Goal: Task Accomplishment & Management: Manage account settings

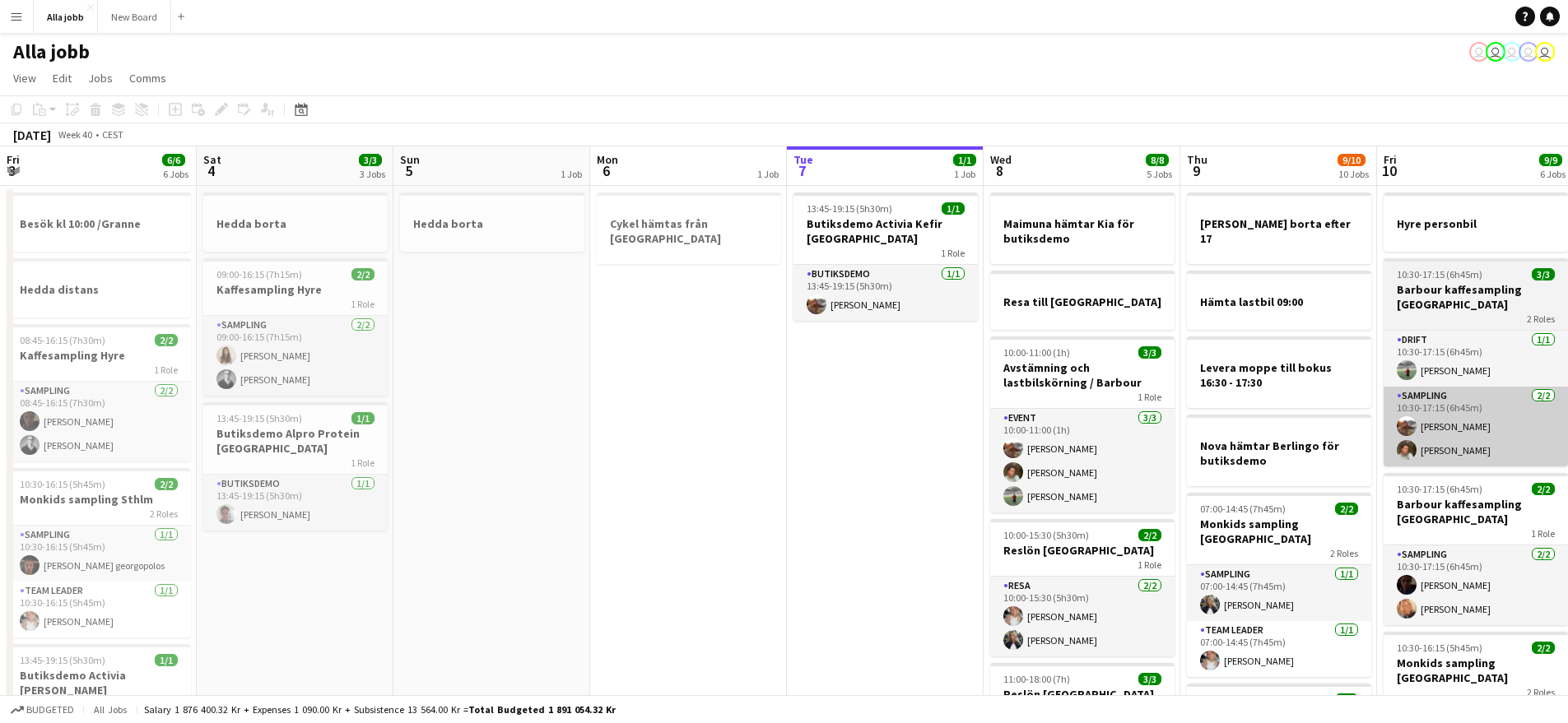
scroll to position [0, 393]
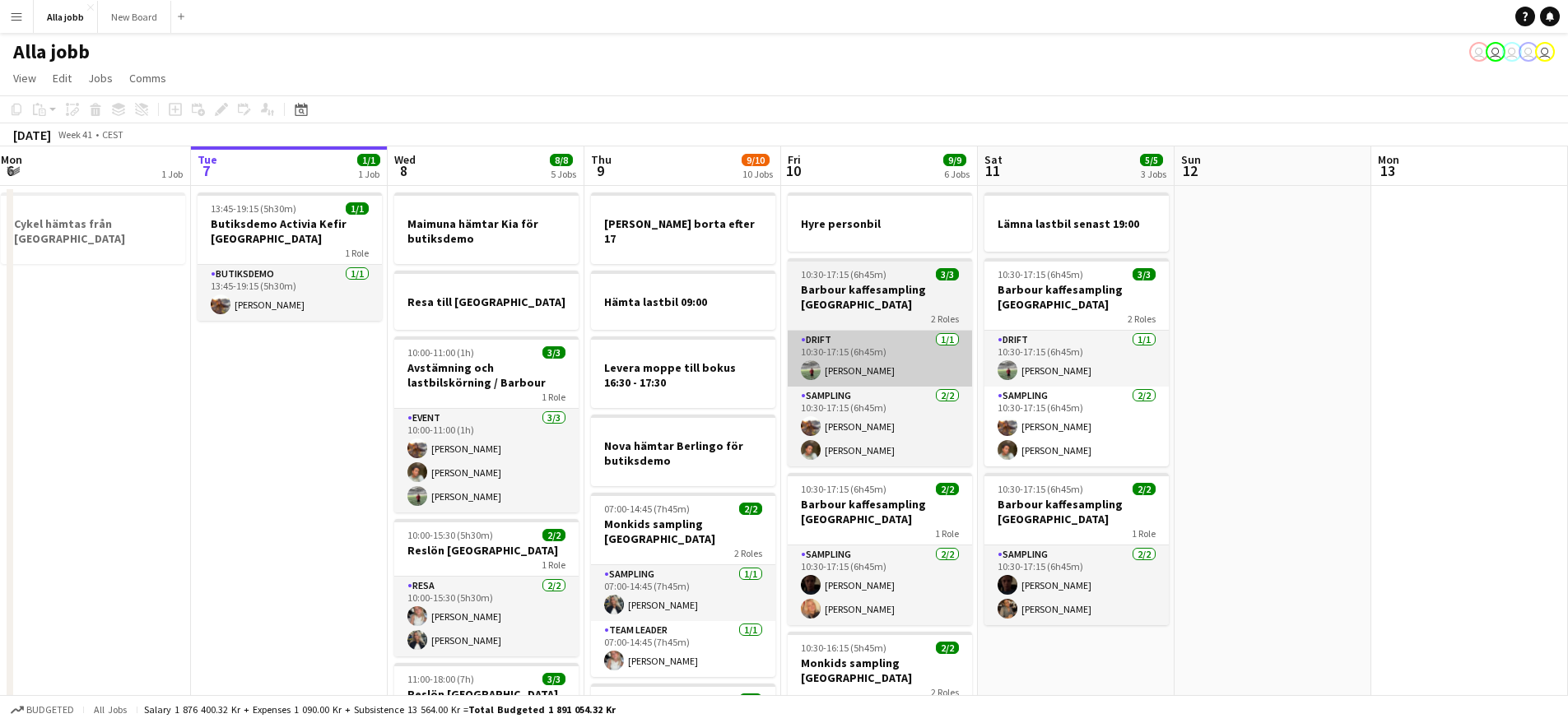
drag, startPoint x: 848, startPoint y: 382, endPoint x: 756, endPoint y: 371, distance: 92.7
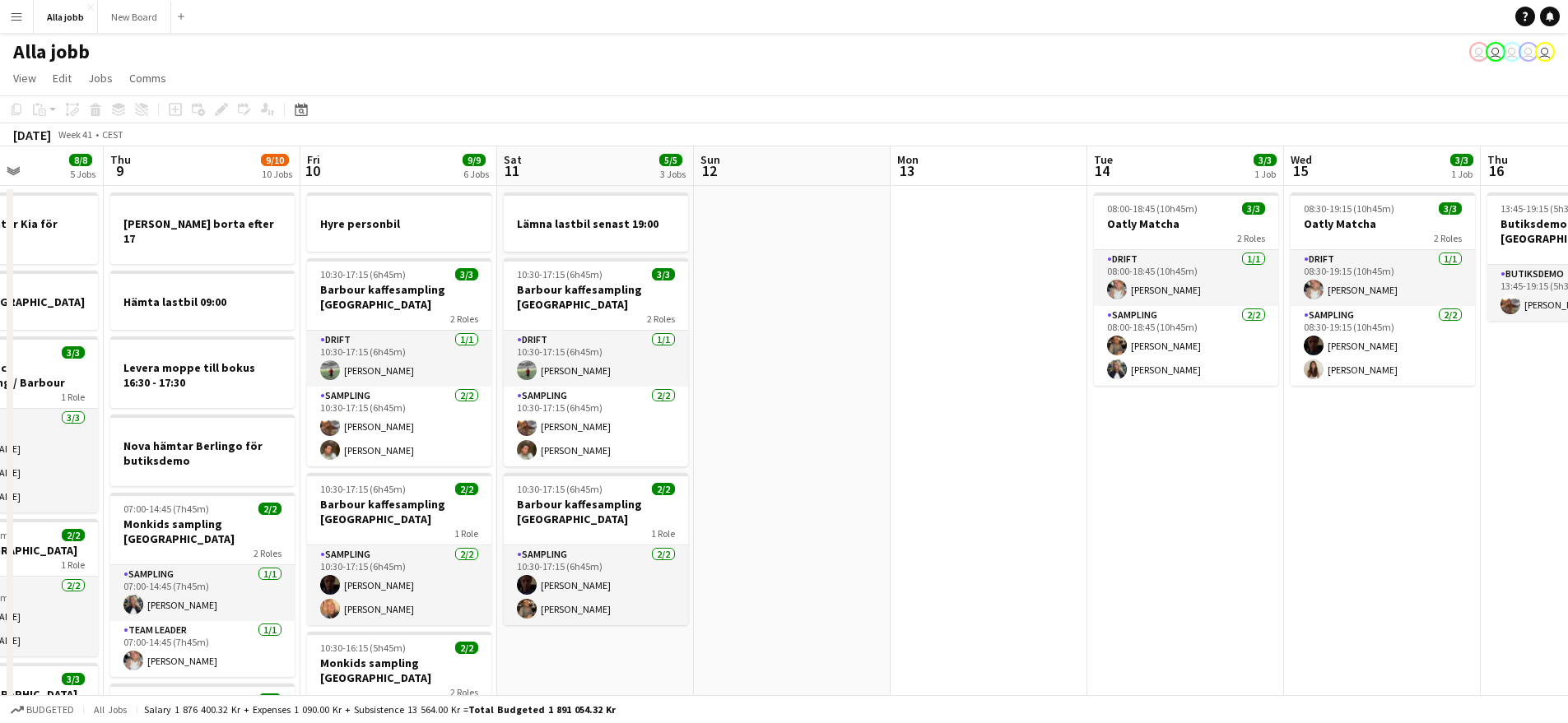
scroll to position [0, 470]
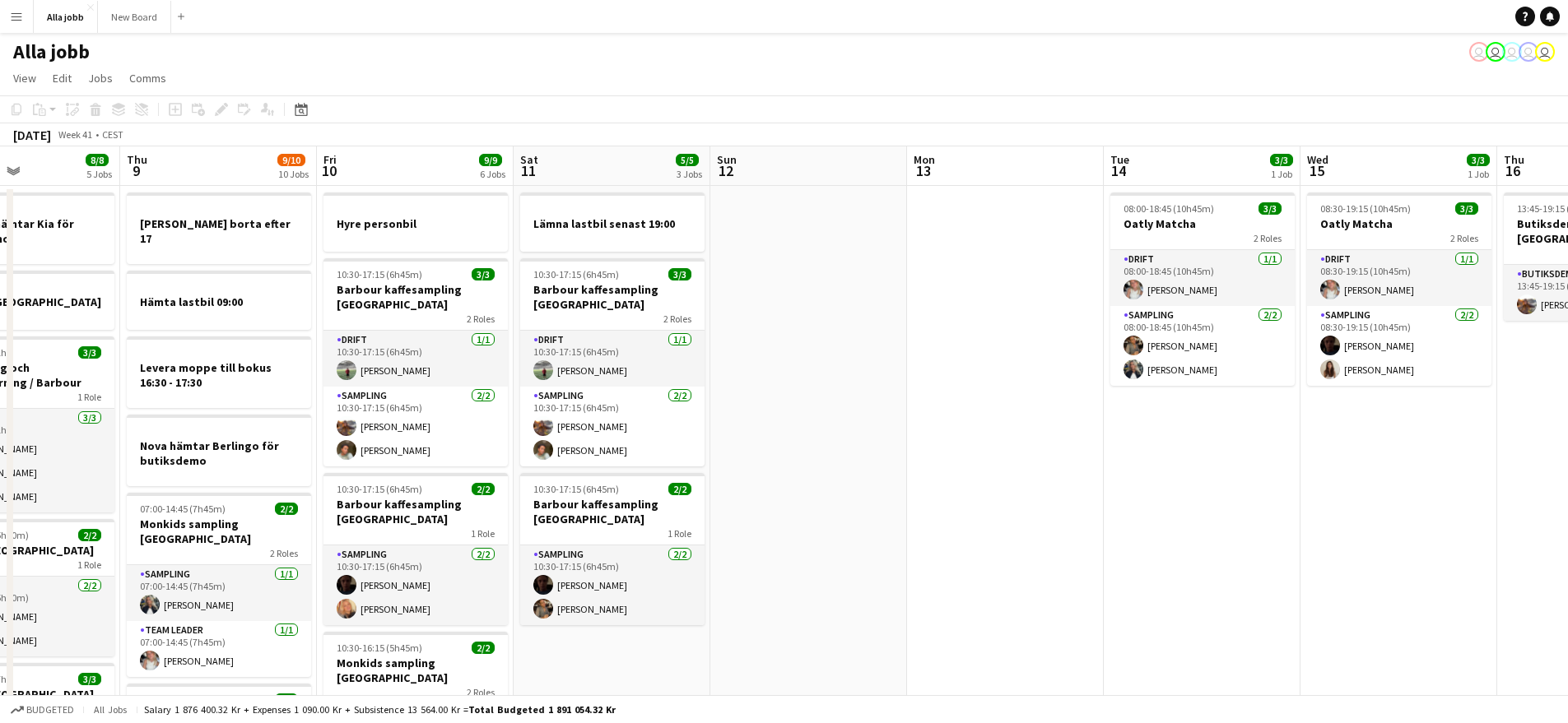
drag, startPoint x: 1265, startPoint y: 381, endPoint x: 1161, endPoint y: 339, distance: 112.2
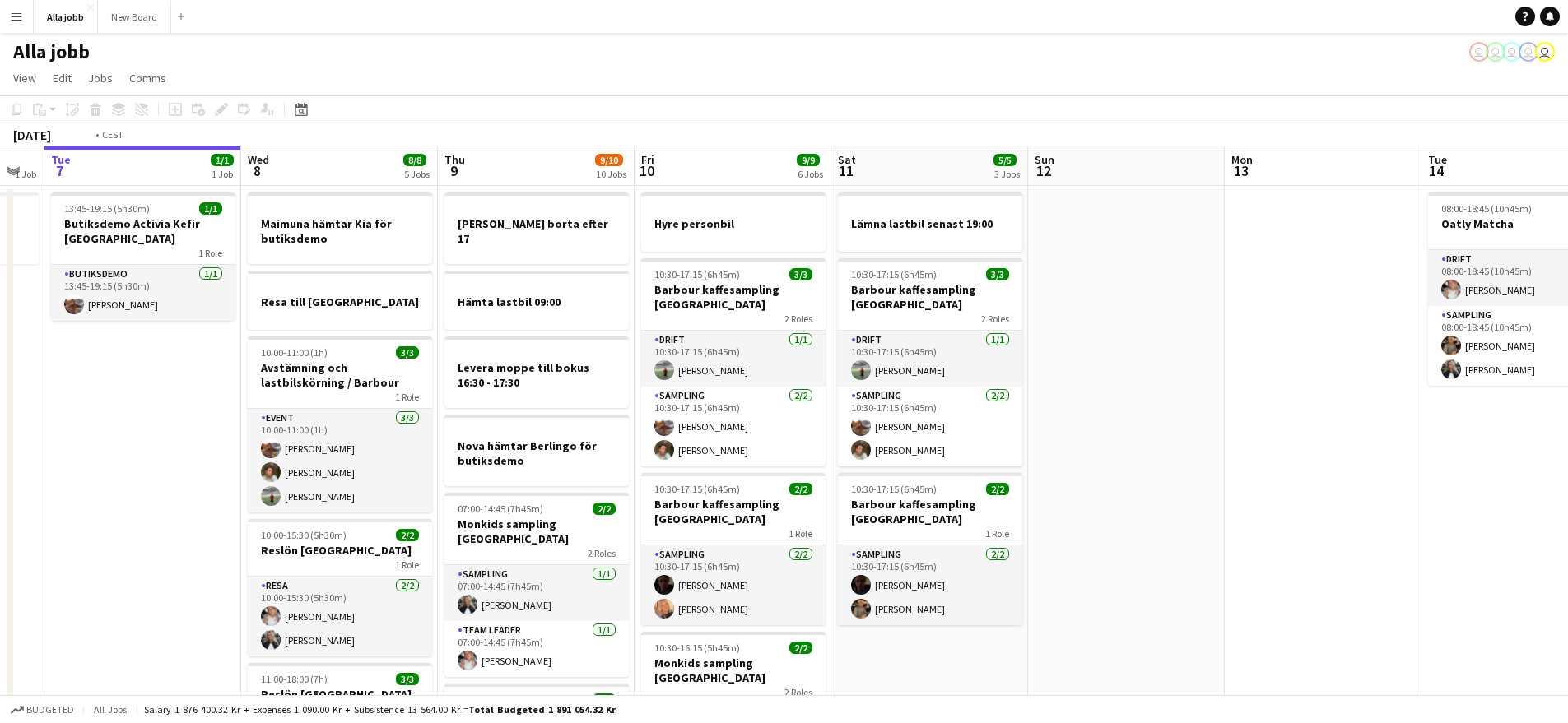
scroll to position [0, 374]
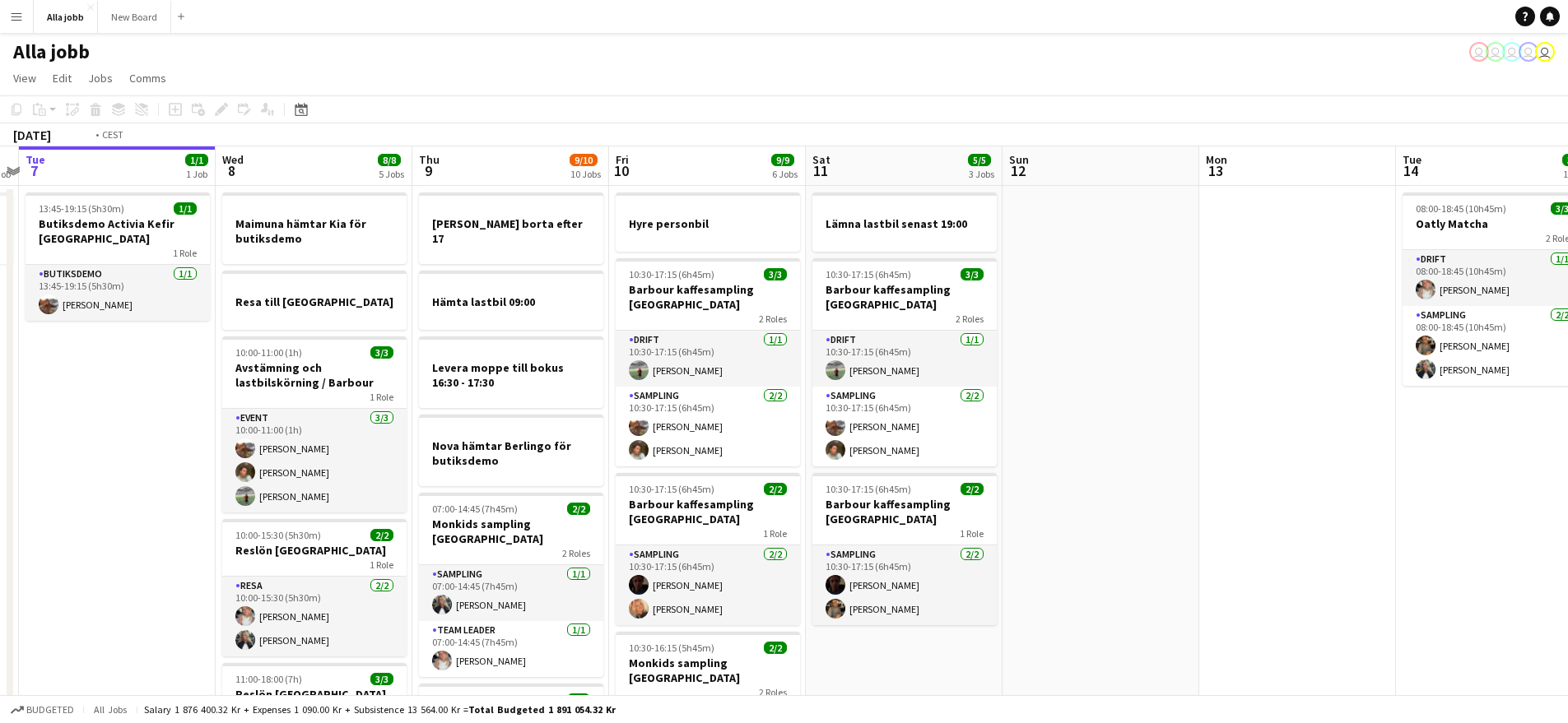
drag, startPoint x: 431, startPoint y: 244, endPoint x: 708, endPoint y: 280, distance: 279.3
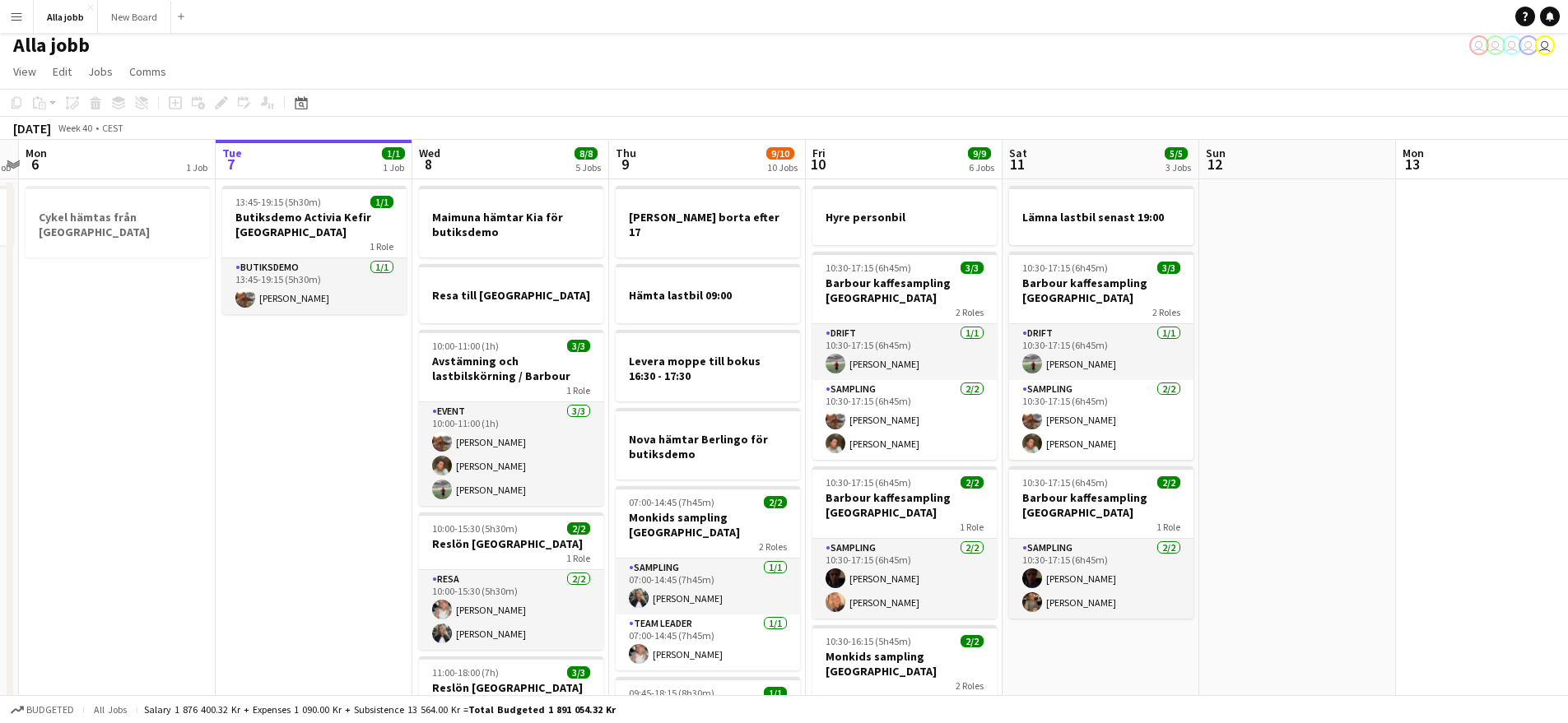
scroll to position [7, 0]
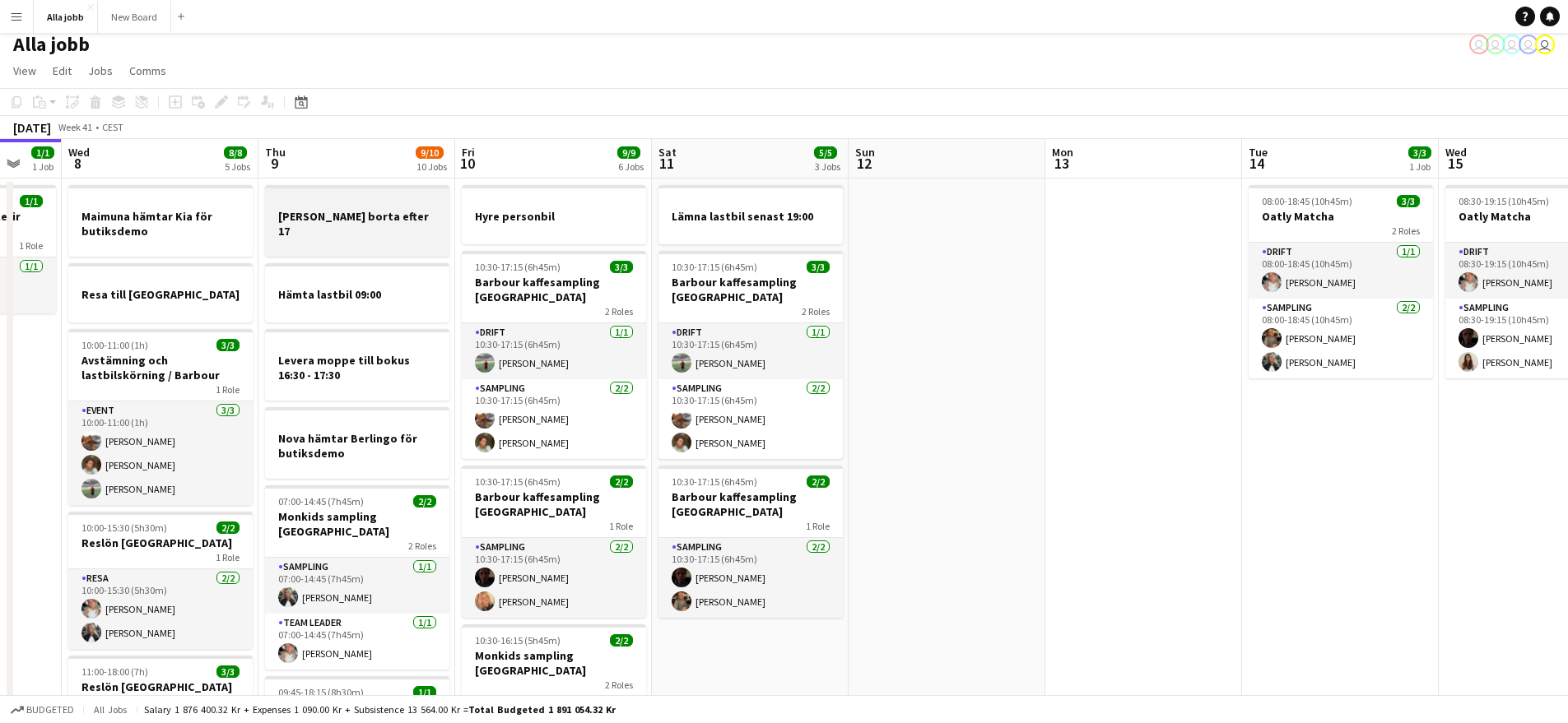
drag, startPoint x: 636, startPoint y: 264, endPoint x: 409, endPoint y: 218, distance: 231.6
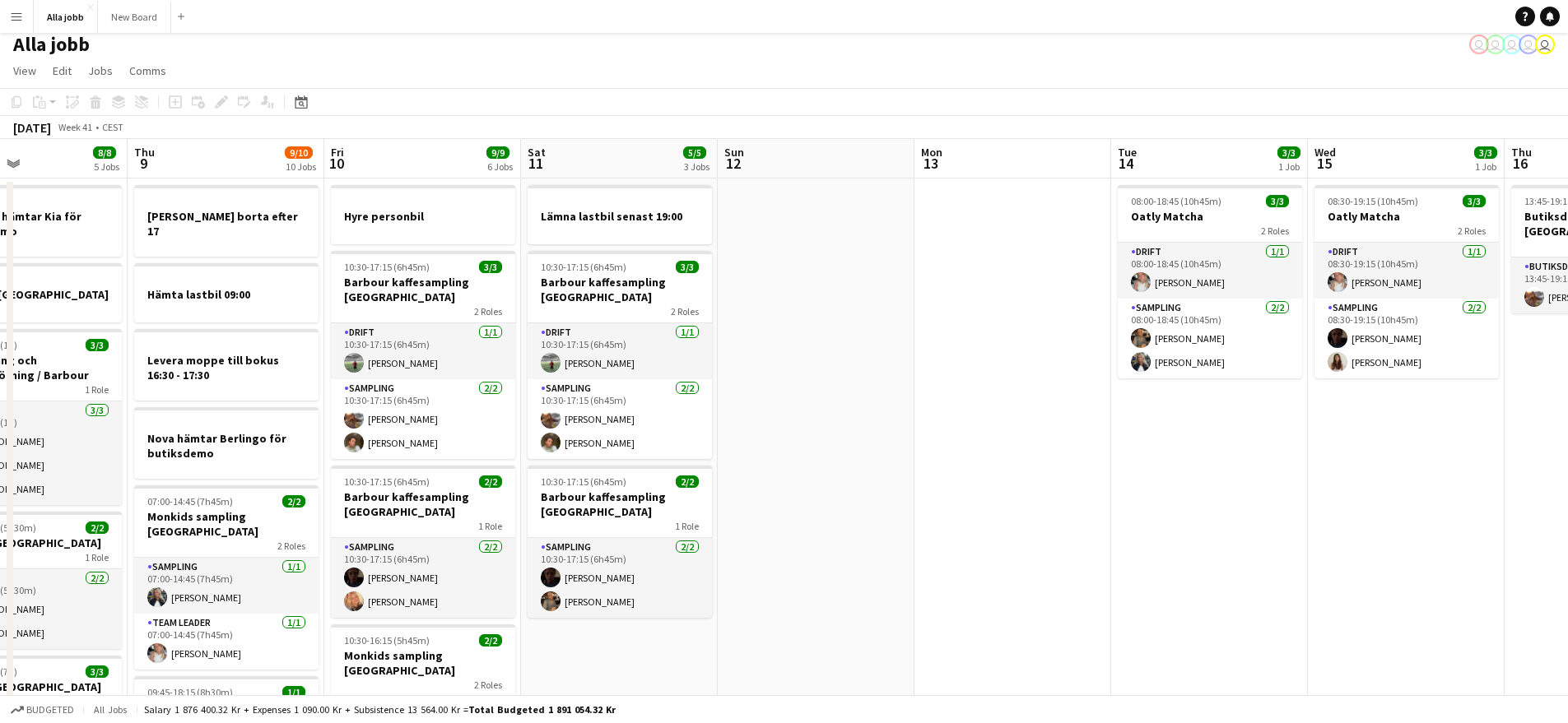
scroll to position [0, 511]
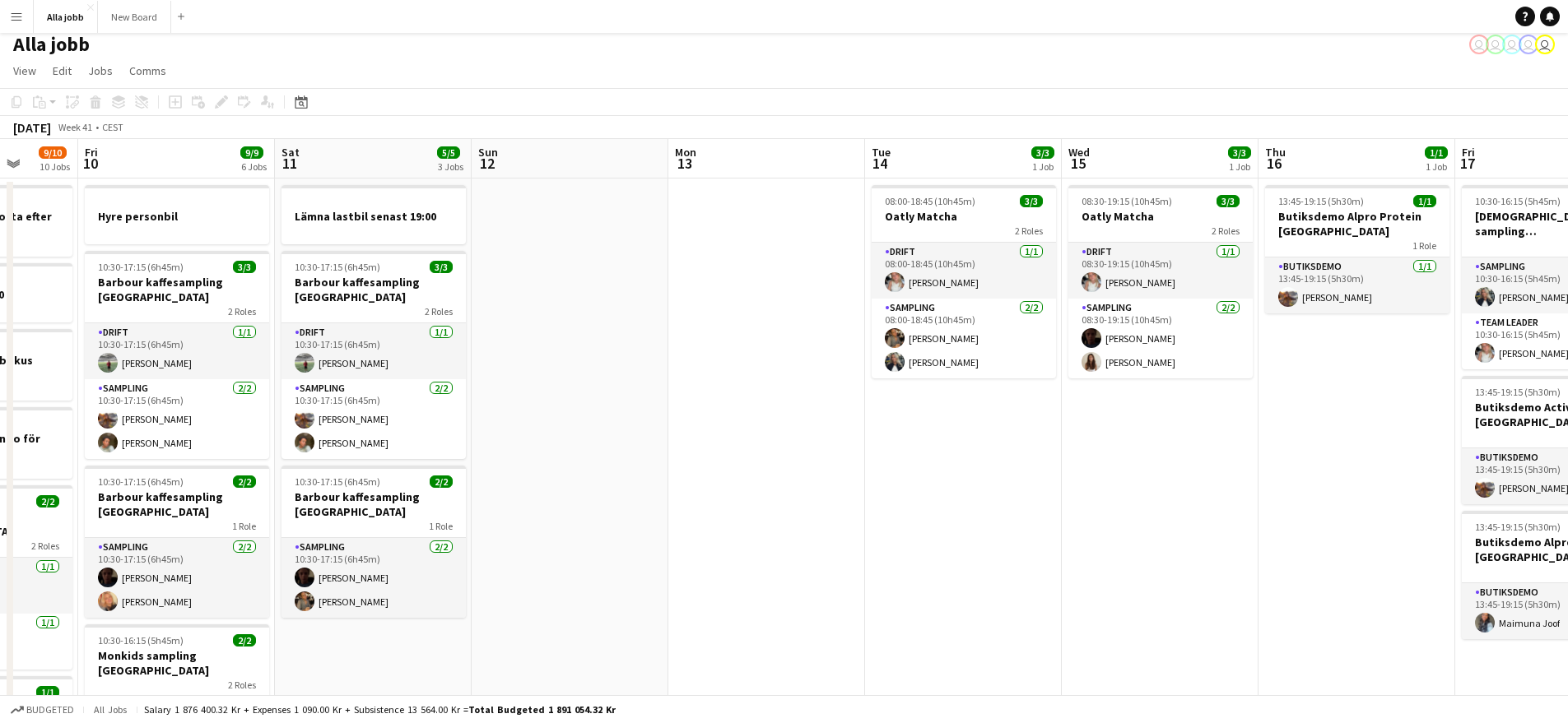
drag, startPoint x: 1011, startPoint y: 400, endPoint x: 662, endPoint y: 379, distance: 349.6
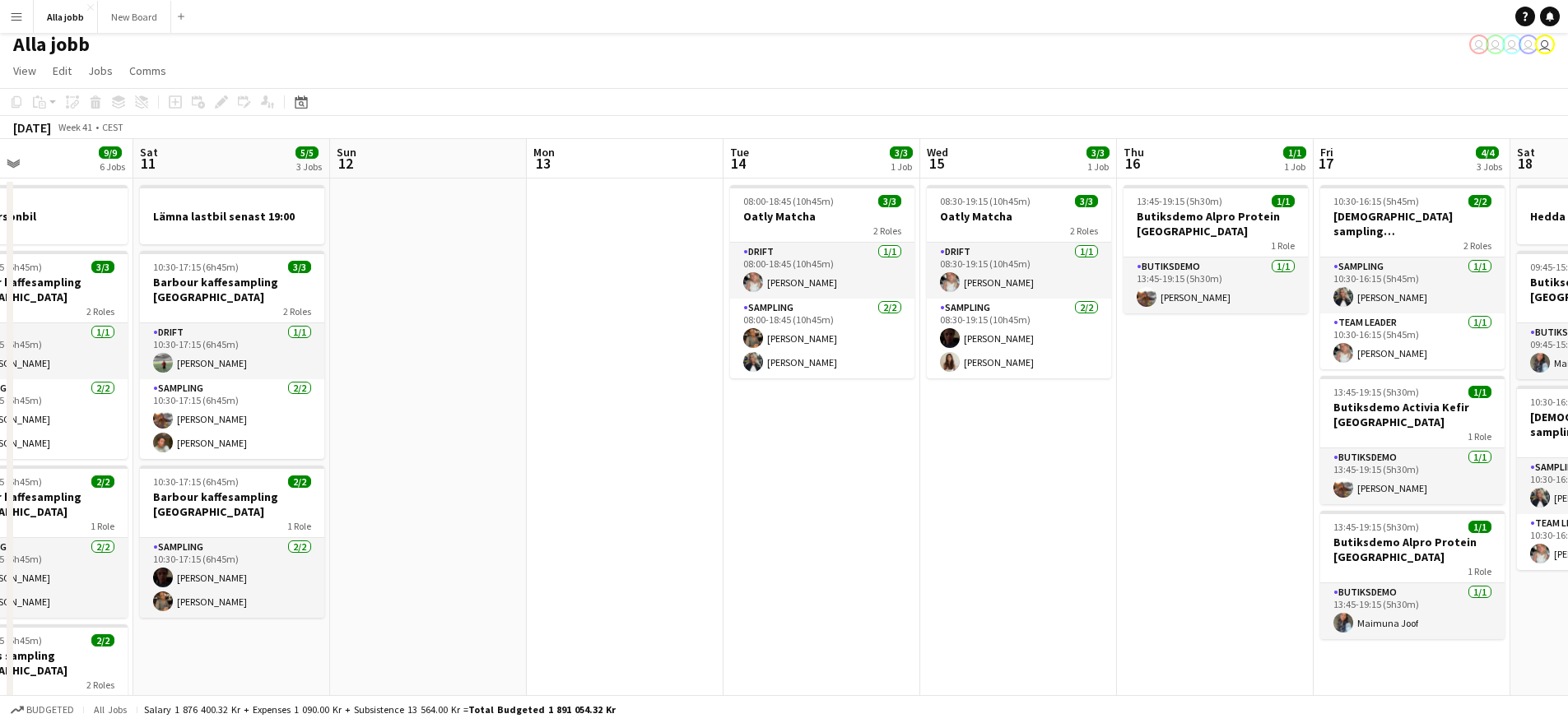
drag, startPoint x: 911, startPoint y: 449, endPoint x: 444, endPoint y: 392, distance: 470.5
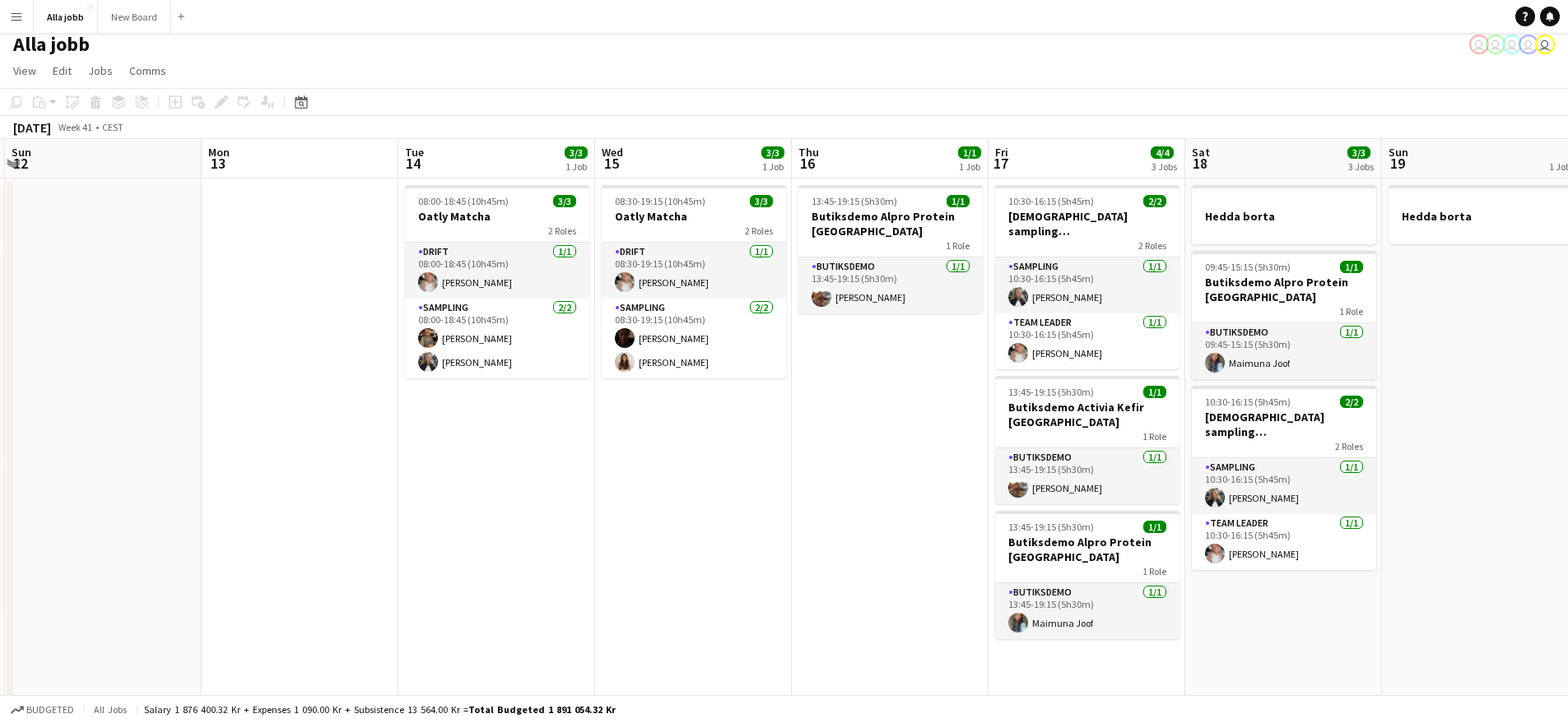
drag, startPoint x: 318, startPoint y: 378, endPoint x: 299, endPoint y: 368, distance: 21.5
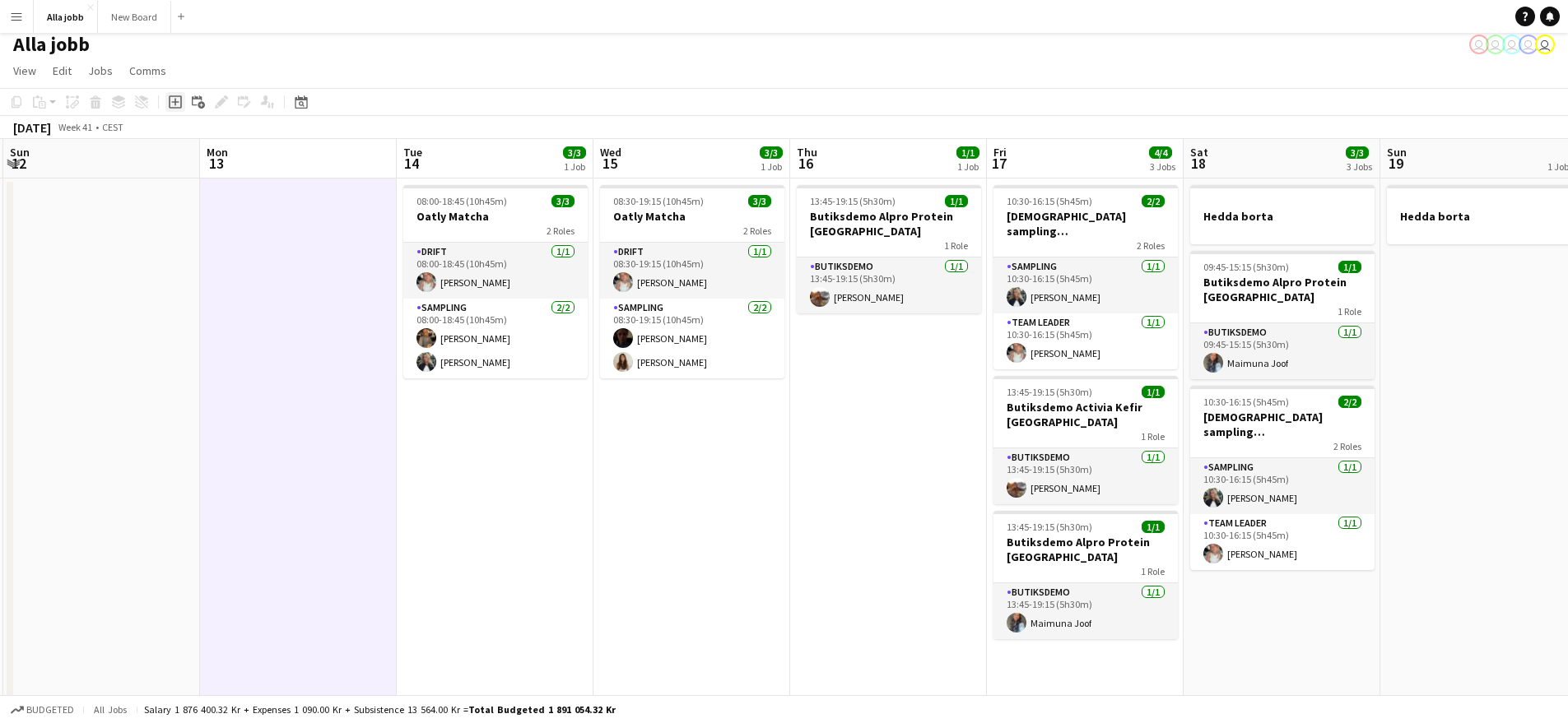
click at [172, 103] on icon "Add job" at bounding box center [175, 101] width 13 height 13
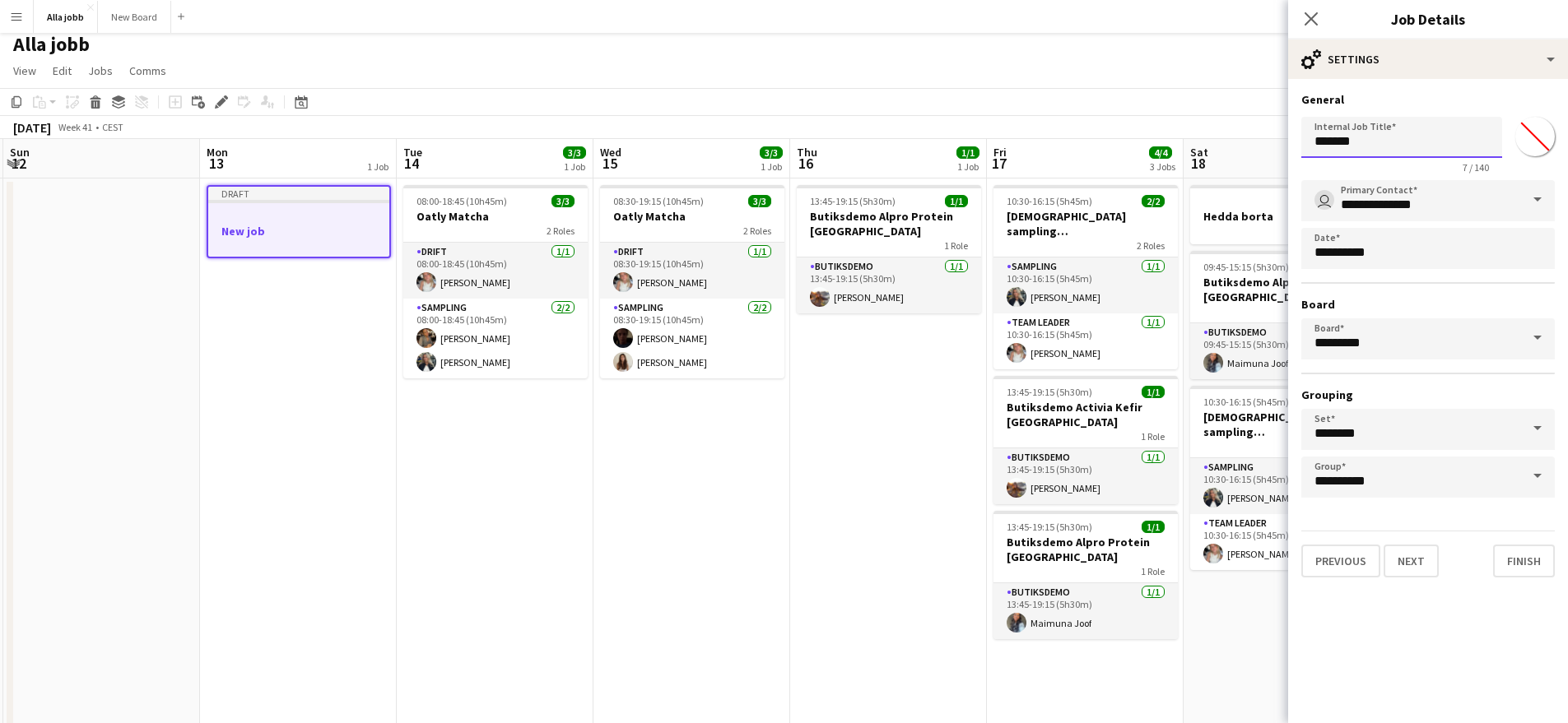
click at [1416, 151] on input "*******" at bounding box center [1401, 137] width 201 height 41
click at [1412, 151] on input "*******" at bounding box center [1401, 137] width 201 height 41
click at [1410, 149] on input "*******" at bounding box center [1401, 137] width 201 height 41
click at [1406, 147] on input "*******" at bounding box center [1401, 137] width 201 height 41
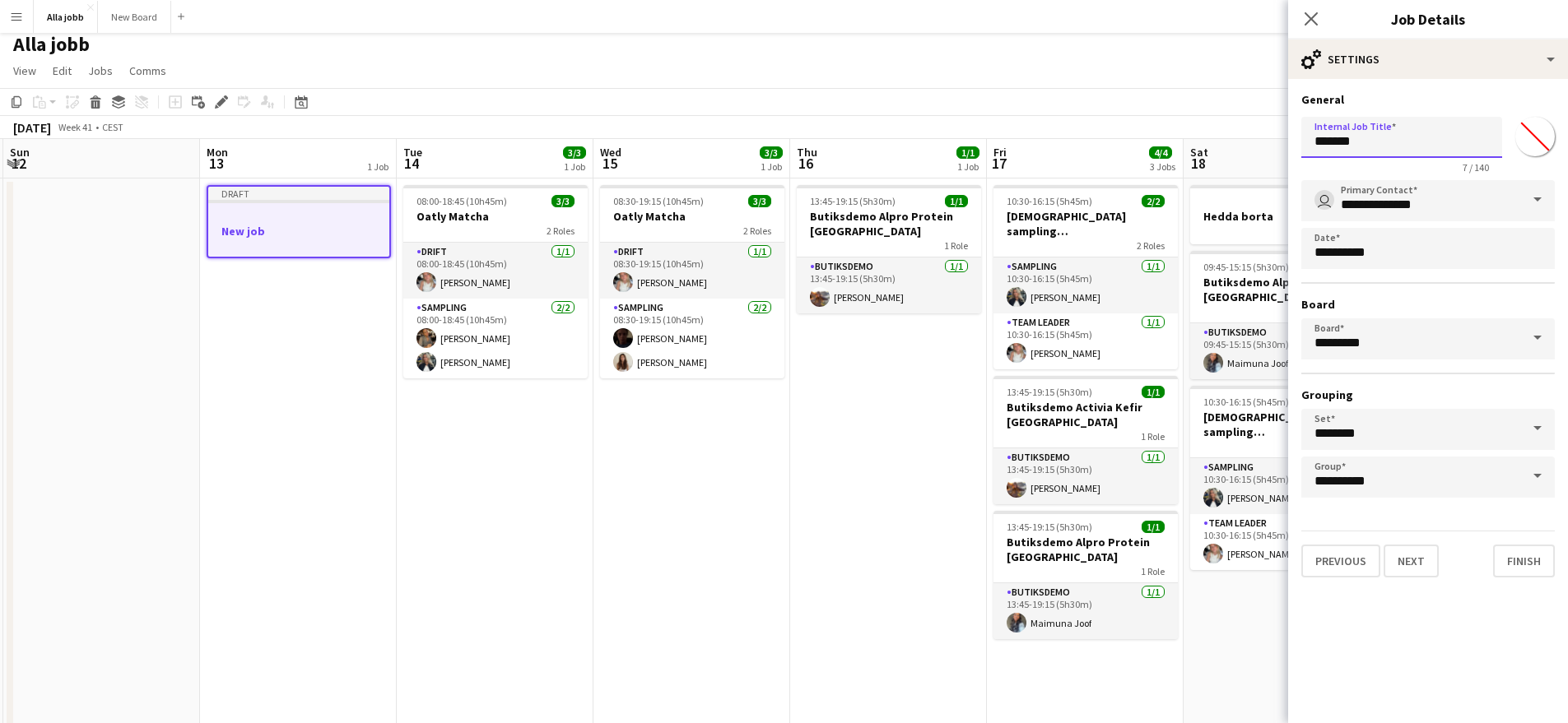
click at [1406, 147] on input "*******" at bounding box center [1401, 137] width 201 height 41
type input "*"
type input "**********"
click at [1511, 556] on button "Finish" at bounding box center [1523, 561] width 62 height 33
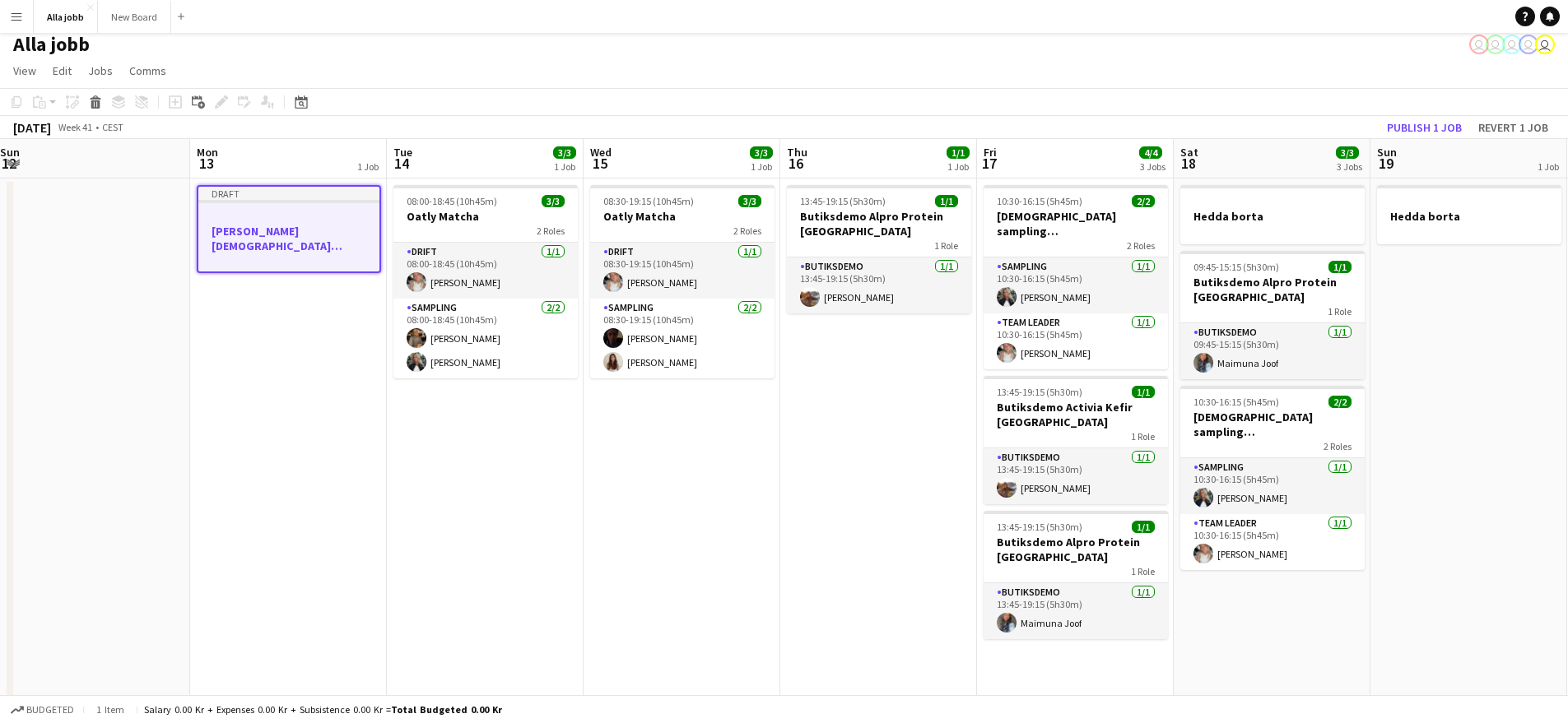
click at [350, 199] on div "Draft" at bounding box center [289, 193] width 181 height 13
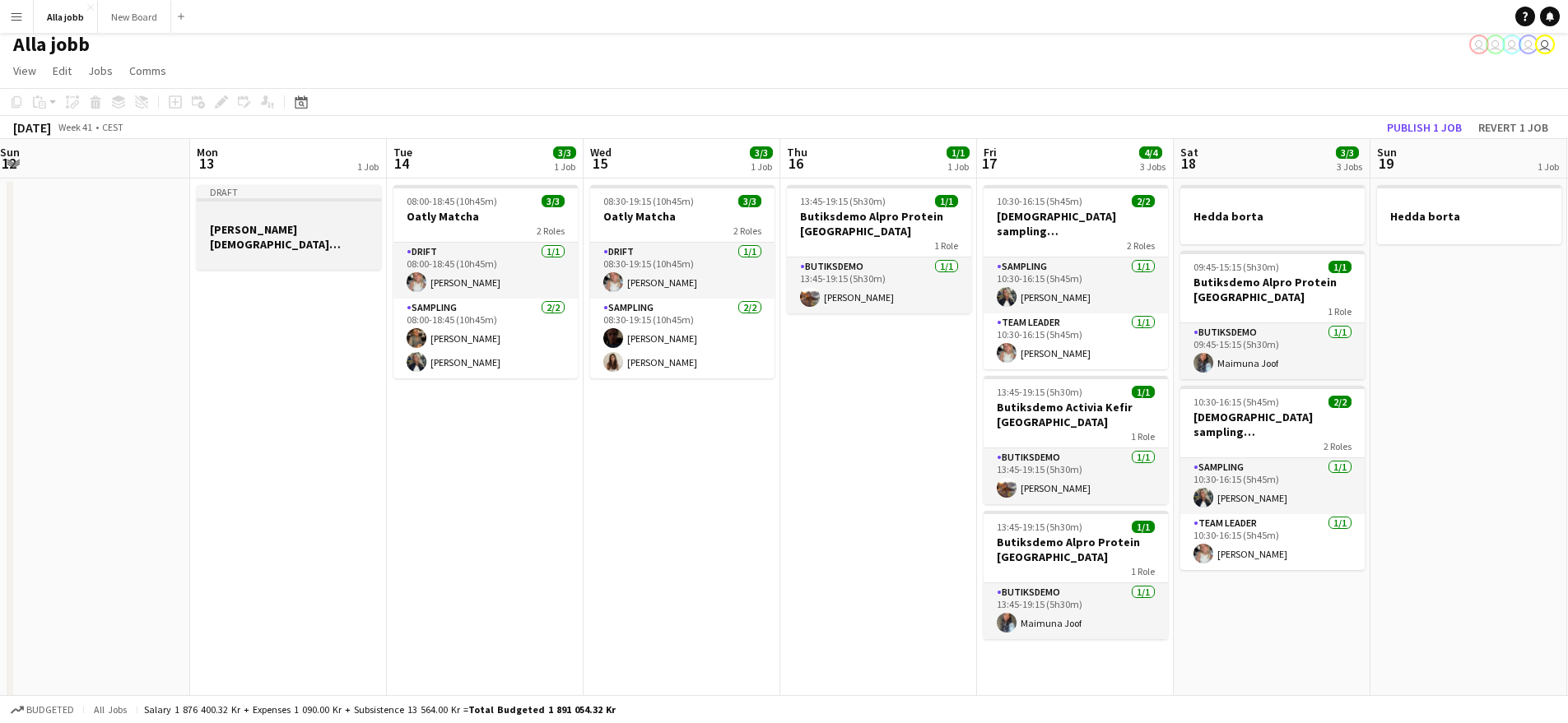
click at [344, 217] on div at bounding box center [289, 215] width 185 height 12
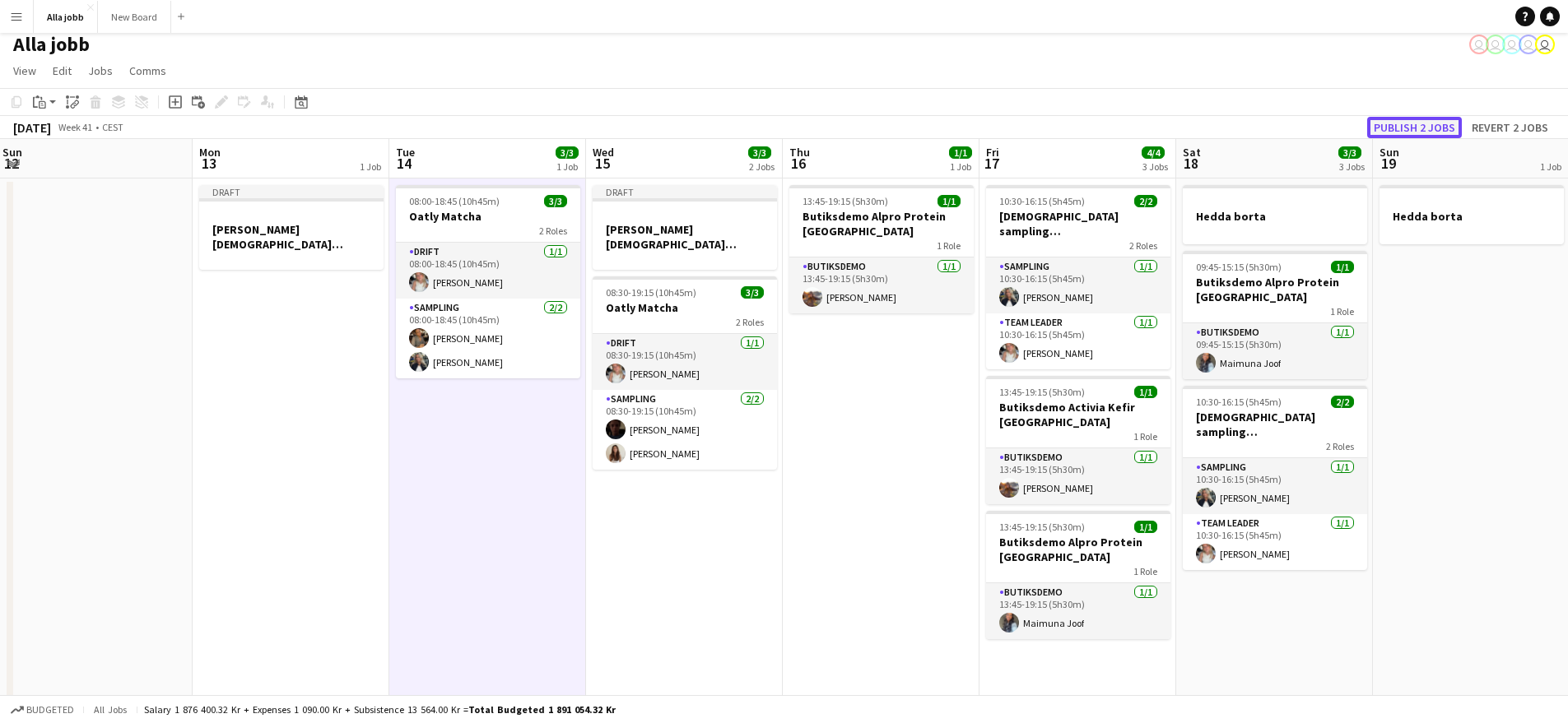
click at [1415, 117] on button "Publish 2 jobs" at bounding box center [1413, 128] width 94 height 22
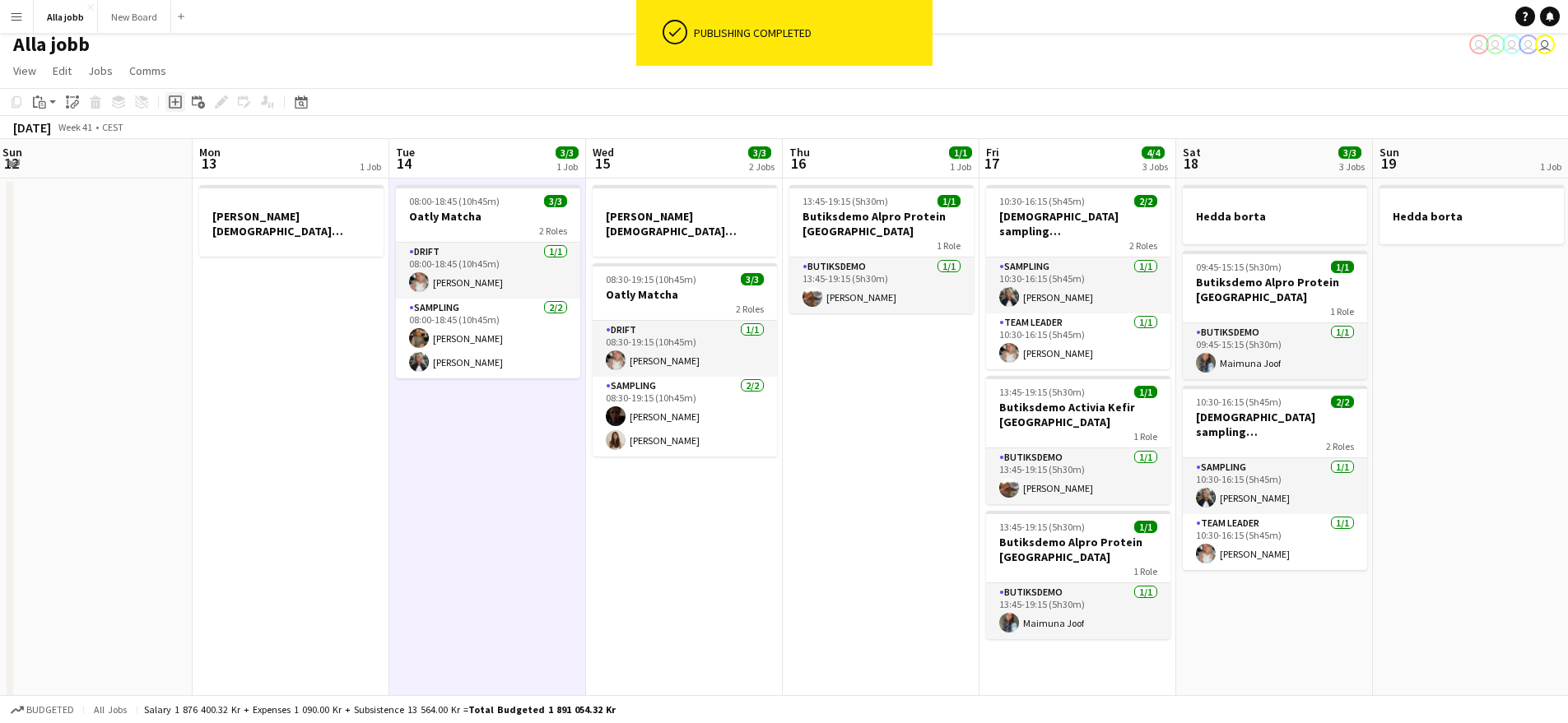
click at [178, 96] on icon at bounding box center [175, 101] width 13 height 13
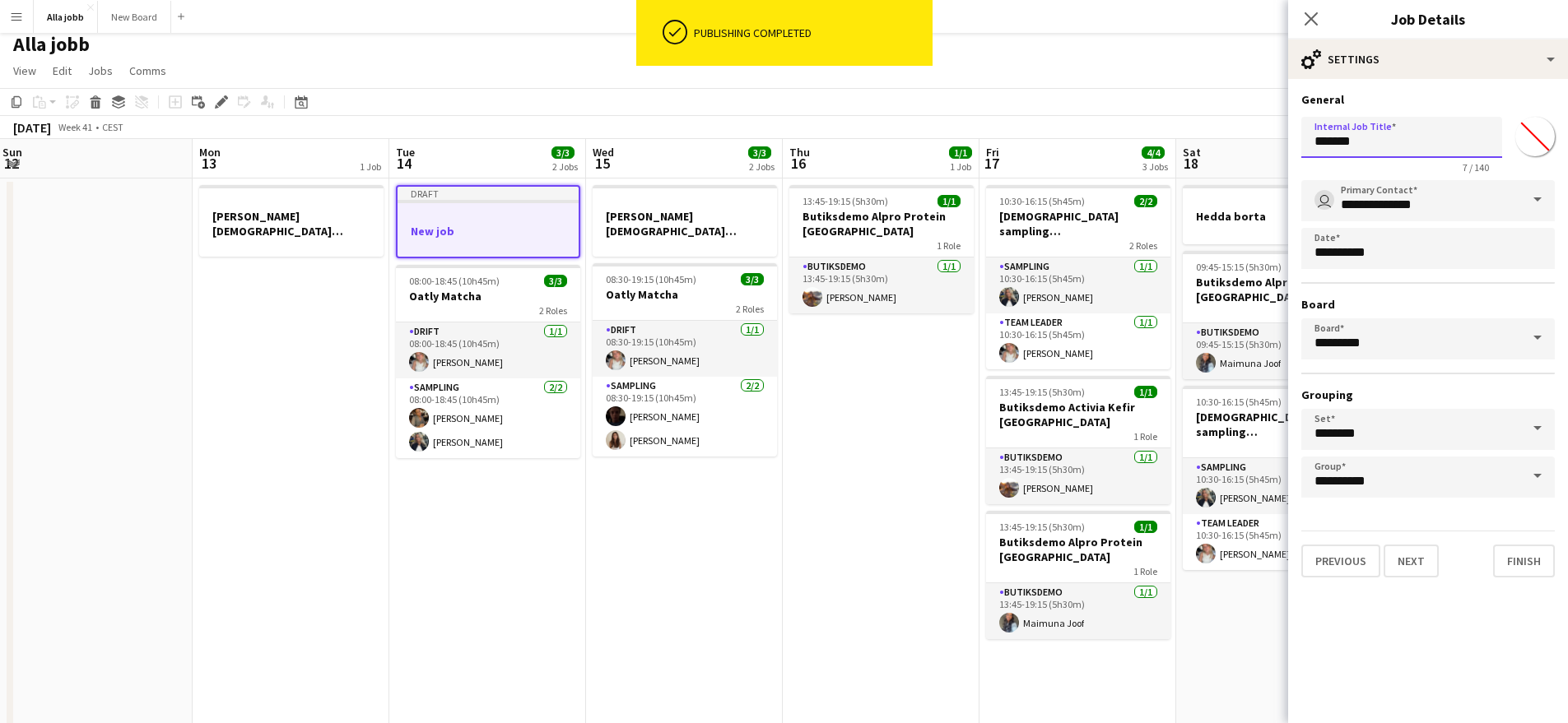
click at [1343, 119] on input "*******" at bounding box center [1401, 137] width 201 height 41
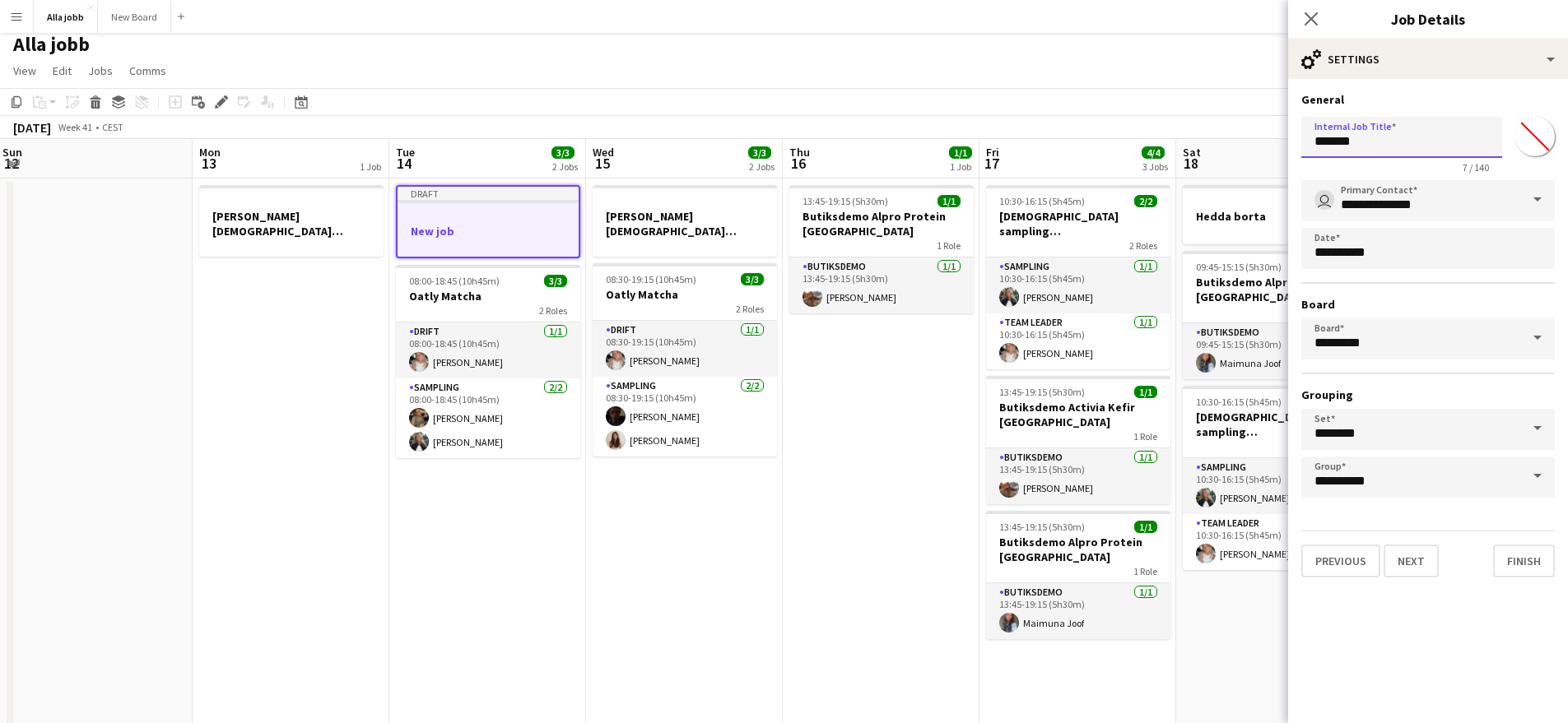
click at [1347, 133] on input "*******" at bounding box center [1401, 137] width 201 height 41
type input "**********"
click at [1530, 559] on button "Finish" at bounding box center [1523, 561] width 62 height 33
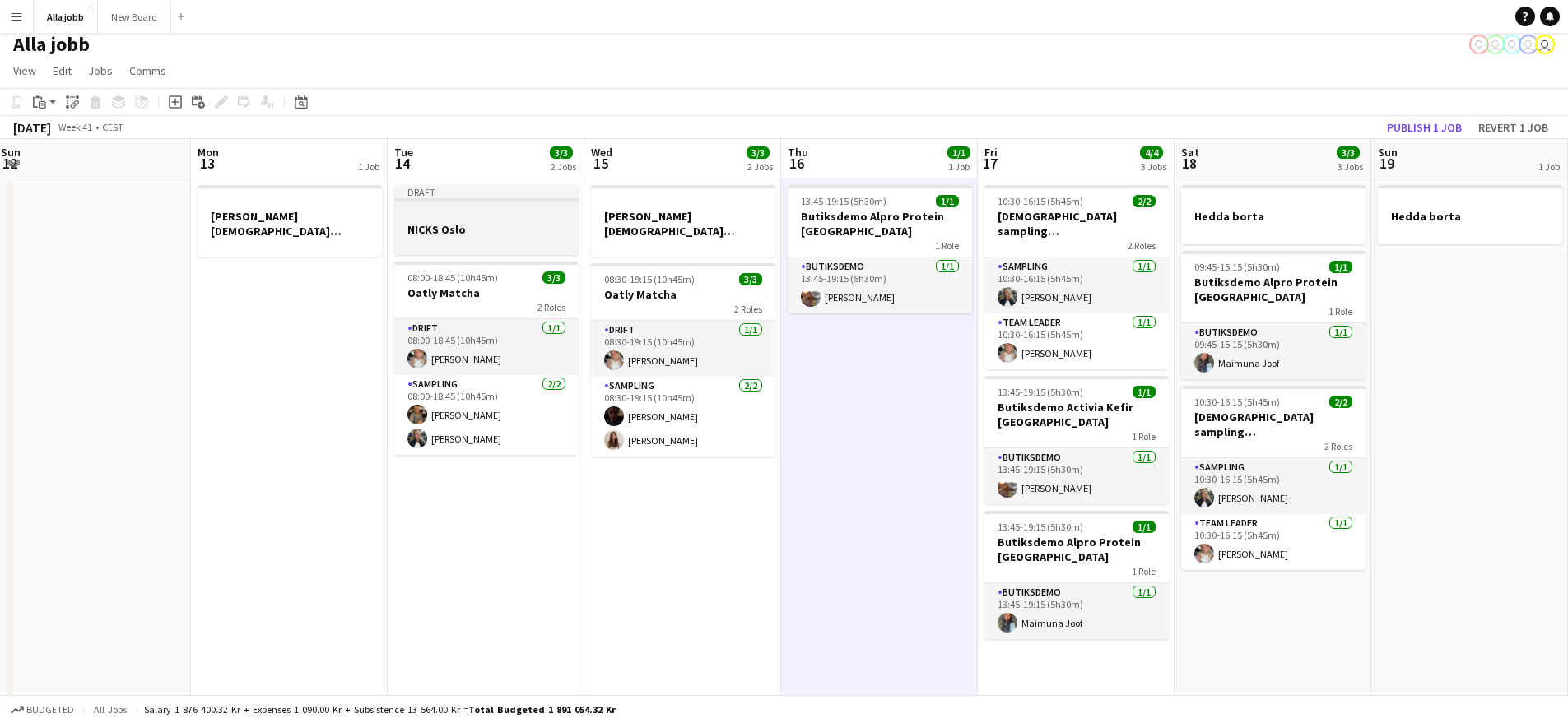
click at [468, 243] on div at bounding box center [487, 243] width 185 height 13
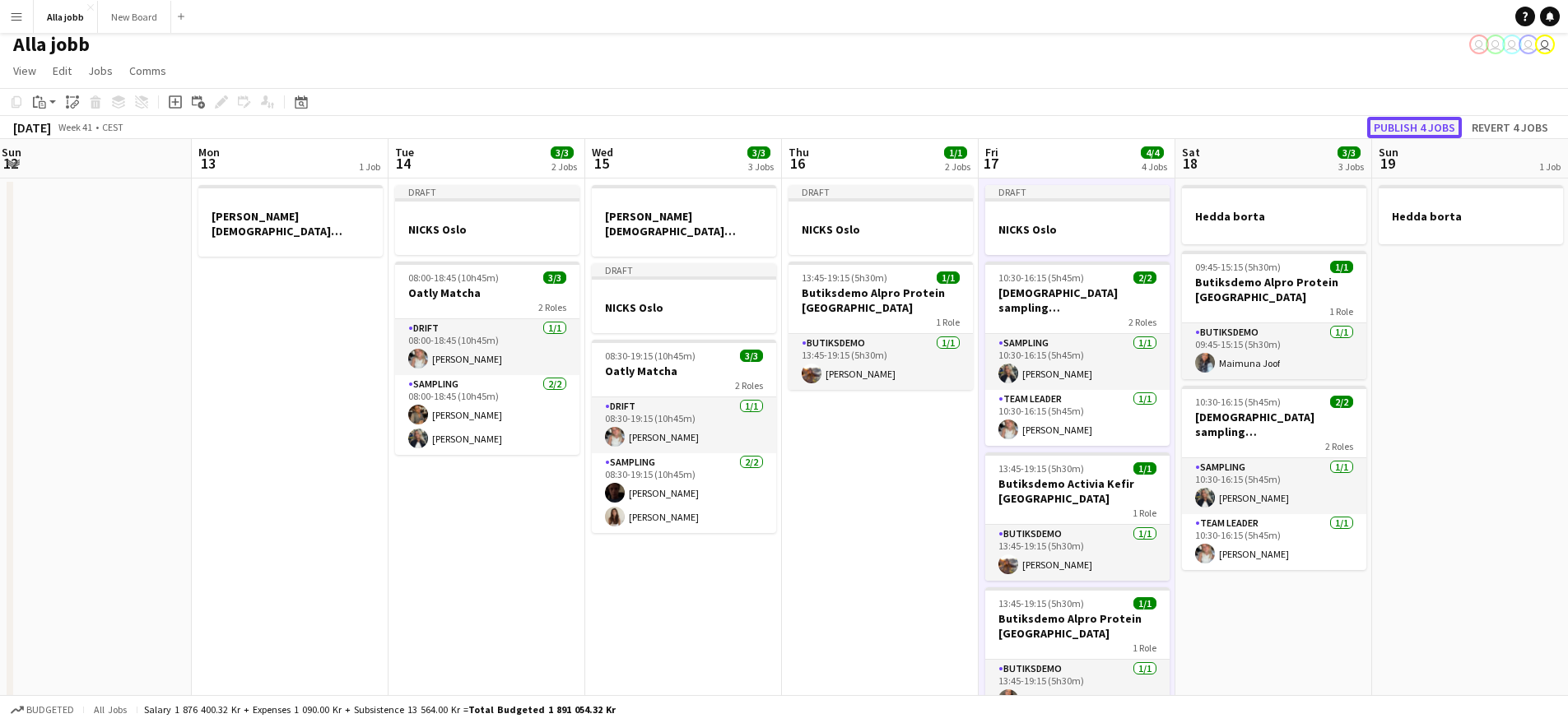
click at [1431, 132] on button "Publish 4 jobs" at bounding box center [1413, 128] width 94 height 22
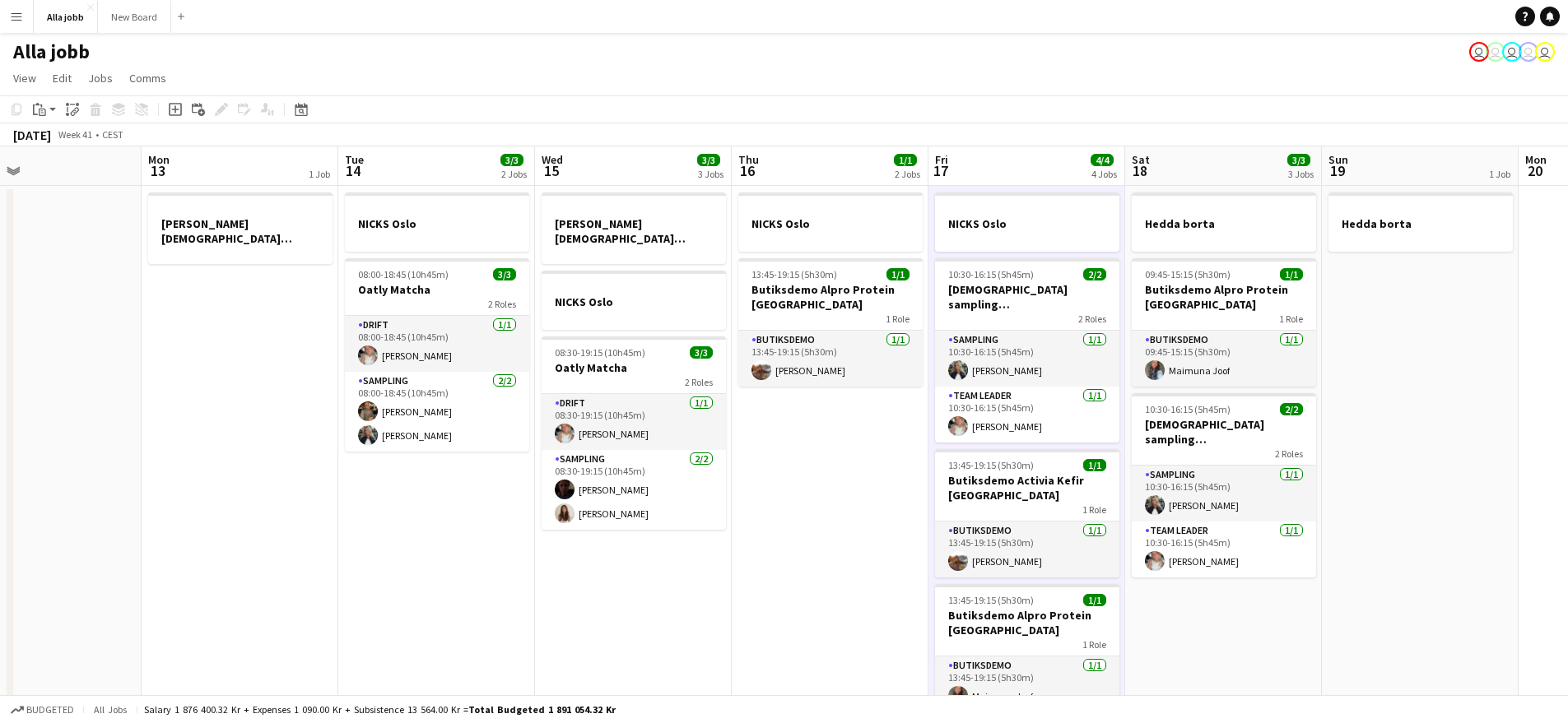
scroll to position [0, 658]
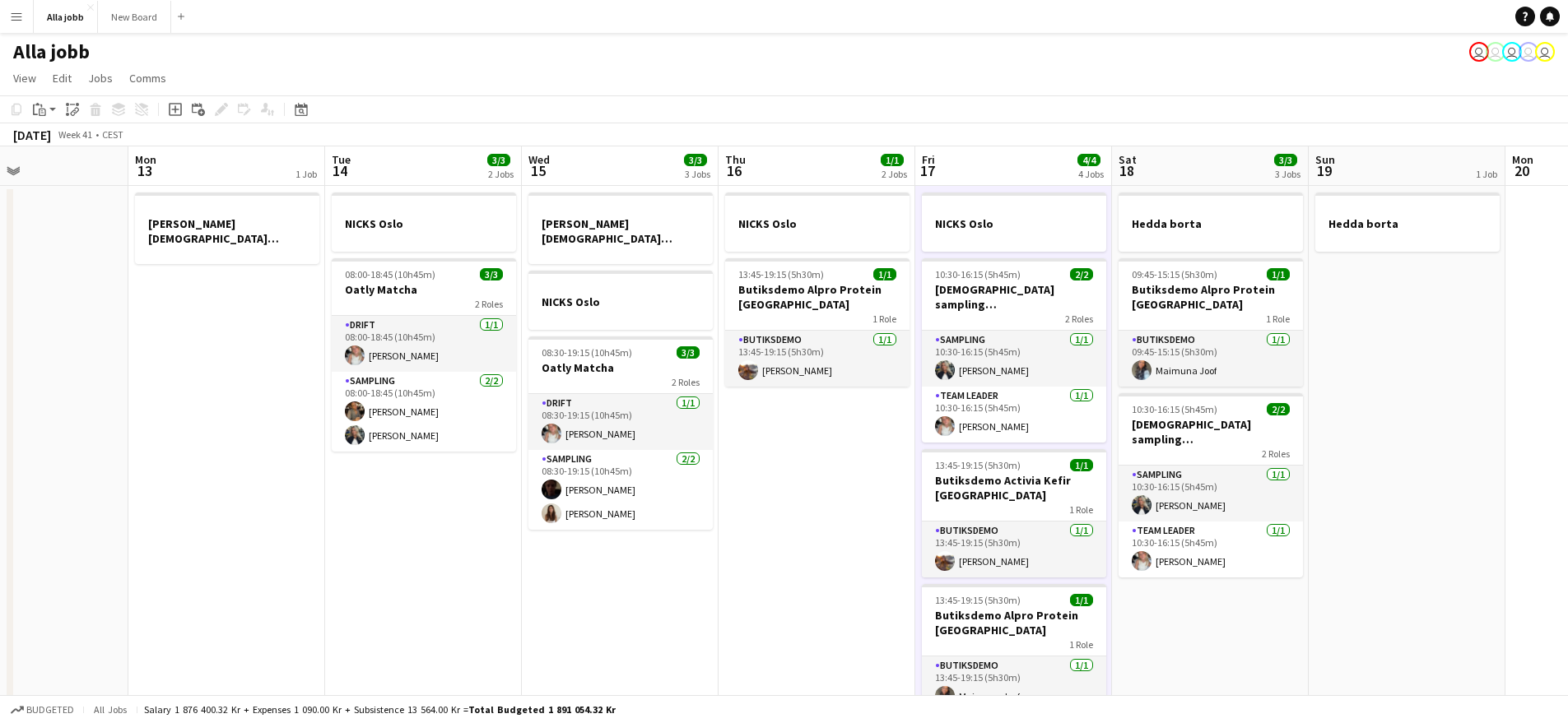
drag, startPoint x: 324, startPoint y: 371, endPoint x: 169, endPoint y: 327, distance: 161.1
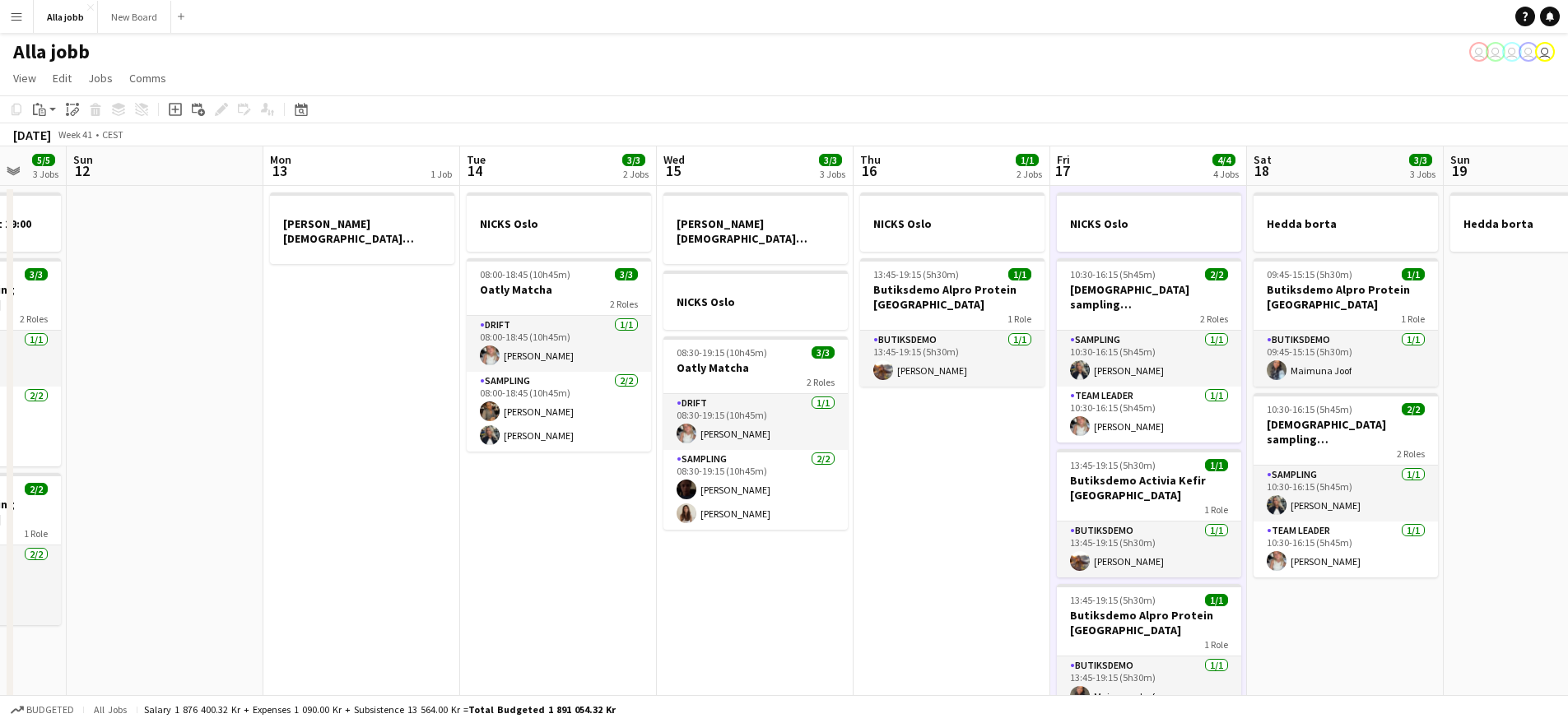
drag, startPoint x: 469, startPoint y: 349, endPoint x: 488, endPoint y: 342, distance: 20.2
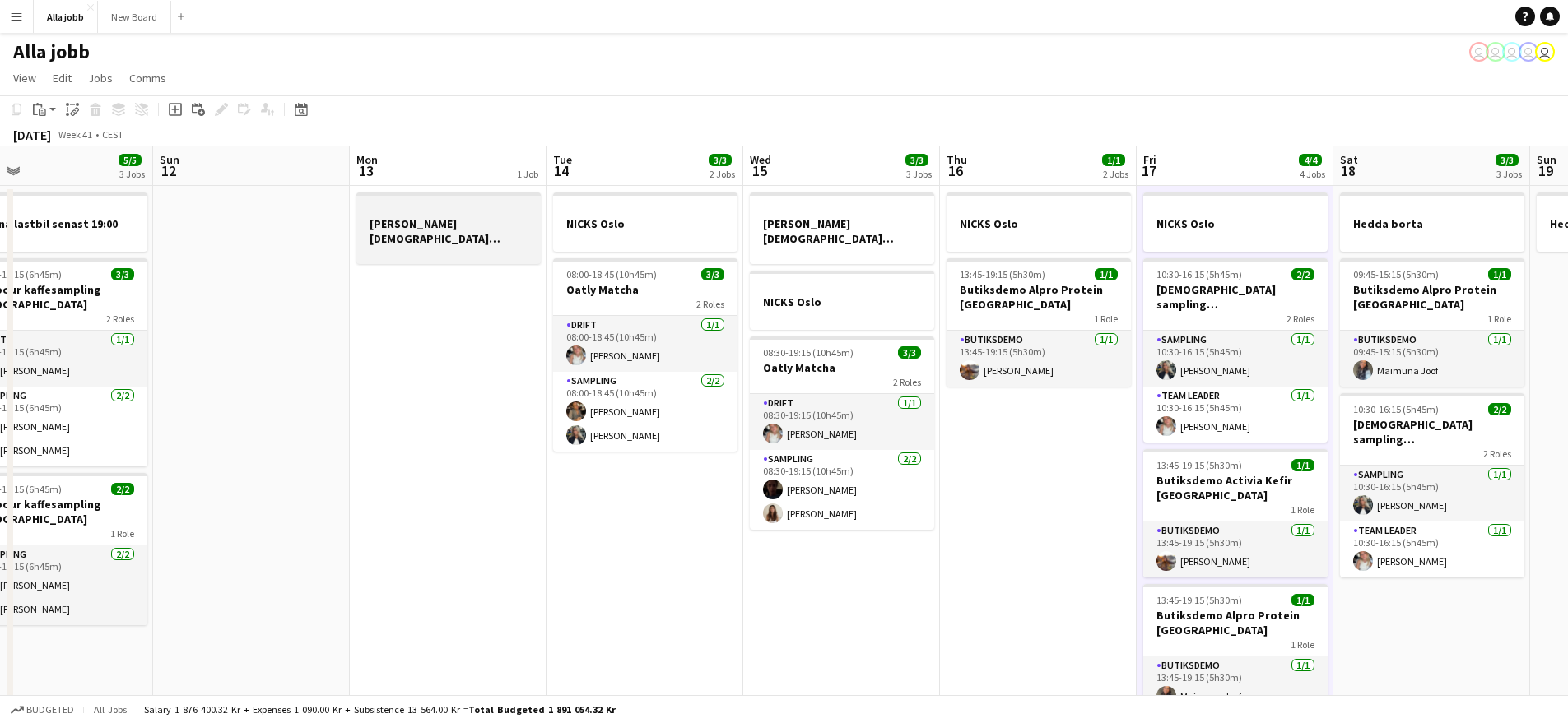
click at [465, 246] on div at bounding box center [449, 252] width 185 height 13
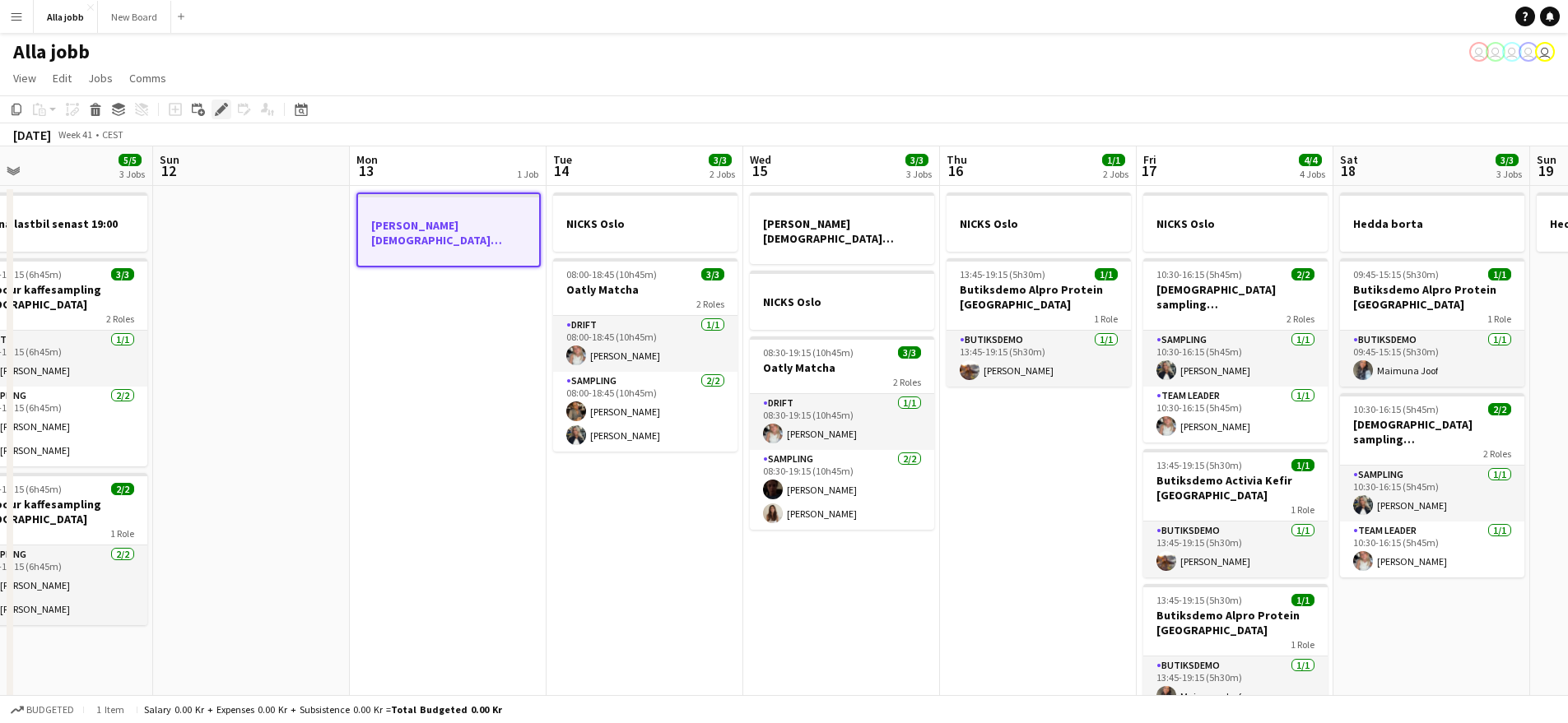
click at [222, 110] on icon at bounding box center [220, 109] width 9 height 9
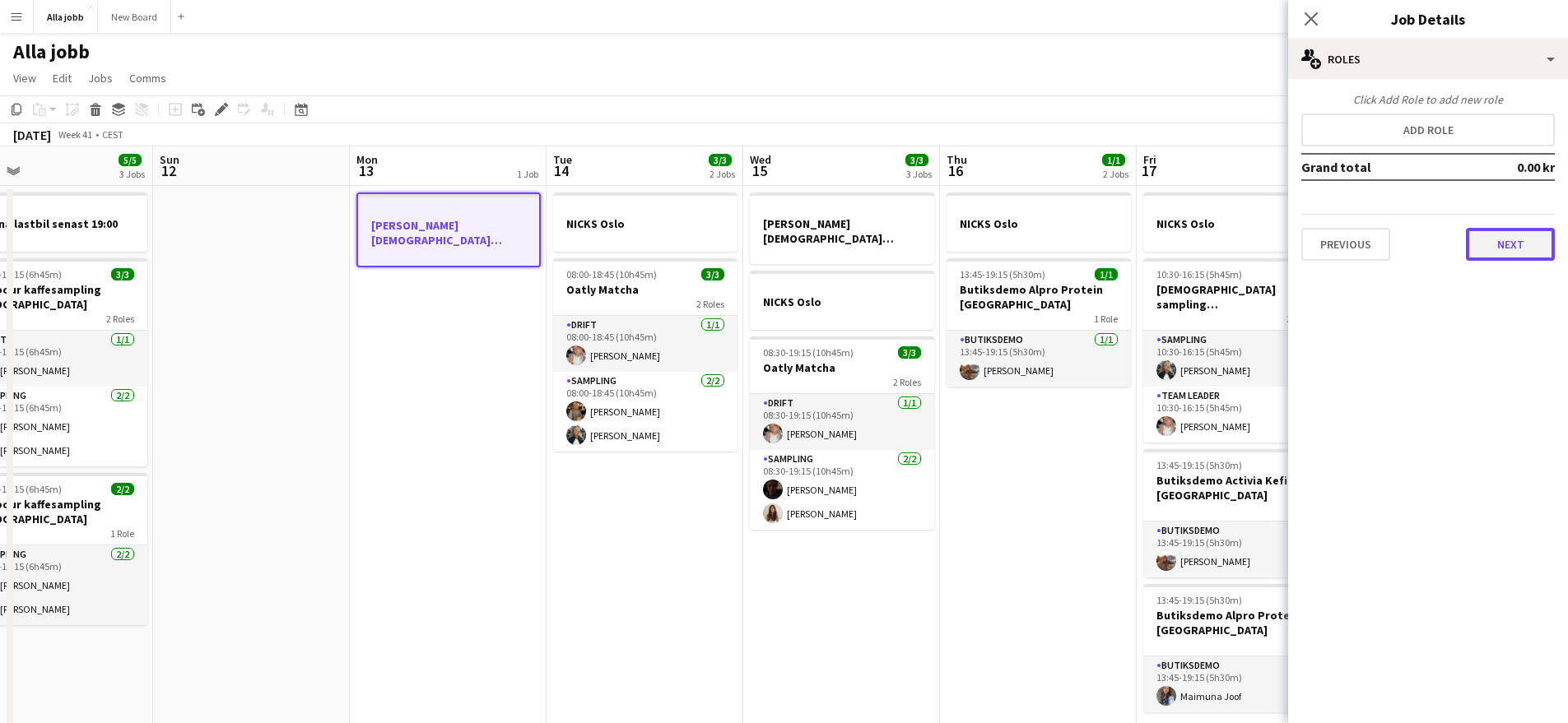
click at [1499, 237] on button "Next" at bounding box center [1509, 244] width 88 height 33
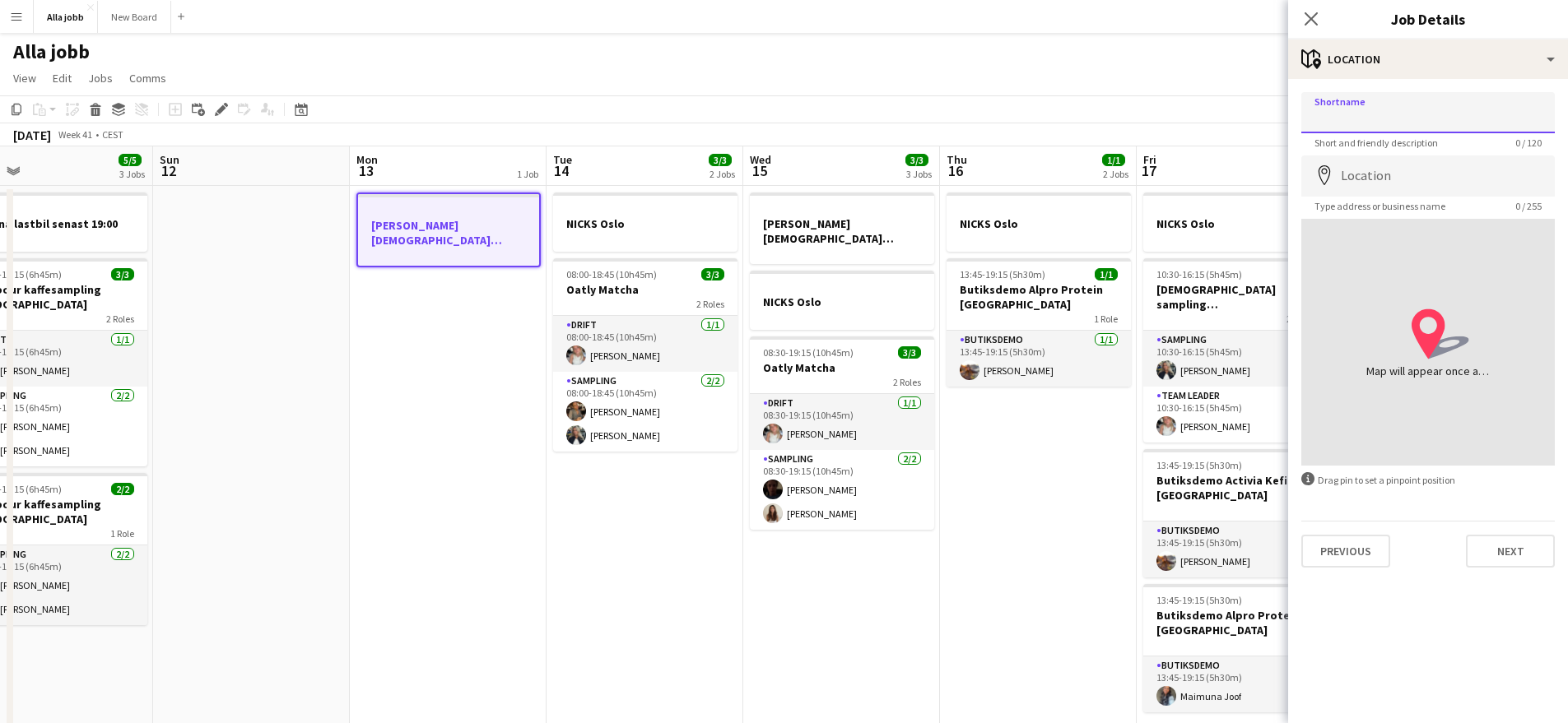
click at [1421, 119] on input "Shortname" at bounding box center [1427, 112] width 253 height 41
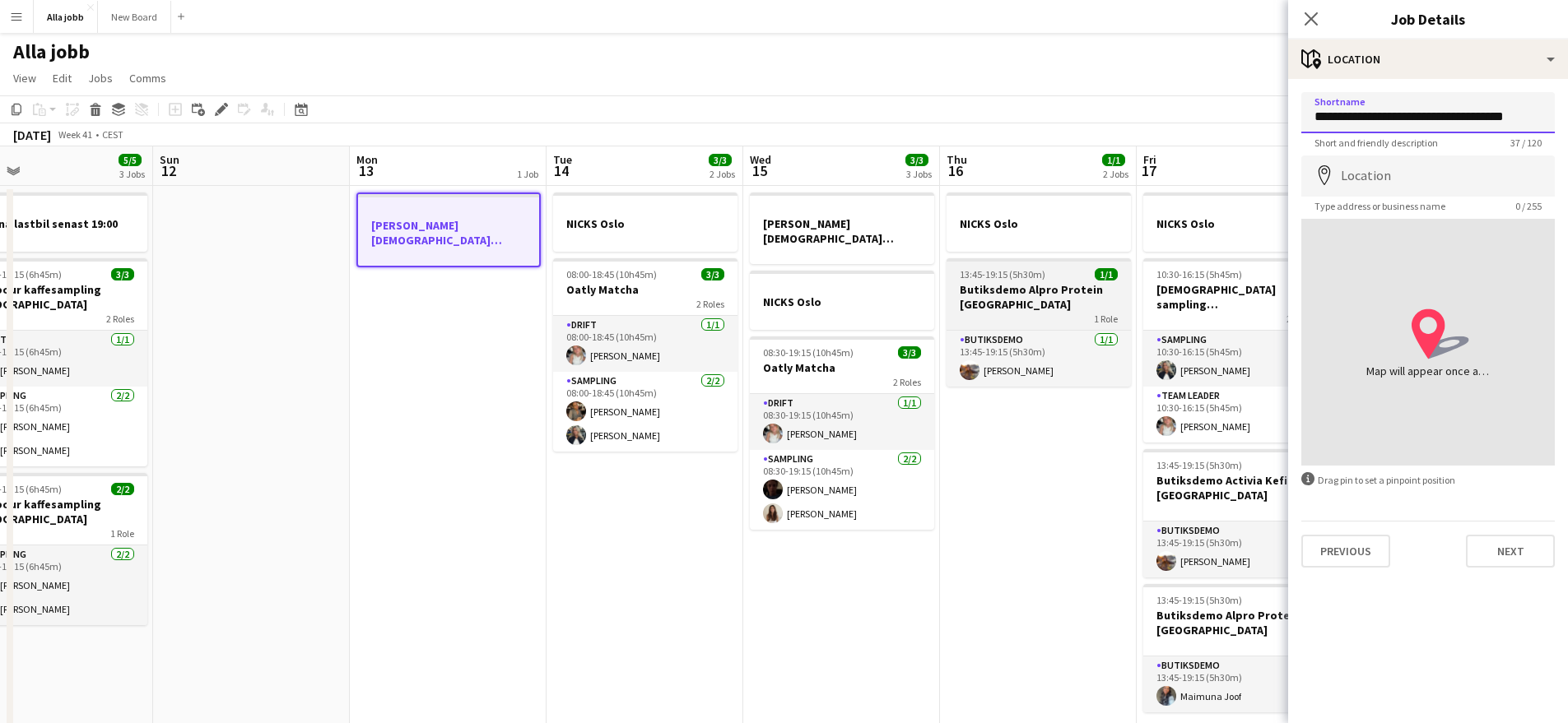
scroll to position [0, 1]
type input "**********"
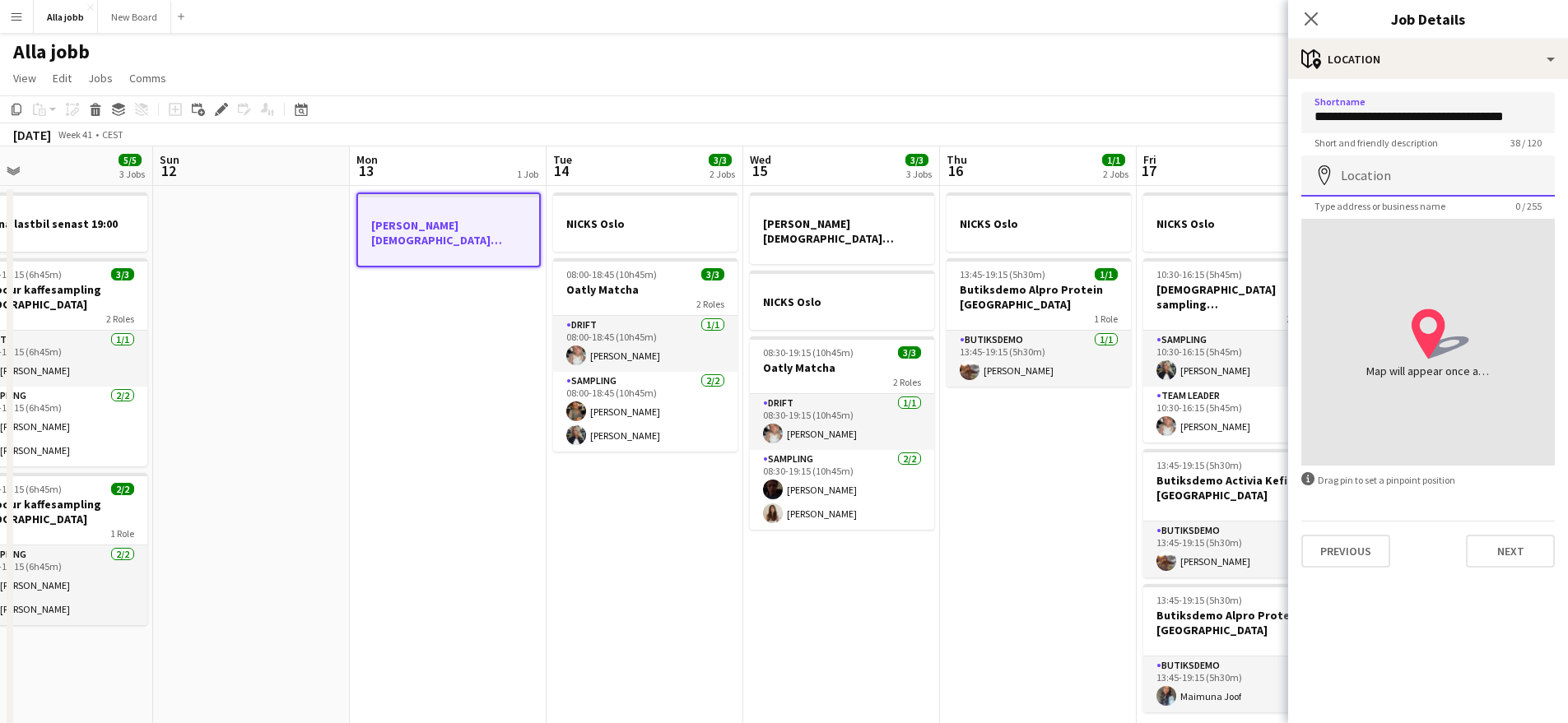
click at [1369, 179] on input "Location" at bounding box center [1427, 176] width 253 height 41
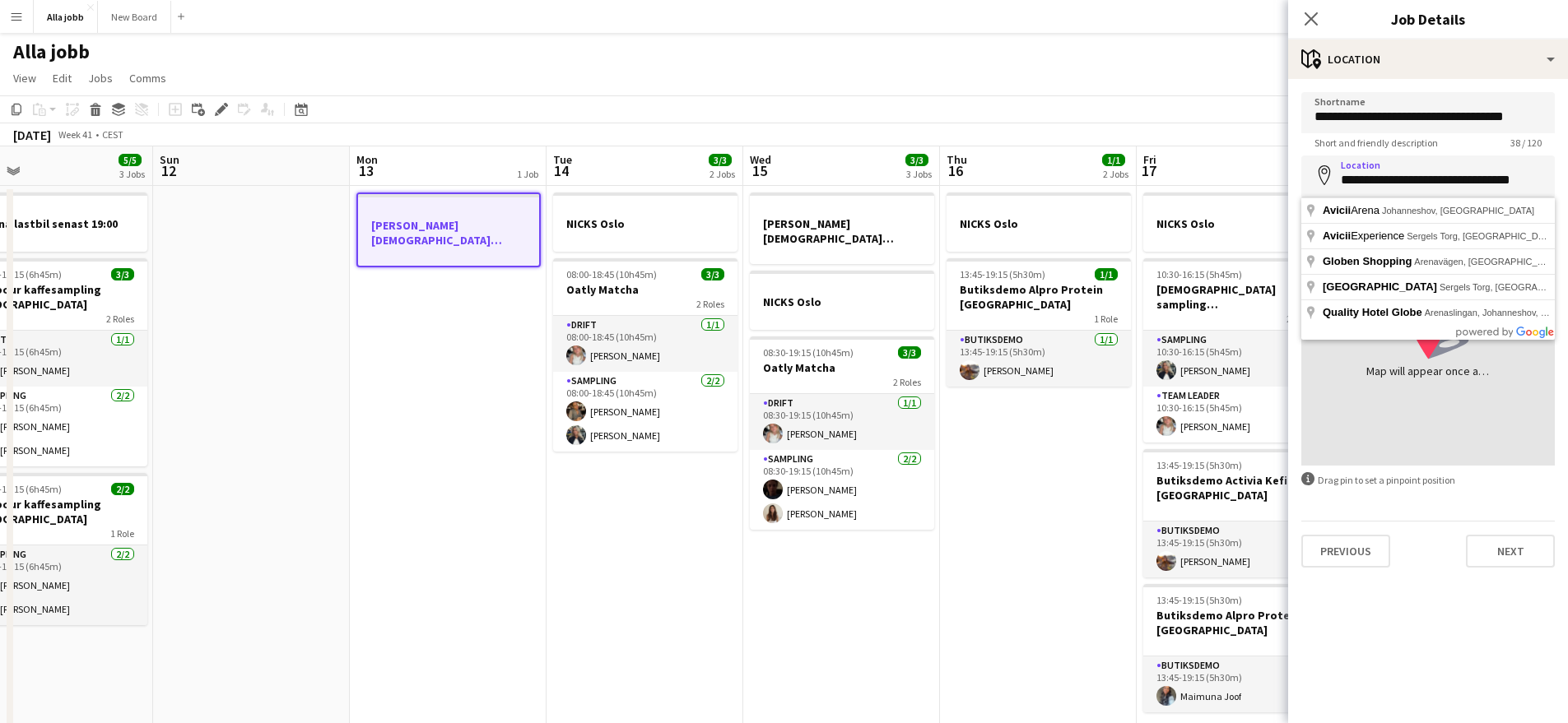
type input "**********"
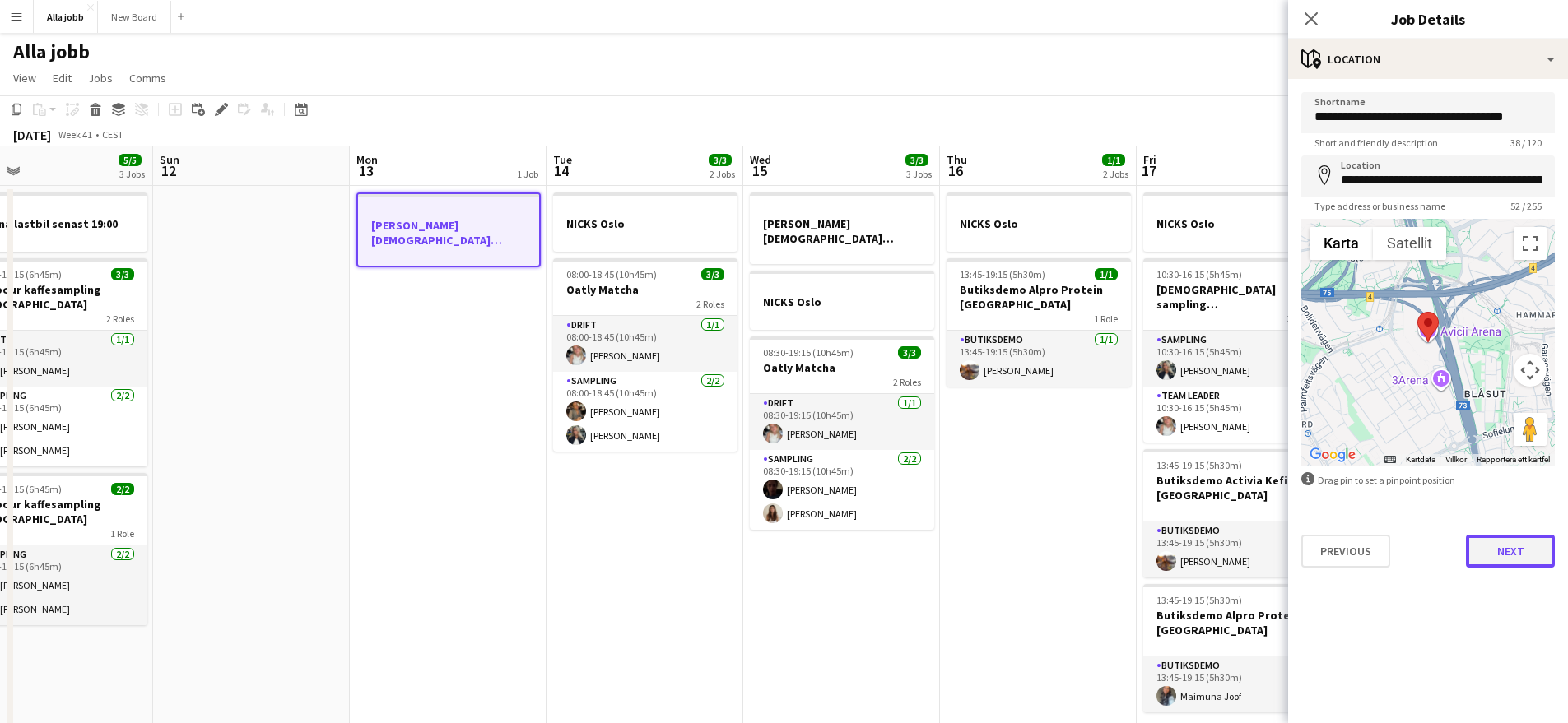
click at [1510, 553] on button "Next" at bounding box center [1509, 551] width 88 height 33
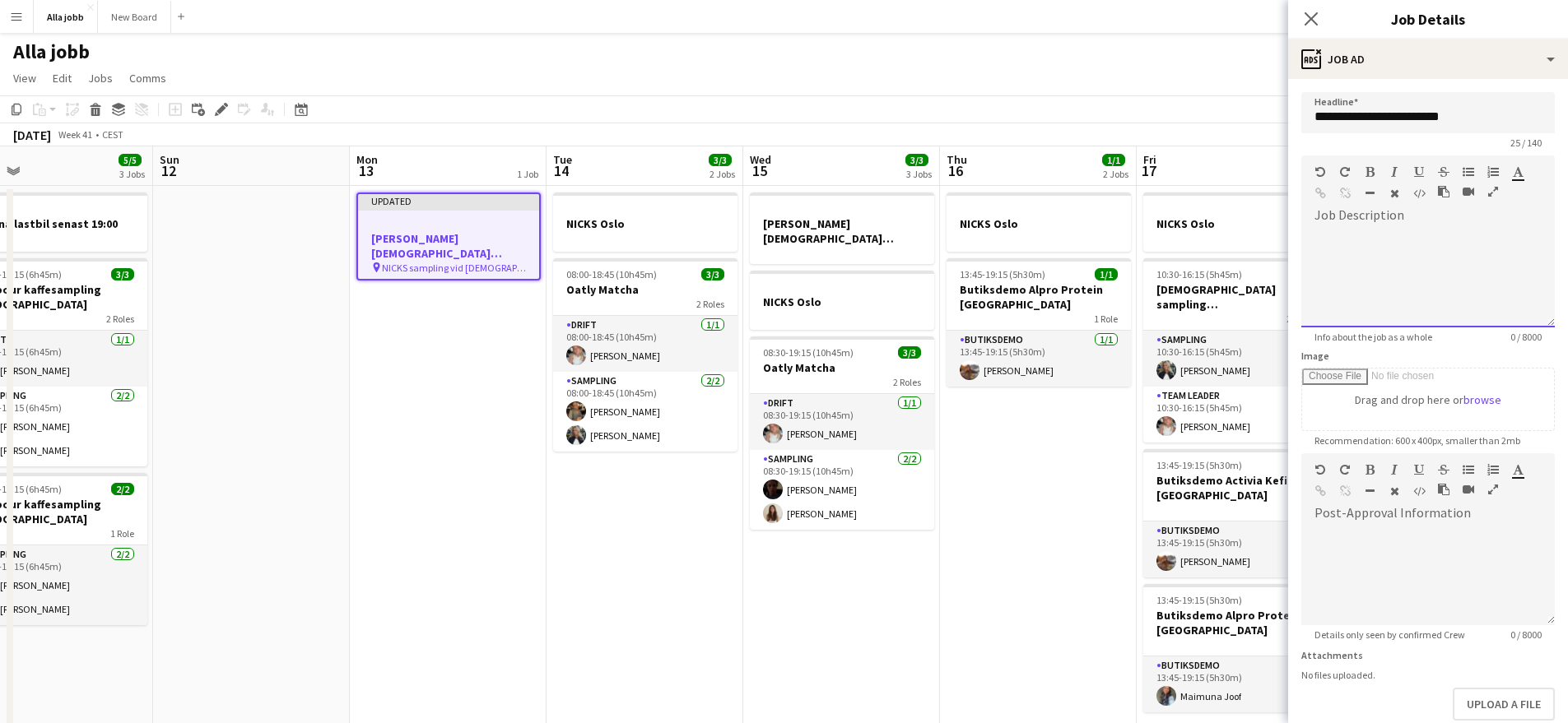
click at [1380, 231] on div at bounding box center [1427, 277] width 253 height 98
click at [1410, 262] on div at bounding box center [1427, 277] width 253 height 98
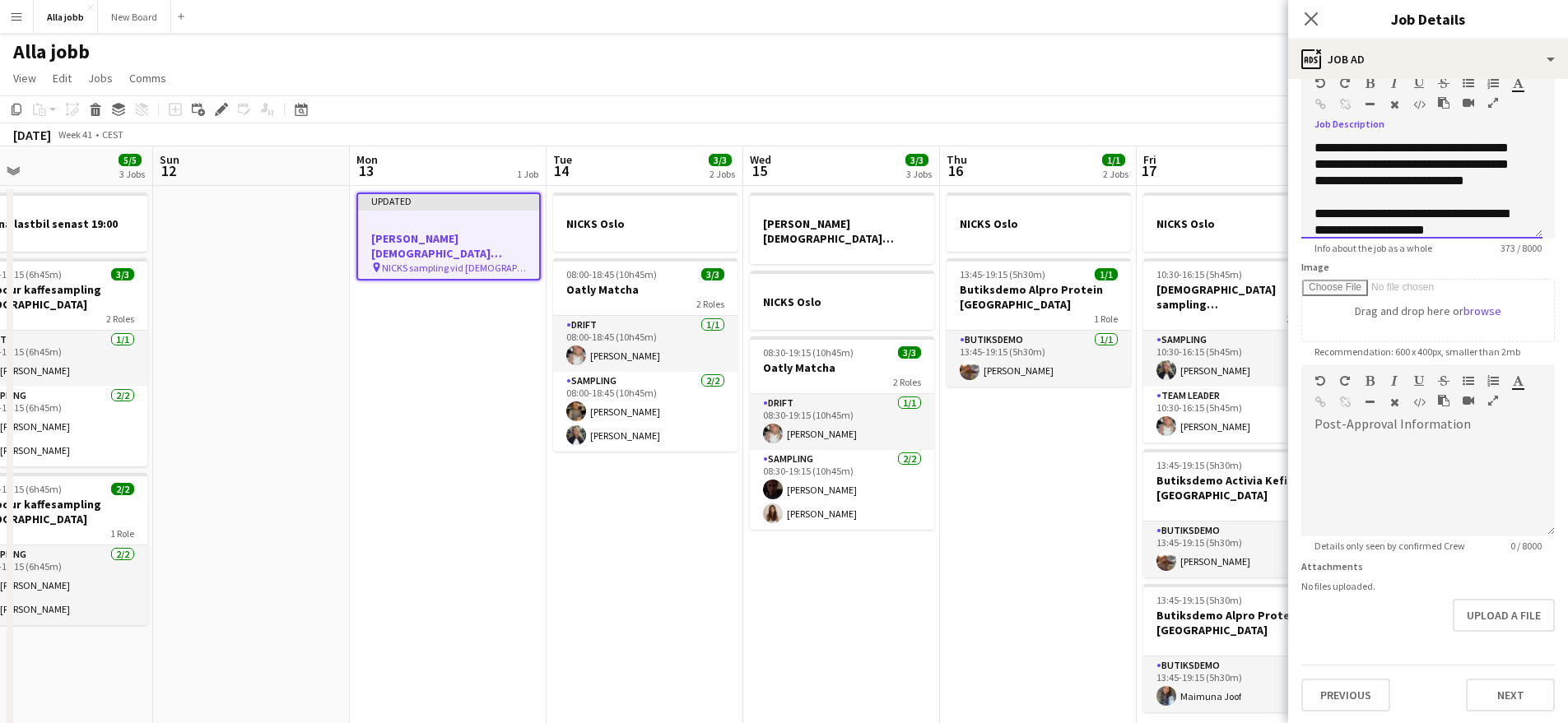
scroll to position [90, 0]
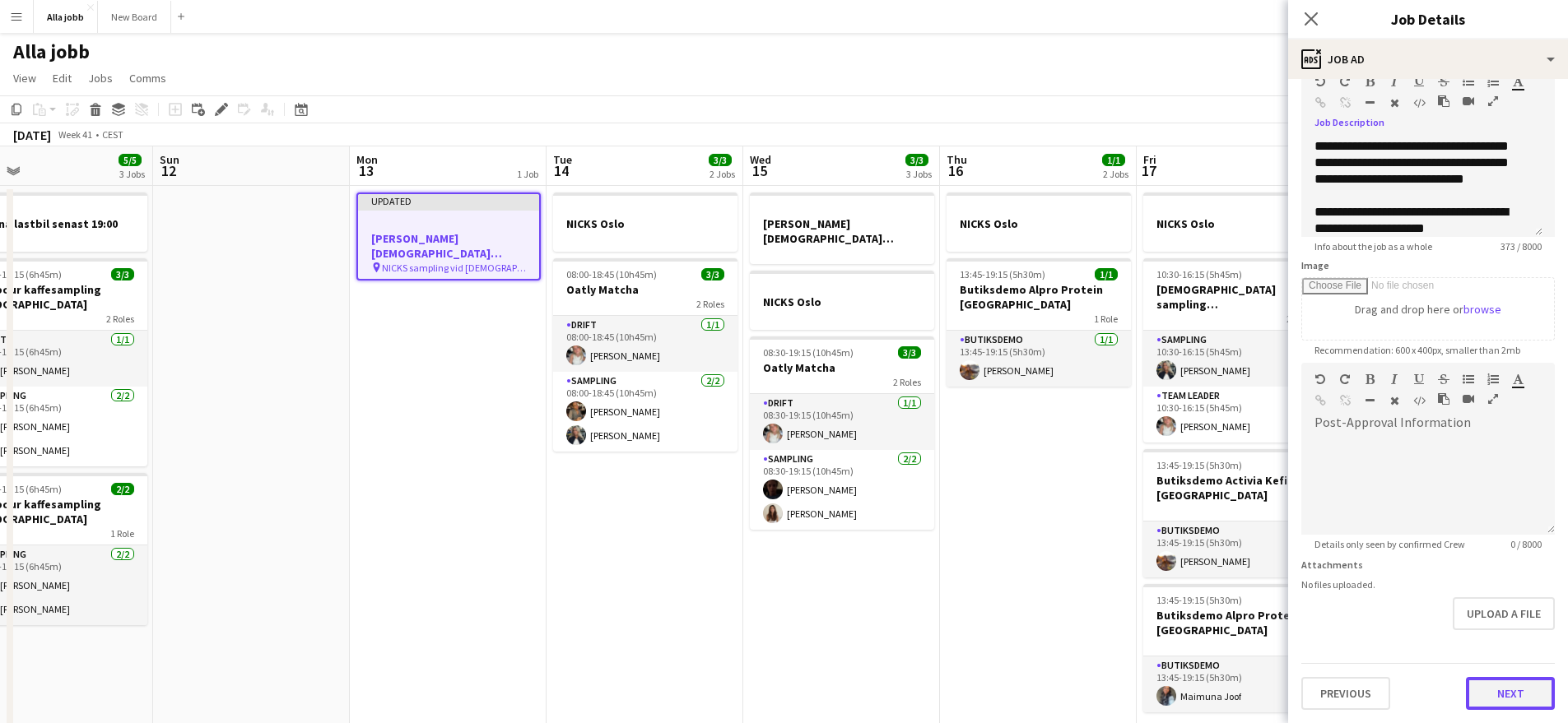
click at [1496, 698] on button "Next" at bounding box center [1509, 693] width 88 height 33
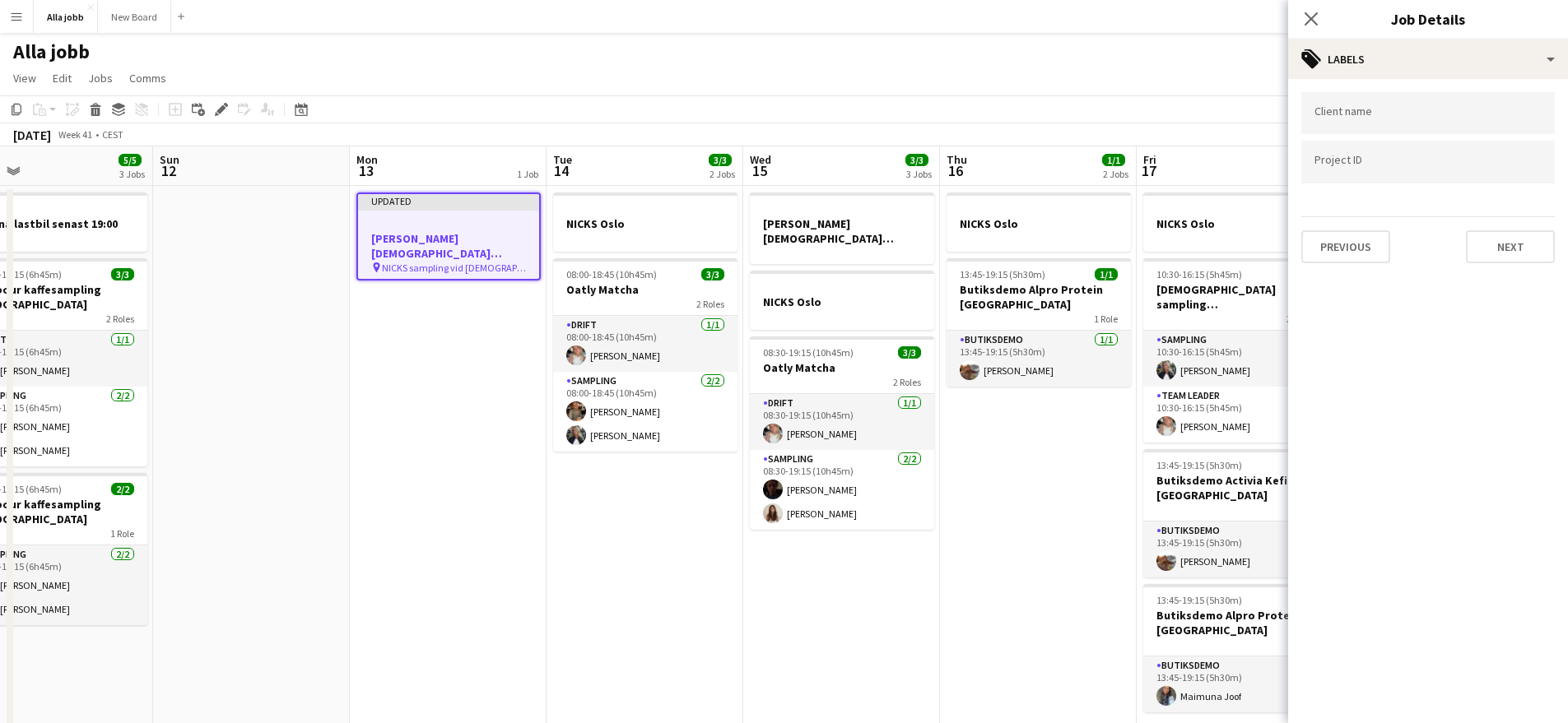
scroll to position [0, 0]
click at [1504, 245] on button "Next" at bounding box center [1509, 246] width 88 height 33
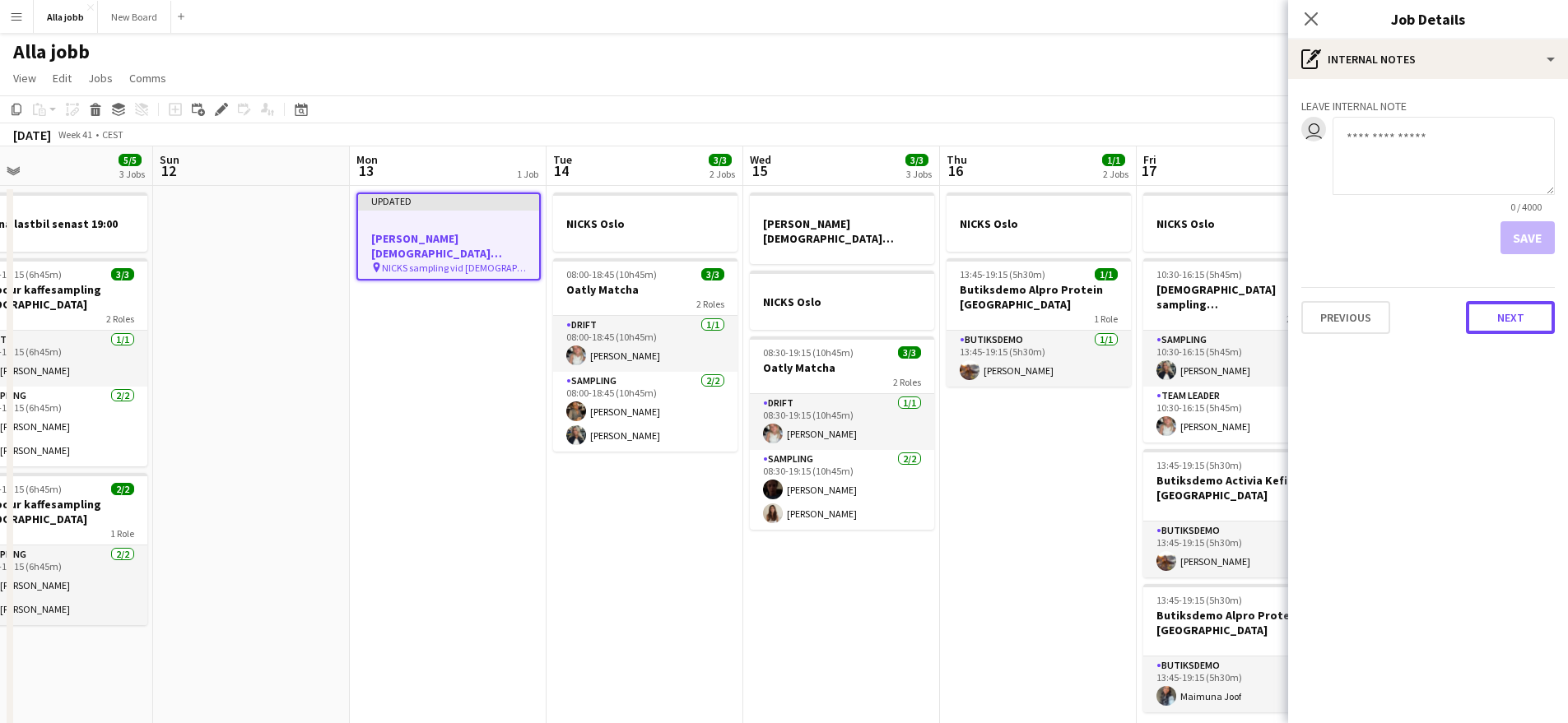
drag, startPoint x: 1534, startPoint y: 328, endPoint x: 1463, endPoint y: 272, distance: 90.4
click at [1534, 328] on button "Next" at bounding box center [1509, 317] width 88 height 33
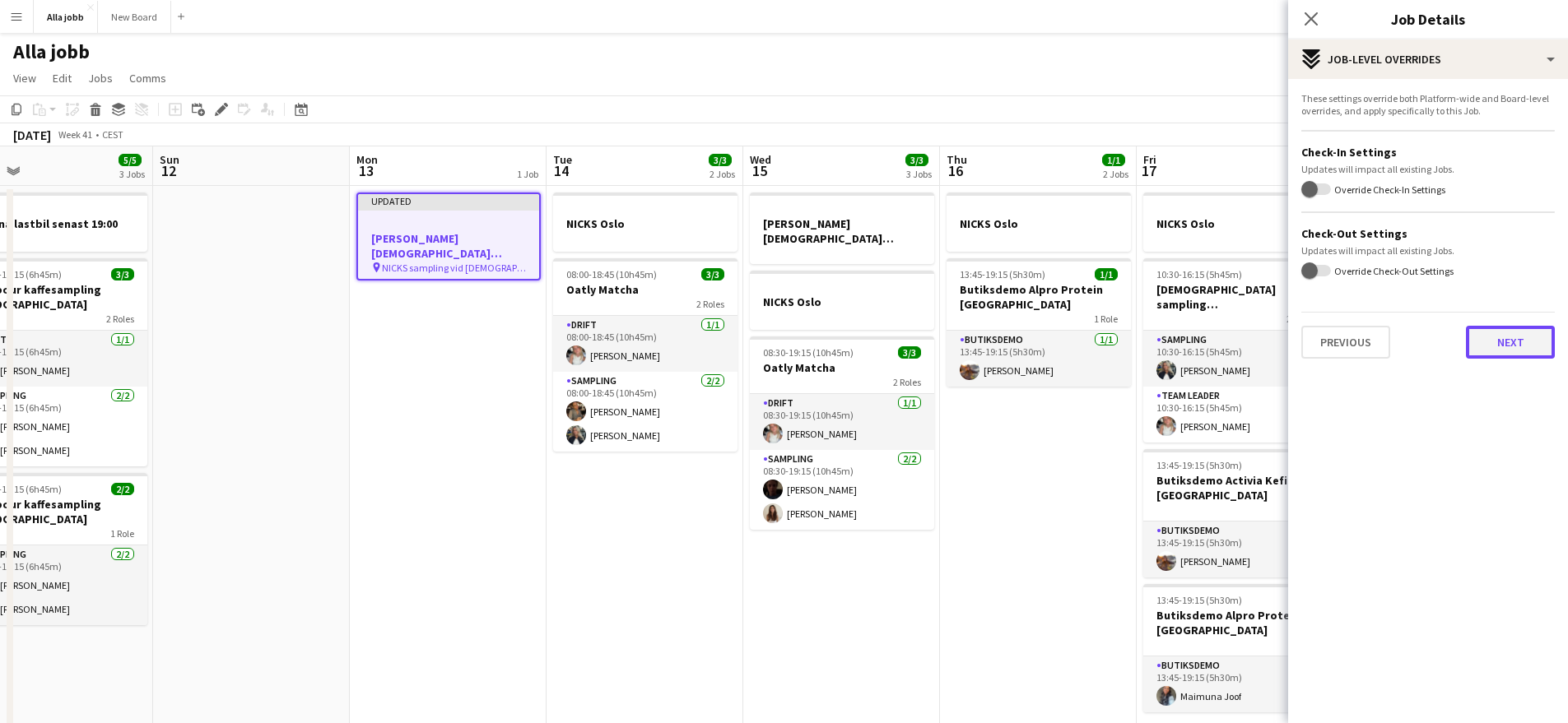
click at [1498, 332] on button "Next" at bounding box center [1509, 342] width 88 height 33
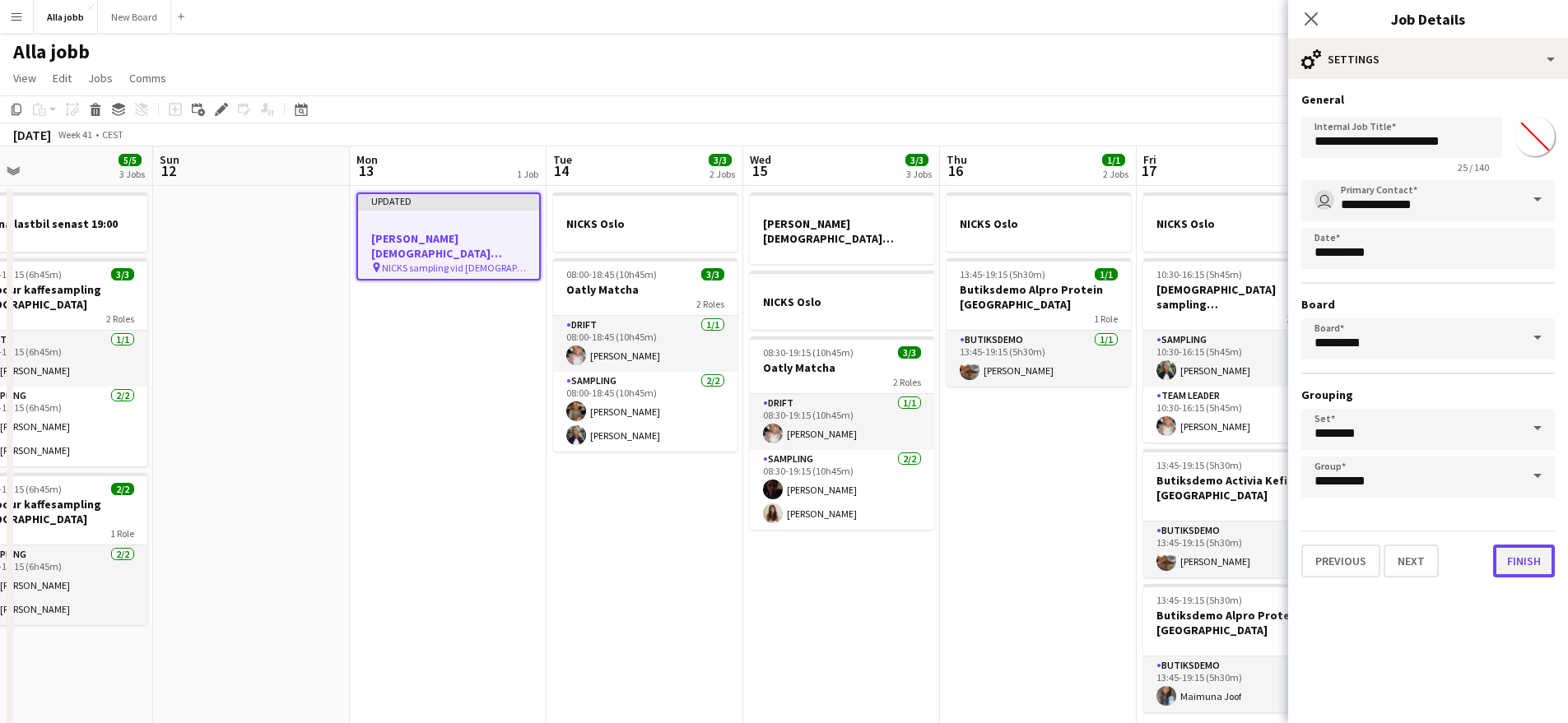
click at [1539, 565] on button "Finish" at bounding box center [1523, 561] width 62 height 33
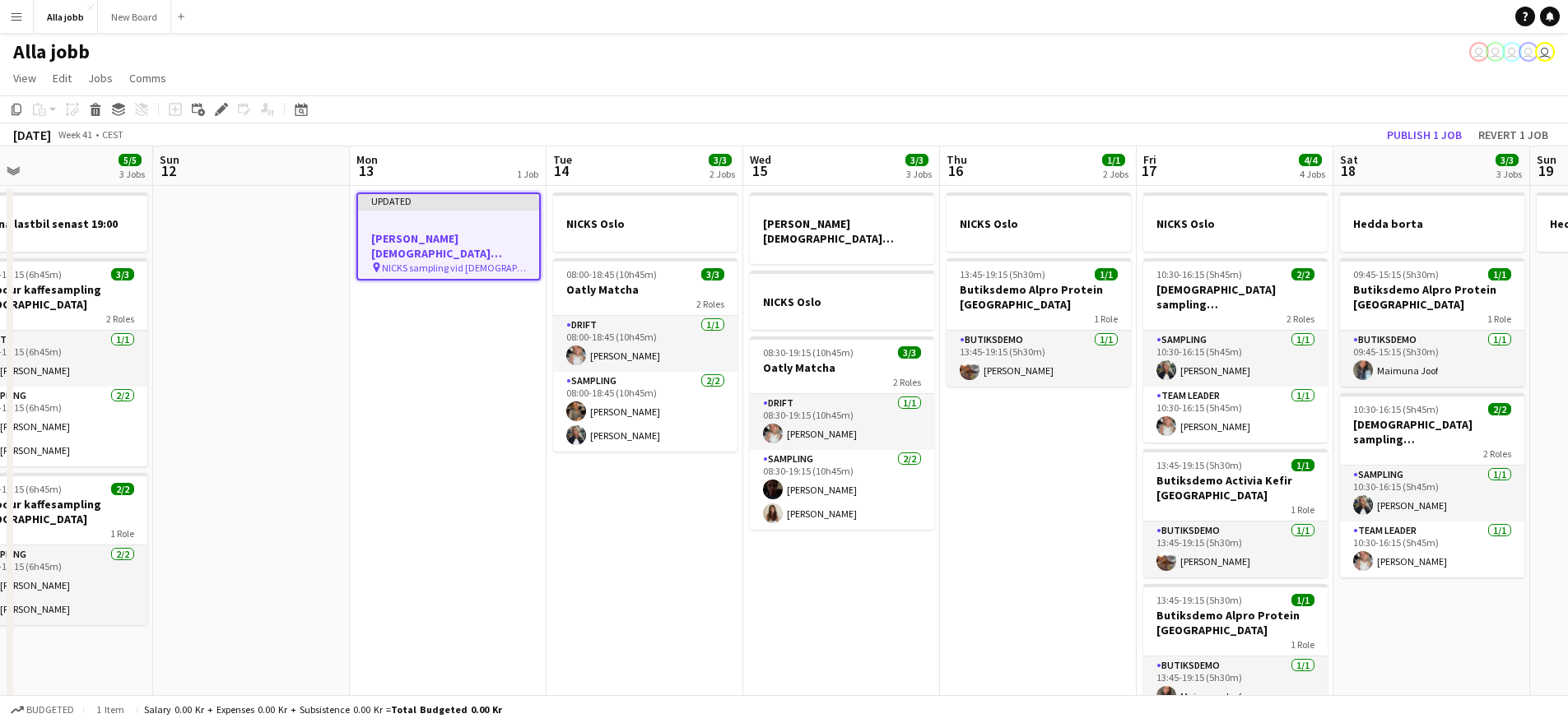
click at [449, 233] on h3 "[PERSON_NAME] [DEMOGRAPHIC_DATA][PERSON_NAME] Stockholm" at bounding box center [448, 246] width 181 height 30
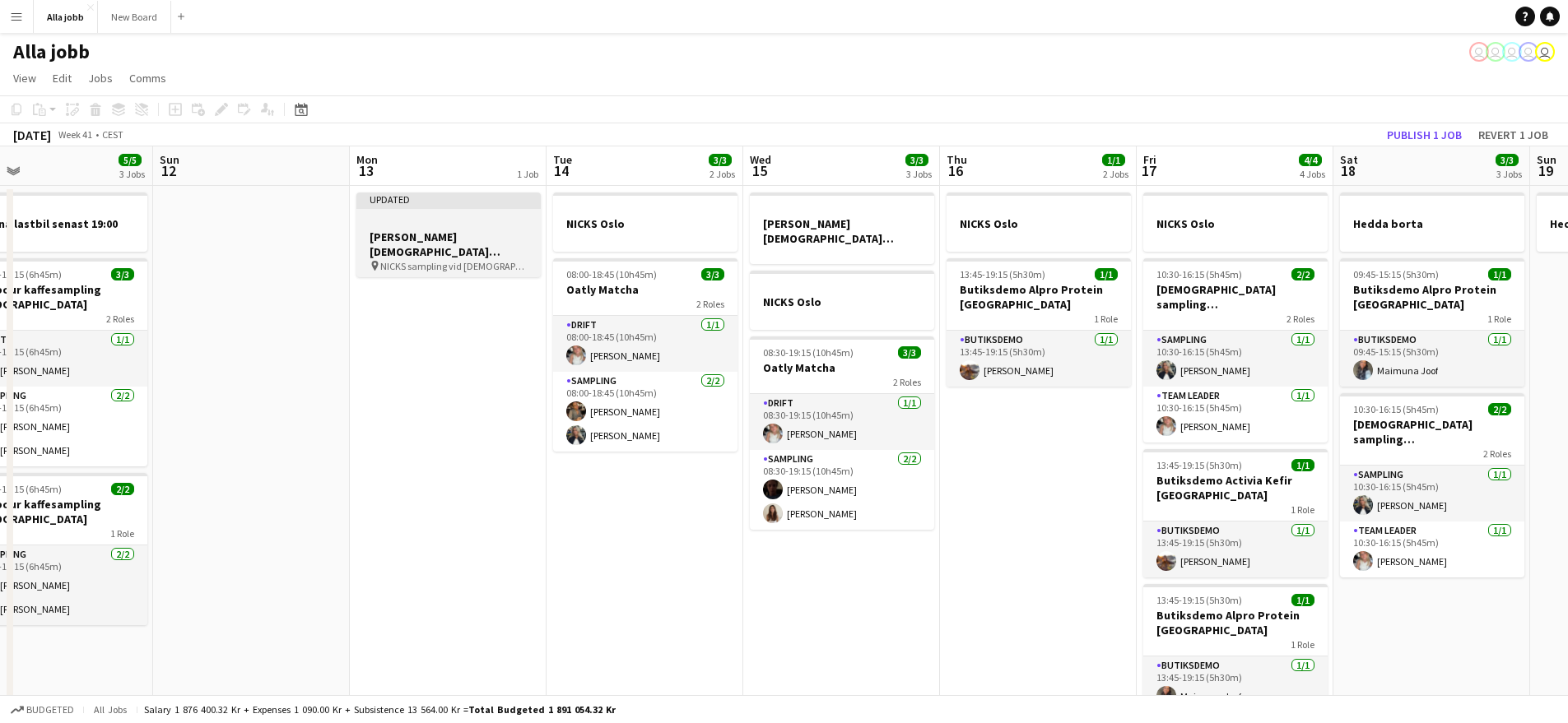
click at [447, 228] on app-job-card "Updated NICKS Lady Gaga Stockholm pin NICKS sampling vid Lady Gaga Stockholm" at bounding box center [449, 234] width 185 height 84
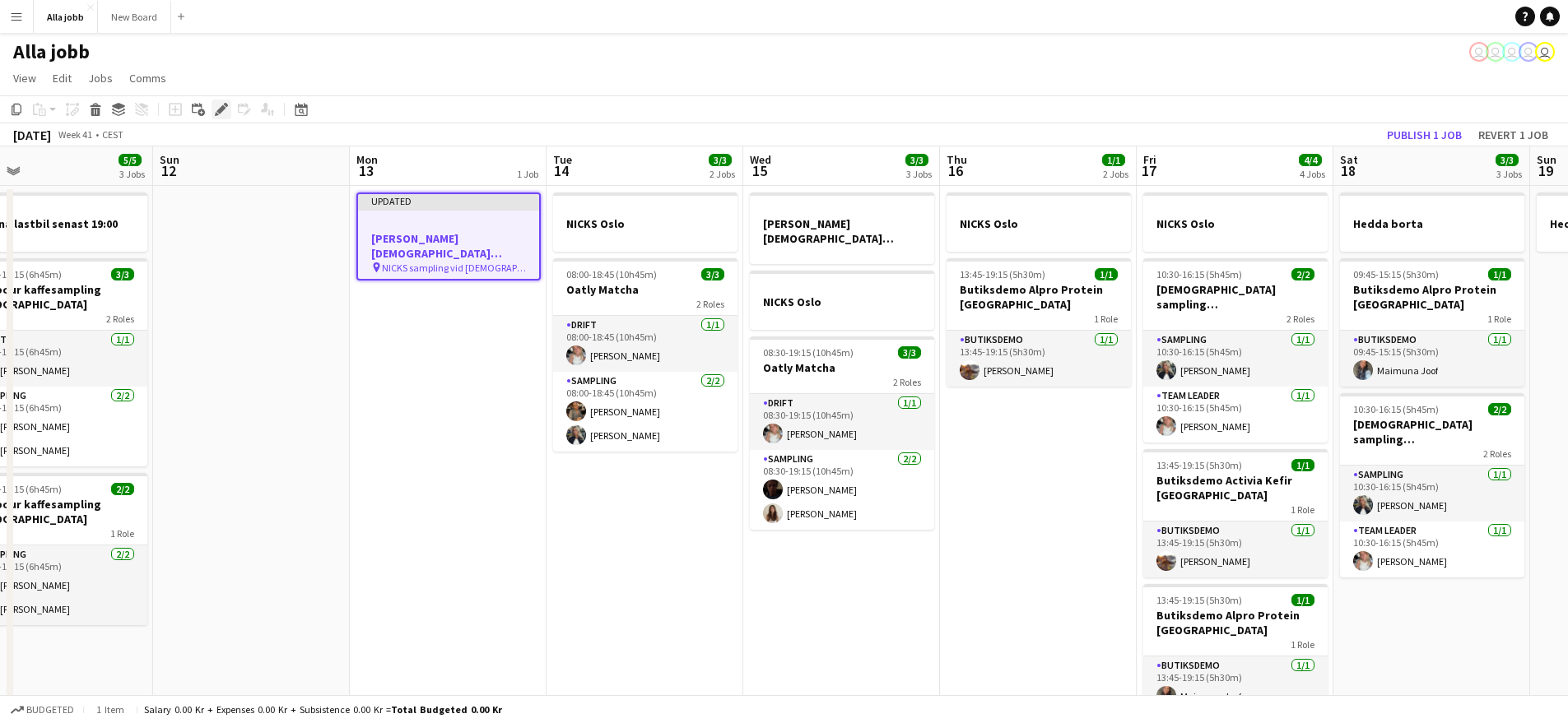
click at [224, 113] on icon "Edit" at bounding box center [220, 109] width 13 height 13
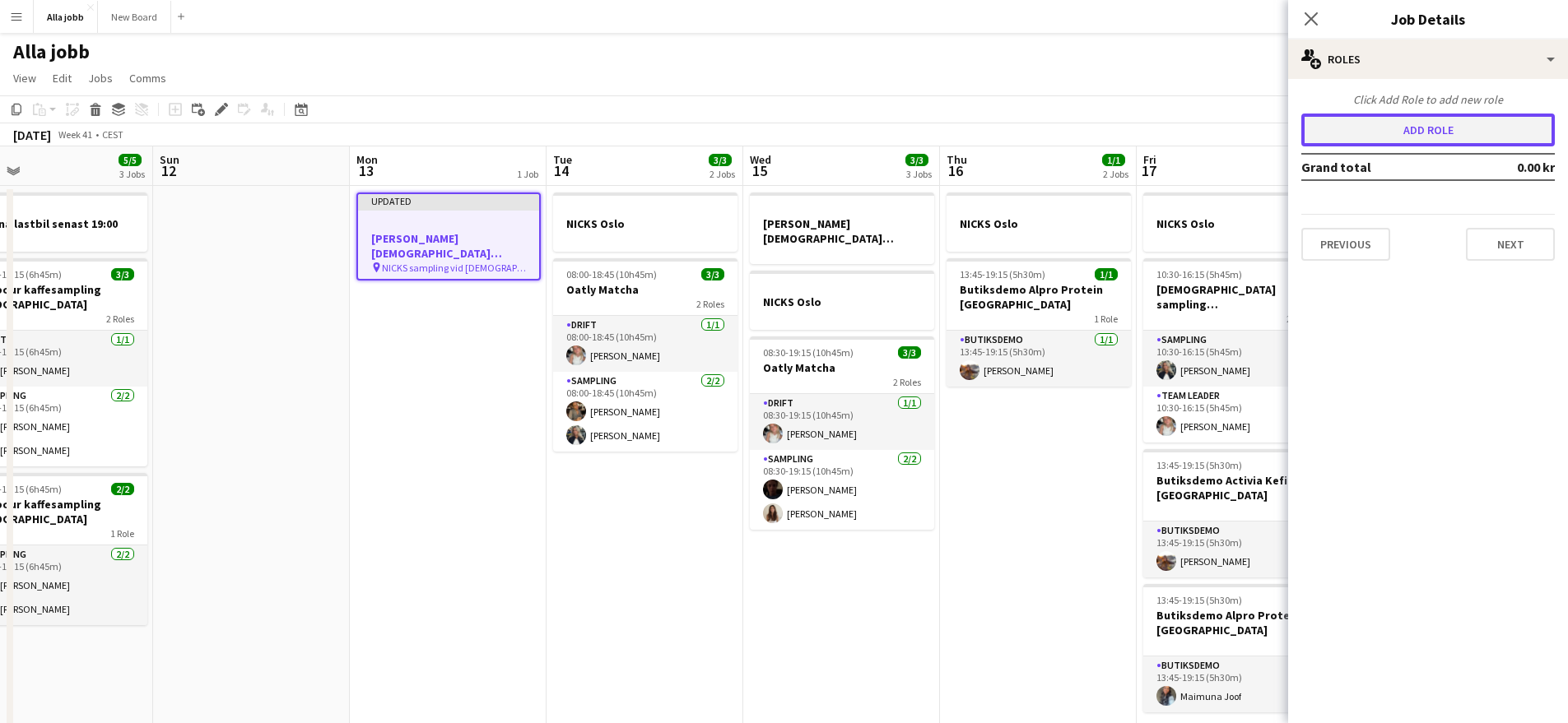
click at [1405, 137] on button "Add role" at bounding box center [1427, 129] width 253 height 33
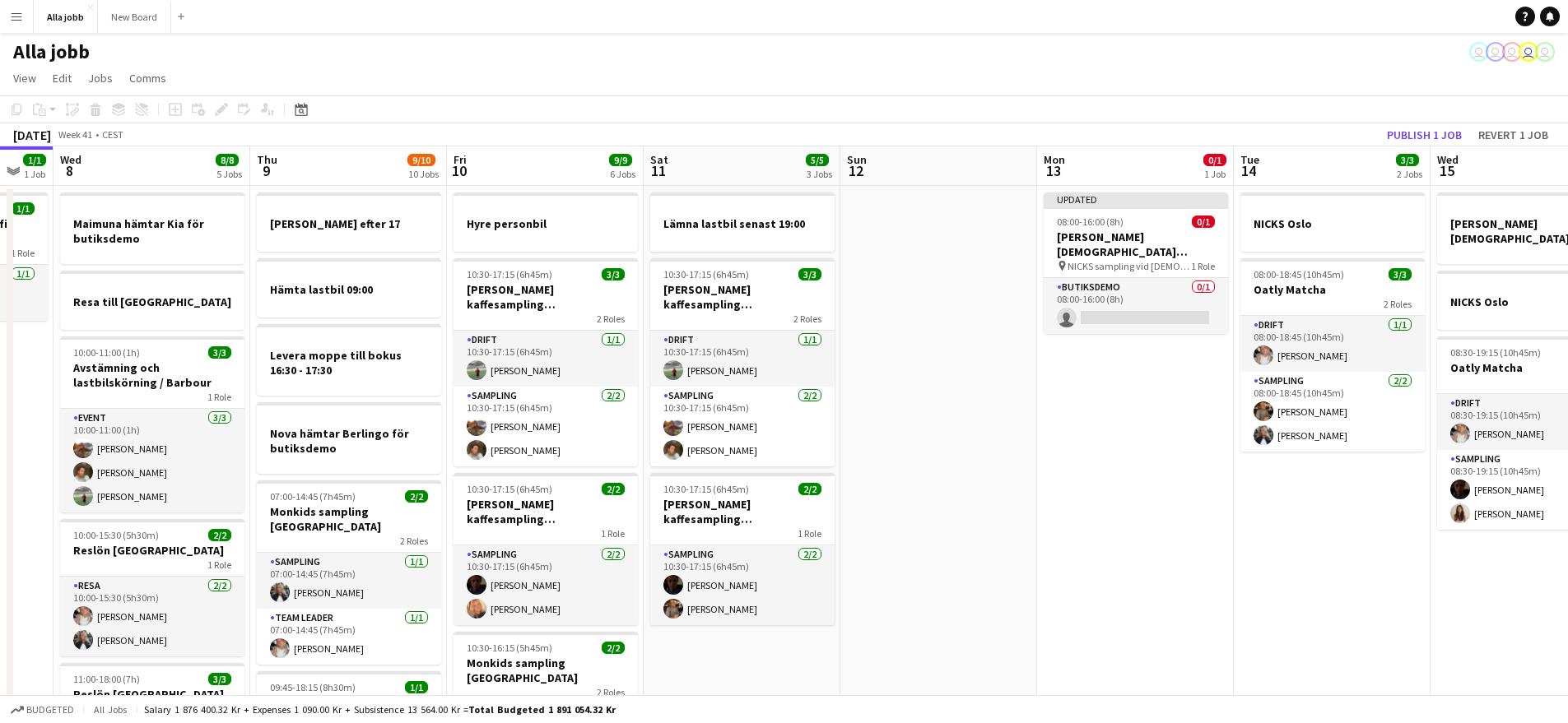
scroll to position [0, 468]
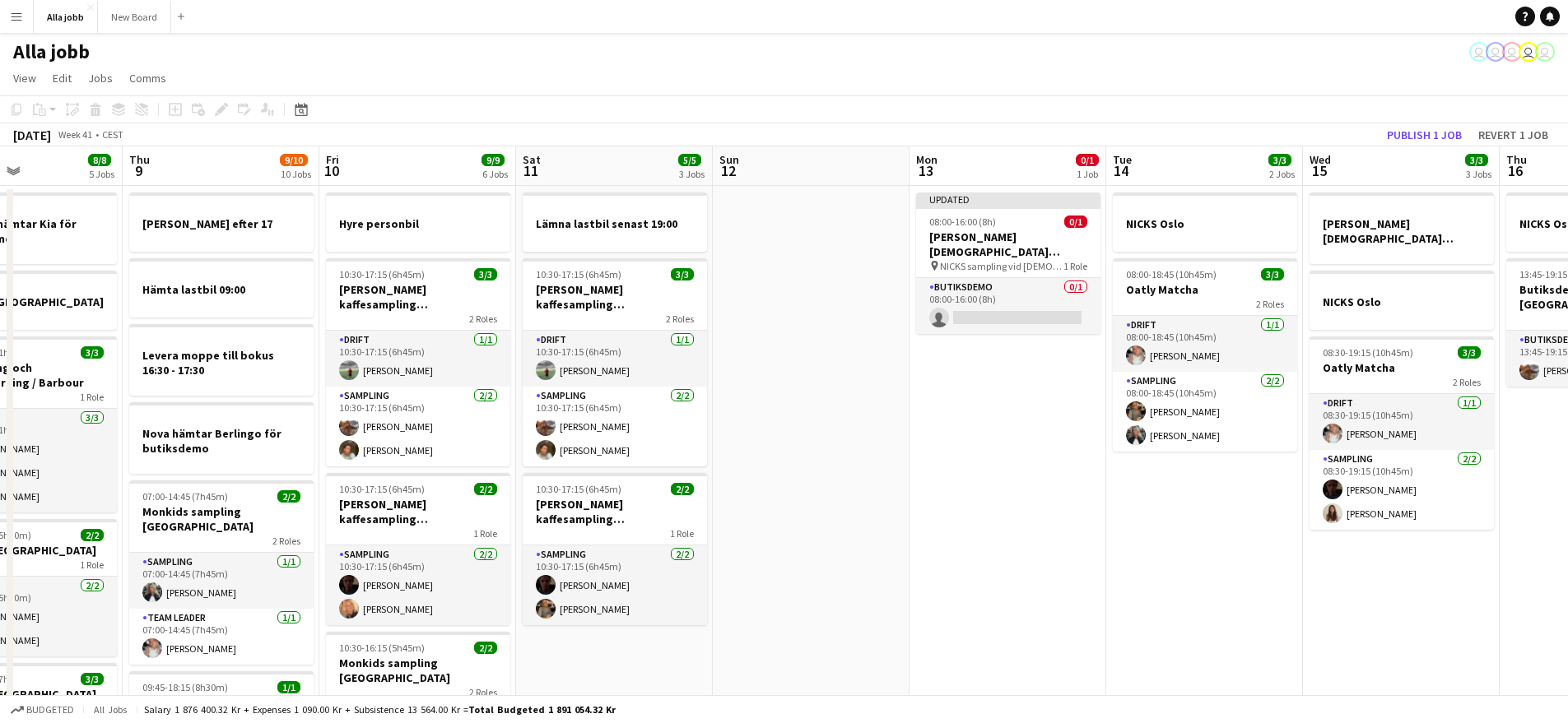
drag, startPoint x: 1347, startPoint y: 374, endPoint x: 879, endPoint y: 340, distance: 469.2
click at [1007, 260] on span "NICKS sampling vid [DEMOGRAPHIC_DATA][PERSON_NAME] Stockholm" at bounding box center [1001, 266] width 123 height 12
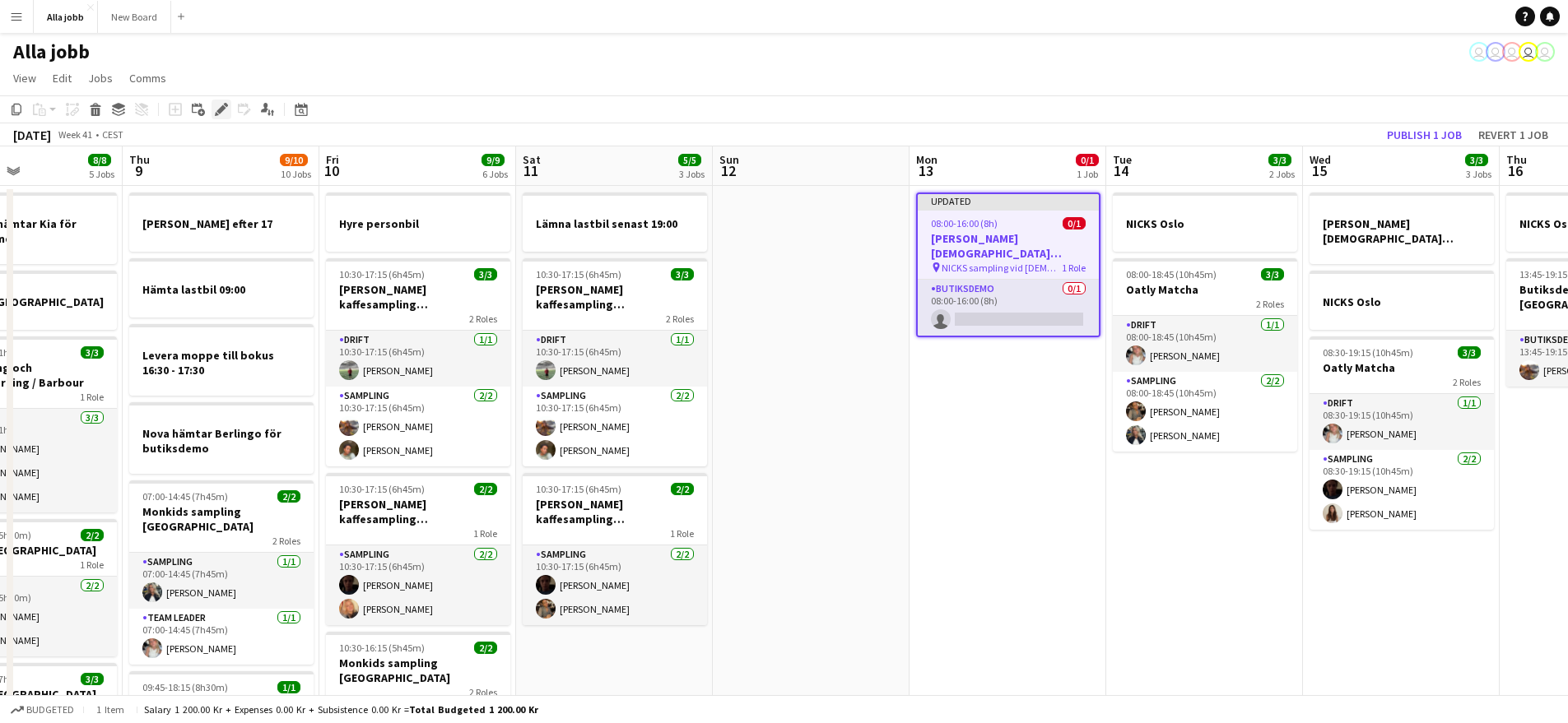
click at [219, 114] on icon "Edit" at bounding box center [220, 109] width 13 height 13
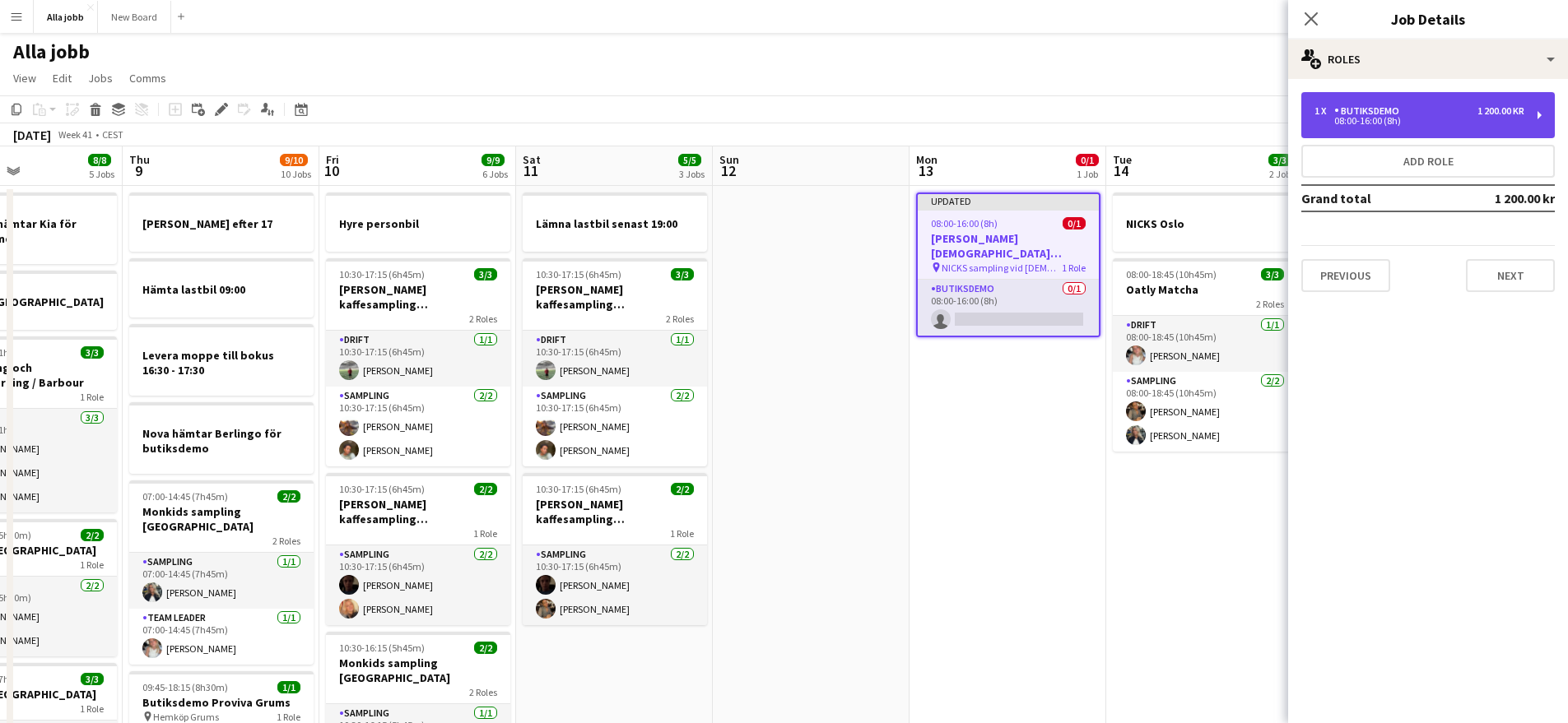
click at [1382, 121] on div "08:00-16:00 (8h)" at bounding box center [1418, 121] width 210 height 8
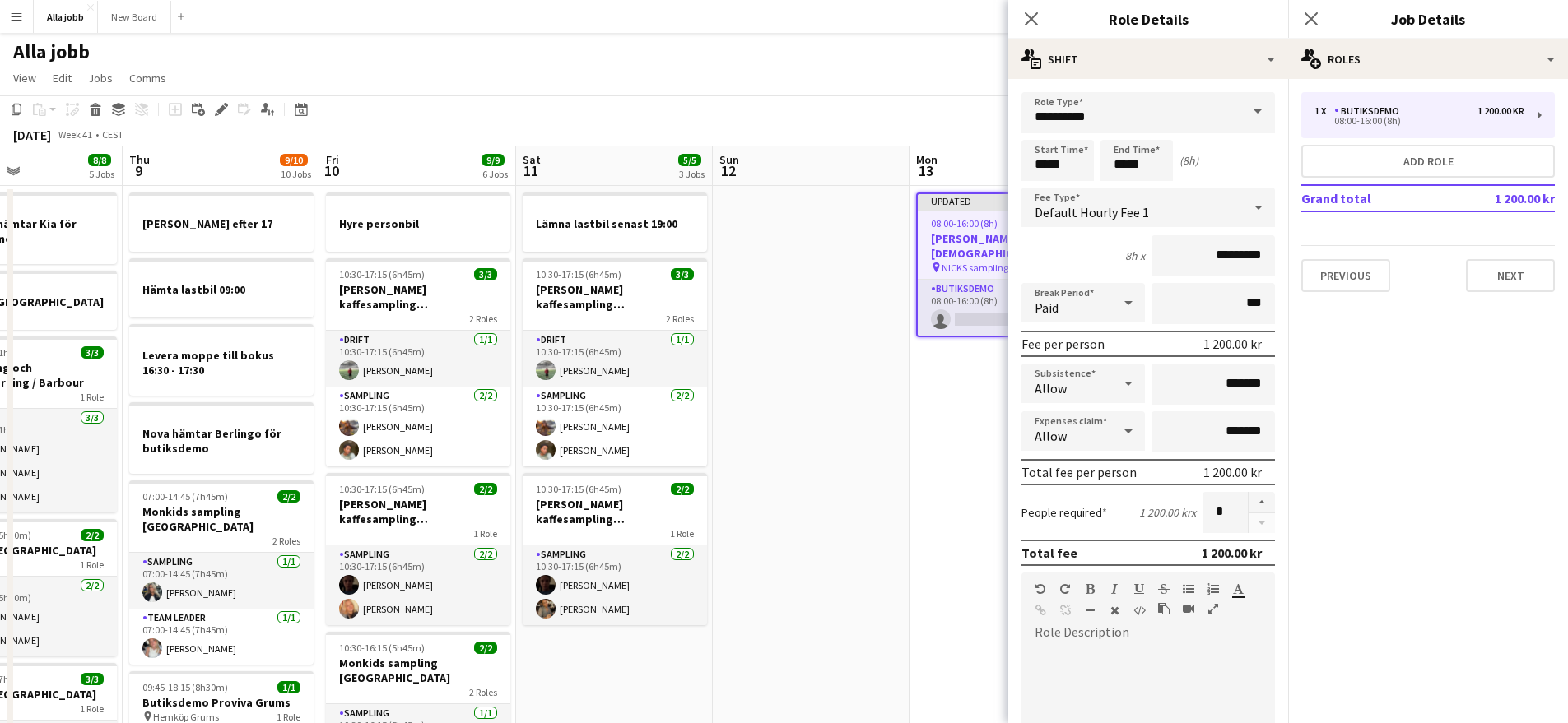
click at [1170, 213] on div "Default Hourly Fee 1" at bounding box center [1131, 208] width 220 height 40
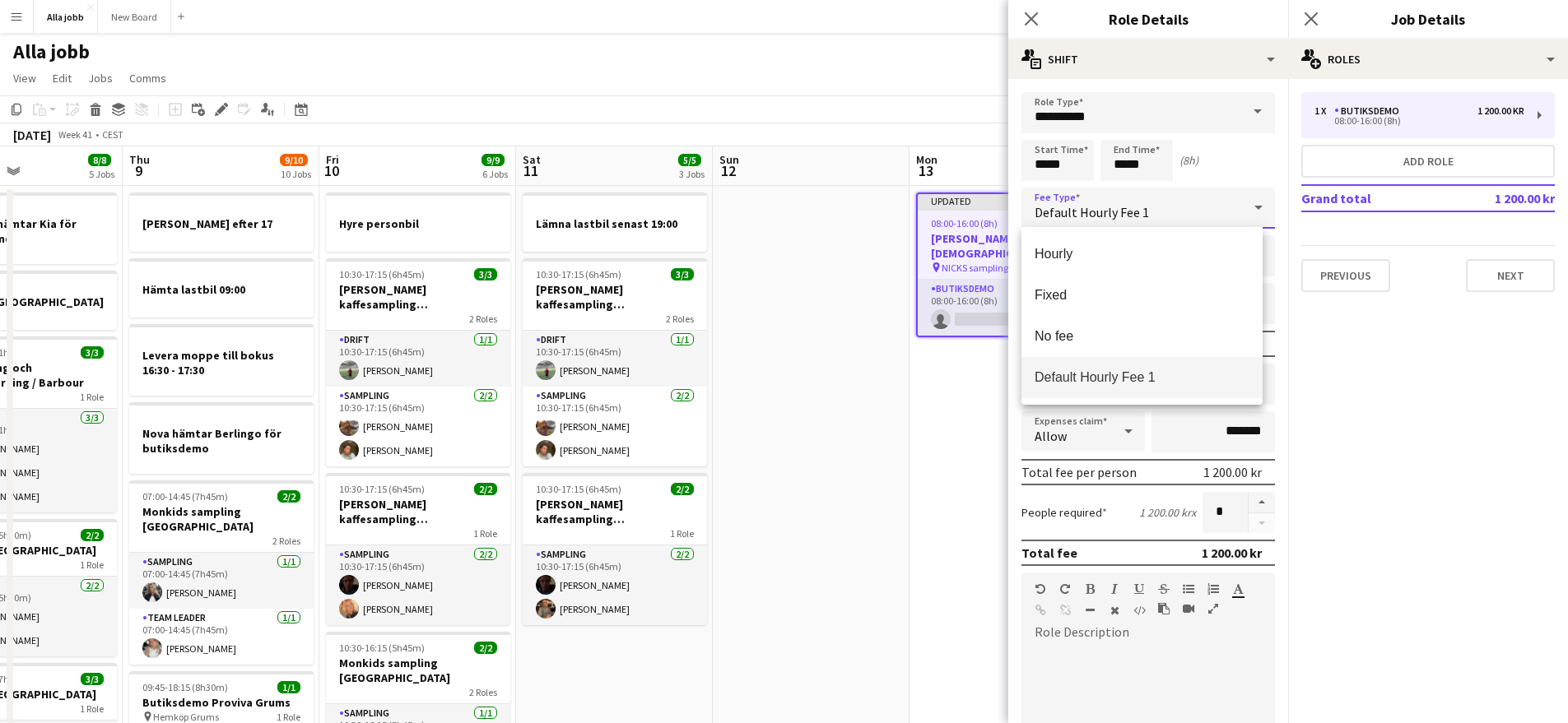
click at [1141, 128] on div at bounding box center [784, 362] width 1568 height 723
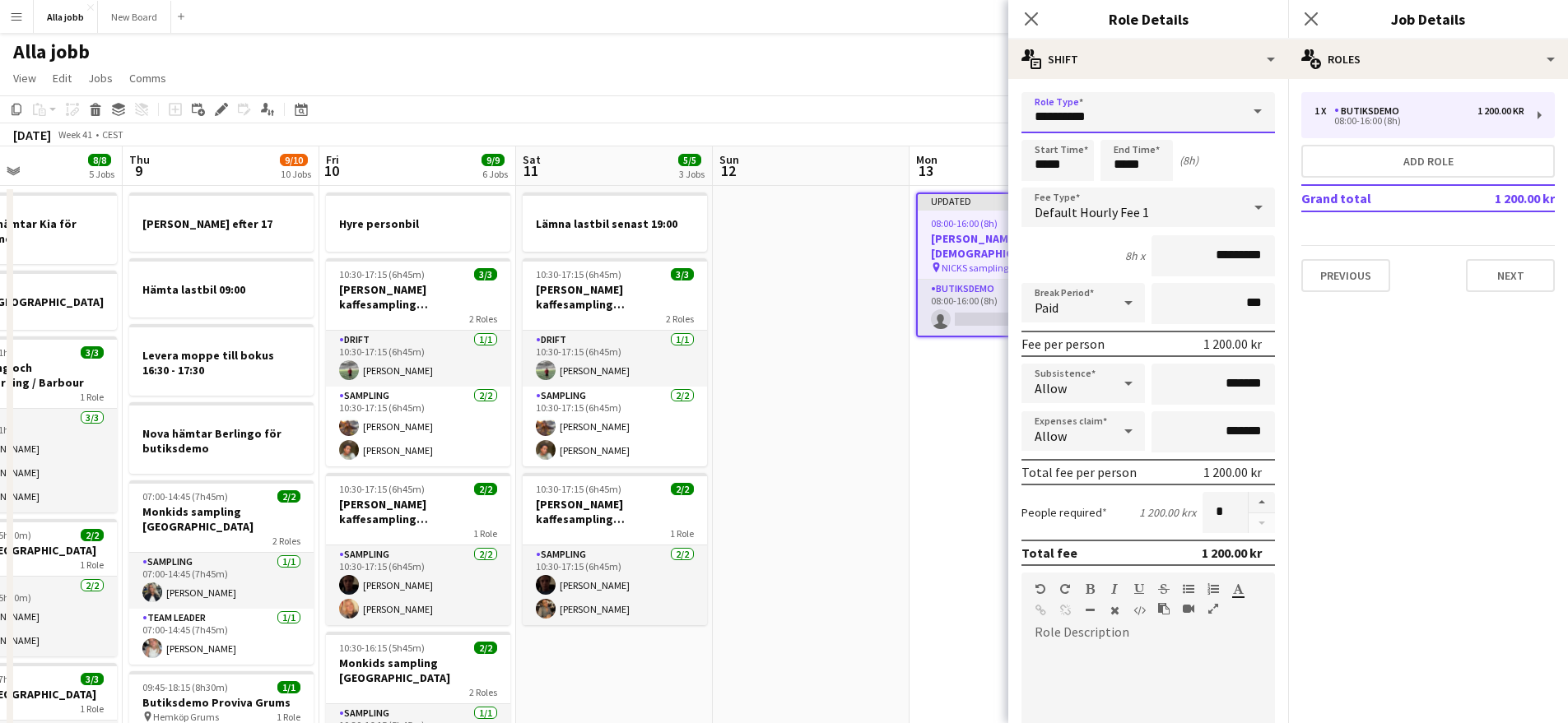
click at [1138, 114] on input "**********" at bounding box center [1147, 112] width 253 height 41
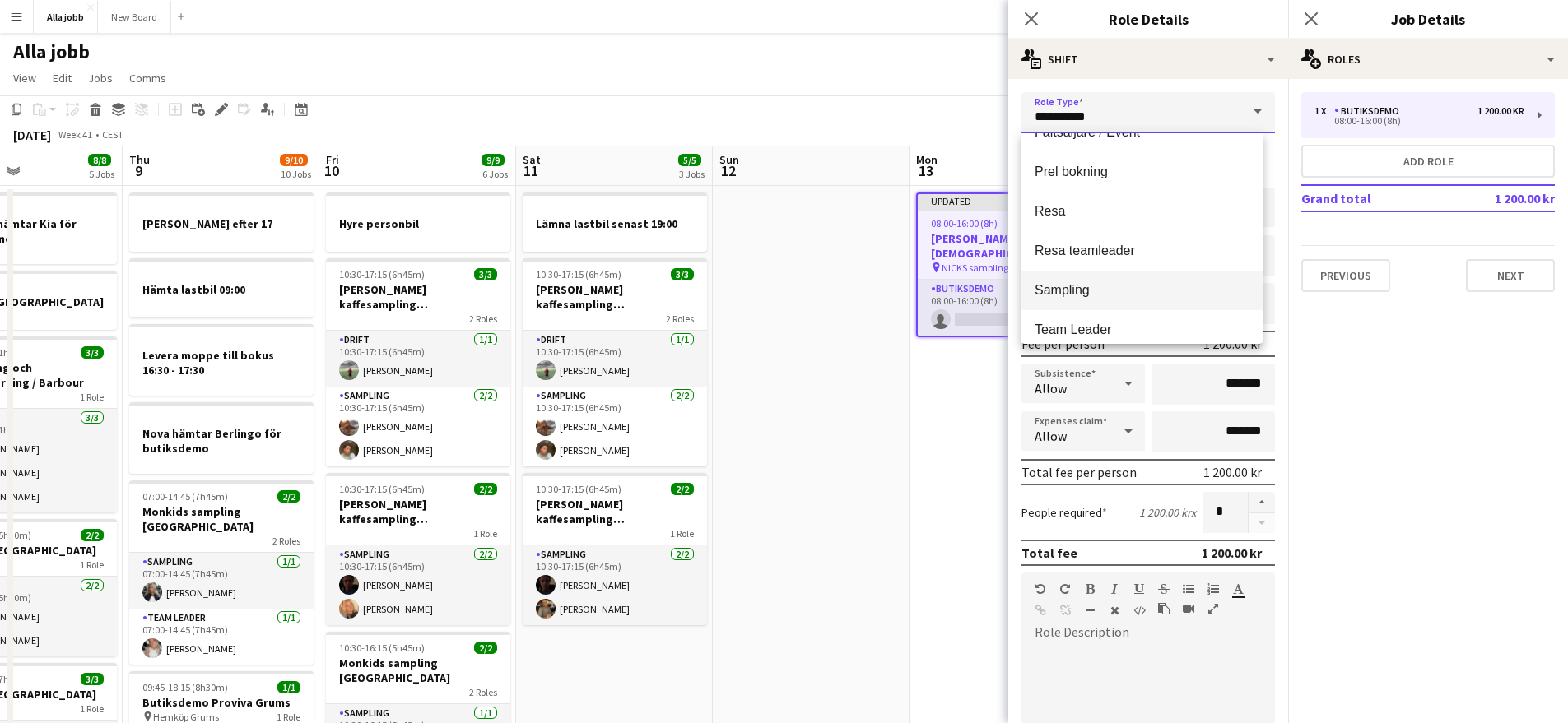
scroll to position [316, 0]
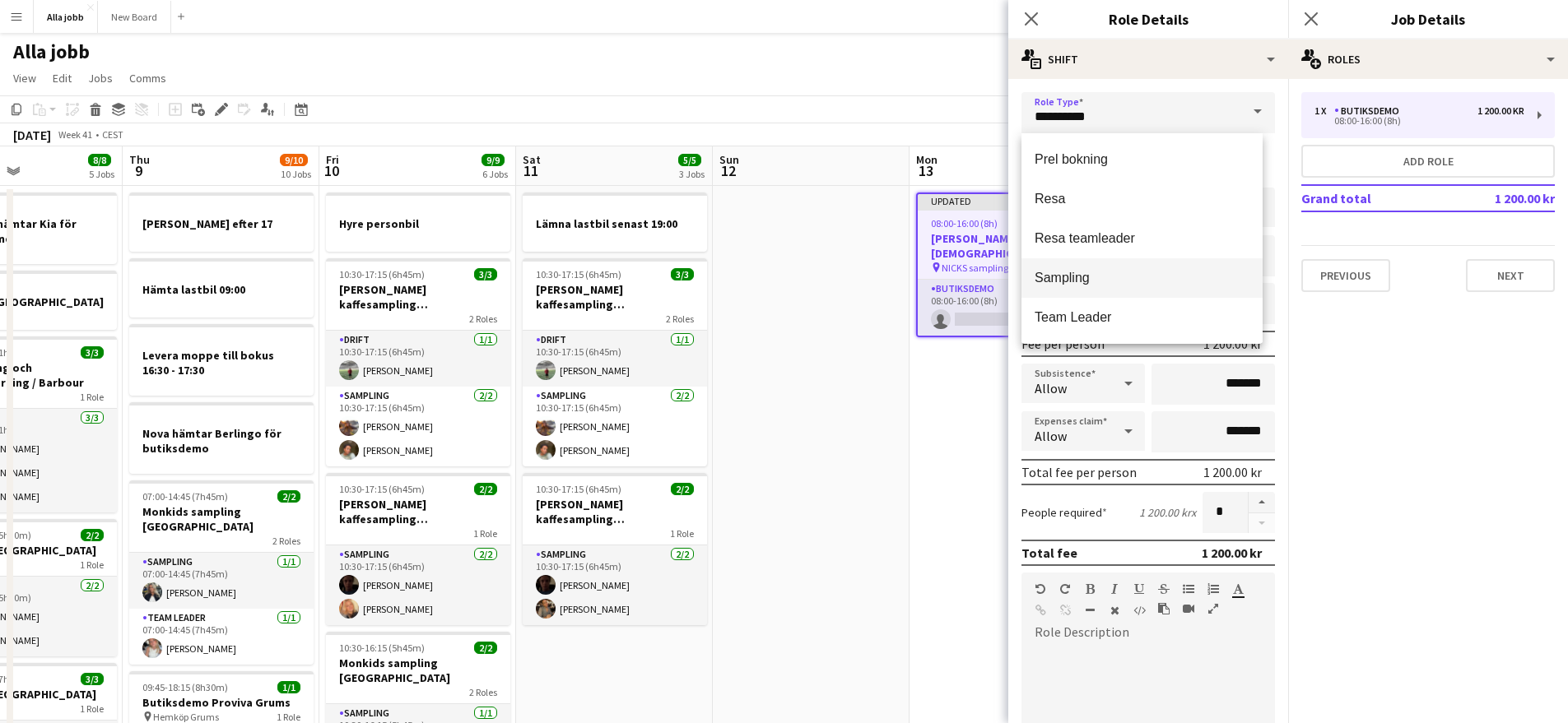
click at [1119, 279] on span "Sampling" at bounding box center [1142, 278] width 214 height 16
type input "********"
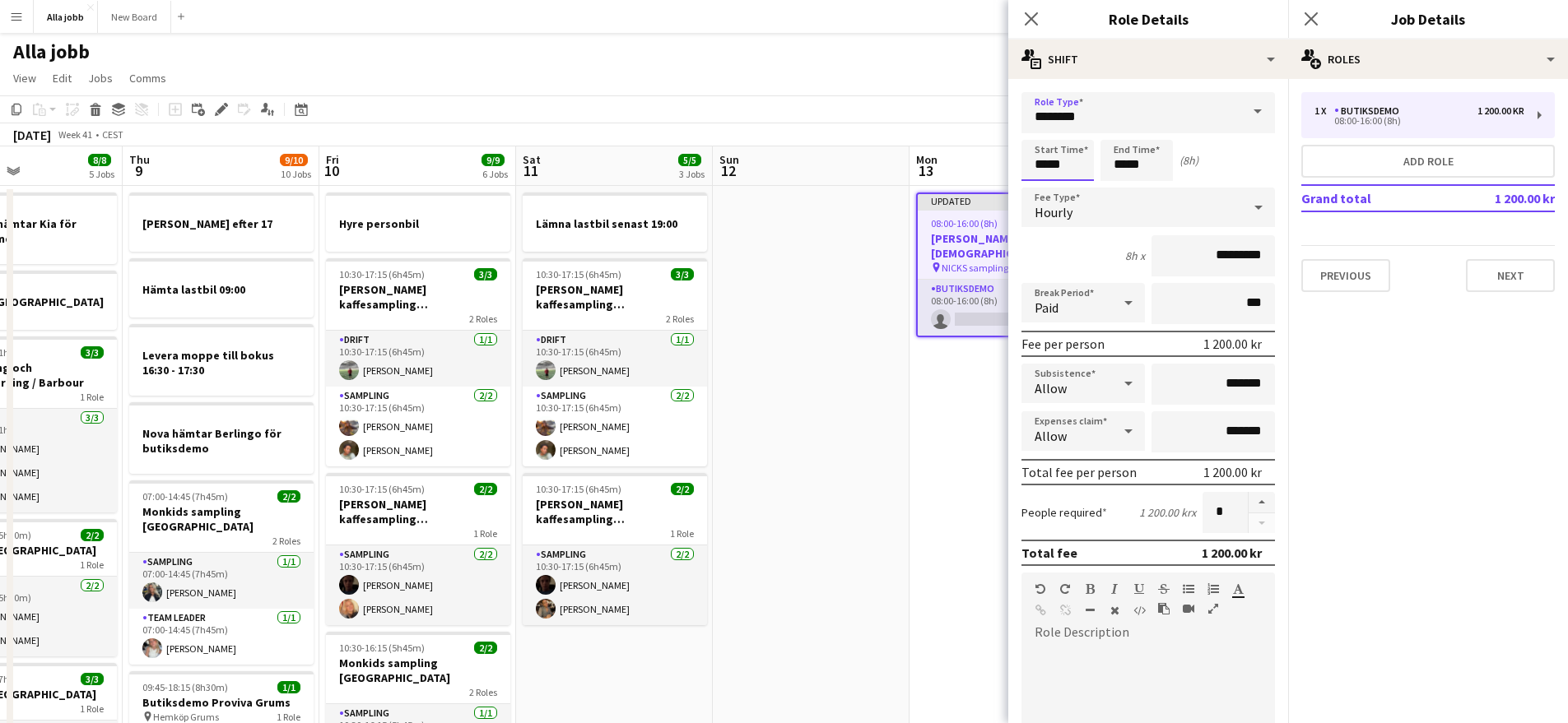
click at [1049, 165] on input "*****" at bounding box center [1057, 160] width 72 height 41
click at [1045, 138] on div at bounding box center [1041, 131] width 33 height 17
click at [1046, 134] on div at bounding box center [1041, 131] width 33 height 17
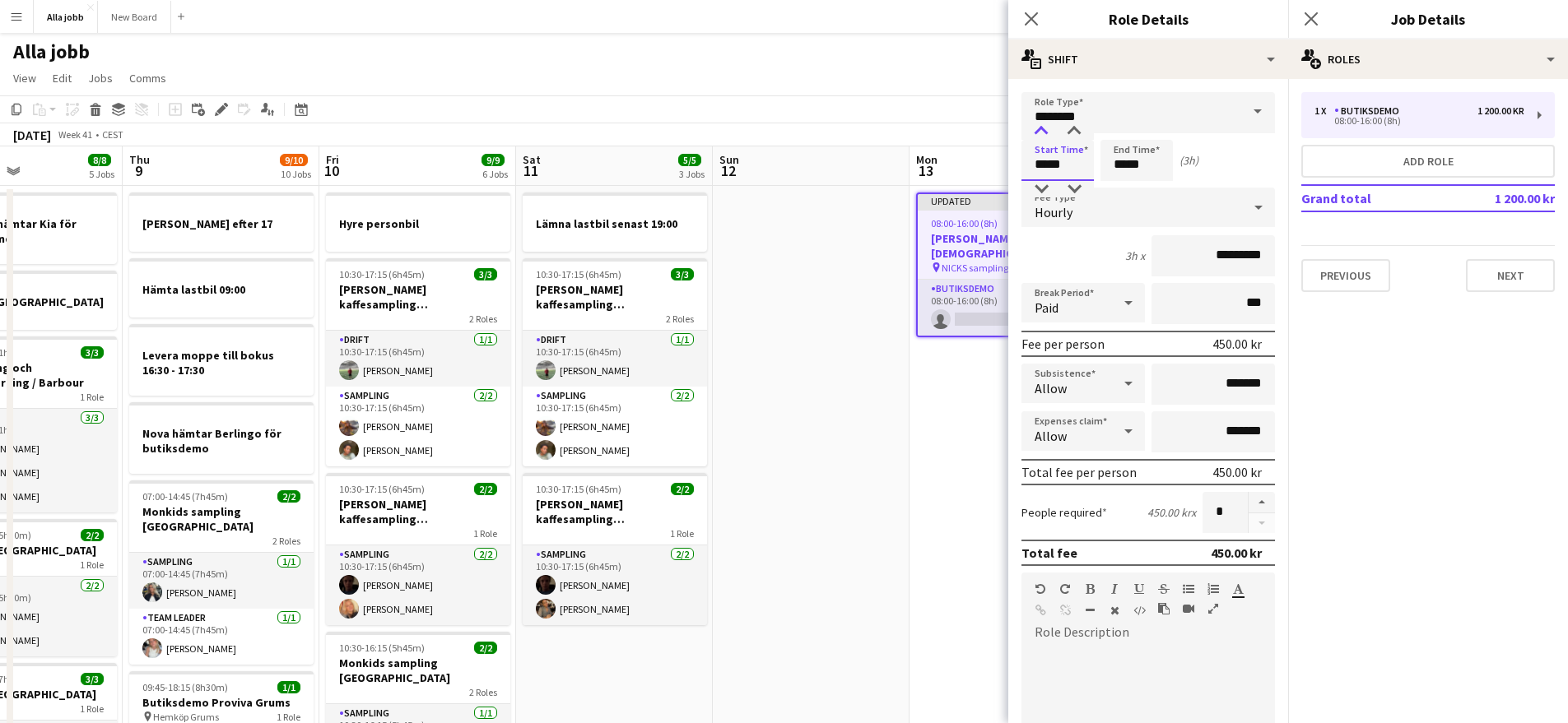
click at [1046, 134] on div at bounding box center [1041, 131] width 33 height 17
type input "*****"
click at [1046, 133] on div at bounding box center [1041, 131] width 33 height 17
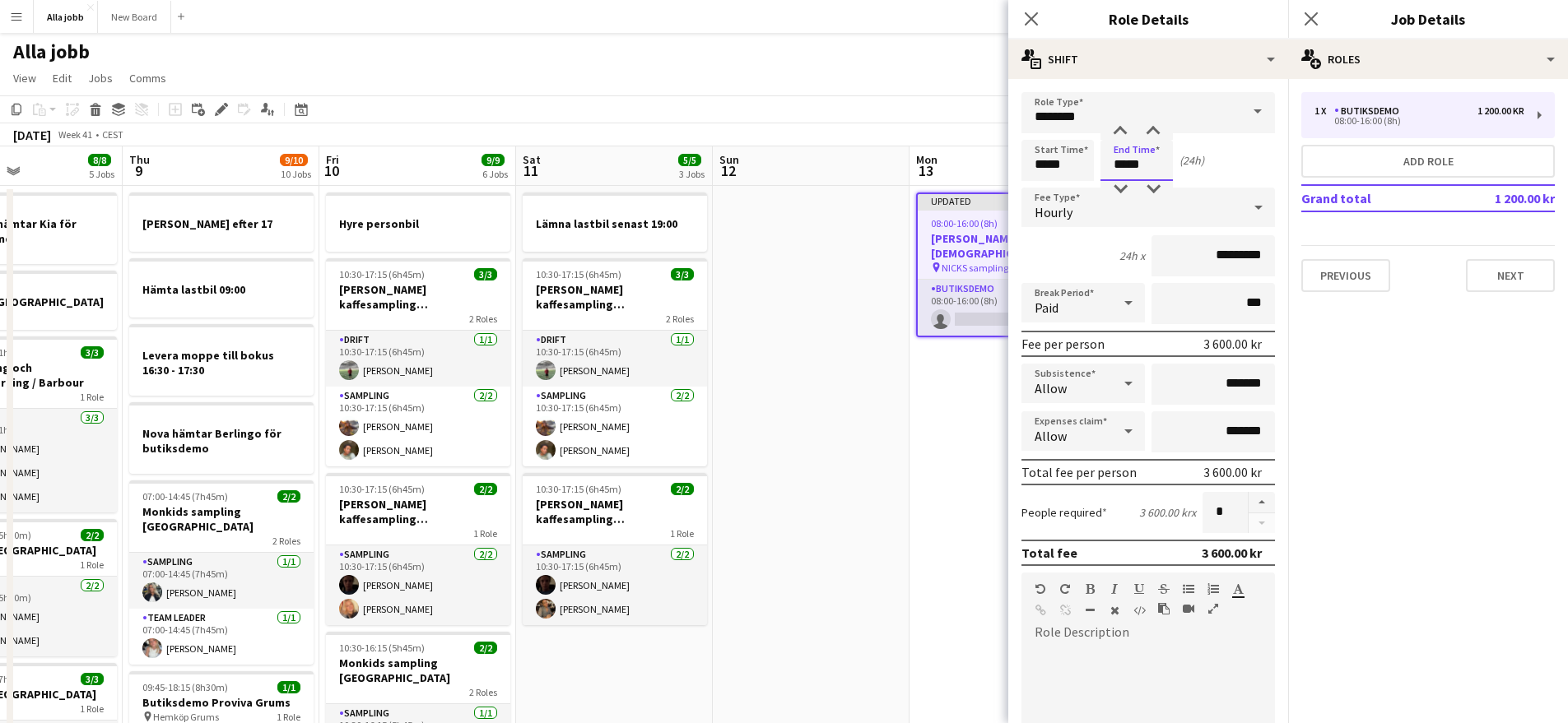
click at [1128, 171] on input "*****" at bounding box center [1136, 160] width 72 height 41
click at [1119, 135] on div at bounding box center [1119, 131] width 33 height 17
click at [1120, 134] on div at bounding box center [1119, 131] width 33 height 17
type input "*****"
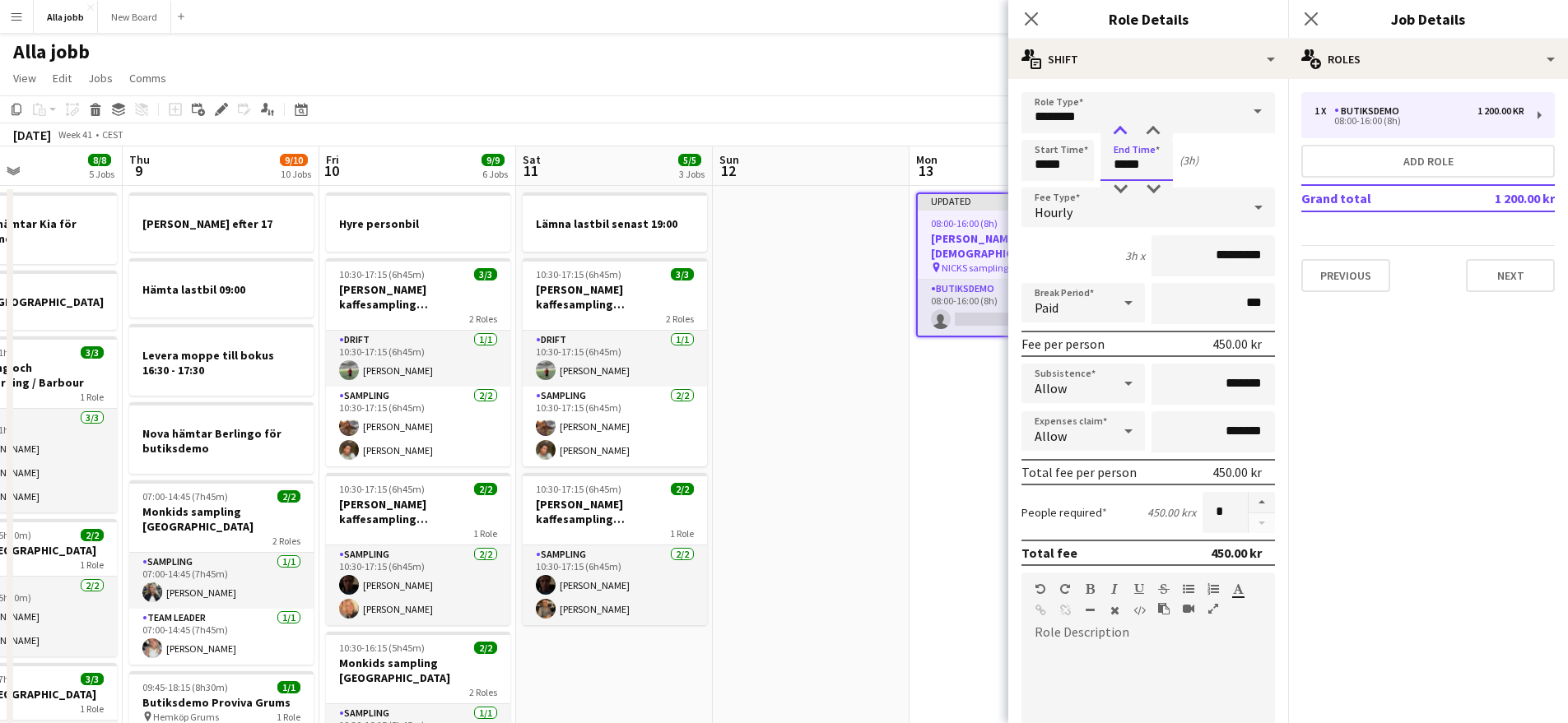
click at [1120, 134] on div at bounding box center [1119, 131] width 33 height 17
click at [1060, 164] on input "*****" at bounding box center [1057, 160] width 72 height 41
click at [1082, 185] on div at bounding box center [1073, 189] width 33 height 17
click at [1079, 135] on div at bounding box center [1073, 131] width 33 height 17
click at [1037, 185] on div at bounding box center [1041, 189] width 33 height 17
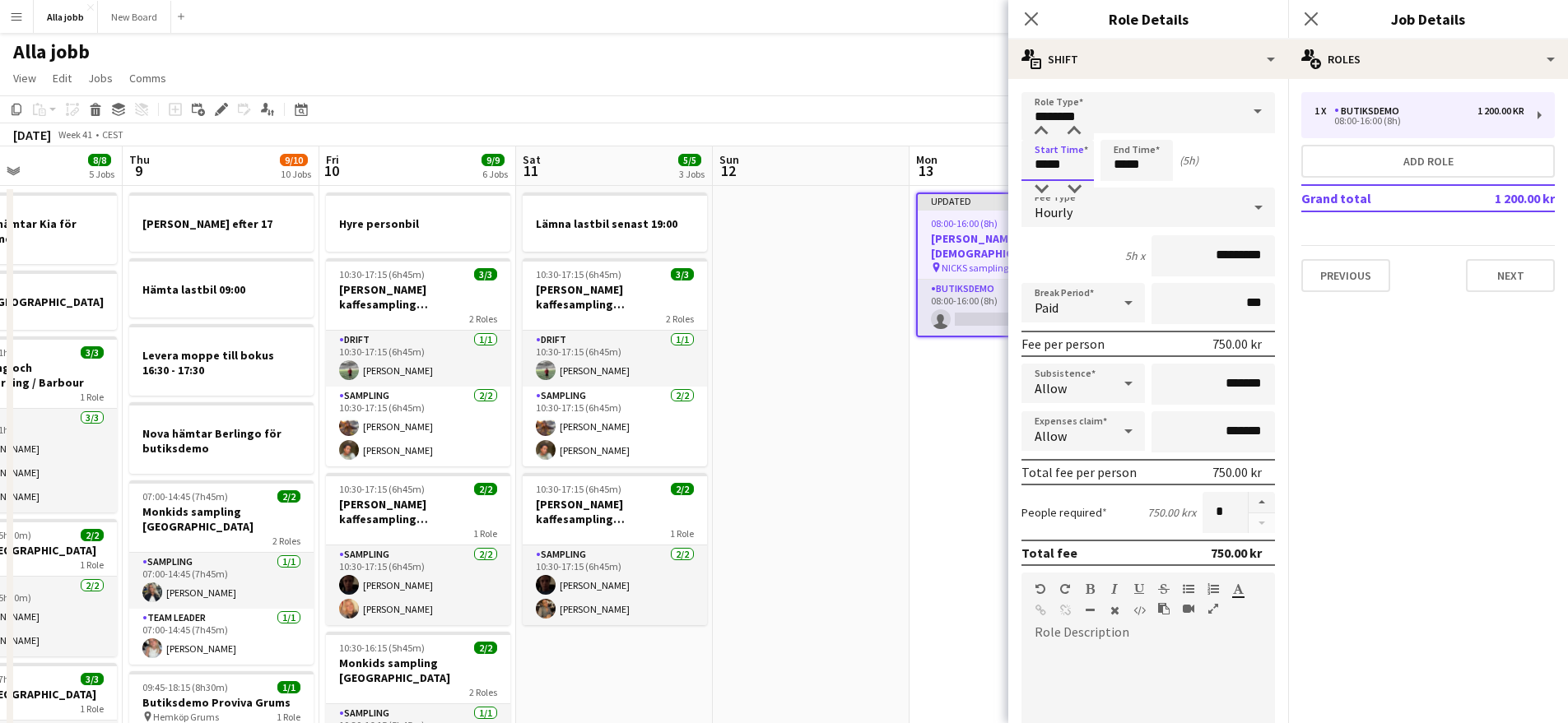
click at [1069, 140] on input "*****" at bounding box center [1057, 160] width 72 height 41
click at [1073, 132] on div at bounding box center [1073, 131] width 33 height 17
type input "*****"
click at [1074, 132] on div at bounding box center [1073, 131] width 33 height 17
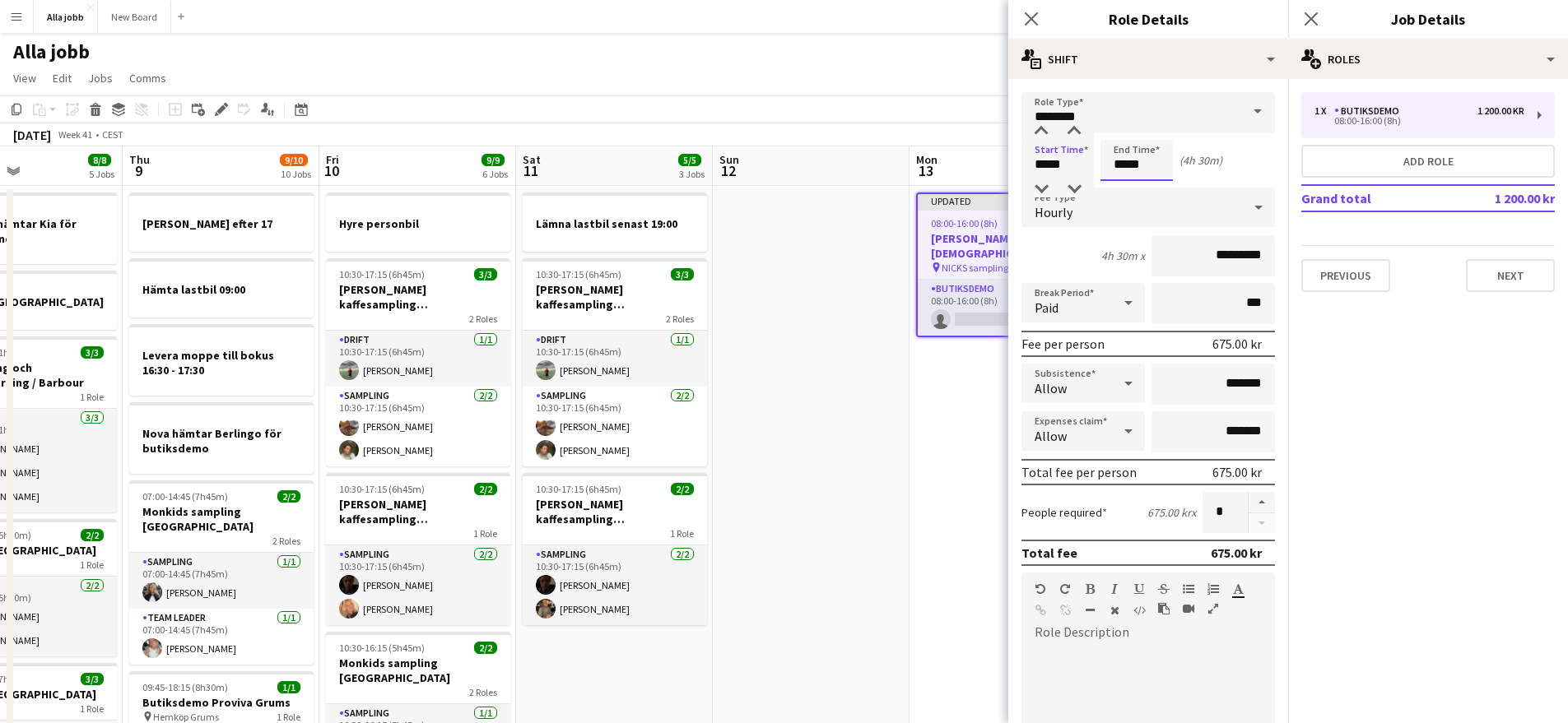
click at [1117, 165] on input "*****" at bounding box center [1136, 160] width 72 height 41
click at [1151, 132] on div at bounding box center [1152, 131] width 33 height 17
type input "*****"
click at [1149, 129] on div at bounding box center [1152, 131] width 33 height 17
click at [1217, 172] on div "Start Time ***** End Time ***** (5h)" at bounding box center [1147, 160] width 253 height 41
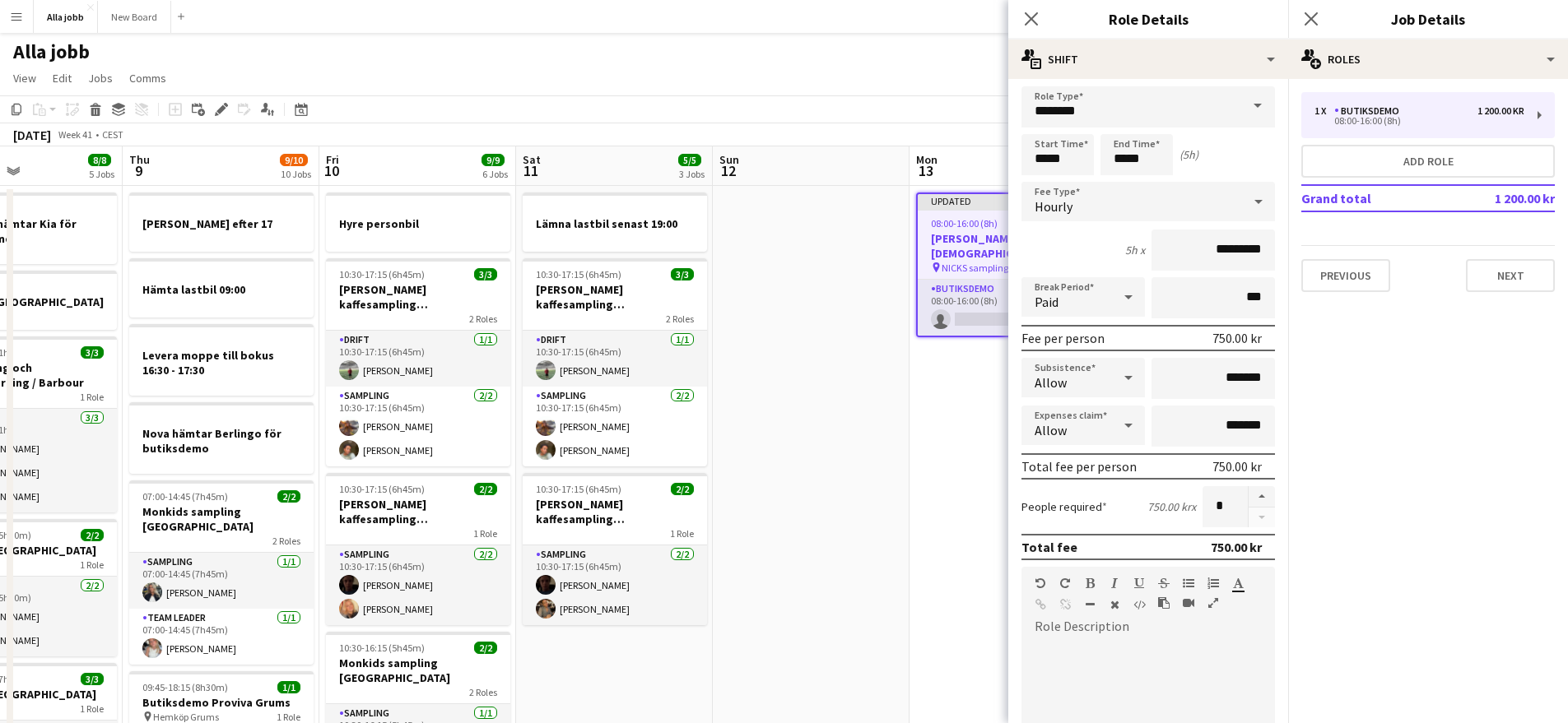
scroll to position [0, 0]
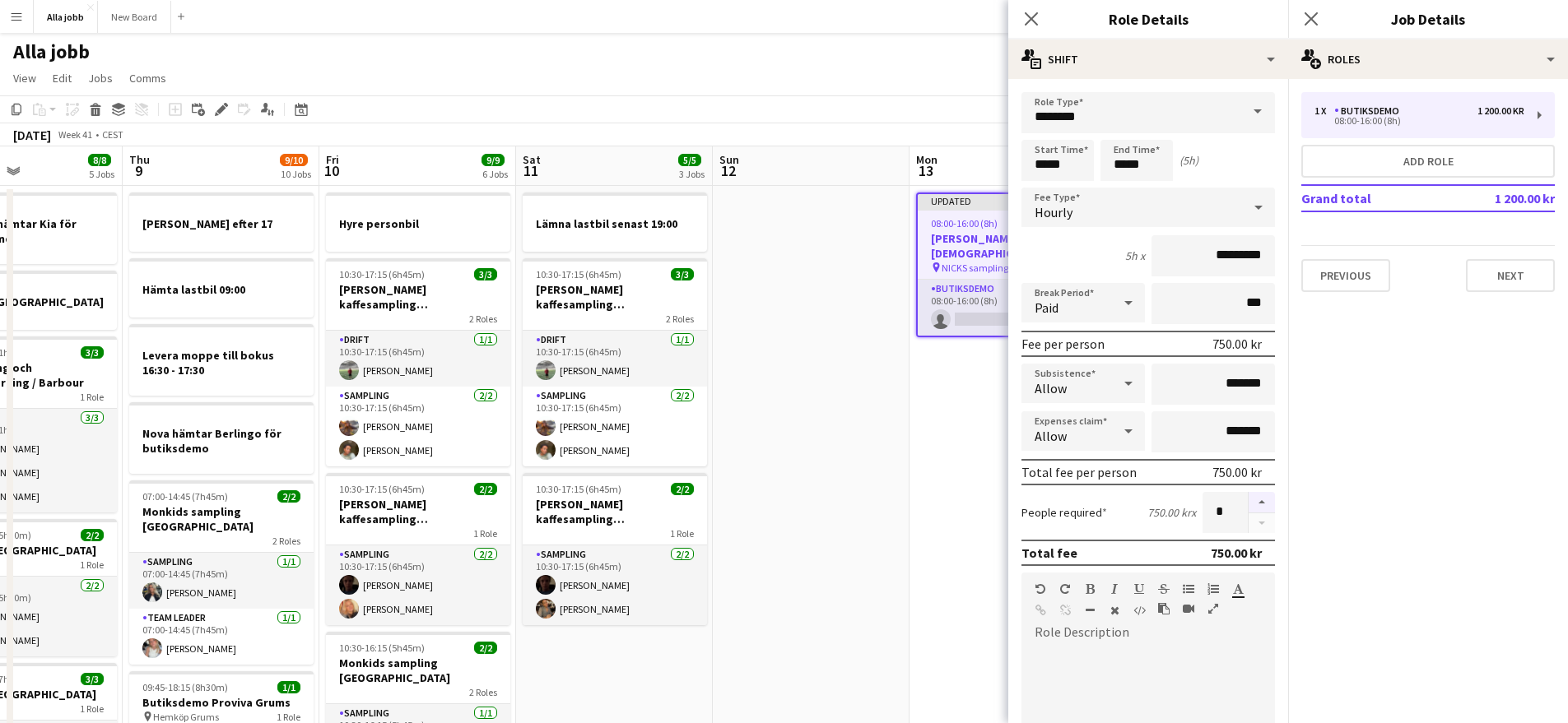
click at [1255, 504] on button "button" at bounding box center [1261, 504] width 27 height 22
type input "*"
click at [979, 285] on app-card-role "Butiksdemo 0/1 08:00-16:00 (8h) single-neutral-actions" at bounding box center [1008, 308] width 181 height 56
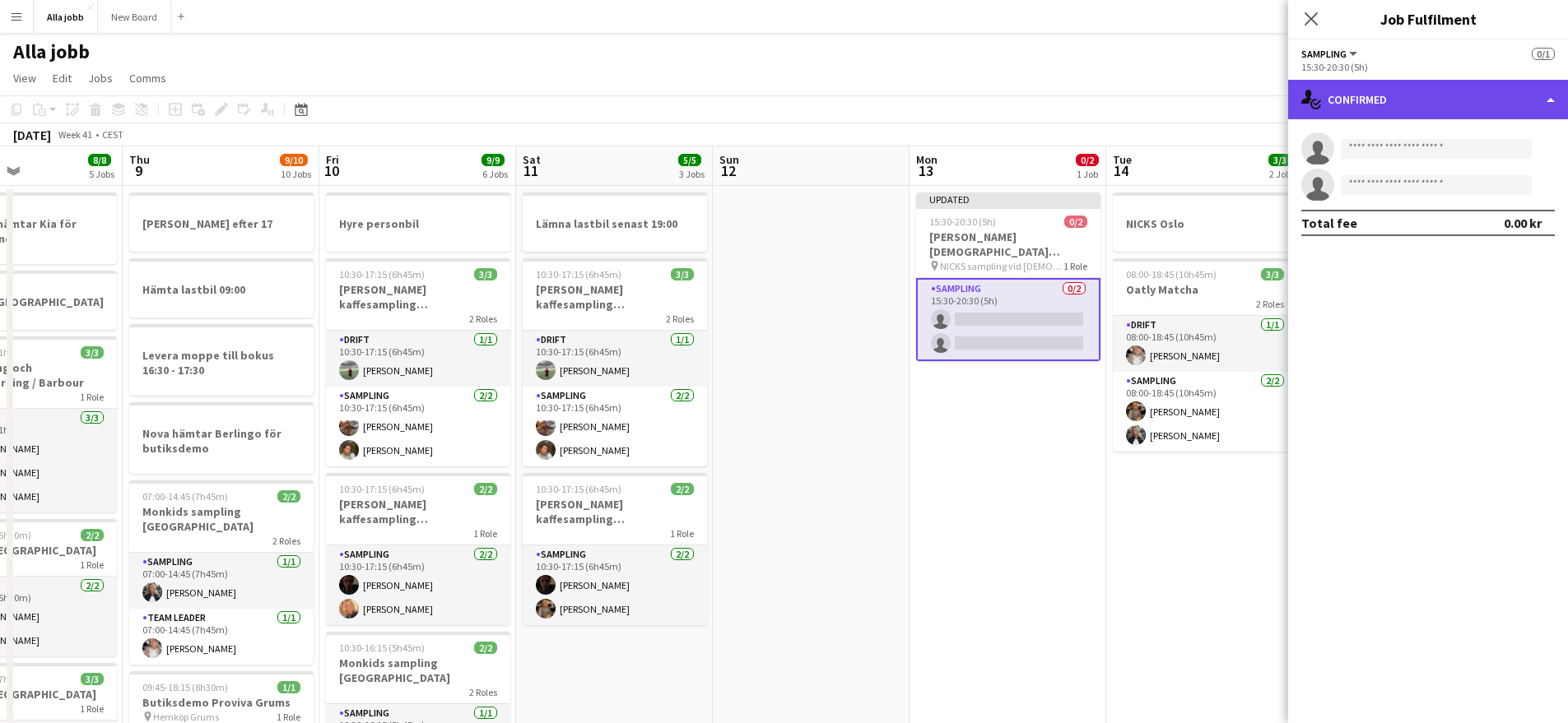
click at [1383, 104] on div "single-neutral-actions-check-2 Confirmed" at bounding box center [1428, 99] width 280 height 40
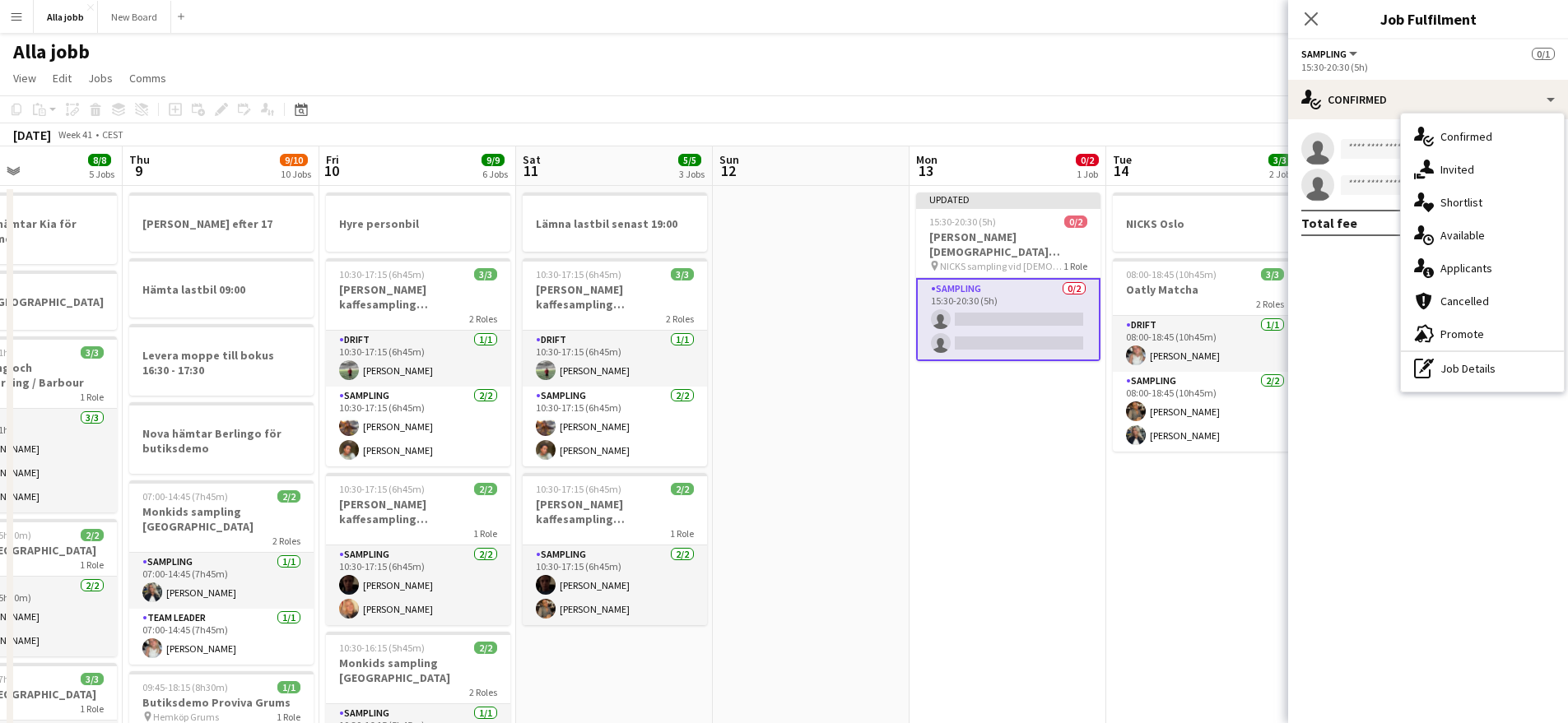
drag, startPoint x: 1033, startPoint y: 439, endPoint x: 1030, endPoint y: 406, distance: 33.1
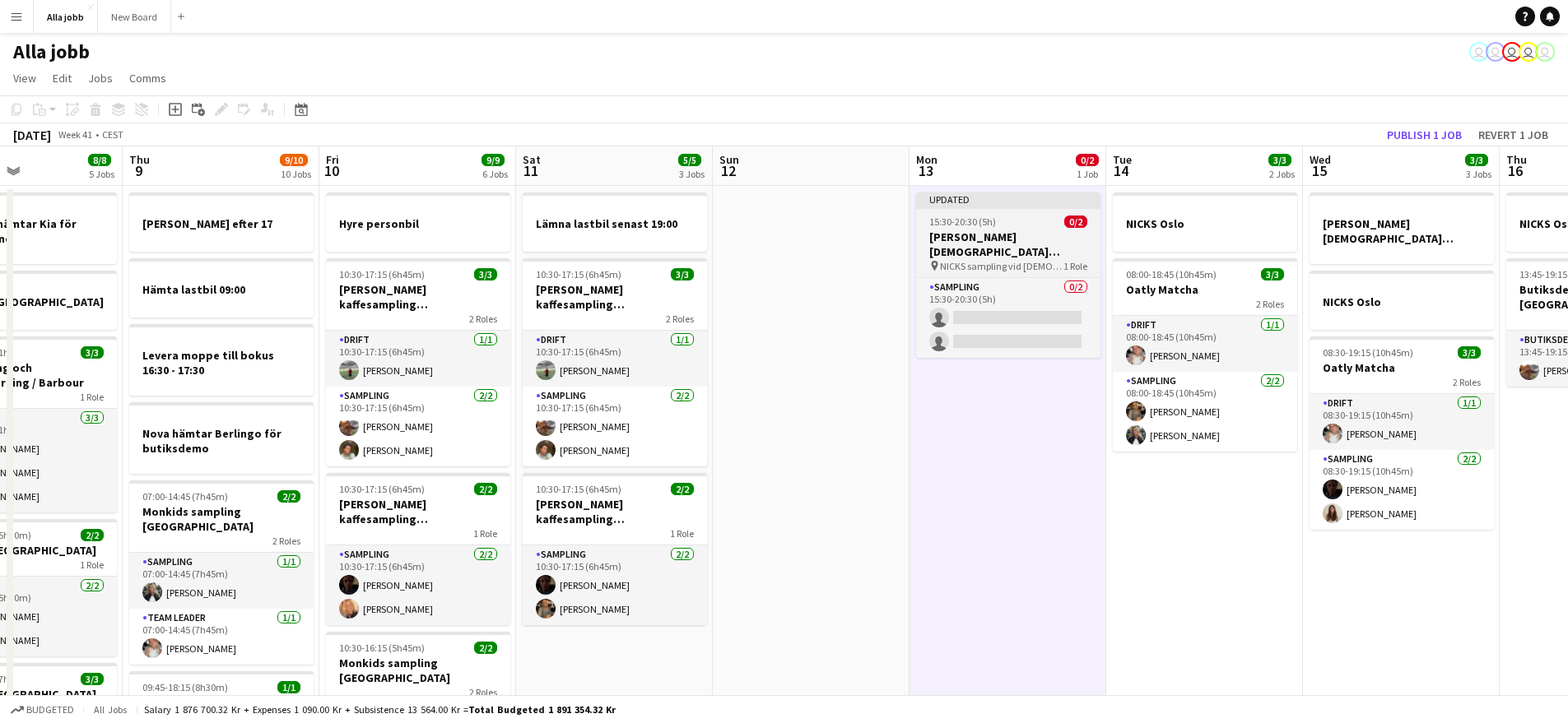
click at [1013, 236] on h3 "[PERSON_NAME] [DEMOGRAPHIC_DATA][PERSON_NAME] Stockholm" at bounding box center [1008, 244] width 185 height 30
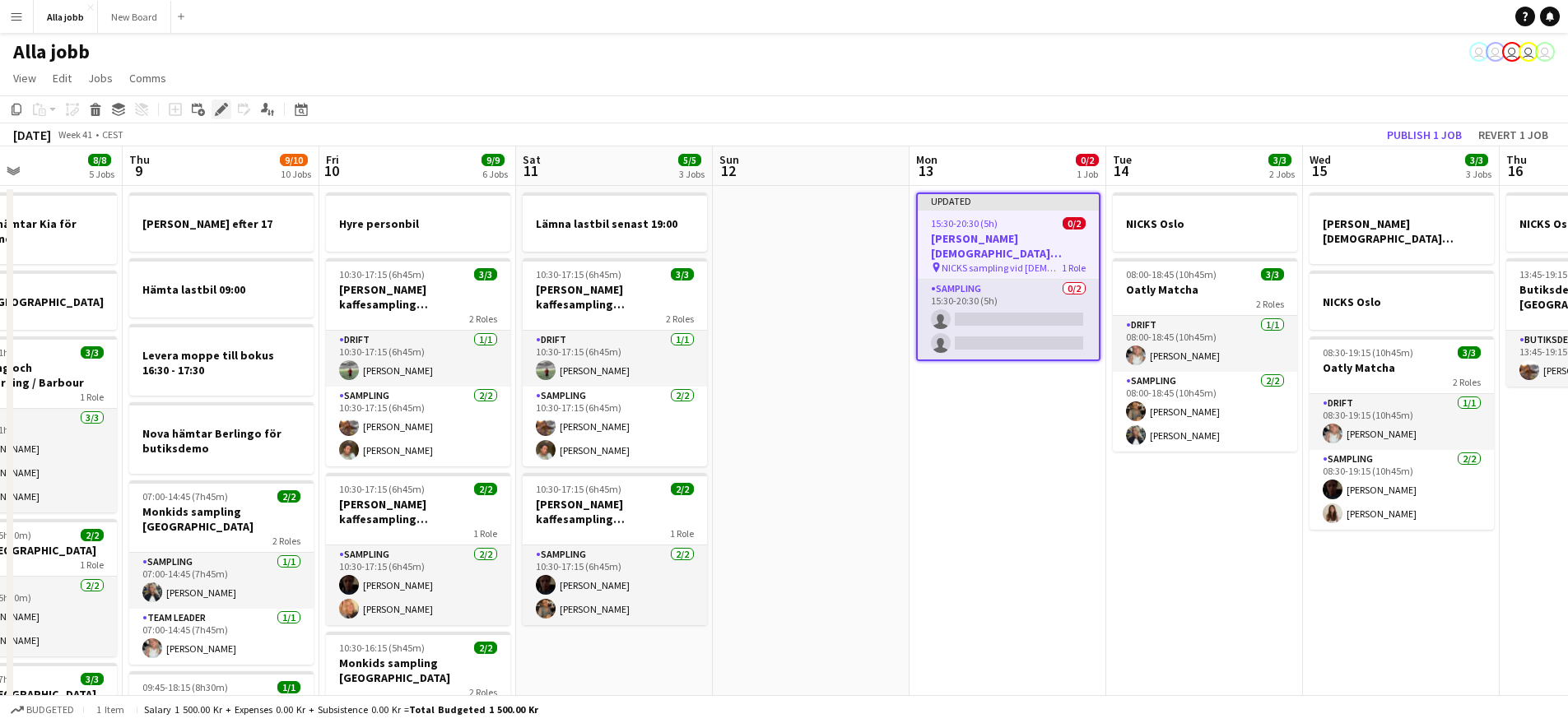
click at [220, 108] on icon at bounding box center [220, 109] width 9 height 9
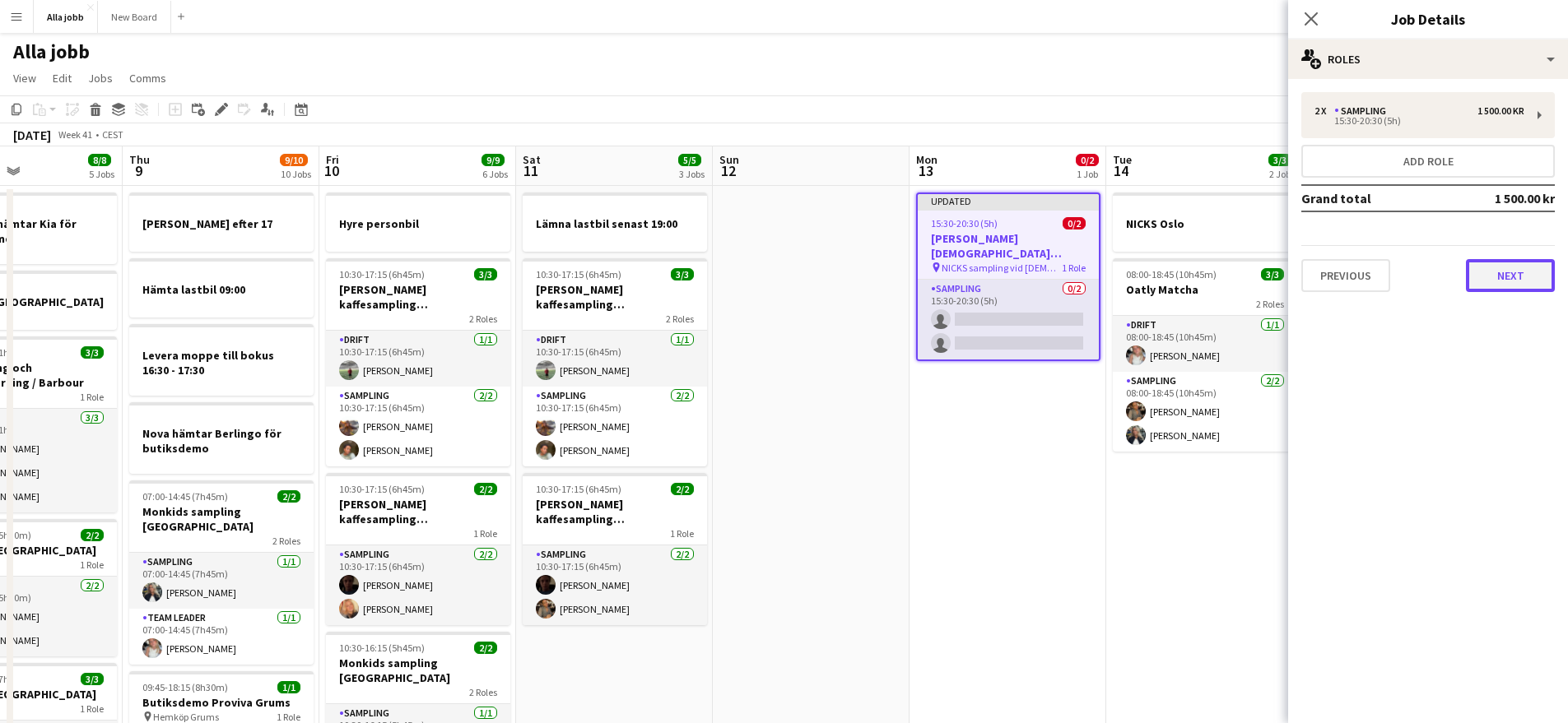
click at [1503, 272] on button "Next" at bounding box center [1509, 275] width 88 height 33
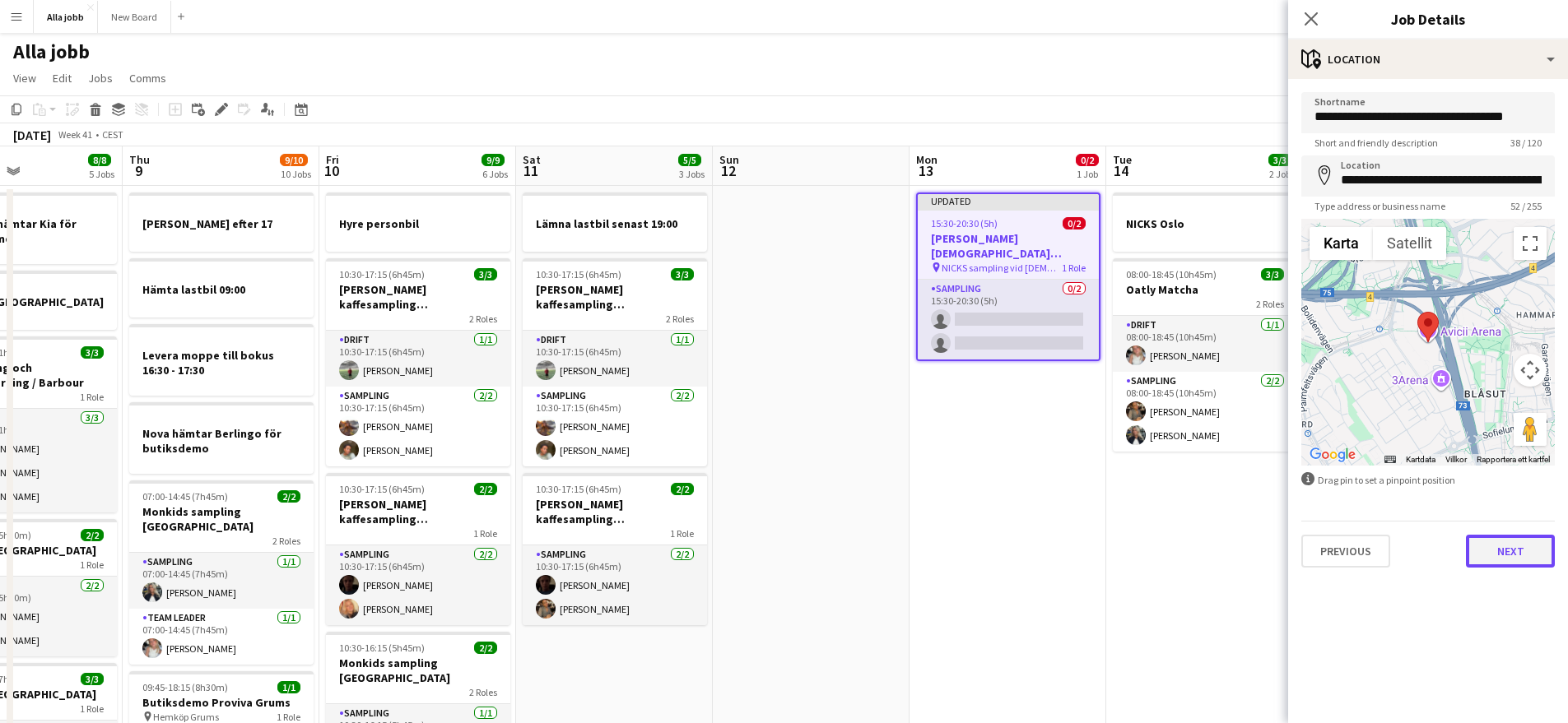
click at [1514, 564] on button "Next" at bounding box center [1509, 551] width 88 height 33
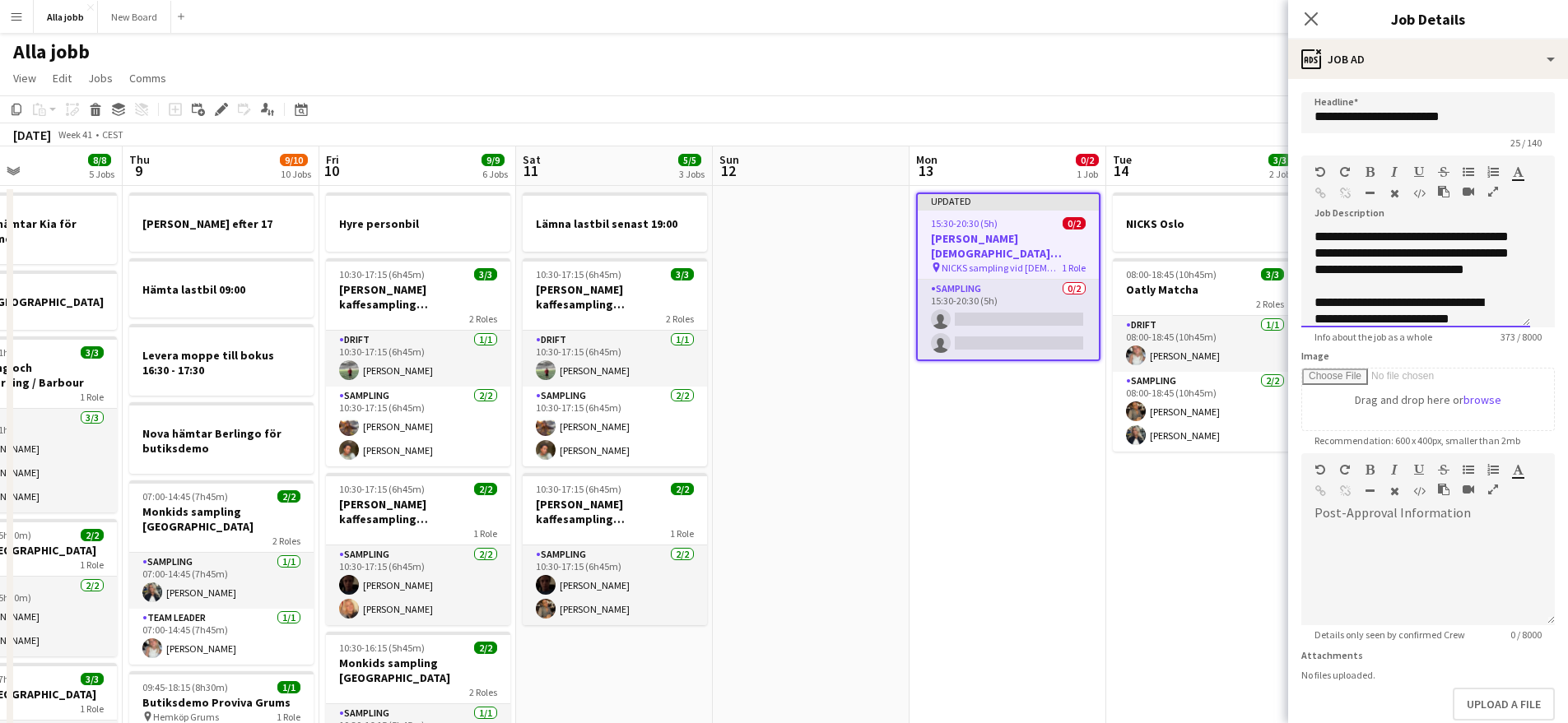
click at [1395, 279] on div "**********" at bounding box center [1415, 277] width 228 height 98
click at [1395, 279] on div "**********" at bounding box center [1421, 277] width 241 height 98
click at [1395, 278] on div "**********" at bounding box center [1421, 277] width 241 height 98
click at [1392, 281] on div "**********" at bounding box center [1421, 277] width 241 height 98
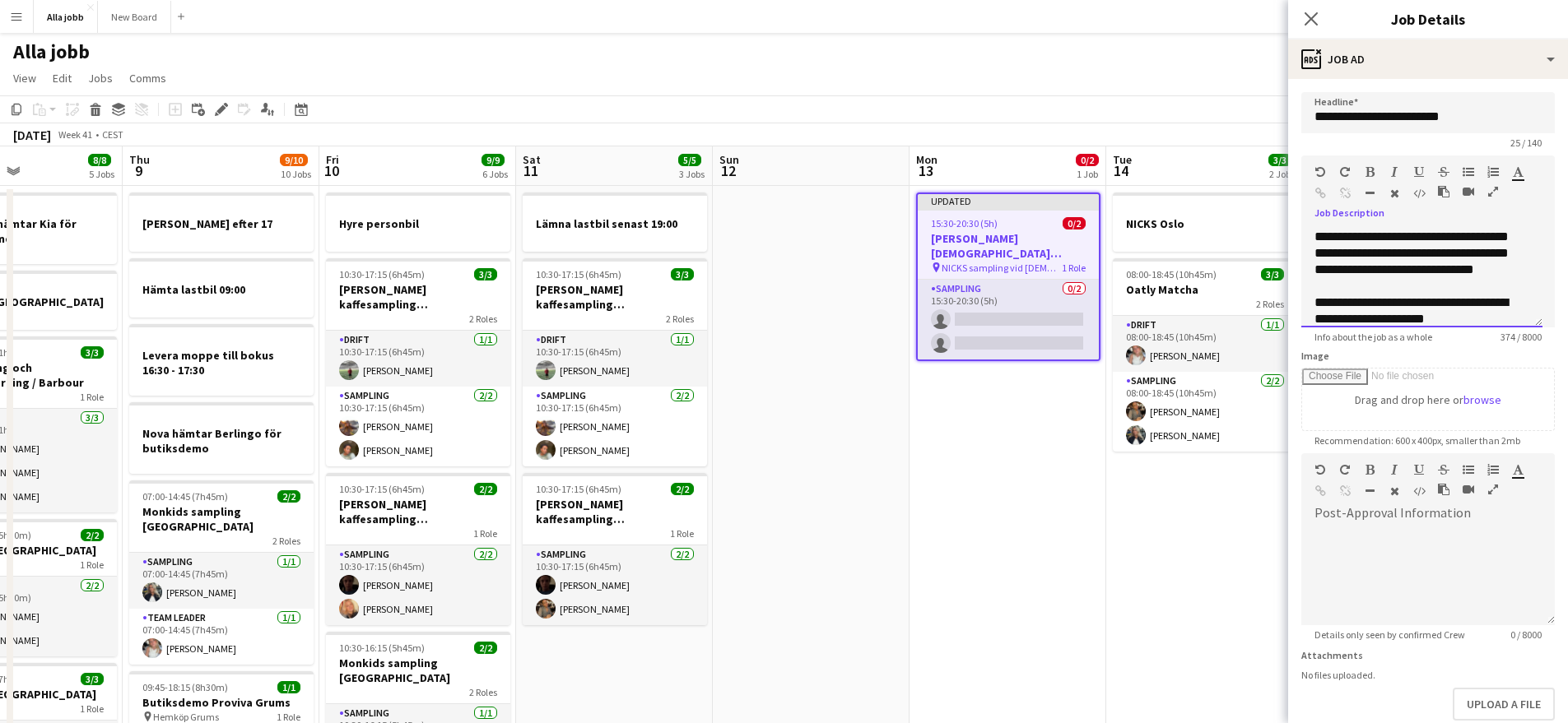
click at [1392, 281] on div "**********" at bounding box center [1421, 277] width 241 height 98
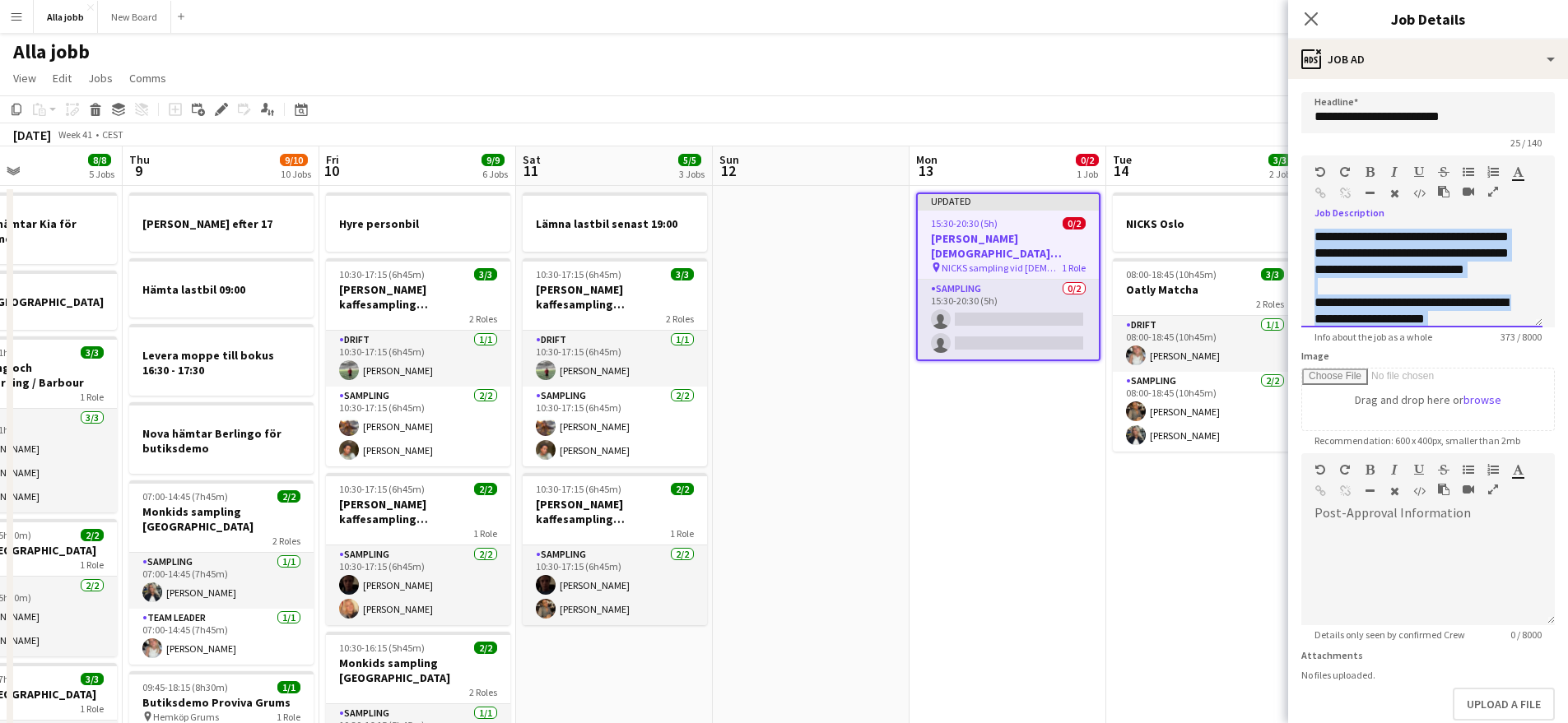
copy div "**********"
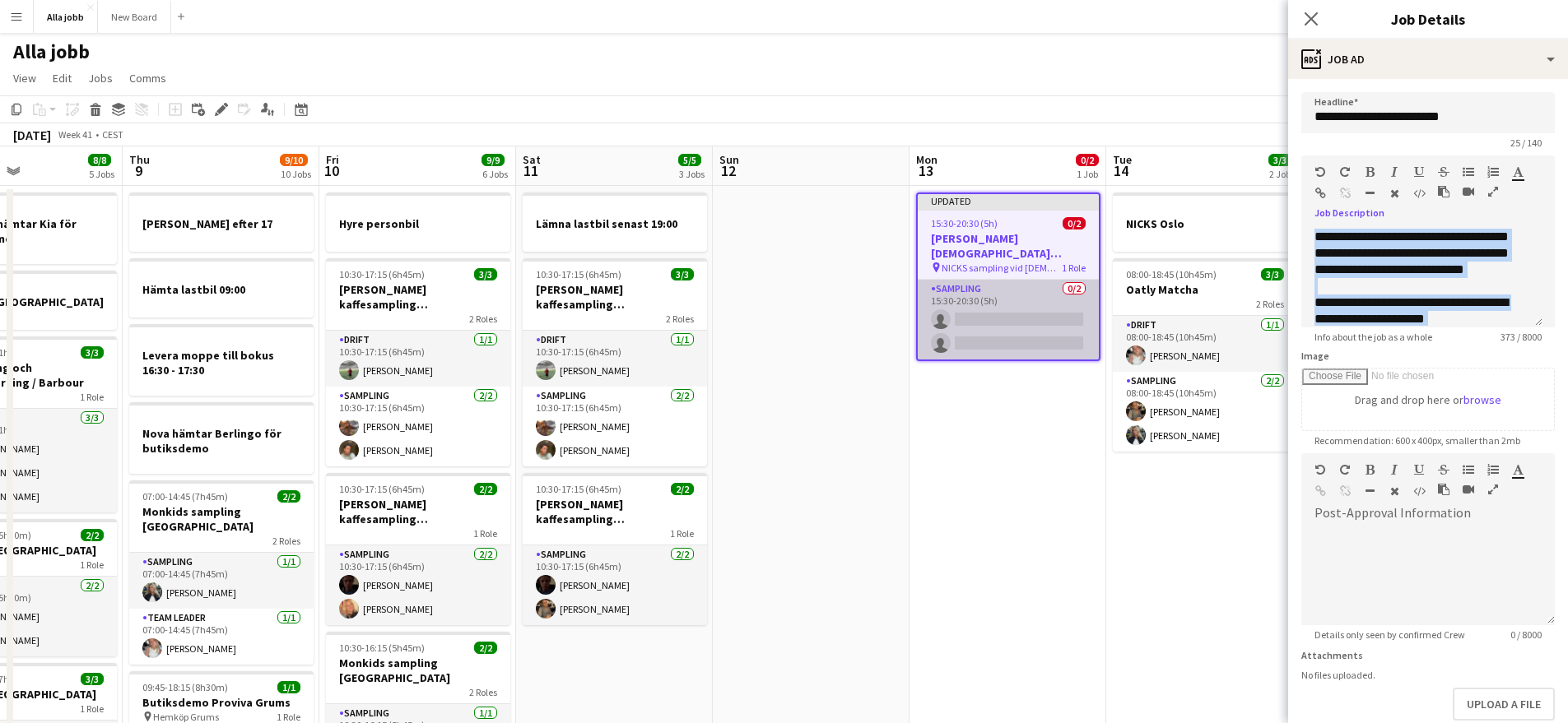
click at [974, 314] on app-card-role "Sampling 0/2 15:30-20:30 (5h) single-neutral-actions single-neutral-actions" at bounding box center [1008, 320] width 181 height 79
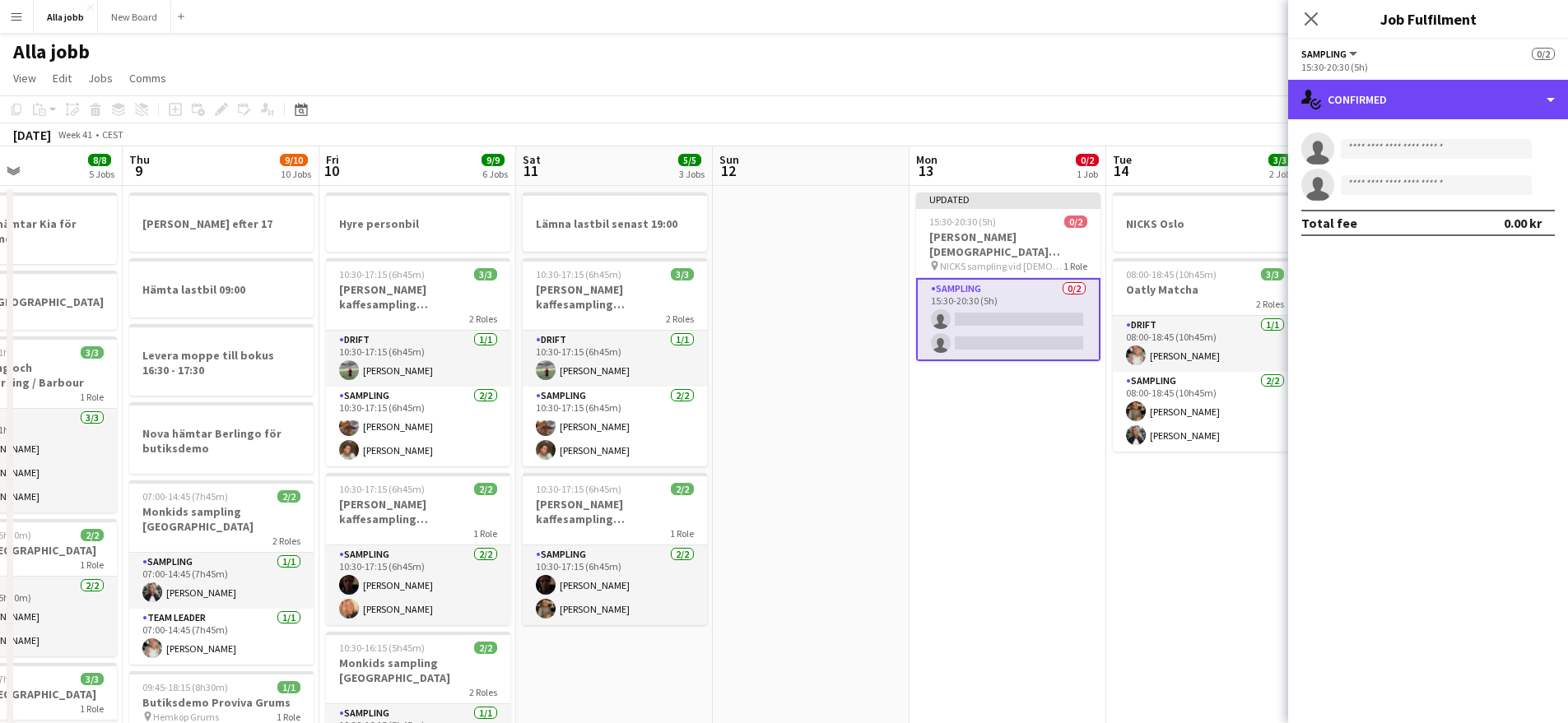
click at [1404, 112] on div "single-neutral-actions-check-2 Confirmed" at bounding box center [1428, 99] width 280 height 40
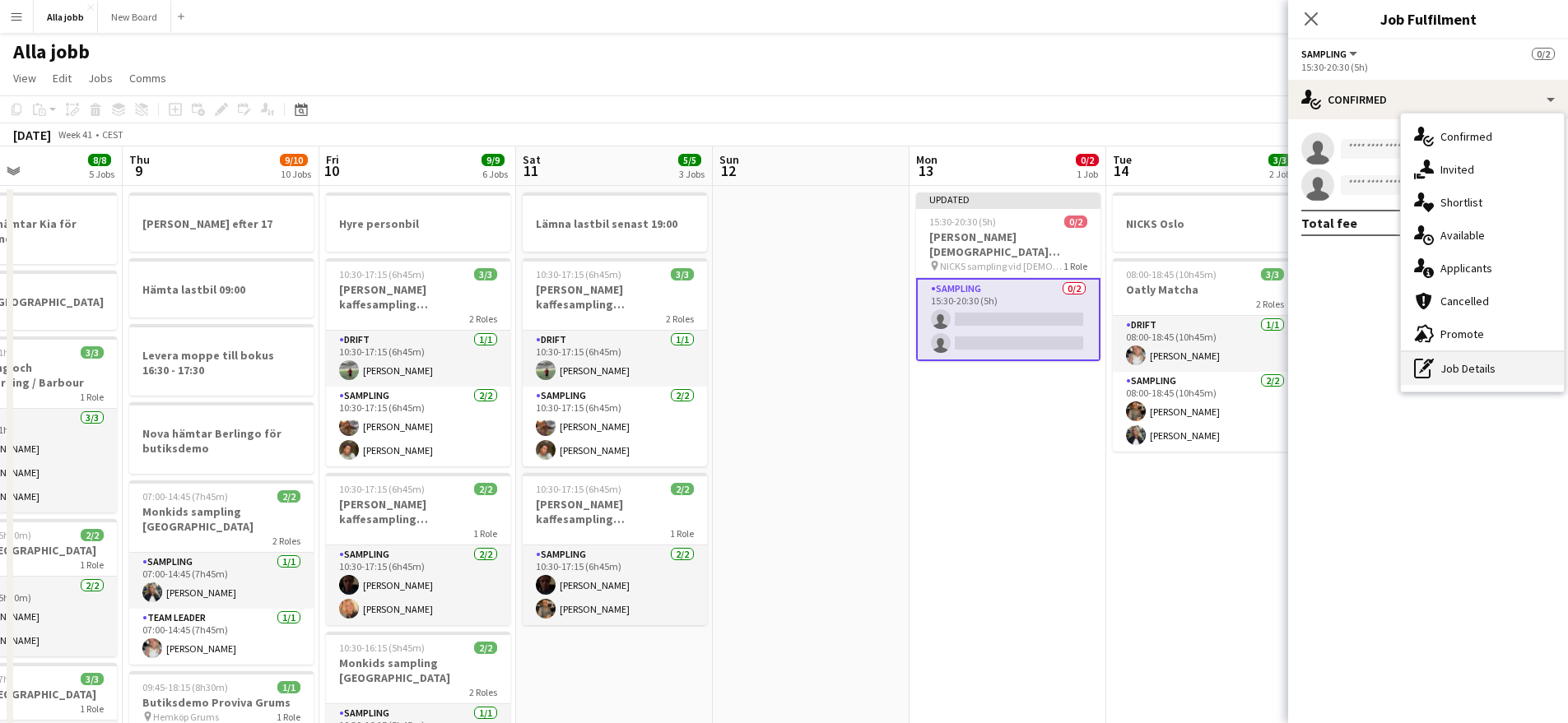
click at [1436, 354] on div "pen-write Job Details" at bounding box center [1482, 368] width 163 height 33
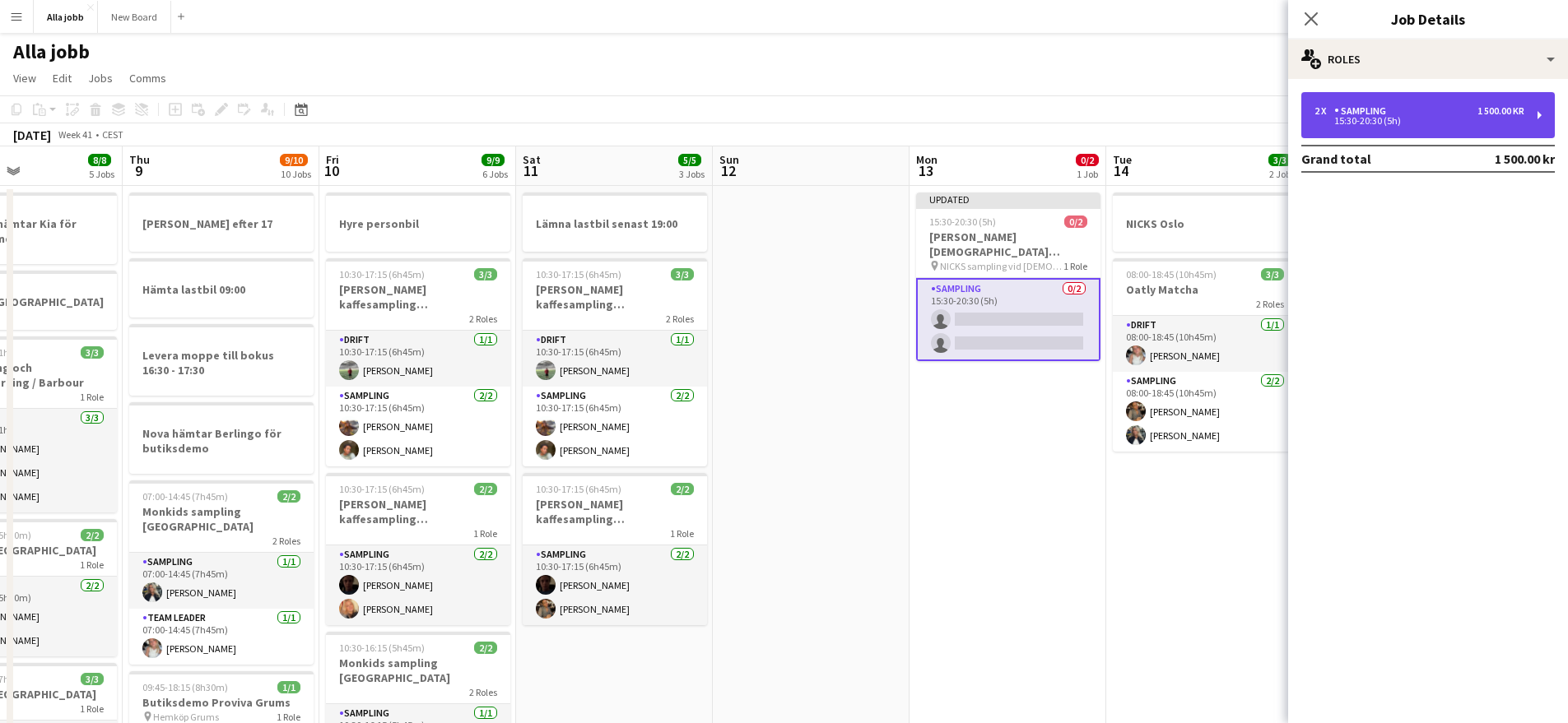
click at [1368, 135] on div "2 x Sampling 1 500.00 kr 15:30-20:30 (5h)" at bounding box center [1427, 115] width 253 height 46
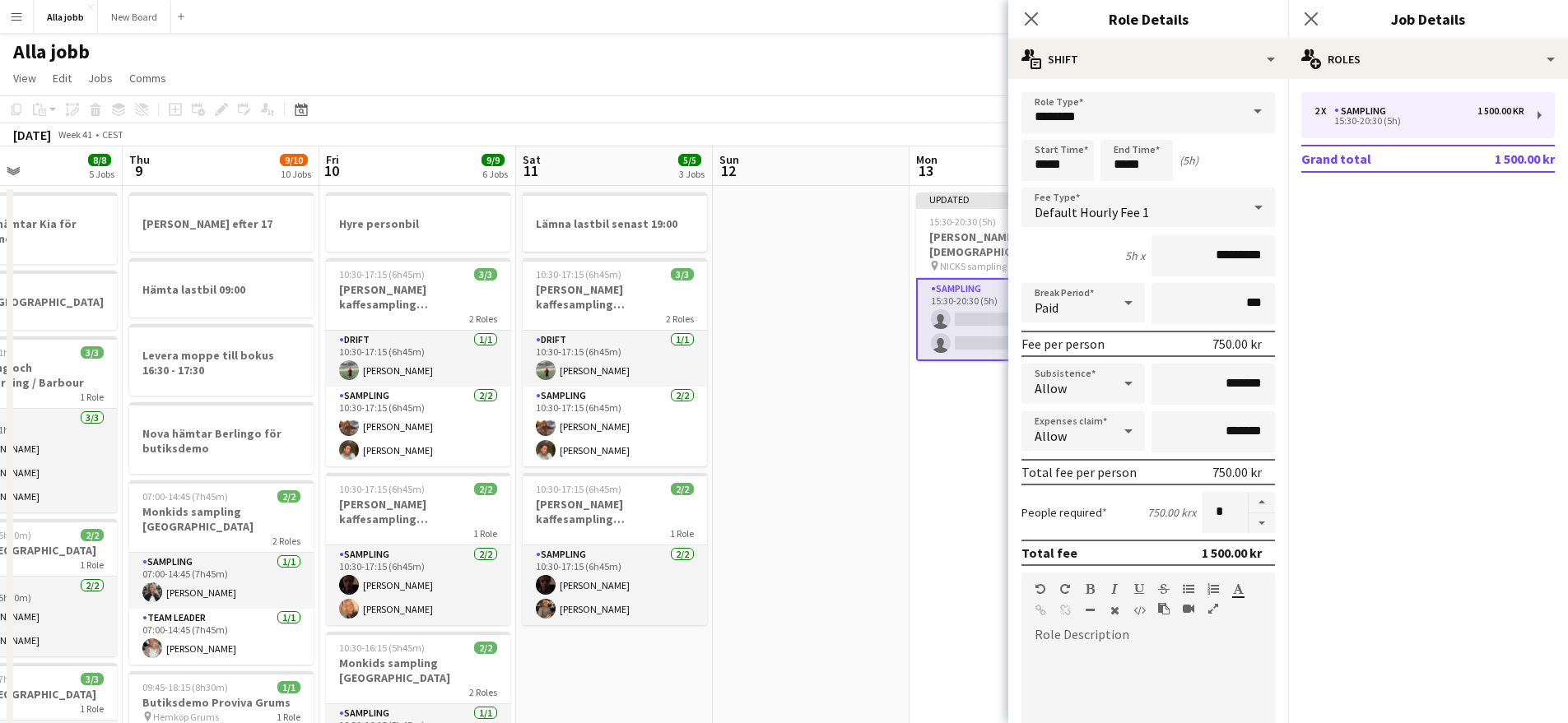
click at [1121, 625] on div "default Heading 1 Heading 2 Heading 3 Heading 4 Heading 5 Heading 6 Heading 7 P…" at bounding box center [1147, 604] width 253 height 62
paste div
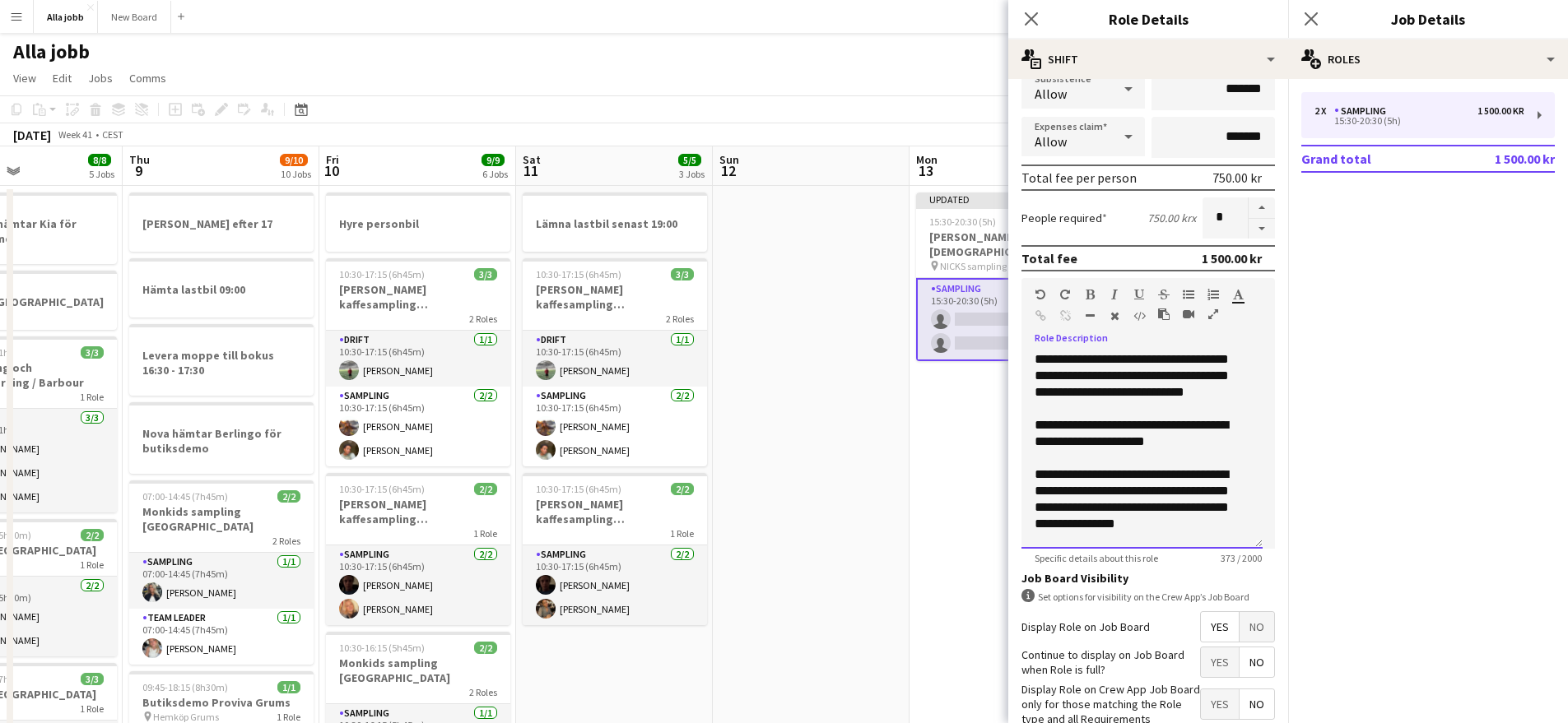
scroll to position [391, 0]
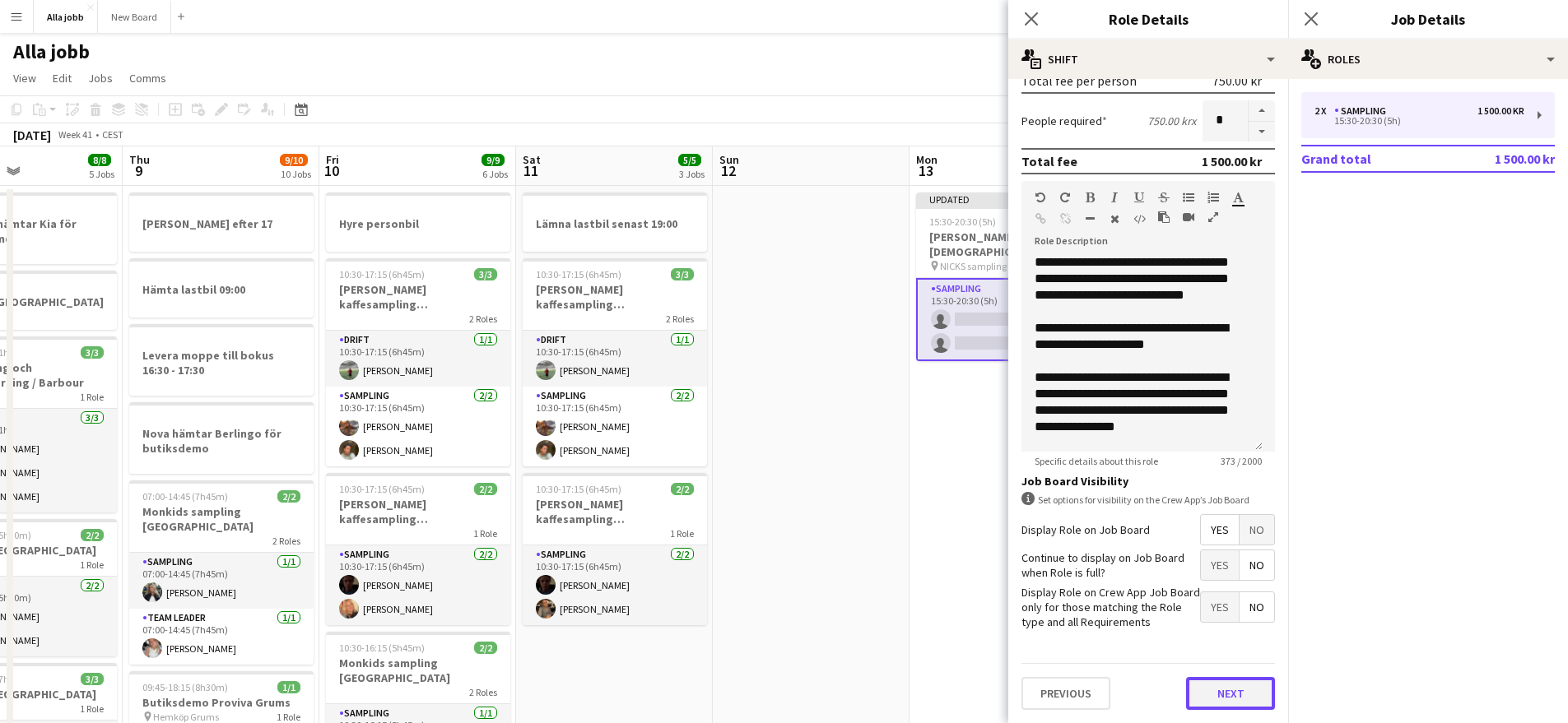
click at [1218, 691] on button "Next" at bounding box center [1229, 693] width 88 height 33
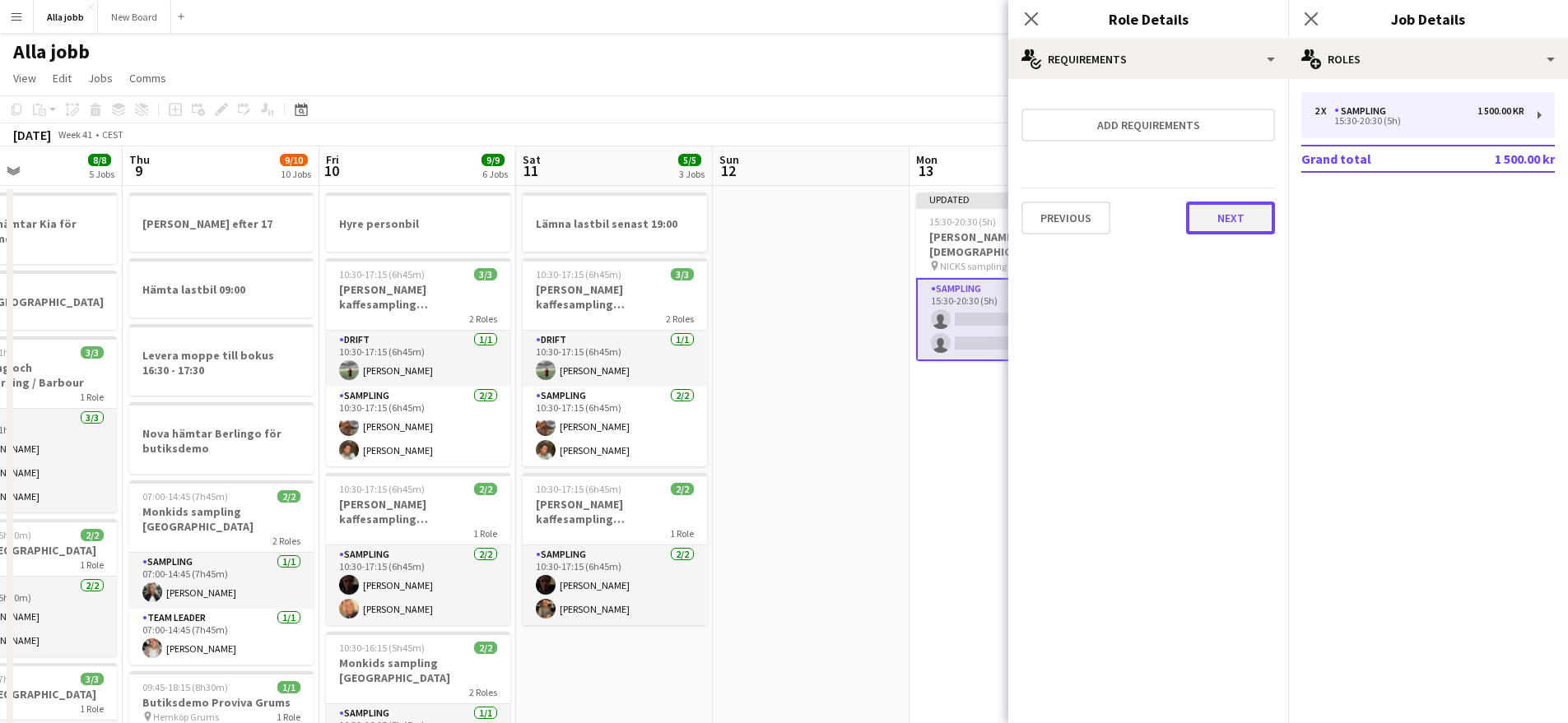
click at [1220, 217] on button "Next" at bounding box center [1229, 217] width 88 height 33
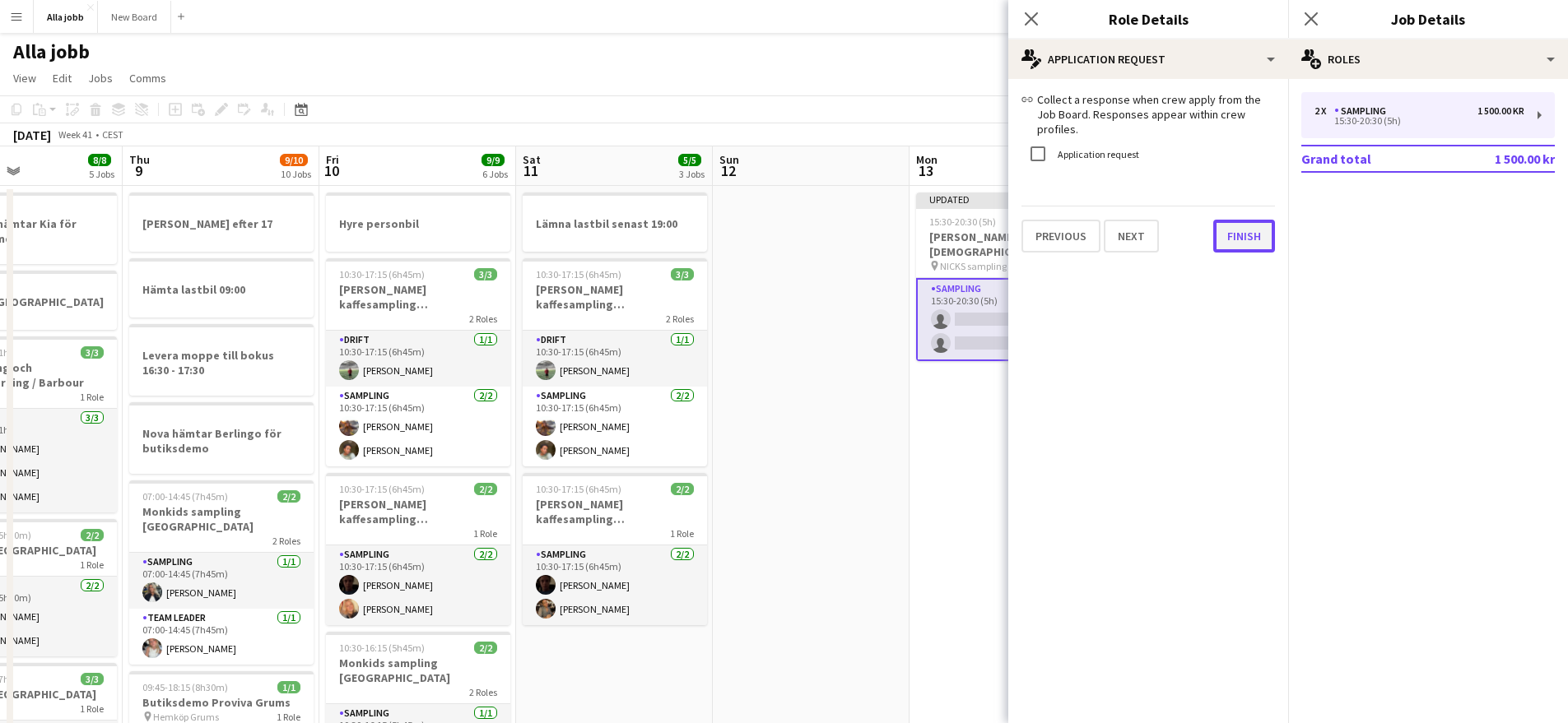
click at [1235, 228] on button "Finish" at bounding box center [1243, 235] width 62 height 33
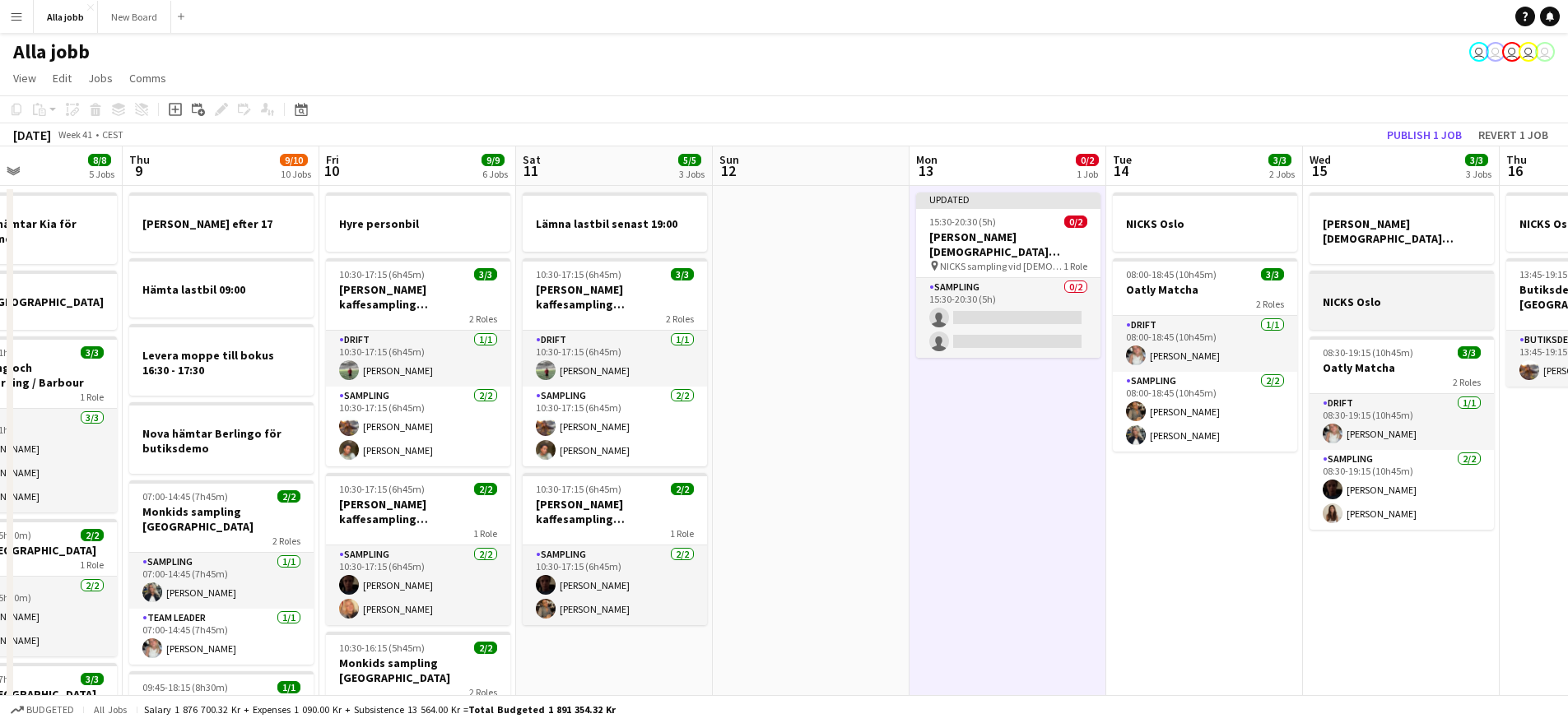
click at [1405, 295] on h3 "NICKS Oslo" at bounding box center [1401, 302] width 185 height 15
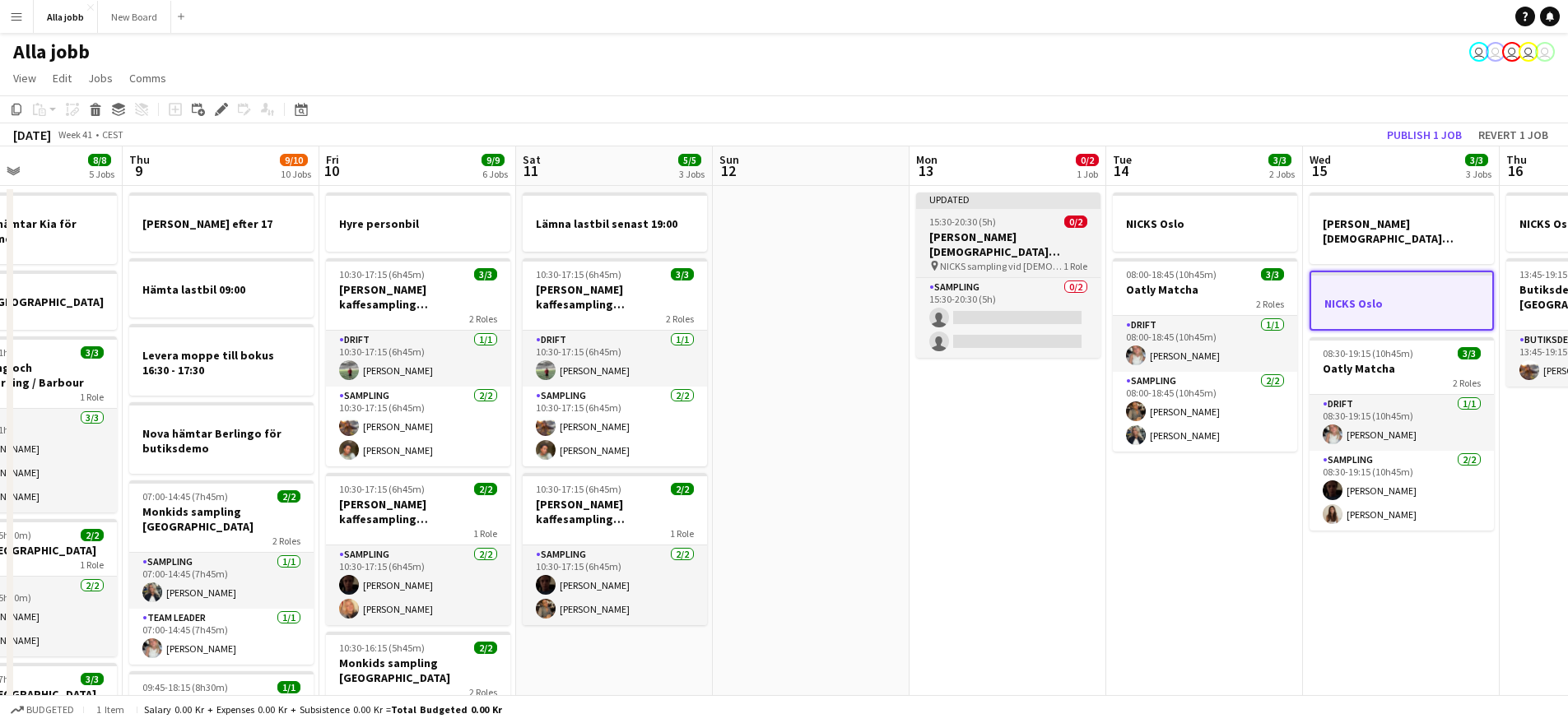
click at [1006, 237] on h3 "[PERSON_NAME] [DEMOGRAPHIC_DATA][PERSON_NAME] Stockholm" at bounding box center [1008, 244] width 185 height 30
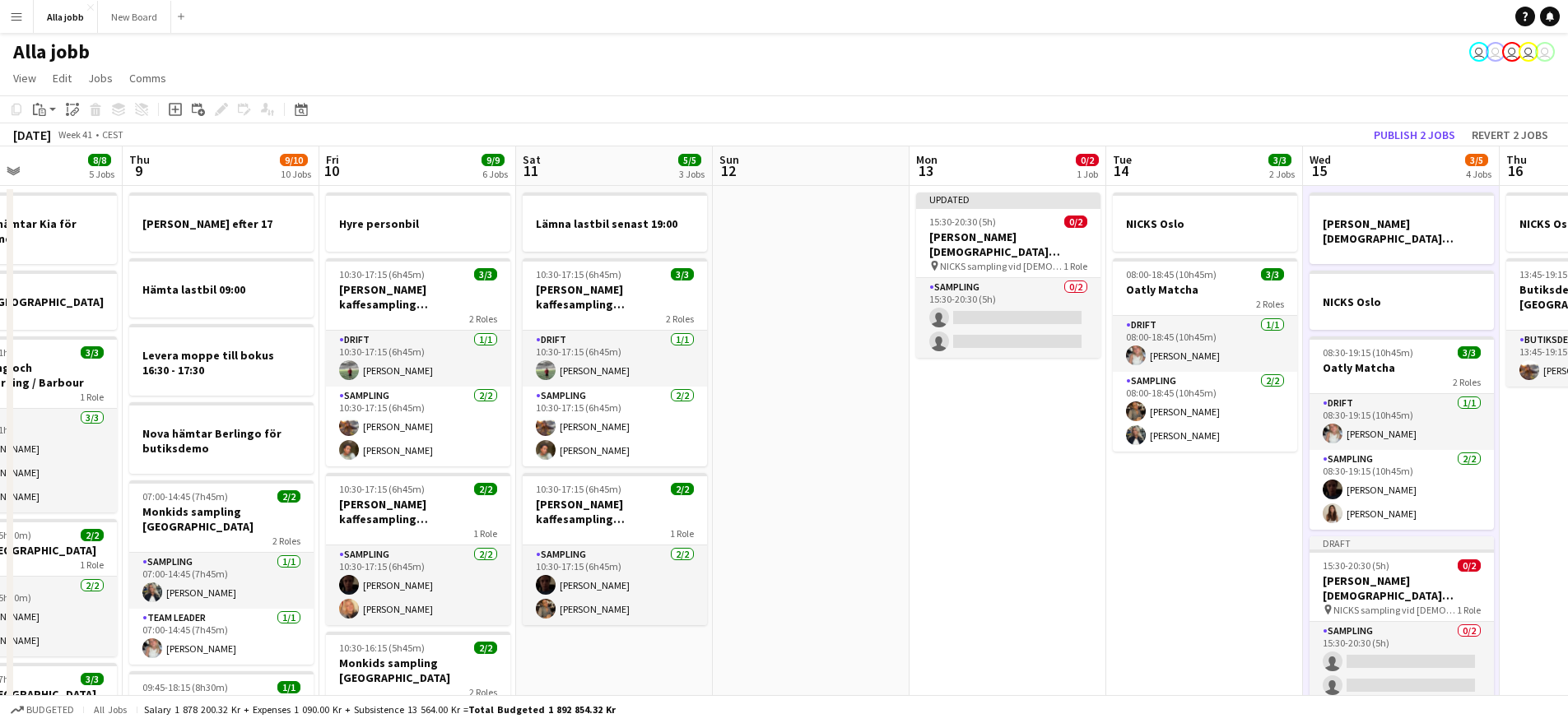
click at [1404, 122] on app-toolbar "Copy Paste Paste Command V Paste with crew Command Shift V Paste linked Job Del…" at bounding box center [784, 109] width 1568 height 28
click at [1405, 132] on button "Publish 2 jobs" at bounding box center [1413, 135] width 94 height 22
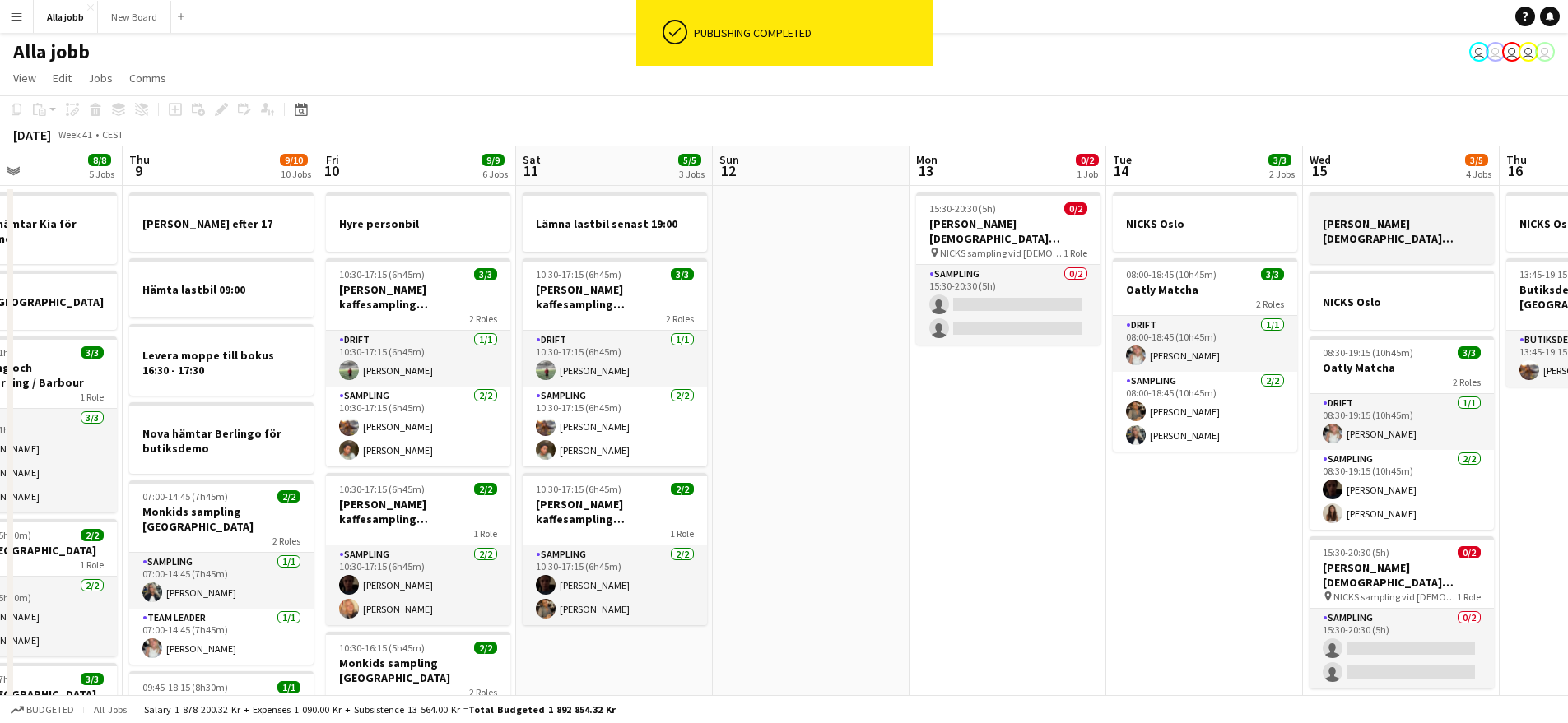
drag, startPoint x: 1382, startPoint y: 215, endPoint x: 1371, endPoint y: 222, distance: 13.0
click at [1379, 218] on app-job-card "[PERSON_NAME] [DEMOGRAPHIC_DATA][PERSON_NAME] Stockholm" at bounding box center [1401, 228] width 185 height 72
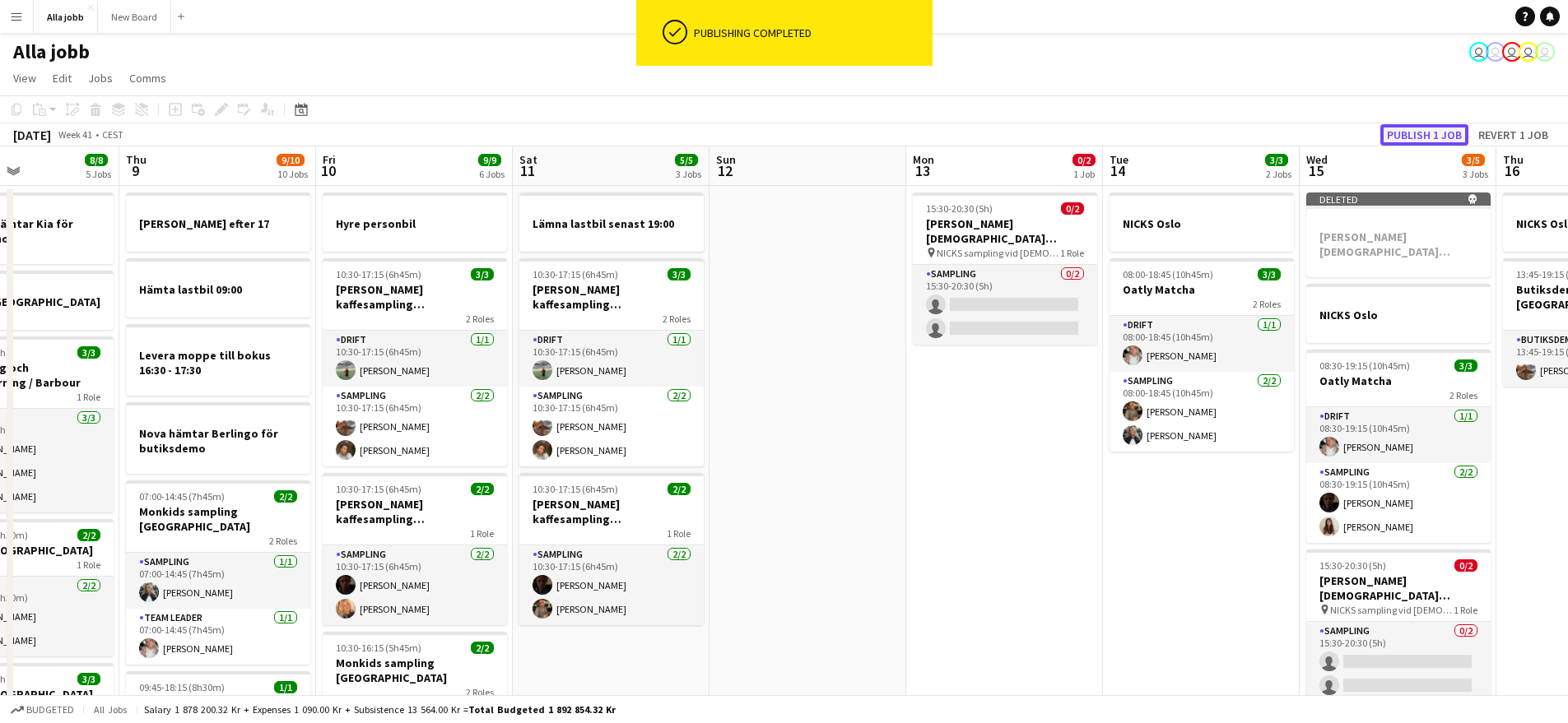
click at [1448, 133] on button "Publish 1 job" at bounding box center [1424, 135] width 88 height 22
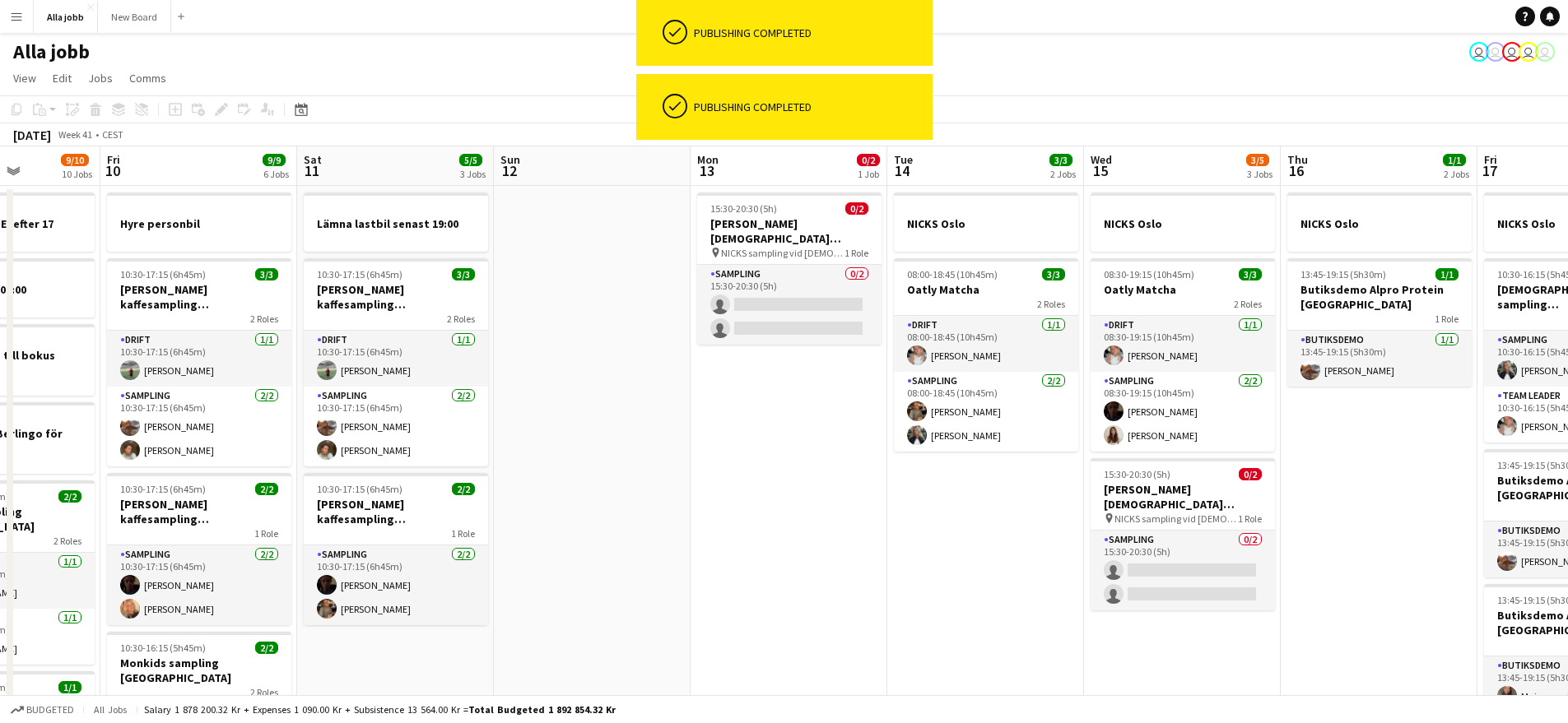
drag, startPoint x: 1144, startPoint y: 518, endPoint x: 1023, endPoint y: 488, distance: 124.7
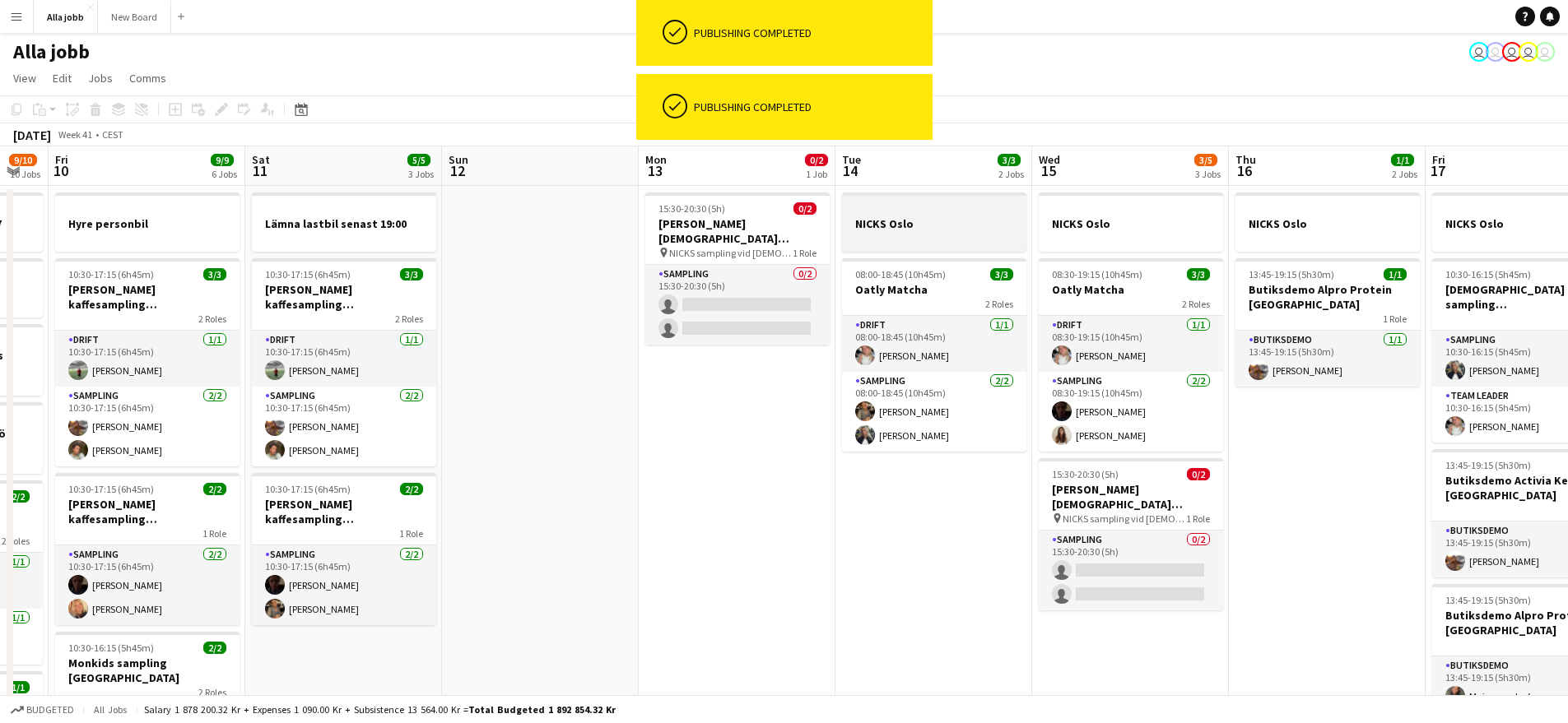
click at [905, 197] on app-job-card "NICKS Oslo" at bounding box center [934, 222] width 185 height 60
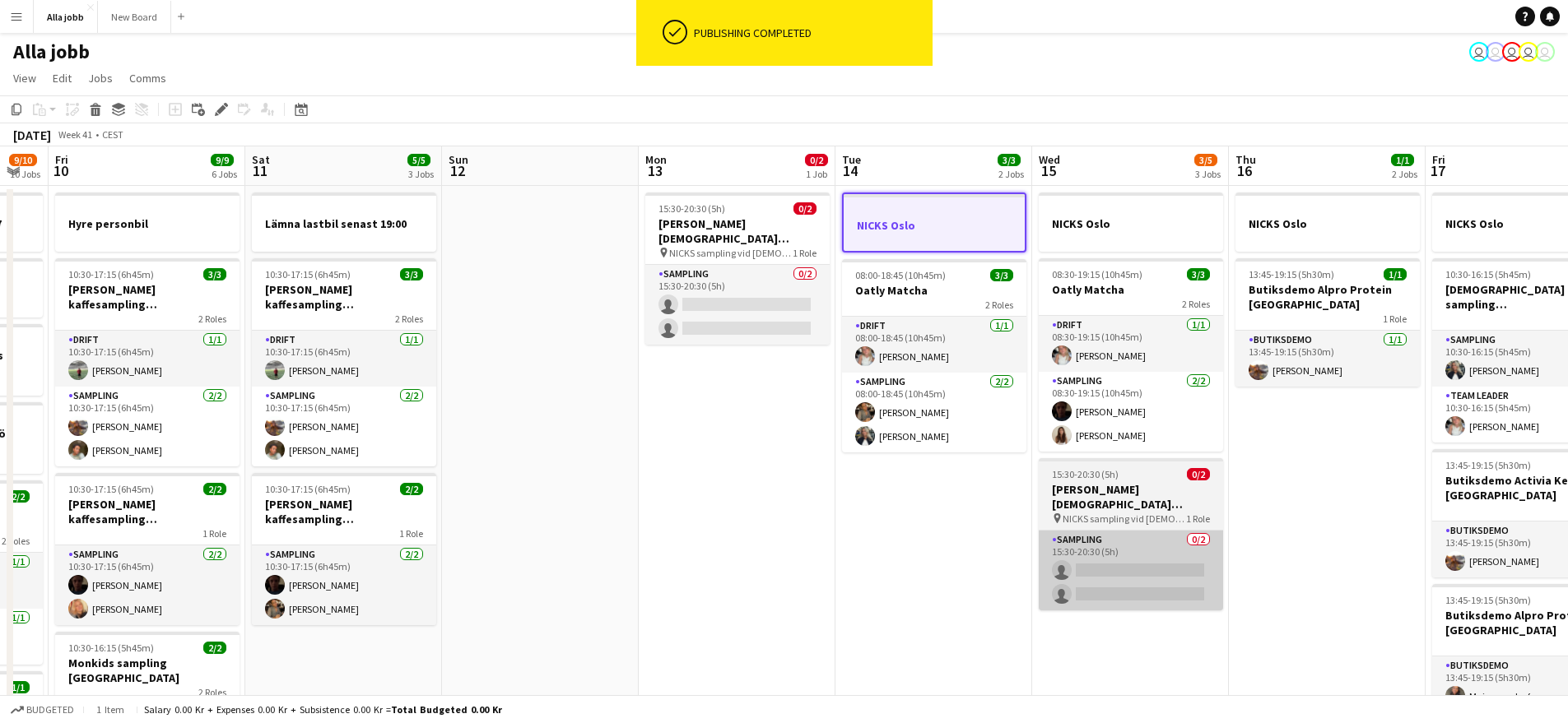
click at [1138, 549] on app-card-role "Sampling 0/2 15:30-20:30 (5h) single-neutral-actions single-neutral-actions" at bounding box center [1131, 570] width 185 height 79
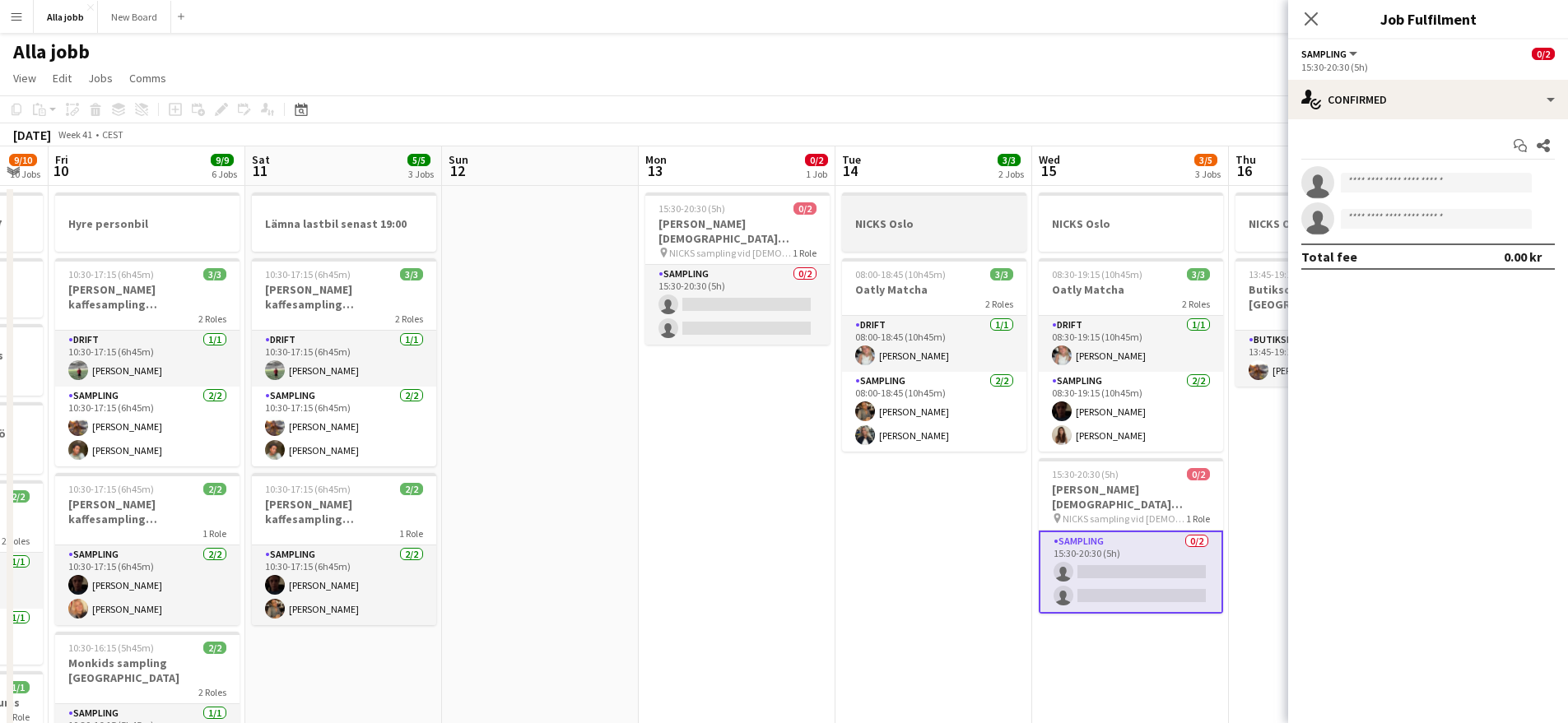
click at [908, 248] on app-job-card "NICKS Oslo" at bounding box center [934, 222] width 185 height 60
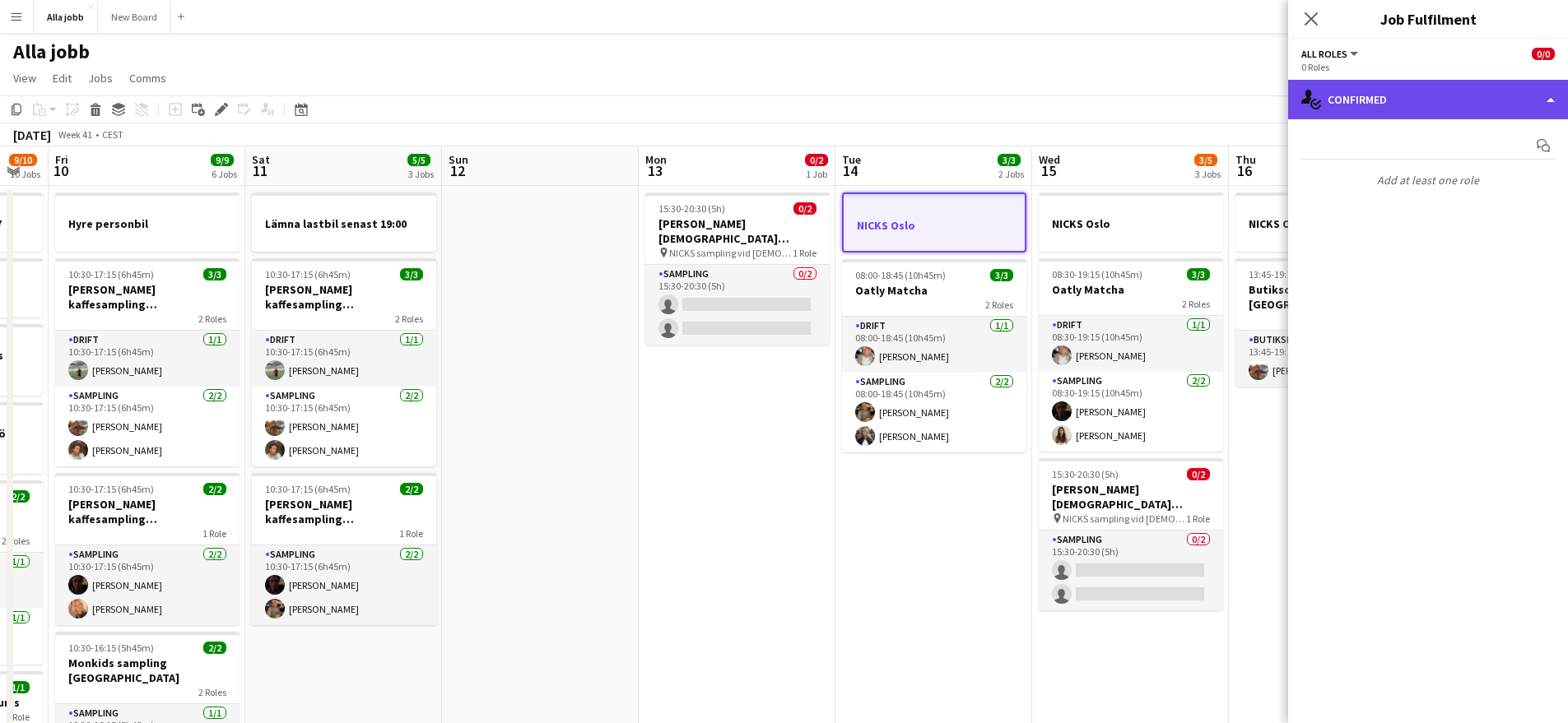
click at [1410, 109] on div "single-neutral-actions-check-2 Confirmed" at bounding box center [1428, 99] width 280 height 40
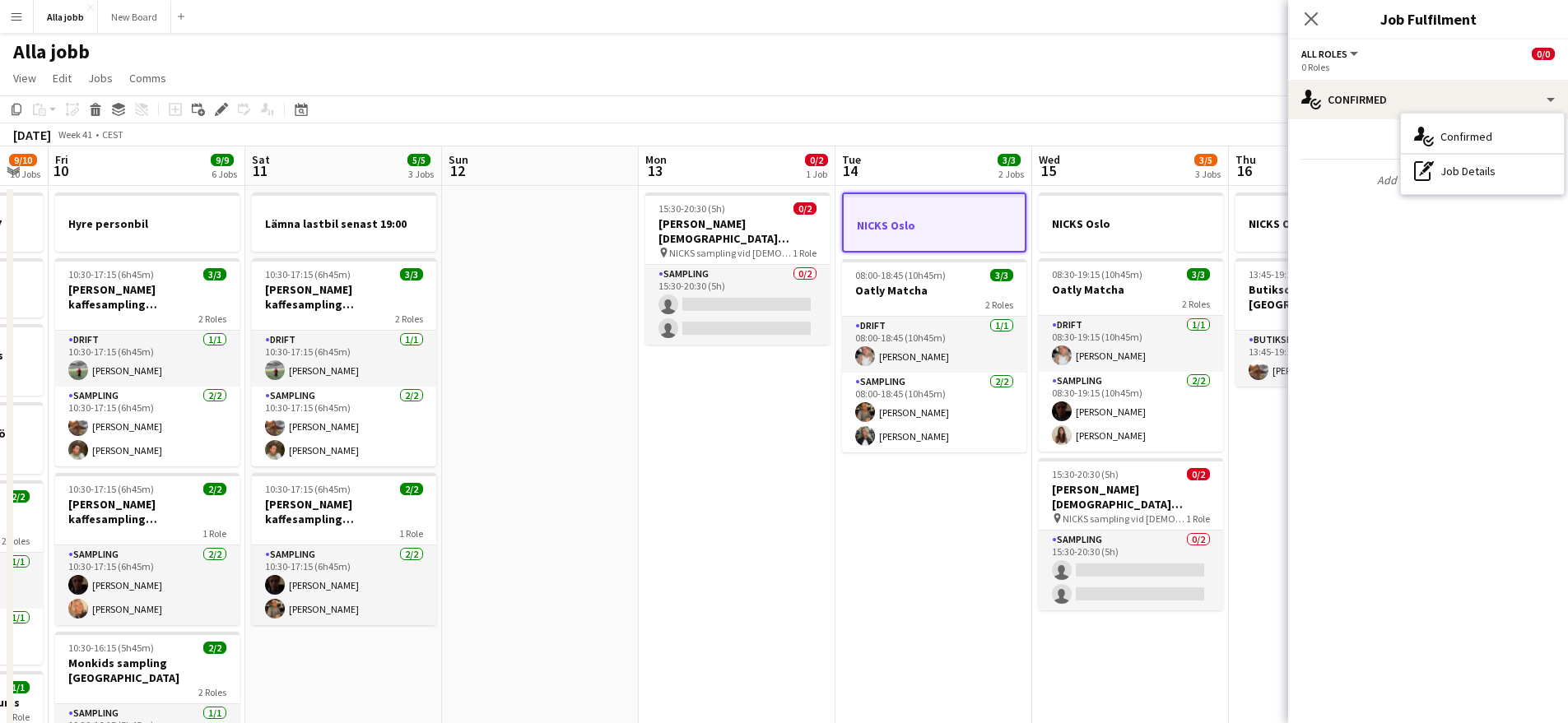
click at [1443, 185] on div "pen-write Job Details" at bounding box center [1482, 171] width 163 height 33
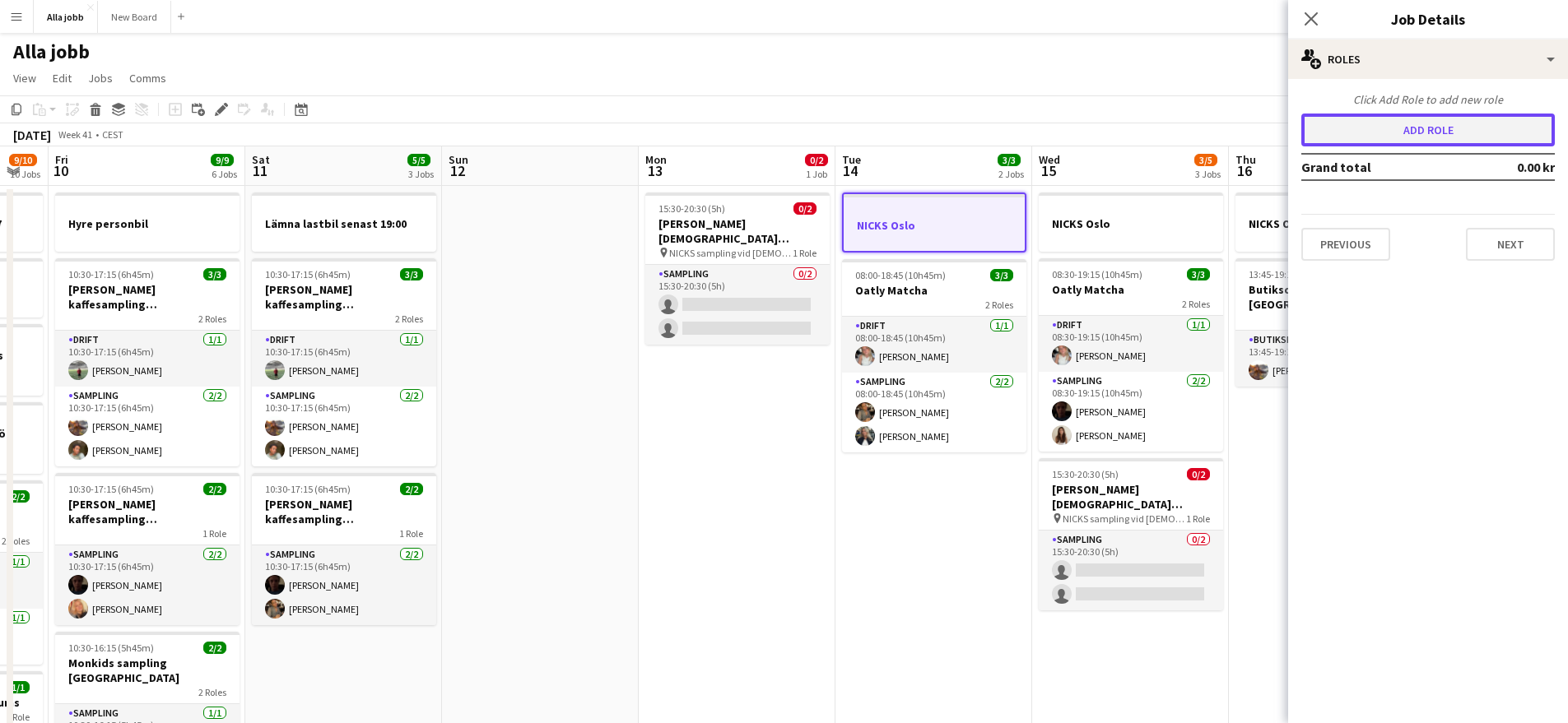
click at [1335, 133] on button "Add role" at bounding box center [1427, 129] width 253 height 33
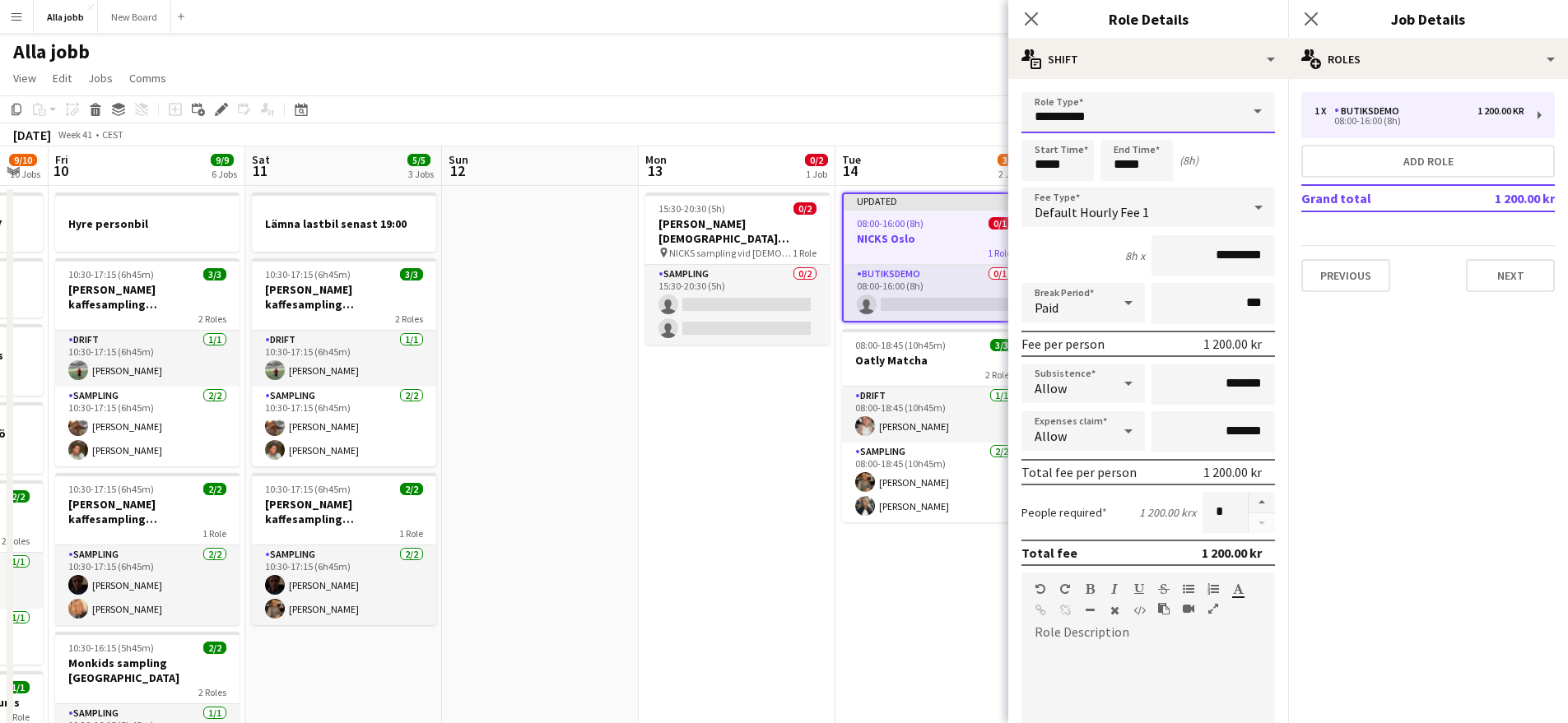
click at [1069, 118] on input "**********" at bounding box center [1147, 112] width 253 height 41
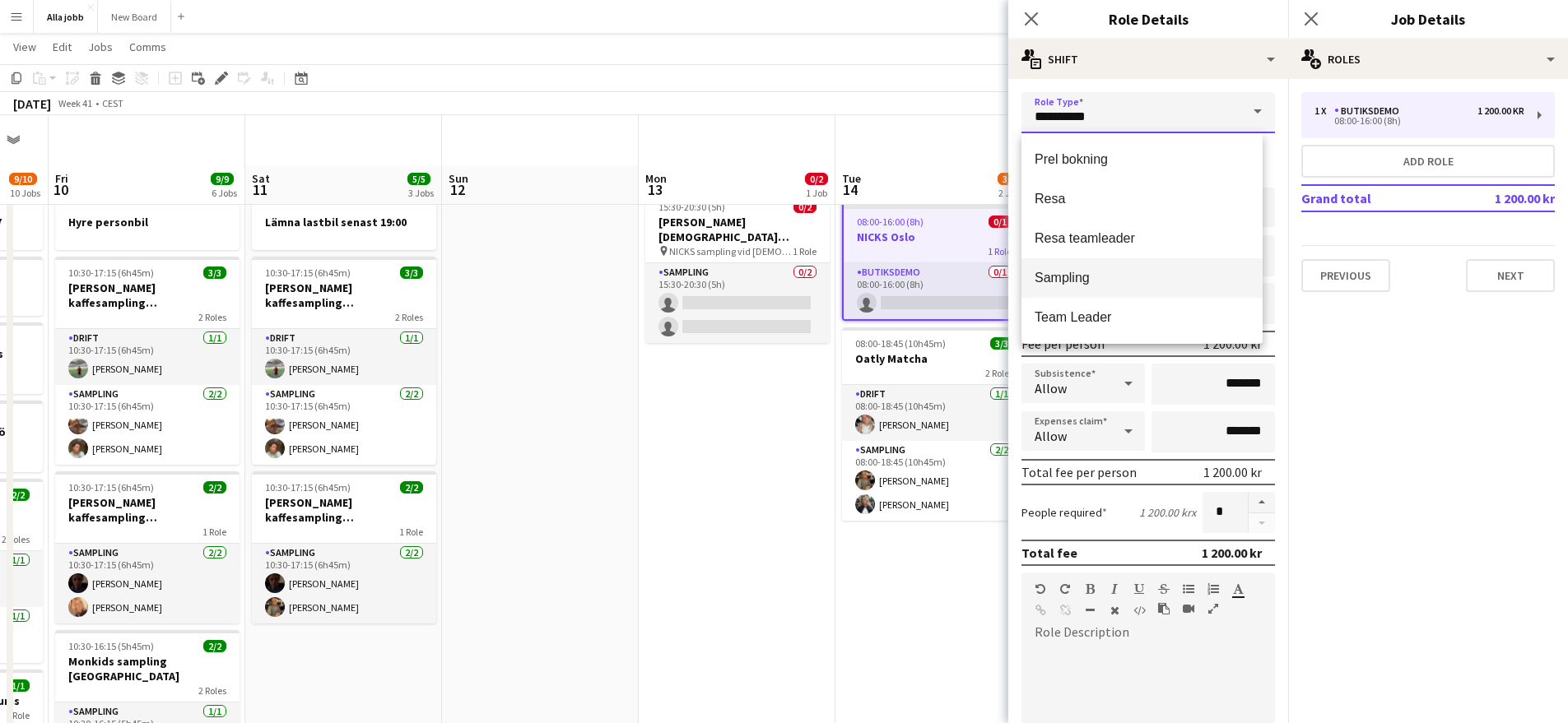
scroll to position [319, 0]
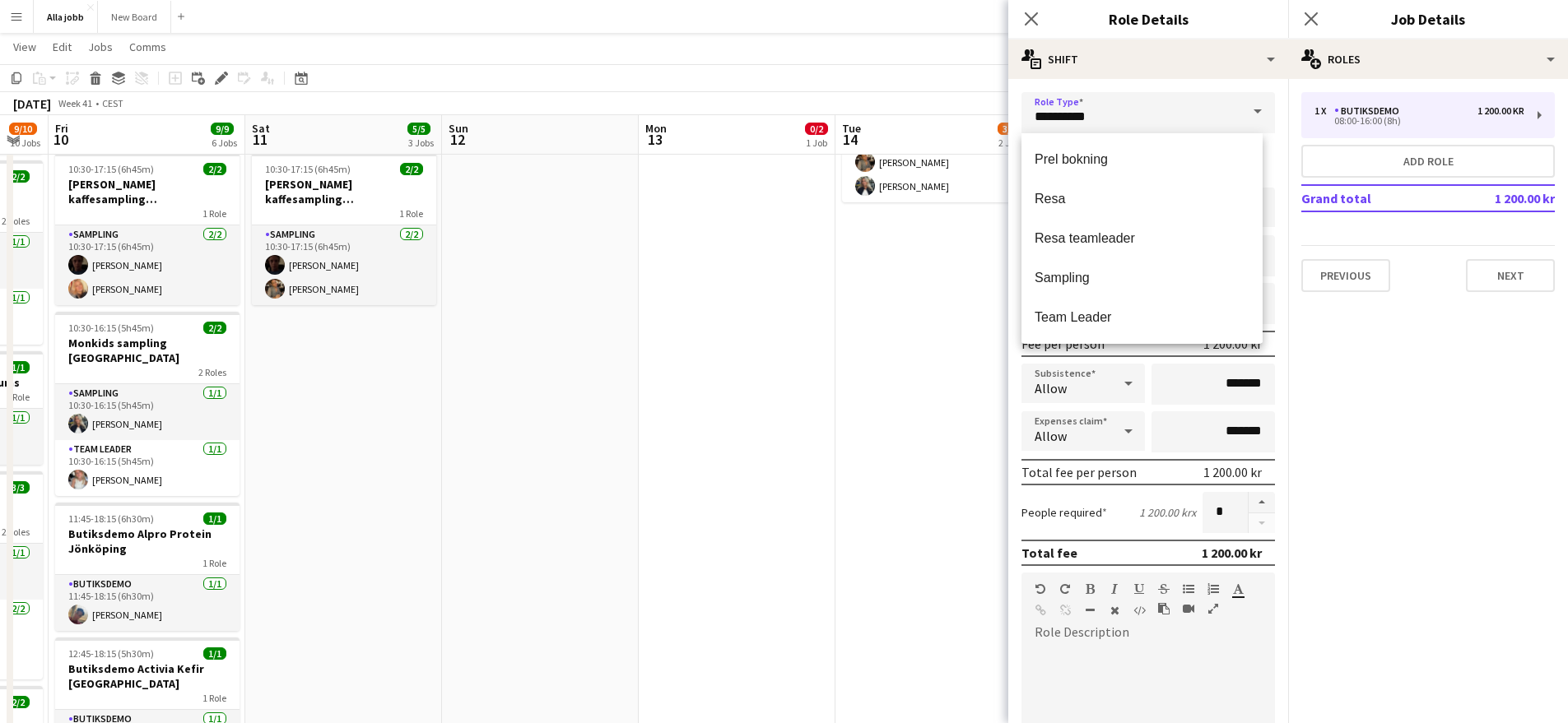
click at [1093, 278] on span "Sampling" at bounding box center [1142, 278] width 214 height 16
type input "********"
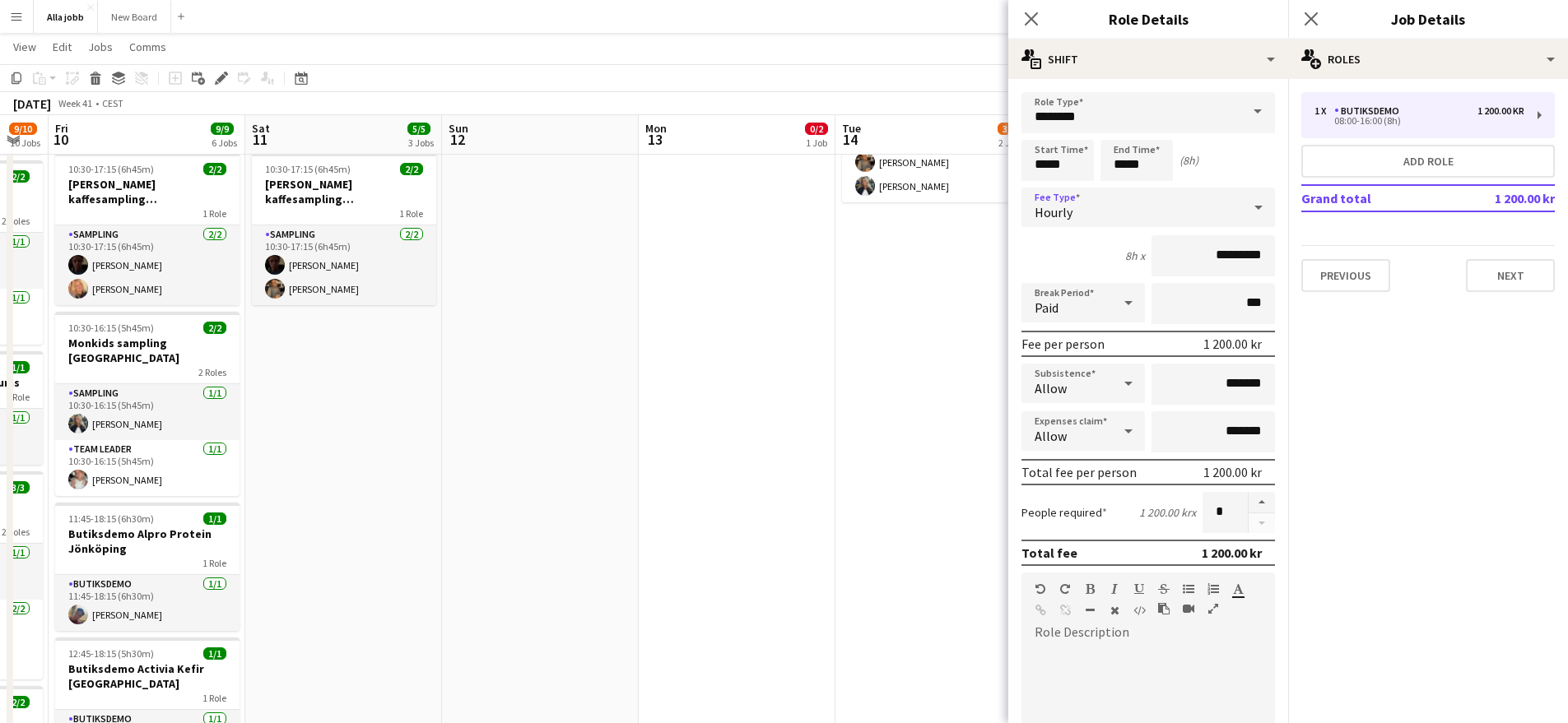
click at [1064, 189] on div "Hourly" at bounding box center [1131, 208] width 220 height 40
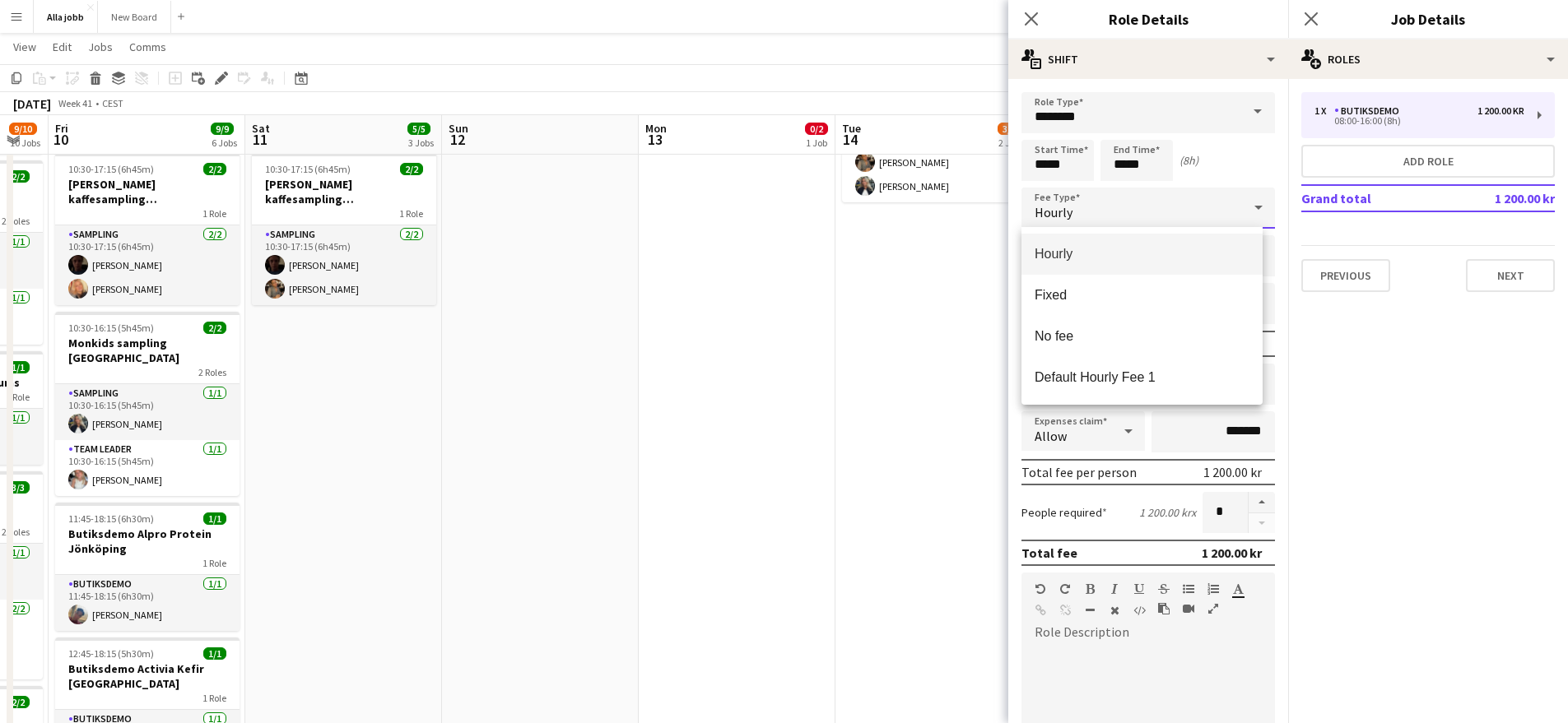
click at [1053, 160] on div at bounding box center [784, 362] width 1568 height 723
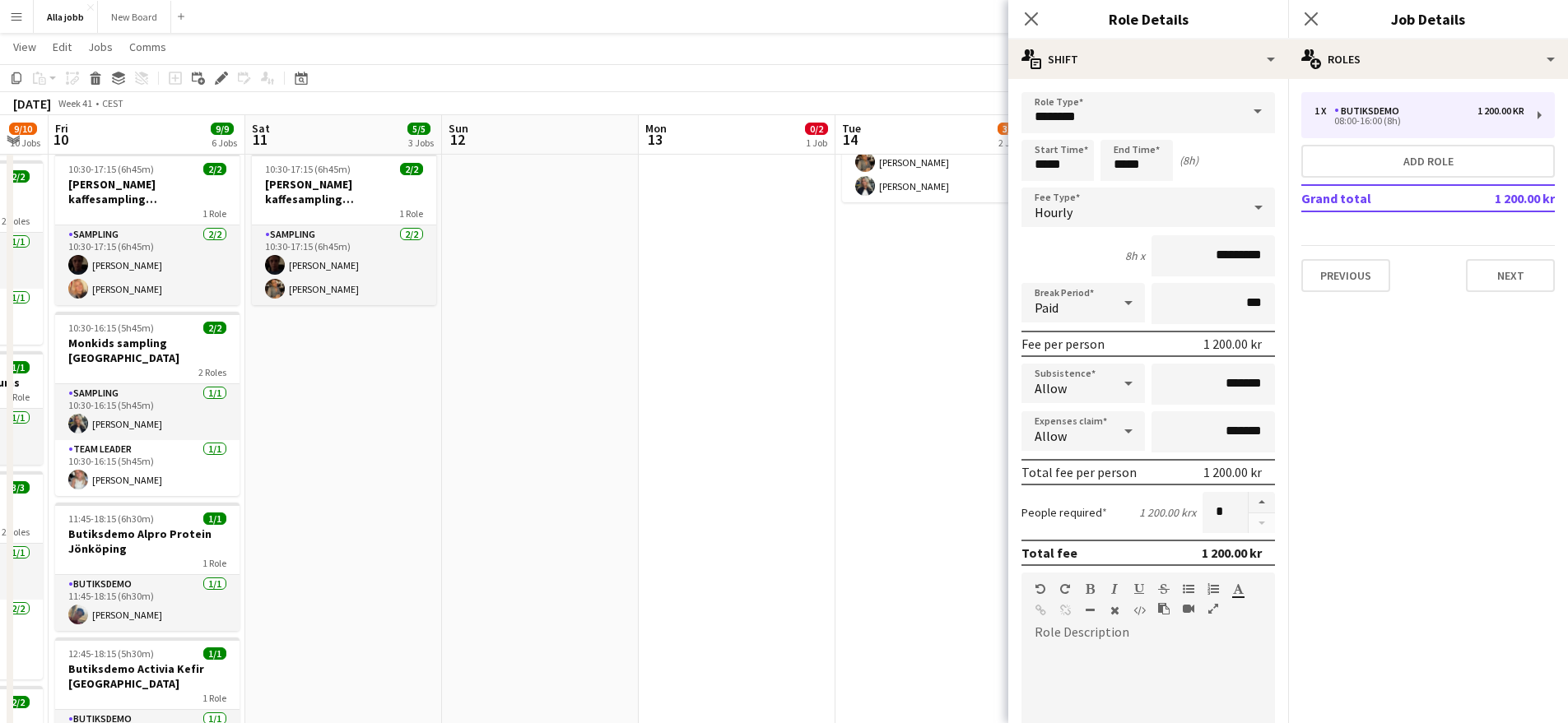
scroll to position [304, 0]
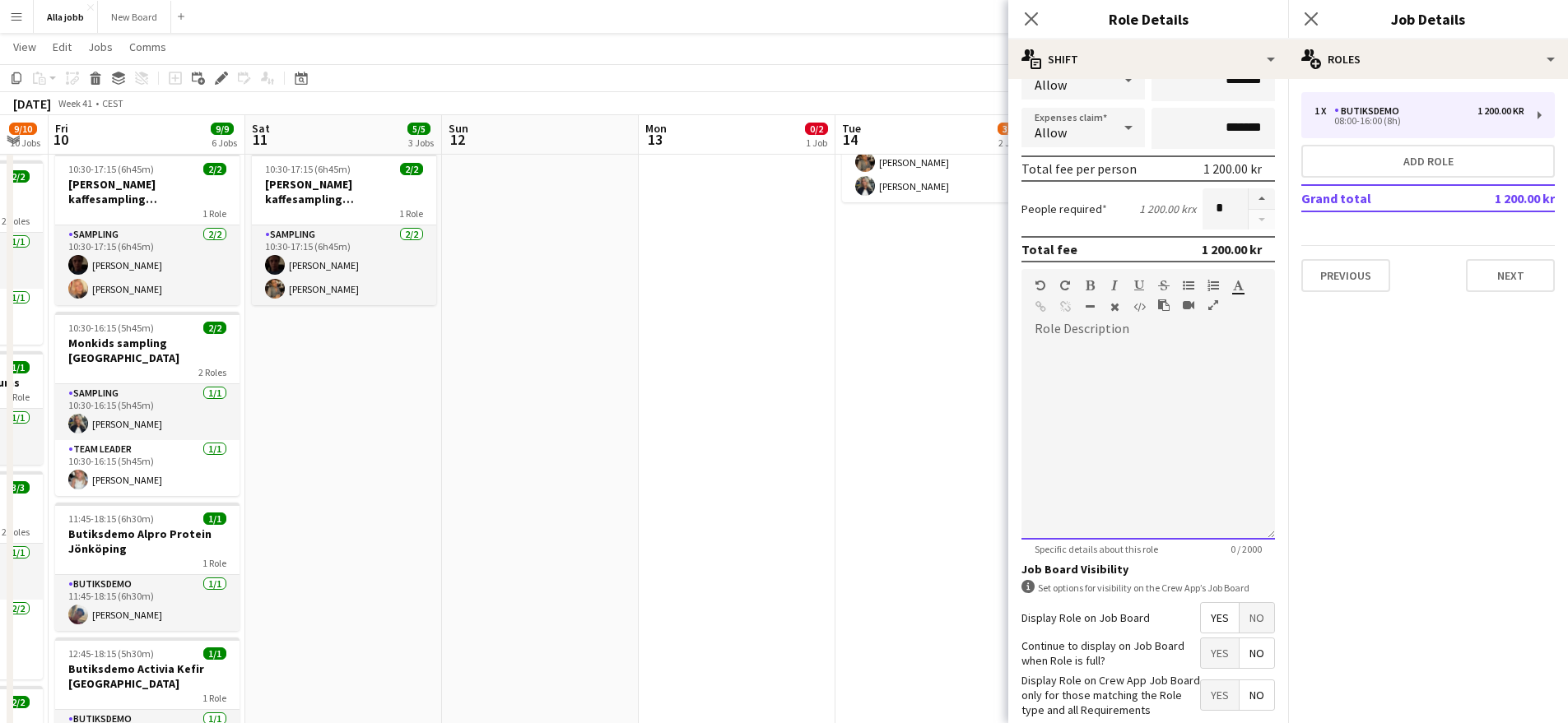
click at [1088, 430] on div at bounding box center [1147, 441] width 253 height 198
paste div
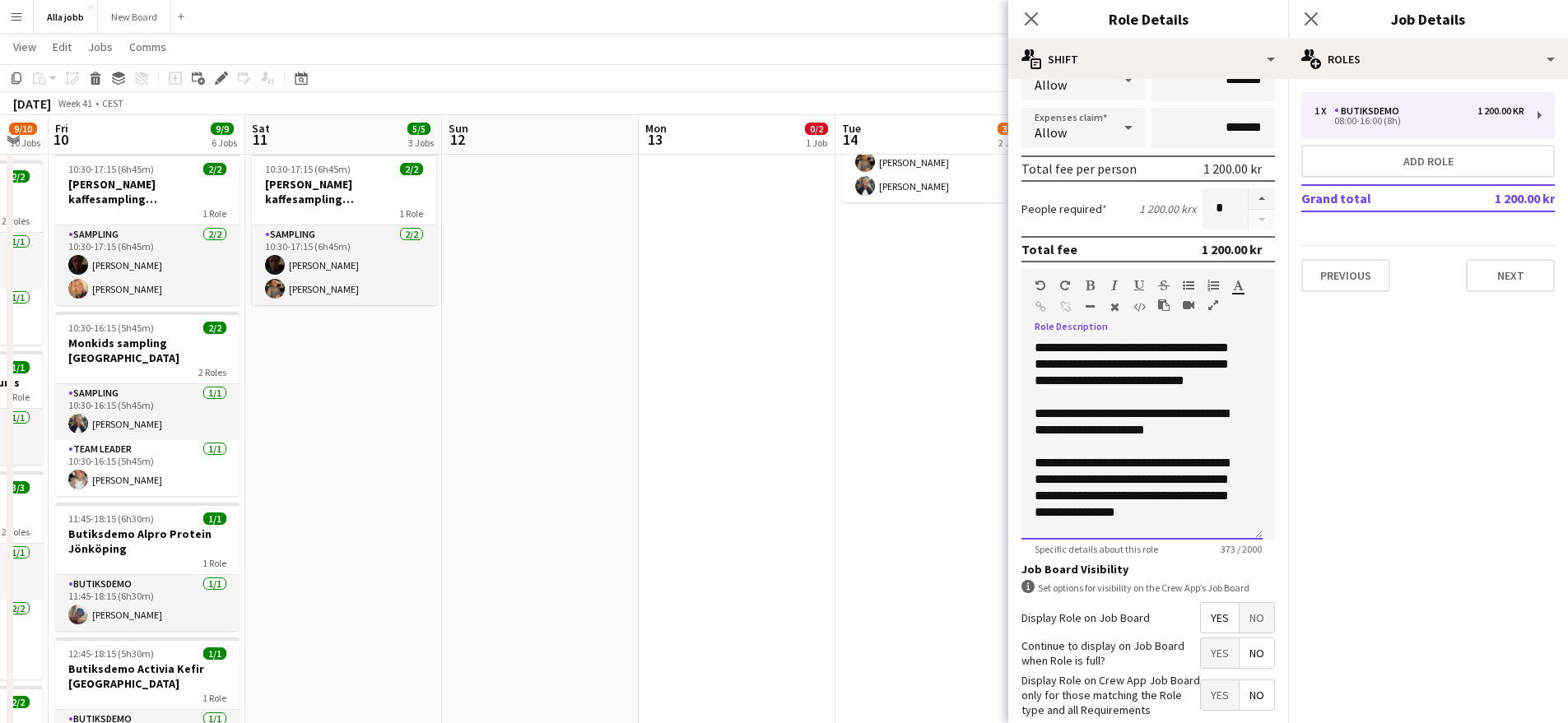
scroll to position [0, 0]
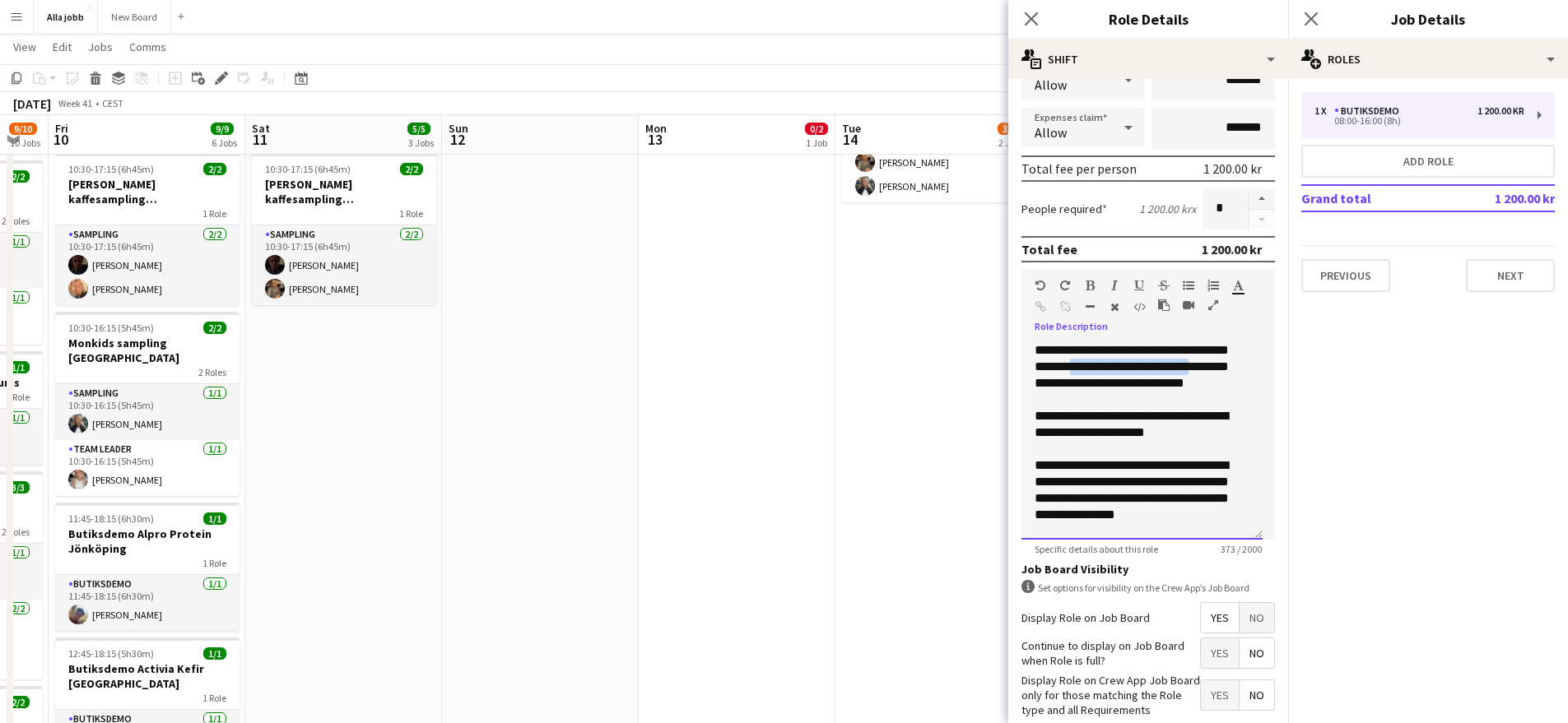
drag, startPoint x: 1097, startPoint y: 367, endPoint x: 1225, endPoint y: 372, distance: 128.1
click at [1225, 372] on div "**********" at bounding box center [1141, 441] width 241 height 198
click at [1083, 386] on div "**********" at bounding box center [1141, 441] width 241 height 198
drag, startPoint x: 1092, startPoint y: 405, endPoint x: 1063, endPoint y: 386, distance: 34.7
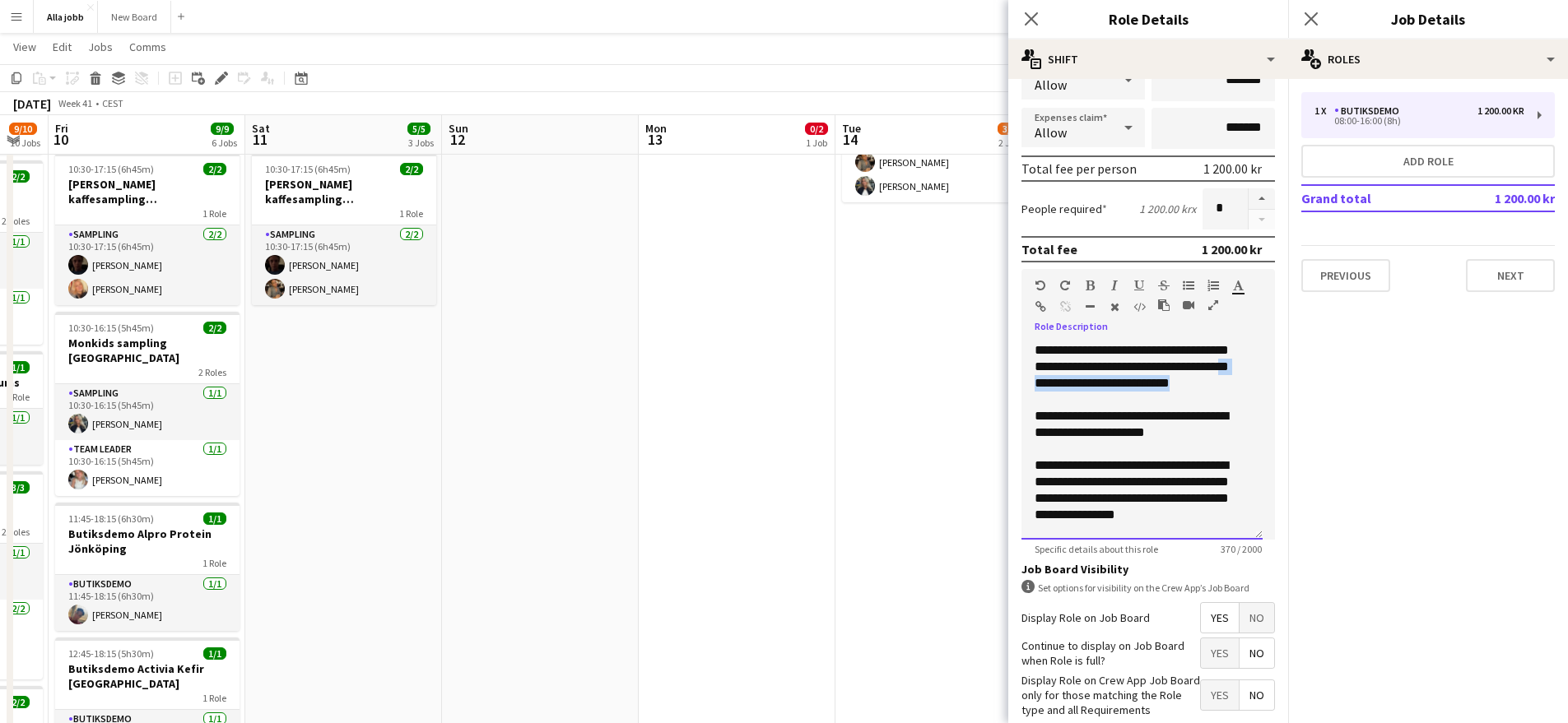
click at [1063, 386] on div "**********" at bounding box center [1141, 441] width 241 height 198
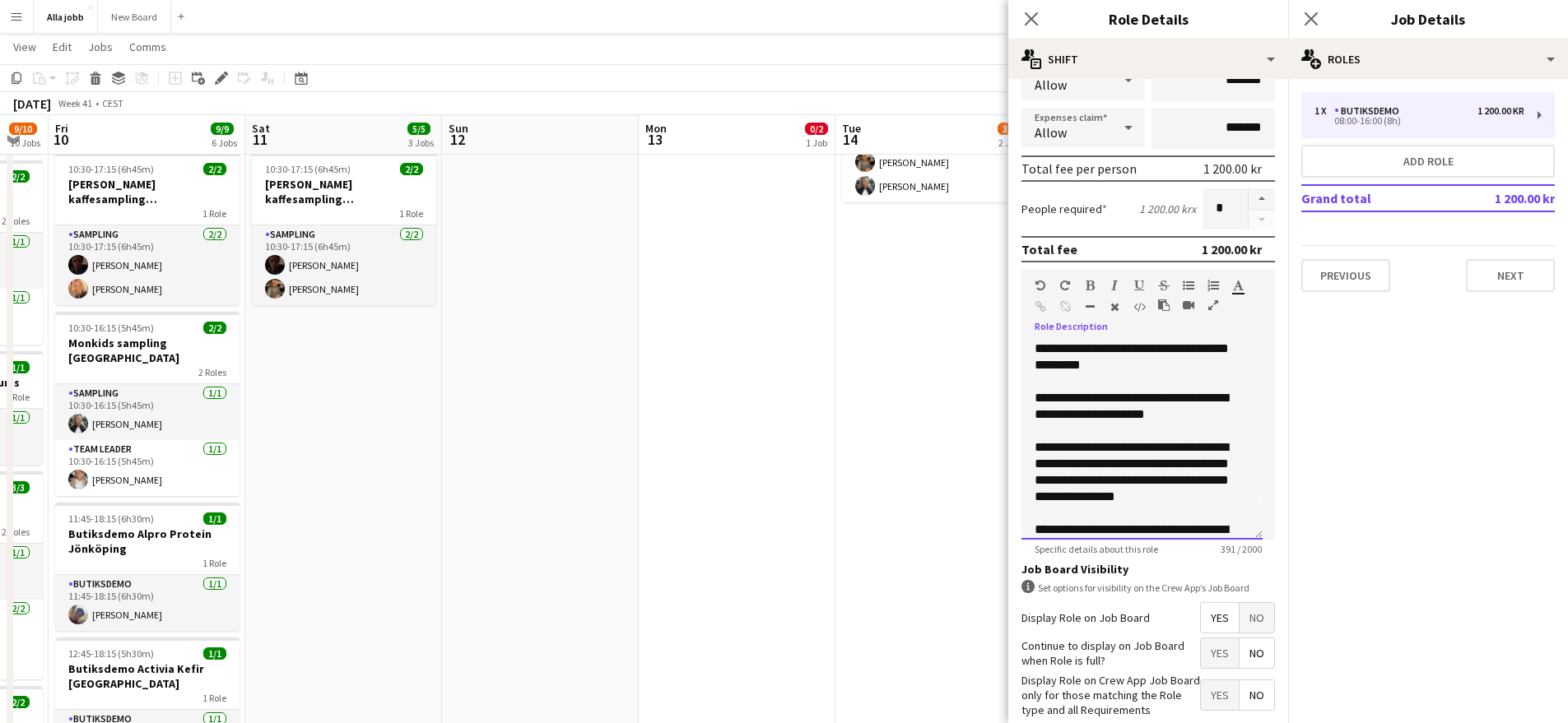
scroll to position [46, 0]
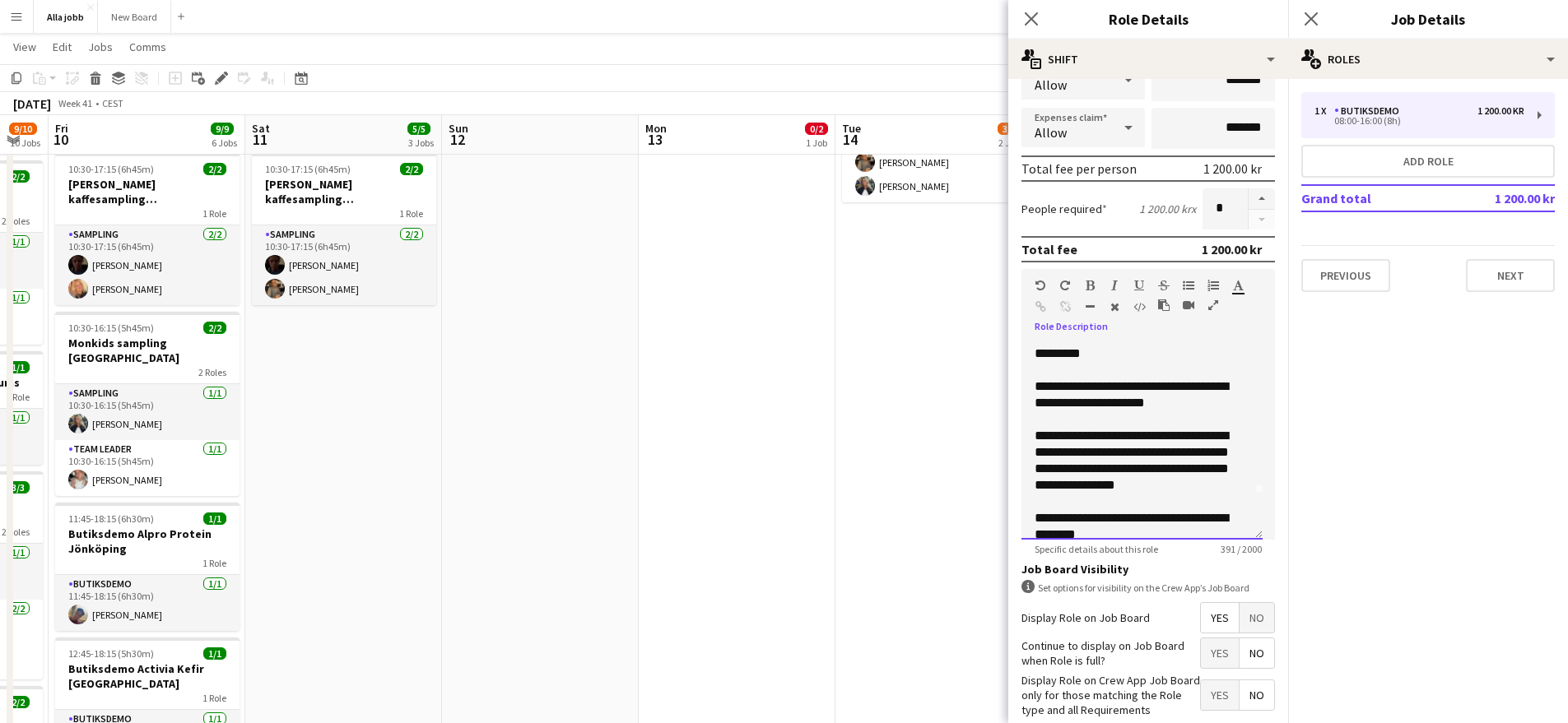
click at [1142, 489] on div "**********" at bounding box center [1136, 461] width 203 height 66
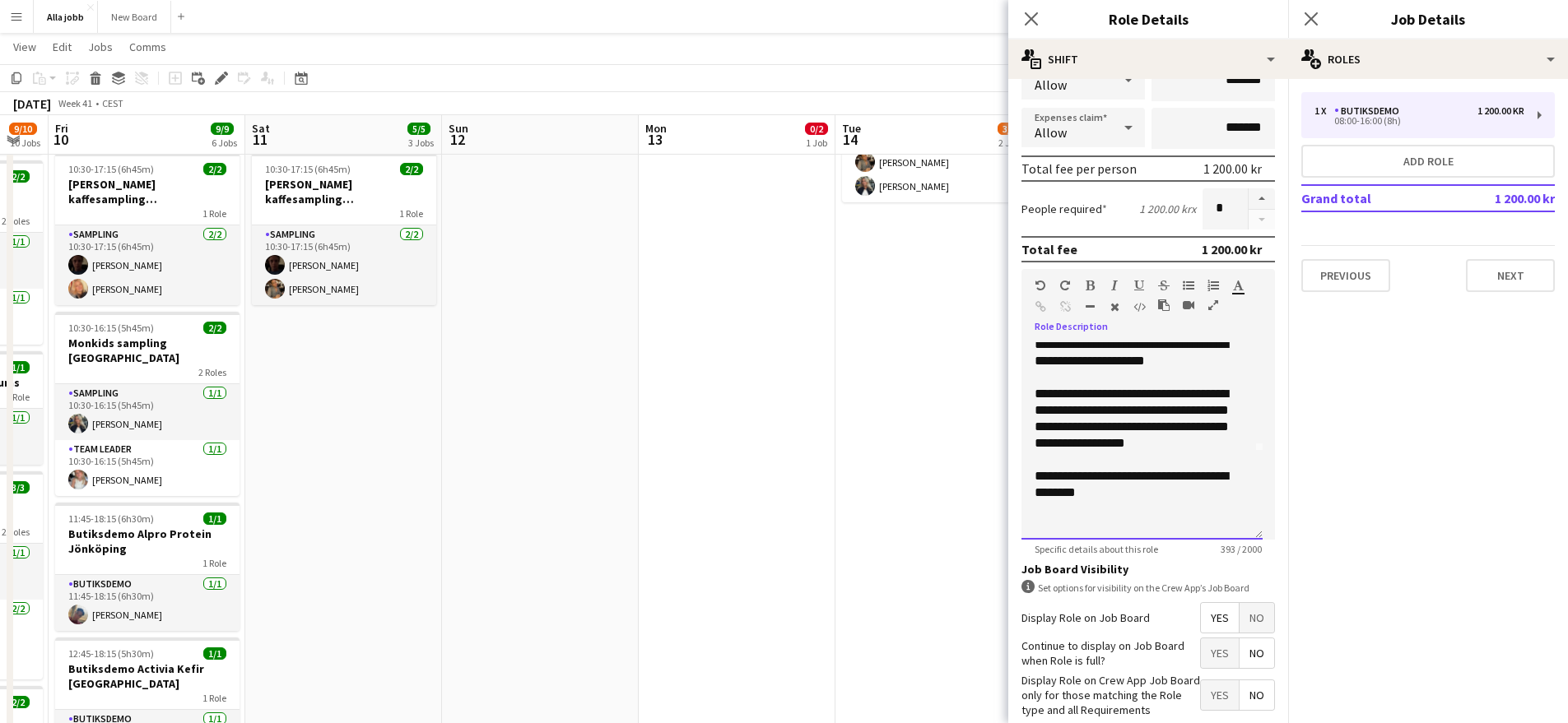
scroll to position [95, 0]
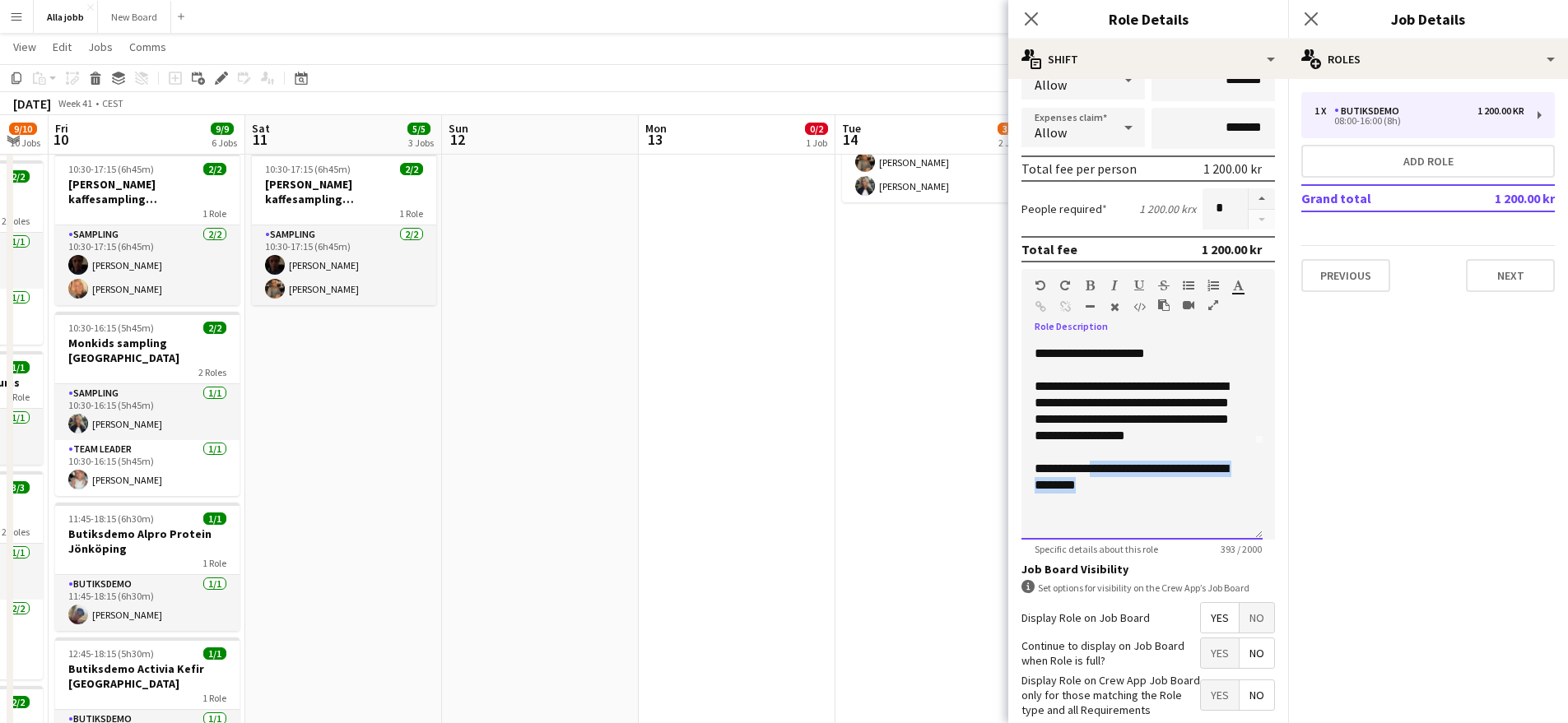
drag, startPoint x: 1123, startPoint y: 489, endPoint x: 1092, endPoint y: 470, distance: 36.4
click at [1092, 470] on div "**********" at bounding box center [1136, 477] width 203 height 33
click at [1120, 497] on div "**********" at bounding box center [1136, 486] width 203 height 50
click at [1117, 492] on div "**********" at bounding box center [1136, 486] width 203 height 50
click at [1117, 491] on div "**********" at bounding box center [1136, 486] width 203 height 50
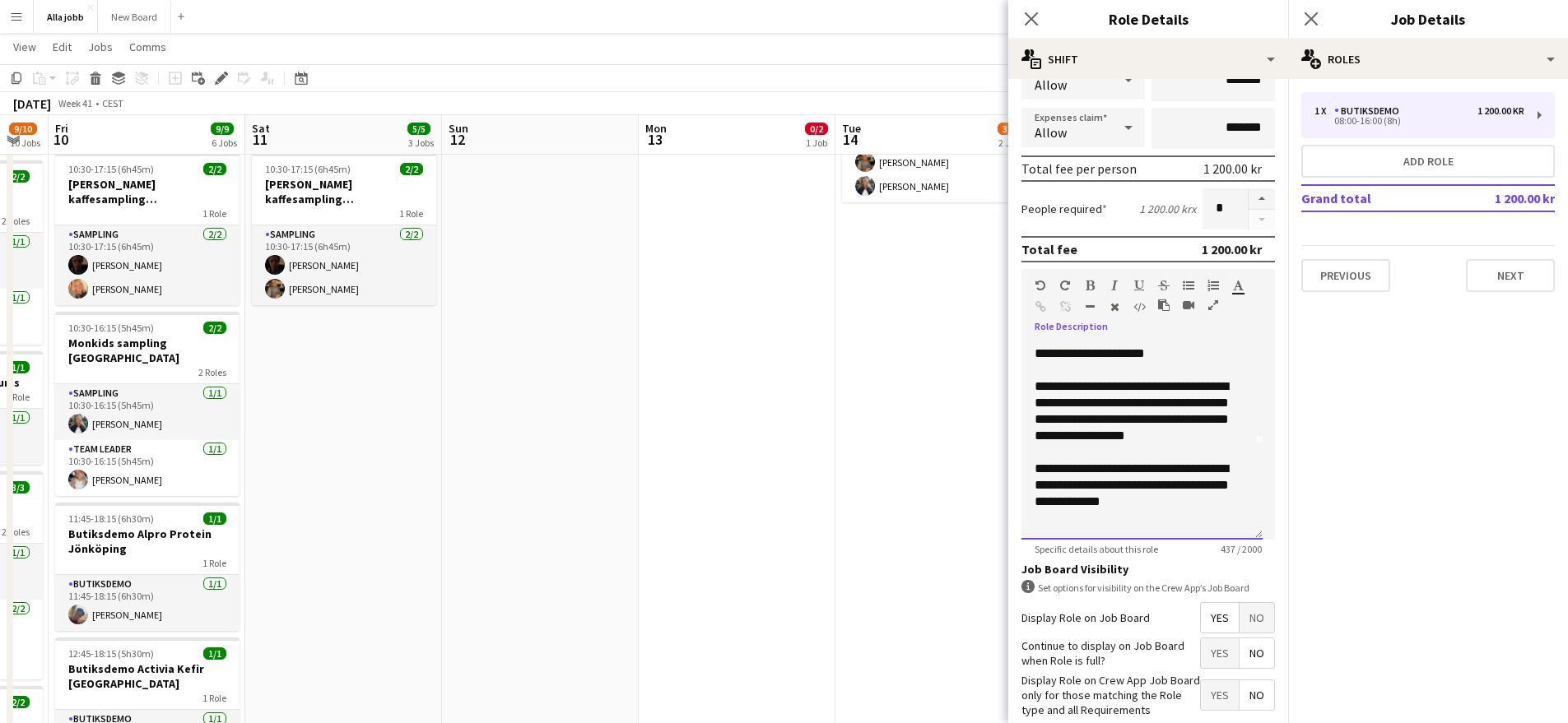
click at [1137, 501] on div "**********" at bounding box center [1136, 486] width 203 height 50
click at [1131, 491] on div "**********" at bounding box center [1136, 486] width 203 height 50
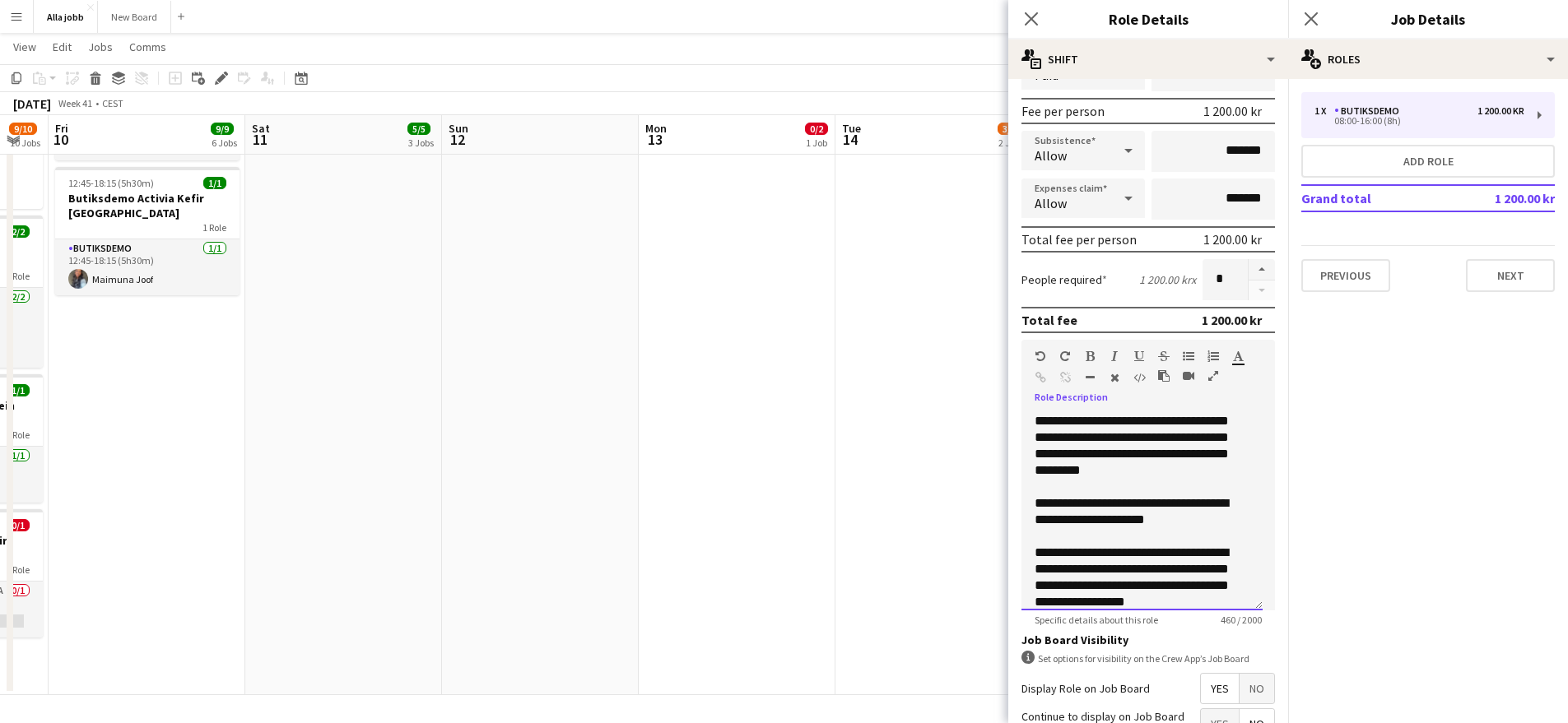
scroll to position [0, 0]
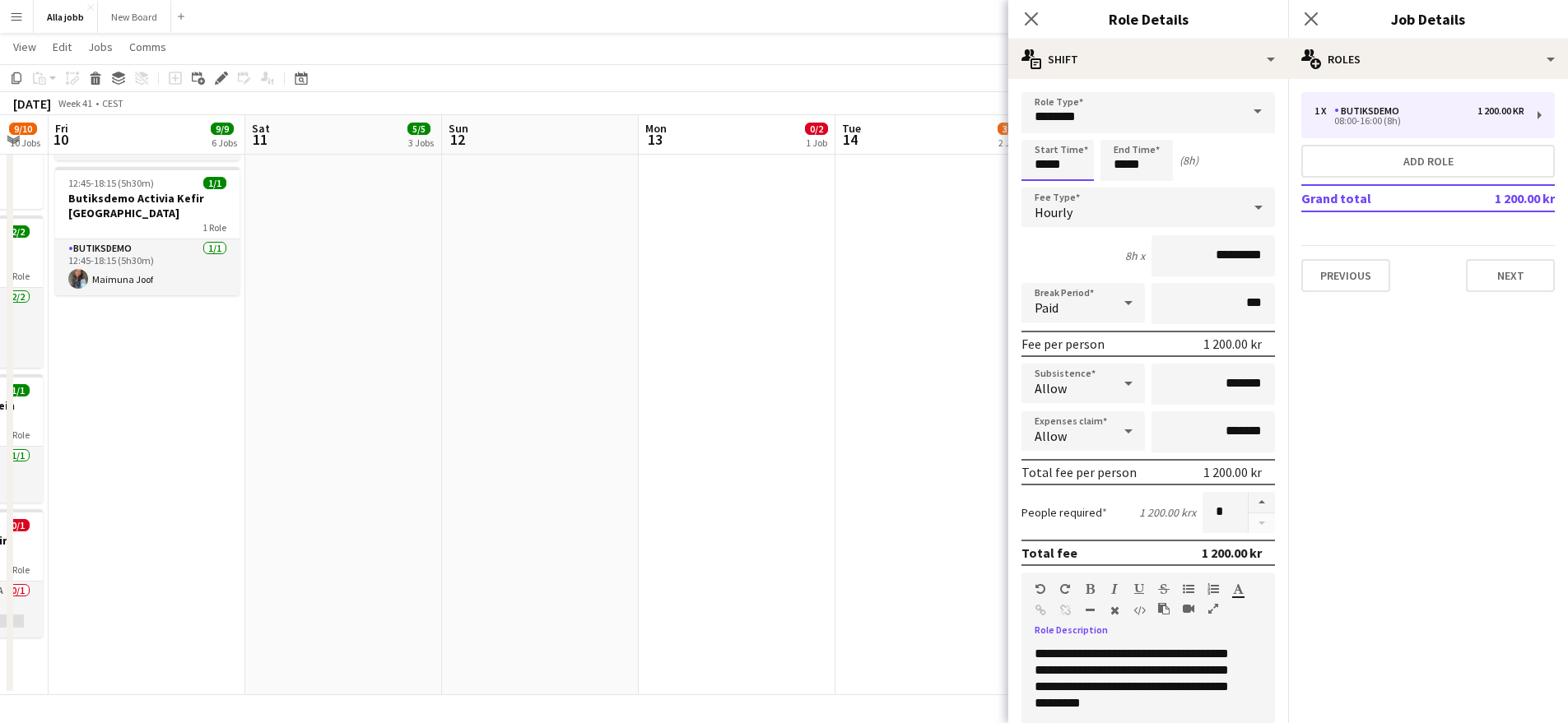
click at [1060, 162] on input "*****" at bounding box center [1057, 160] width 72 height 41
click at [1040, 128] on div at bounding box center [1041, 131] width 33 height 17
click at [1040, 129] on div at bounding box center [1041, 131] width 33 height 17
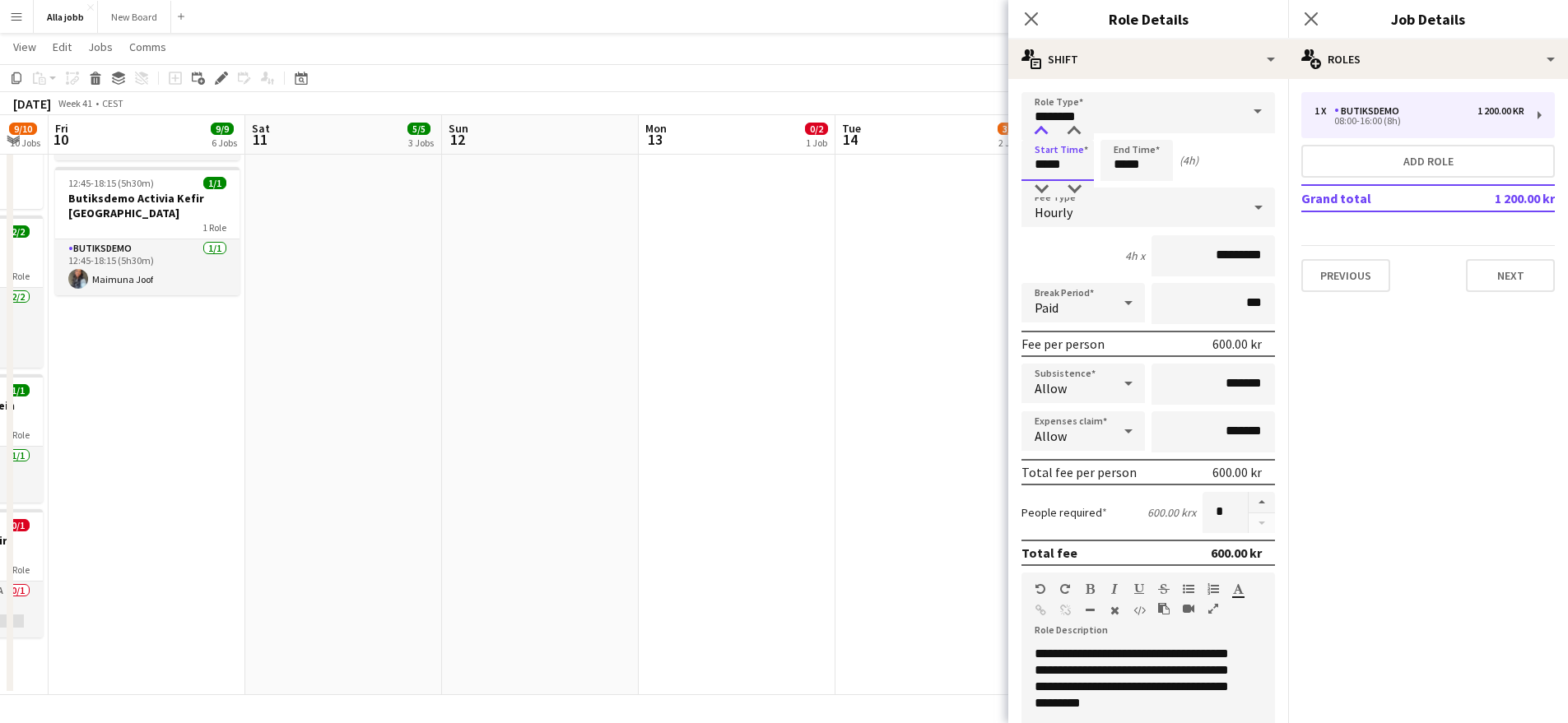
click at [1042, 132] on div at bounding box center [1041, 131] width 33 height 17
click at [1042, 134] on div at bounding box center [1041, 131] width 33 height 17
click at [1071, 137] on div at bounding box center [1073, 131] width 33 height 17
type input "*****"
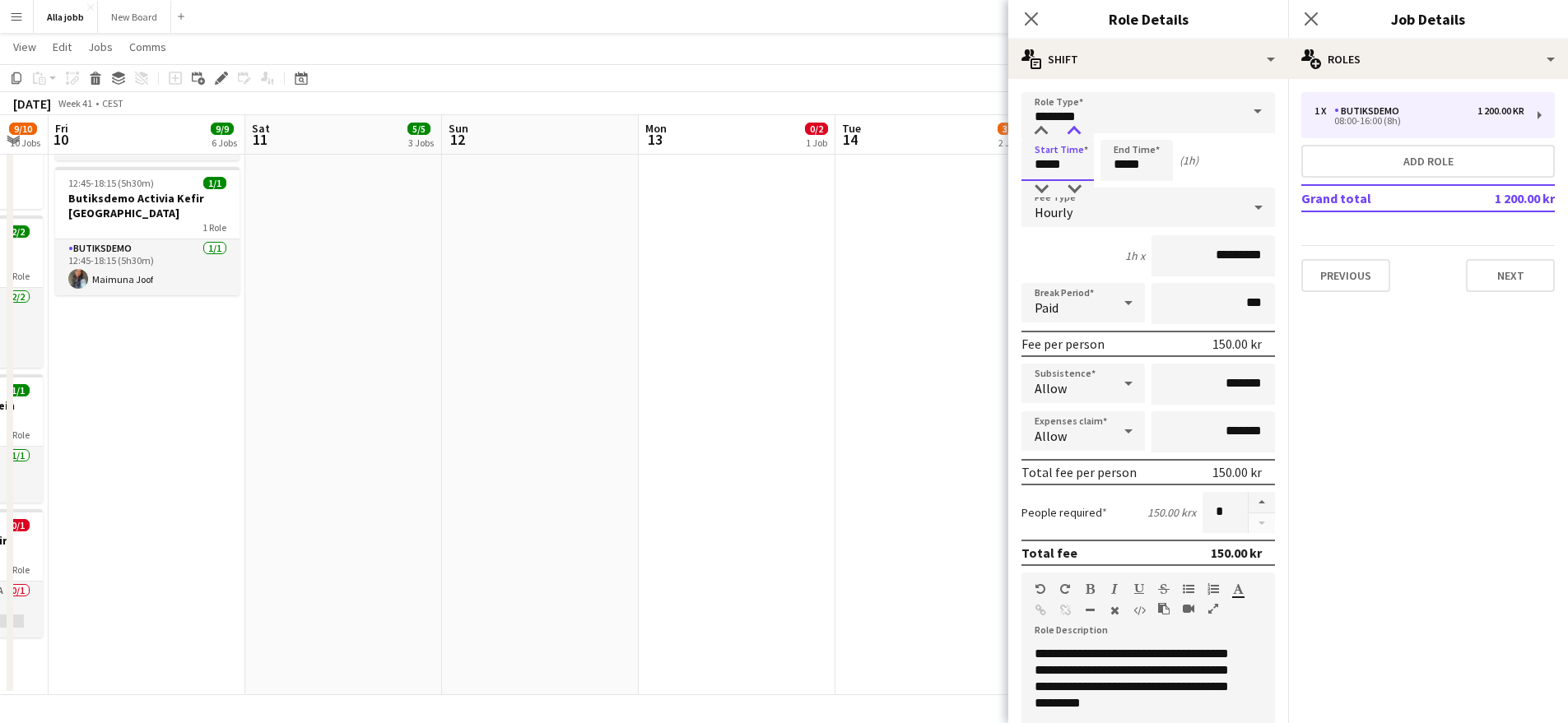
click at [1071, 137] on div at bounding box center [1073, 131] width 33 height 17
click at [1128, 159] on input "*****" at bounding box center [1136, 160] width 72 height 41
click at [1118, 132] on div at bounding box center [1119, 131] width 33 height 17
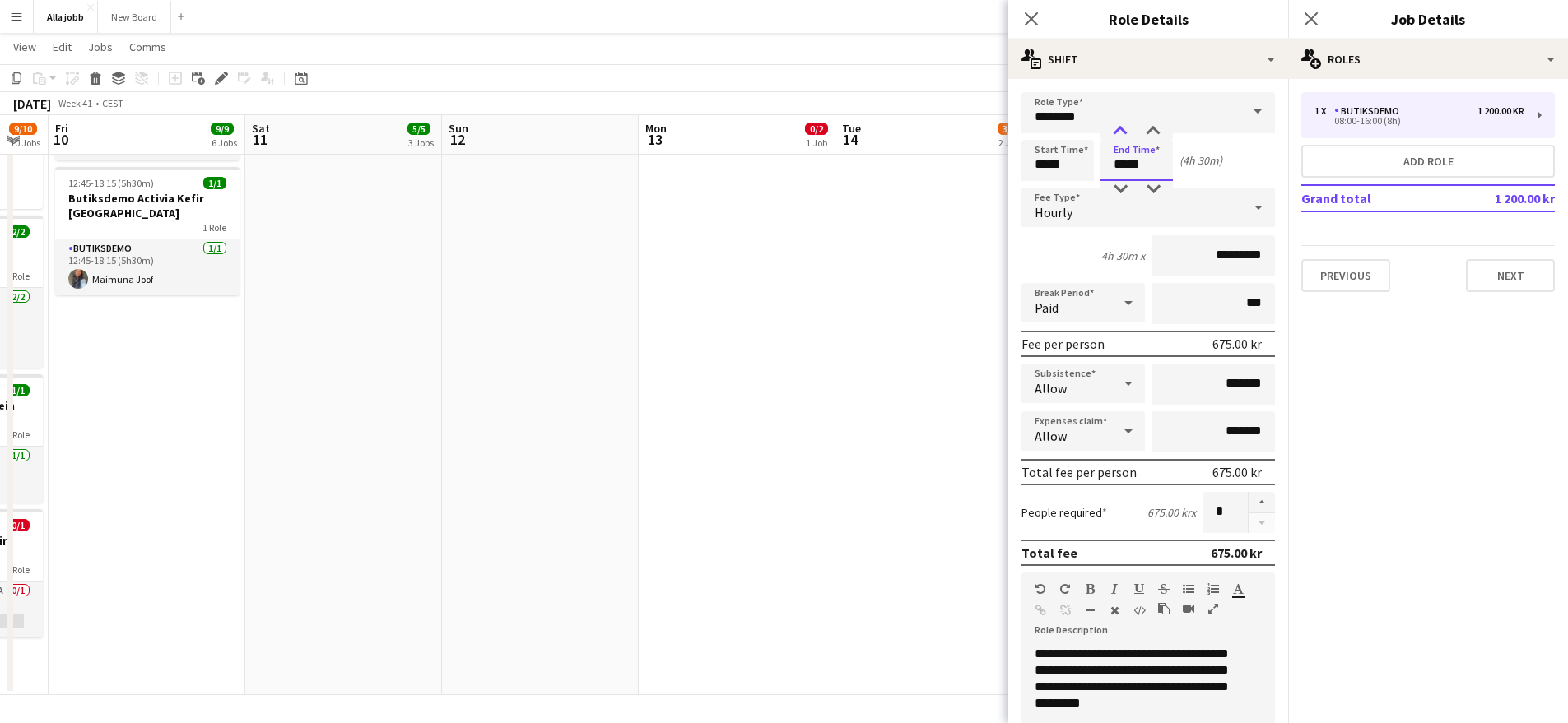
click at [1118, 132] on div at bounding box center [1119, 131] width 33 height 17
click at [1144, 132] on div at bounding box center [1152, 131] width 33 height 17
type input "*****"
click at [1144, 132] on div at bounding box center [1152, 131] width 33 height 17
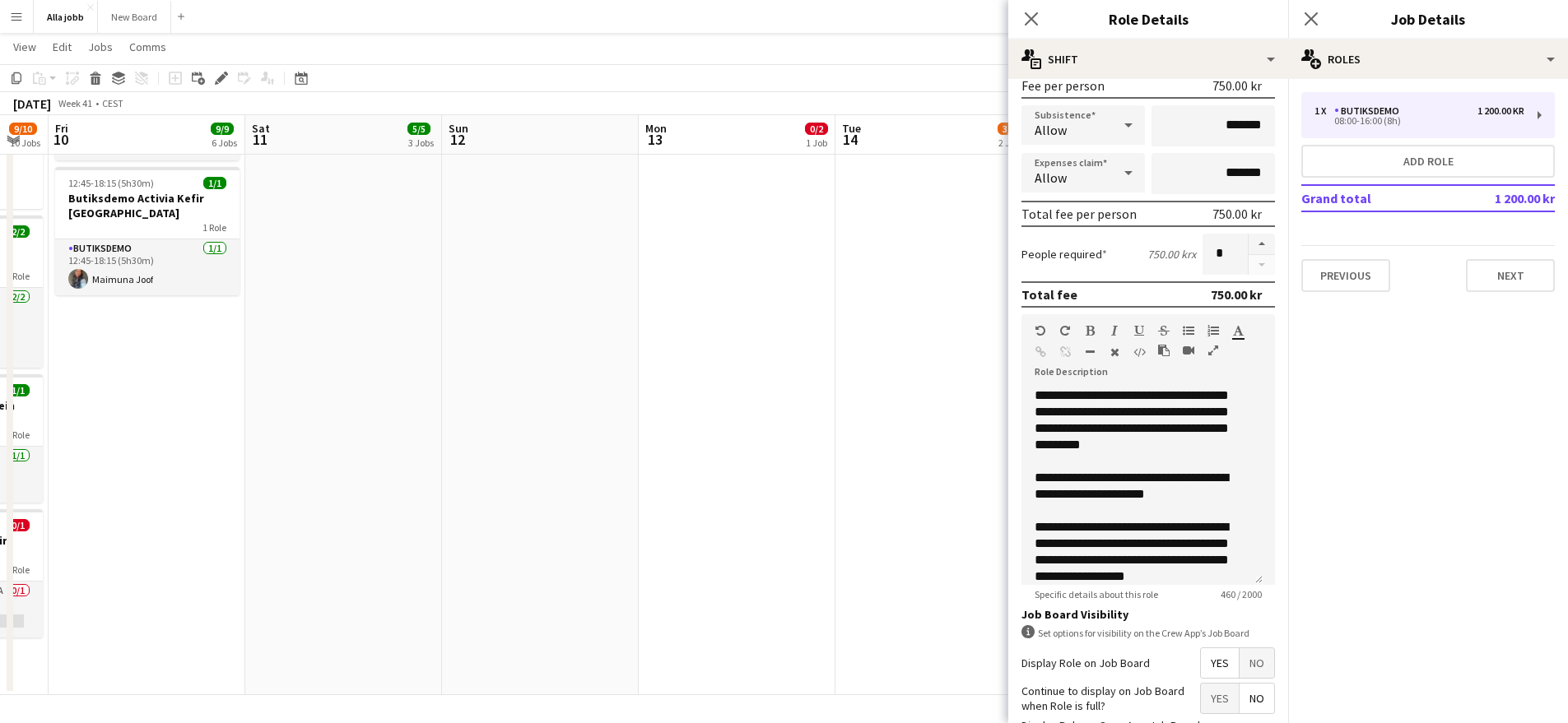
scroll to position [391, 0]
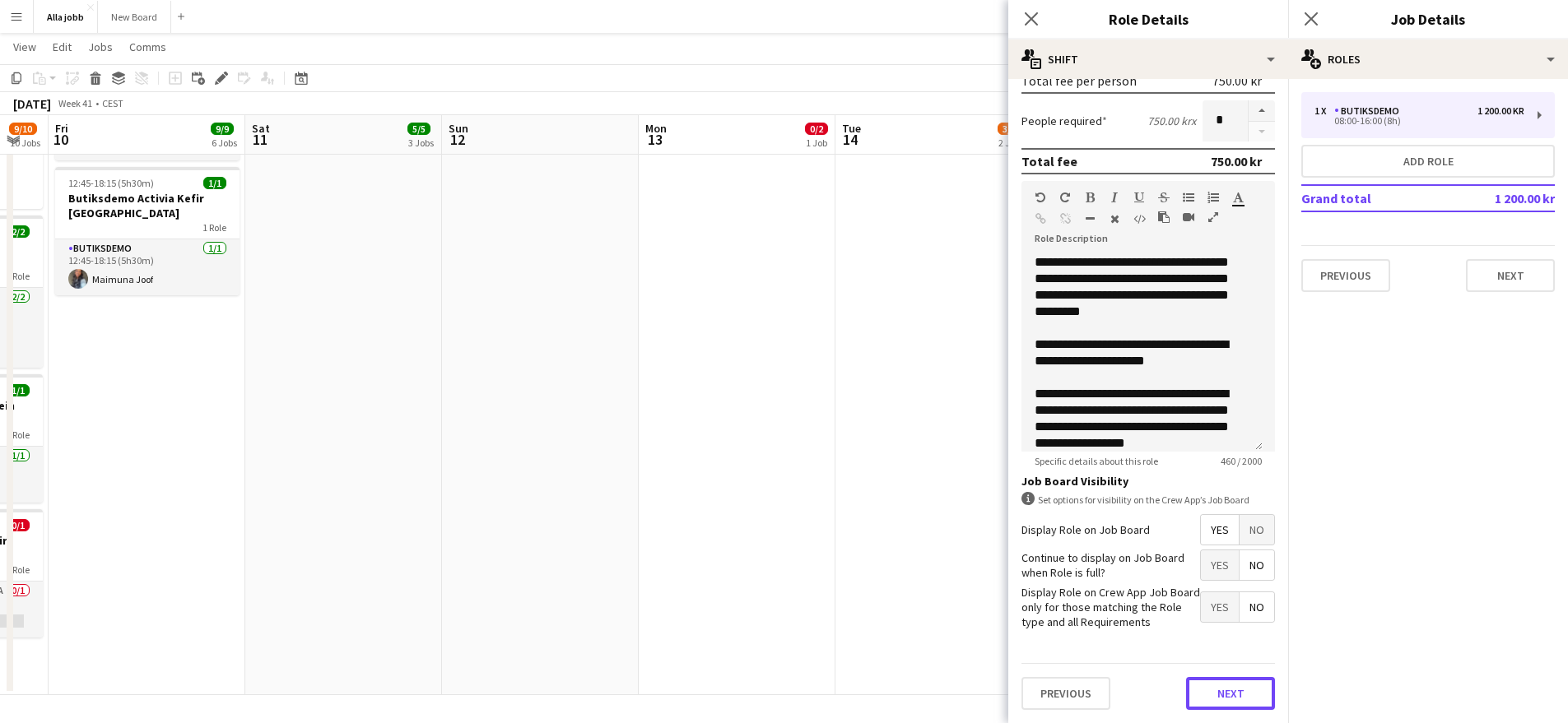
click at [1212, 703] on button "Next" at bounding box center [1229, 693] width 88 height 33
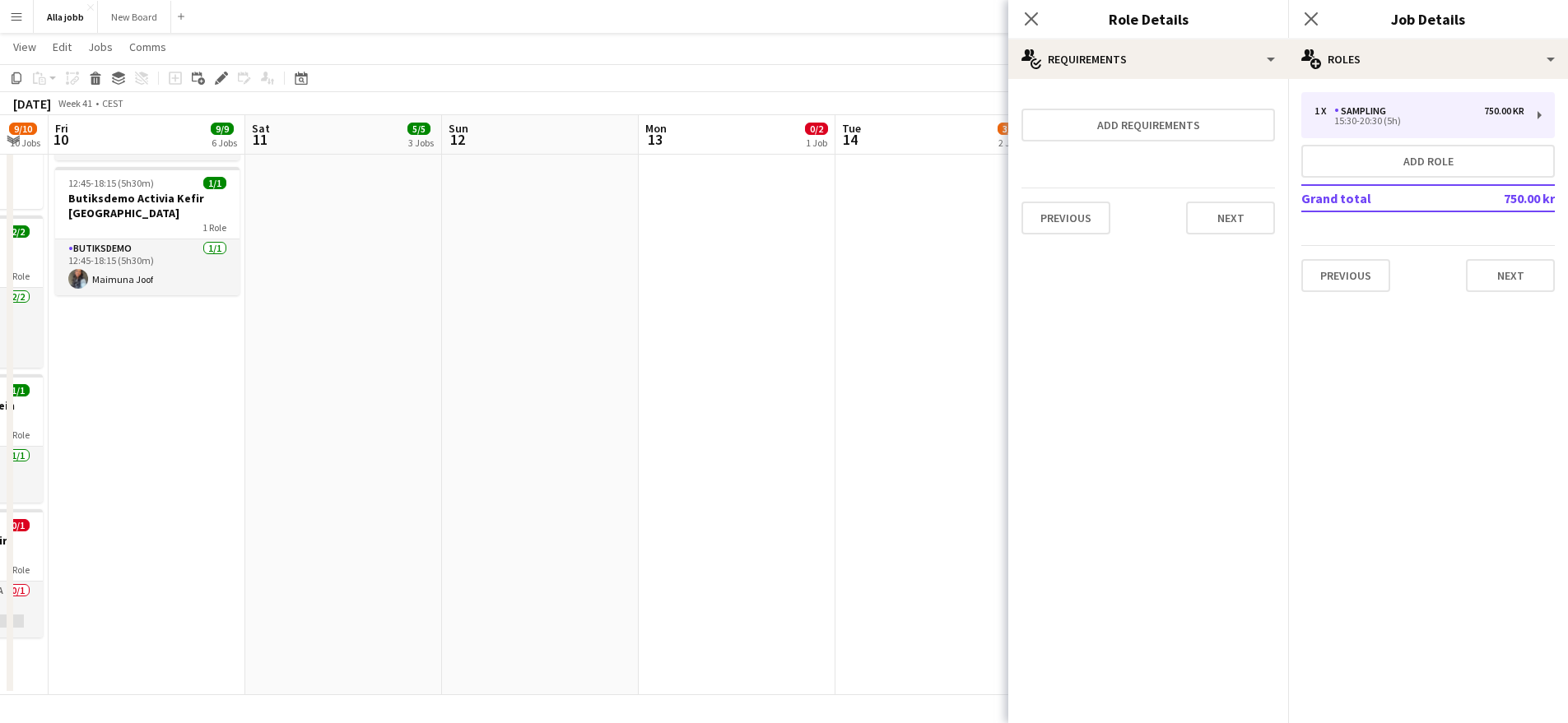
scroll to position [0, 0]
click at [1218, 227] on button "Next" at bounding box center [1229, 217] width 88 height 33
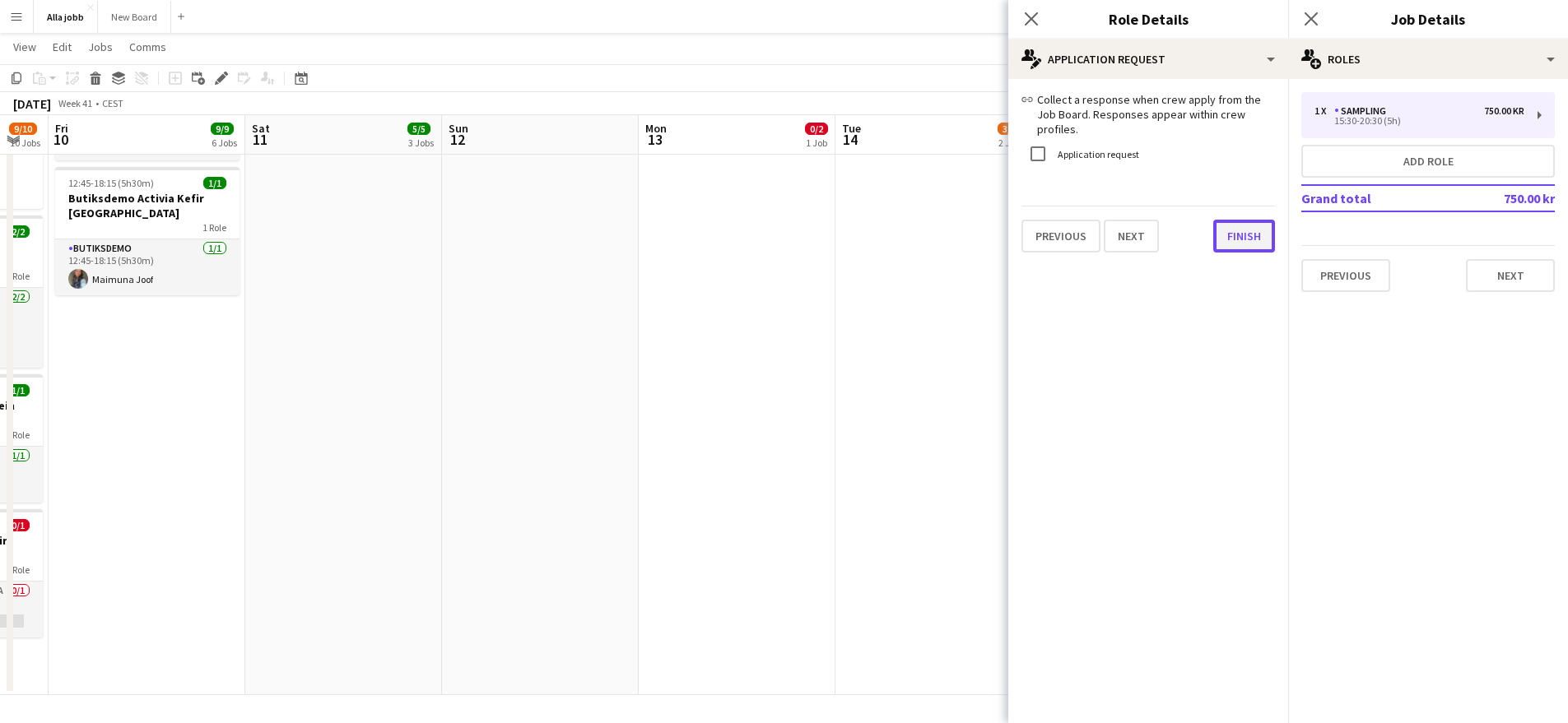
click at [1210, 238] on div "link Collect a response when crew apply from the Job Board. Responses appear wi…" at bounding box center [1148, 173] width 280 height 187
click at [1232, 219] on button "Finish" at bounding box center [1243, 235] width 62 height 33
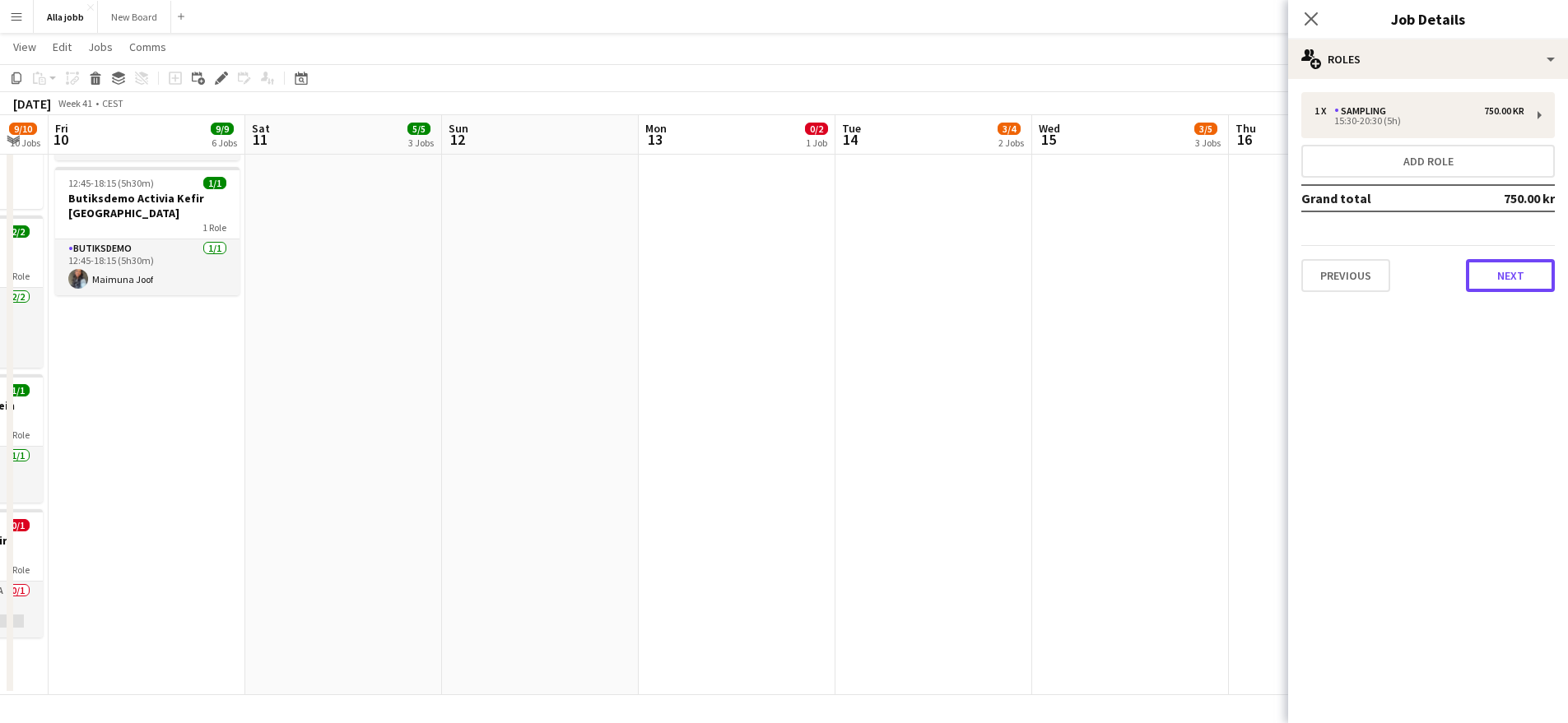
drag, startPoint x: 1515, startPoint y: 281, endPoint x: 1505, endPoint y: 284, distance: 10.4
click at [1515, 281] on button "Next" at bounding box center [1509, 275] width 88 height 33
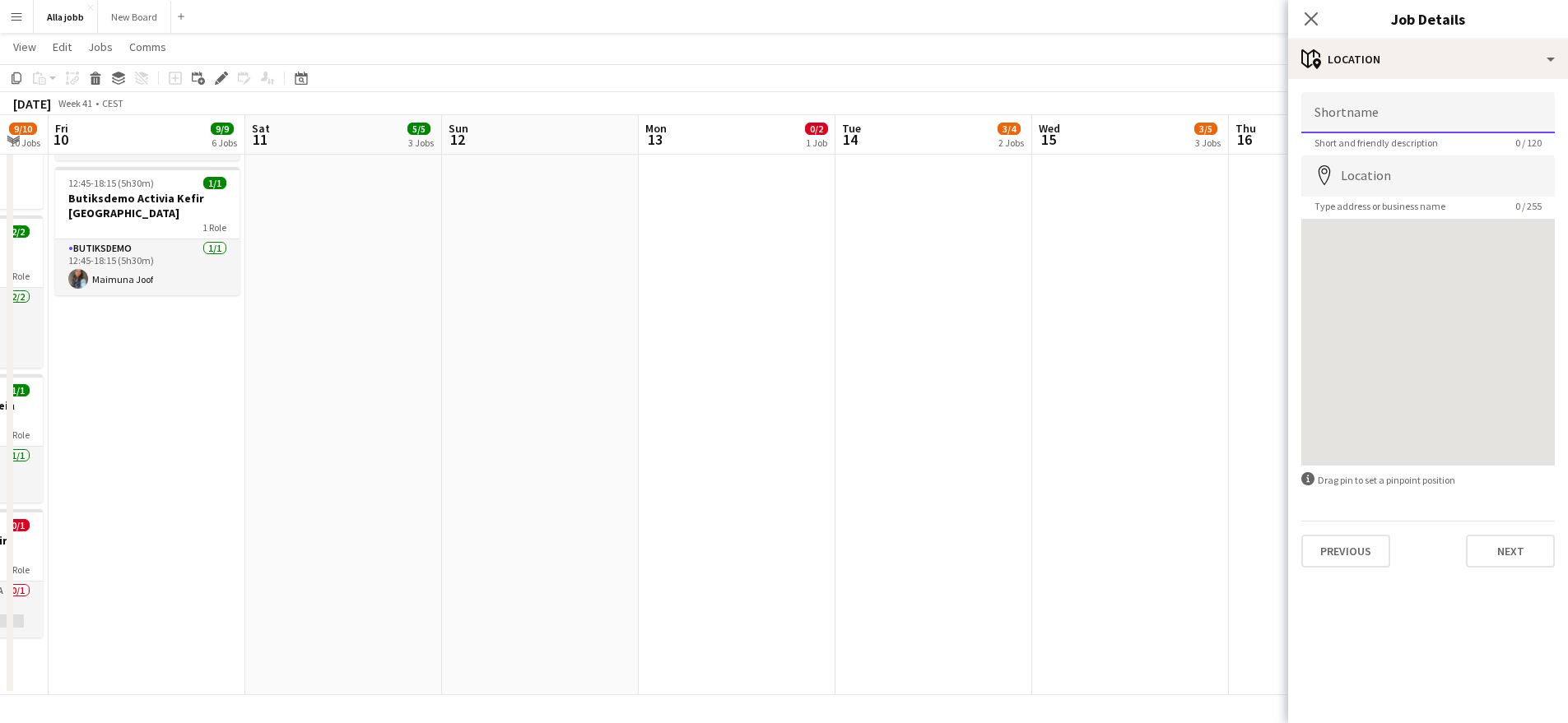
click at [1361, 112] on input "Shortname" at bounding box center [1427, 112] width 253 height 41
click at [1366, 122] on input "****" at bounding box center [1427, 112] width 253 height 41
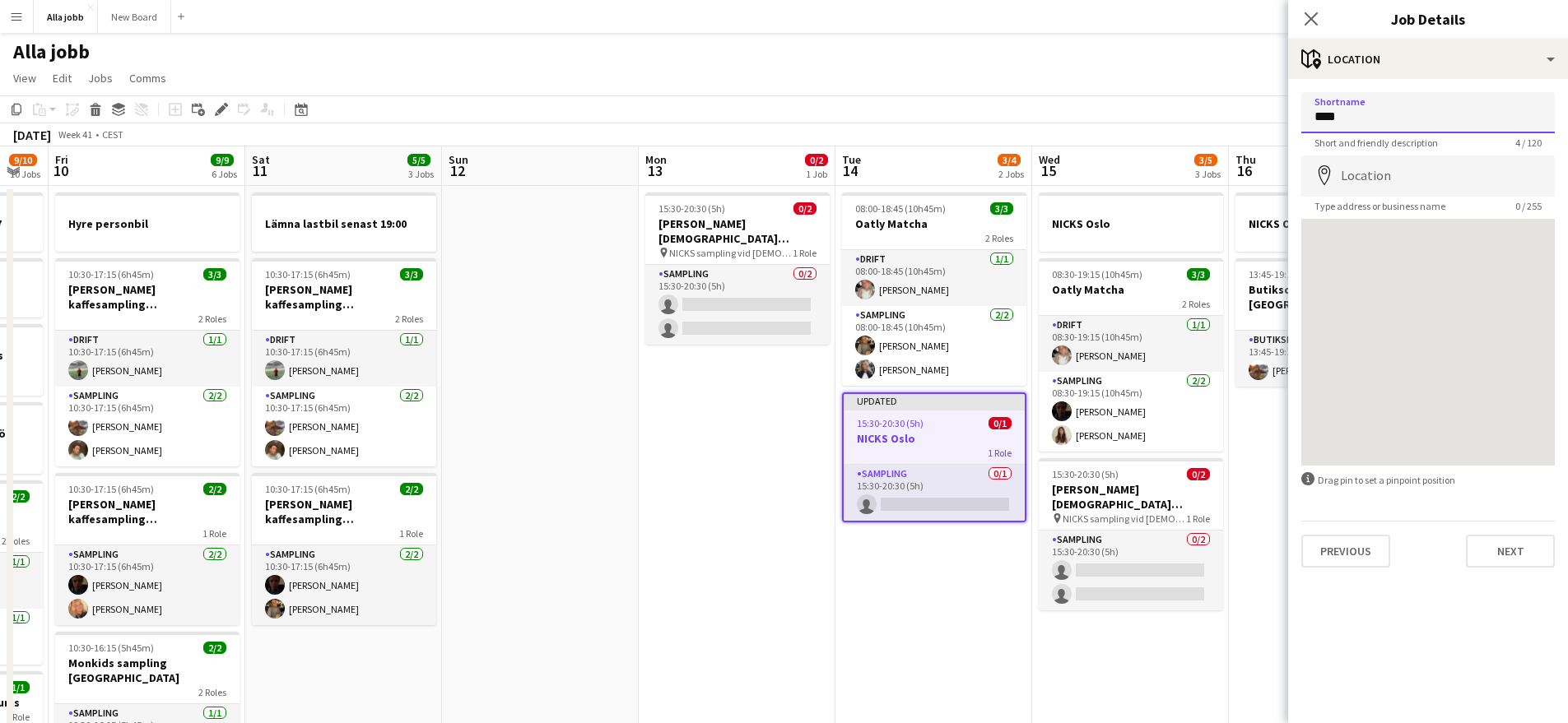
click at [1344, 115] on input "****" at bounding box center [1427, 112] width 253 height 41
type input "****"
click at [1354, 176] on input "Location" at bounding box center [1427, 176] width 253 height 41
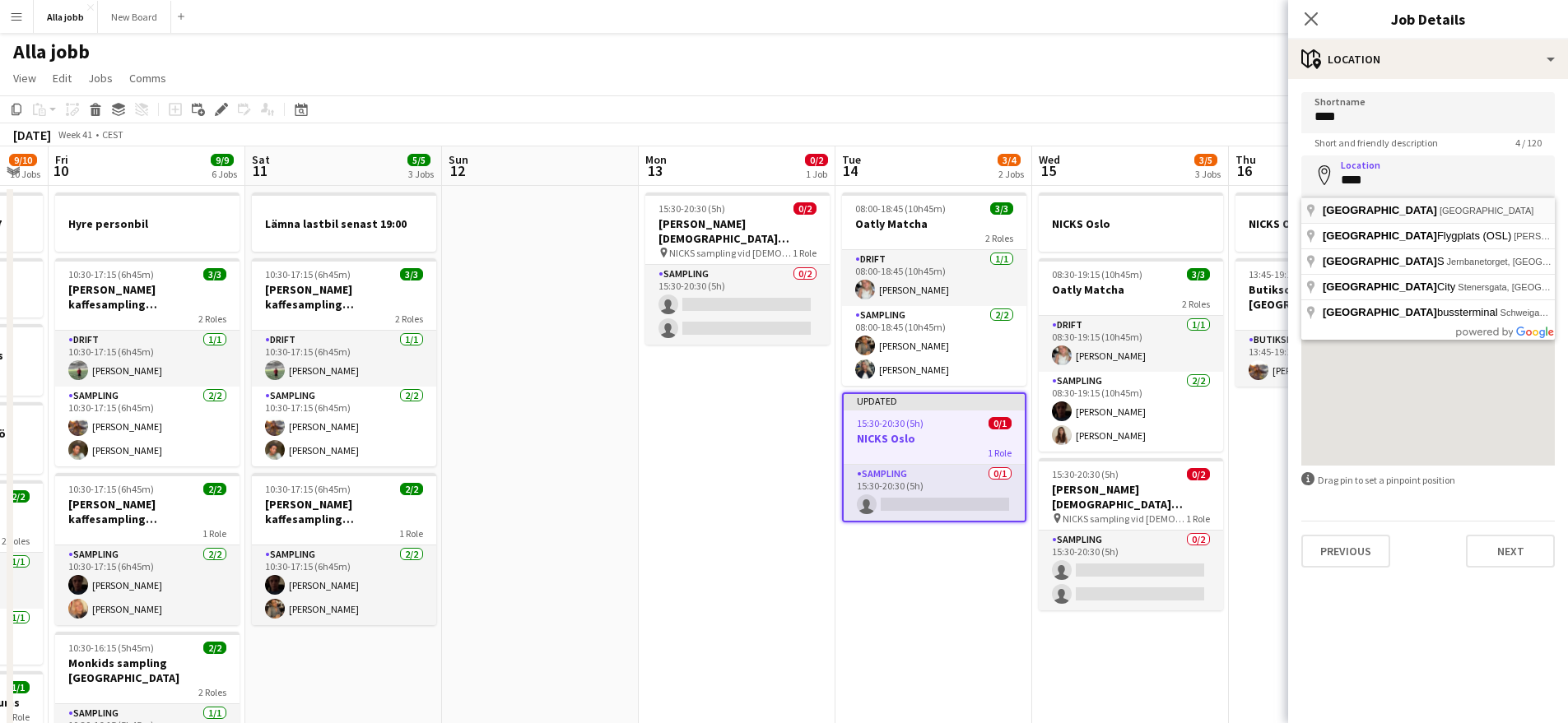
type input "**********"
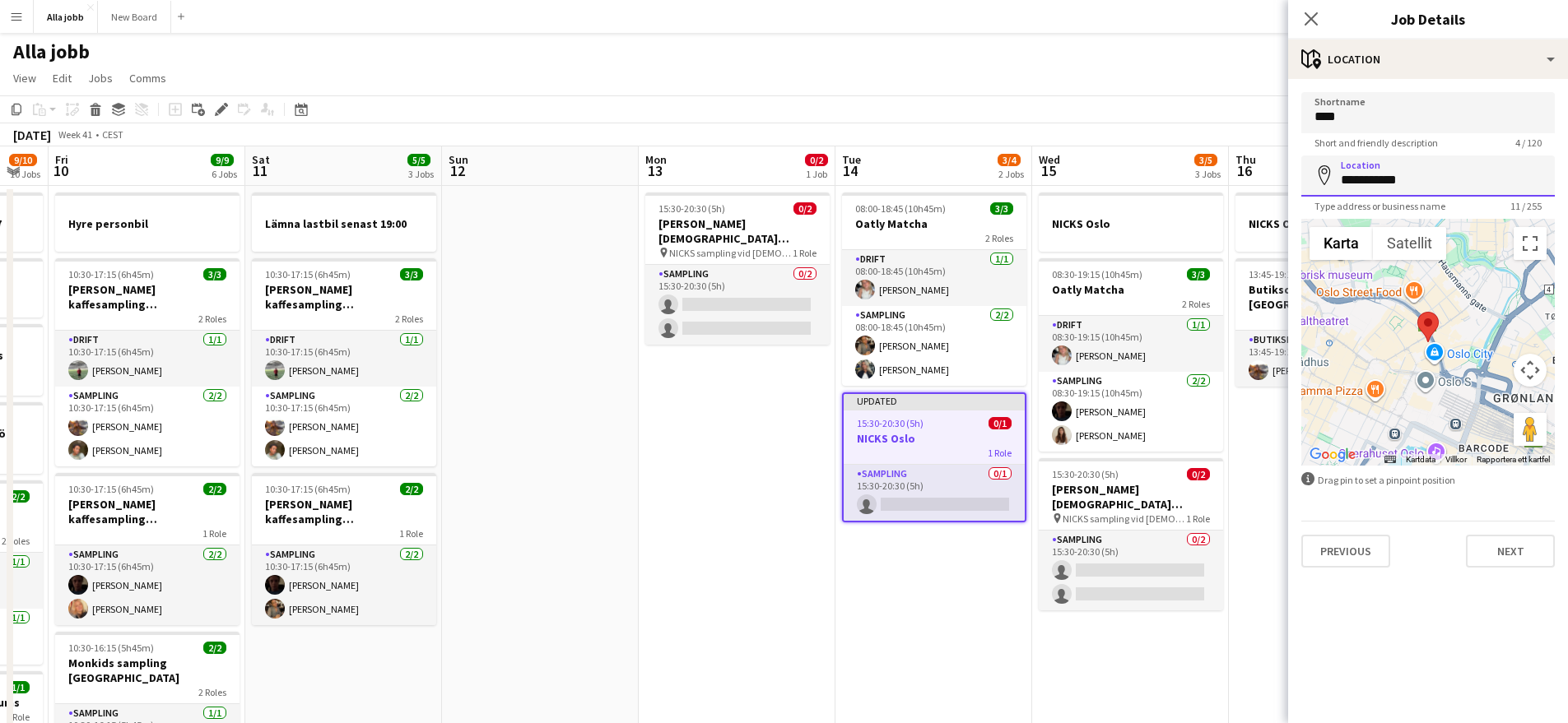
click at [1346, 183] on input "**********" at bounding box center [1427, 176] width 253 height 41
click at [1328, 118] on input "****" at bounding box center [1427, 112] width 253 height 41
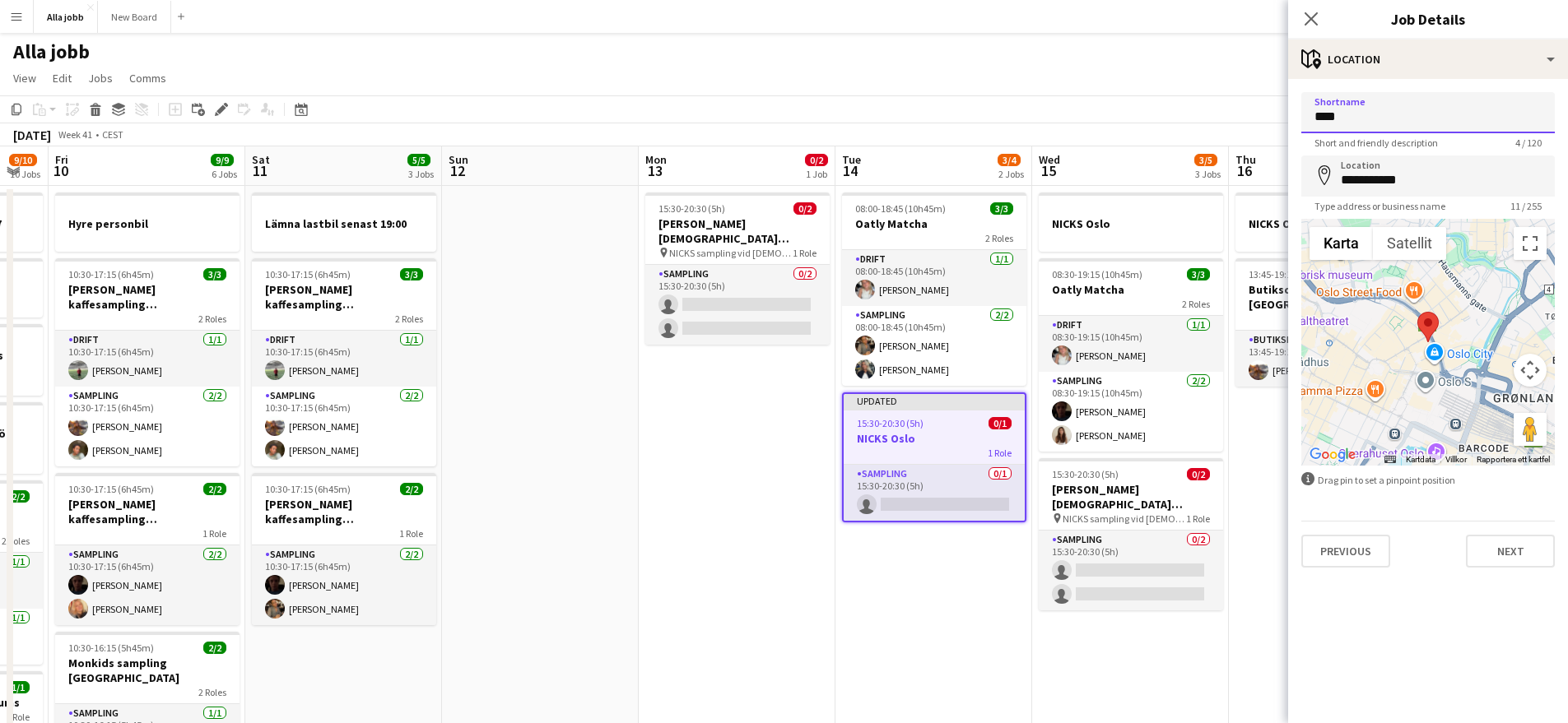
click at [1328, 118] on input "****" at bounding box center [1427, 112] width 253 height 41
type input "**********"
click at [1529, 558] on button "Next" at bounding box center [1509, 551] width 88 height 33
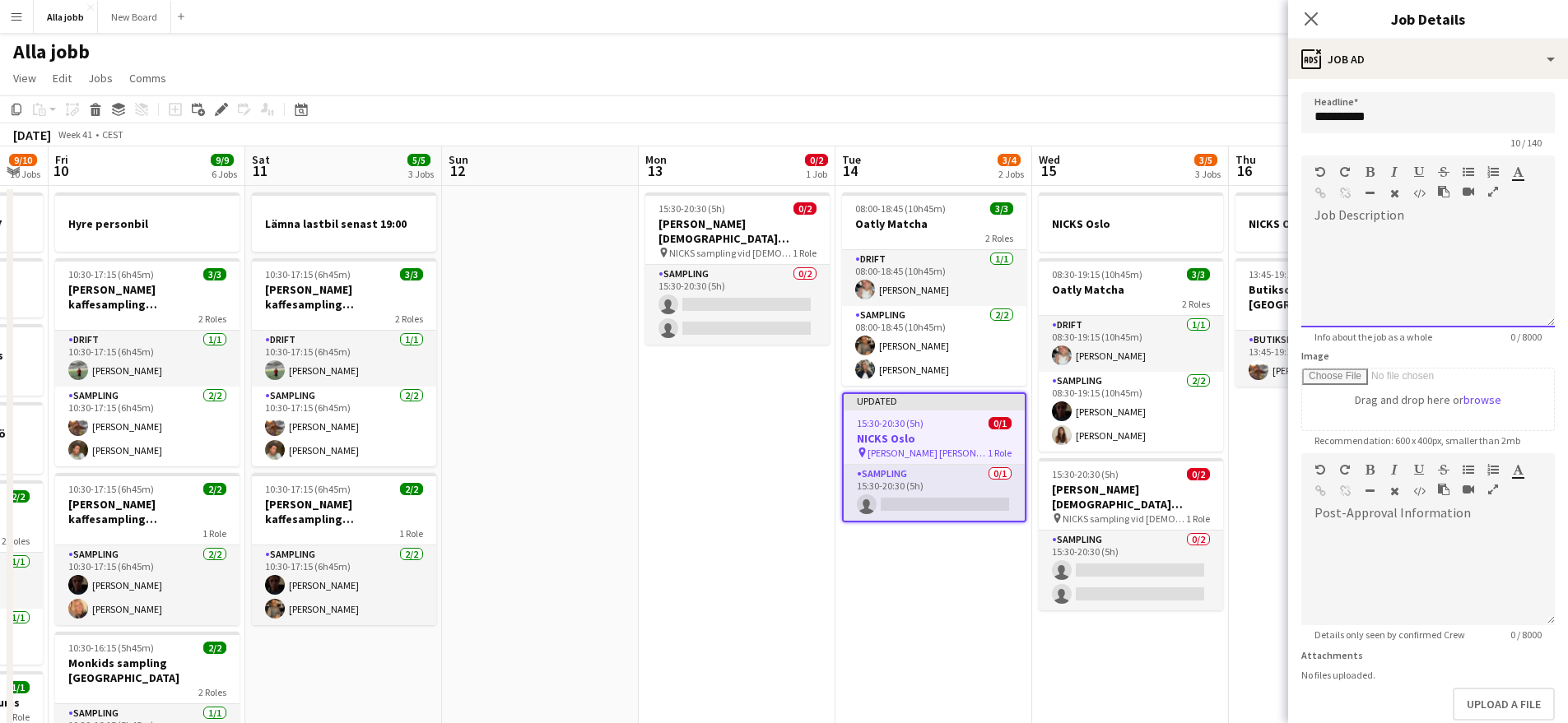
click at [1362, 281] on div at bounding box center [1427, 277] width 253 height 98
paste div
click at [1423, 231] on div "**********" at bounding box center [1415, 199] width 203 height 66
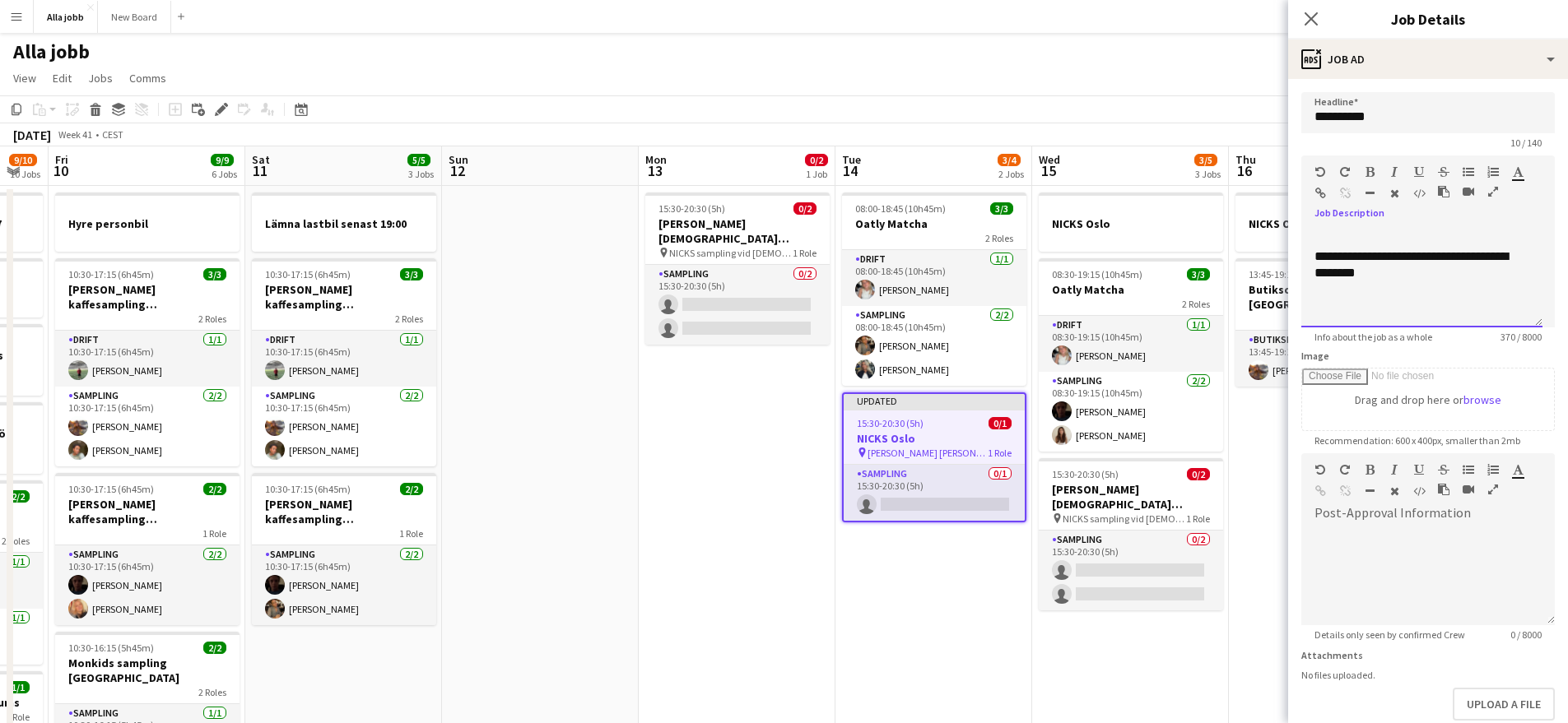
scroll to position [181, 0]
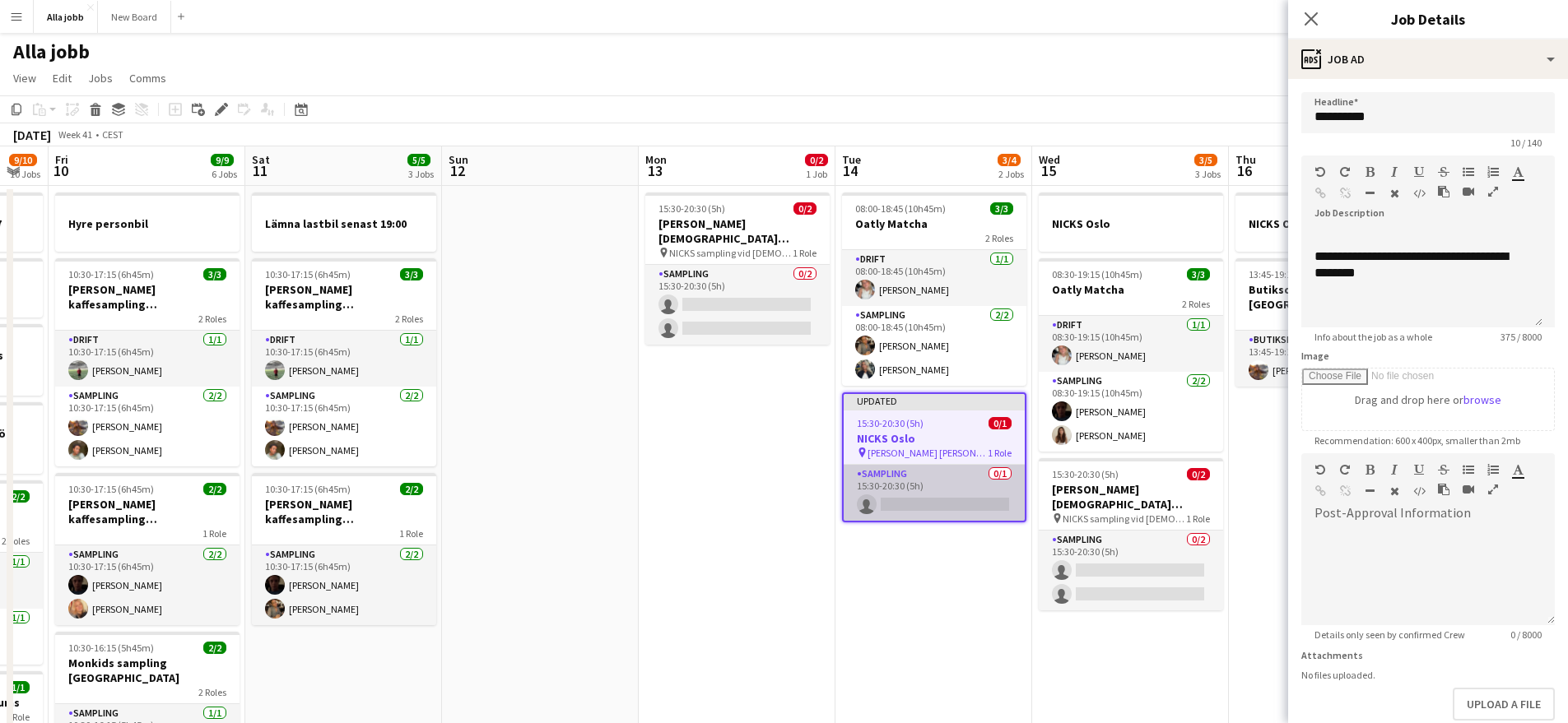
click at [954, 495] on app-card-role "Sampling 0/1 15:30-20:30 (5h) single-neutral-actions" at bounding box center [933, 493] width 181 height 56
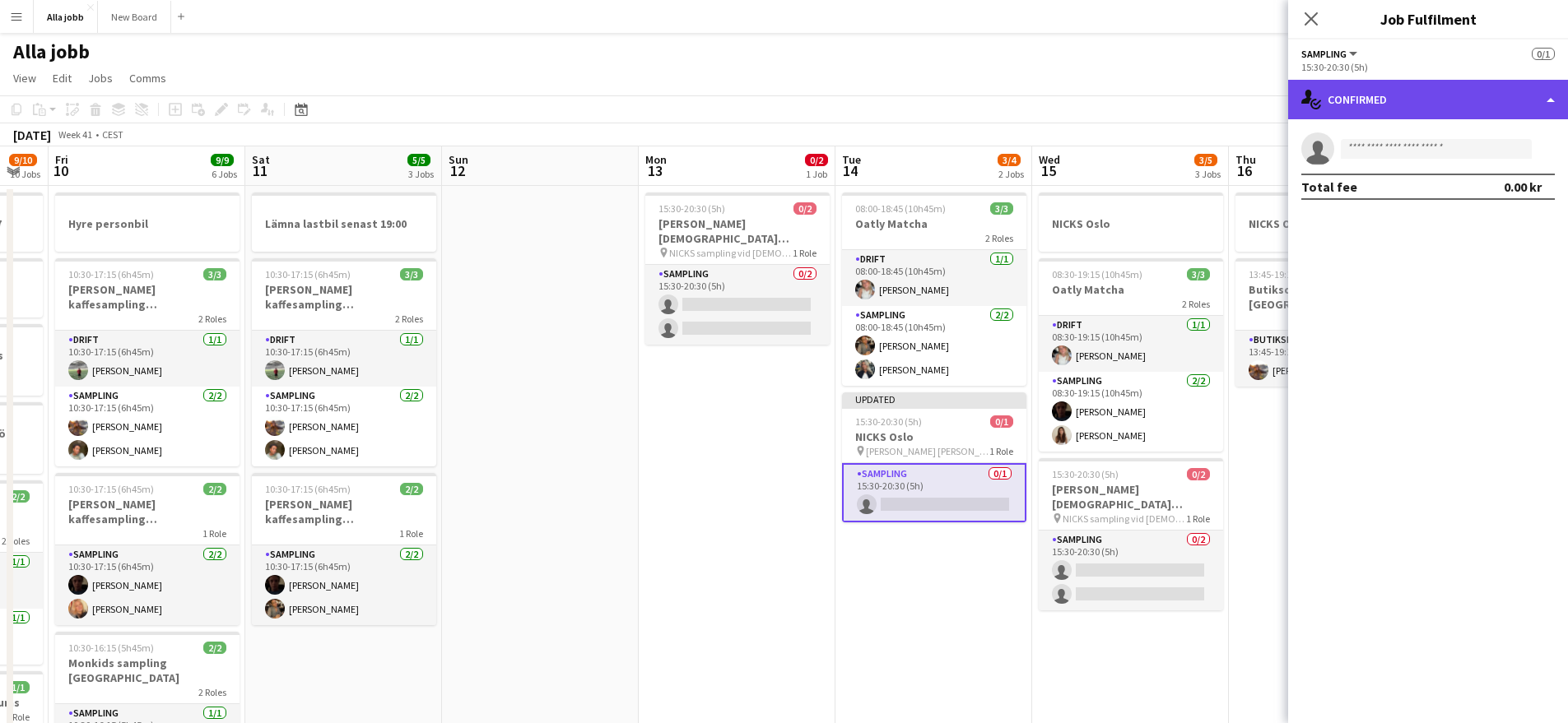
click at [1445, 104] on div "single-neutral-actions-check-2 Confirmed" at bounding box center [1428, 99] width 280 height 40
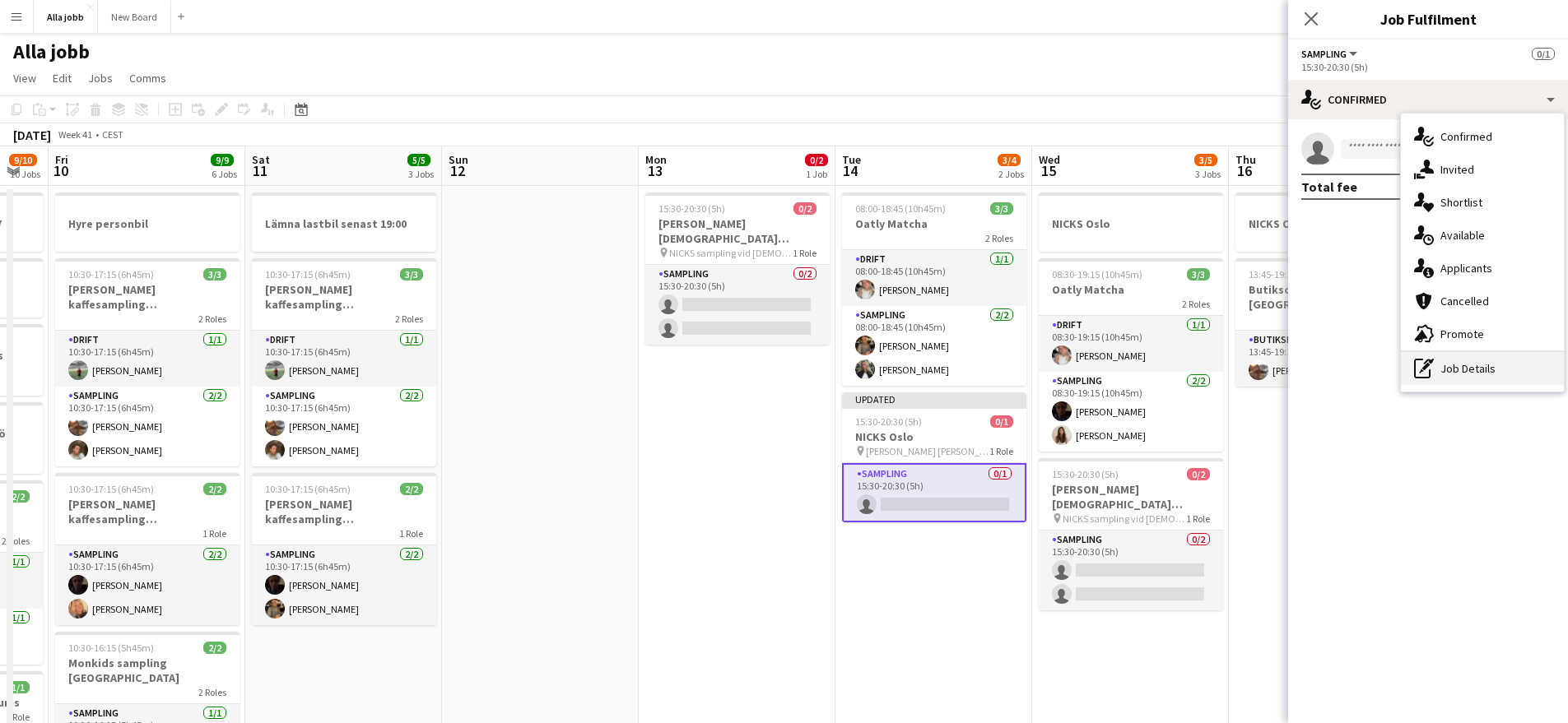
click at [1460, 370] on div "pen-write Job Details" at bounding box center [1482, 368] width 163 height 33
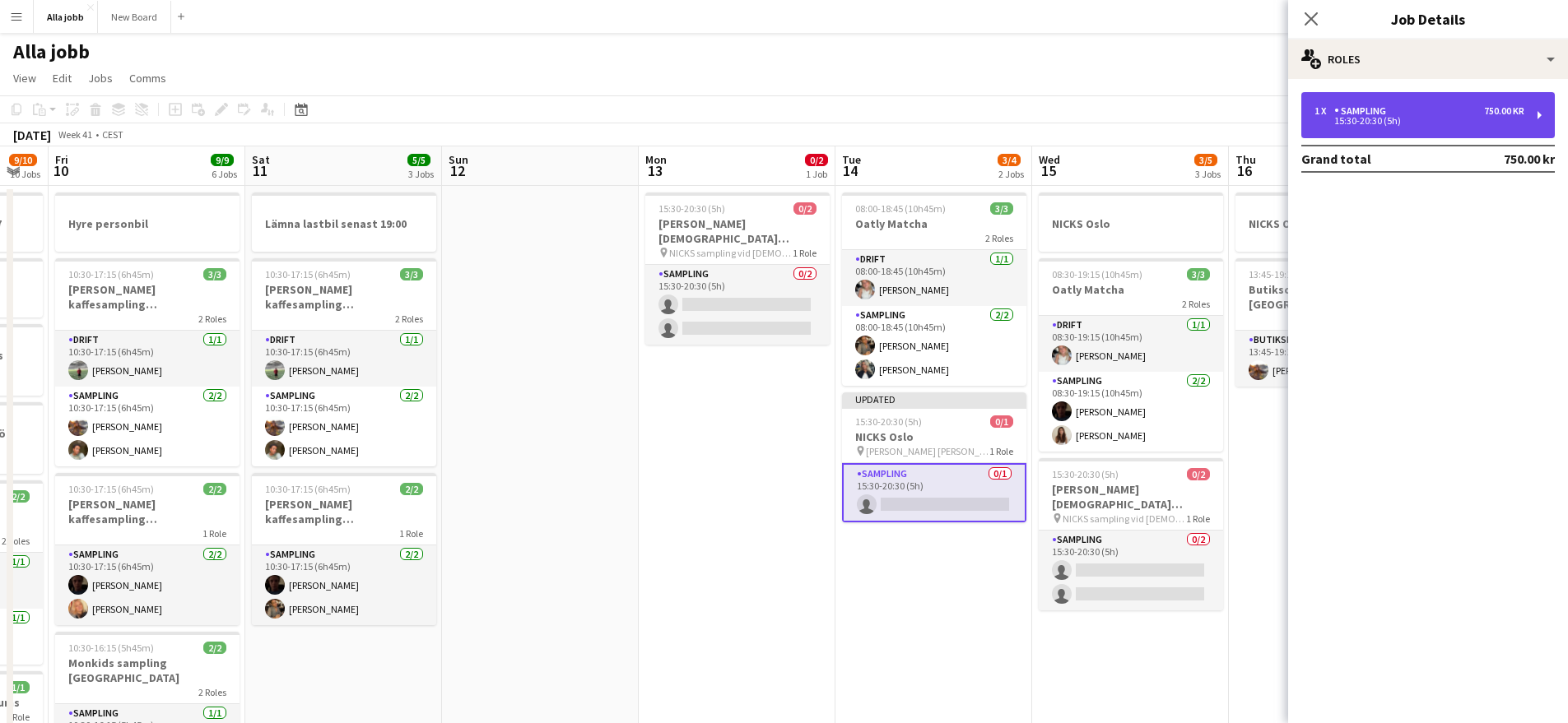
click at [1396, 112] on div "1 x Sampling 750.00 kr" at bounding box center [1418, 111] width 210 height 12
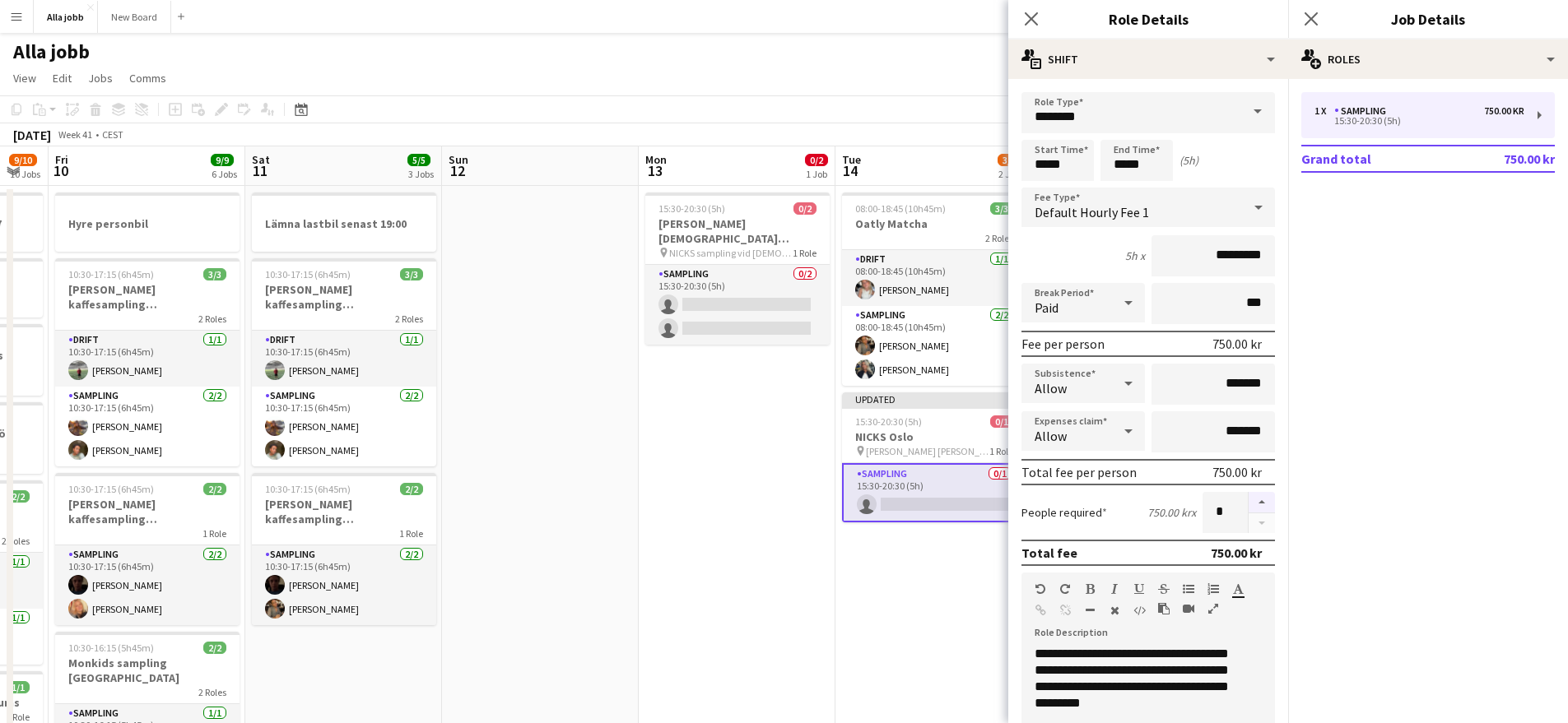
click at [1248, 498] on button "button" at bounding box center [1261, 504] width 27 height 22
type input "*"
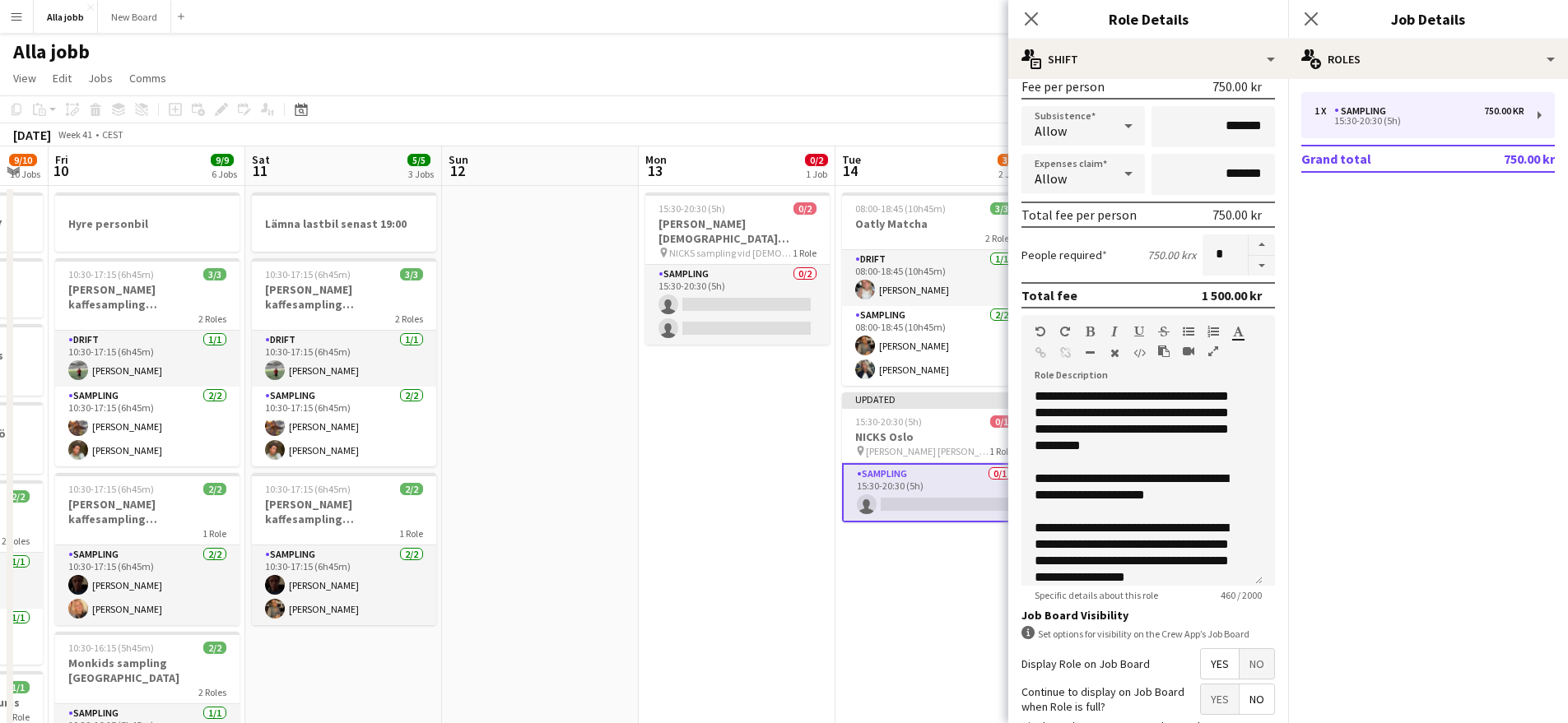
scroll to position [360, 0]
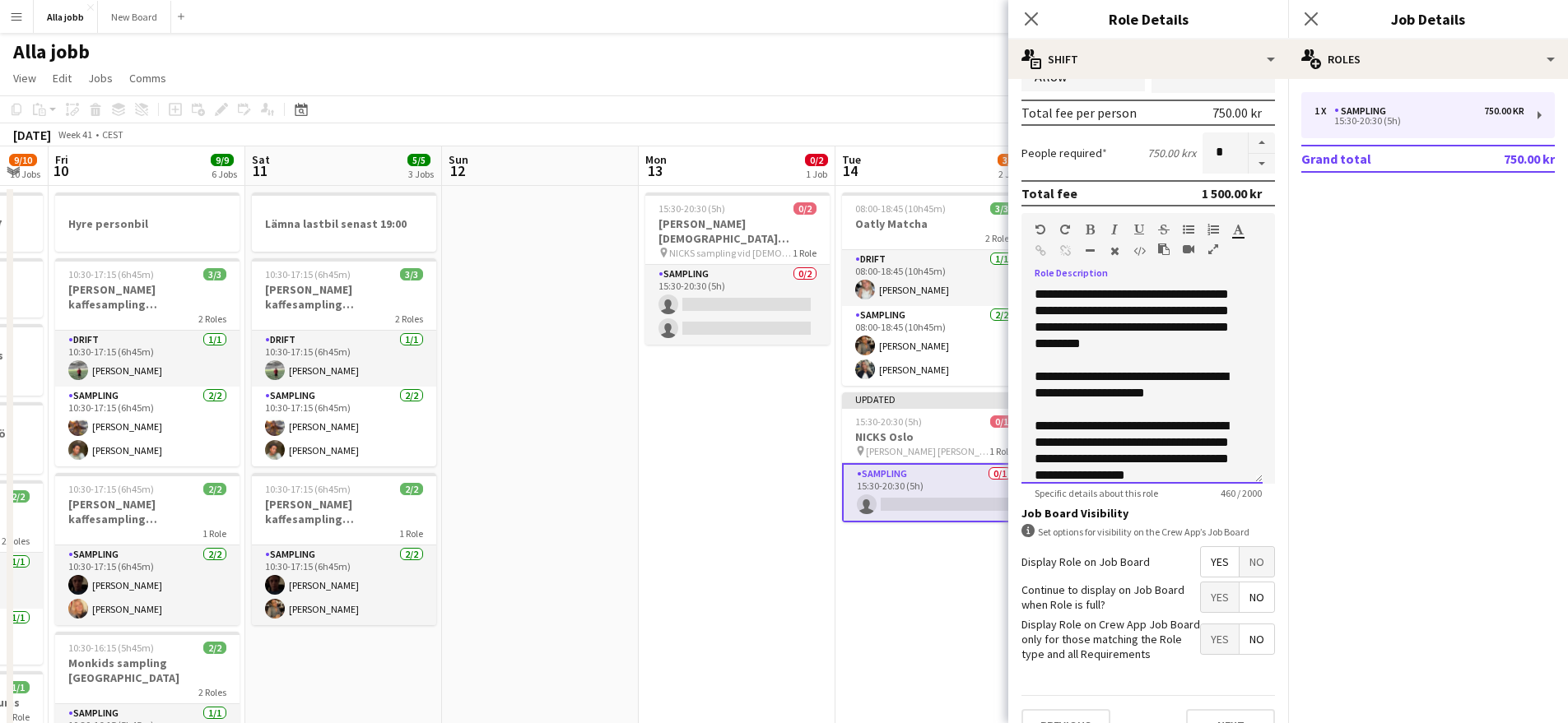
click at [1119, 407] on div at bounding box center [1142, 409] width 214 height 17
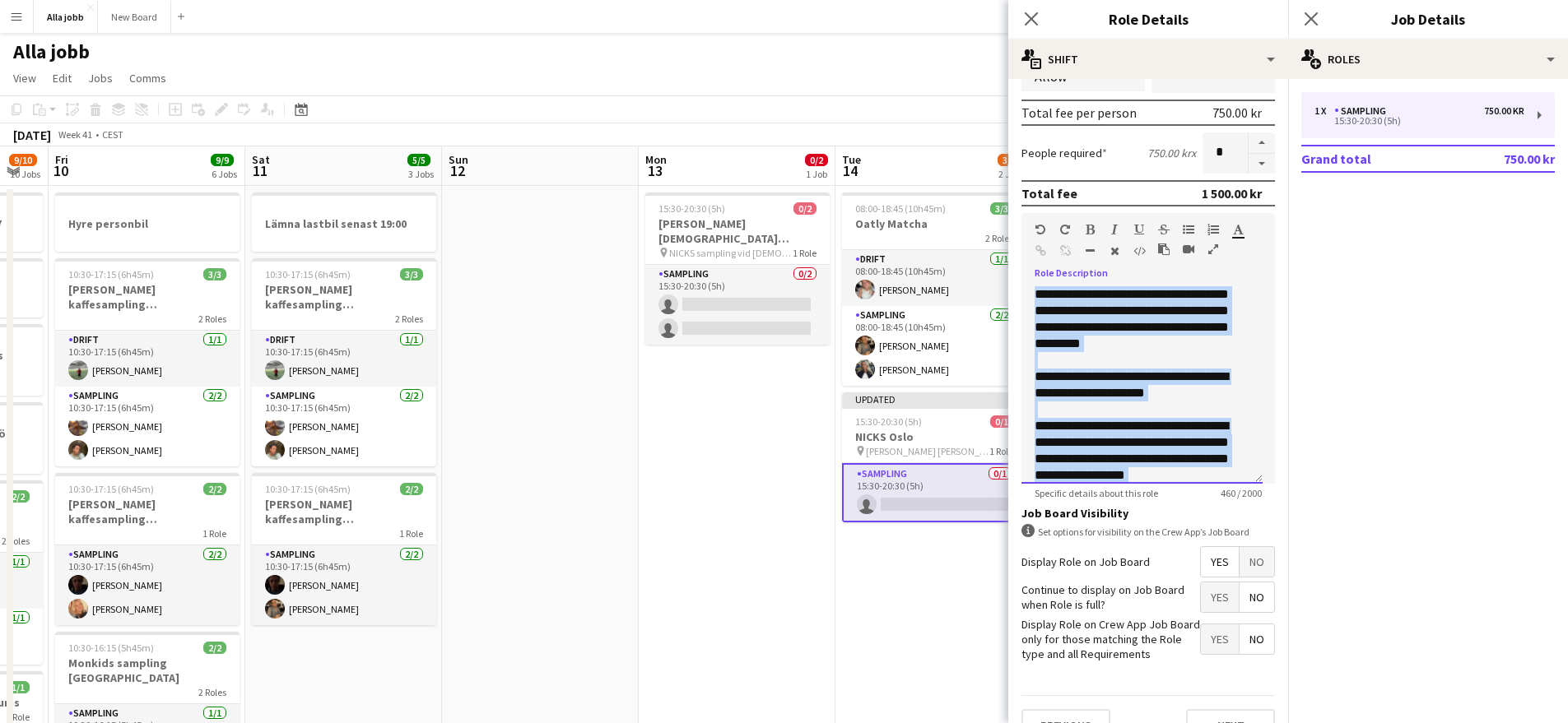
copy div "**********"
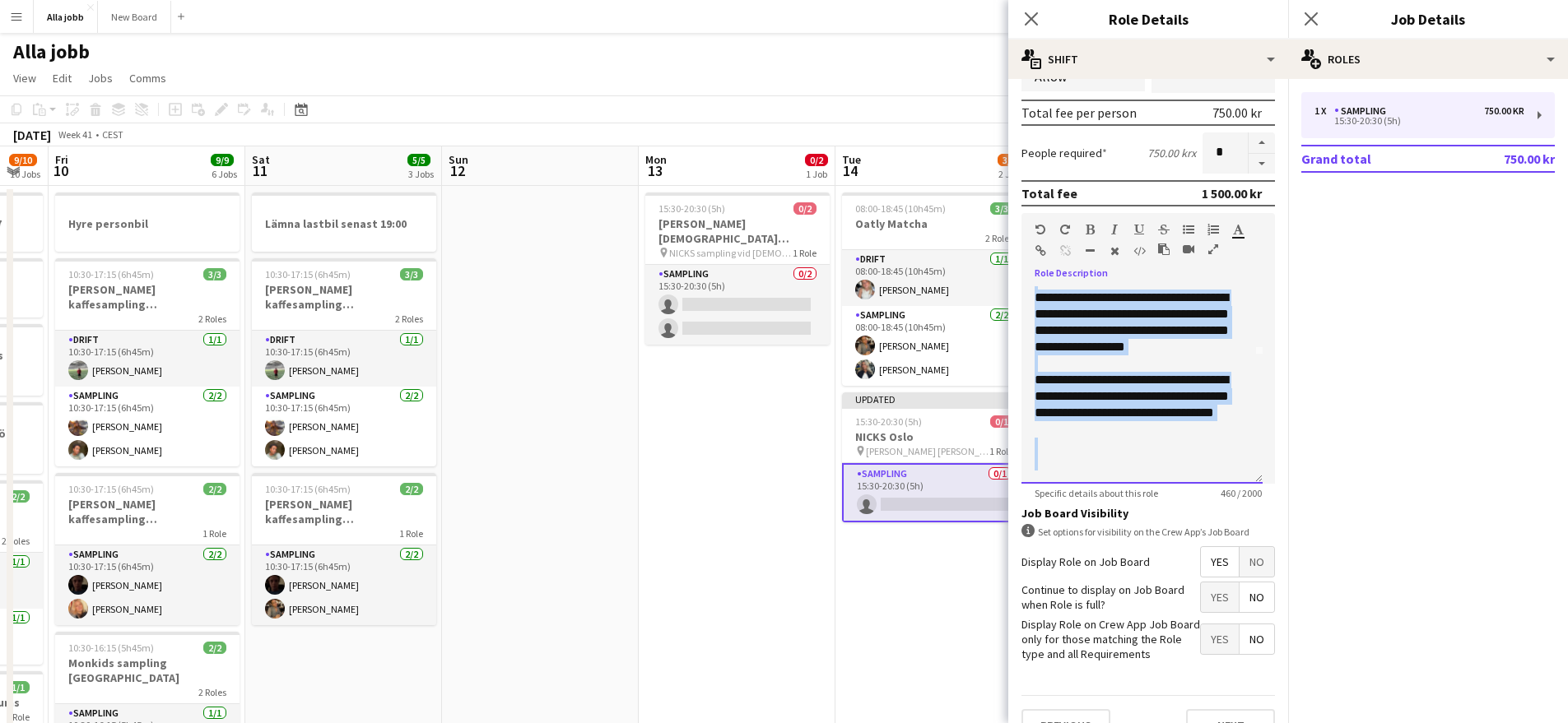
scroll to position [391, 0]
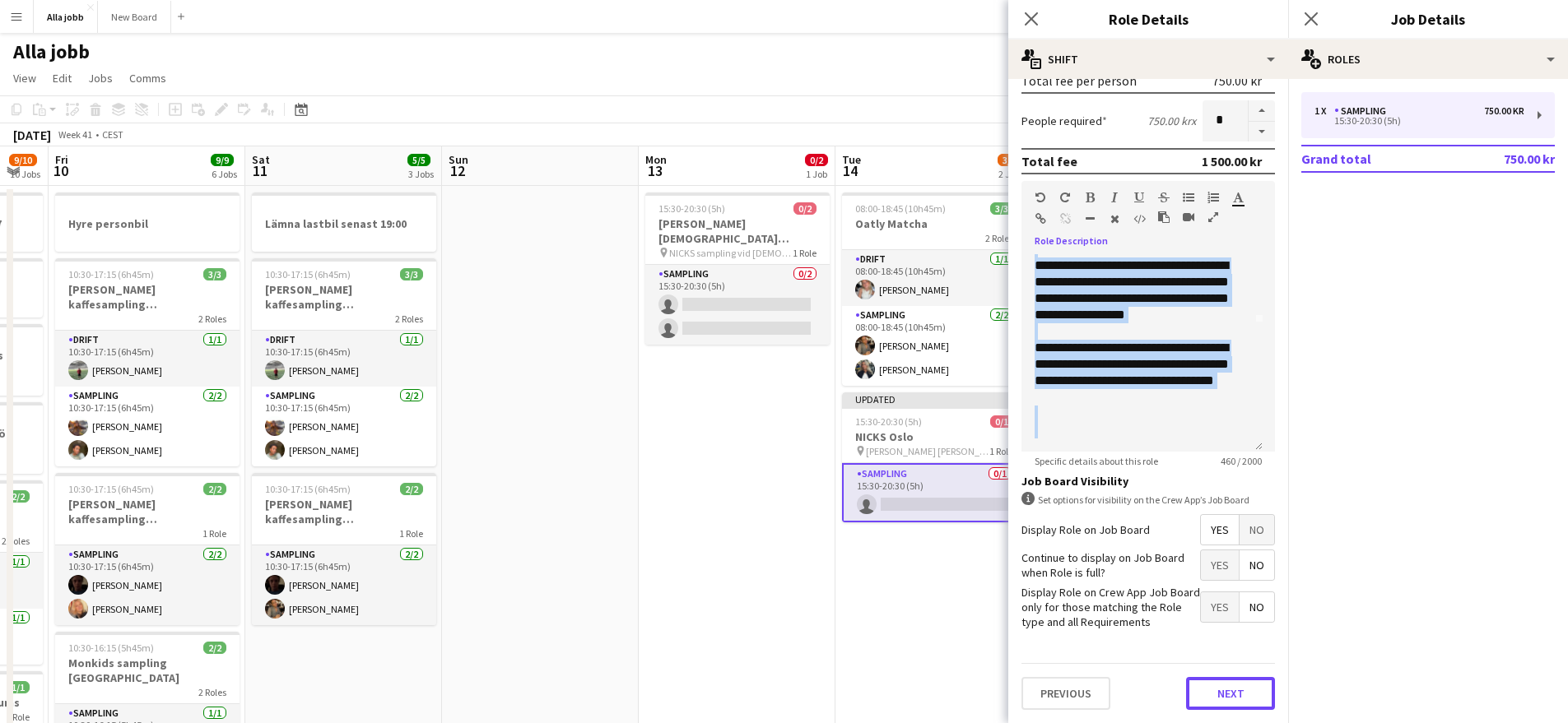
click at [1232, 689] on button "Next" at bounding box center [1229, 693] width 88 height 33
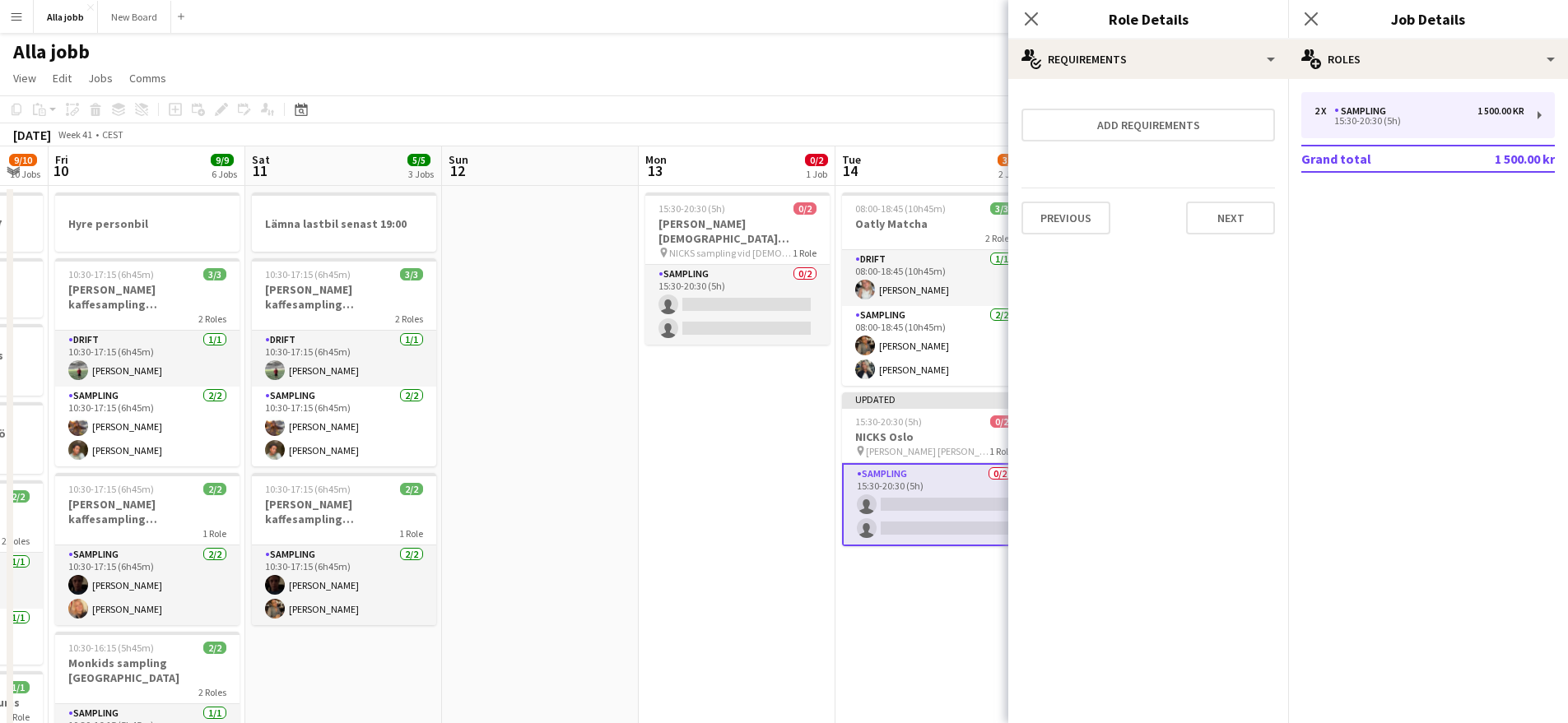
click at [1238, 199] on div "Previous Next" at bounding box center [1147, 217] width 253 height 60
click at [1236, 211] on button "Next" at bounding box center [1229, 217] width 88 height 33
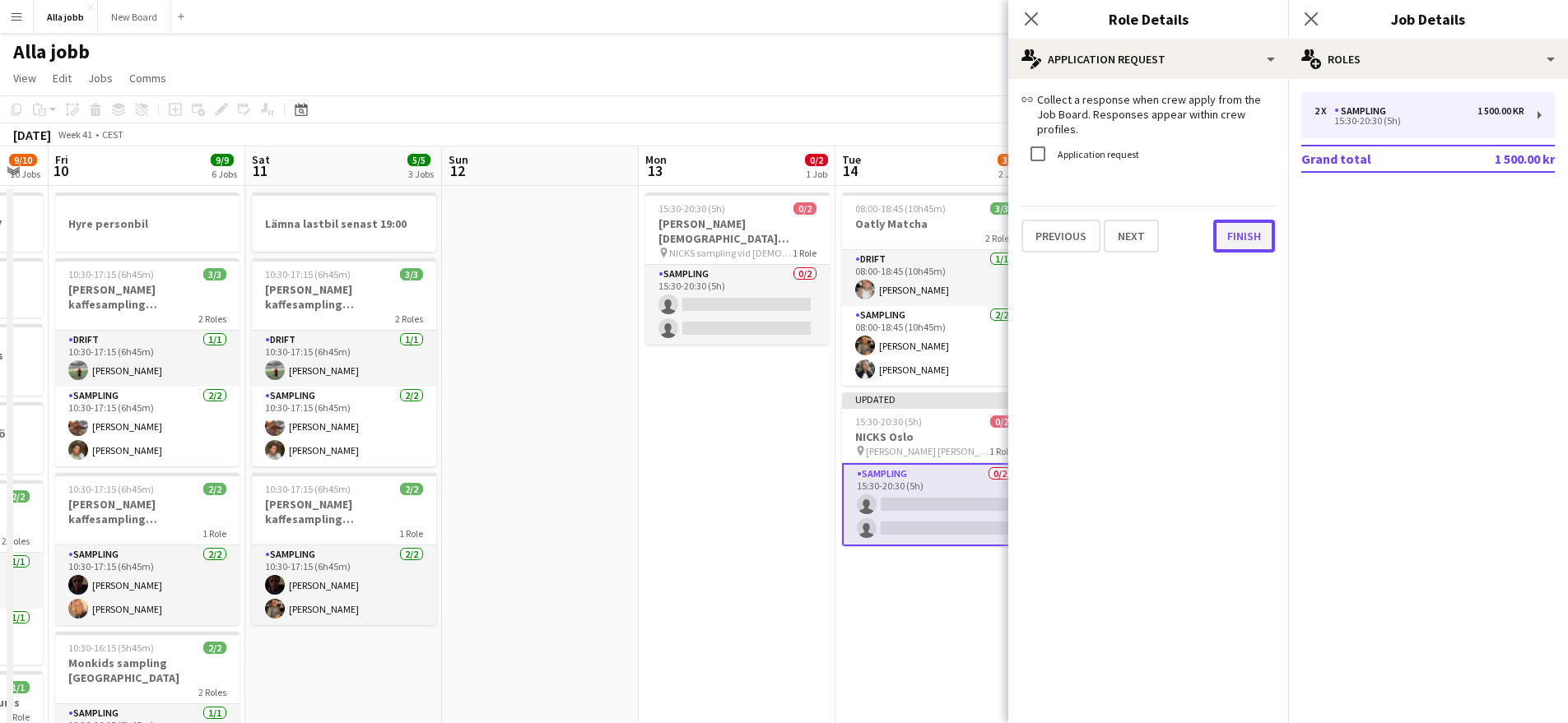
click at [1231, 238] on div "link Collect a response when crew apply from the Job Board. Responses appear wi…" at bounding box center [1148, 173] width 280 height 187
click at [1268, 219] on button "Finish" at bounding box center [1243, 235] width 62 height 33
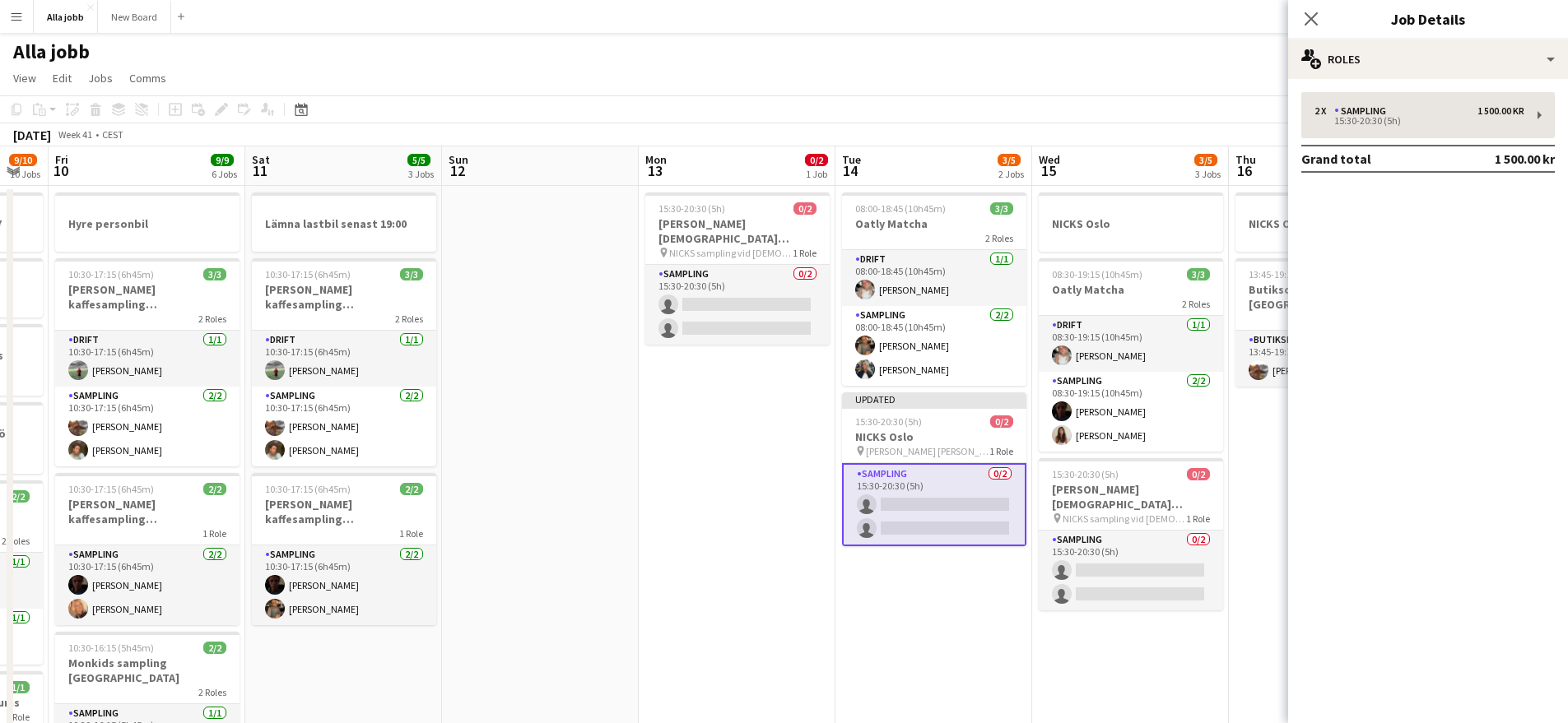
click at [1411, 137] on div "2 x Sampling 1 500.00 kr 15:30-20:30 (5h) Grand total 1 500.00 kr" at bounding box center [1428, 132] width 280 height 80
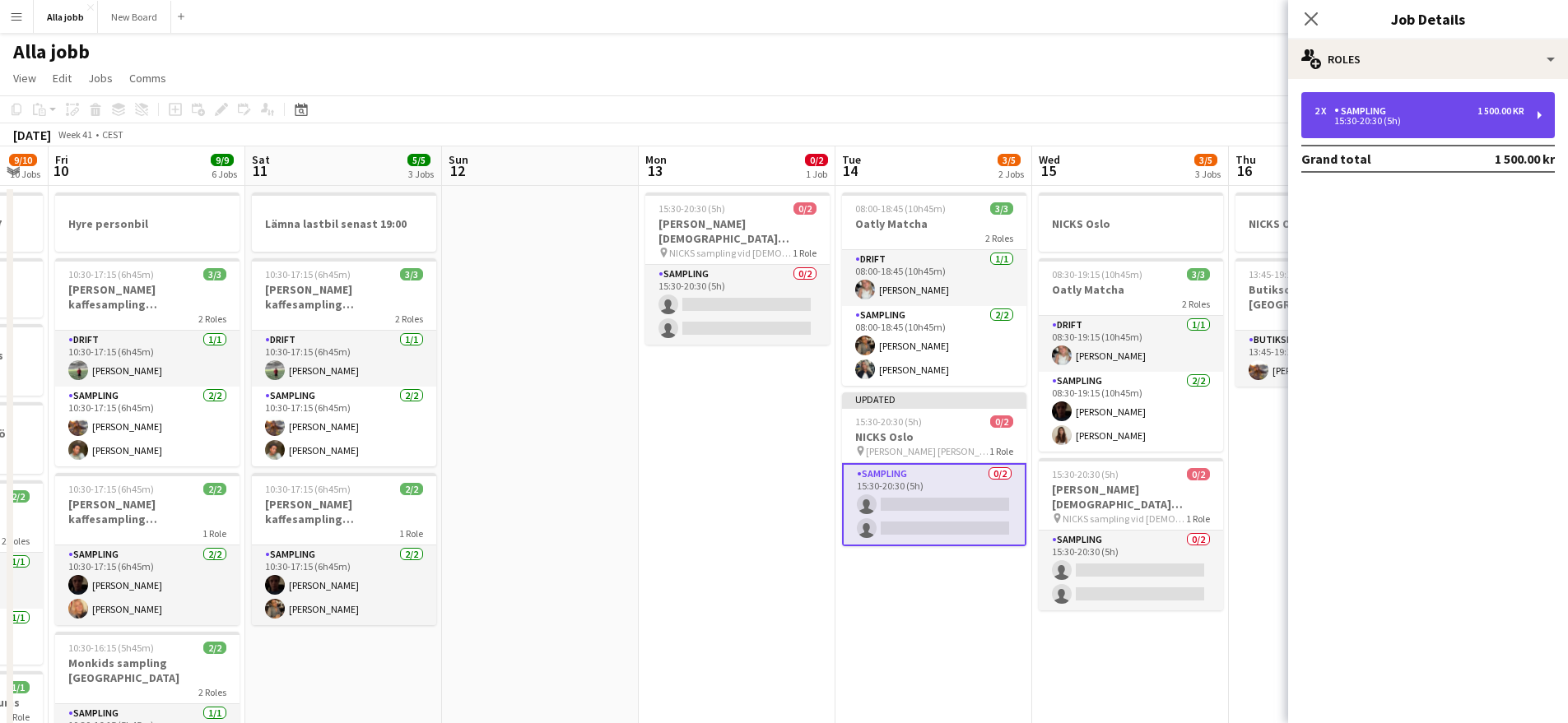
click at [1411, 117] on div "15:30-20:30 (5h)" at bounding box center [1418, 121] width 210 height 8
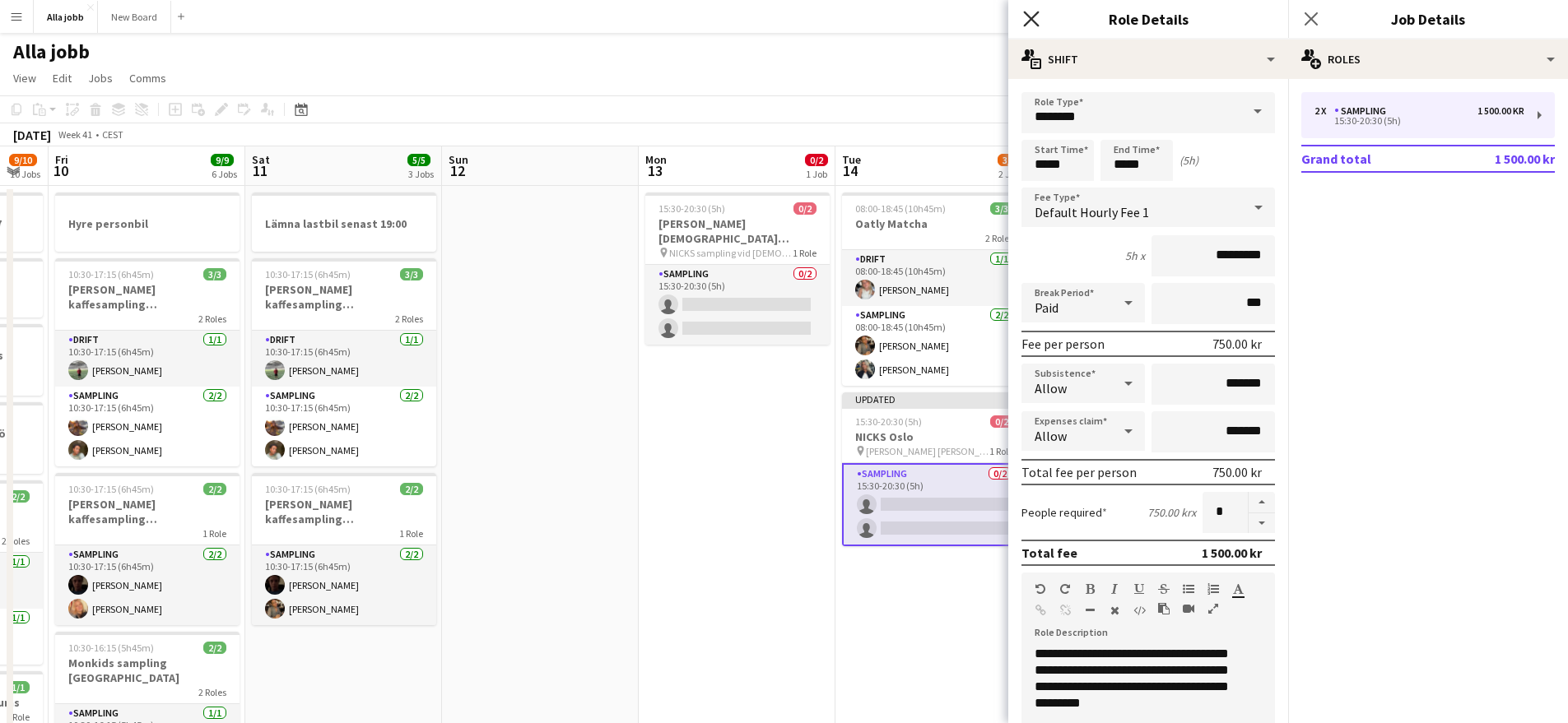
click at [1026, 16] on icon "Close pop-in" at bounding box center [1031, 19] width 16 height 16
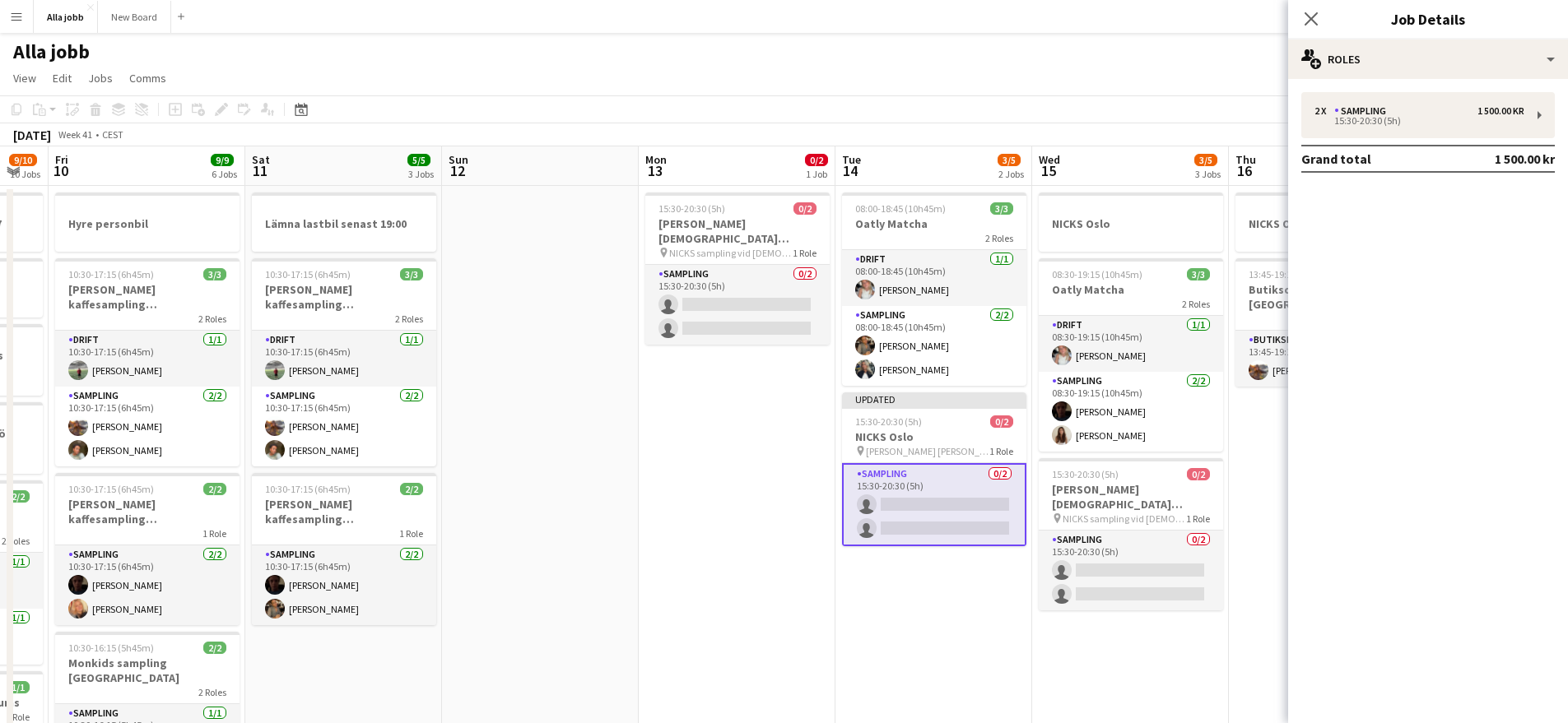
drag, startPoint x: 1306, startPoint y: 18, endPoint x: 1199, endPoint y: 183, distance: 196.7
click at [1306, 17] on icon "Close pop-in" at bounding box center [1310, 18] width 13 height 13
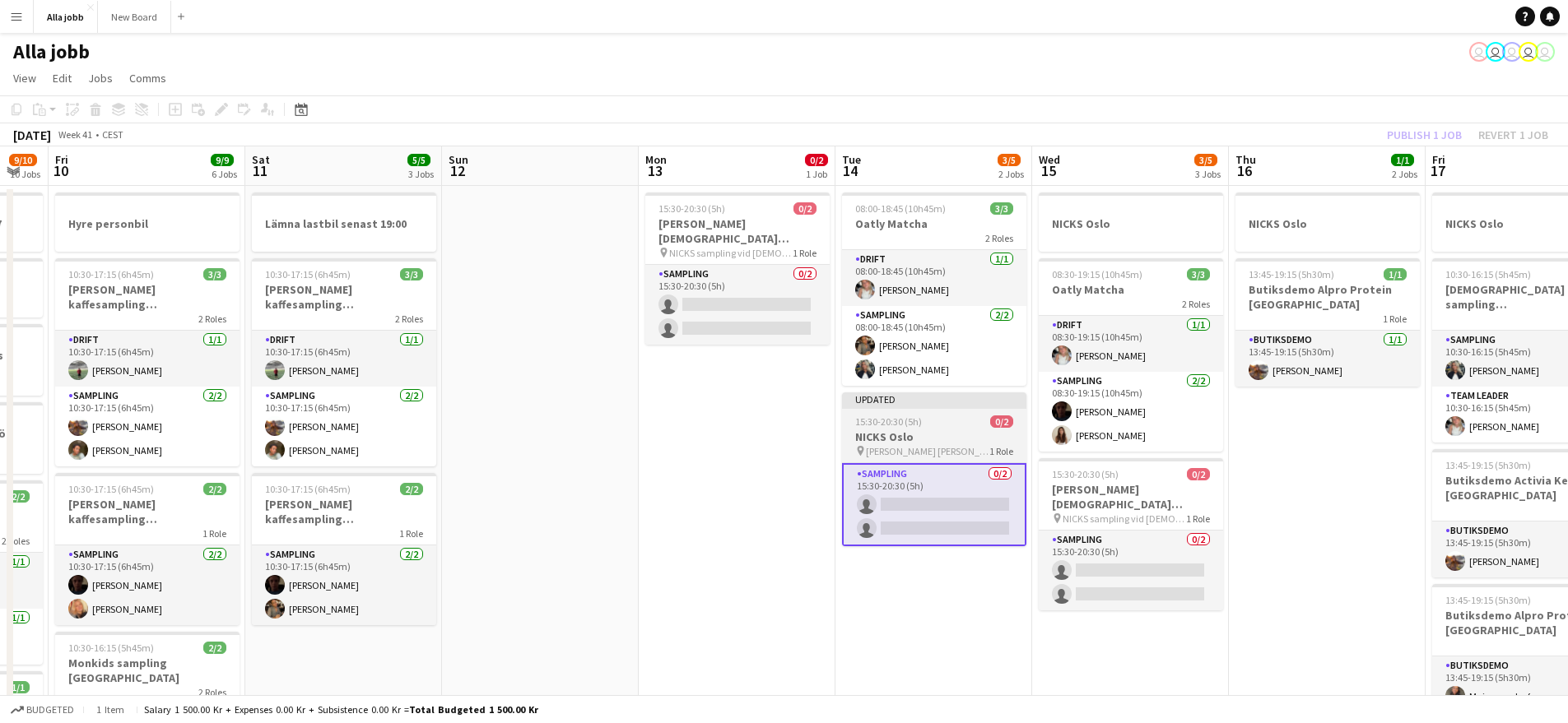
click at [947, 428] on app-job-card "Updated 15:30-20:30 (5h) 0/2 NICKS Oslo pin NICKS Veronica Maggio Oslo 1 Role S…" at bounding box center [934, 469] width 185 height 154
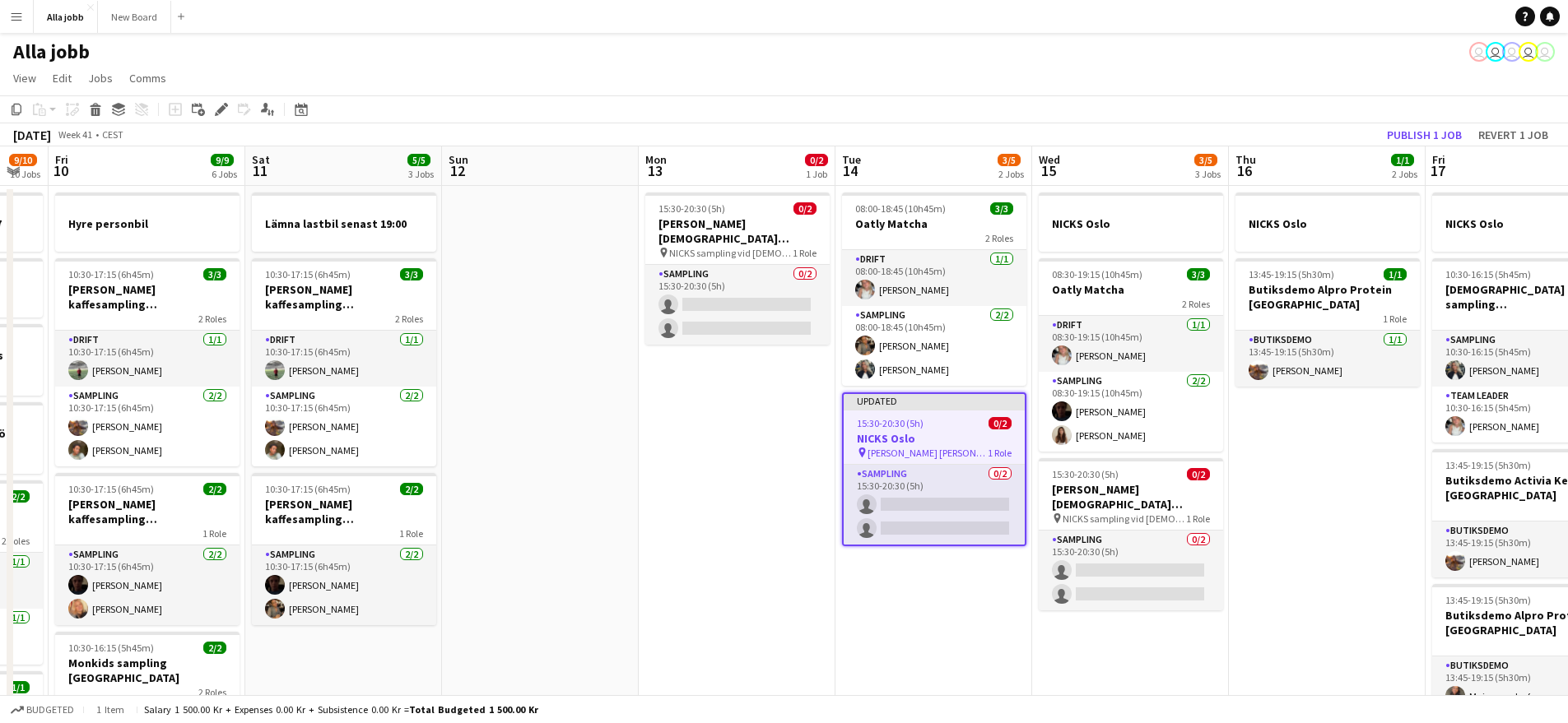
drag, startPoint x: 220, startPoint y: 108, endPoint x: 234, endPoint y: 118, distance: 17.2
click at [221, 108] on icon at bounding box center [220, 109] width 9 height 9
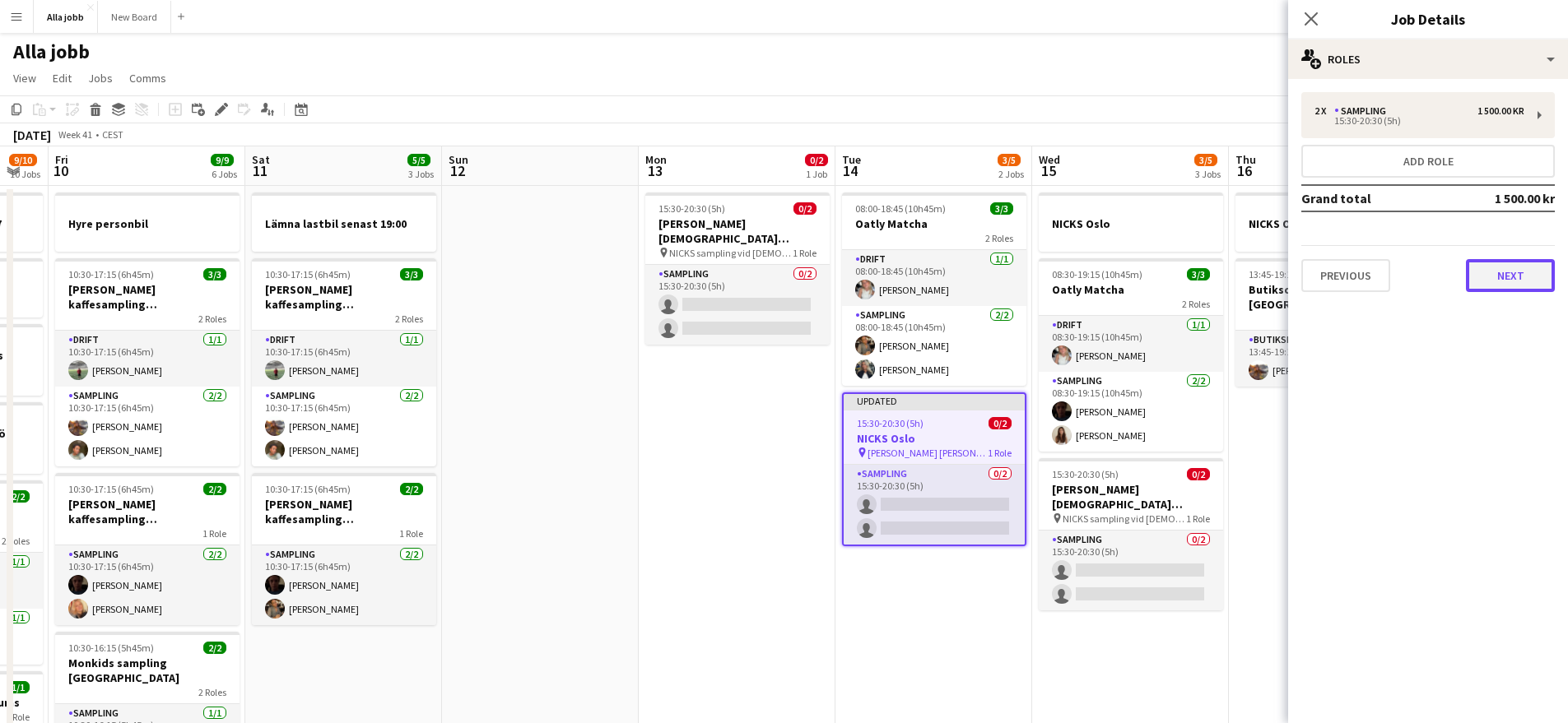
click at [1525, 271] on button "Next" at bounding box center [1509, 275] width 88 height 33
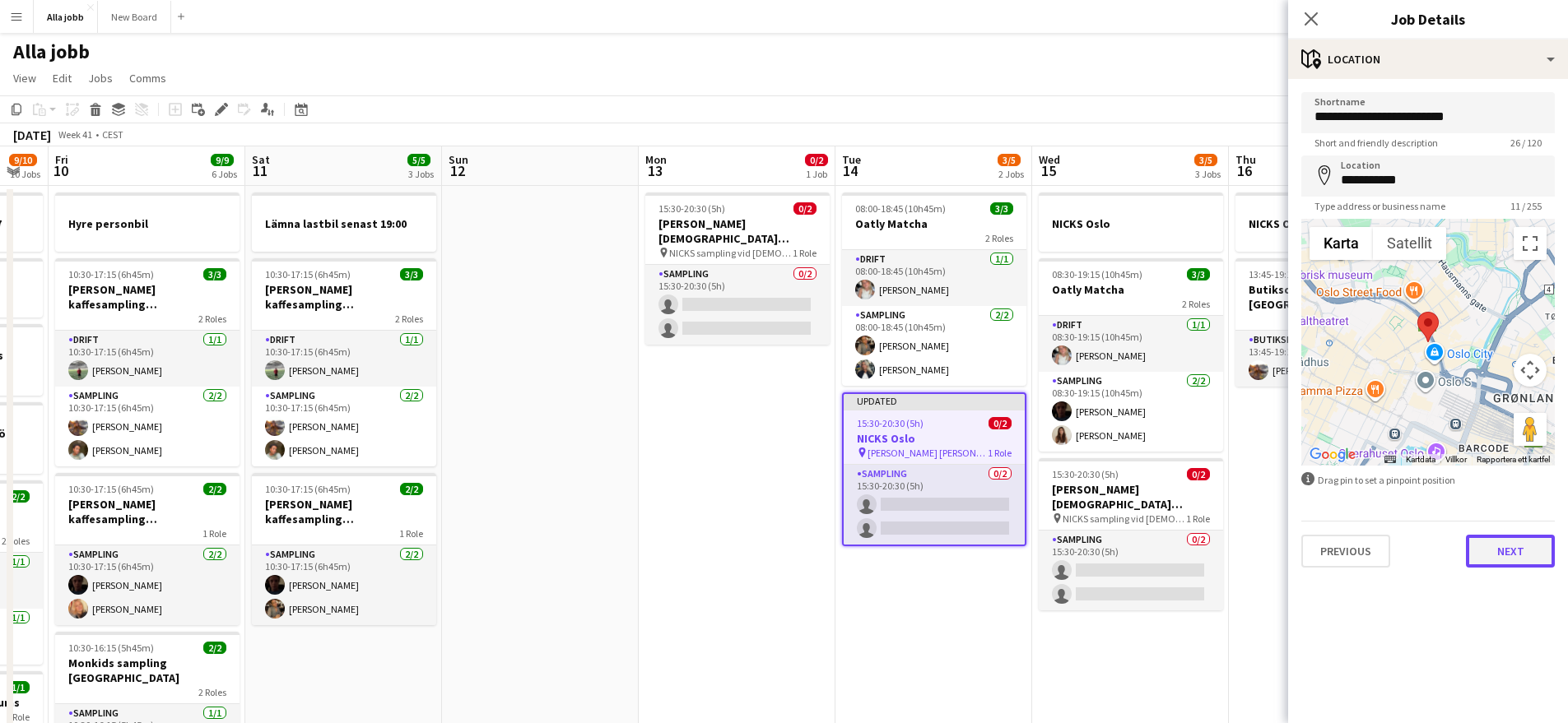
click at [1507, 540] on button "Next" at bounding box center [1509, 551] width 88 height 33
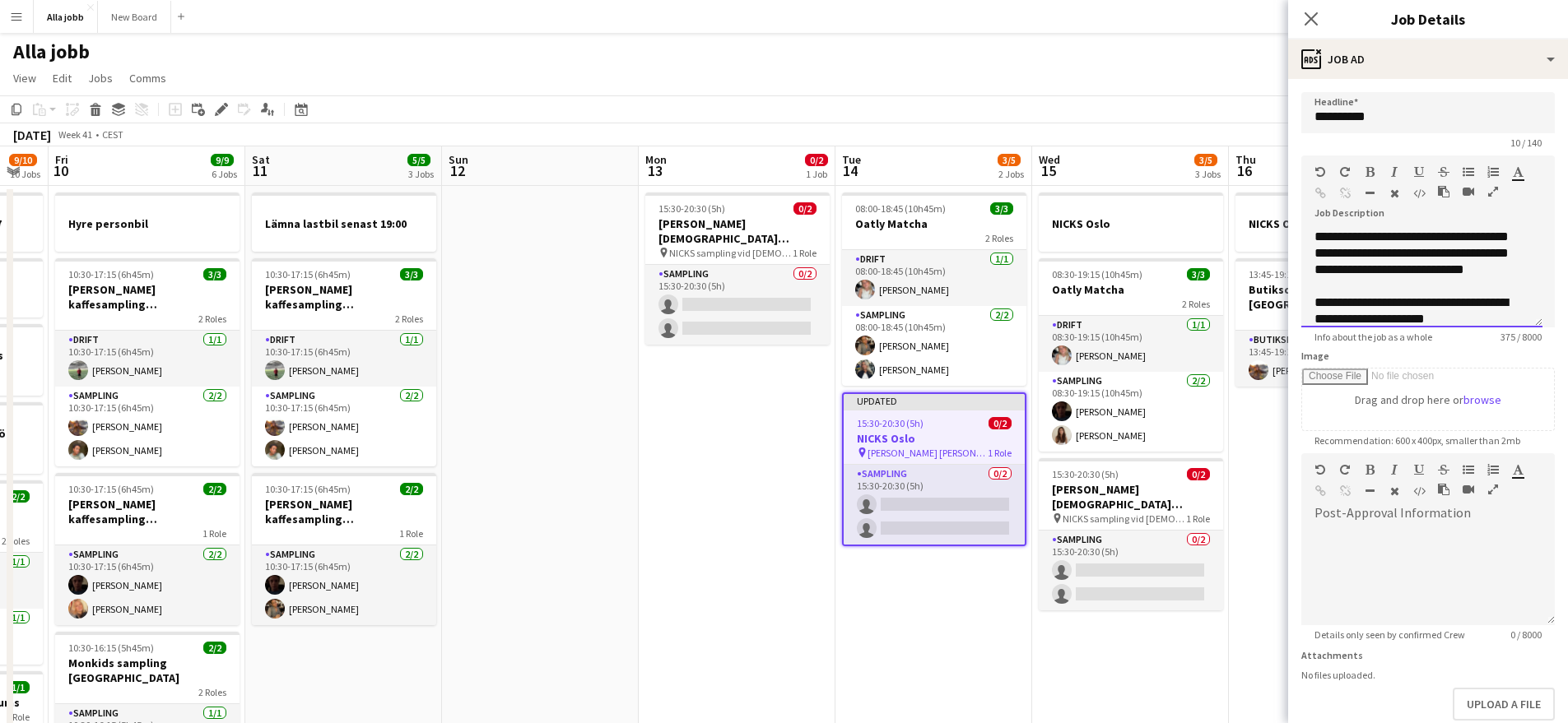
click at [1393, 251] on div "**********" at bounding box center [1421, 277] width 241 height 98
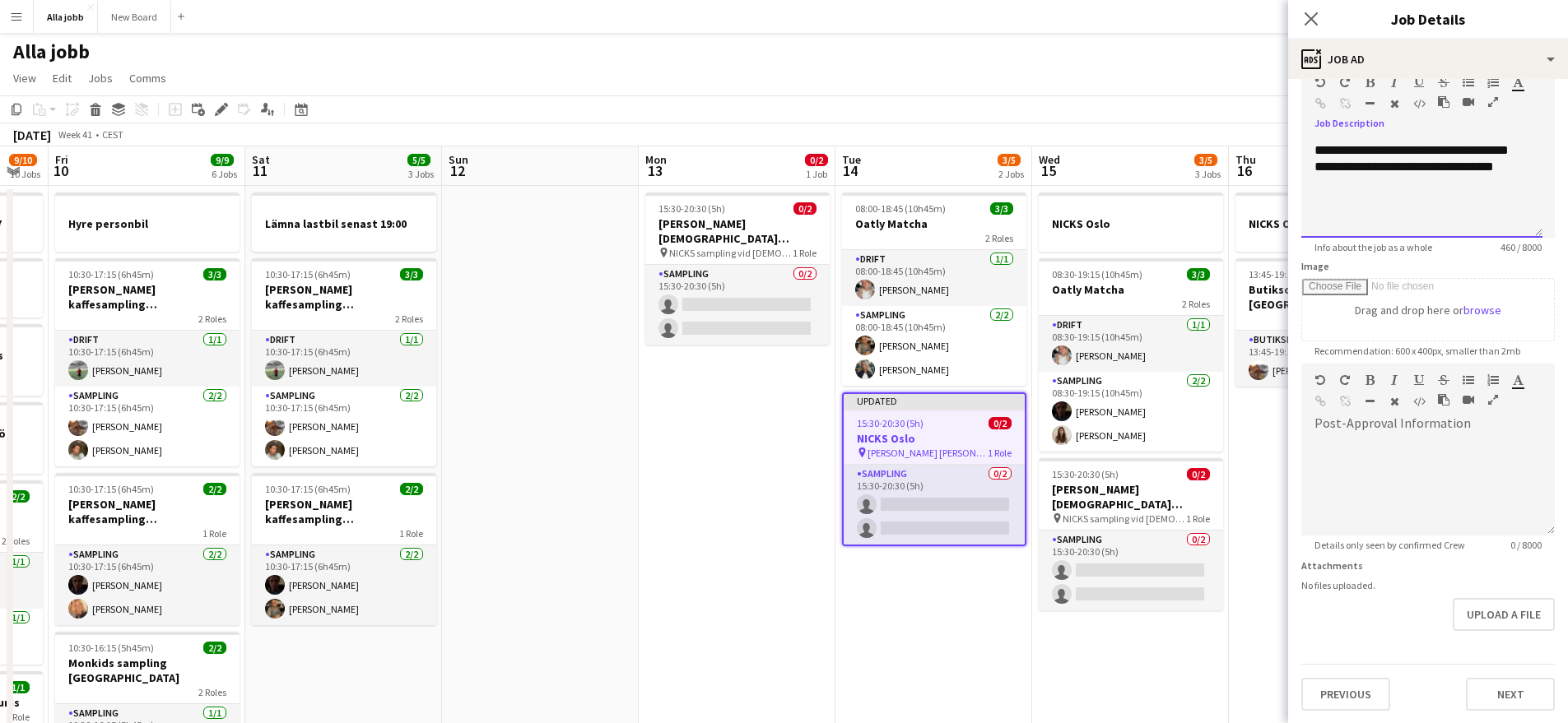
scroll to position [90, 0]
click at [1504, 688] on button "Next" at bounding box center [1509, 693] width 88 height 33
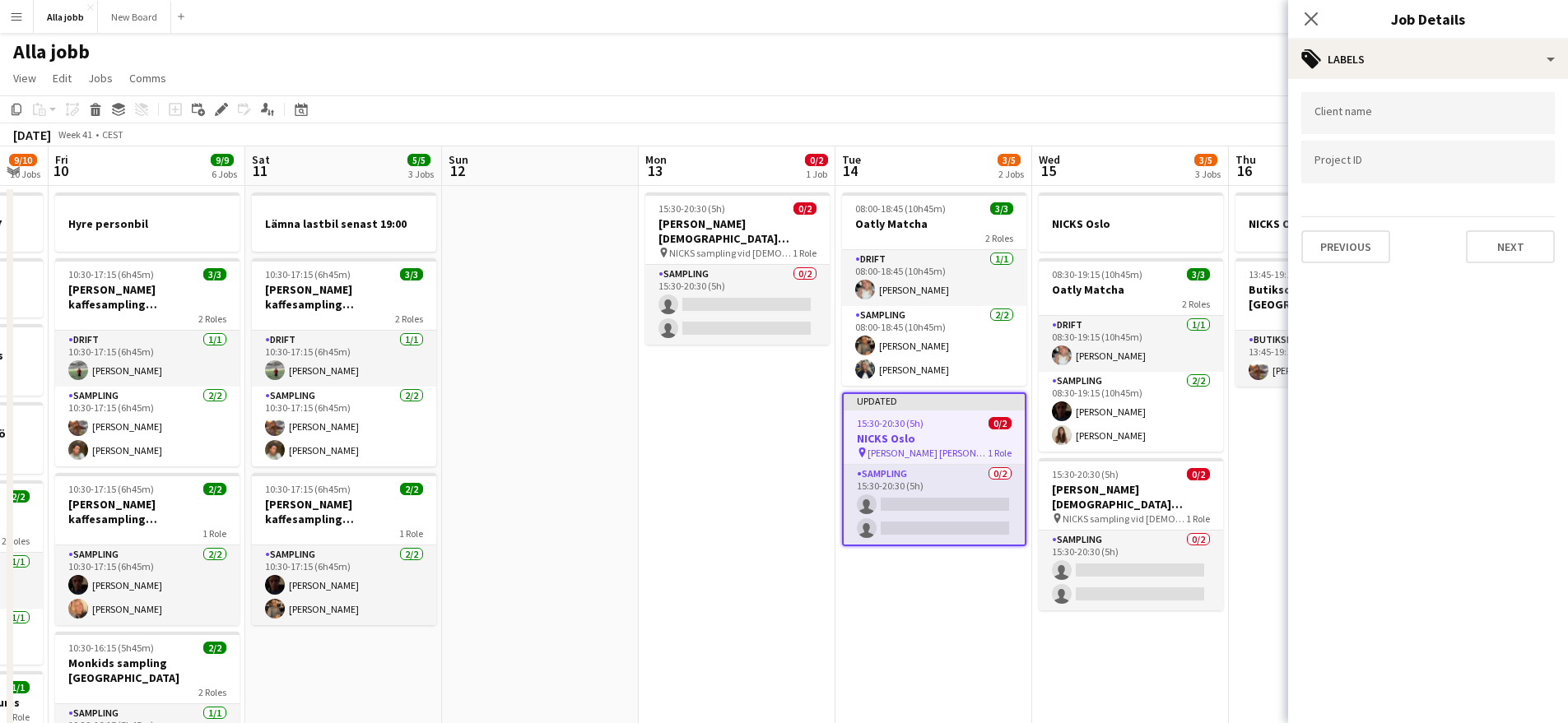
scroll to position [0, 0]
click at [1509, 248] on button "Next" at bounding box center [1509, 246] width 88 height 33
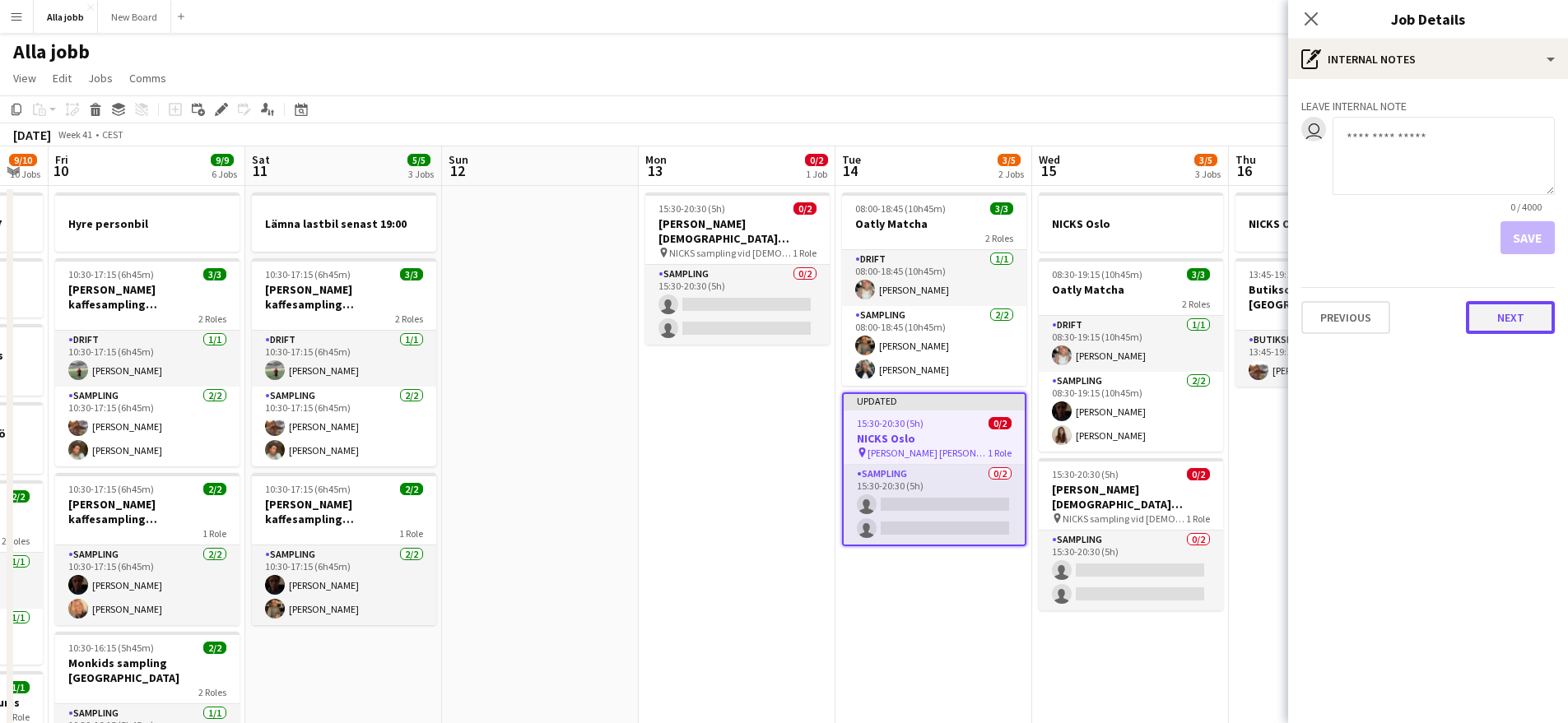
click at [1509, 329] on button "Next" at bounding box center [1509, 317] width 88 height 33
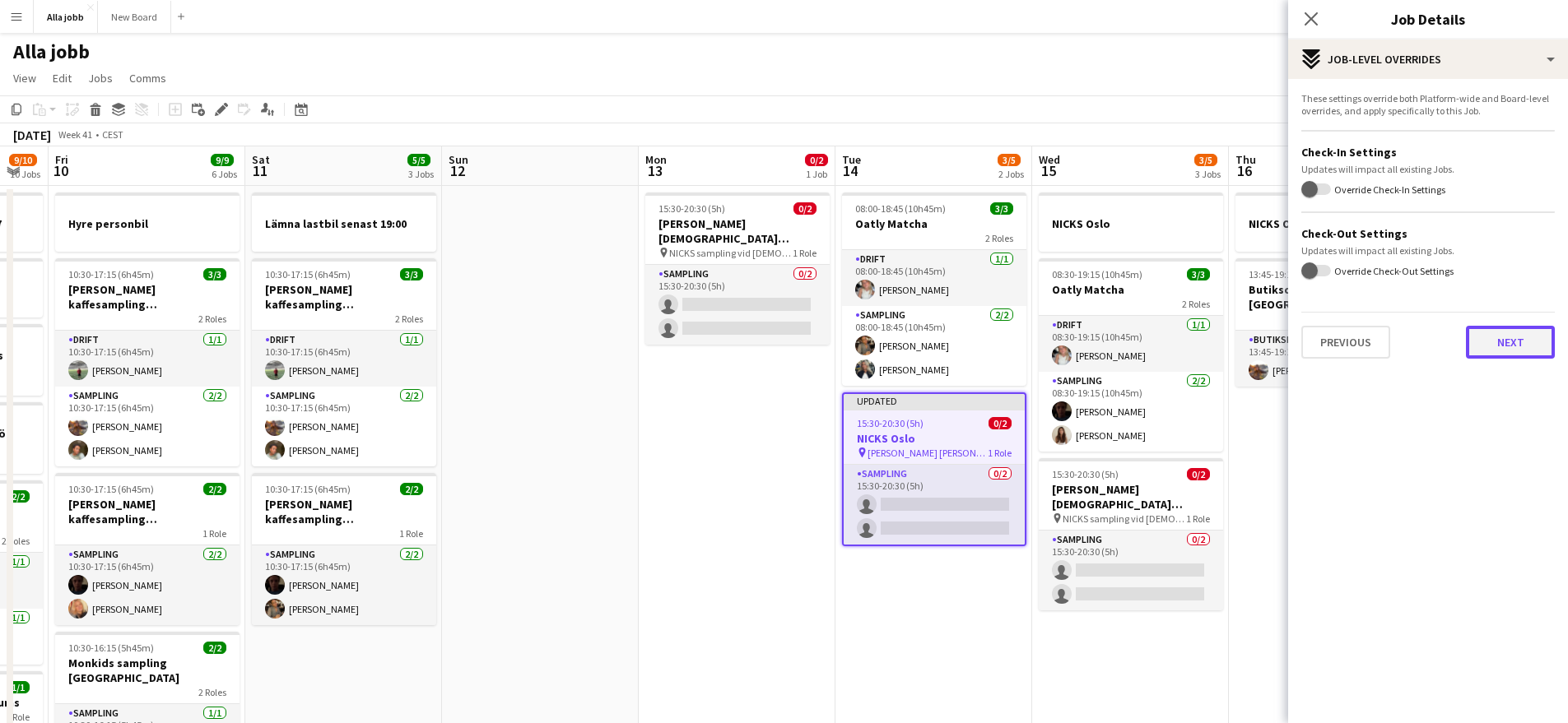
click at [1497, 344] on button "Next" at bounding box center [1509, 342] width 88 height 33
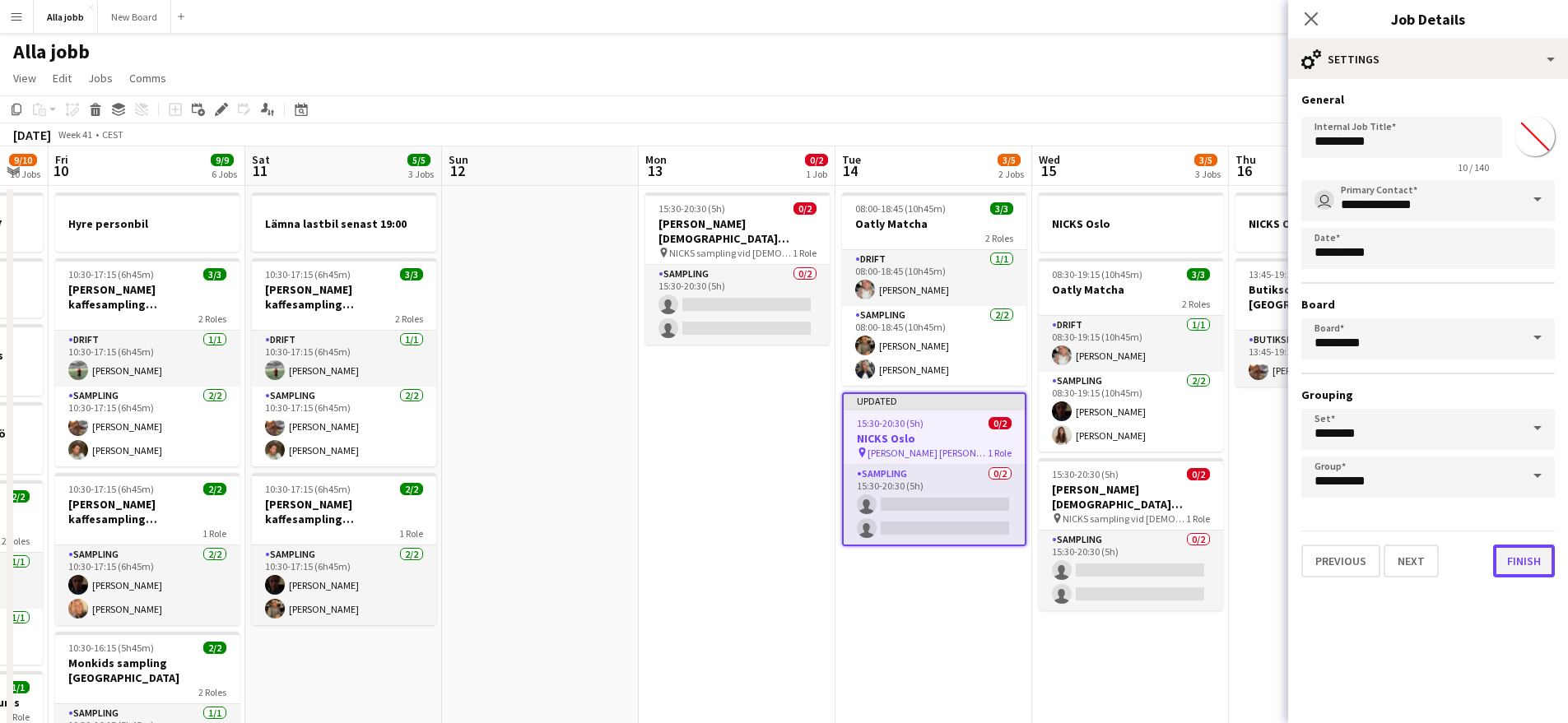
click at [1528, 559] on button "Finish" at bounding box center [1523, 561] width 62 height 33
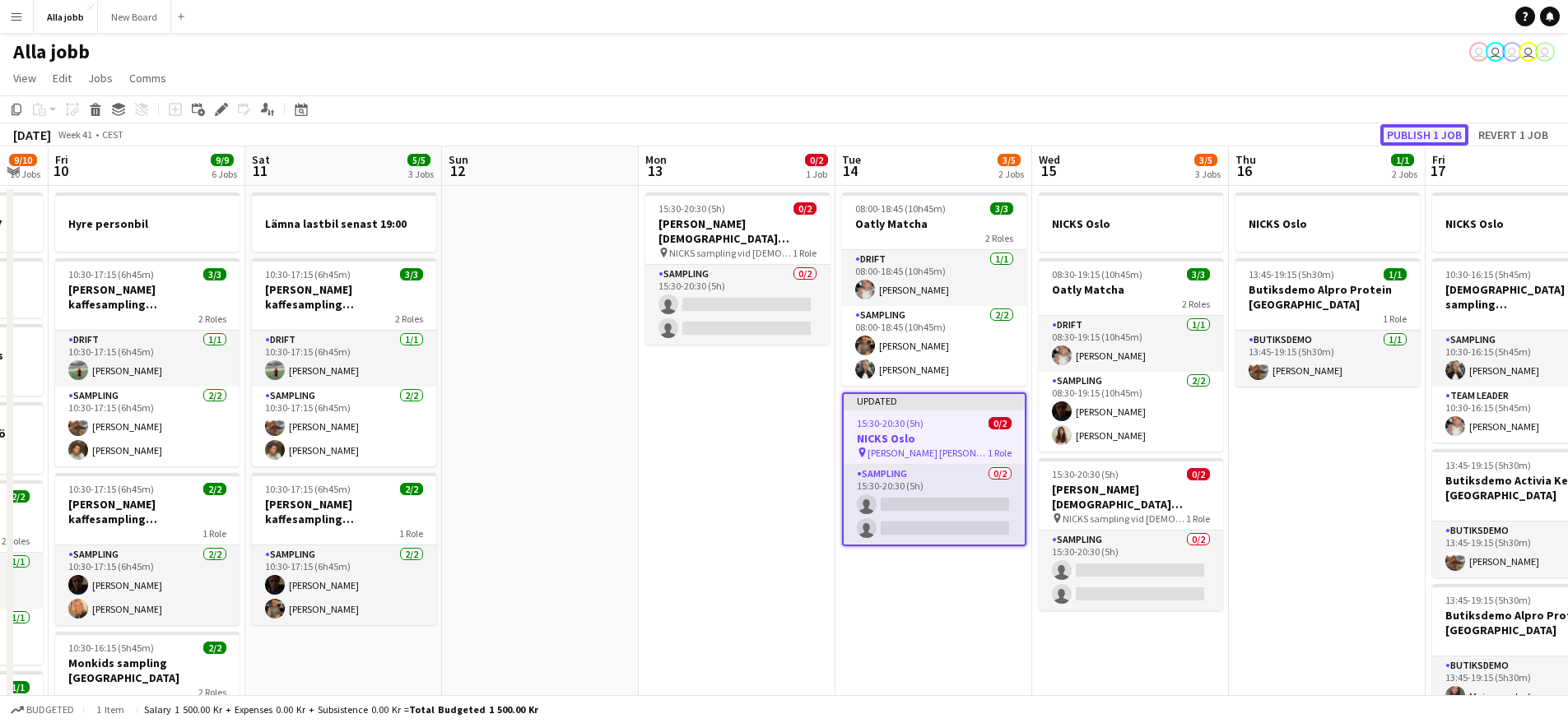
click at [1424, 124] on button "Publish 1 job" at bounding box center [1424, 135] width 88 height 22
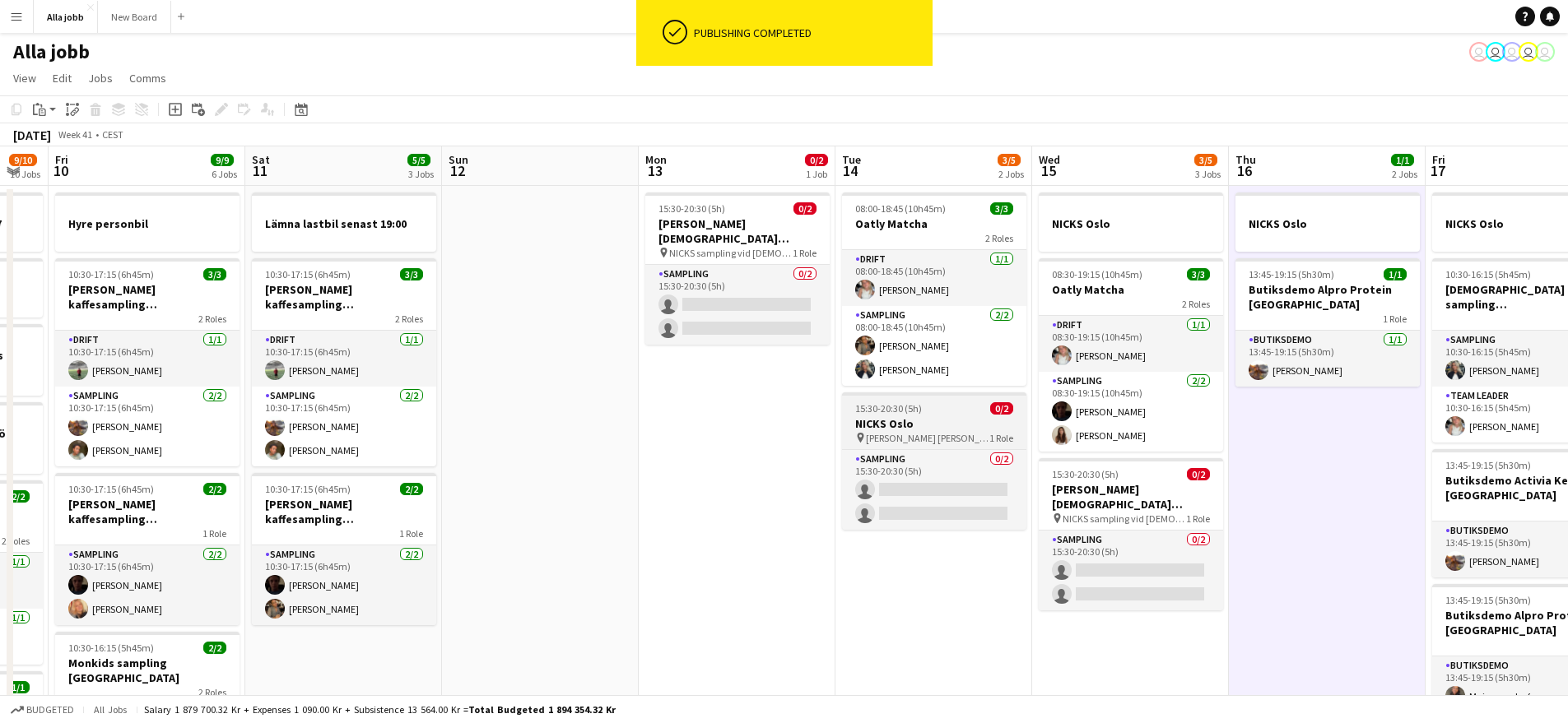
click at [939, 430] on h3 "NICKS Oslo" at bounding box center [934, 423] width 185 height 15
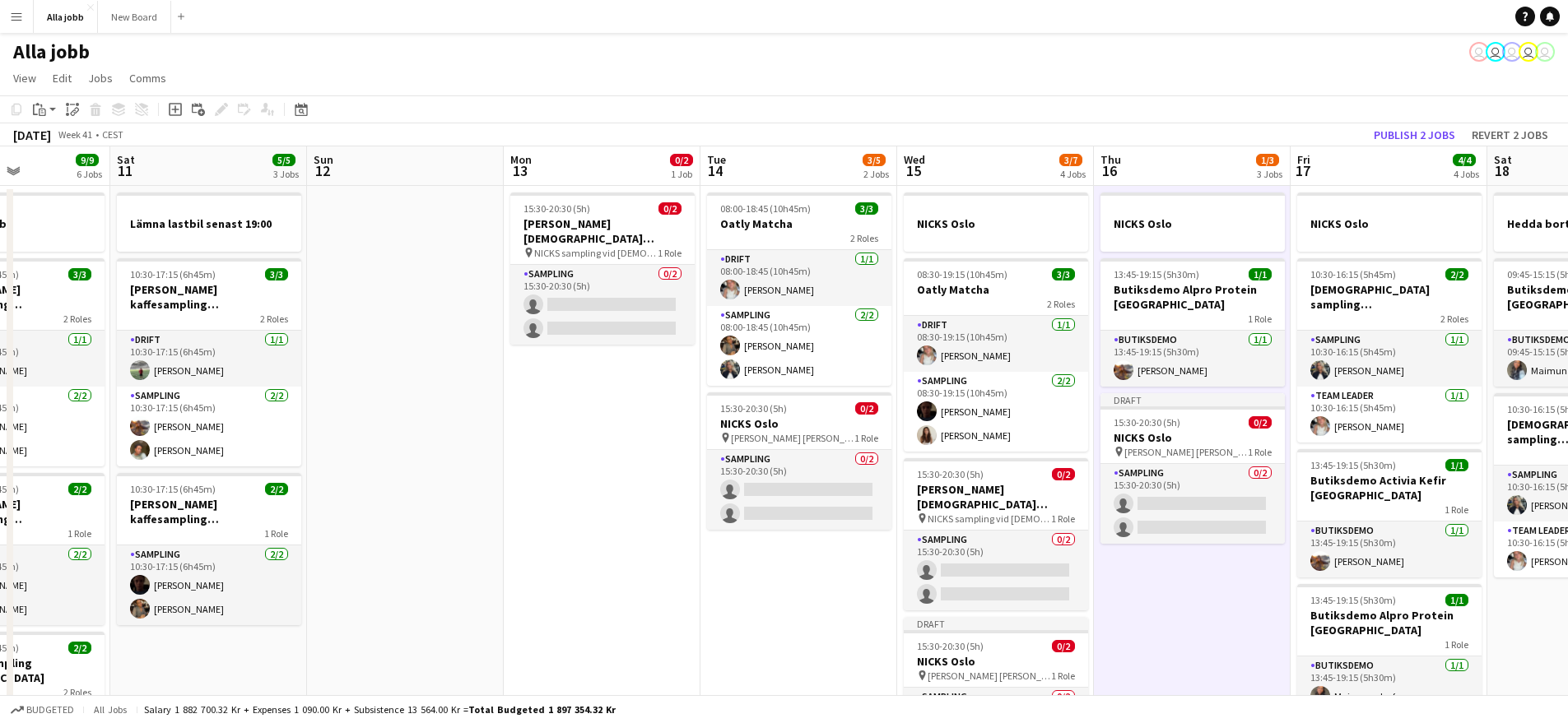
scroll to position [0, 616]
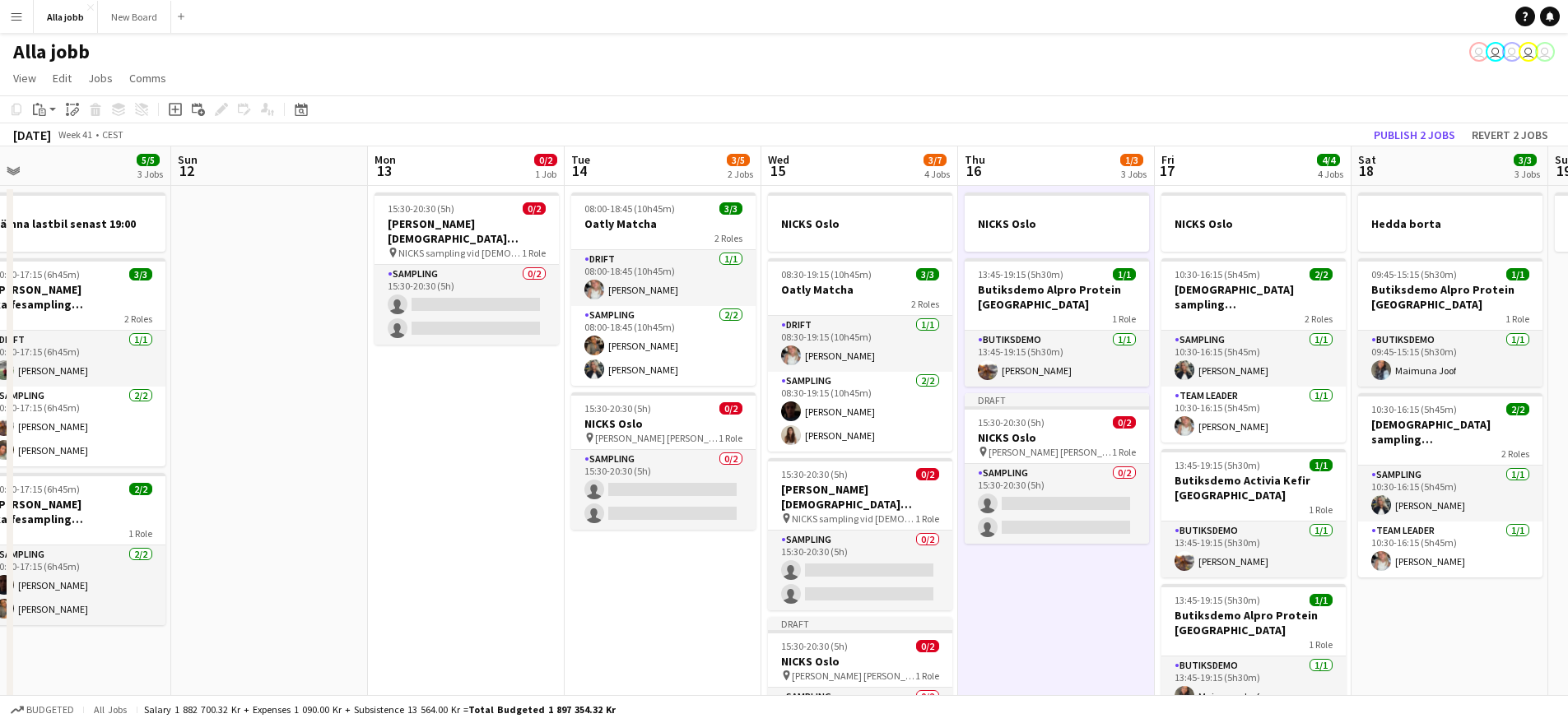
drag, startPoint x: 1265, startPoint y: 594, endPoint x: 1083, endPoint y: 571, distance: 183.4
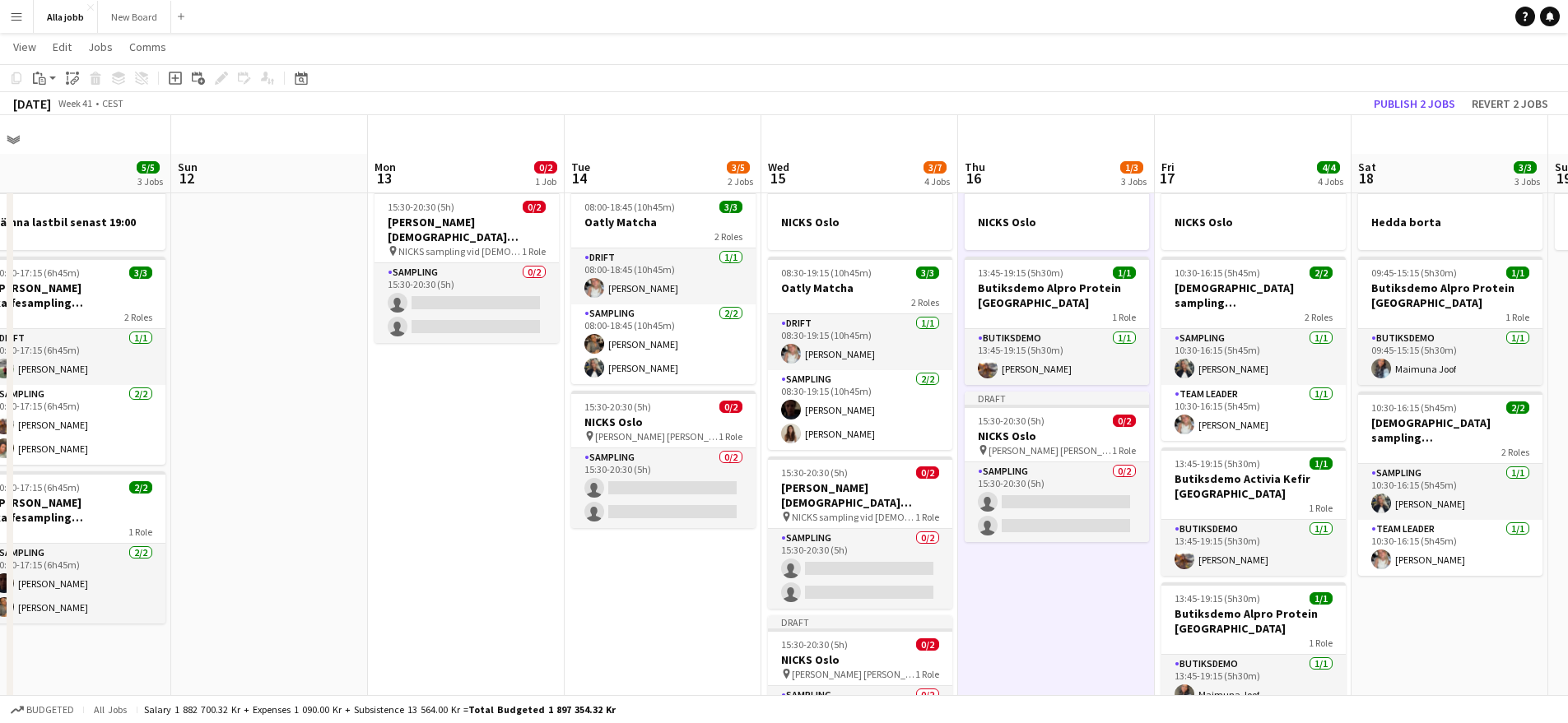
scroll to position [349, 0]
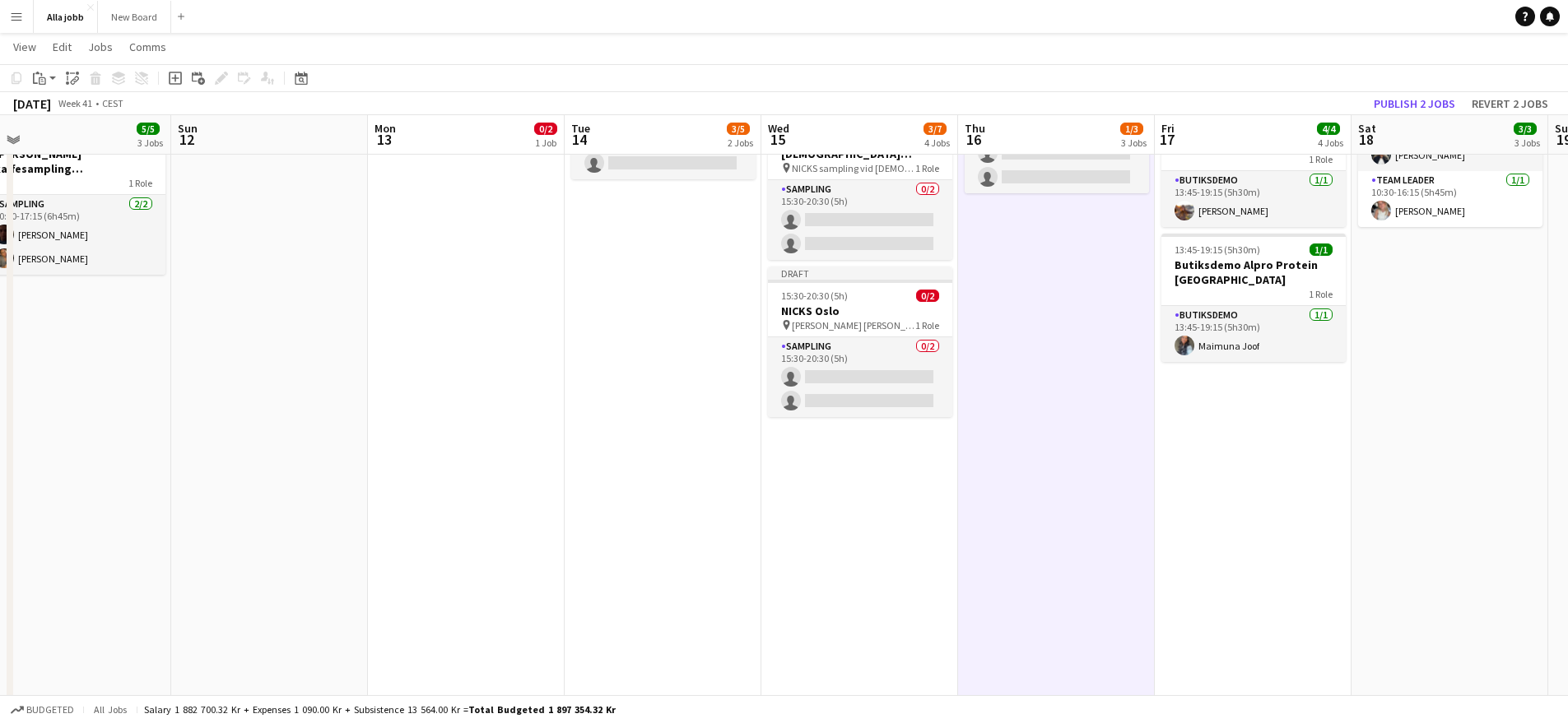
click at [1247, 577] on app-date-cell "NICKS Oslo 10:30-16:15 (5h45m) 2/2 Monkids sampling Malmö 2 Roles Sampling 1/1 …" at bounding box center [1253, 485] width 197 height 1300
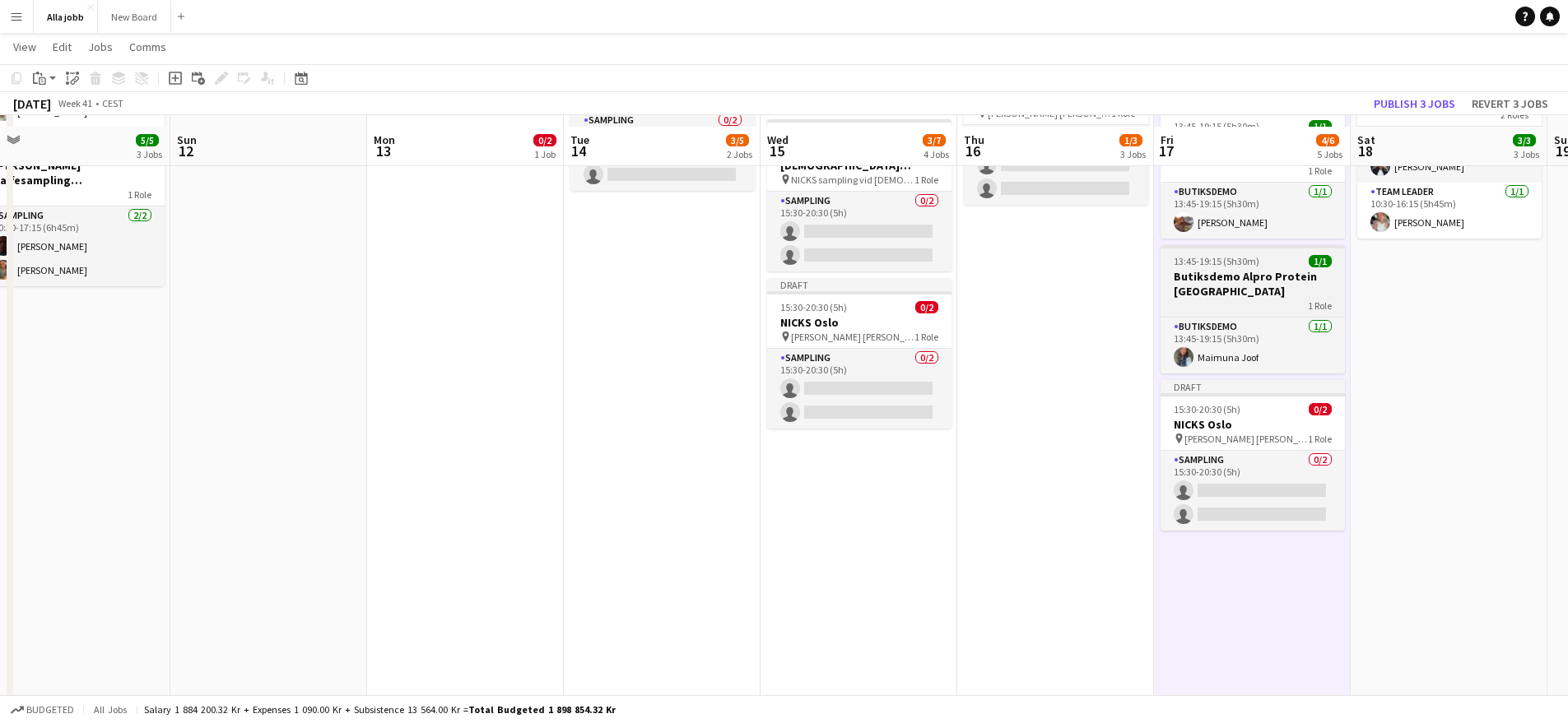
scroll to position [0, 0]
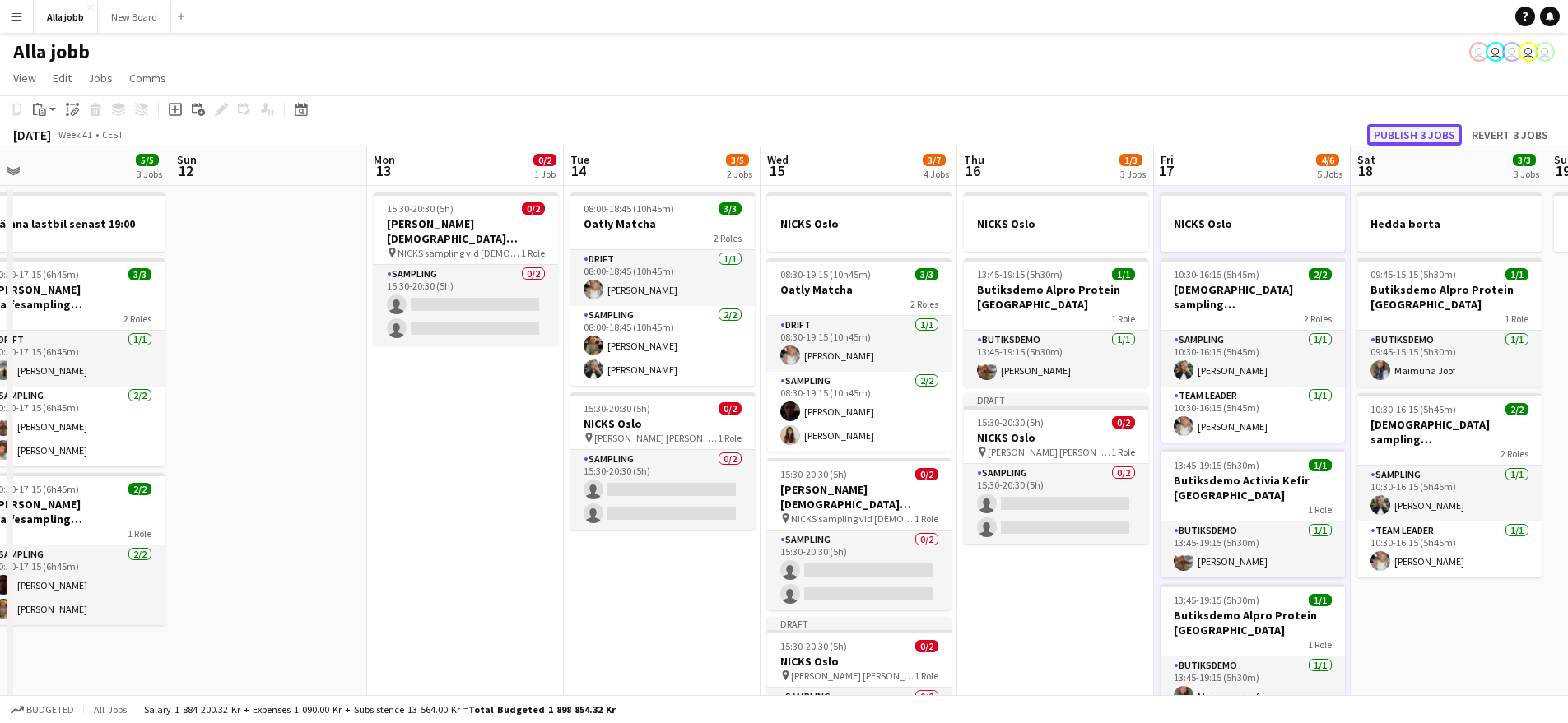
click at [1438, 132] on button "Publish 3 jobs" at bounding box center [1413, 135] width 94 height 22
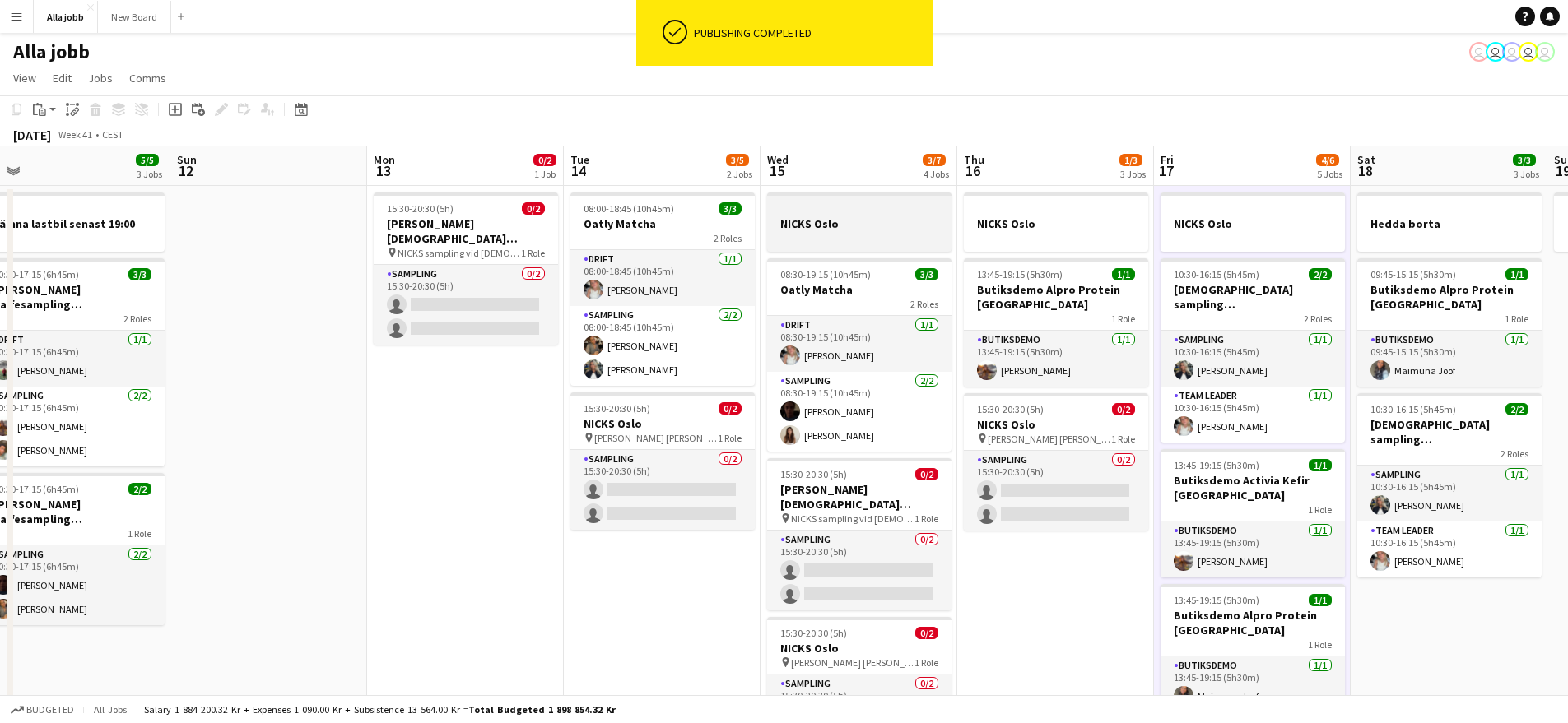
click at [862, 209] on div at bounding box center [859, 209] width 185 height 12
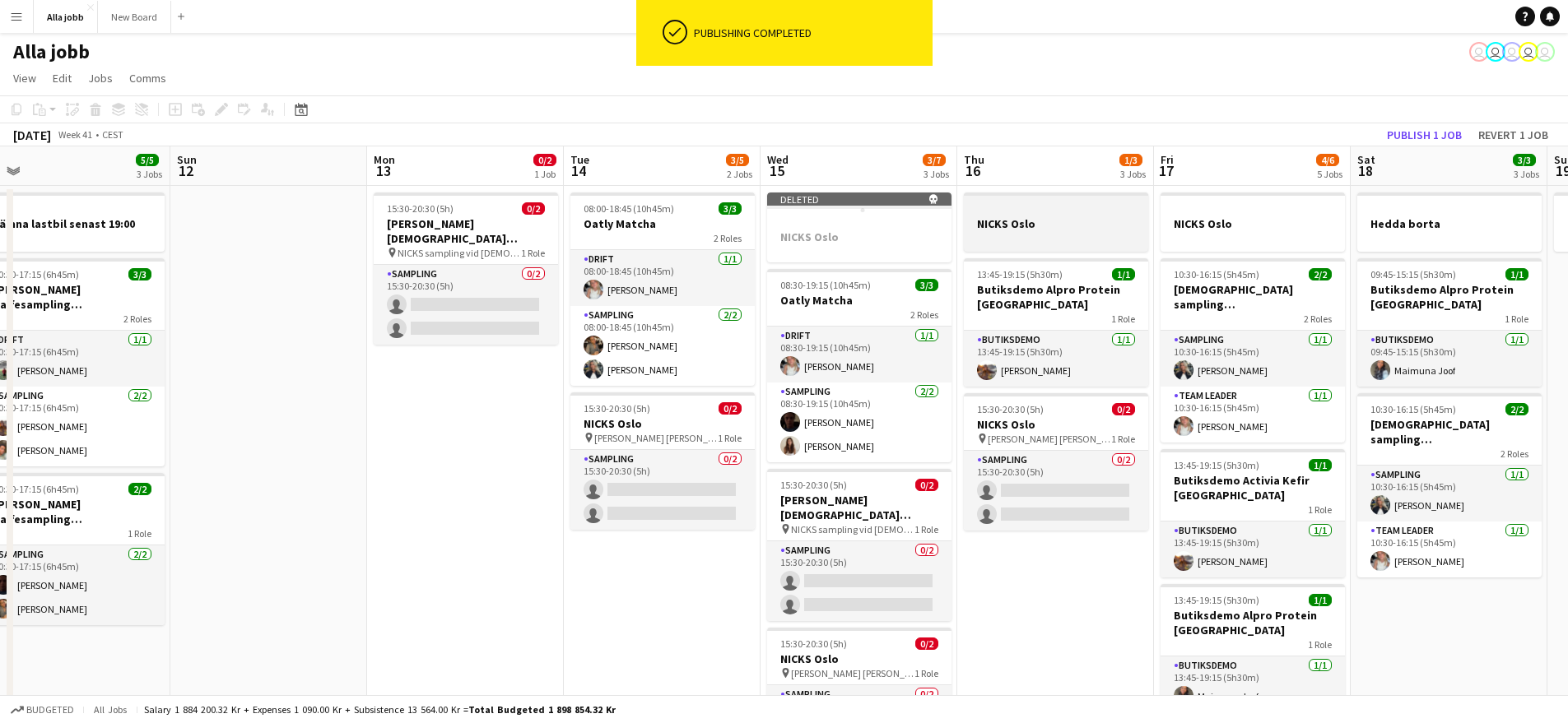
click at [1023, 233] on div at bounding box center [1056, 237] width 185 height 13
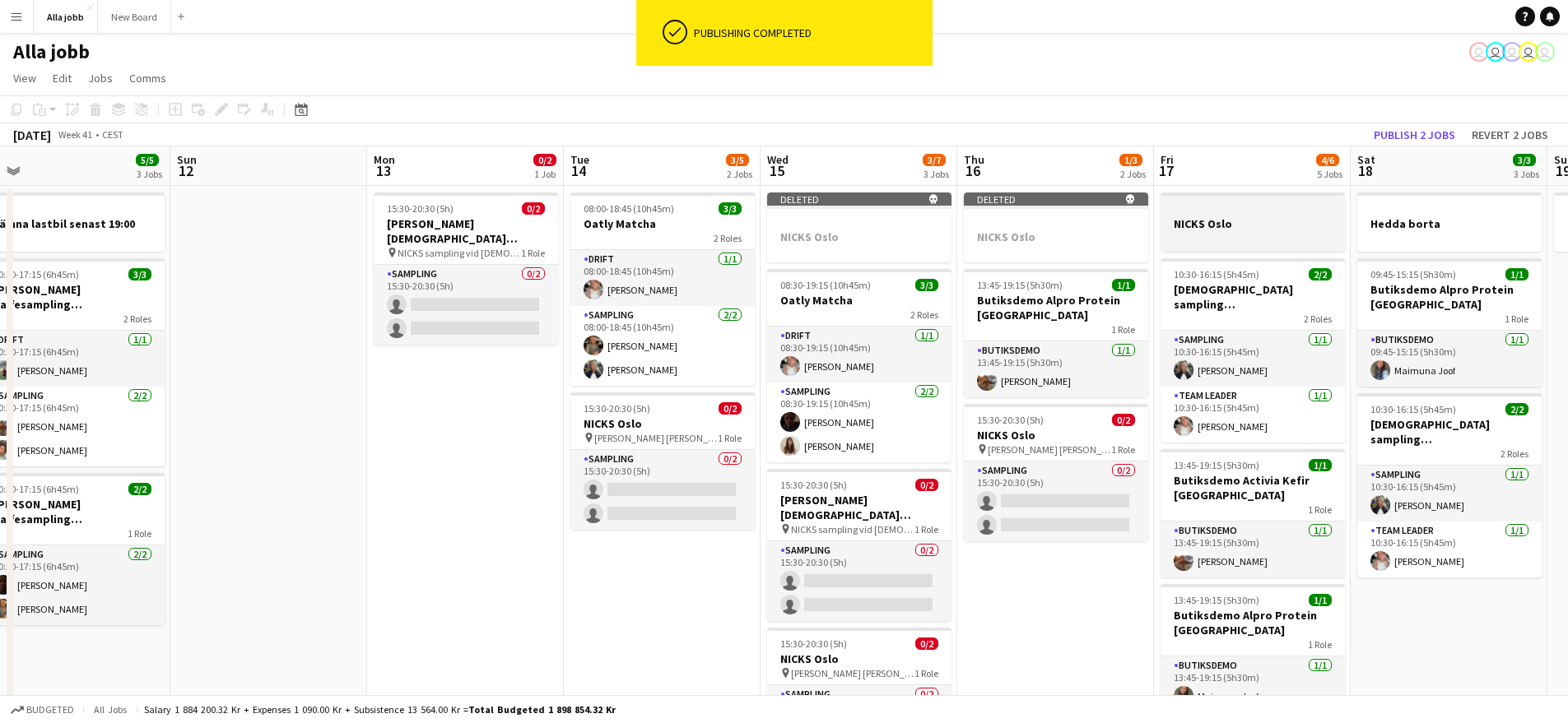
click at [1206, 229] on h3 "NICKS Oslo" at bounding box center [1252, 223] width 185 height 15
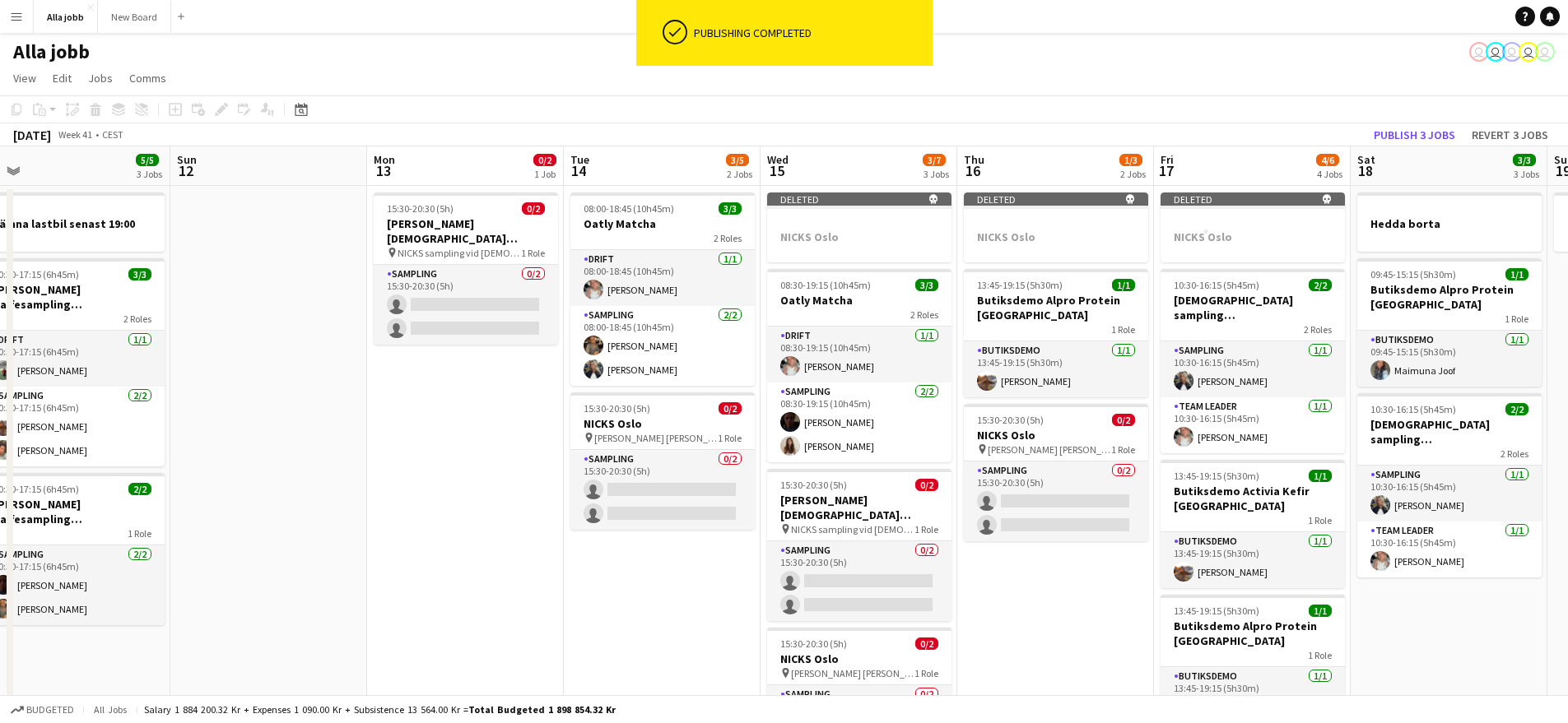
click at [1420, 123] on div "October 2025 Week 41 • CEST Publish 3 jobs Revert 3 jobs" at bounding box center [784, 134] width 1568 height 23
click at [1419, 128] on button "Publish 3 jobs" at bounding box center [1413, 135] width 94 height 22
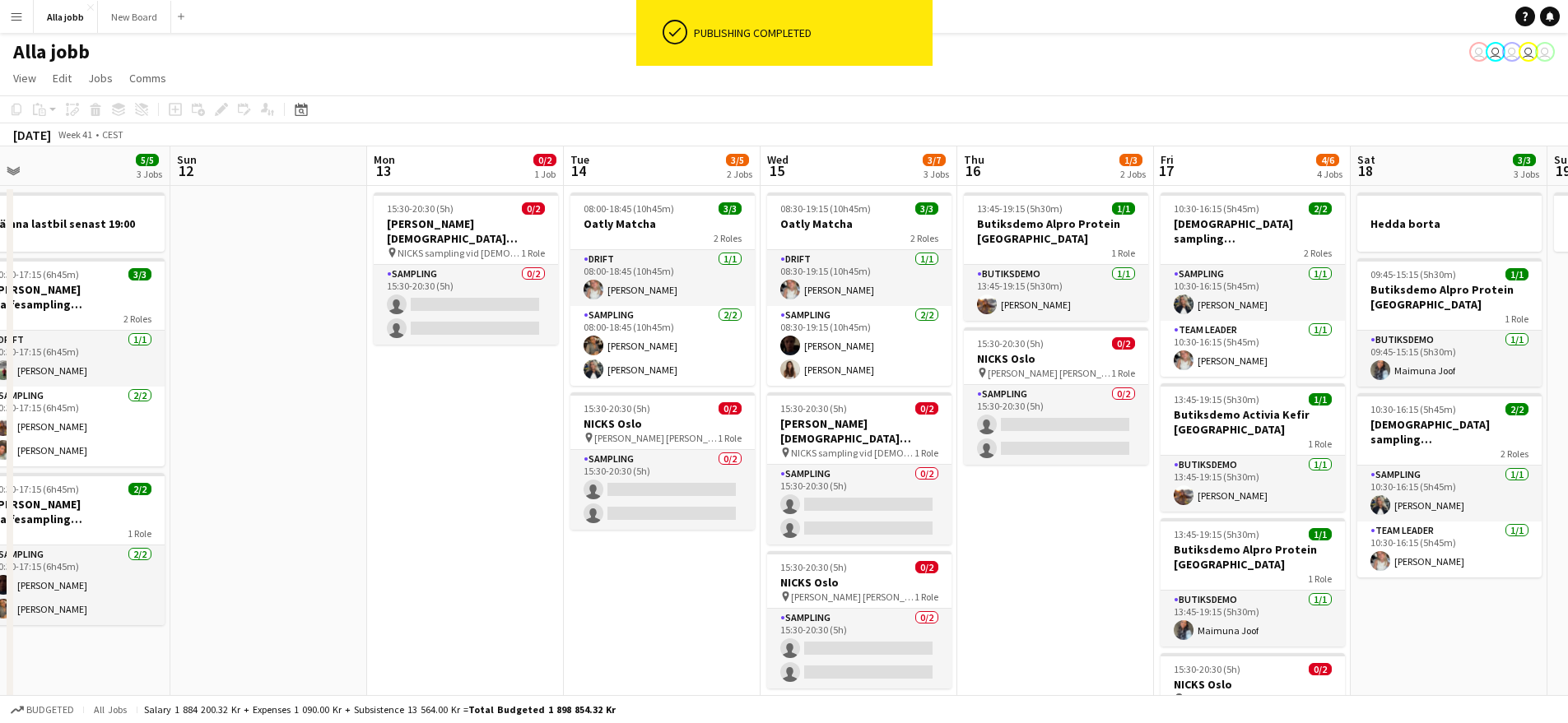
click at [448, 247] on span "NICKS sampling vid [DEMOGRAPHIC_DATA][PERSON_NAME] Stockholm" at bounding box center [459, 253] width 123 height 12
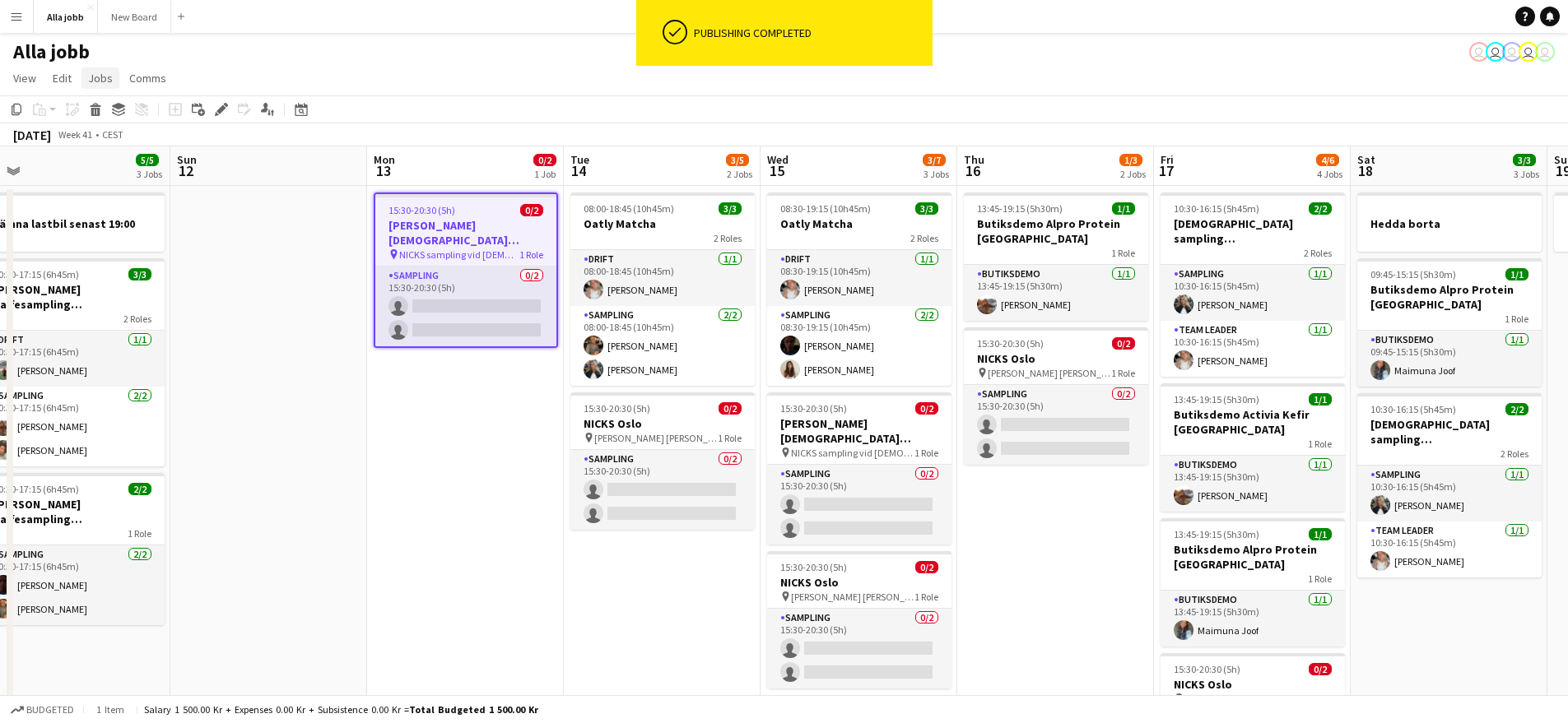
click at [99, 73] on span "Jobs" at bounding box center [100, 77] width 25 height 15
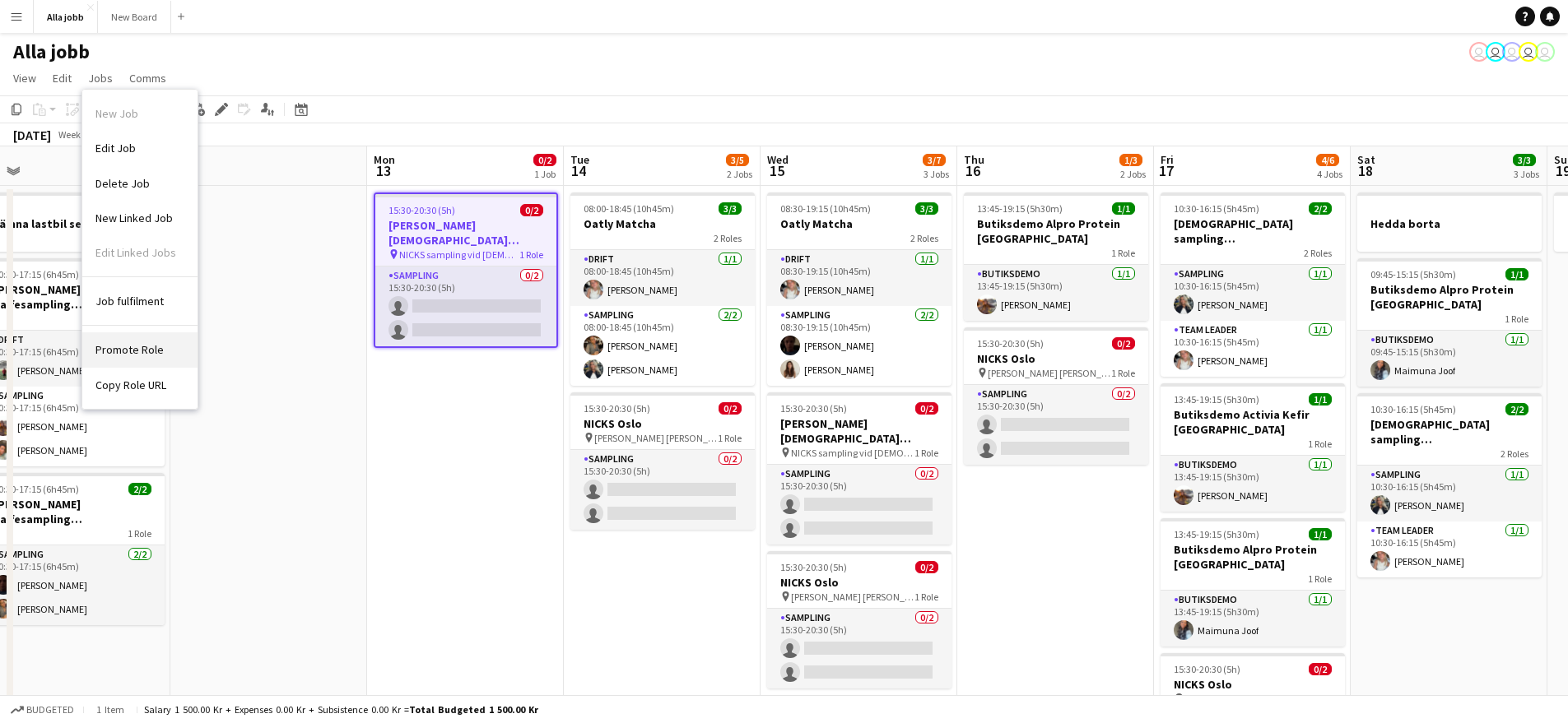
click at [147, 344] on span "Promote Role" at bounding box center [129, 350] width 69 height 15
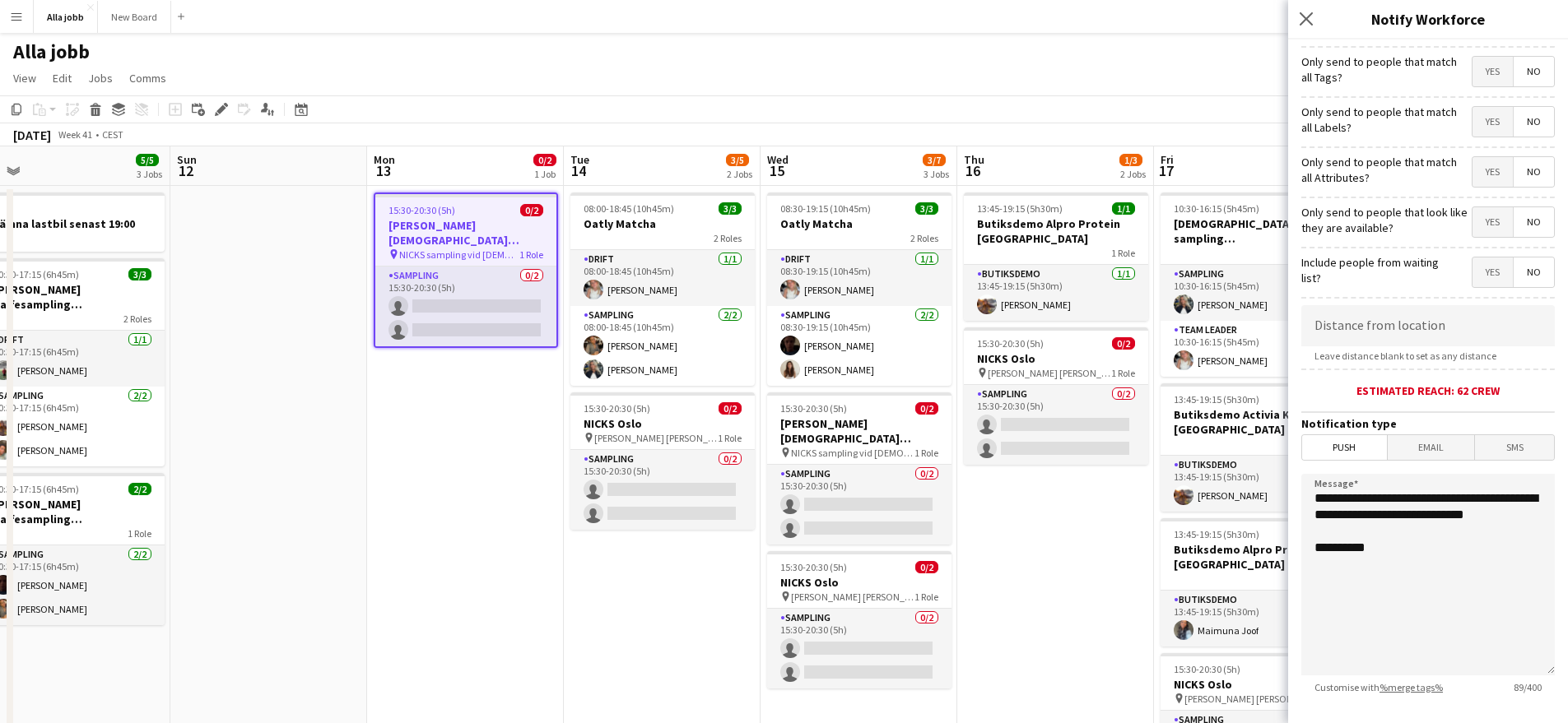
scroll to position [183, 0]
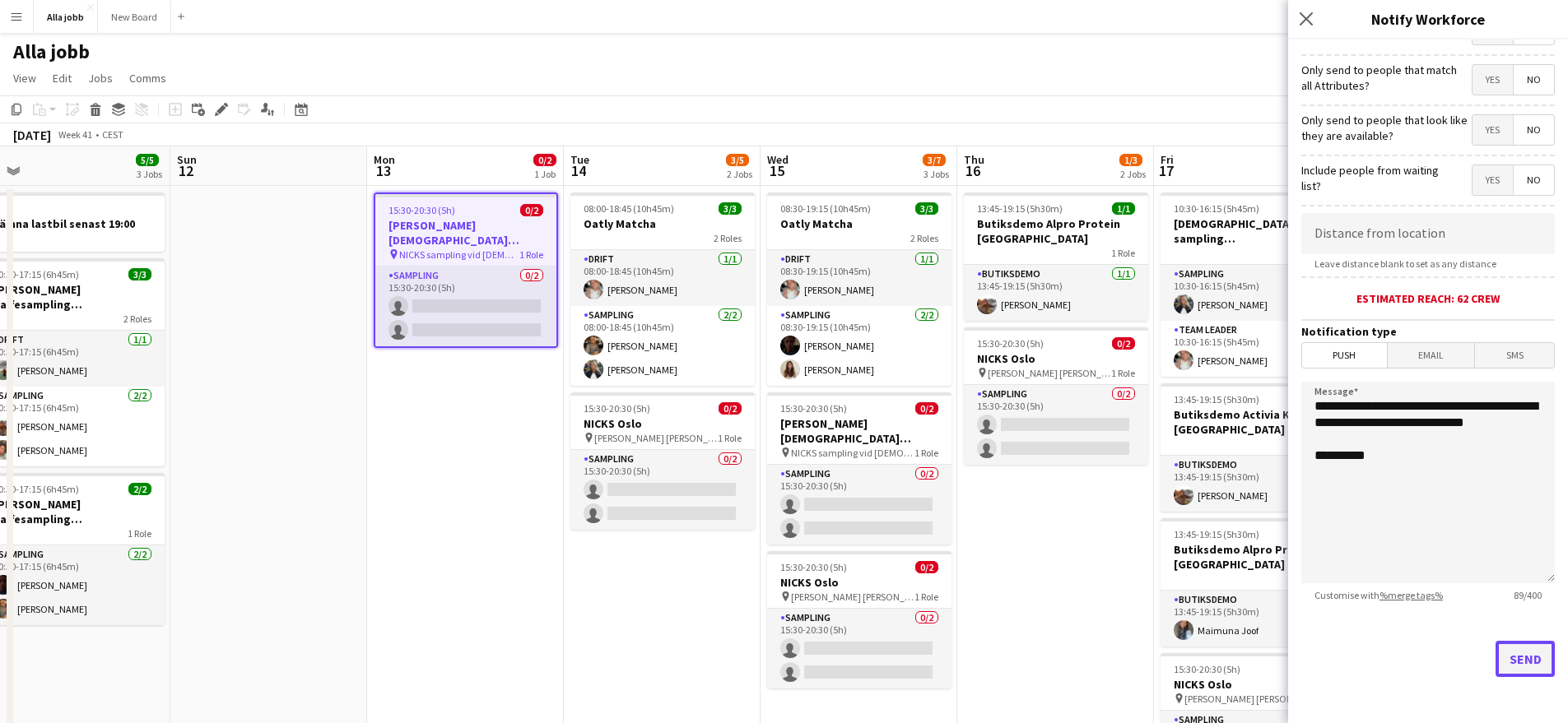
click at [1500, 648] on button "Send" at bounding box center [1525, 659] width 60 height 36
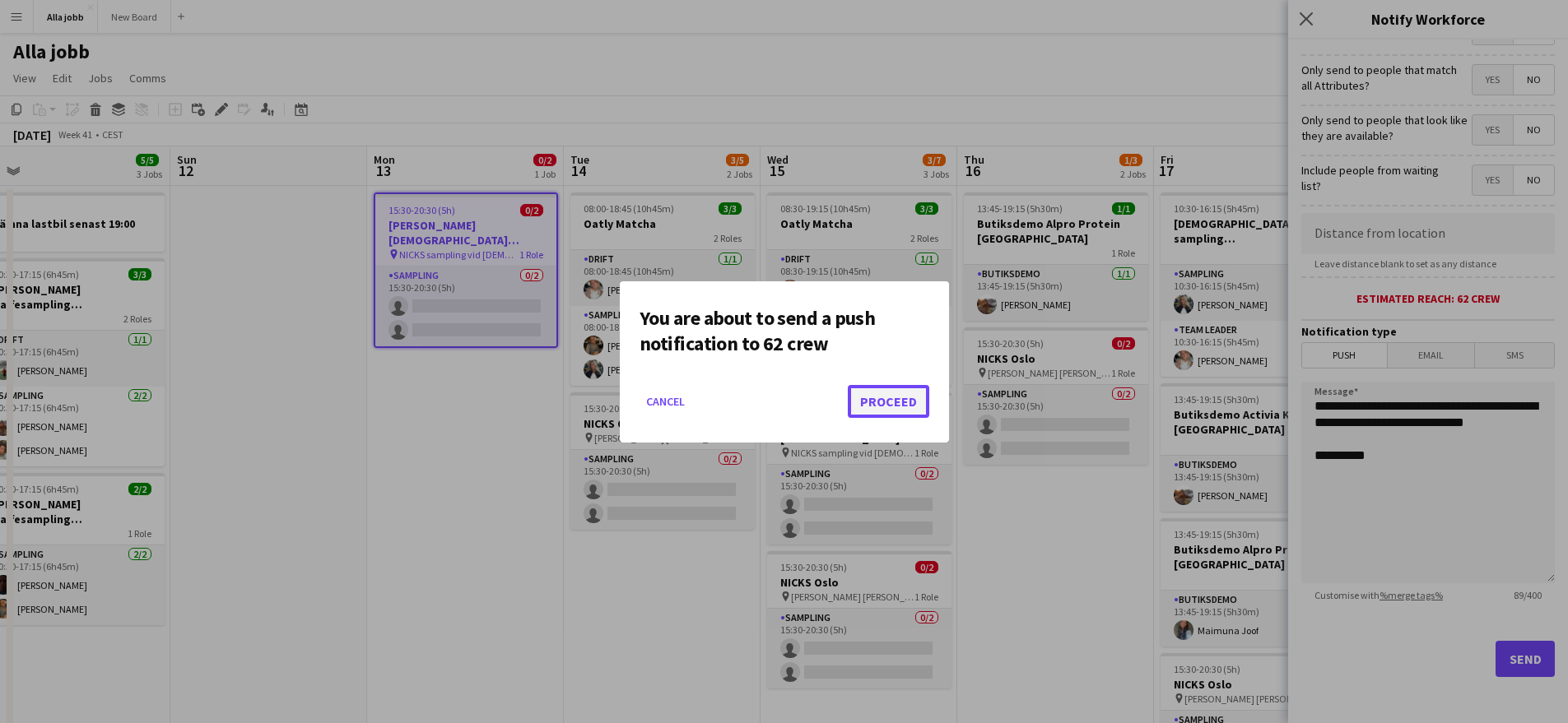
click at [881, 385] on button "Proceed" at bounding box center [889, 401] width 81 height 33
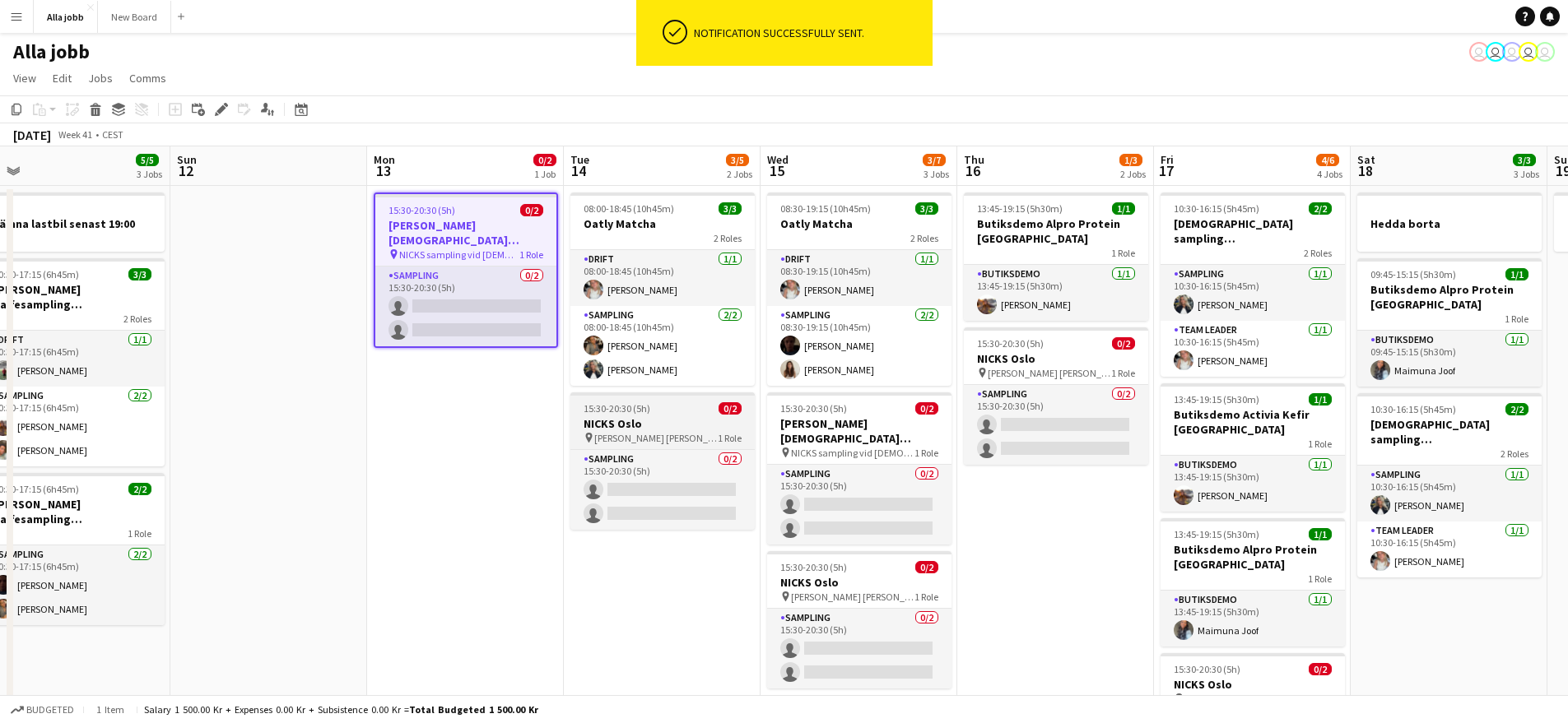
click at [683, 432] on span "[PERSON_NAME] [PERSON_NAME] [GEOGRAPHIC_DATA]" at bounding box center [655, 438] width 123 height 12
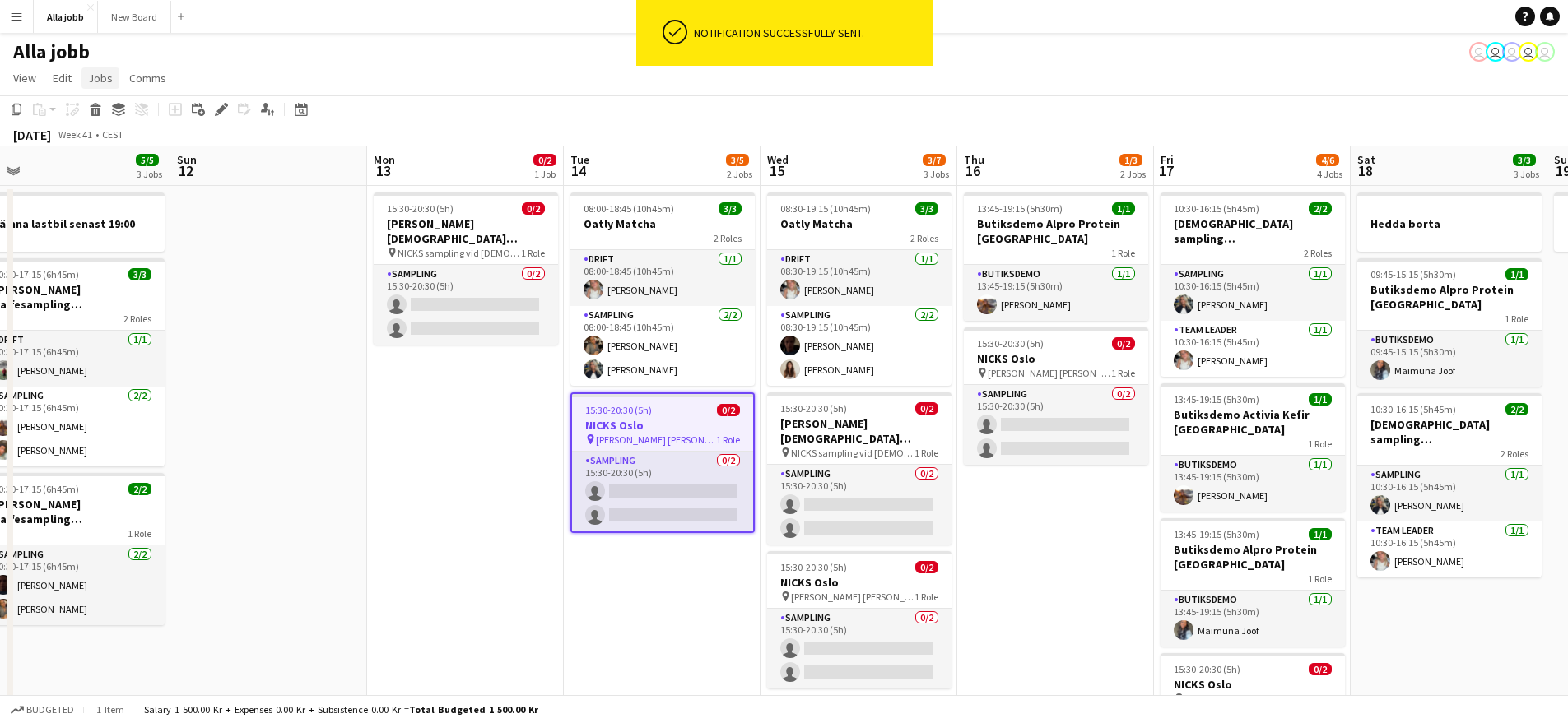
click at [89, 75] on span "Jobs" at bounding box center [100, 77] width 25 height 15
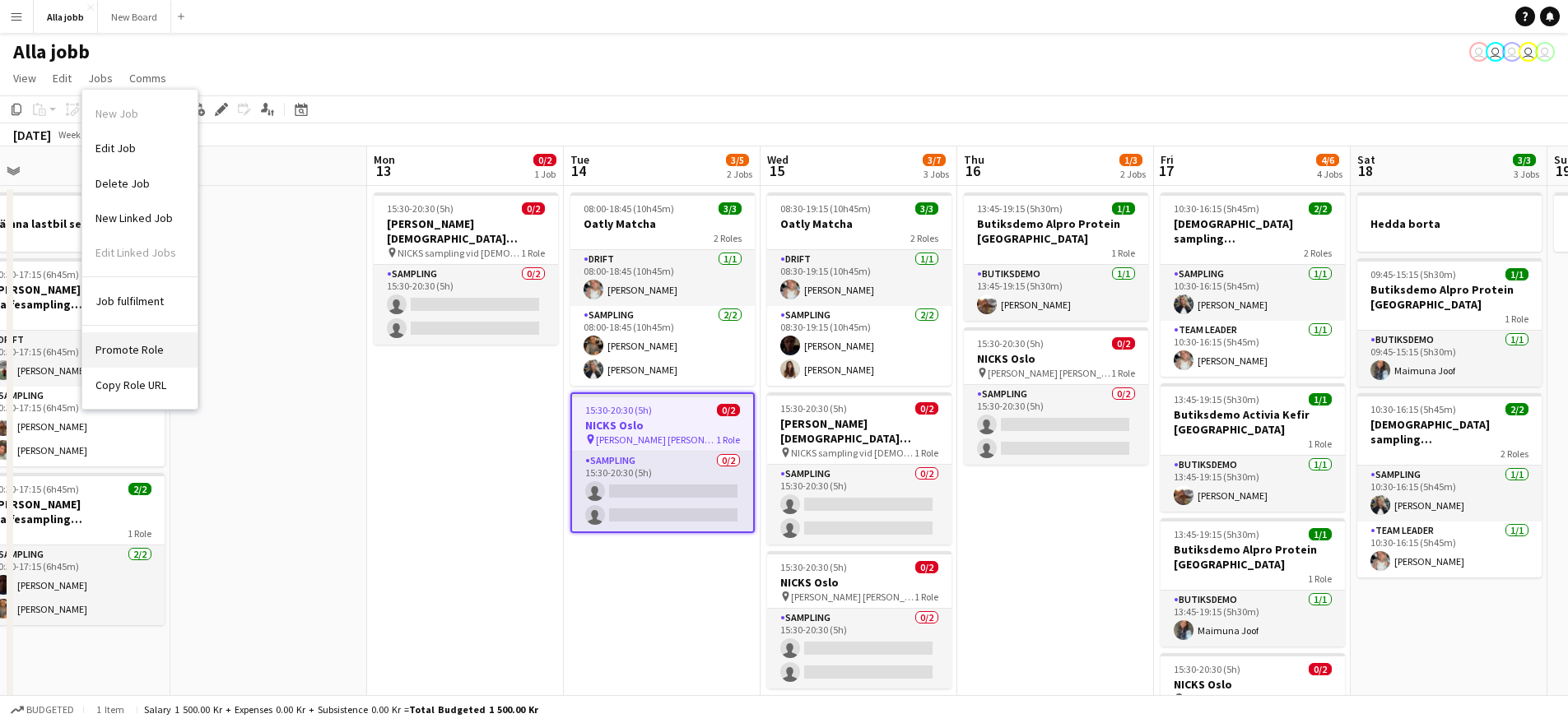
click at [151, 355] on span "Promote Role" at bounding box center [129, 350] width 69 height 15
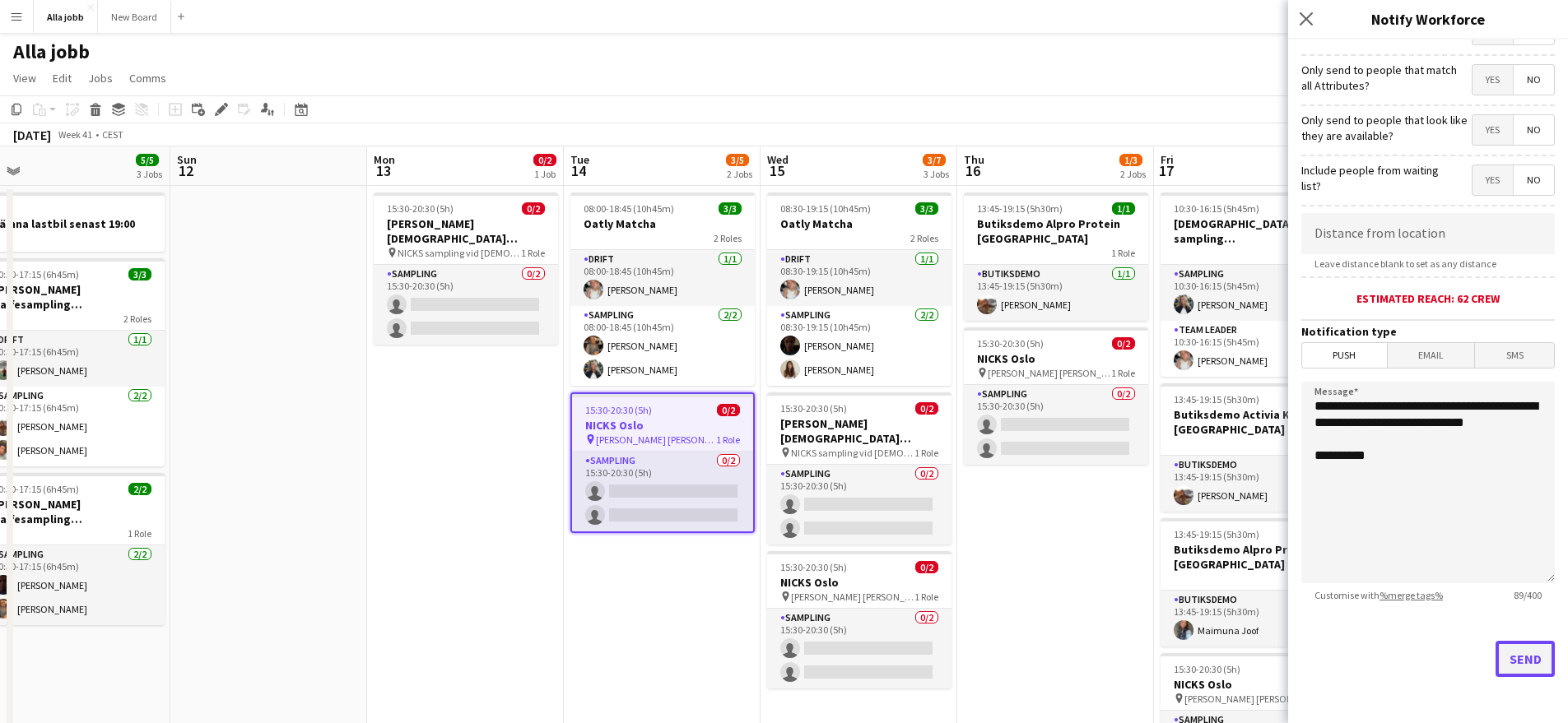
click at [1497, 663] on button "Send" at bounding box center [1525, 659] width 60 height 36
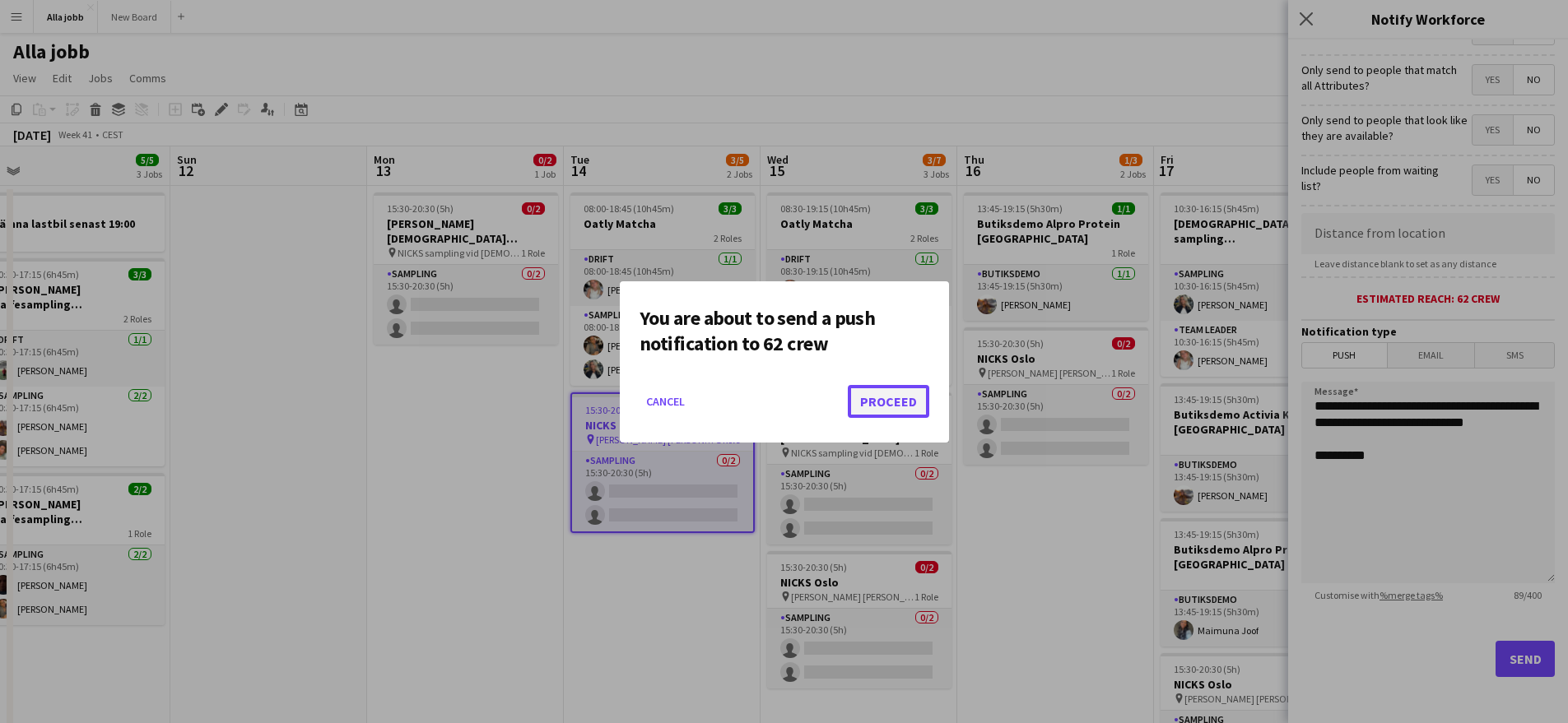
click at [885, 396] on button "Proceed" at bounding box center [889, 401] width 81 height 33
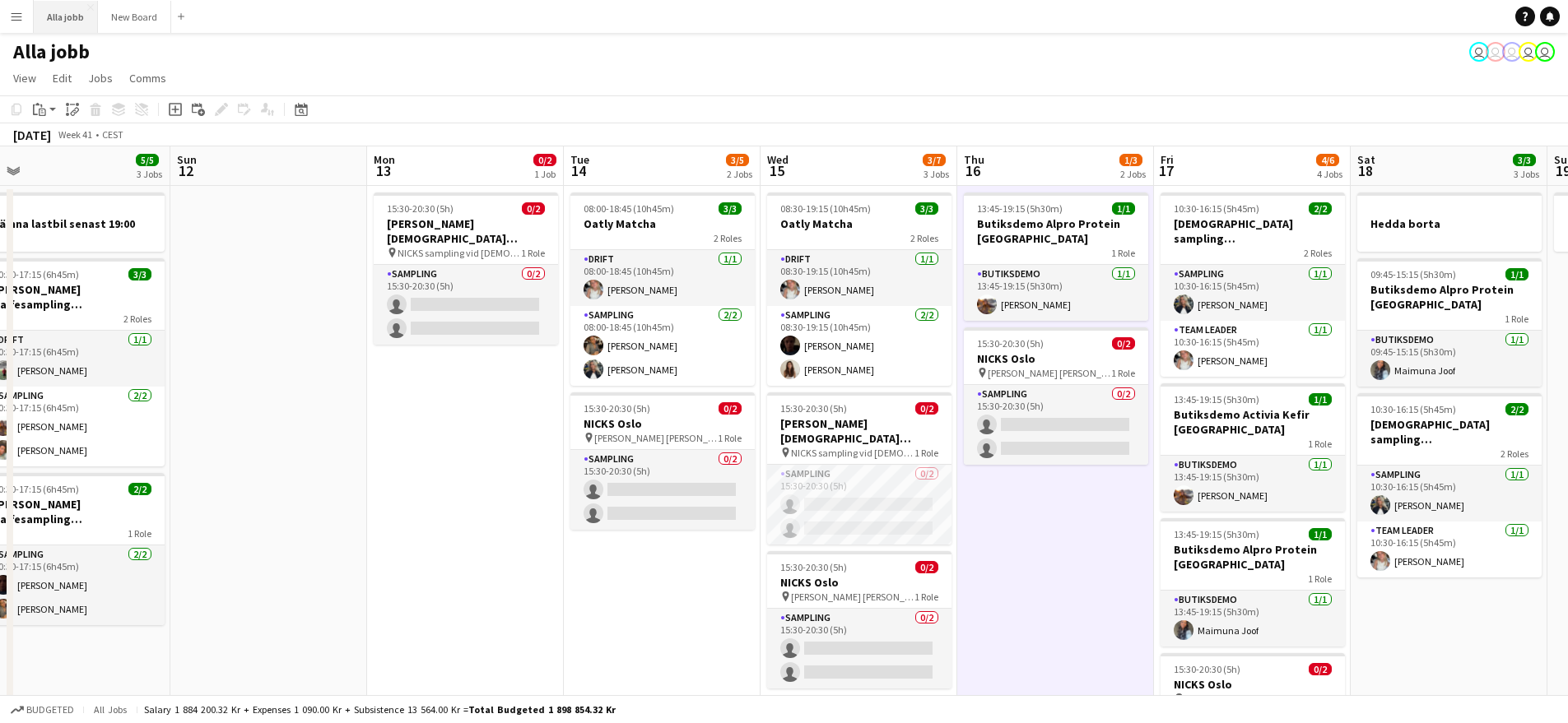
click at [71, 17] on button "Alla jobb Close" at bounding box center [66, 17] width 65 height 32
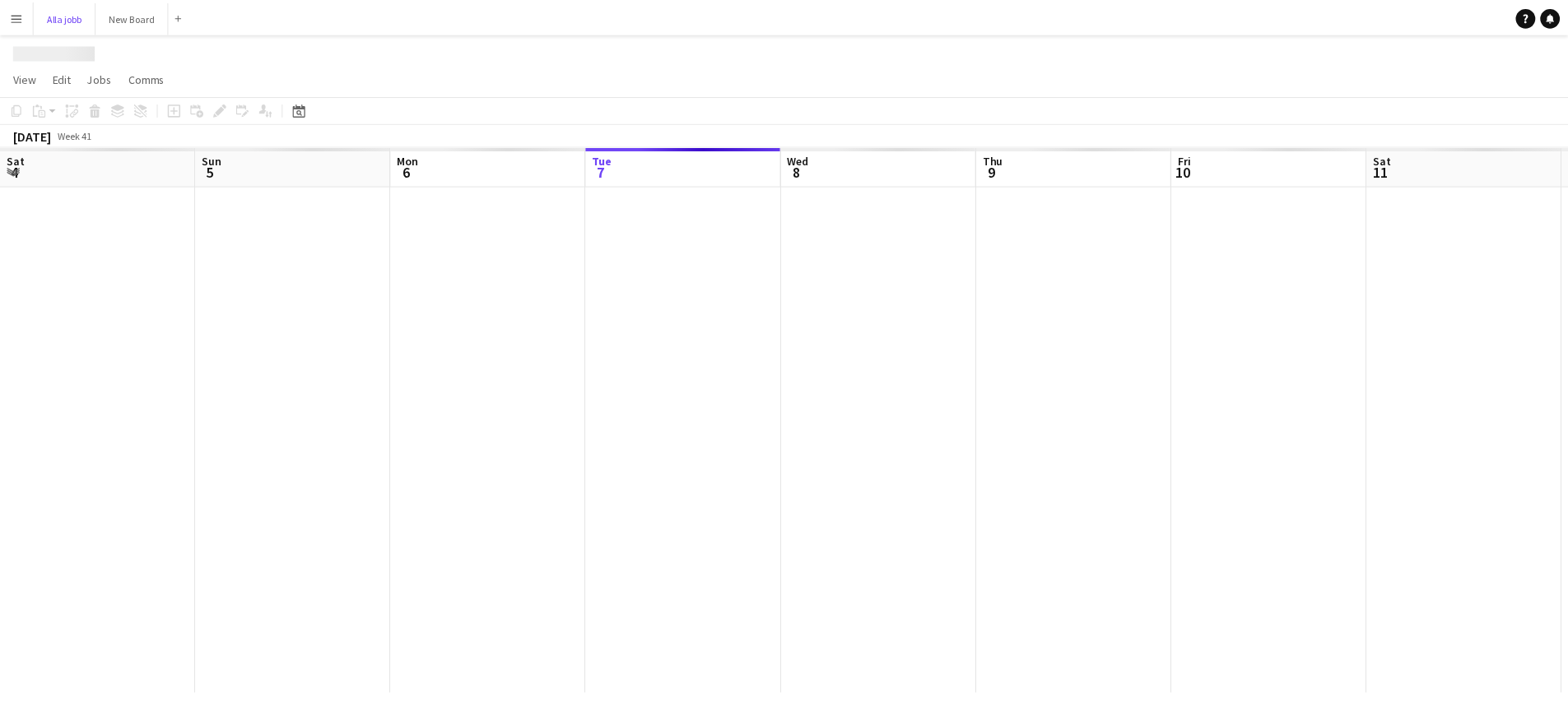
scroll to position [0, 393]
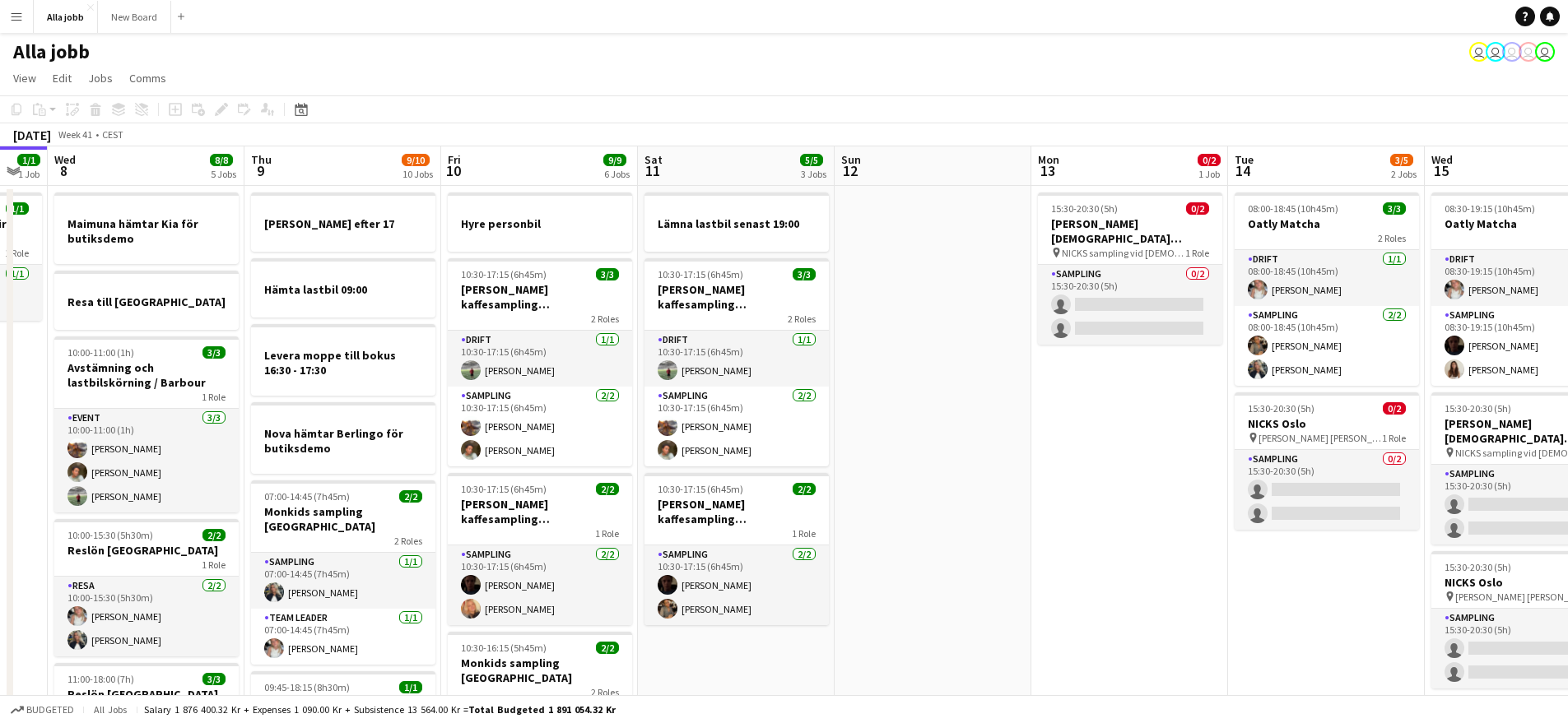
drag, startPoint x: 767, startPoint y: 460, endPoint x: 372, endPoint y: 467, distance: 395.1
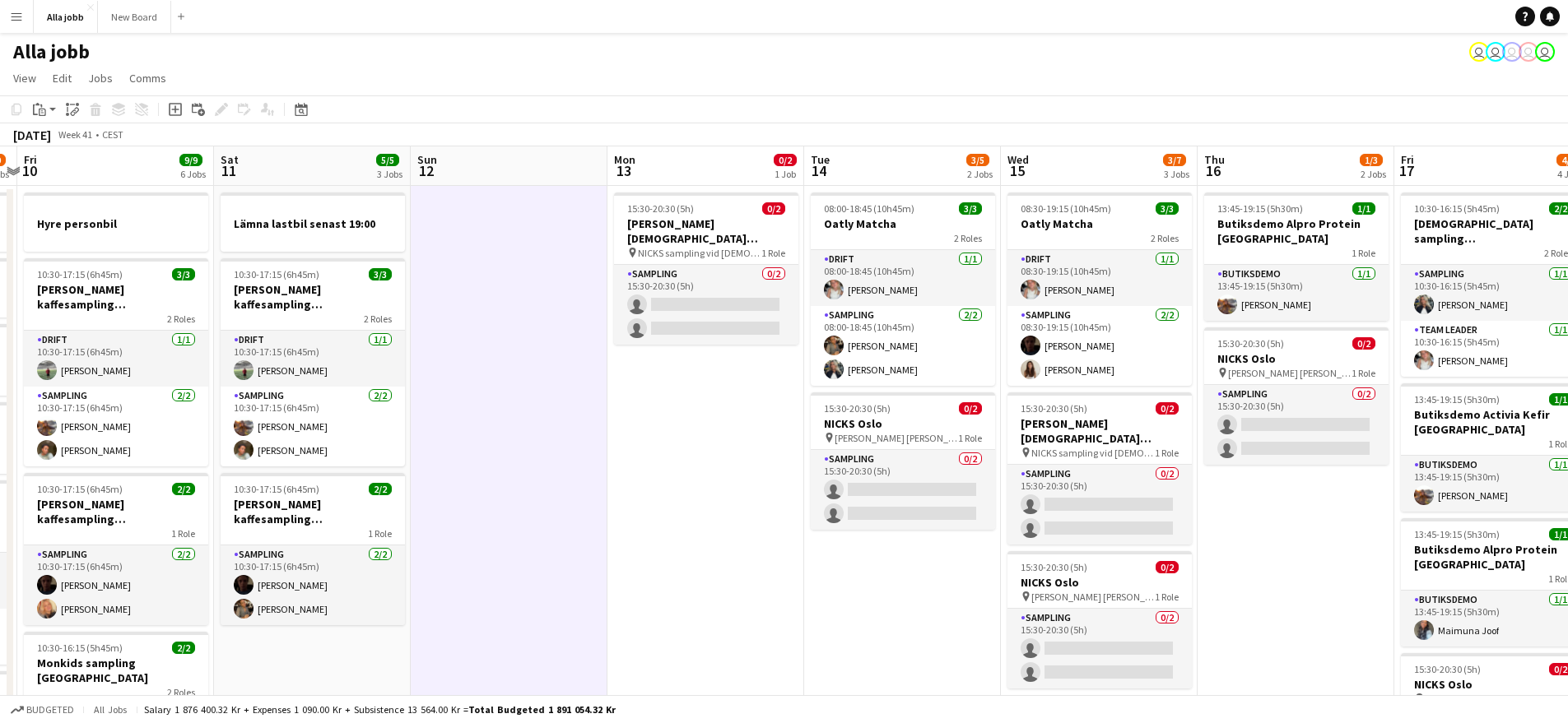
drag, startPoint x: 606, startPoint y: 440, endPoint x: 289, endPoint y: 460, distance: 317.6
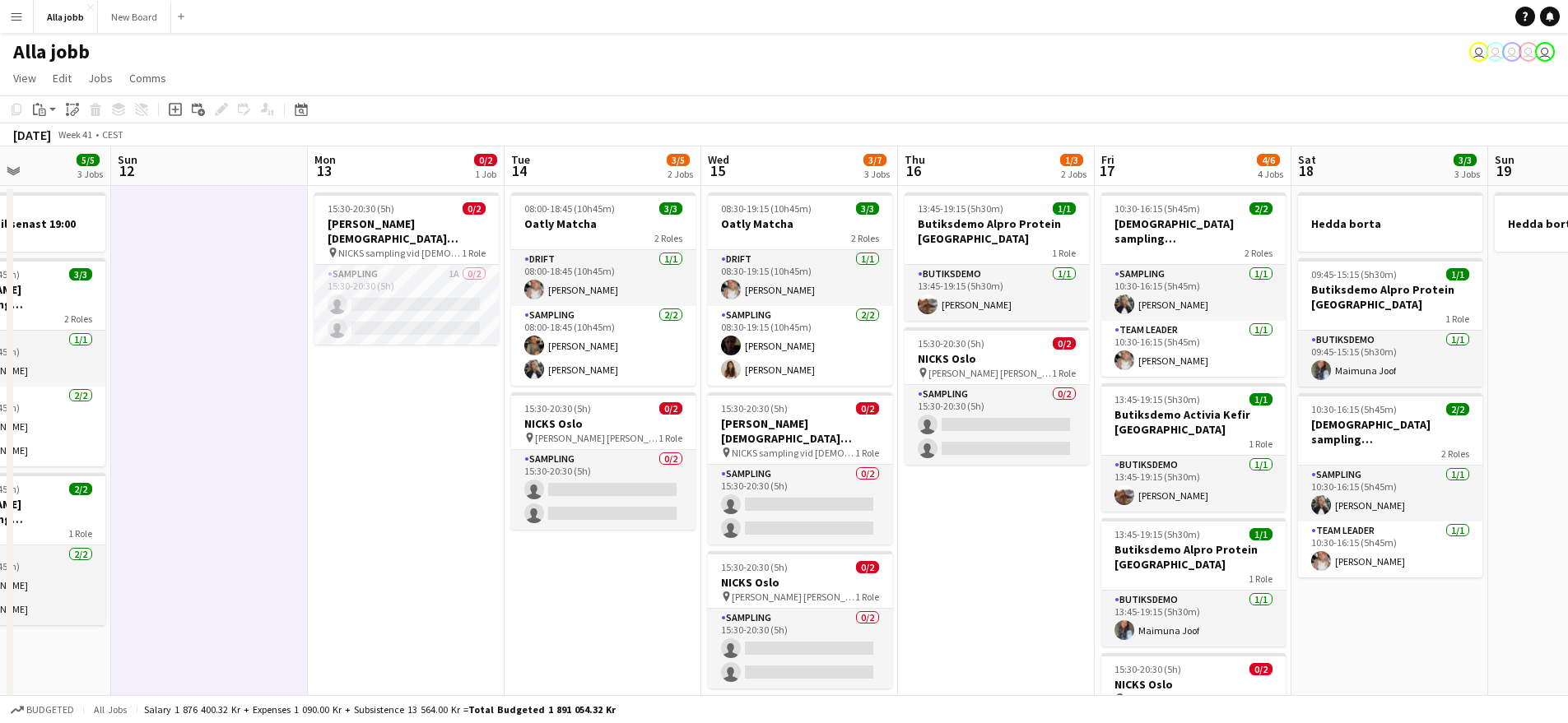
scroll to position [0, 633]
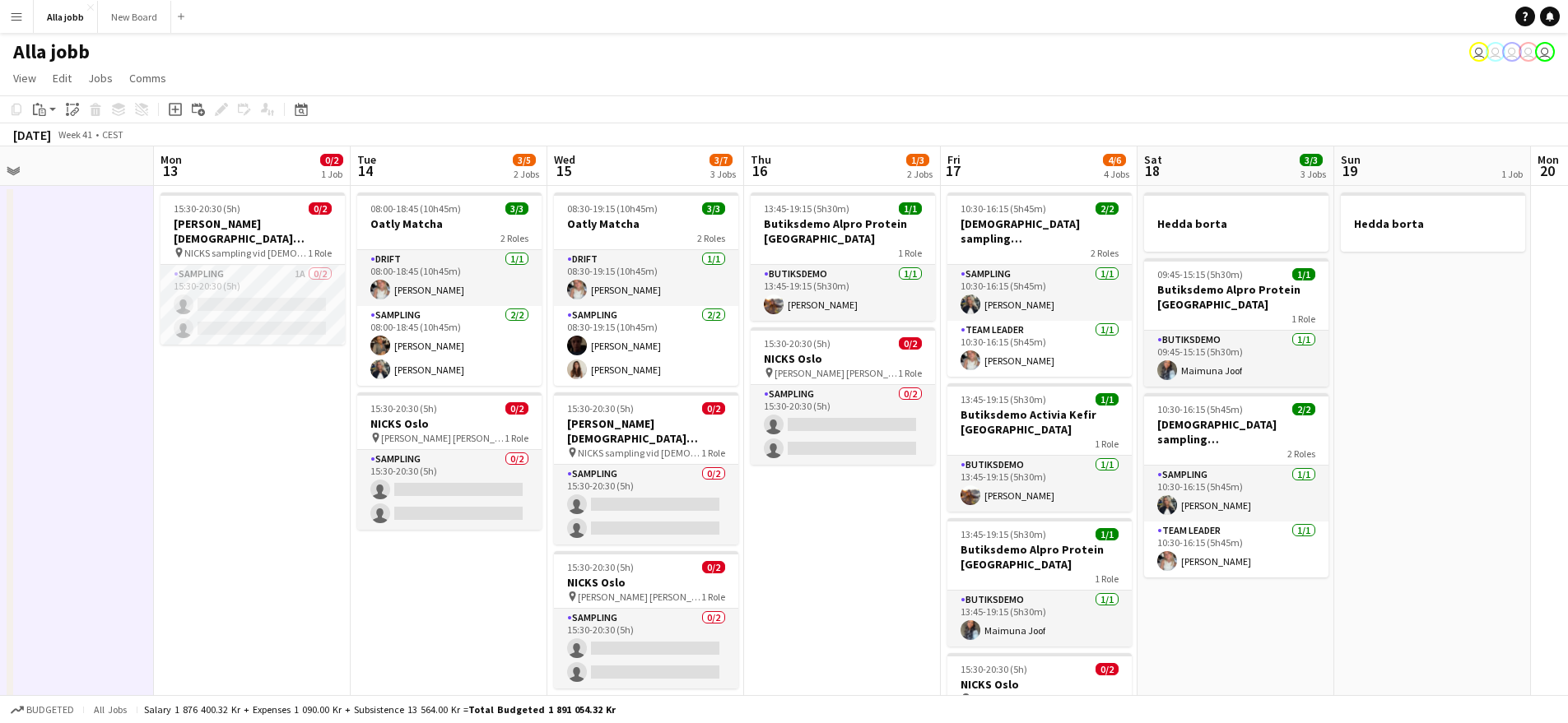
drag, startPoint x: 867, startPoint y: 464, endPoint x: 793, endPoint y: 419, distance: 86.6
click at [285, 325] on app-card-role "Sampling 1A 0/2 15:30-20:30 (5h) single-neutral-actions single-neutral-actions" at bounding box center [253, 305] width 185 height 79
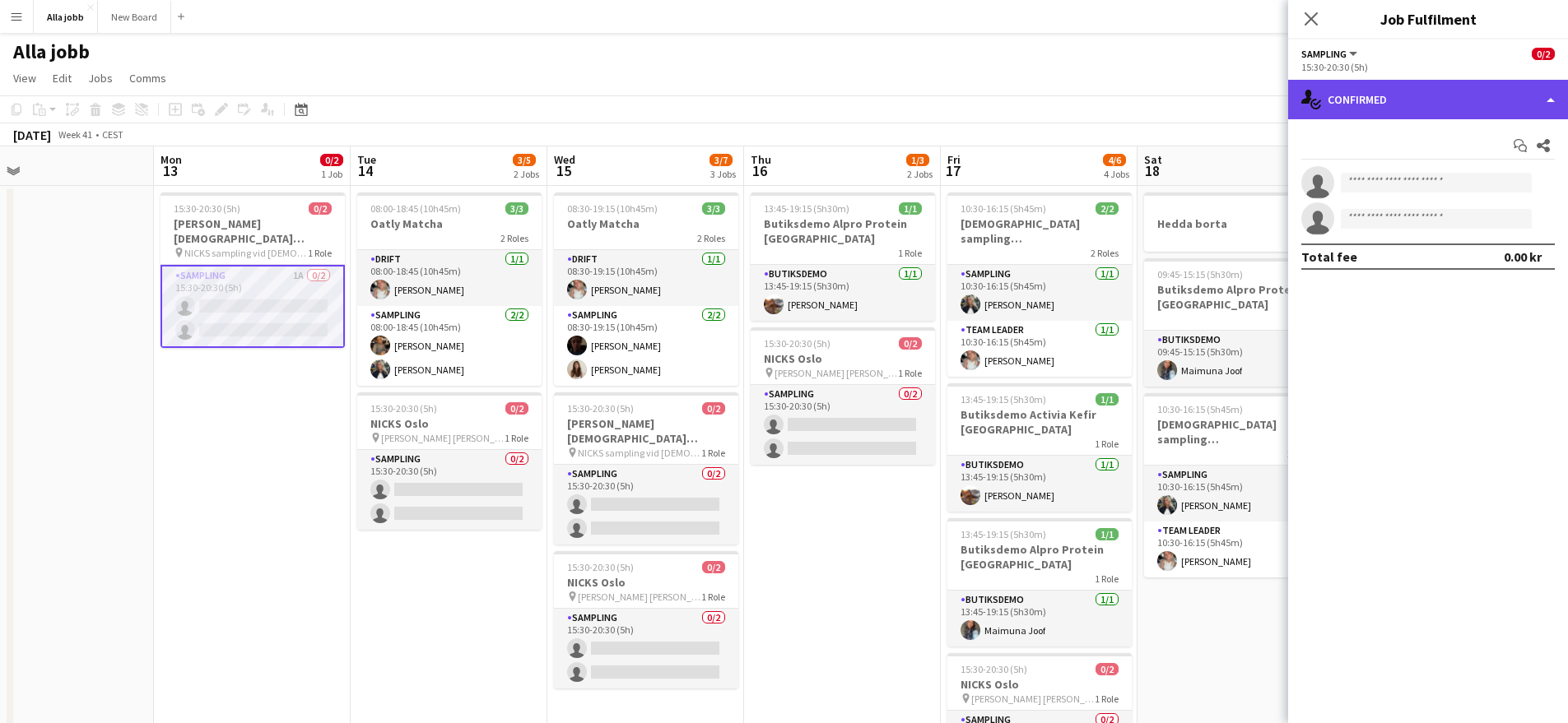
click at [1446, 93] on div "single-neutral-actions-check-2 Confirmed" at bounding box center [1428, 99] width 280 height 40
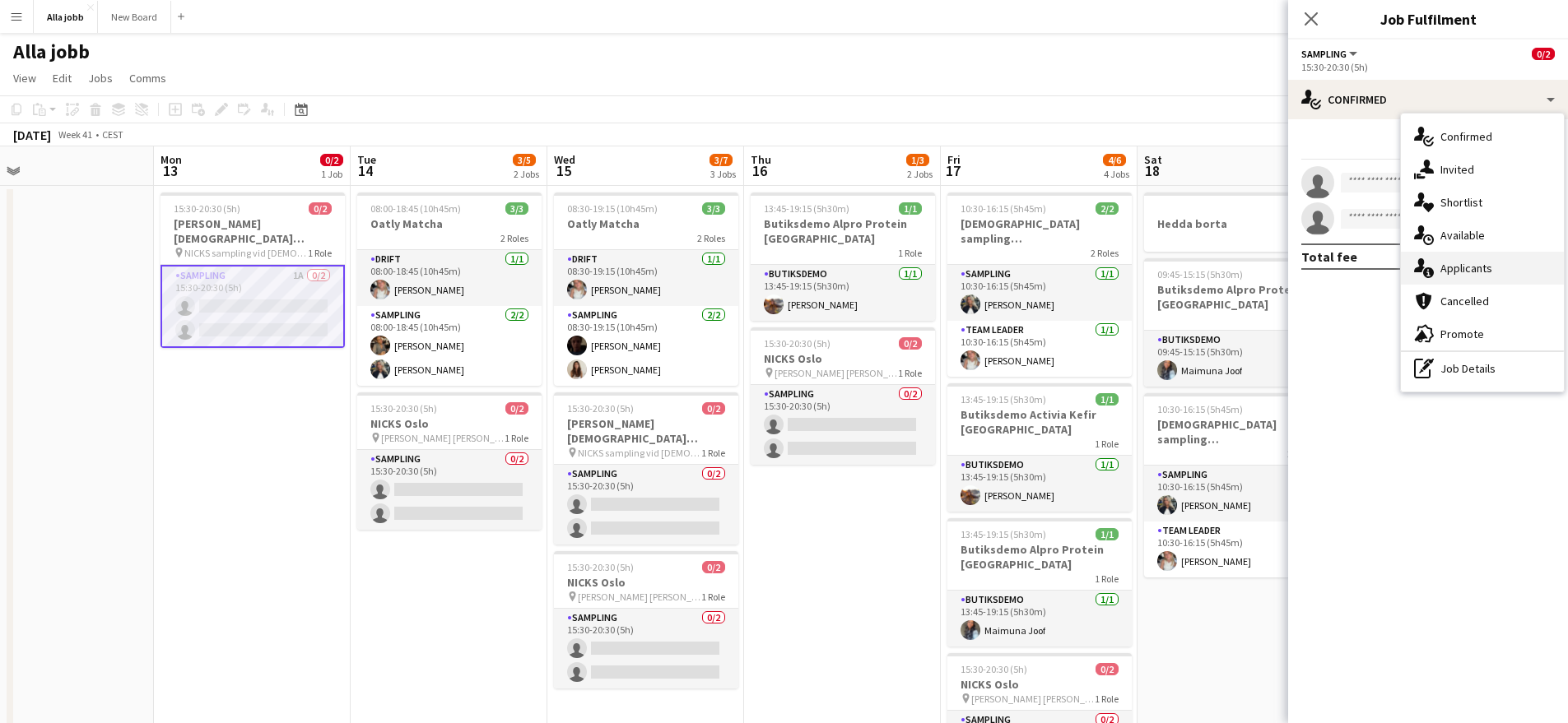
click at [1500, 266] on div "single-neutral-actions-information Applicants" at bounding box center [1482, 268] width 163 height 33
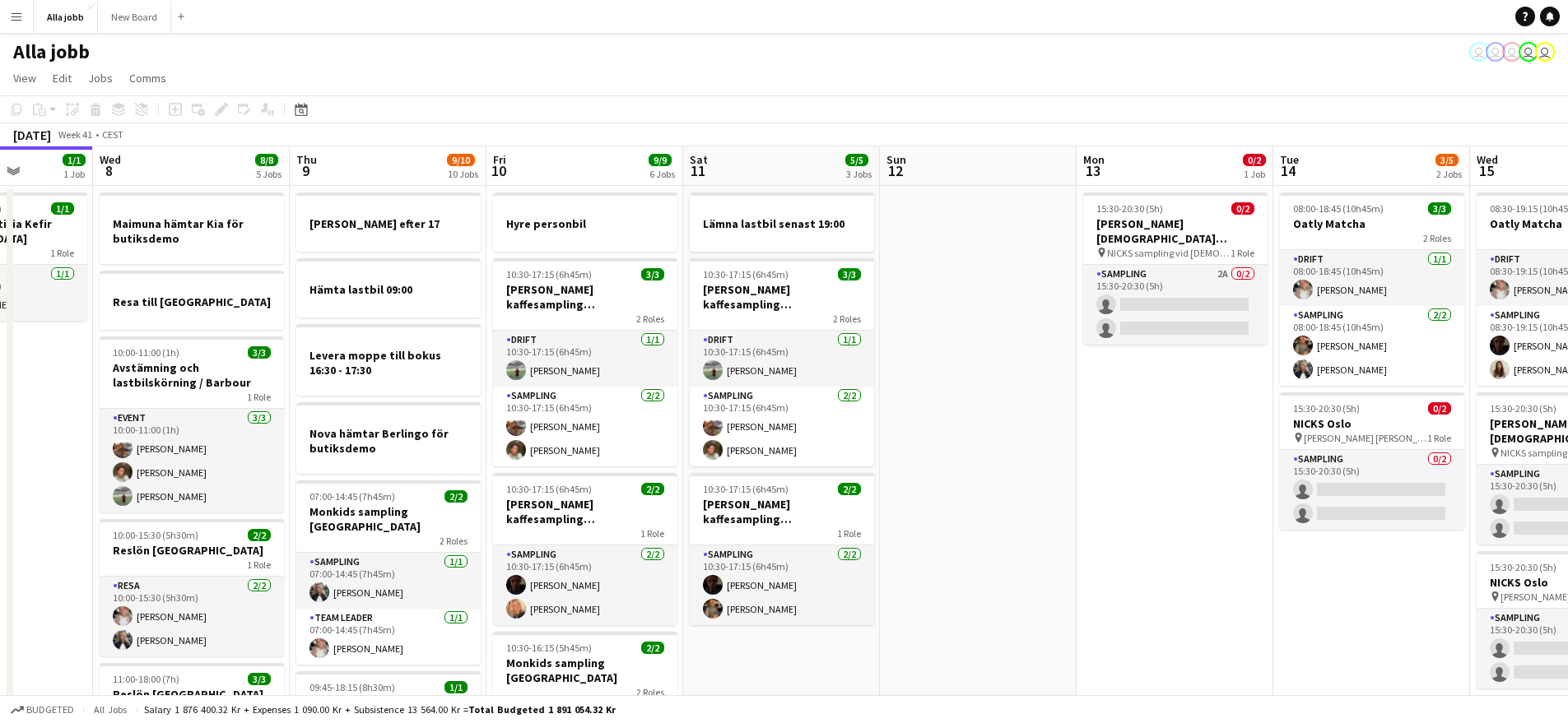
scroll to position [0, 697]
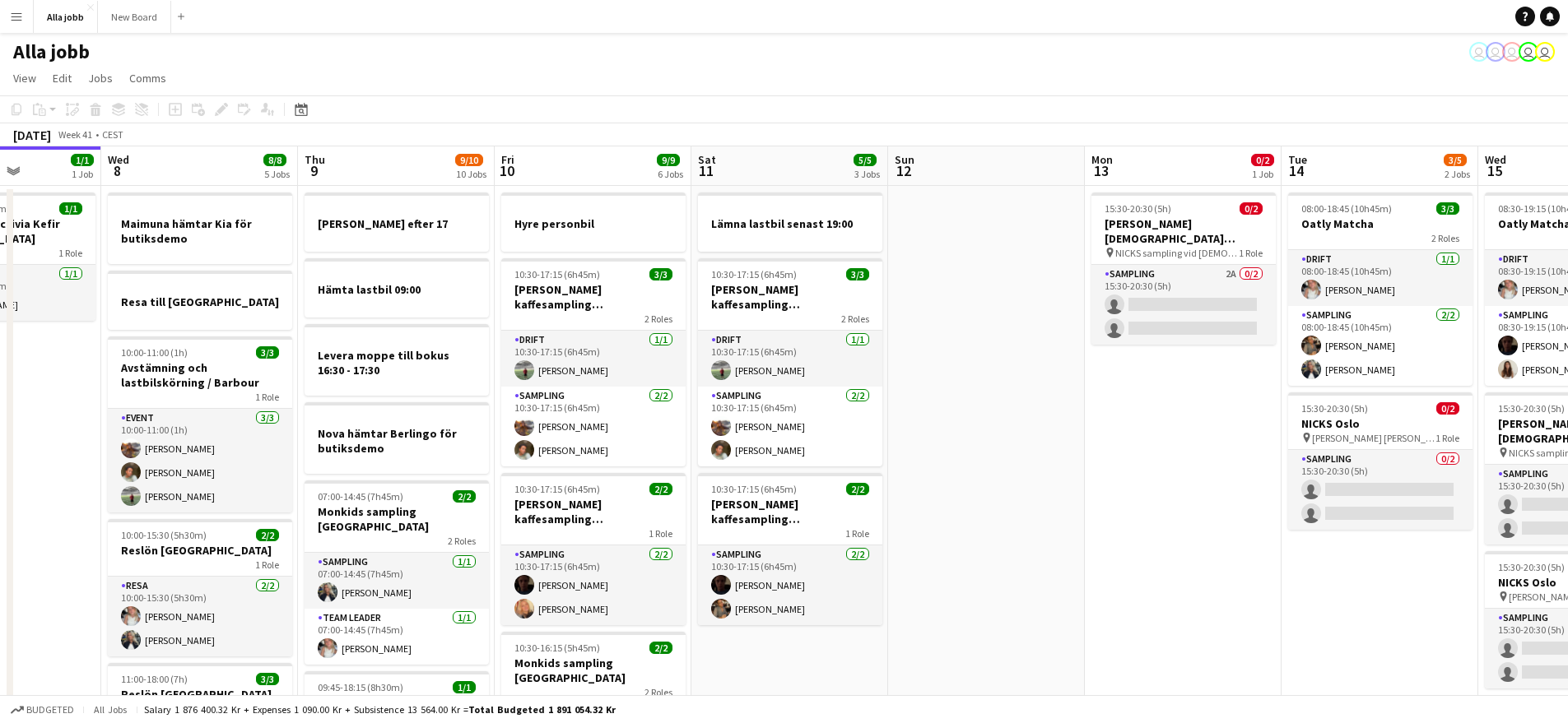
drag, startPoint x: 1199, startPoint y: 440, endPoint x: 515, endPoint y: 463, distance: 684.4
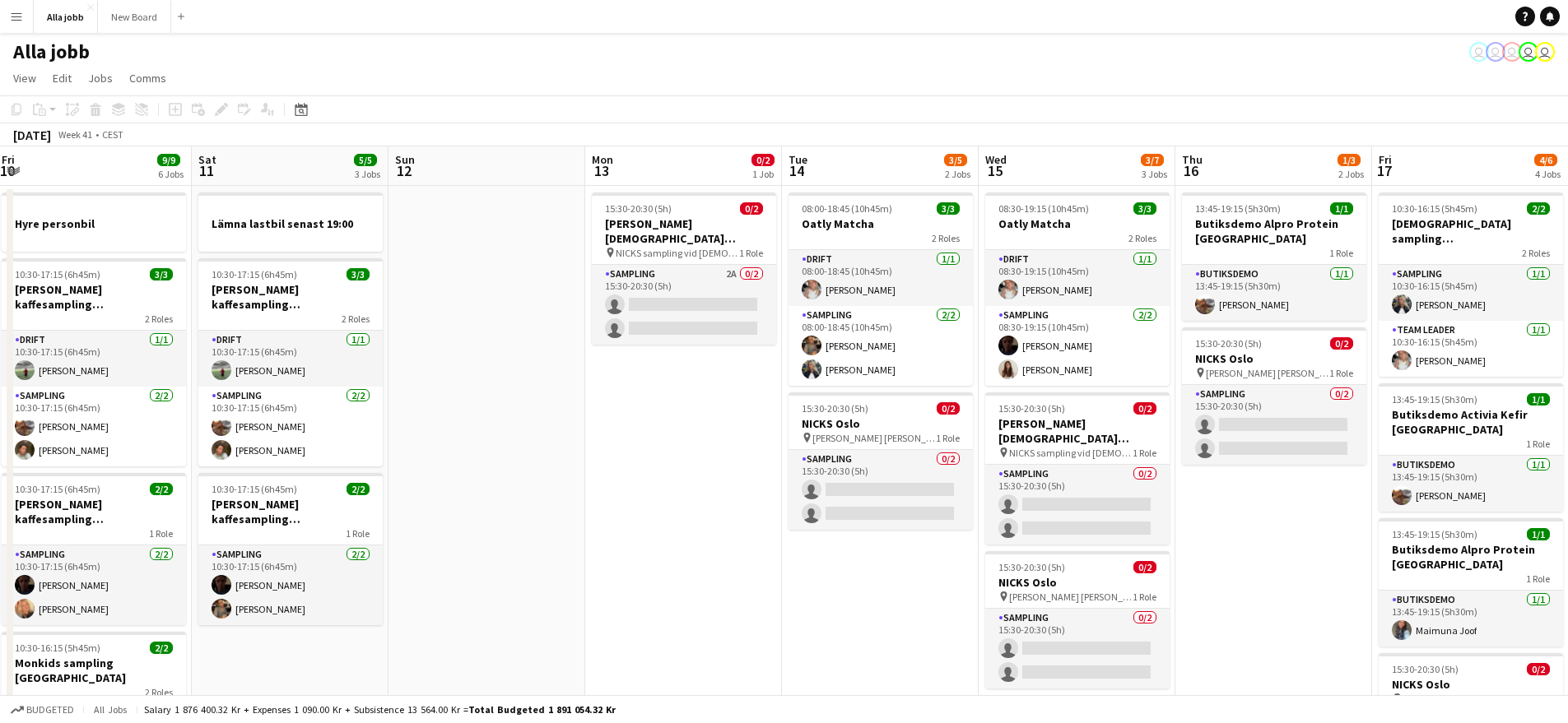
drag, startPoint x: 735, startPoint y: 458, endPoint x: 665, endPoint y: 459, distance: 70.0
click at [934, 442] on span "1 Role" at bounding box center [946, 438] width 24 height 12
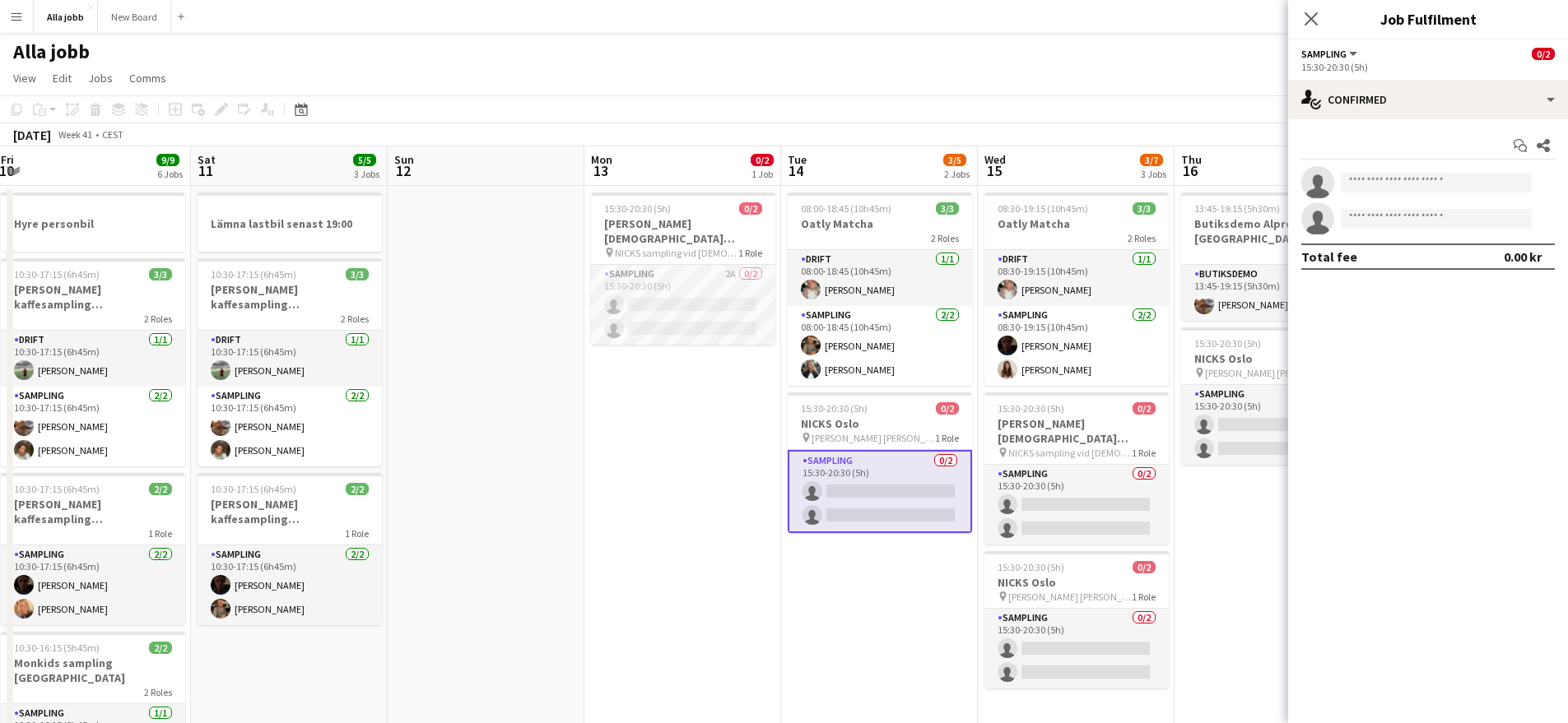
drag, startPoint x: 609, startPoint y: 378, endPoint x: 646, endPoint y: 330, distance: 60.6
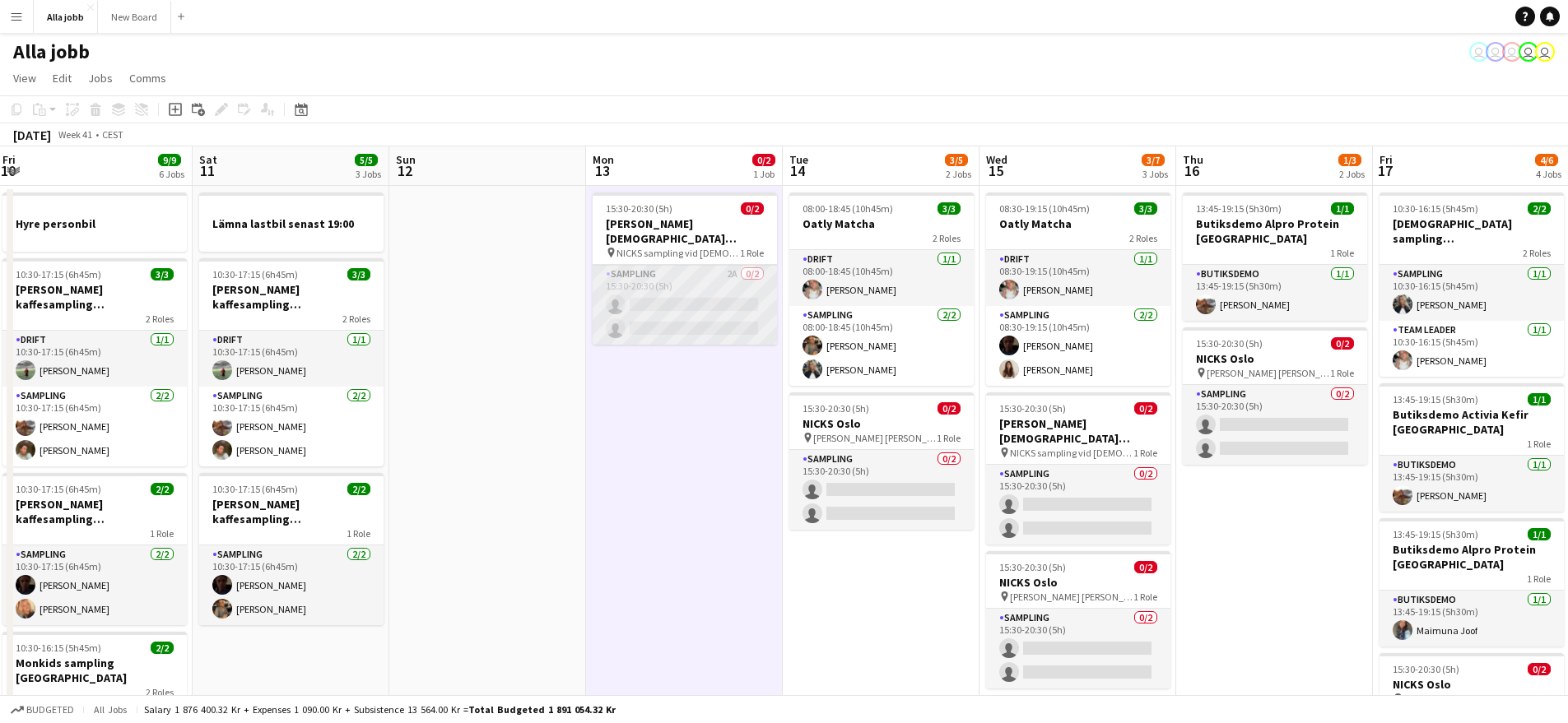
click at [671, 298] on app-card-role "Sampling 2A 0/2 15:30-20:30 (5h) single-neutral-actions single-neutral-actions" at bounding box center [685, 305] width 185 height 79
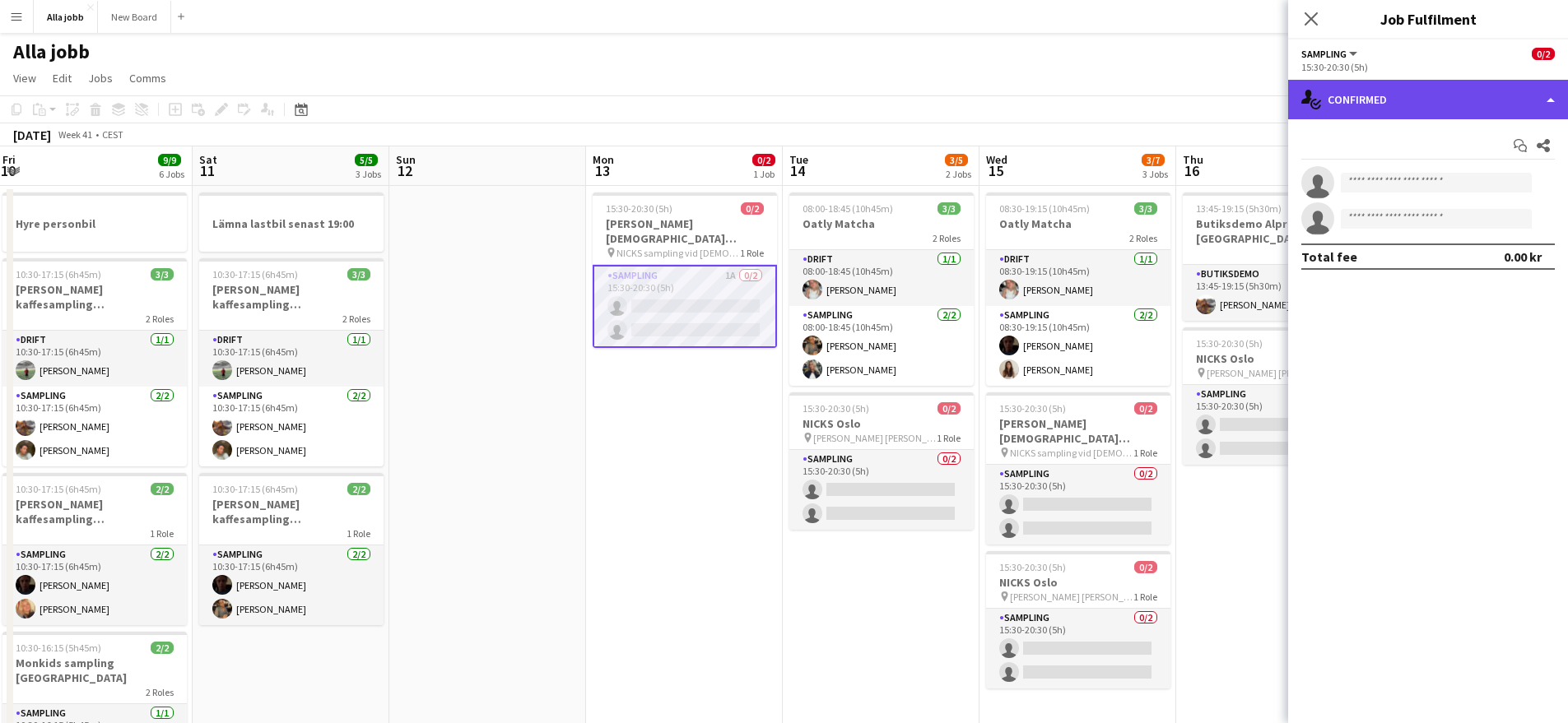
click at [1458, 92] on div "single-neutral-actions-check-2 Confirmed" at bounding box center [1428, 99] width 280 height 40
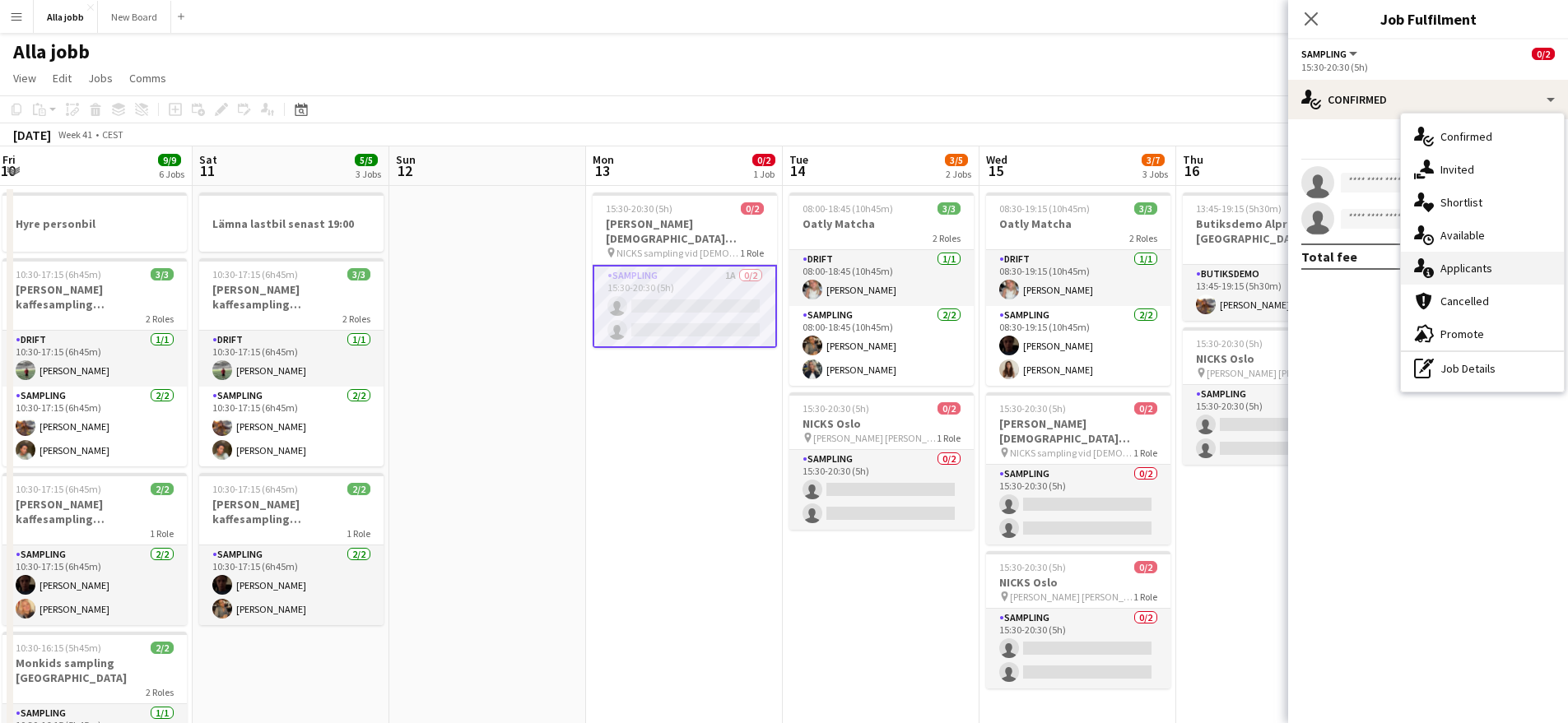
click at [1463, 277] on div "single-neutral-actions-information Applicants" at bounding box center [1482, 268] width 163 height 33
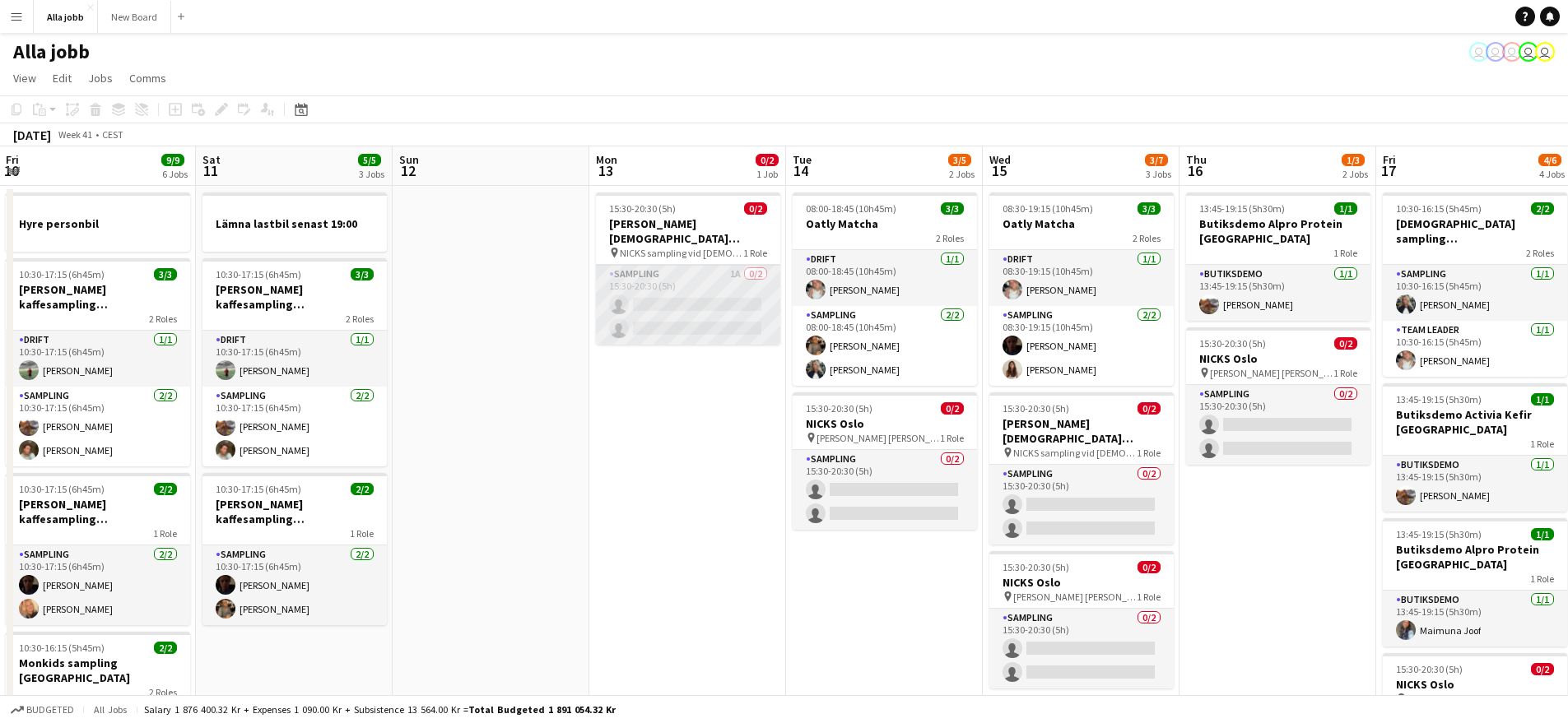
click at [728, 309] on app-card-role "Sampling 1A 0/2 15:30-20:30 (5h) single-neutral-actions single-neutral-actions" at bounding box center [688, 305] width 185 height 79
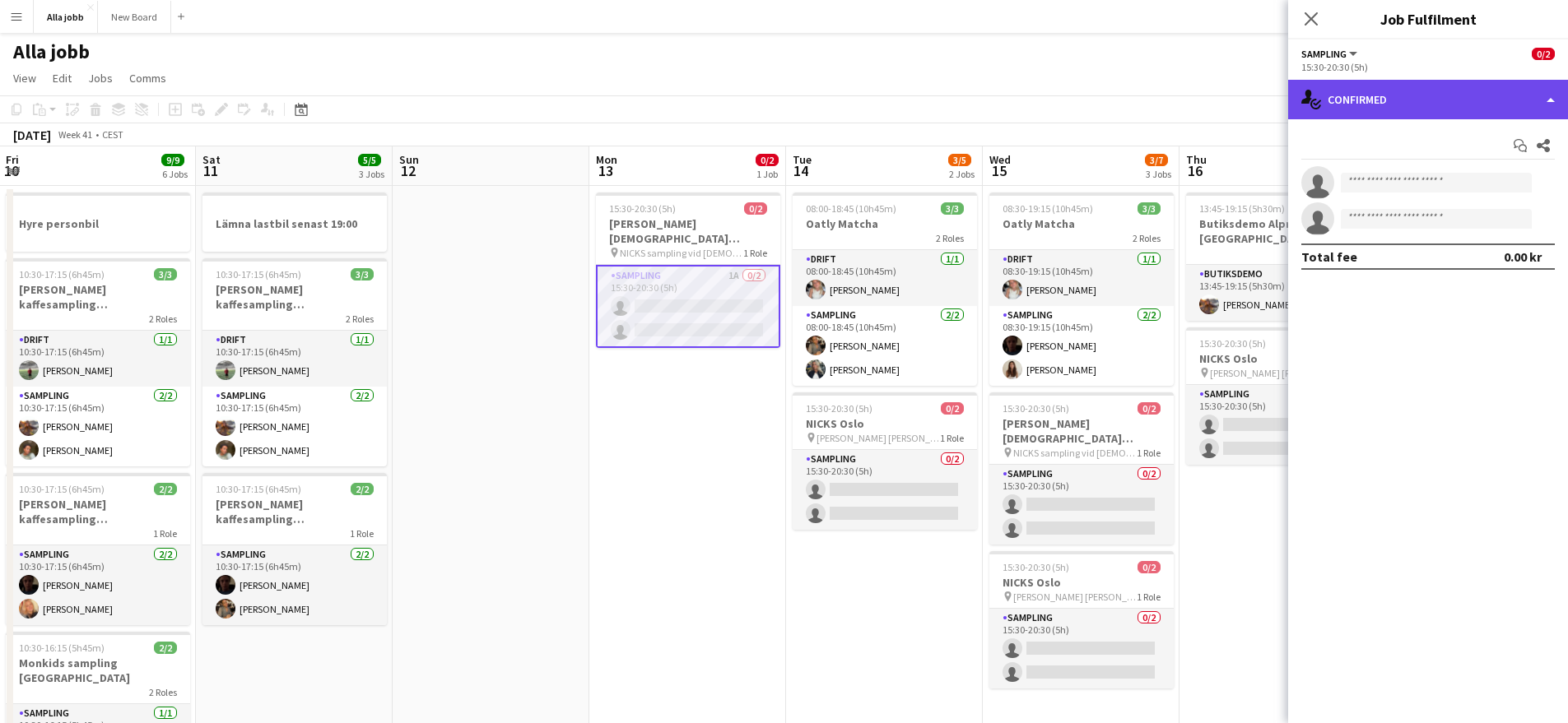
click at [1439, 98] on div "single-neutral-actions-check-2 Confirmed" at bounding box center [1428, 99] width 280 height 40
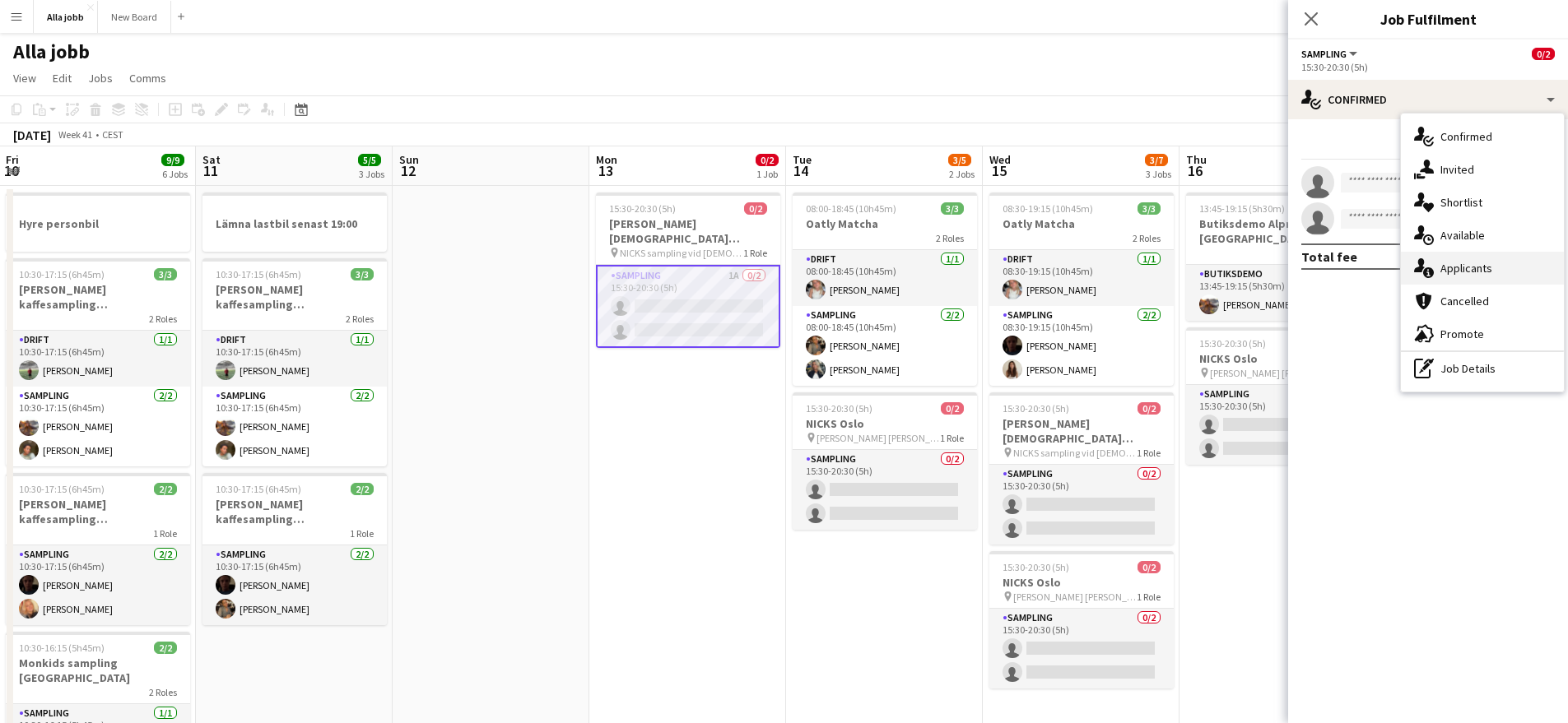
click at [1480, 275] on span "Applicants" at bounding box center [1466, 268] width 52 height 15
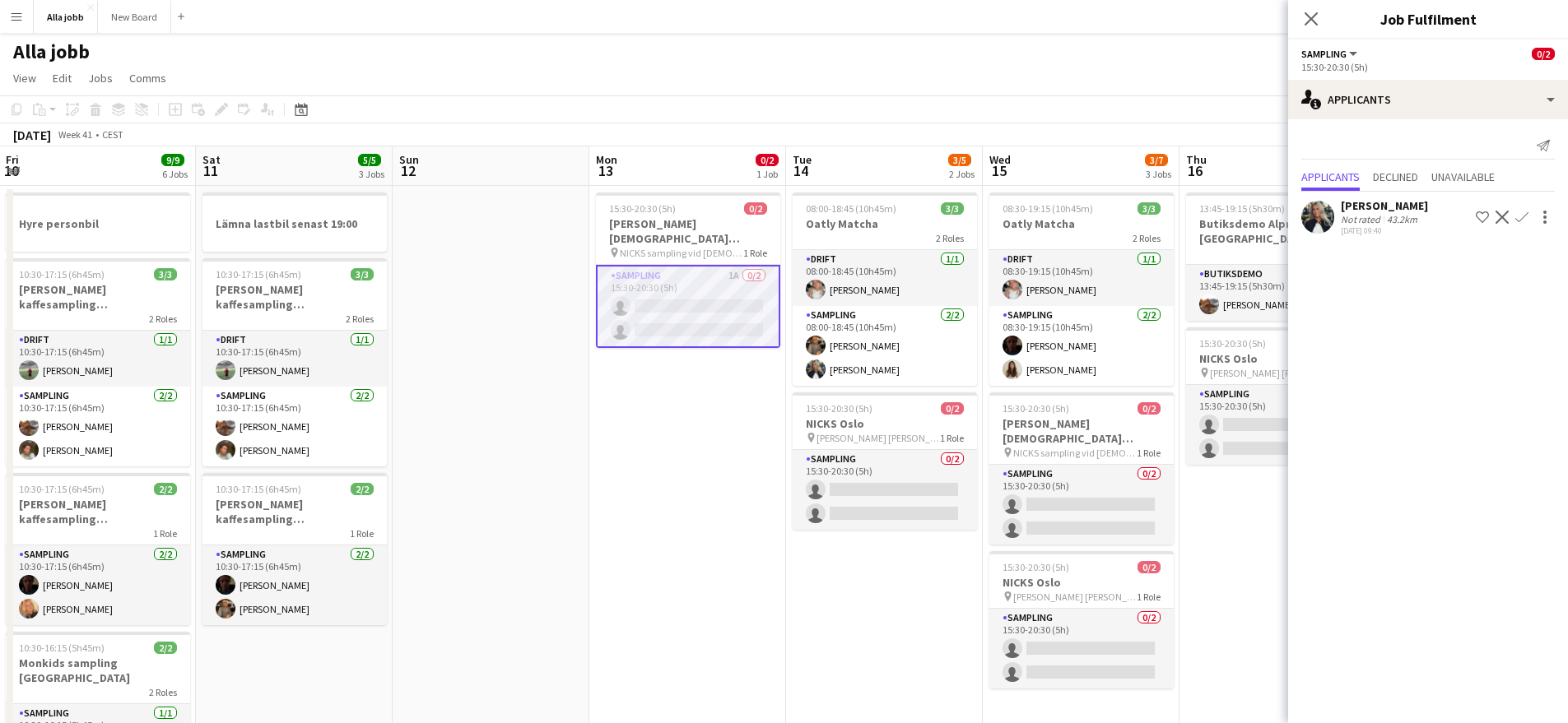
click at [1323, 216] on app-user-avatar at bounding box center [1317, 217] width 33 height 33
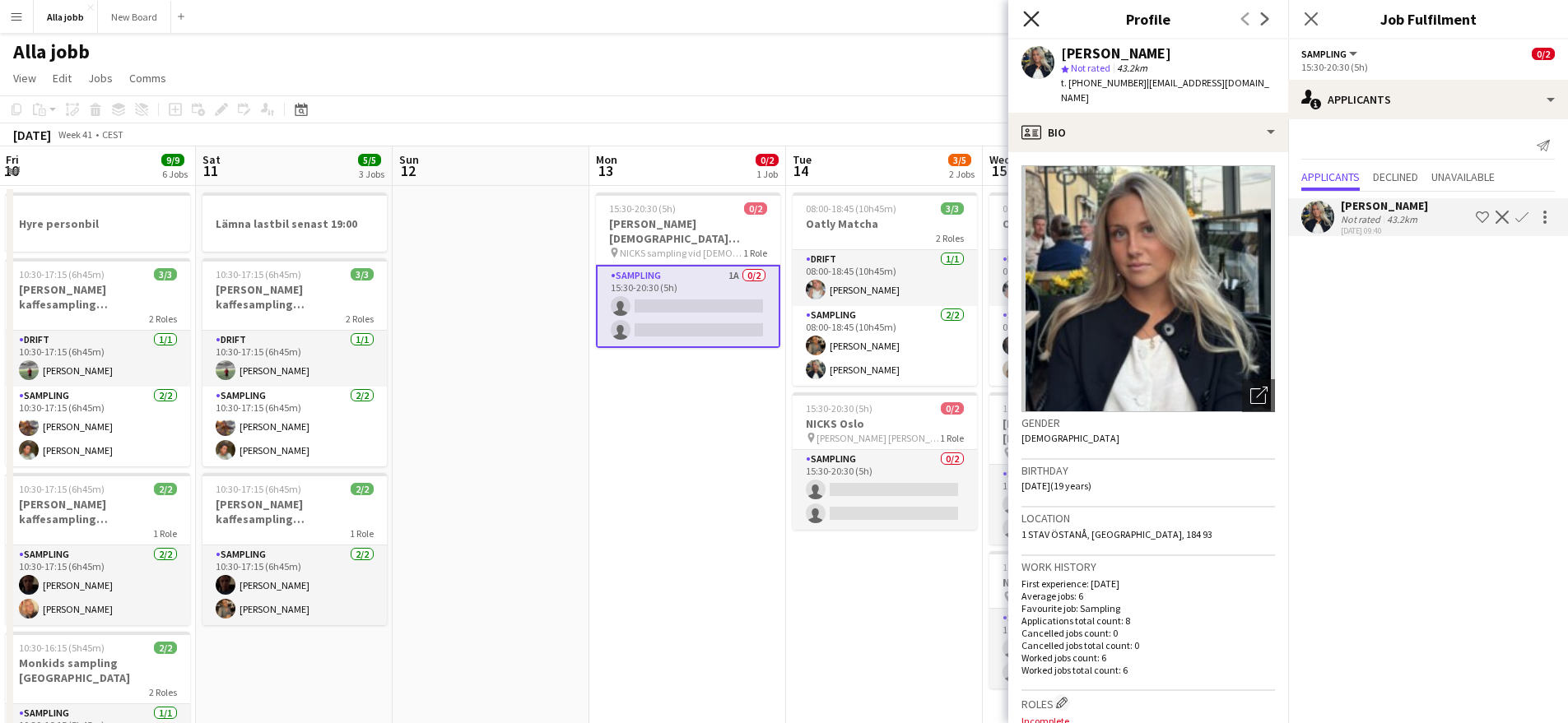
click at [1036, 17] on icon "Close pop-in" at bounding box center [1031, 19] width 16 height 16
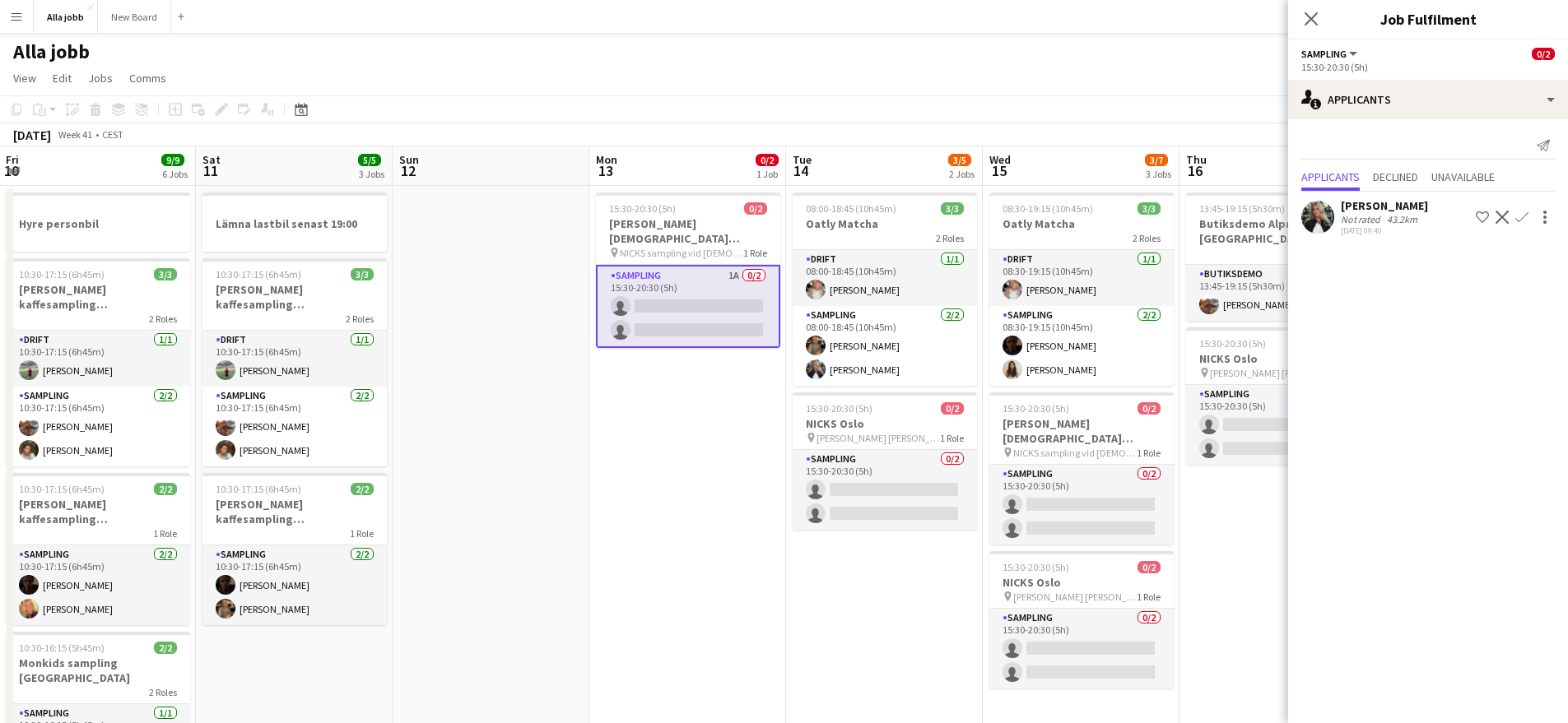
click at [1322, 221] on app-user-avatar at bounding box center [1317, 217] width 33 height 33
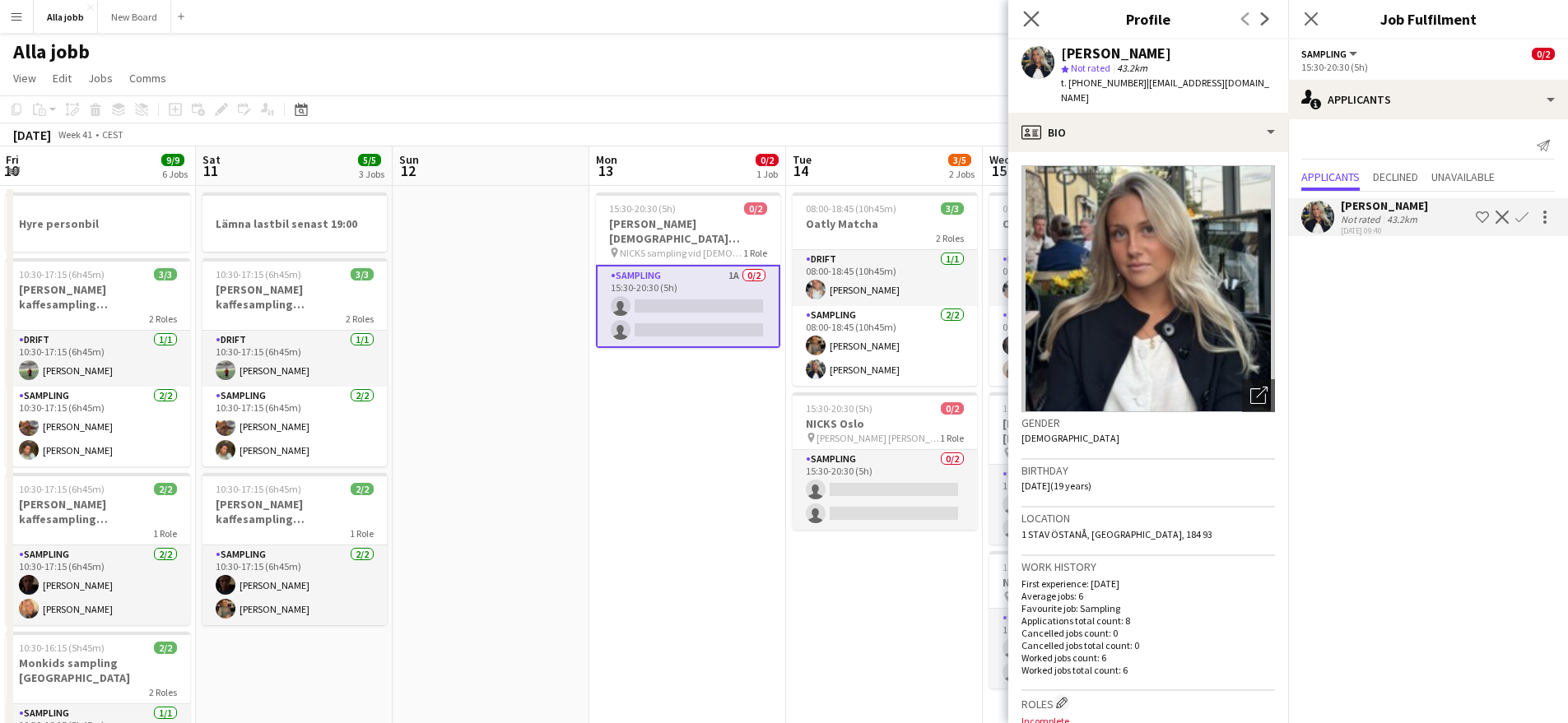
click at [1040, 12] on app-icon "Close pop-in" at bounding box center [1032, 19] width 24 height 24
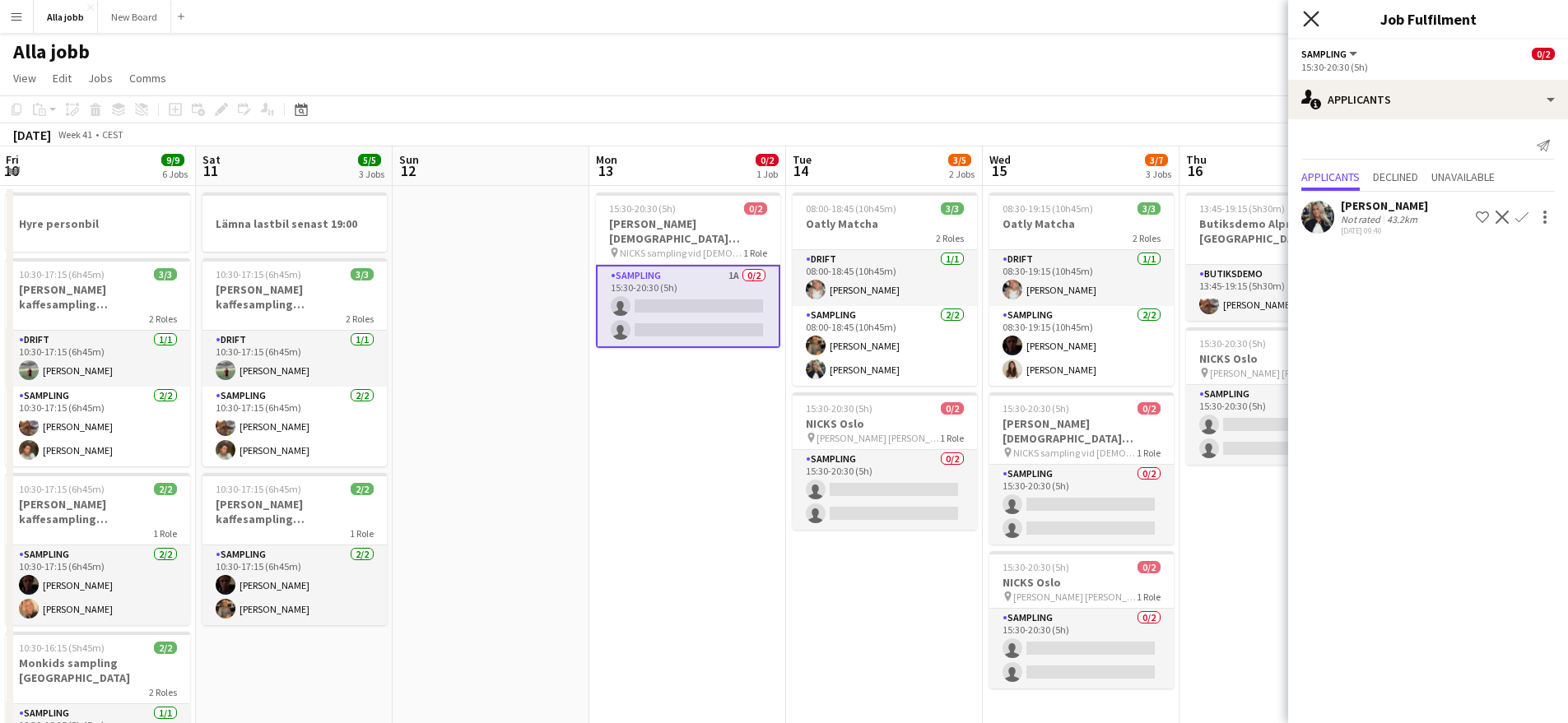
click at [1315, 17] on icon "Close pop-in" at bounding box center [1311, 19] width 16 height 16
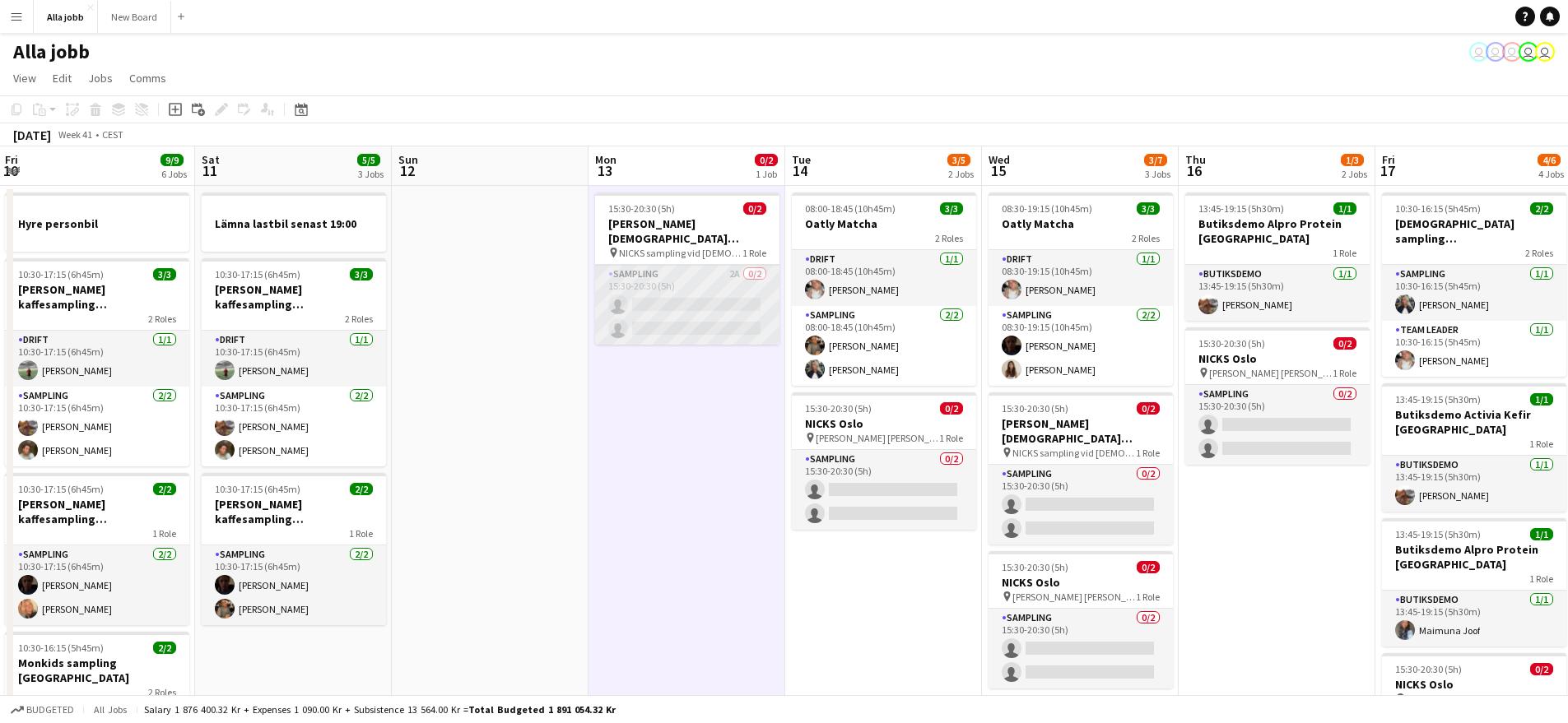
click at [680, 303] on app-card-role "Sampling 2A 0/2 15:30-20:30 (5h) single-neutral-actions single-neutral-actions" at bounding box center [687, 305] width 185 height 79
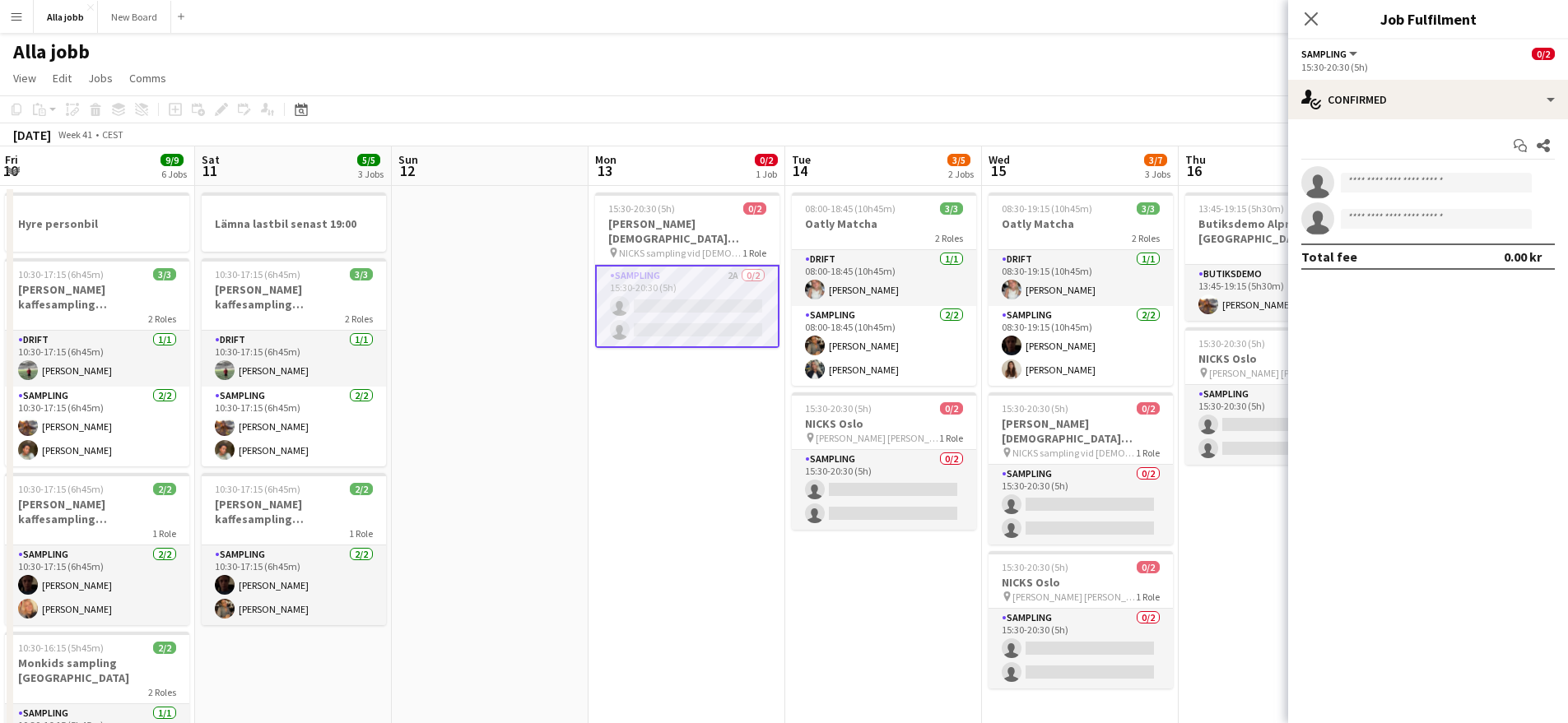
click at [1363, 119] on div "Start chat Share single-neutral-actions single-neutral-actions Total fee 0.00 kr" at bounding box center [1428, 201] width 280 height 164
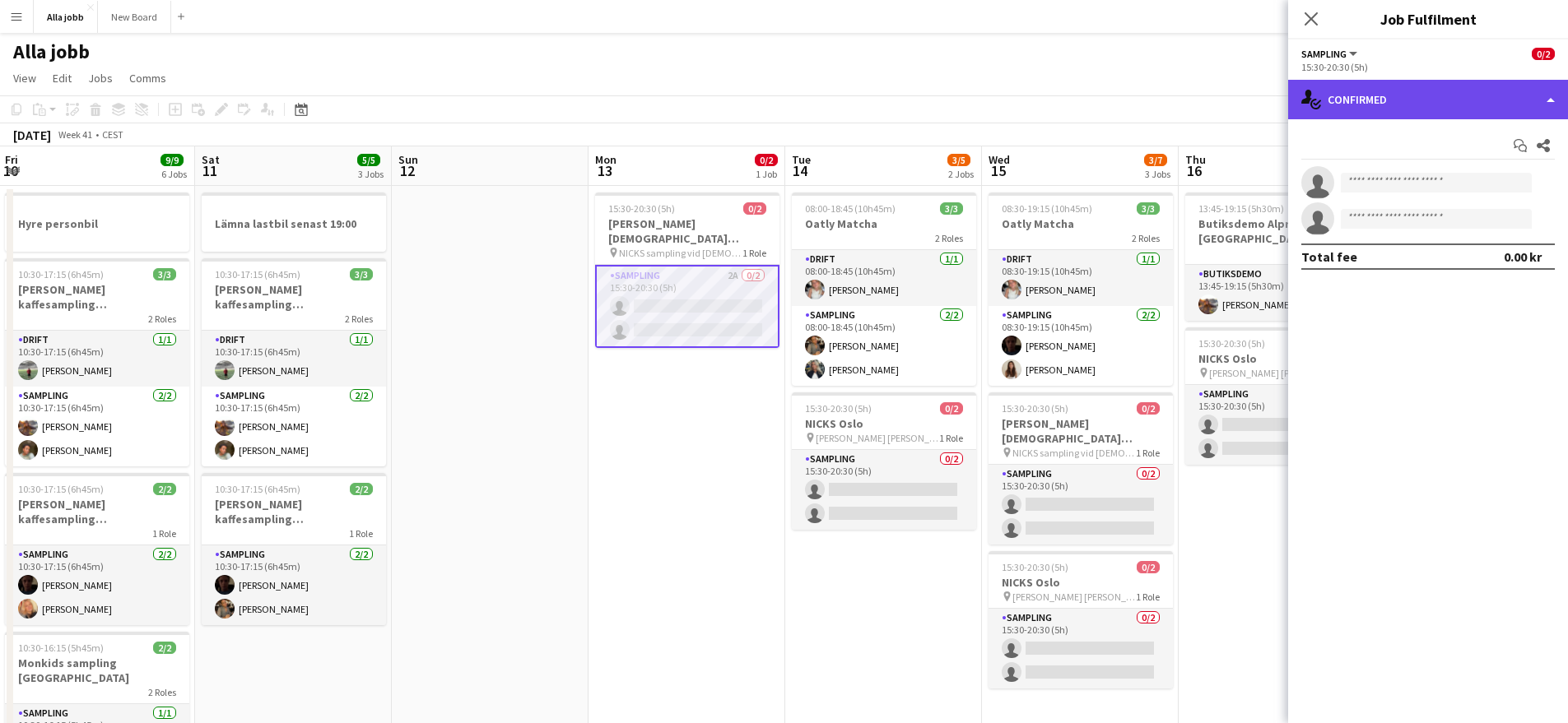
click at [1426, 90] on div "single-neutral-actions-check-2 Confirmed" at bounding box center [1428, 99] width 280 height 40
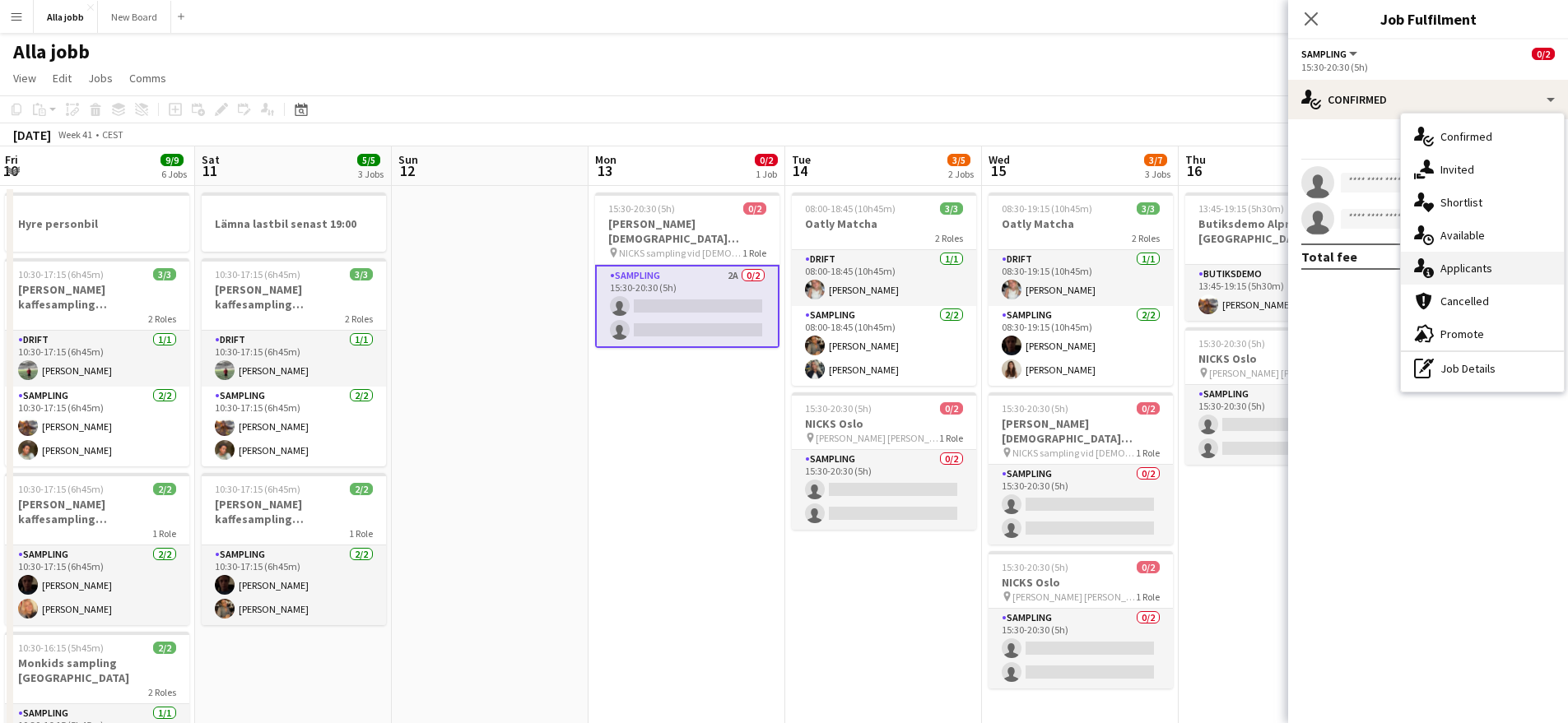
click at [1487, 271] on span "Applicants" at bounding box center [1466, 268] width 52 height 15
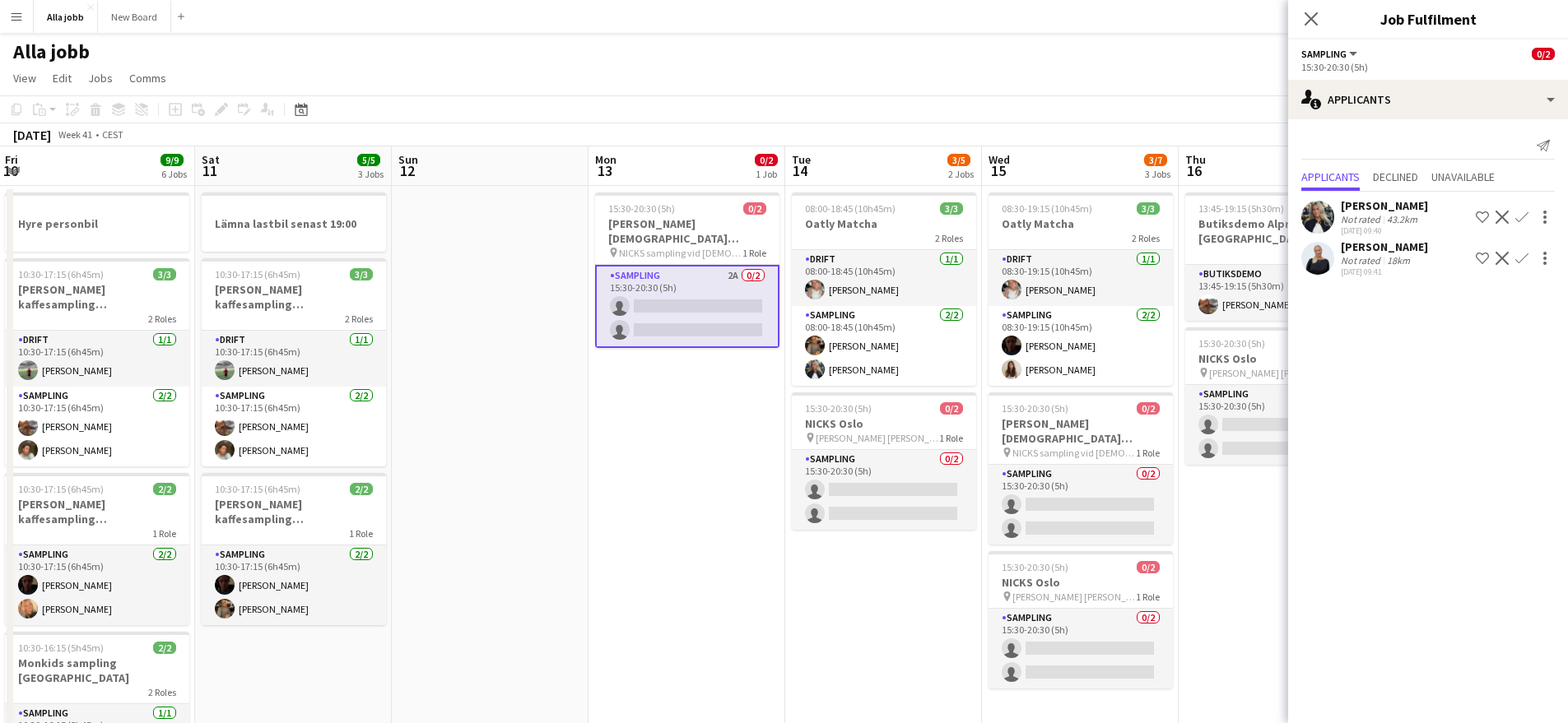
click at [1333, 262] on div at bounding box center [1317, 258] width 33 height 33
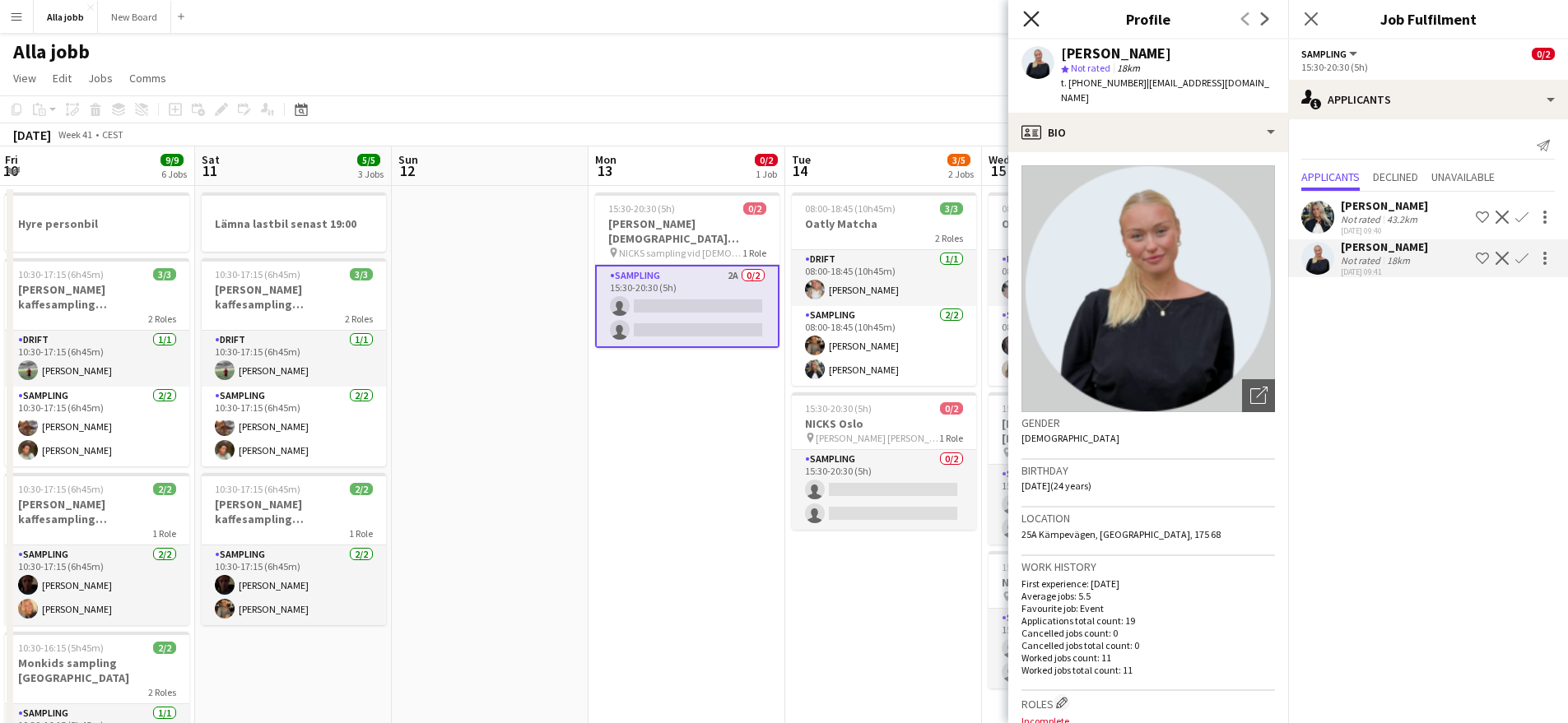
click at [1027, 13] on icon at bounding box center [1031, 19] width 16 height 16
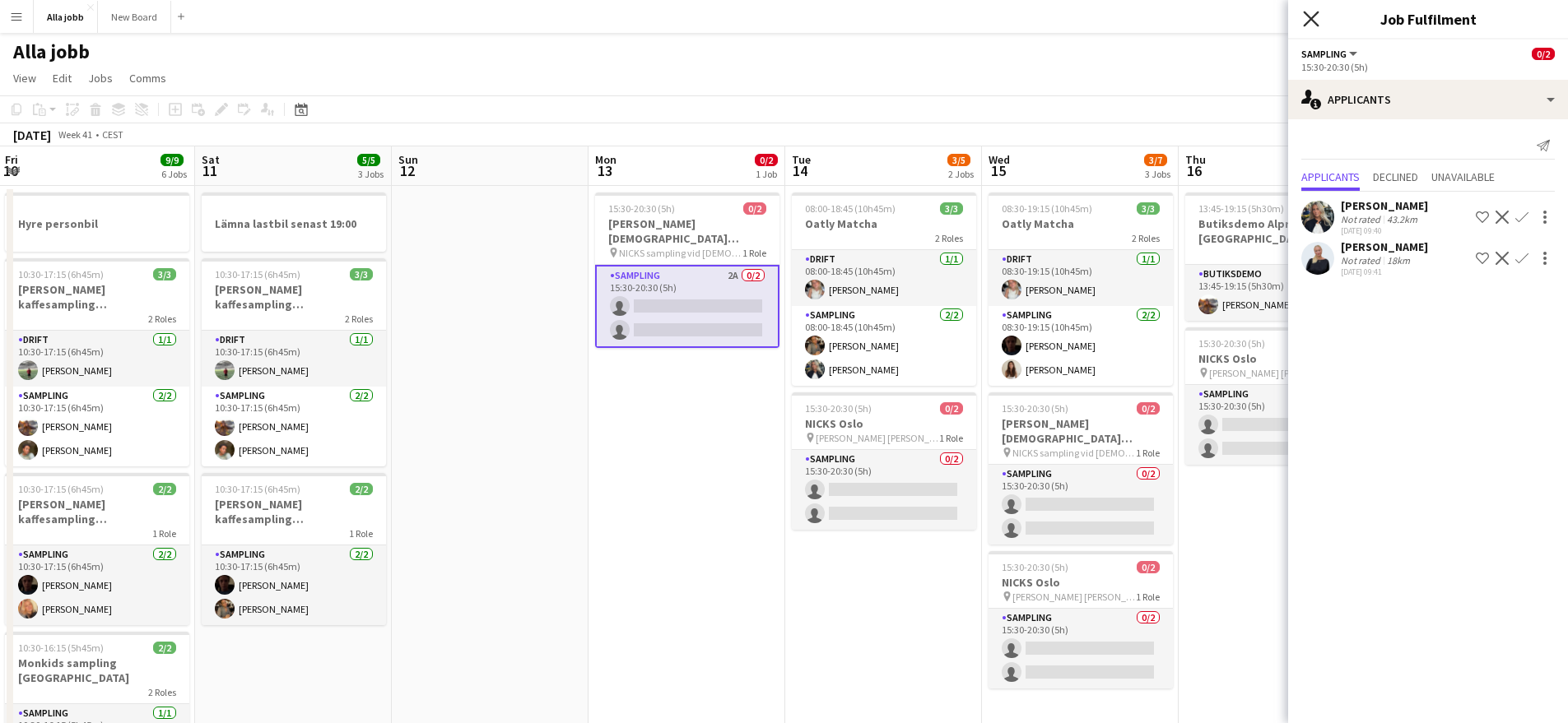
click at [1311, 22] on icon "Close pop-in" at bounding box center [1311, 19] width 16 height 16
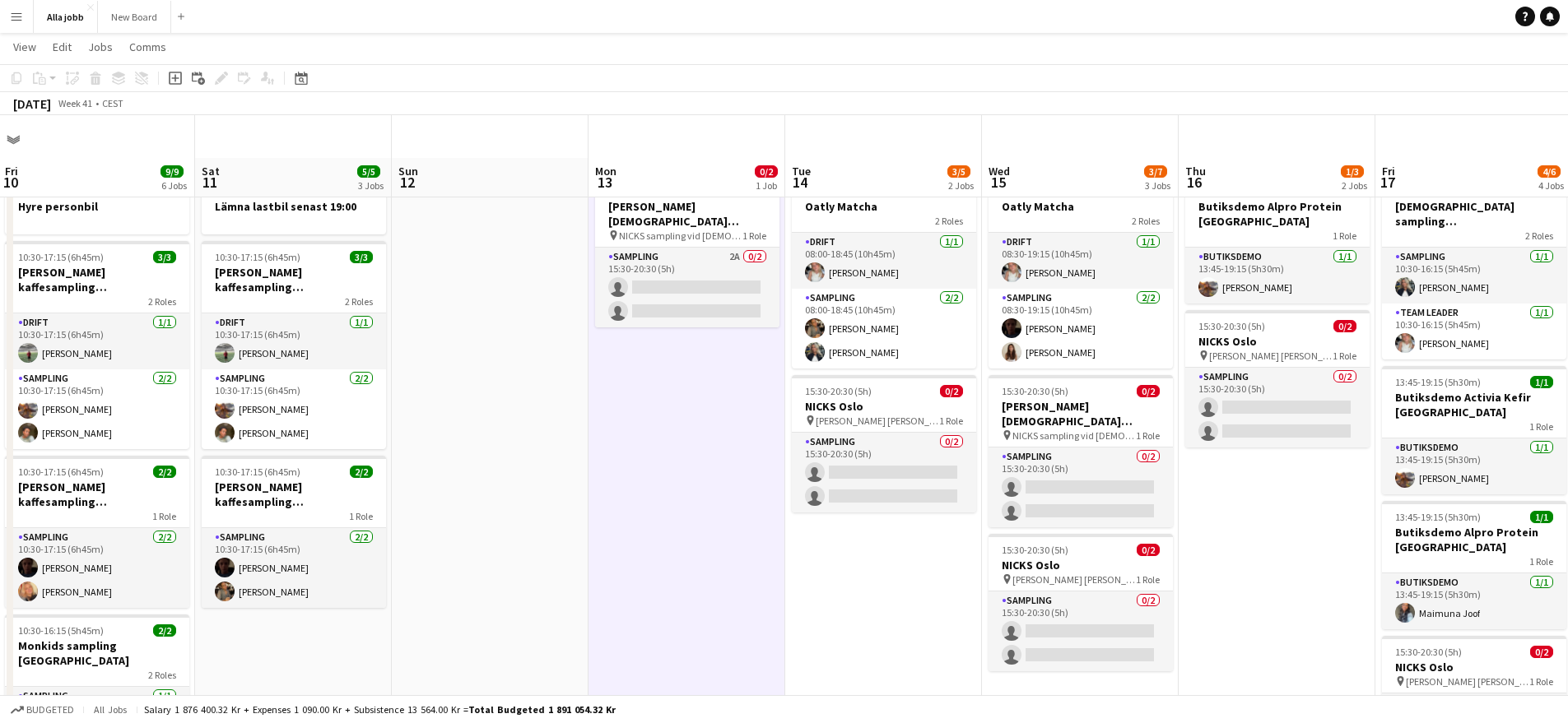
scroll to position [0, 0]
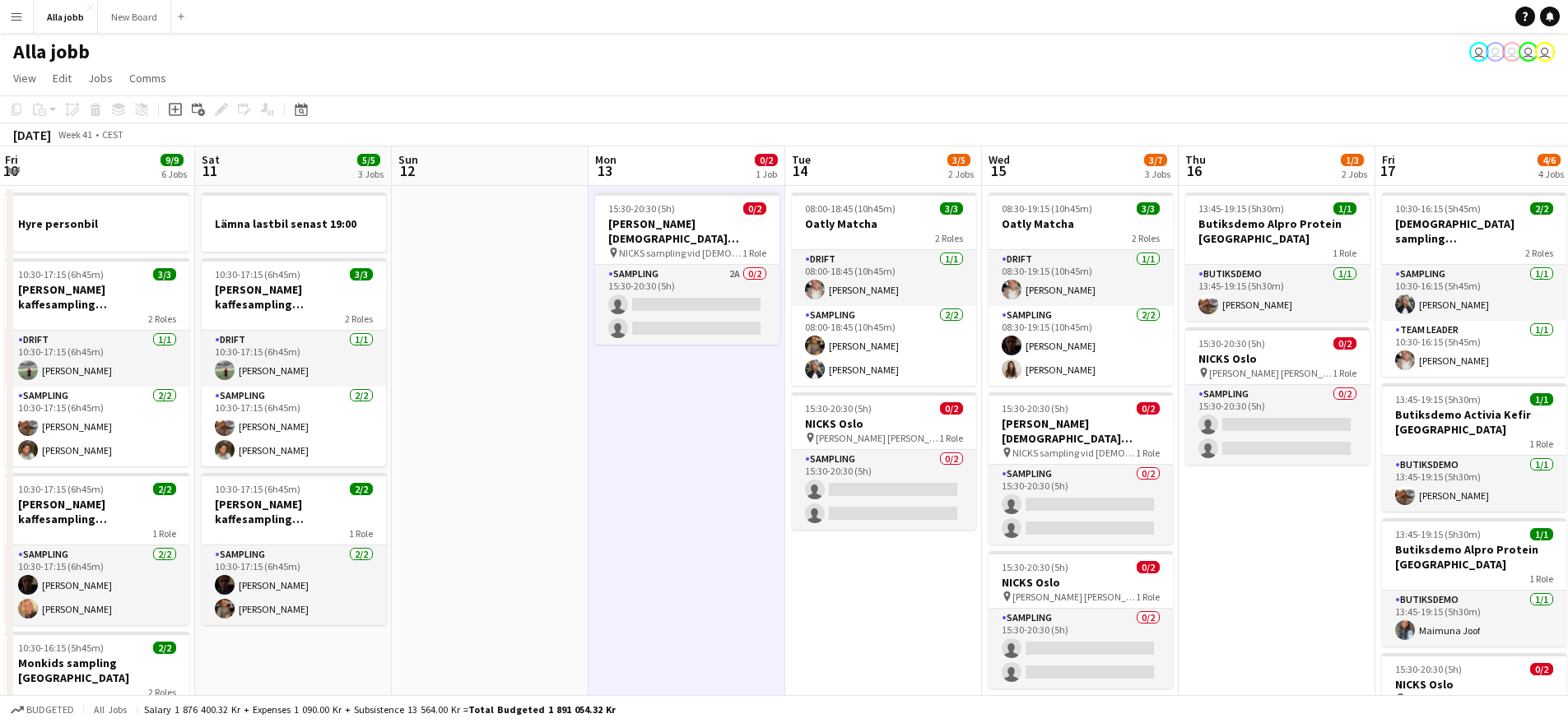
drag, startPoint x: 971, startPoint y: 76, endPoint x: 753, endPoint y: 77, distance: 218.0
click at [753, 77] on app-page-menu "View Day view expanded Day view collapsed Month view Date picker Jump to today …" at bounding box center [784, 79] width 1568 height 31
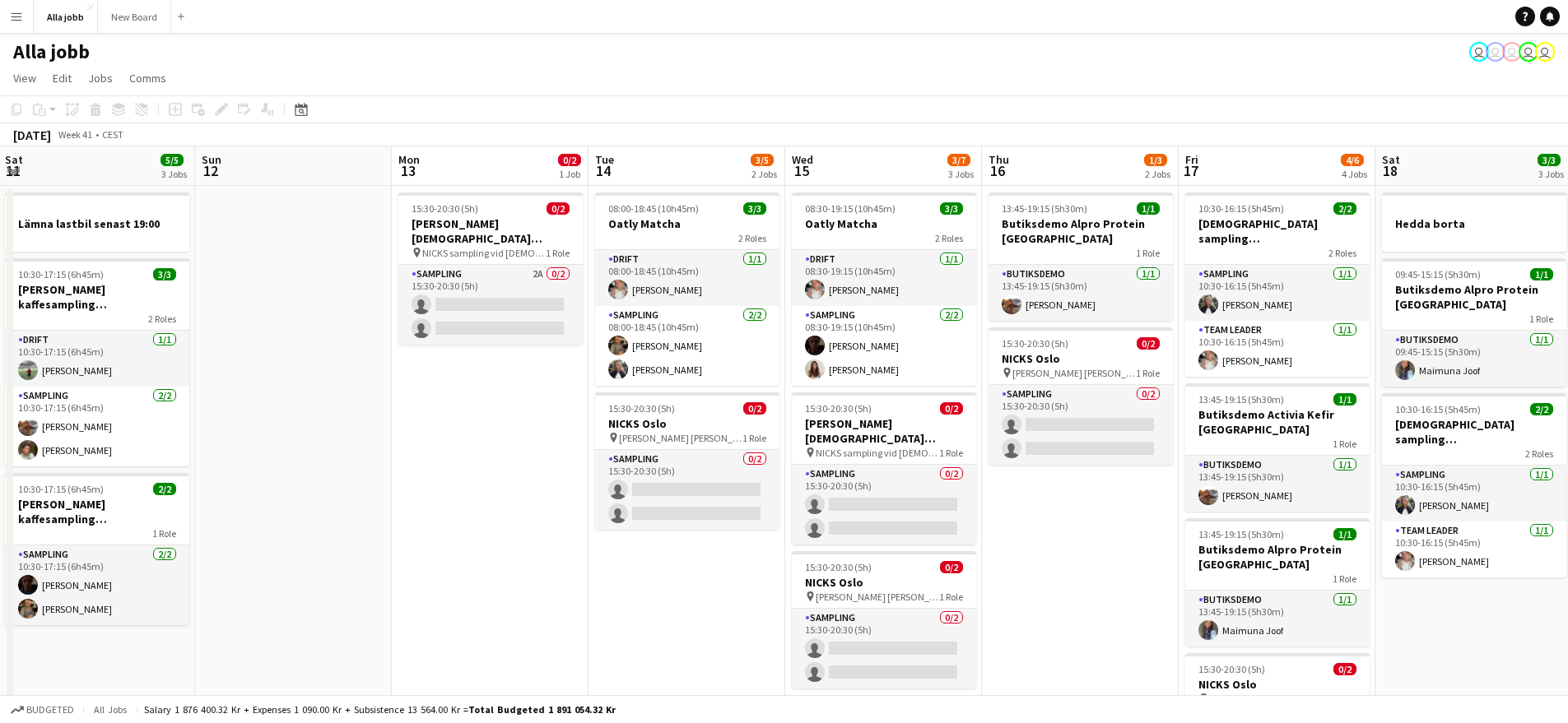
scroll to position [0, 648]
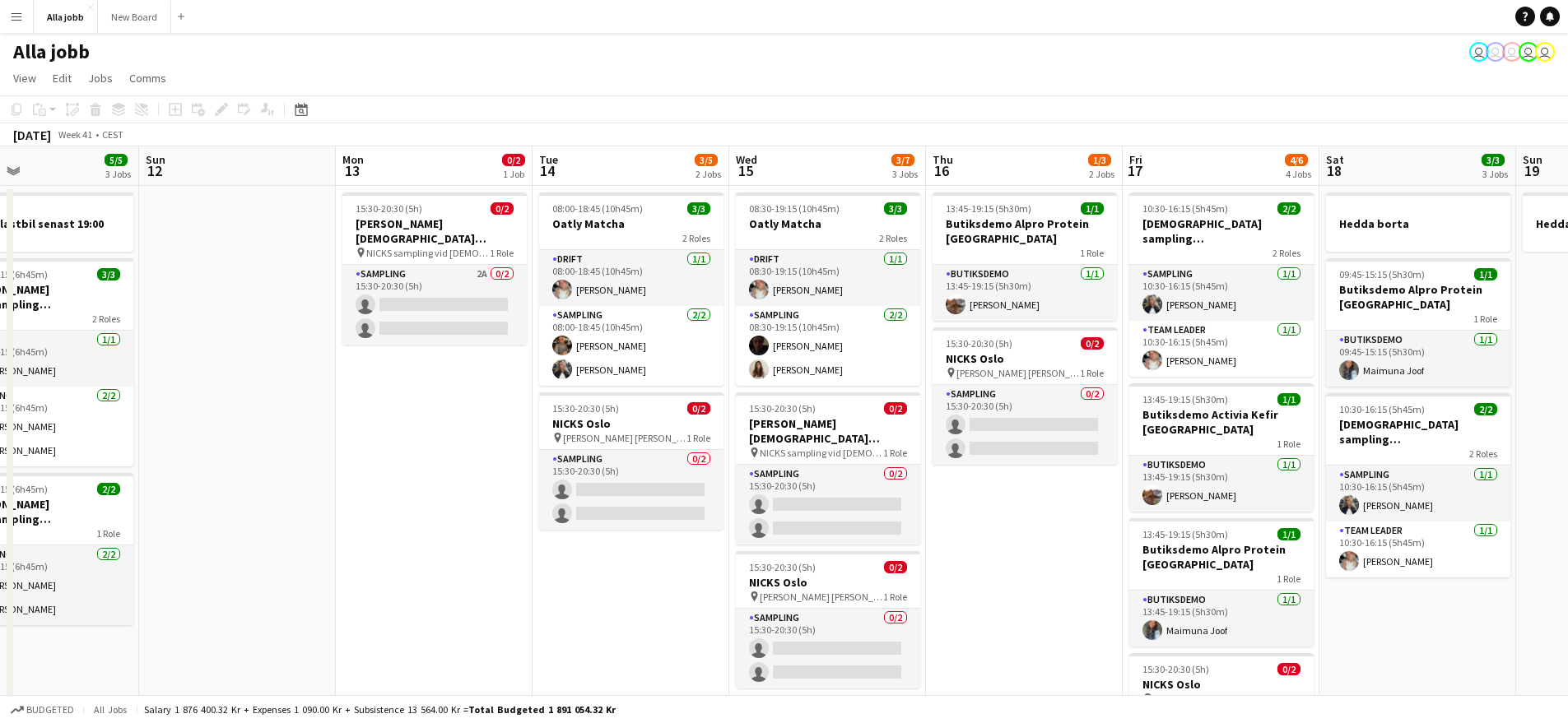
drag, startPoint x: 555, startPoint y: 547, endPoint x: 429, endPoint y: 508, distance: 131.9
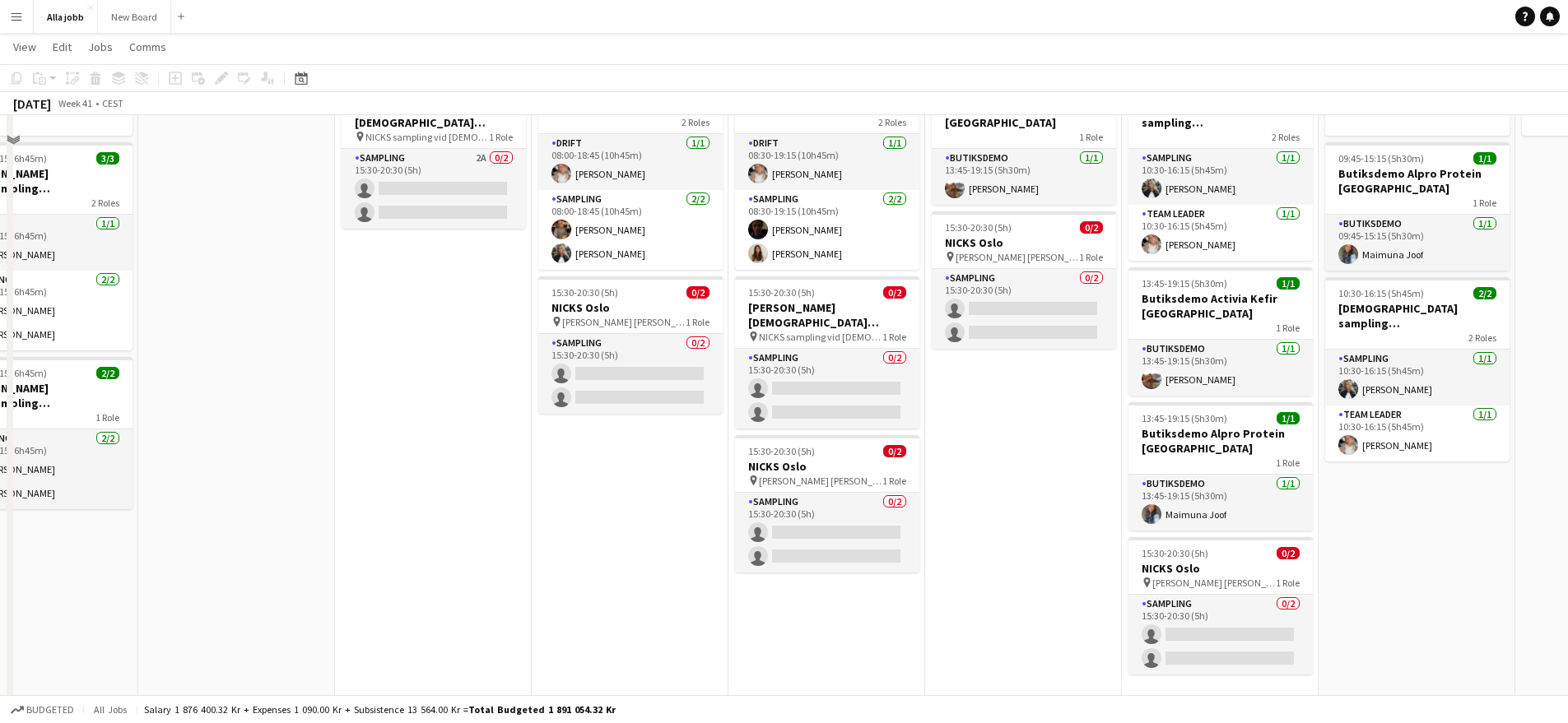
scroll to position [0, 0]
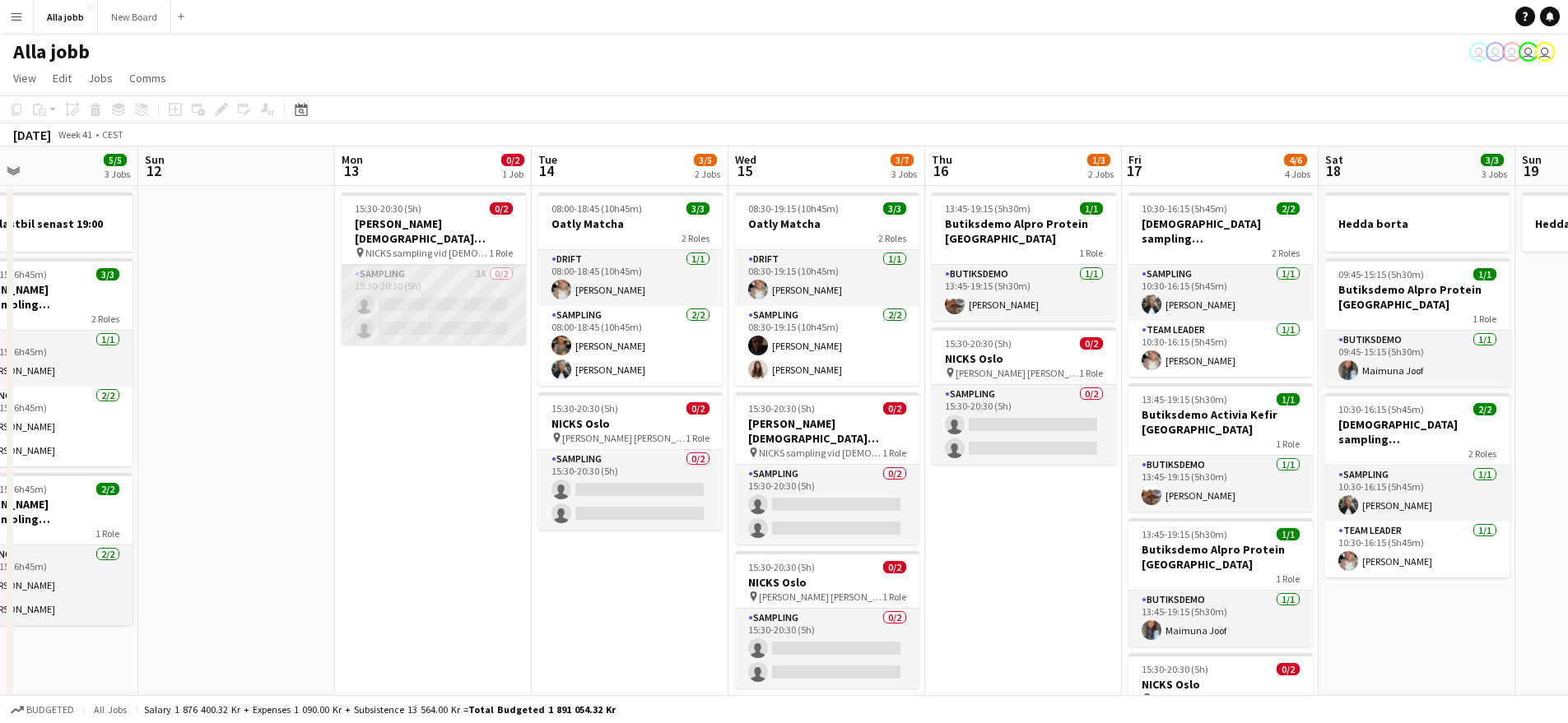
drag, startPoint x: 459, startPoint y: 297, endPoint x: 498, endPoint y: 297, distance: 39.0
click at [460, 297] on app-card-role "Sampling 3A 0/2 15:30-20:30 (5h) single-neutral-actions single-neutral-actions" at bounding box center [434, 305] width 185 height 79
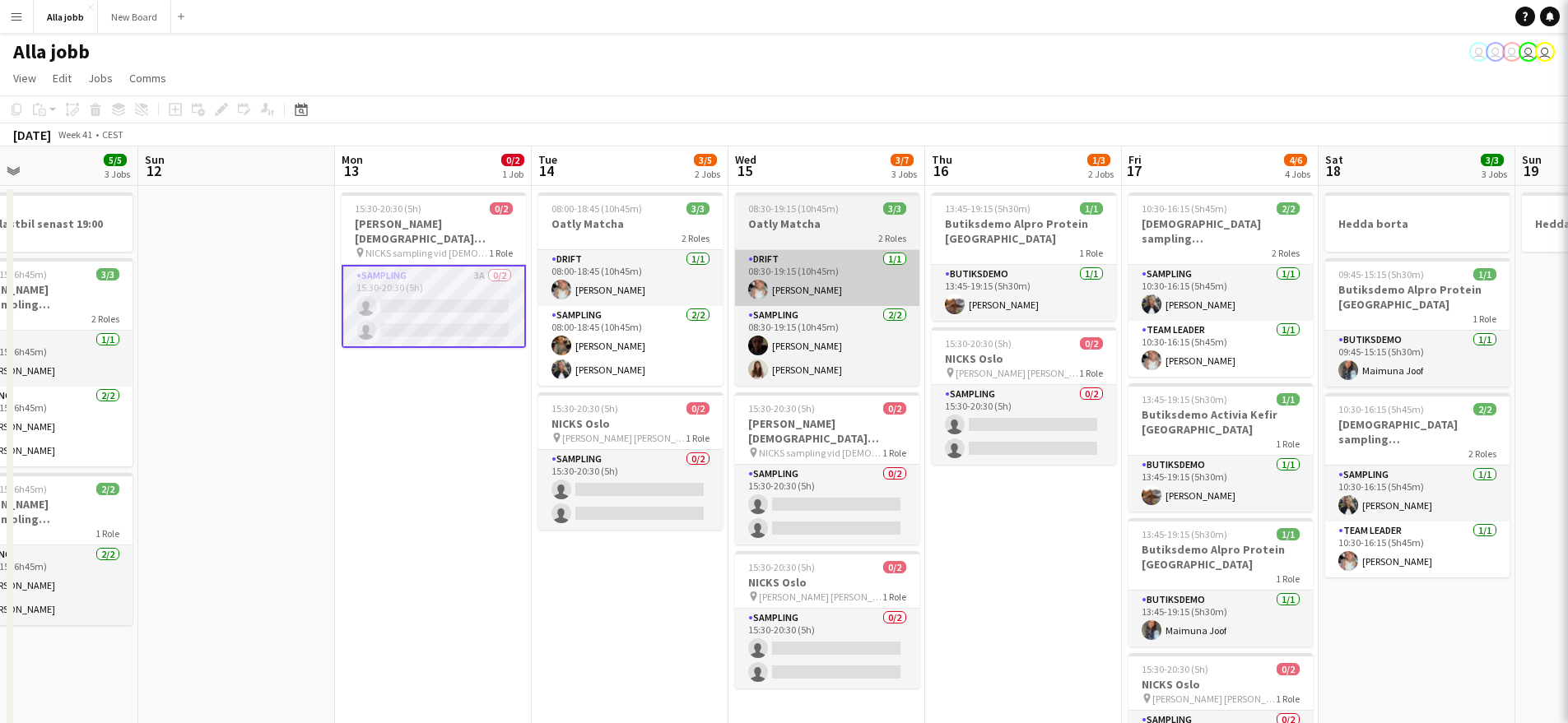
scroll to position [0, 647]
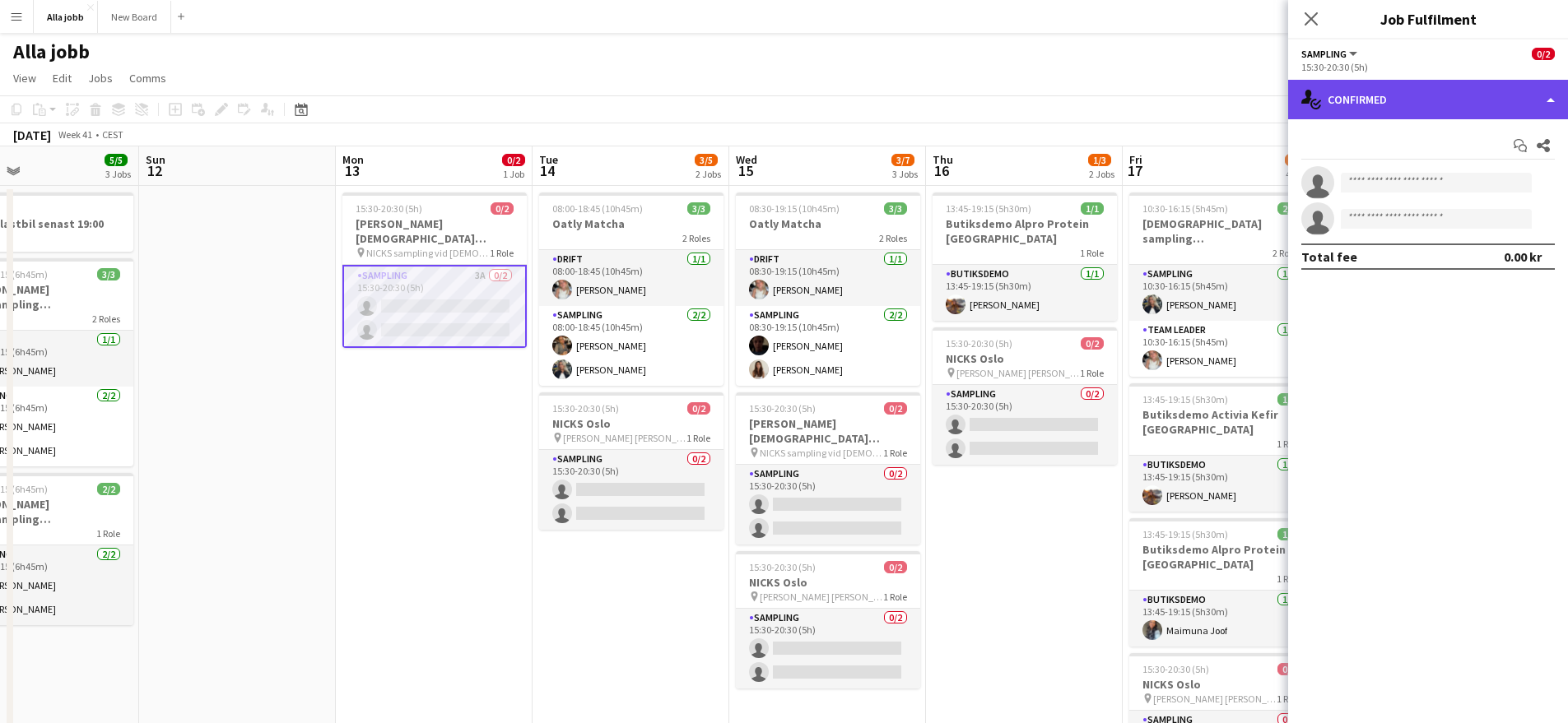
drag, startPoint x: 1429, startPoint y: 92, endPoint x: 1436, endPoint y: 98, distance: 9.2
click at [1430, 91] on div "single-neutral-actions-check-2 Confirmed" at bounding box center [1428, 99] width 280 height 40
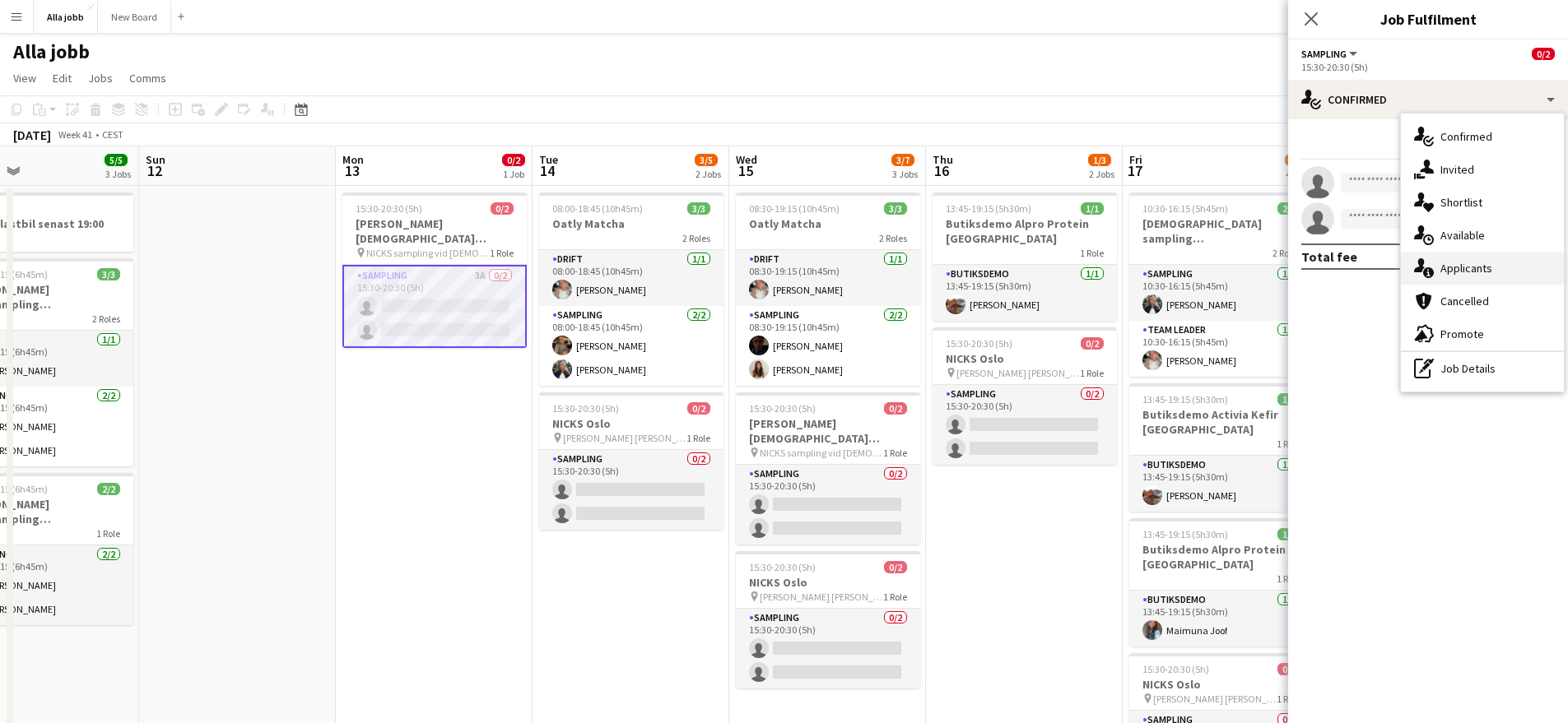
click at [1504, 273] on div "single-neutral-actions-information Applicants" at bounding box center [1482, 268] width 163 height 33
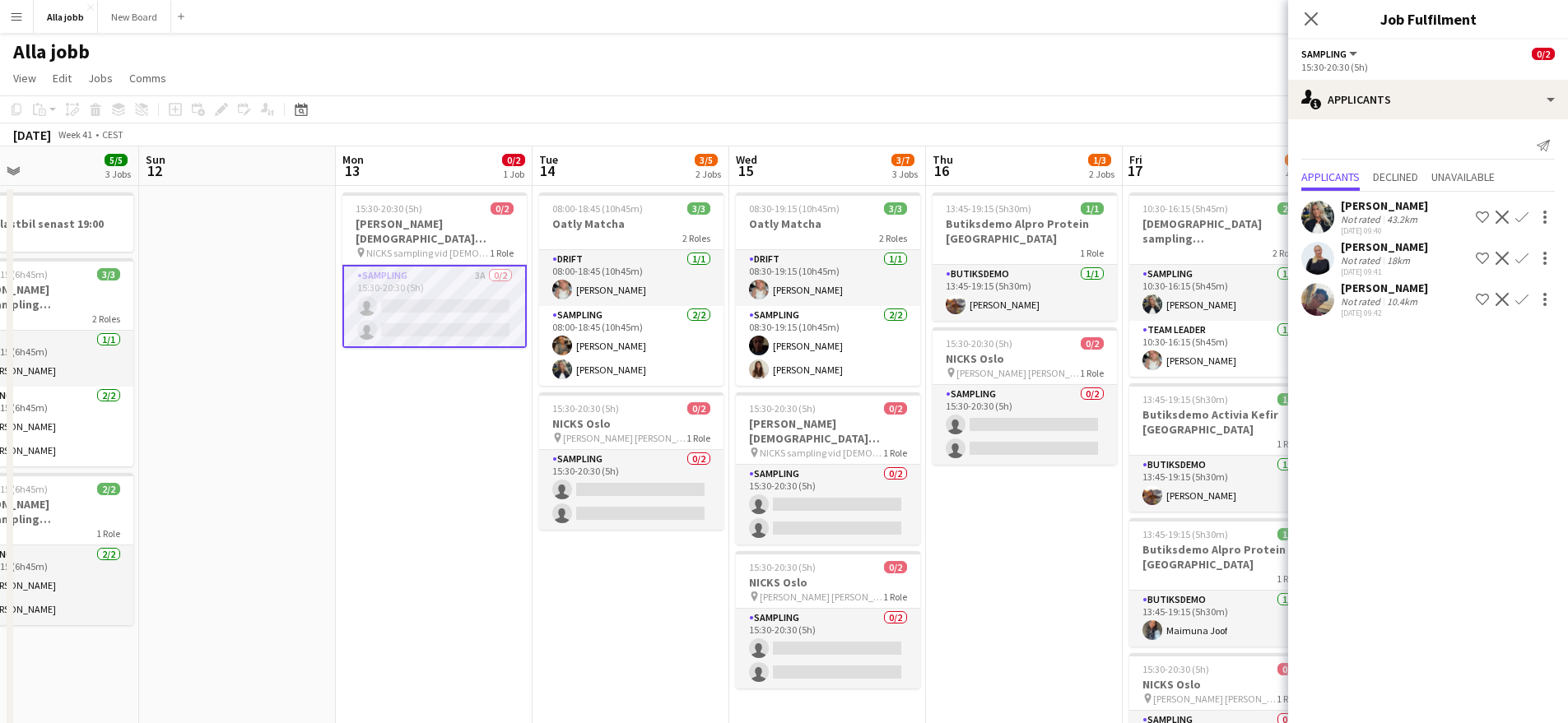
click at [1314, 306] on app-user-avatar at bounding box center [1317, 299] width 33 height 33
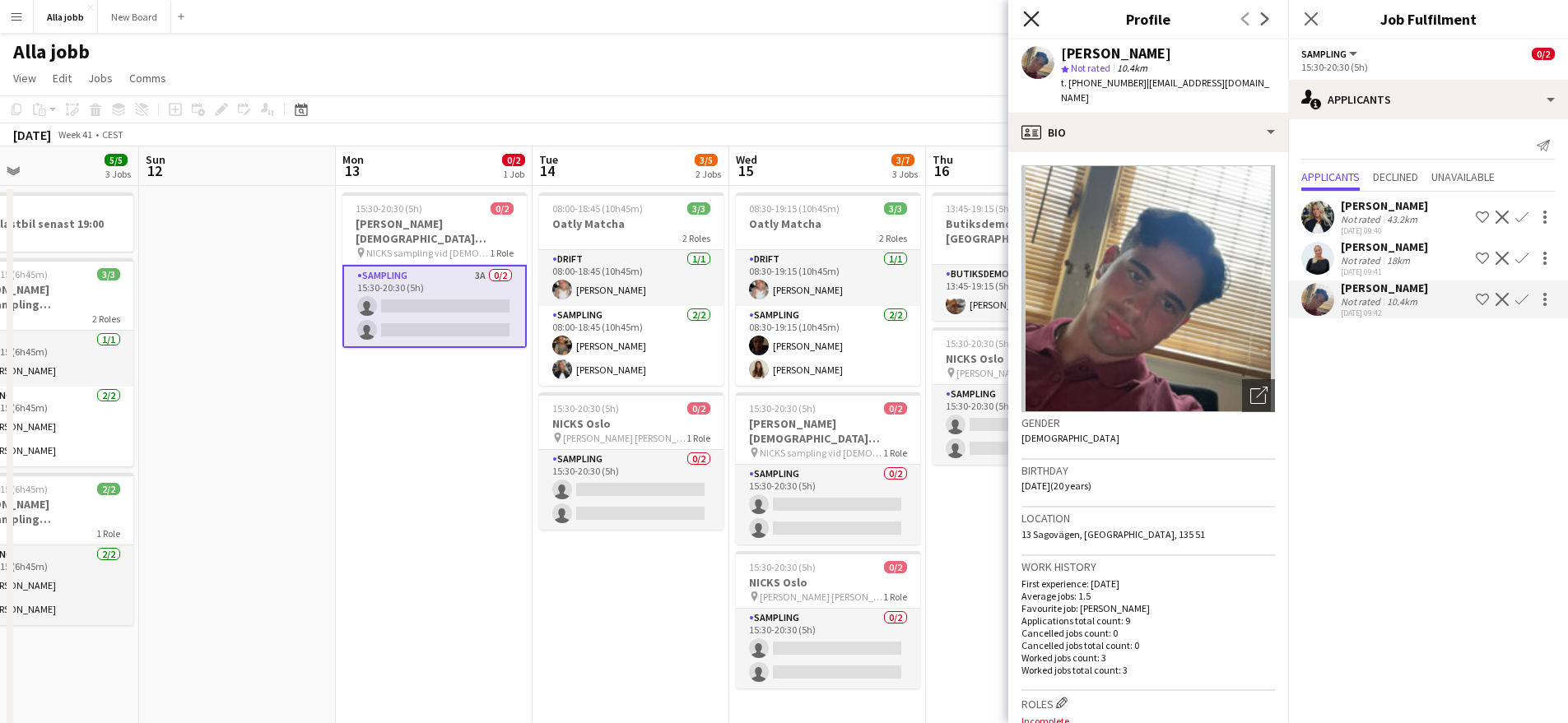
click at [1030, 19] on icon at bounding box center [1031, 19] width 16 height 16
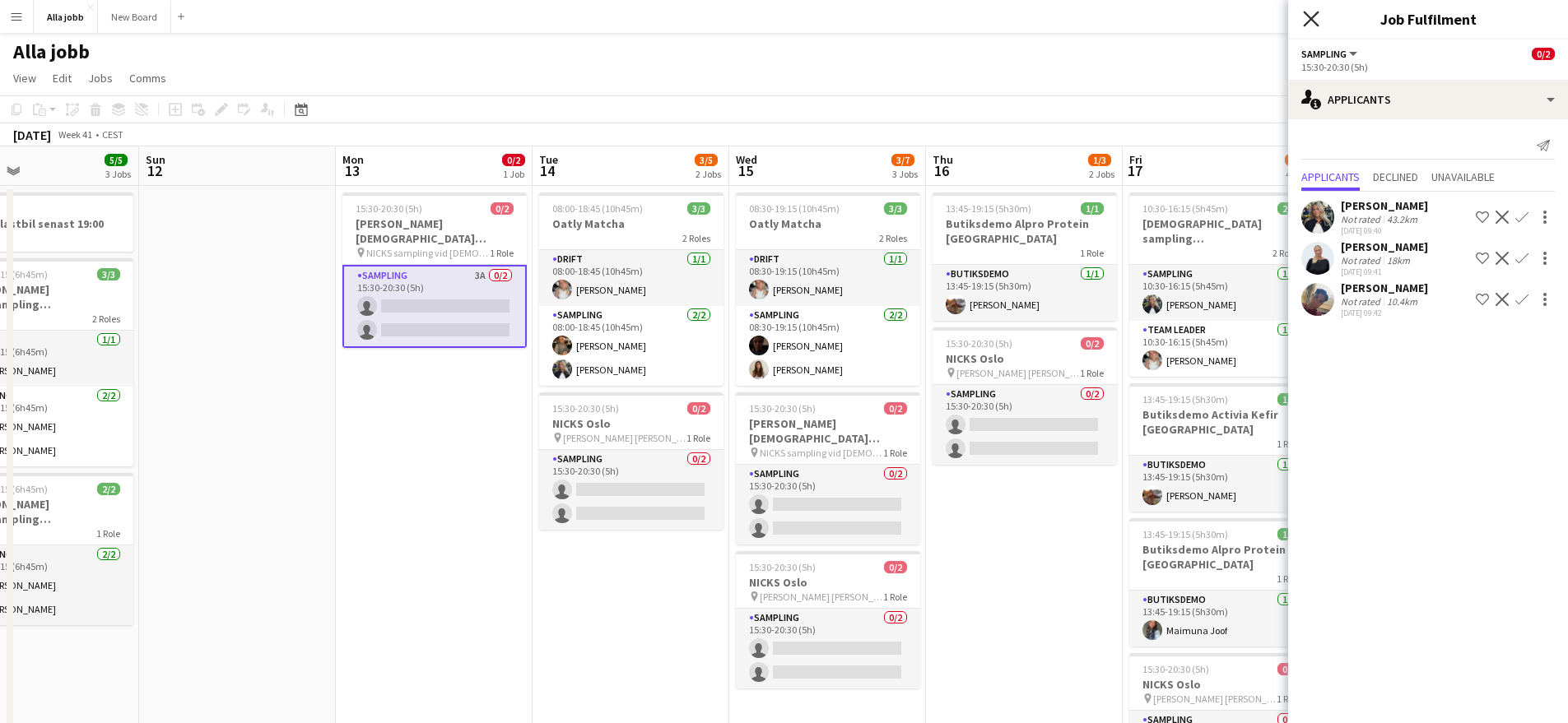
click at [1309, 13] on icon "Close pop-in" at bounding box center [1311, 19] width 16 height 16
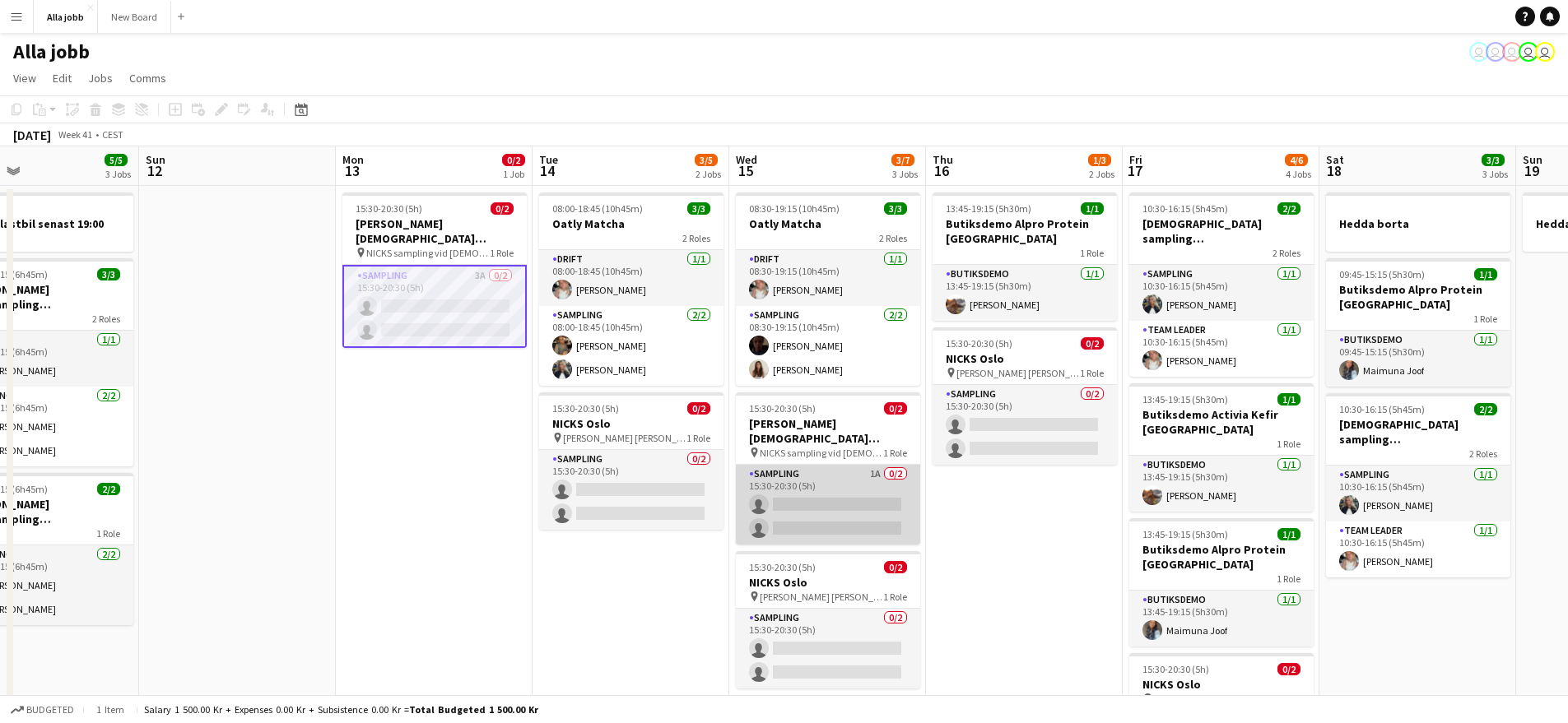
click at [845, 485] on app-card-role "Sampling 1A 0/2 15:30-20:30 (5h) single-neutral-actions single-neutral-actions" at bounding box center [828, 505] width 185 height 79
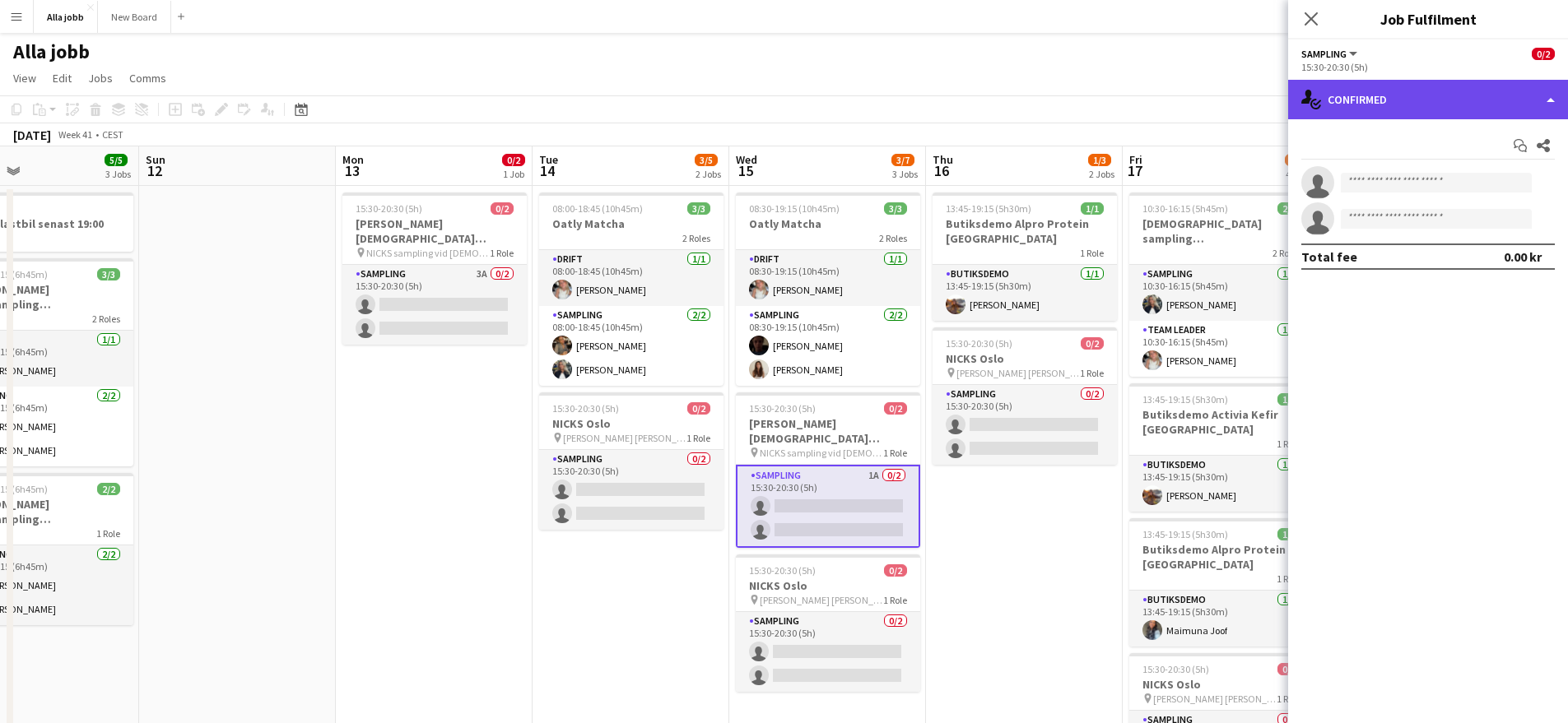
click at [1429, 102] on div "single-neutral-actions-check-2 Confirmed" at bounding box center [1428, 99] width 280 height 40
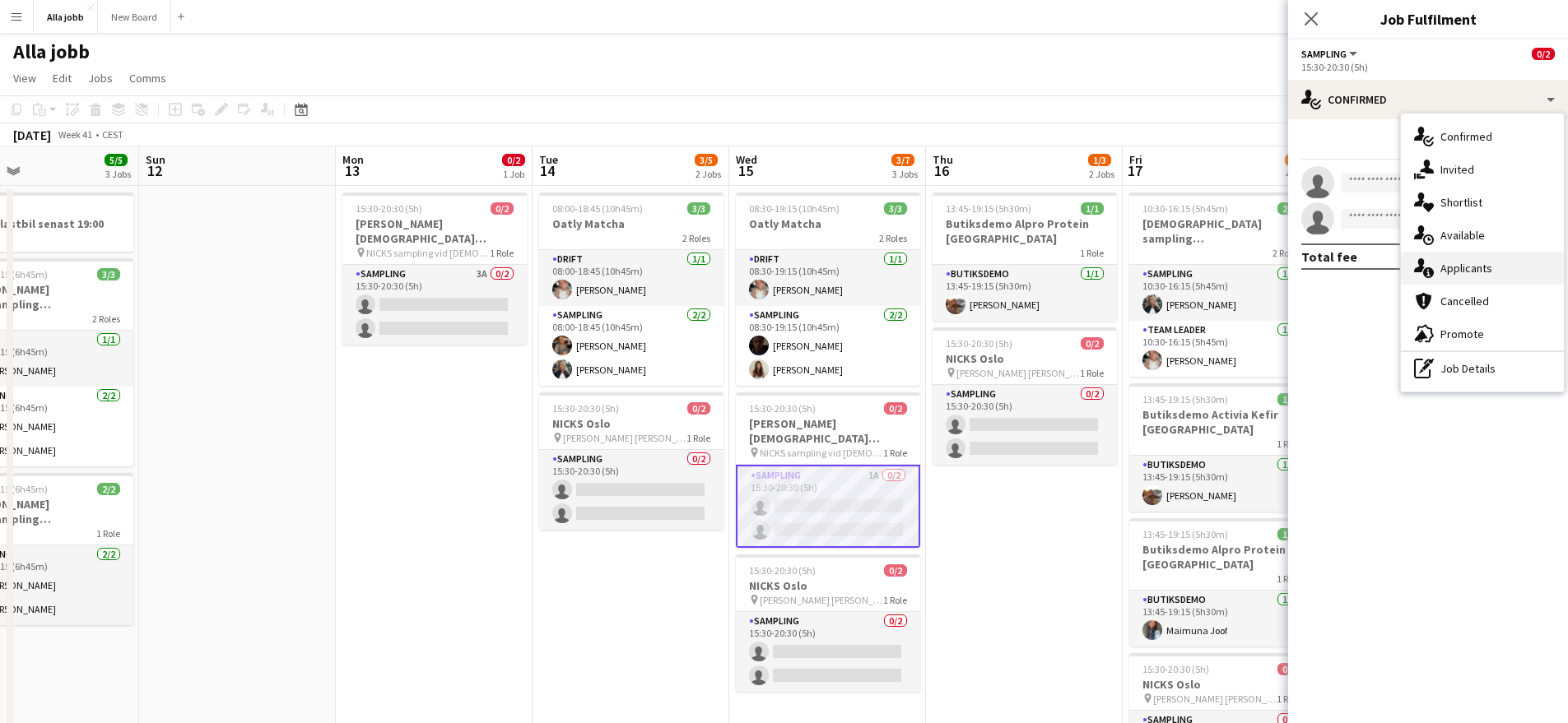
click at [1472, 269] on span "Applicants" at bounding box center [1466, 268] width 52 height 15
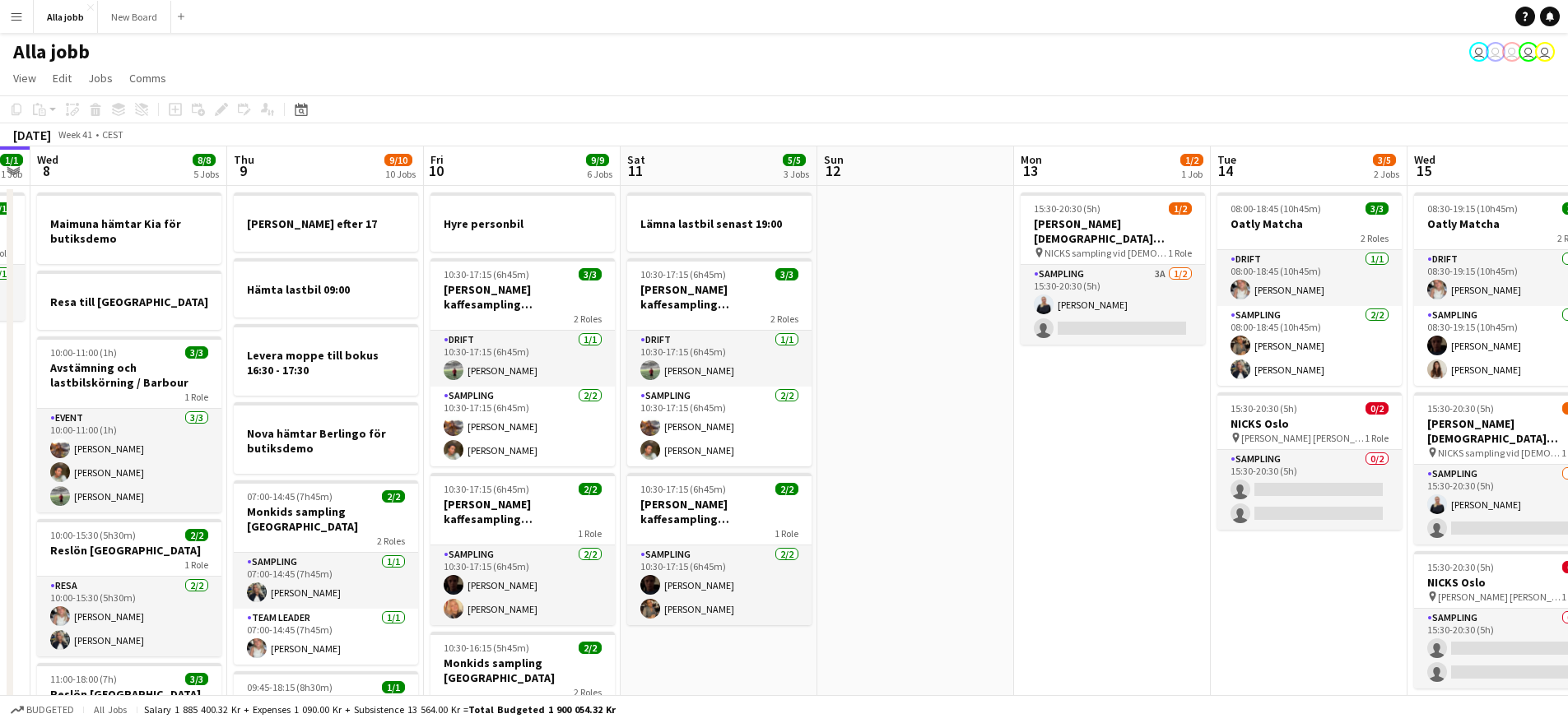
drag, startPoint x: 1147, startPoint y: 484, endPoint x: 508, endPoint y: 485, distance: 639.0
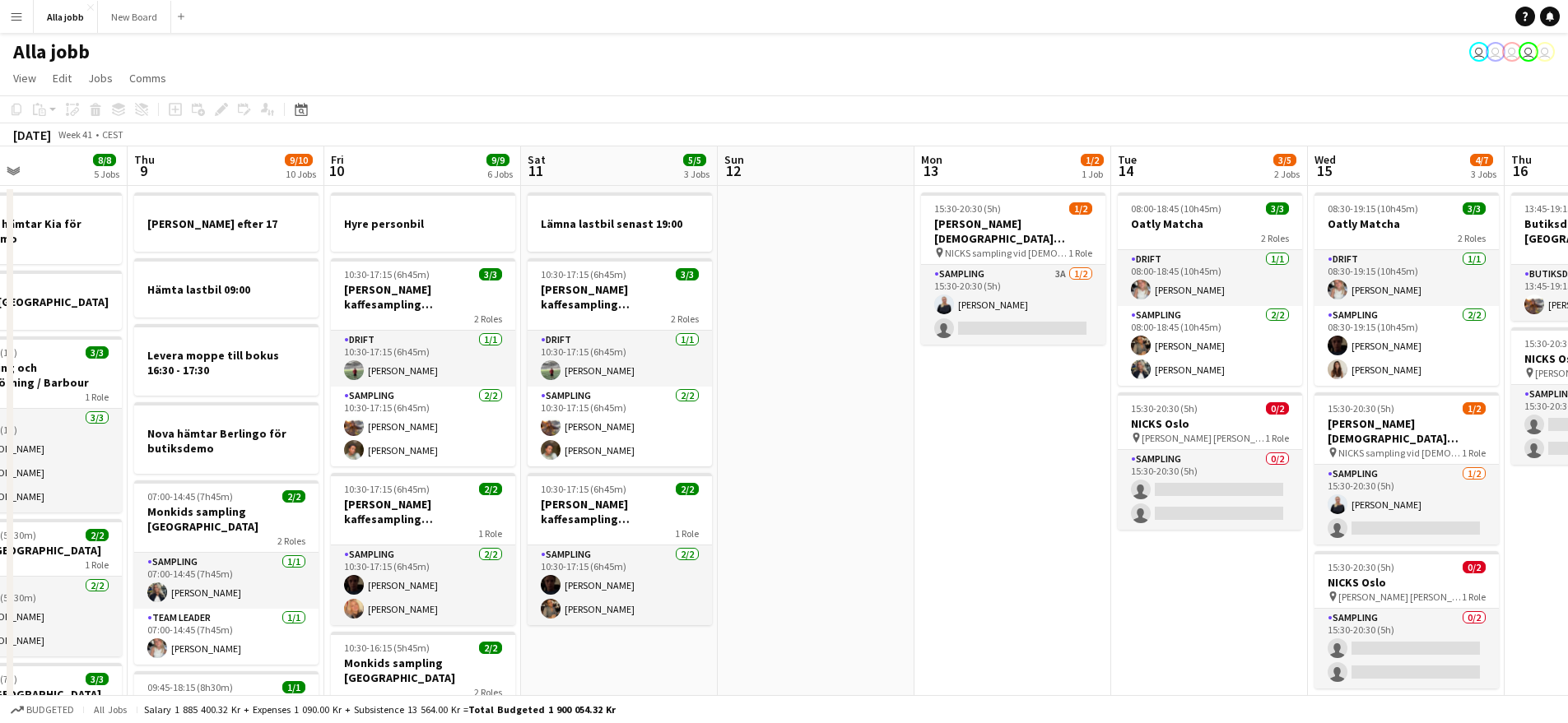
drag, startPoint x: 1330, startPoint y: 502, endPoint x: 361, endPoint y: 428, distance: 971.8
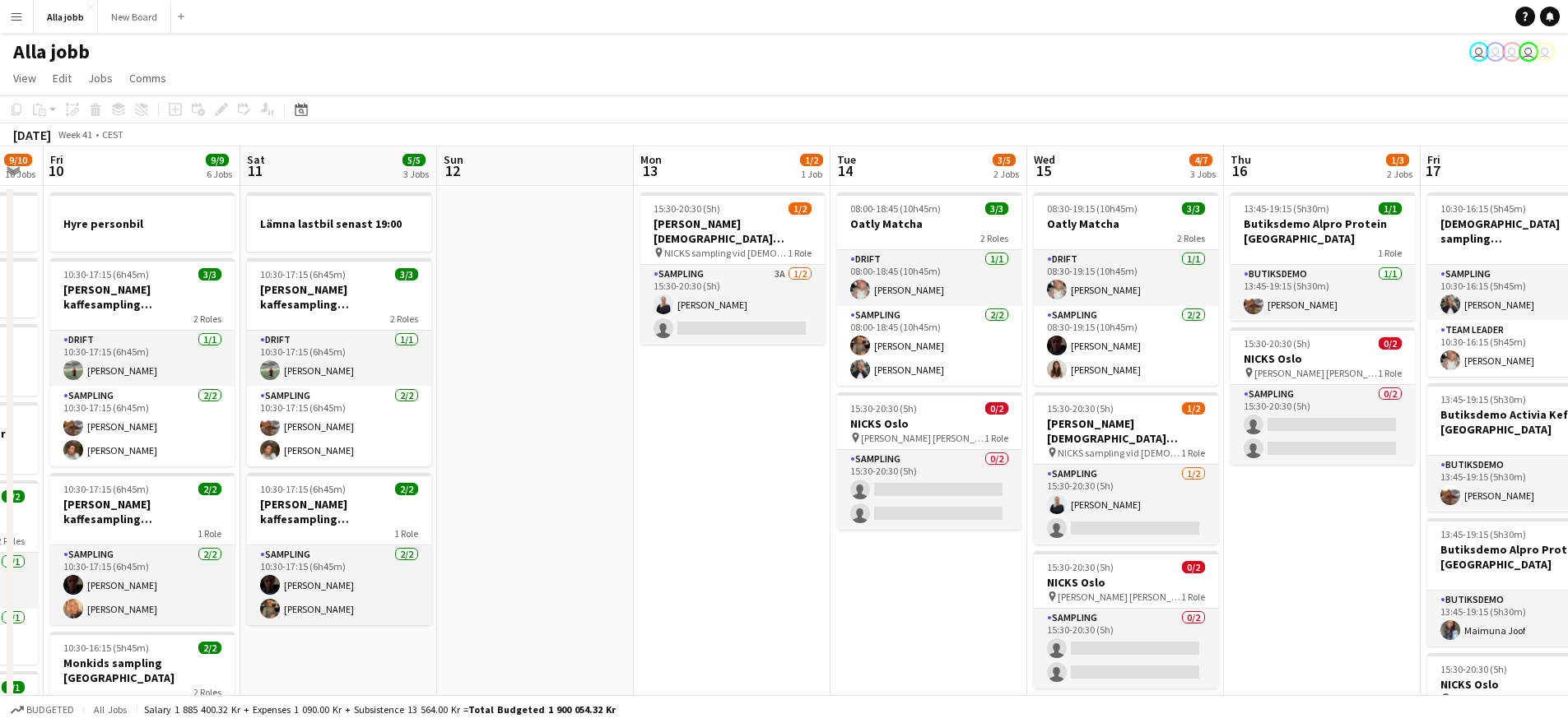
scroll to position [0, 371]
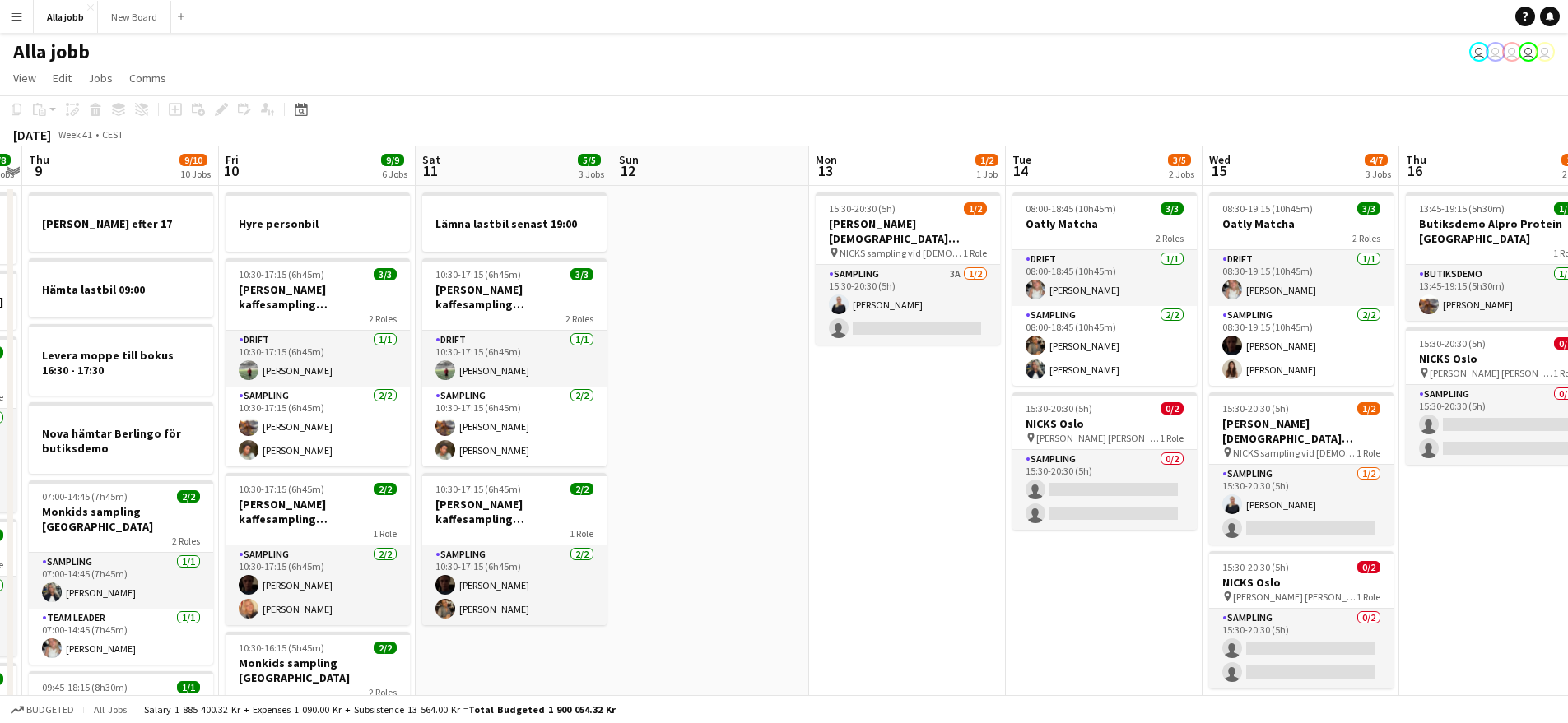
drag, startPoint x: 401, startPoint y: 415, endPoint x: 853, endPoint y: 453, distance: 453.6
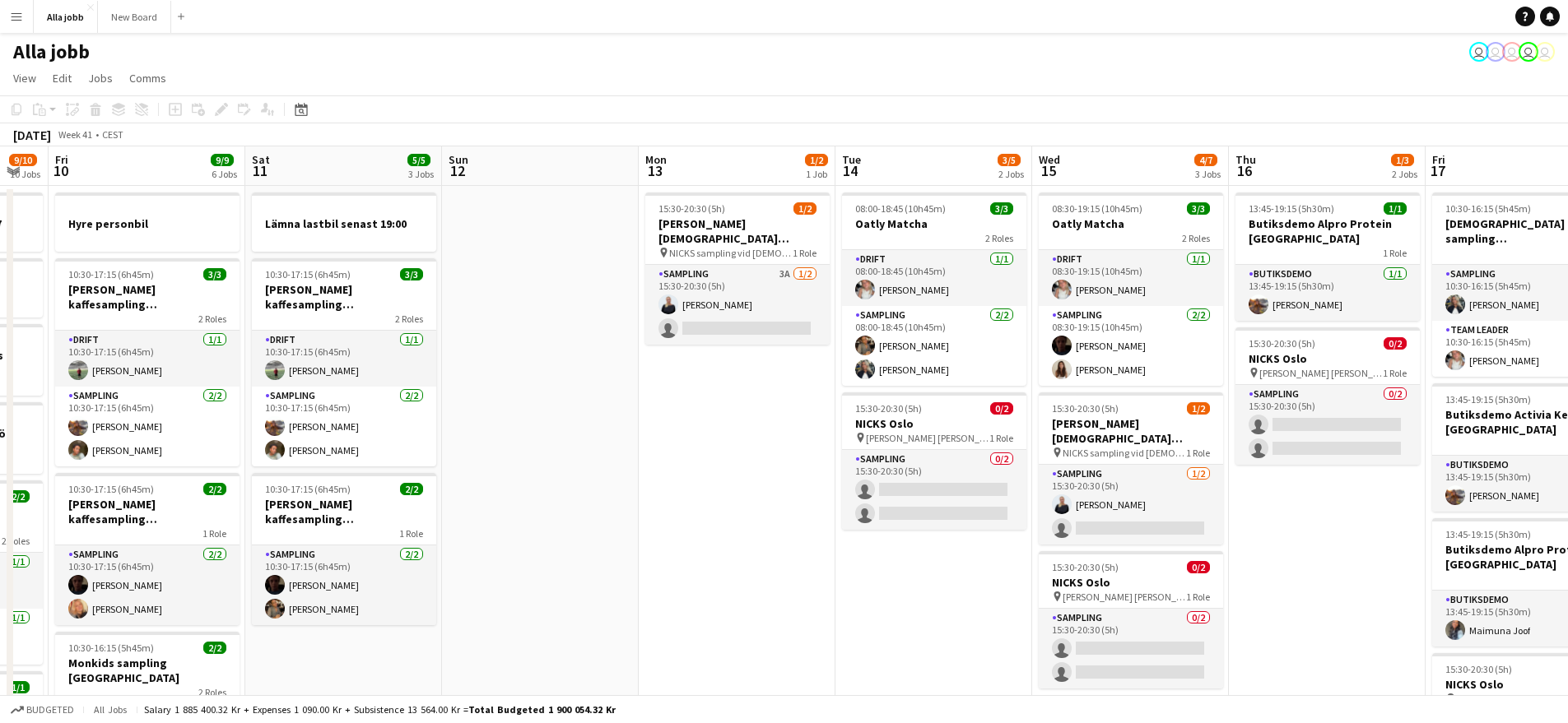
drag, startPoint x: 1012, startPoint y: 480, endPoint x: 682, endPoint y: 459, distance: 330.7
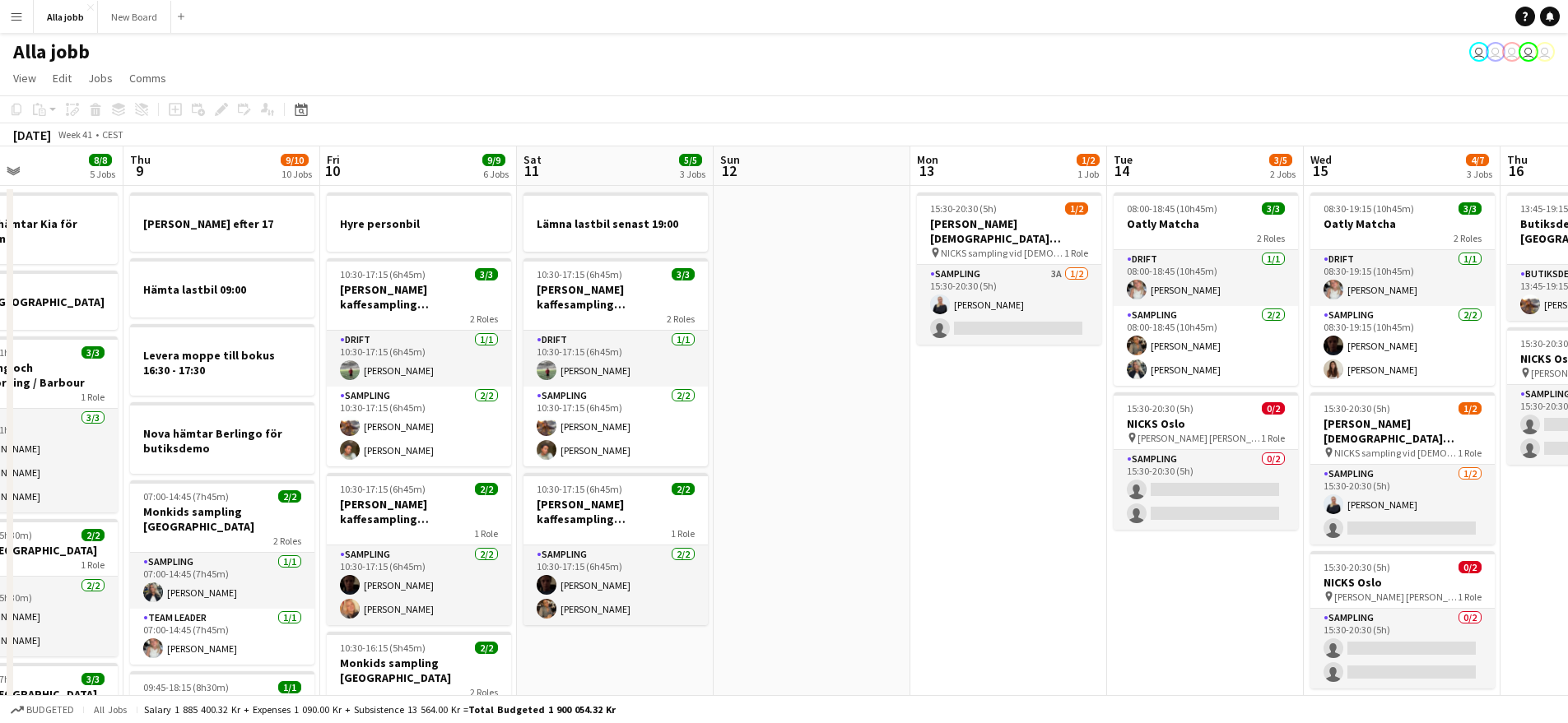
drag, startPoint x: 752, startPoint y: 462, endPoint x: 636, endPoint y: 463, distance: 116.0
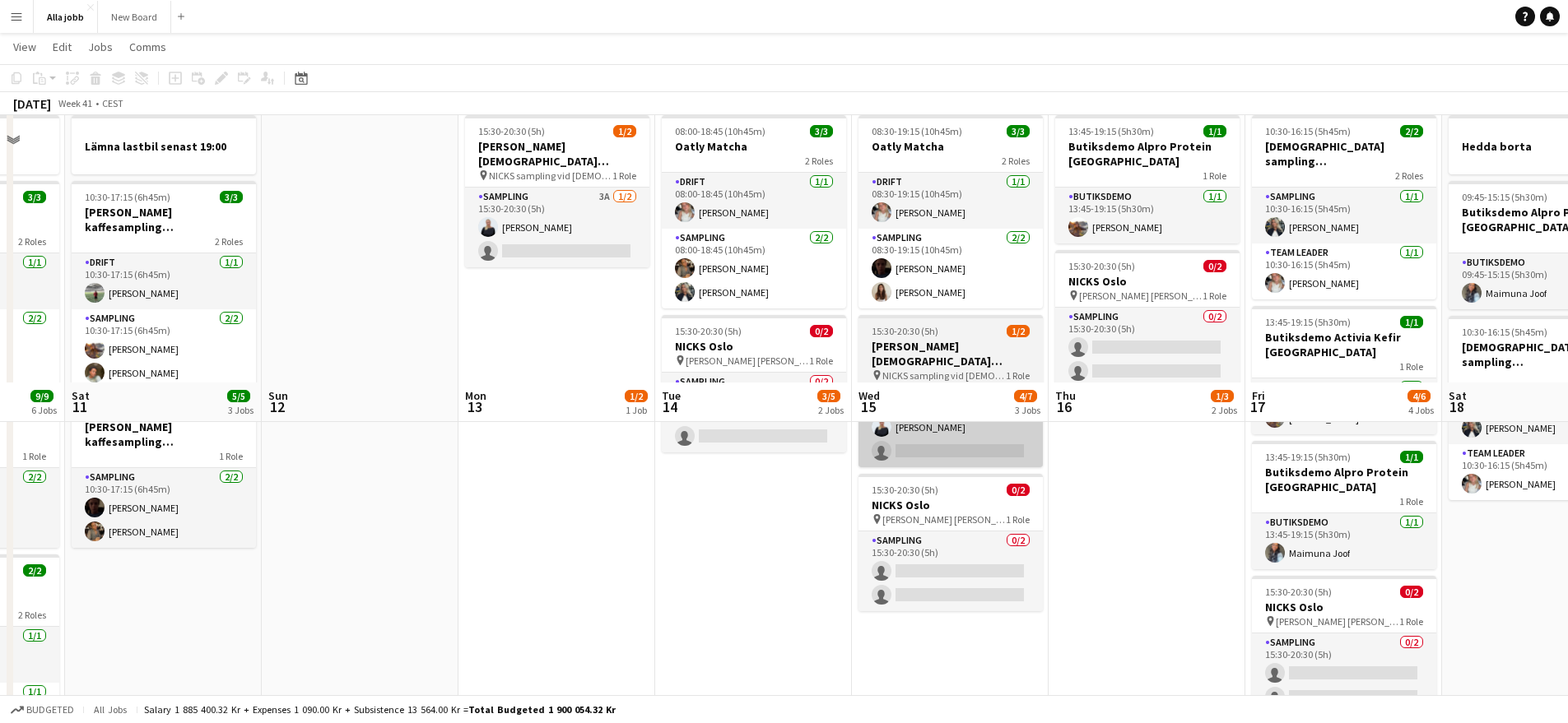
scroll to position [0, 0]
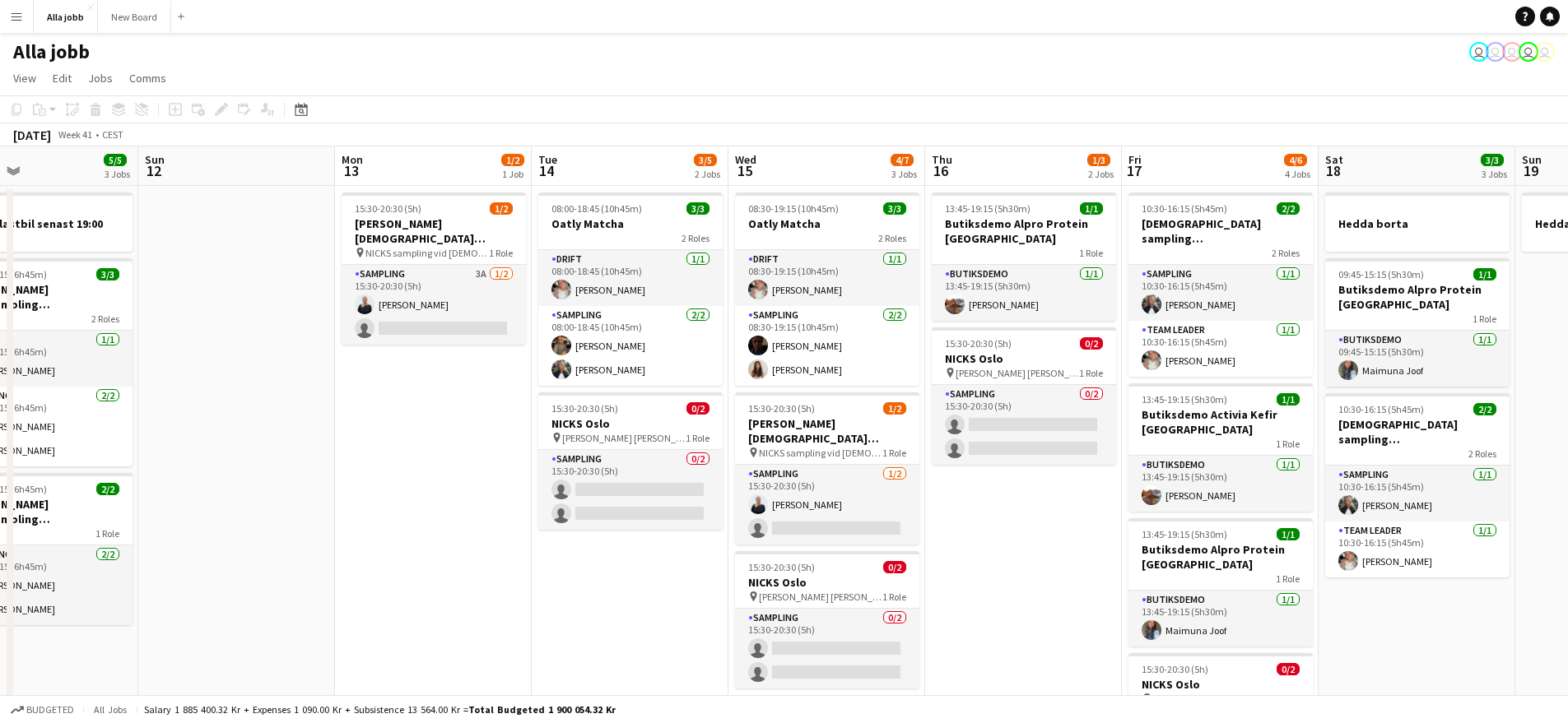
drag, startPoint x: 1131, startPoint y: 494, endPoint x: 886, endPoint y: 476, distance: 245.7
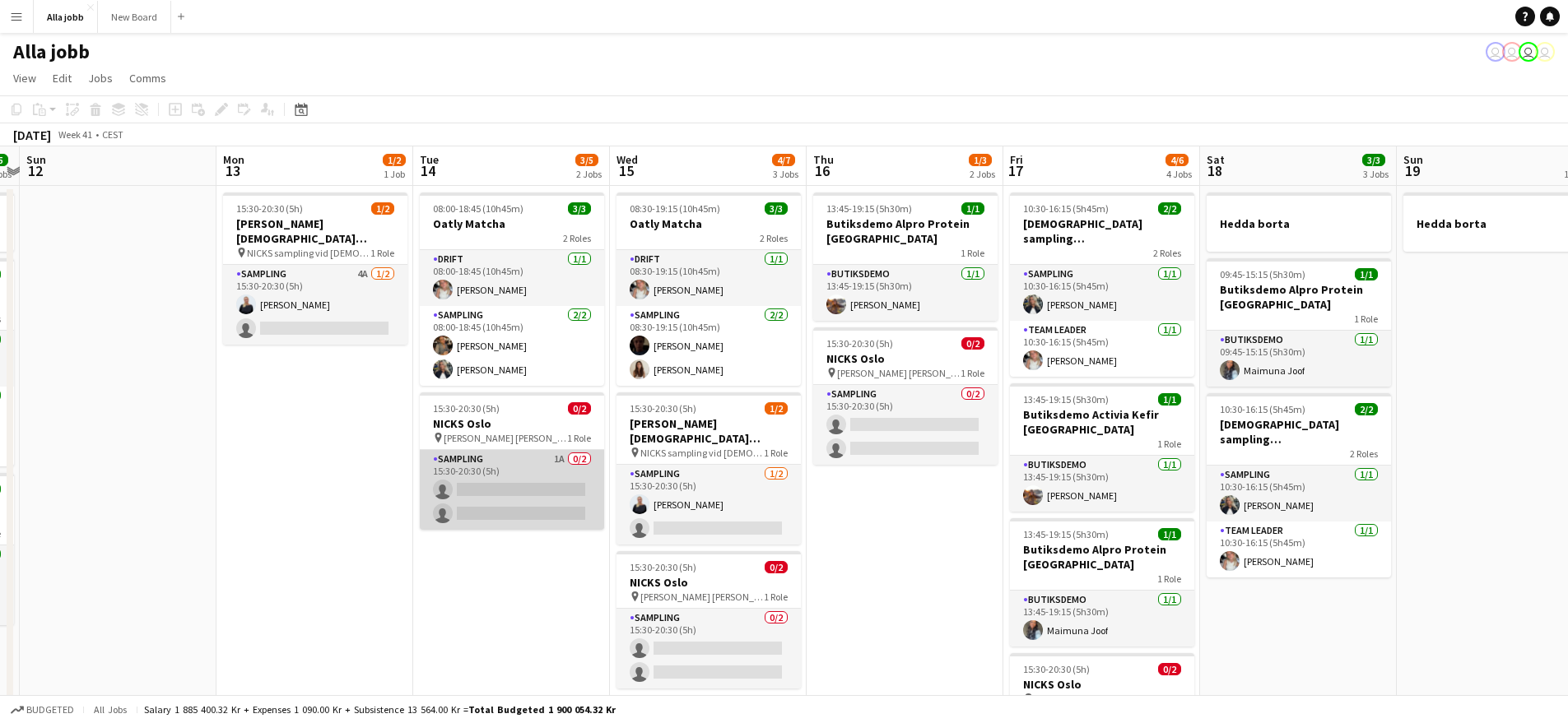
click at [460, 462] on app-card-role "Sampling 1A 0/2 15:30-20:30 (5h) single-neutral-actions single-neutral-actions" at bounding box center [512, 490] width 185 height 79
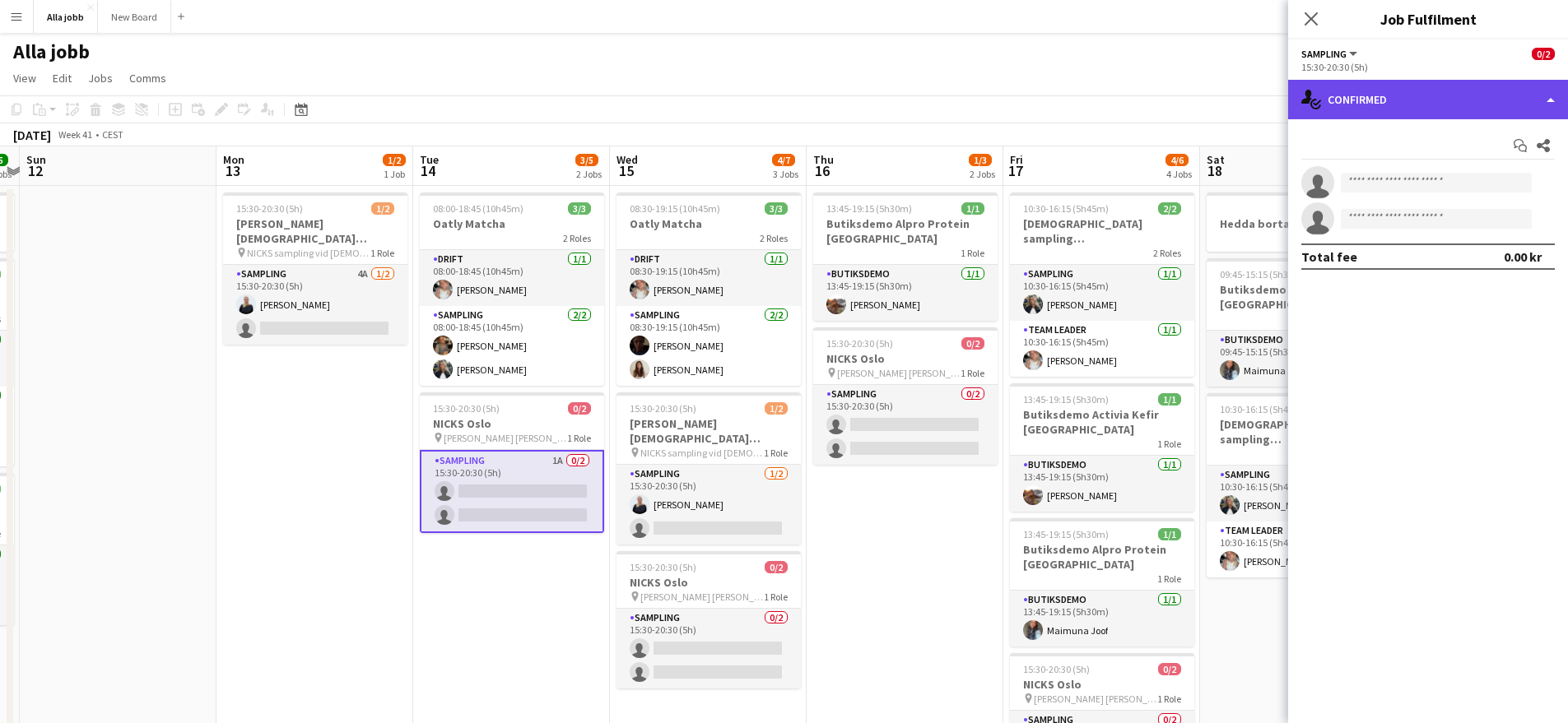
click at [1372, 88] on div "single-neutral-actions-check-2 Confirmed" at bounding box center [1428, 99] width 280 height 40
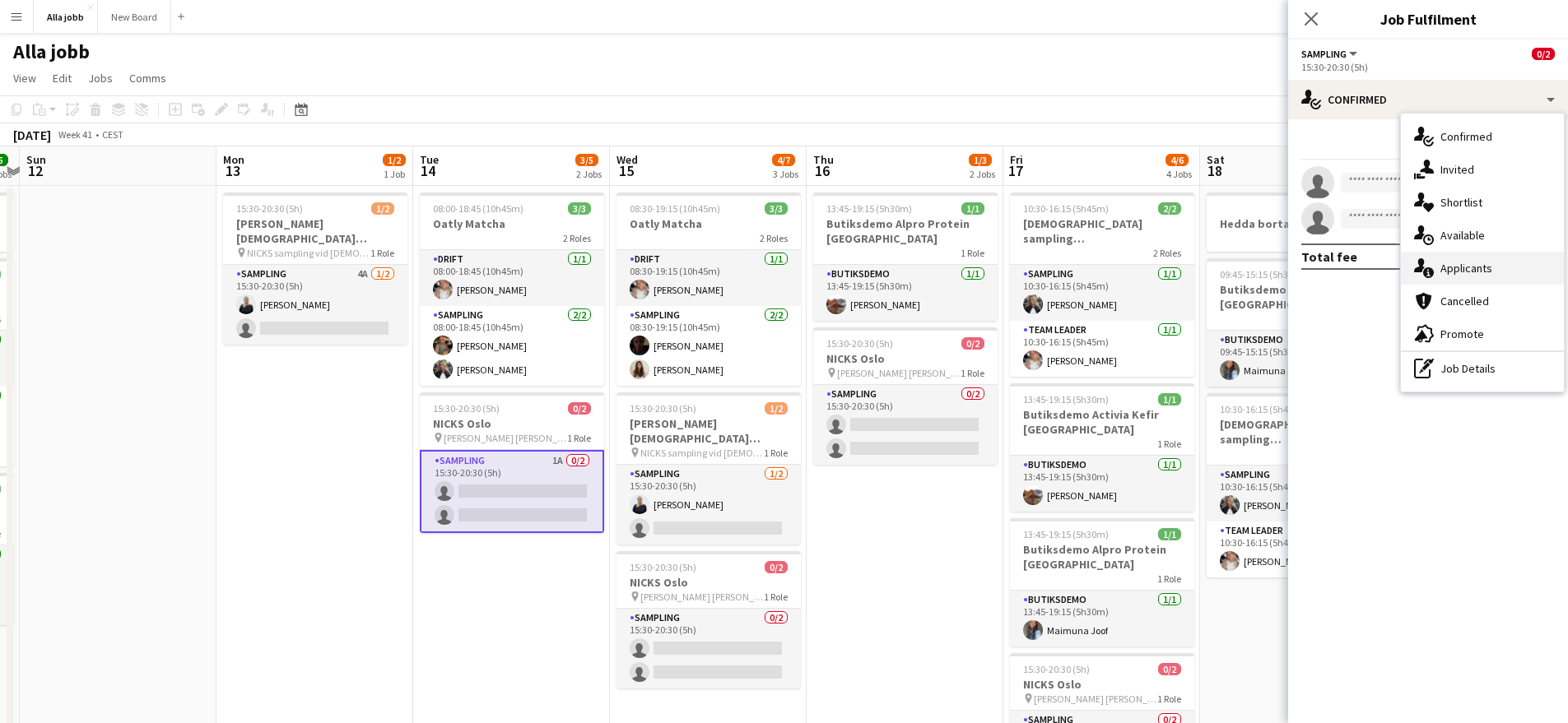
click at [1493, 280] on div "single-neutral-actions-information Applicants" at bounding box center [1482, 268] width 163 height 33
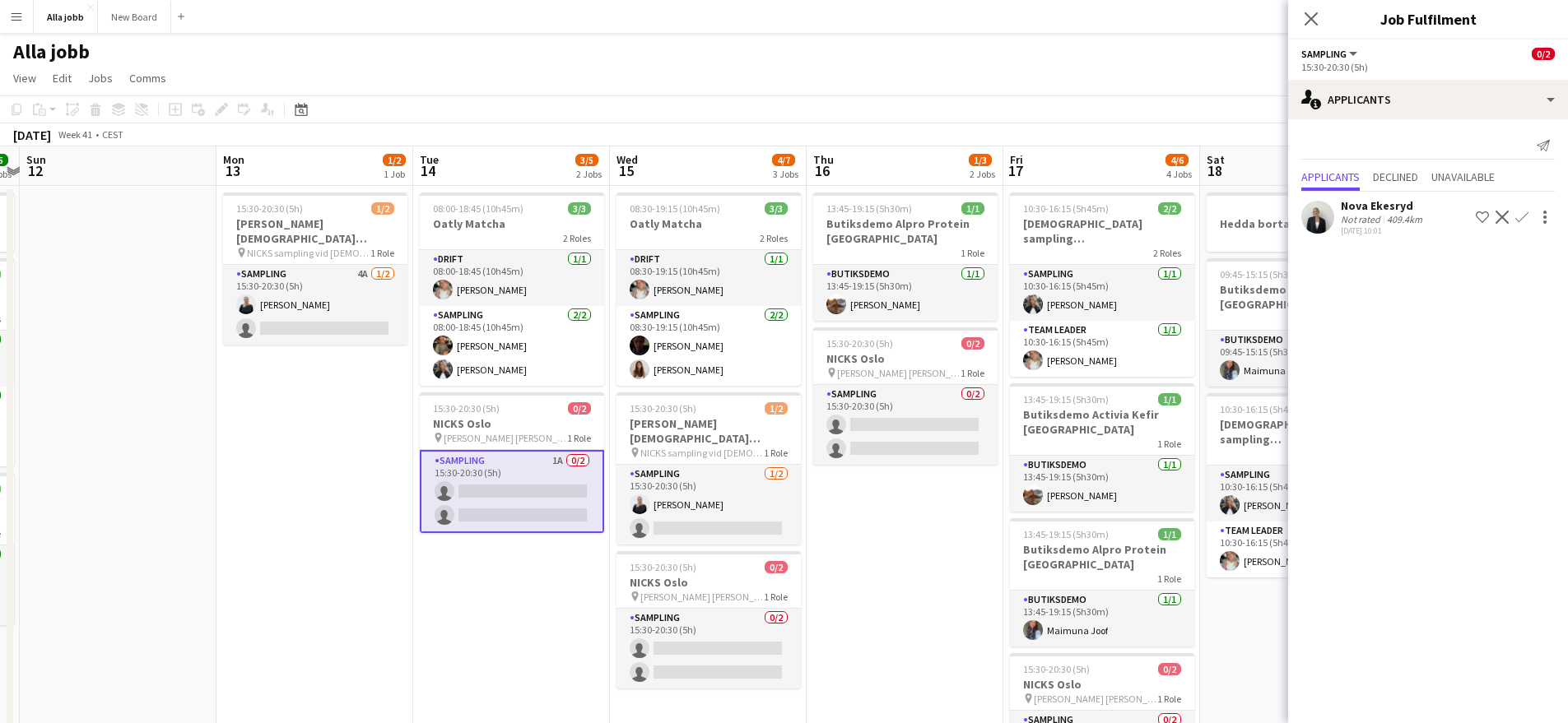
click at [1306, 217] on app-user-avatar at bounding box center [1317, 217] width 33 height 33
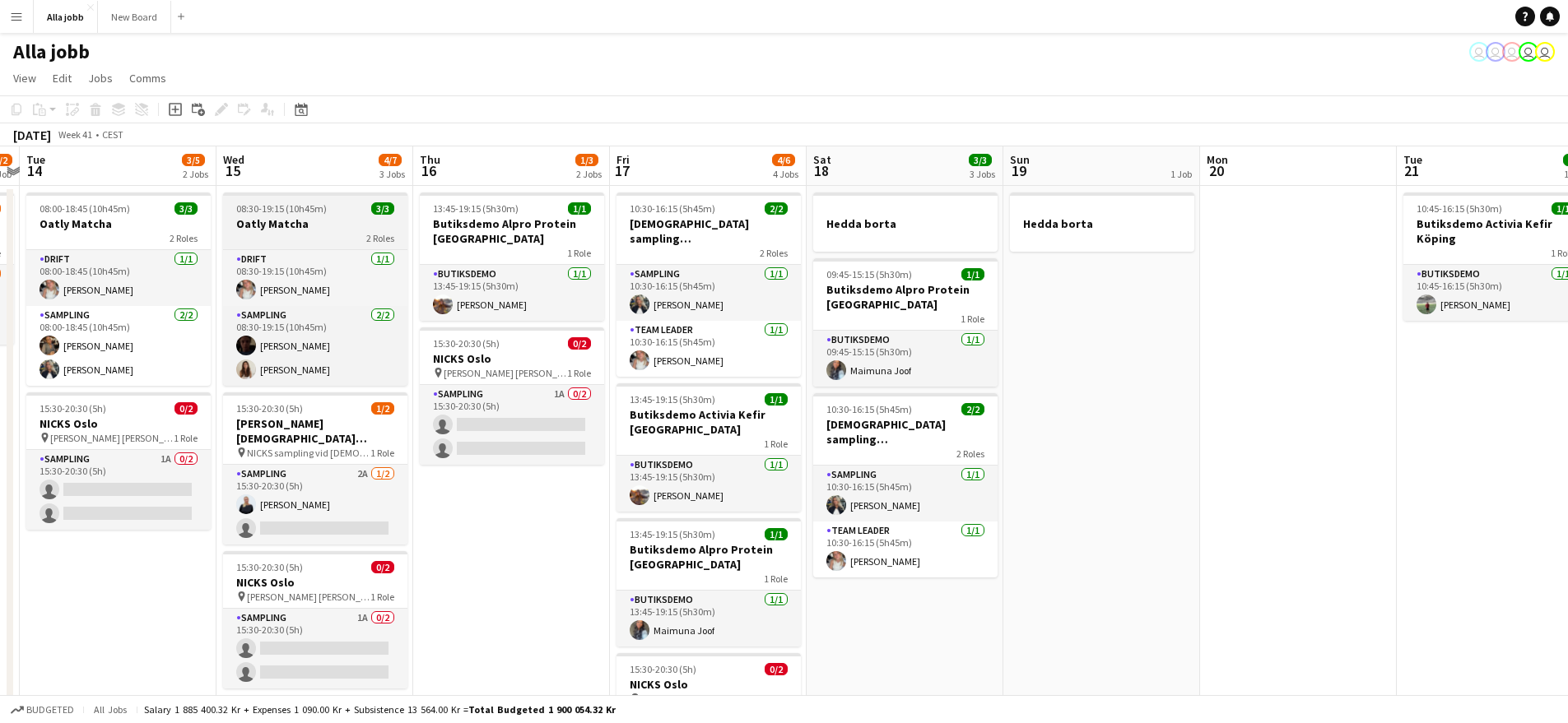
scroll to position [0, 570]
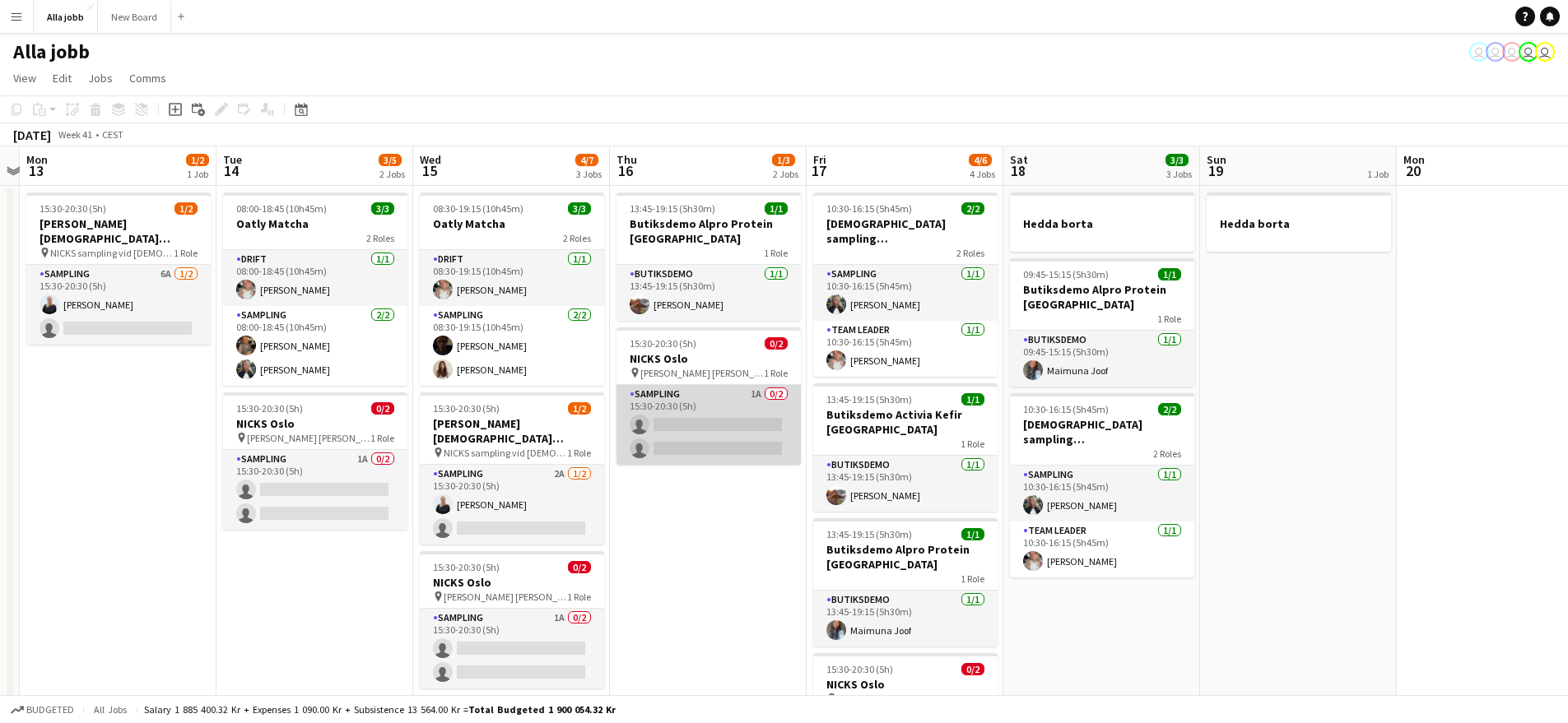
click at [743, 445] on app-card-role "Sampling 1A 0/2 15:30-20:30 (5h) single-neutral-actions single-neutral-actions" at bounding box center [709, 425] width 185 height 79
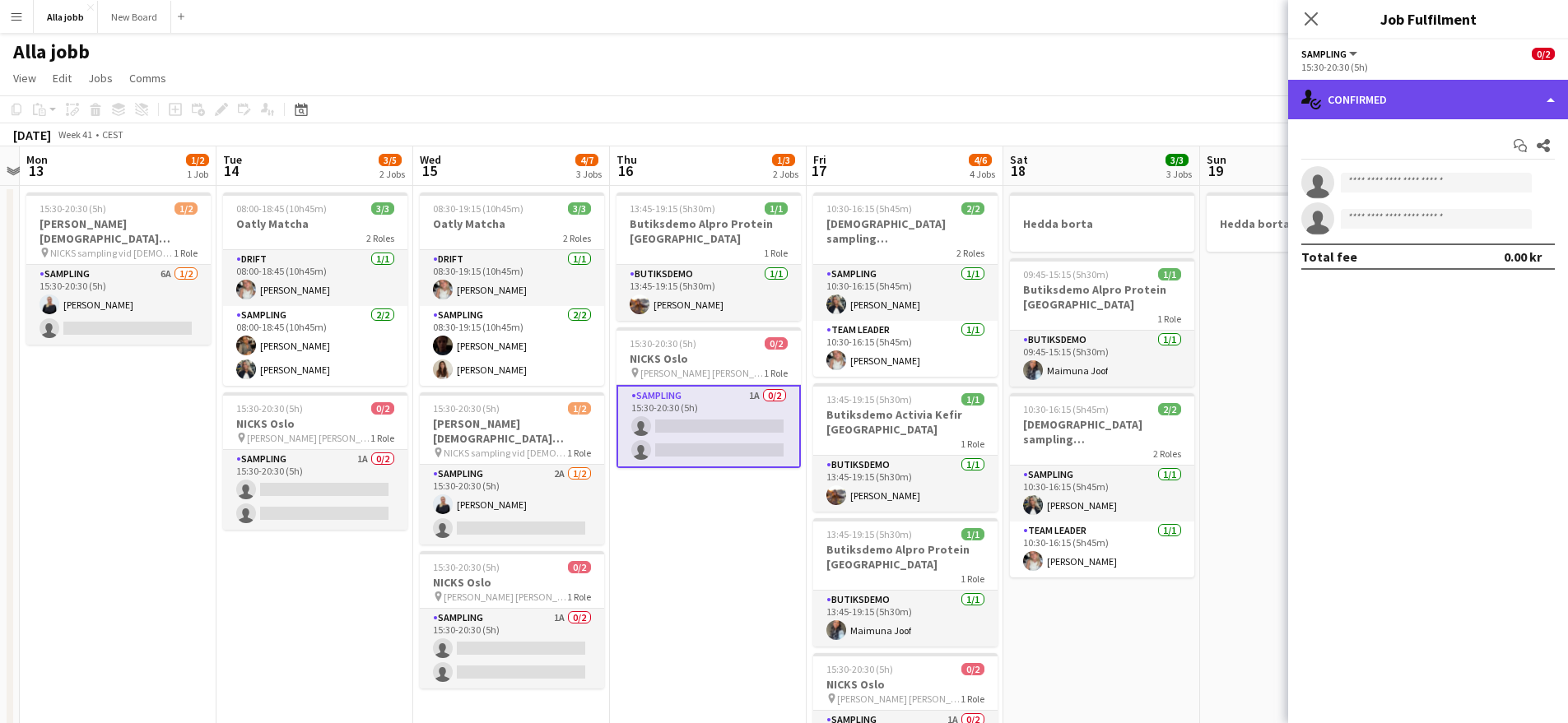
click at [1375, 95] on div "single-neutral-actions-check-2 Confirmed" at bounding box center [1428, 99] width 280 height 40
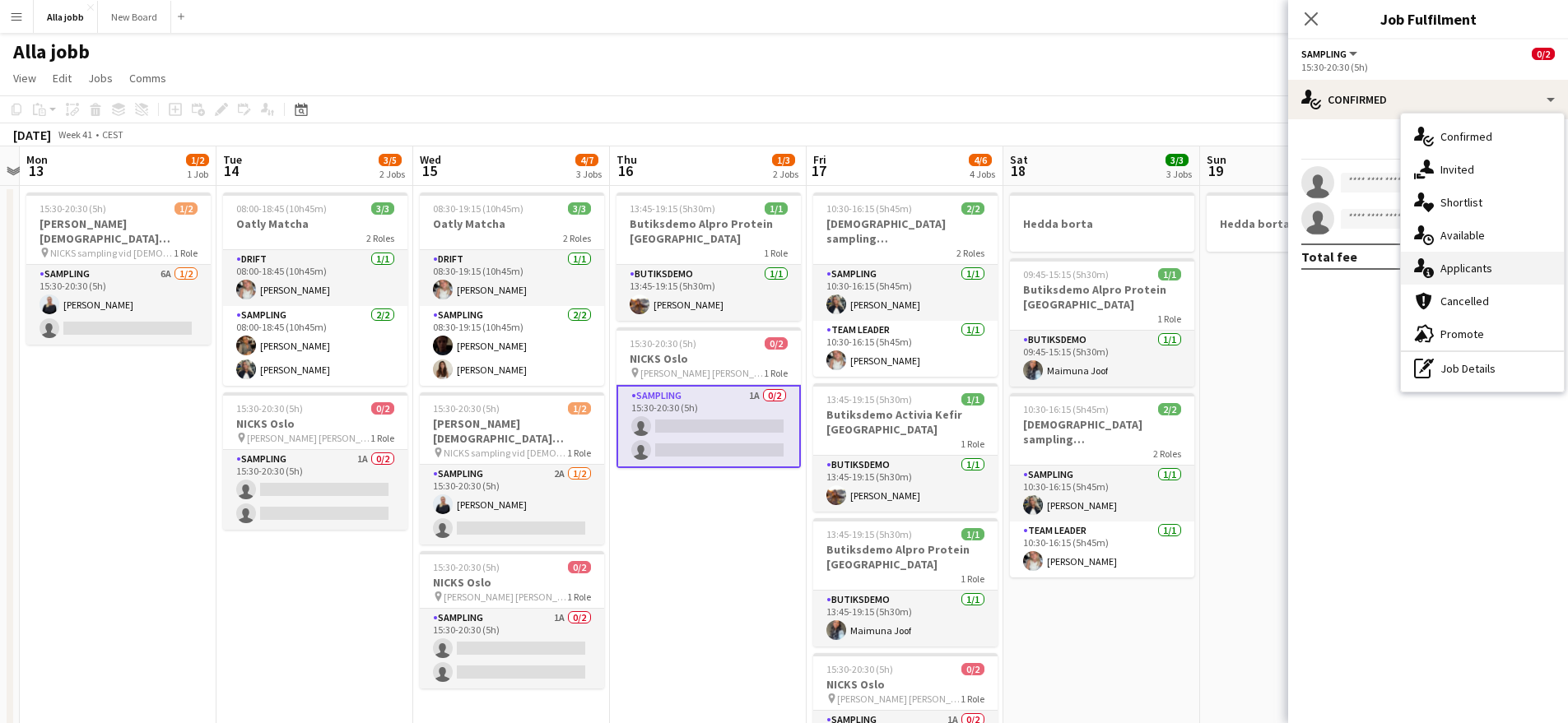
click at [1468, 267] on span "Applicants" at bounding box center [1466, 268] width 52 height 15
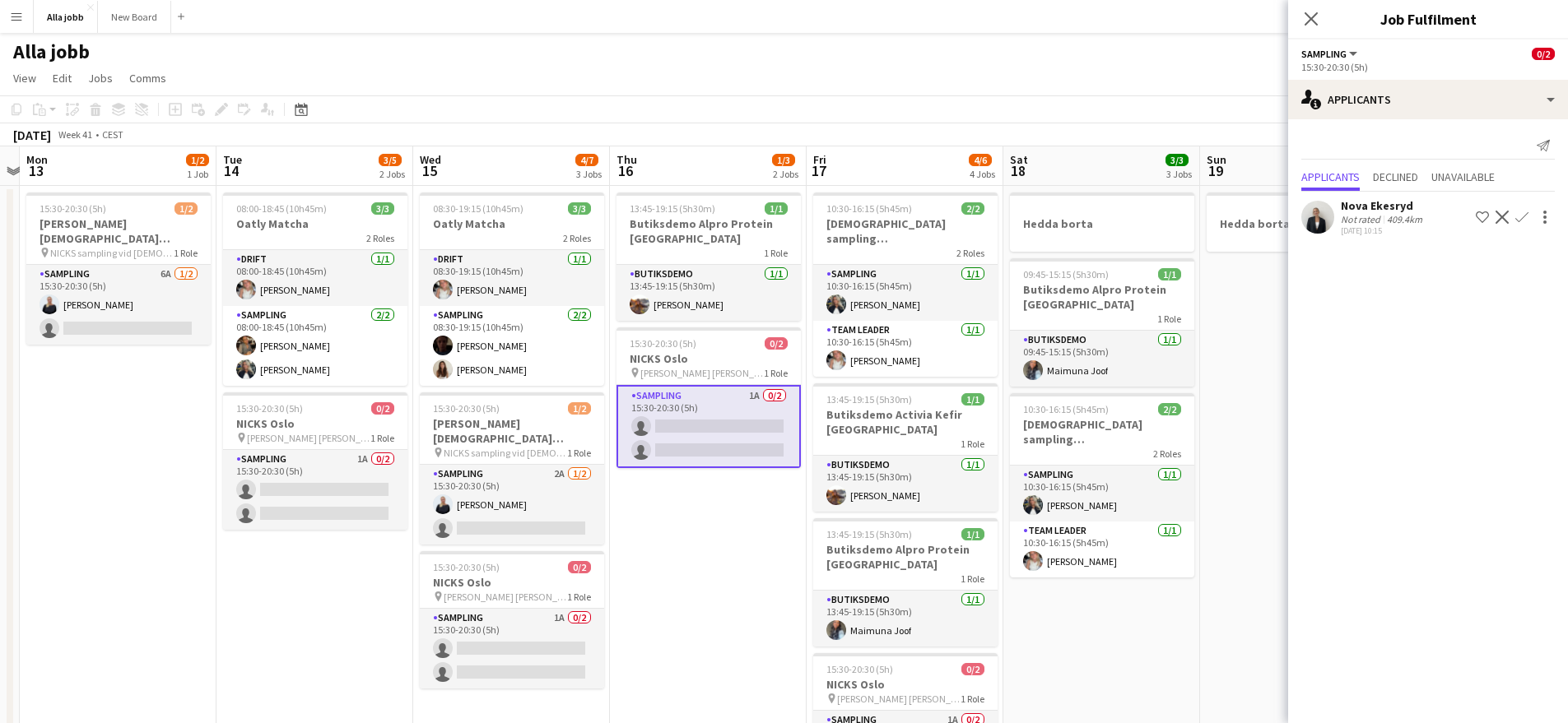
click at [1319, 220] on app-user-avatar at bounding box center [1317, 217] width 33 height 33
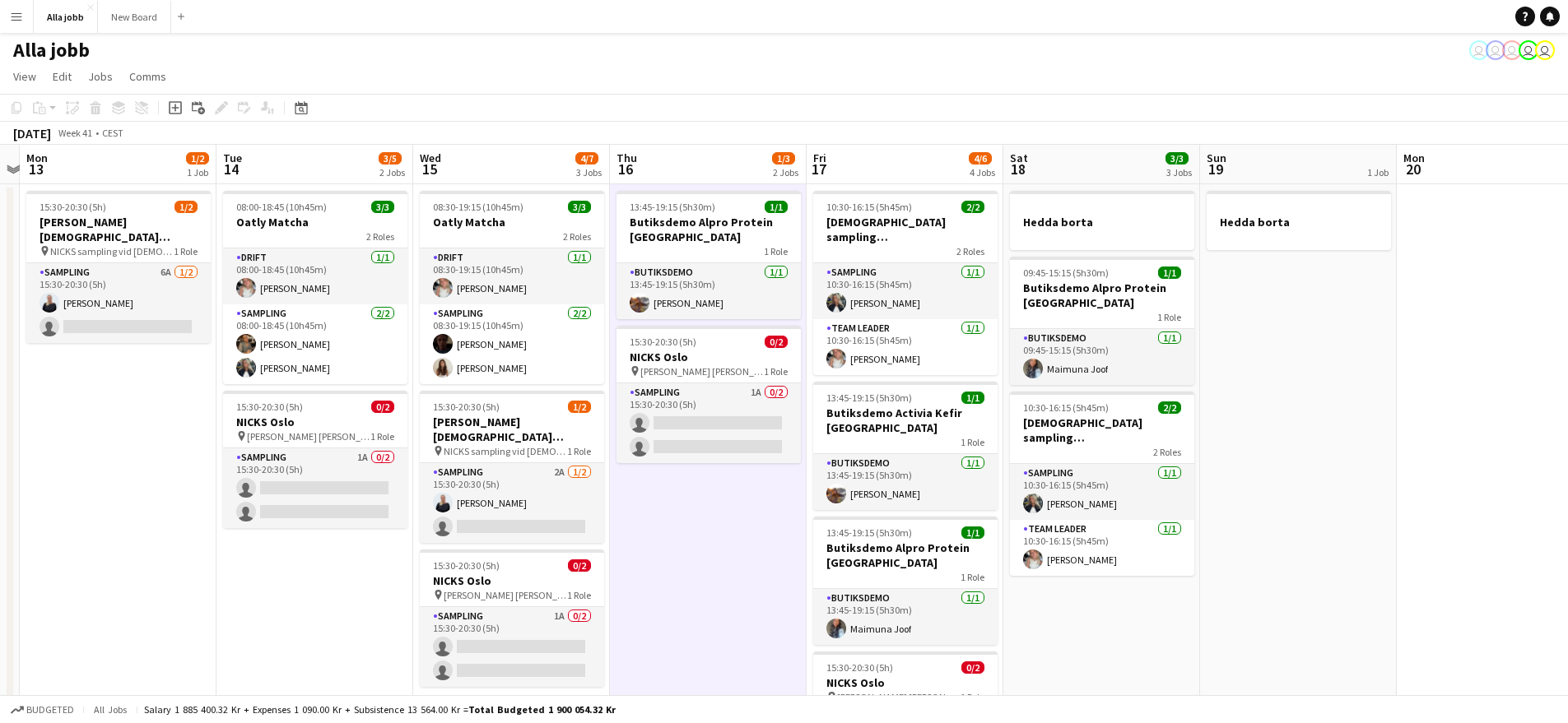
scroll to position [0, 0]
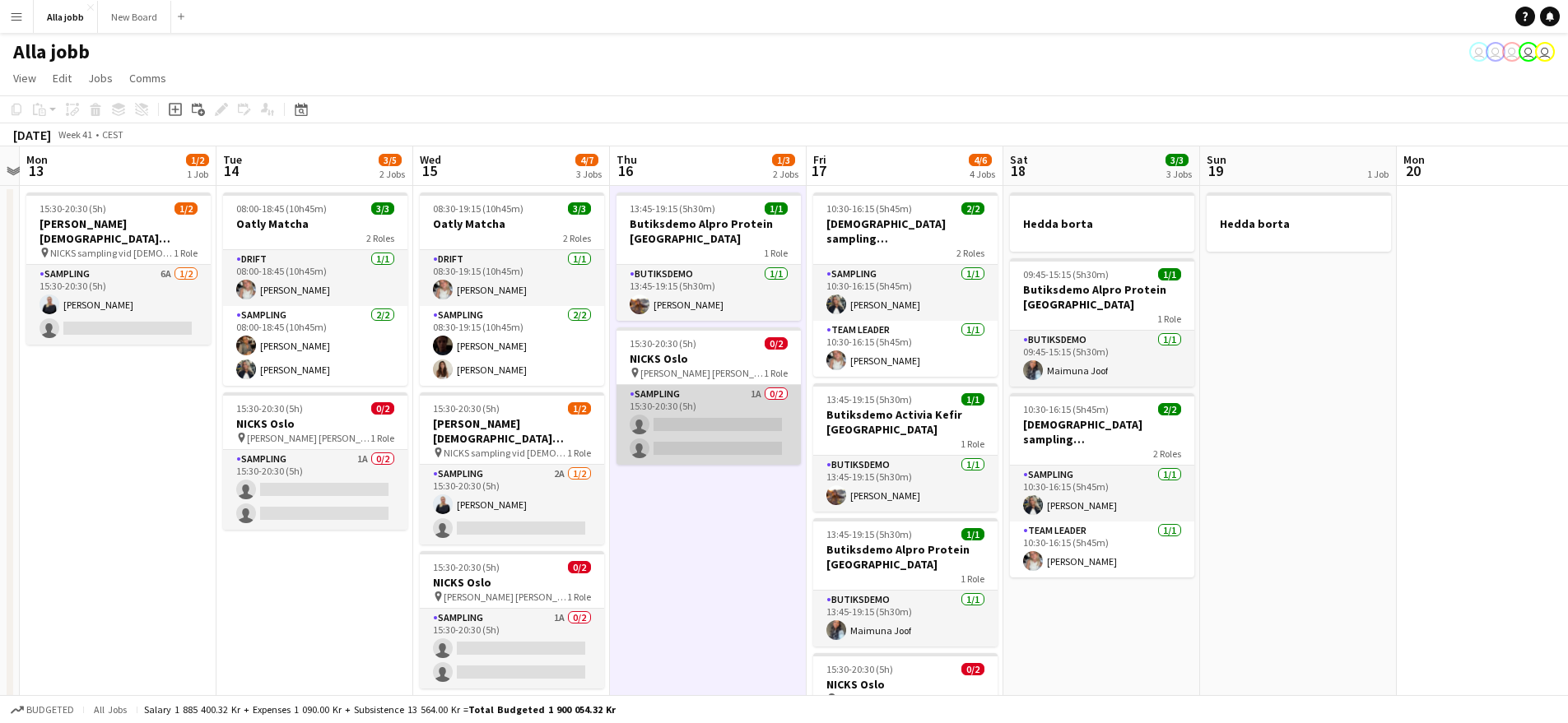
click at [723, 436] on app-card-role "Sampling 1A 0/2 15:30-20:30 (5h) single-neutral-actions single-neutral-actions" at bounding box center [709, 425] width 185 height 79
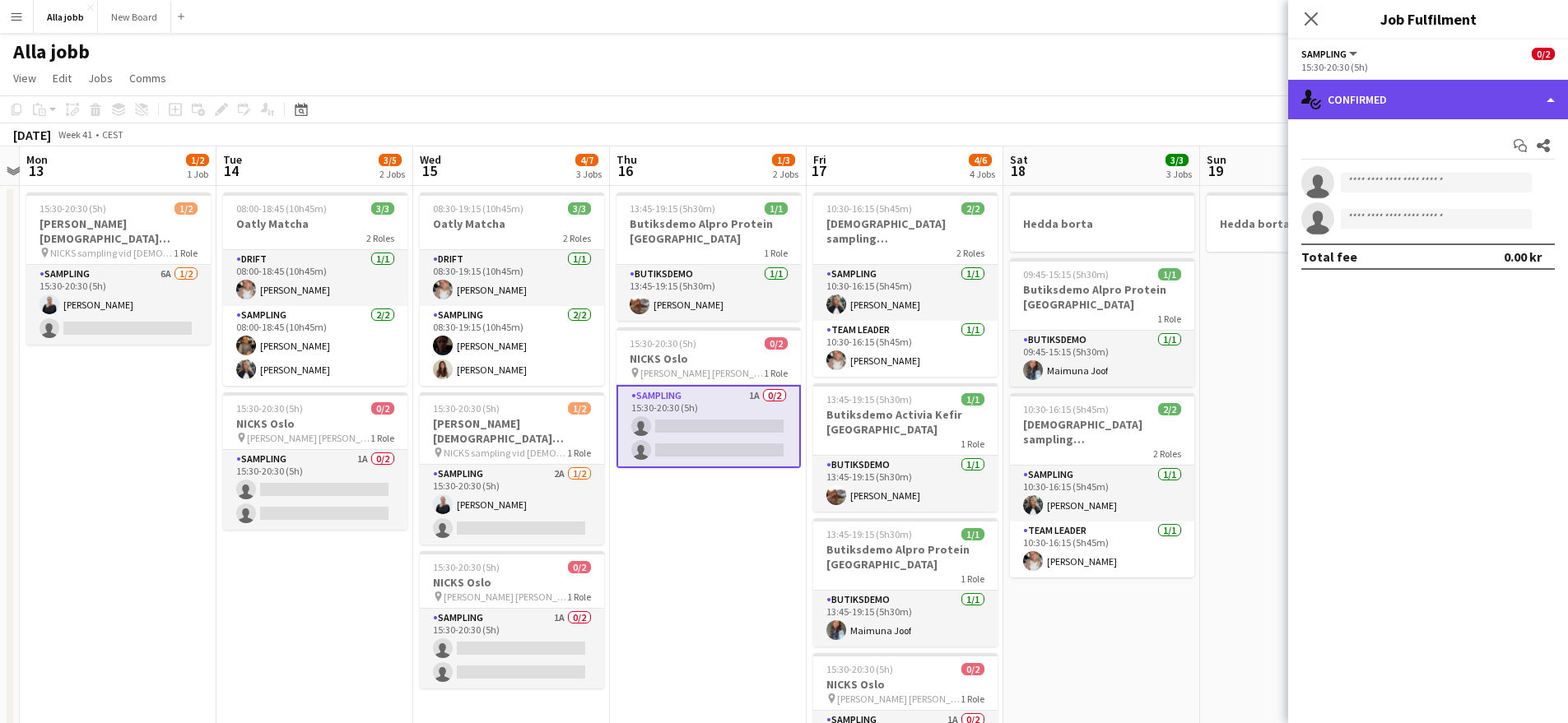
click at [1331, 108] on div "single-neutral-actions-check-2 Confirmed" at bounding box center [1428, 99] width 280 height 40
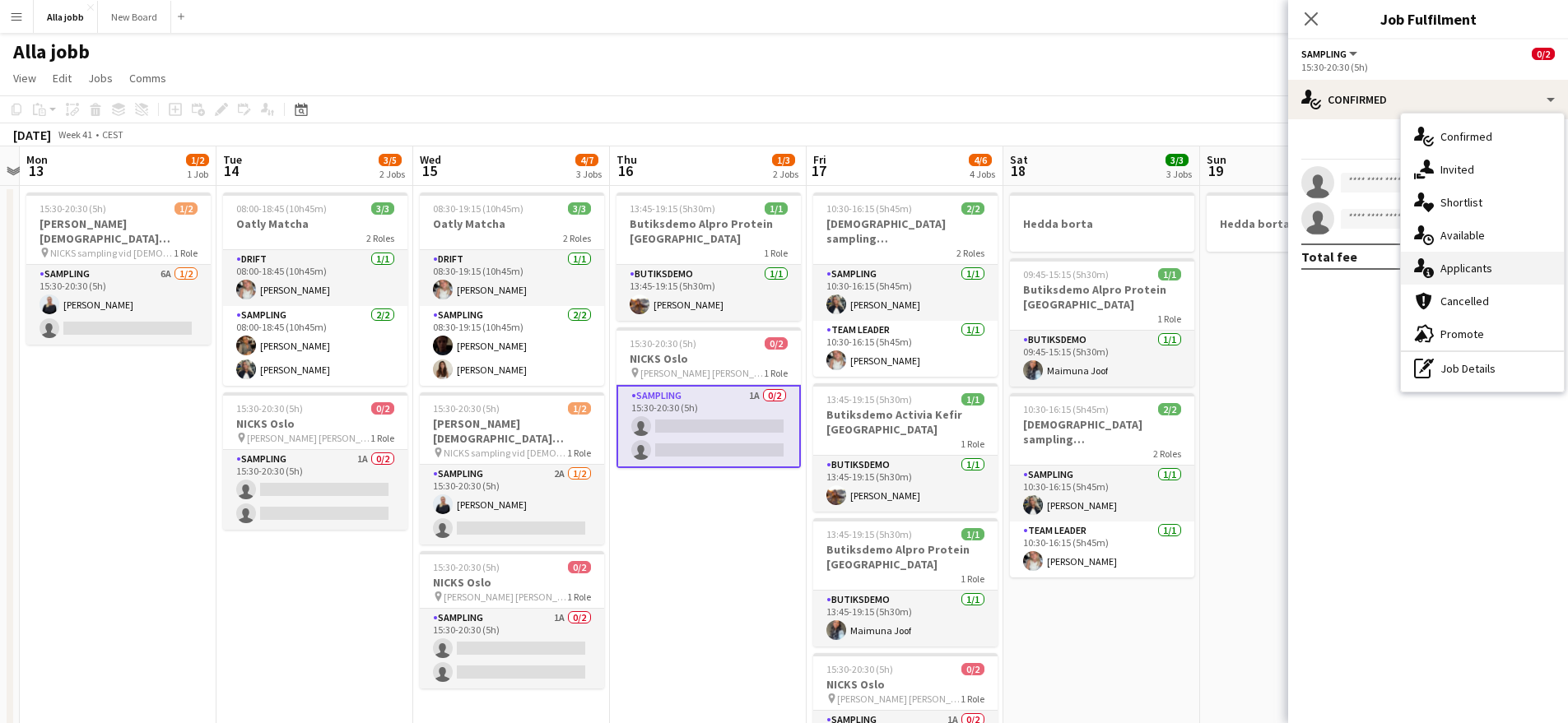
click at [1511, 279] on div "single-neutral-actions-information Applicants" at bounding box center [1482, 268] width 163 height 33
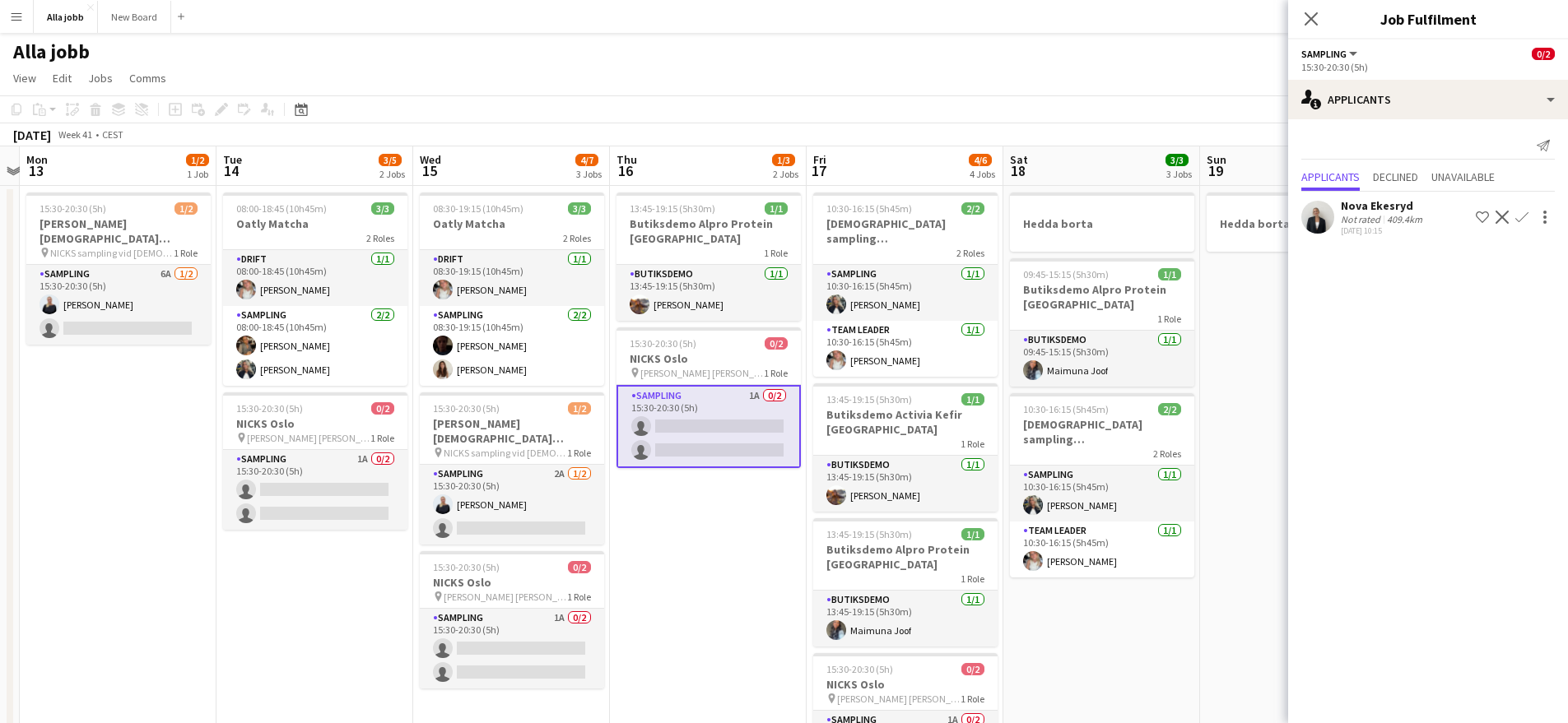
click at [1333, 216] on app-user-avatar at bounding box center [1317, 217] width 33 height 33
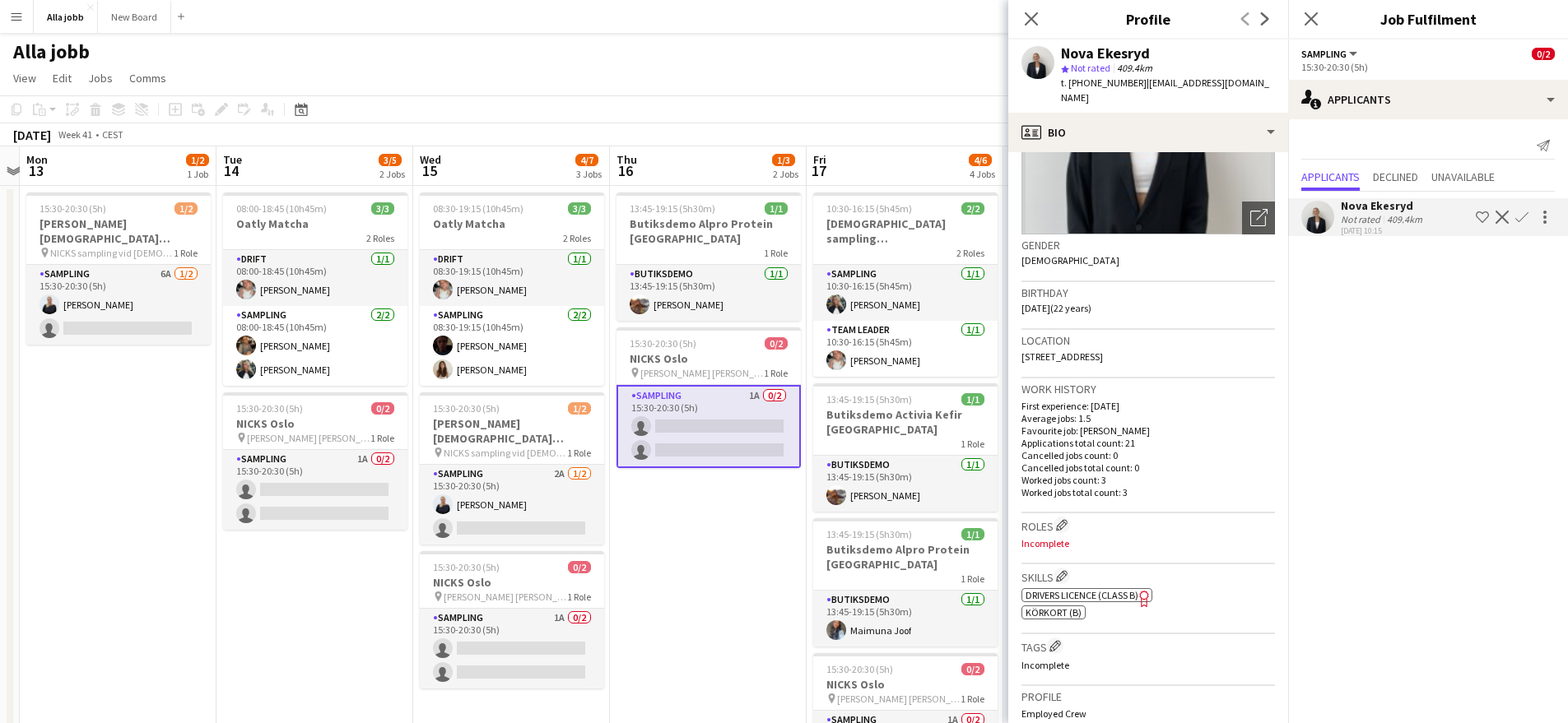
scroll to position [190, 0]
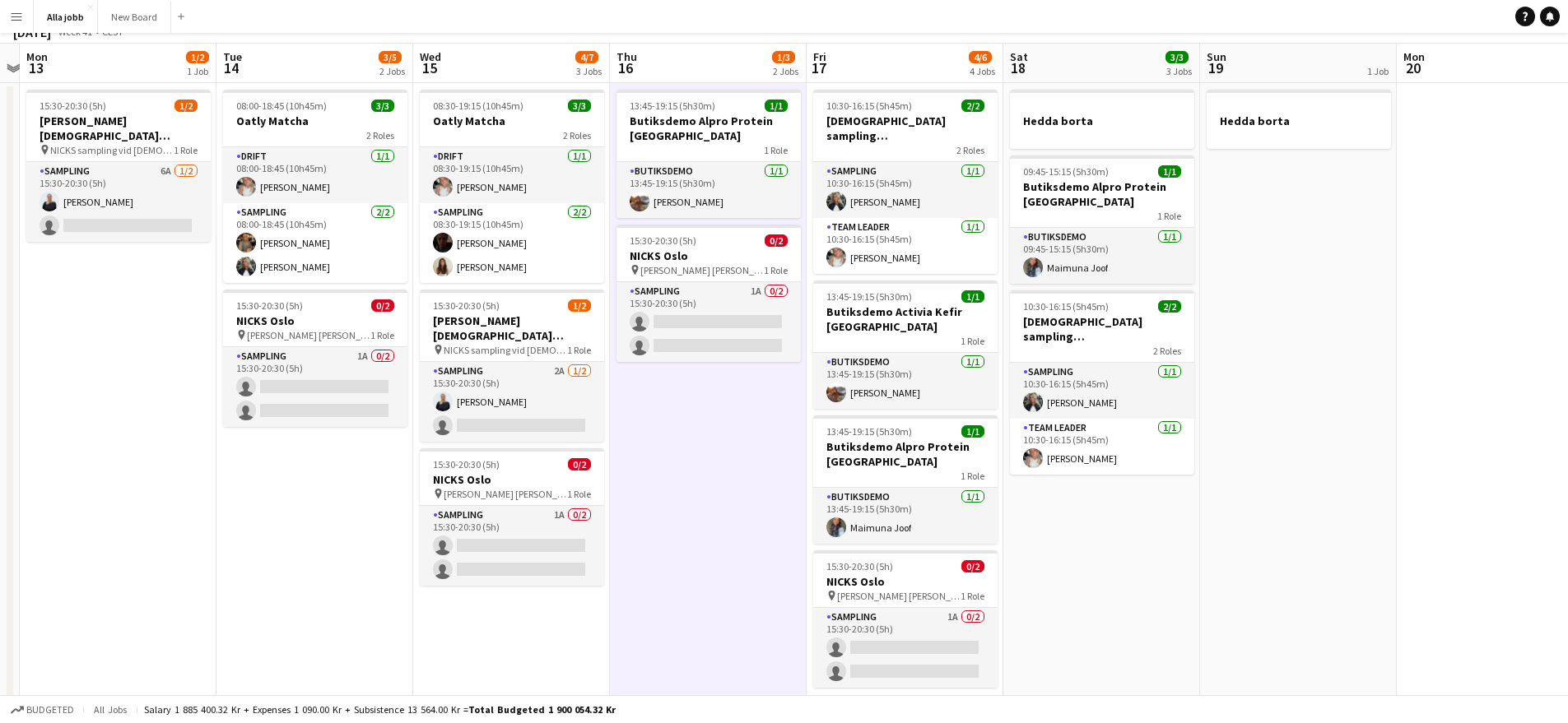
scroll to position [0, 0]
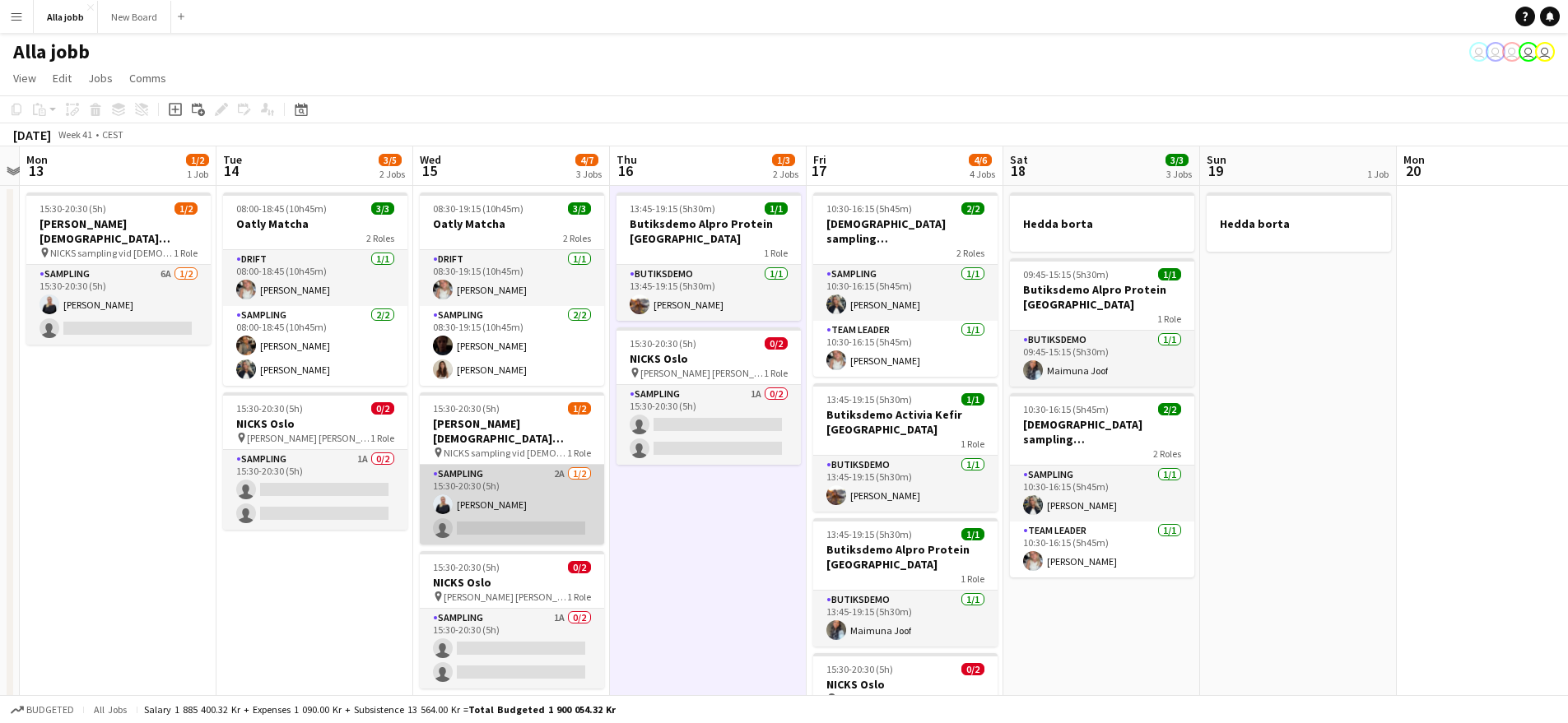
click at [493, 487] on app-card-role "Sampling 2A [DATE] 15:30-20:30 (5h) [PERSON_NAME] single-neutral-actions" at bounding box center [512, 505] width 185 height 79
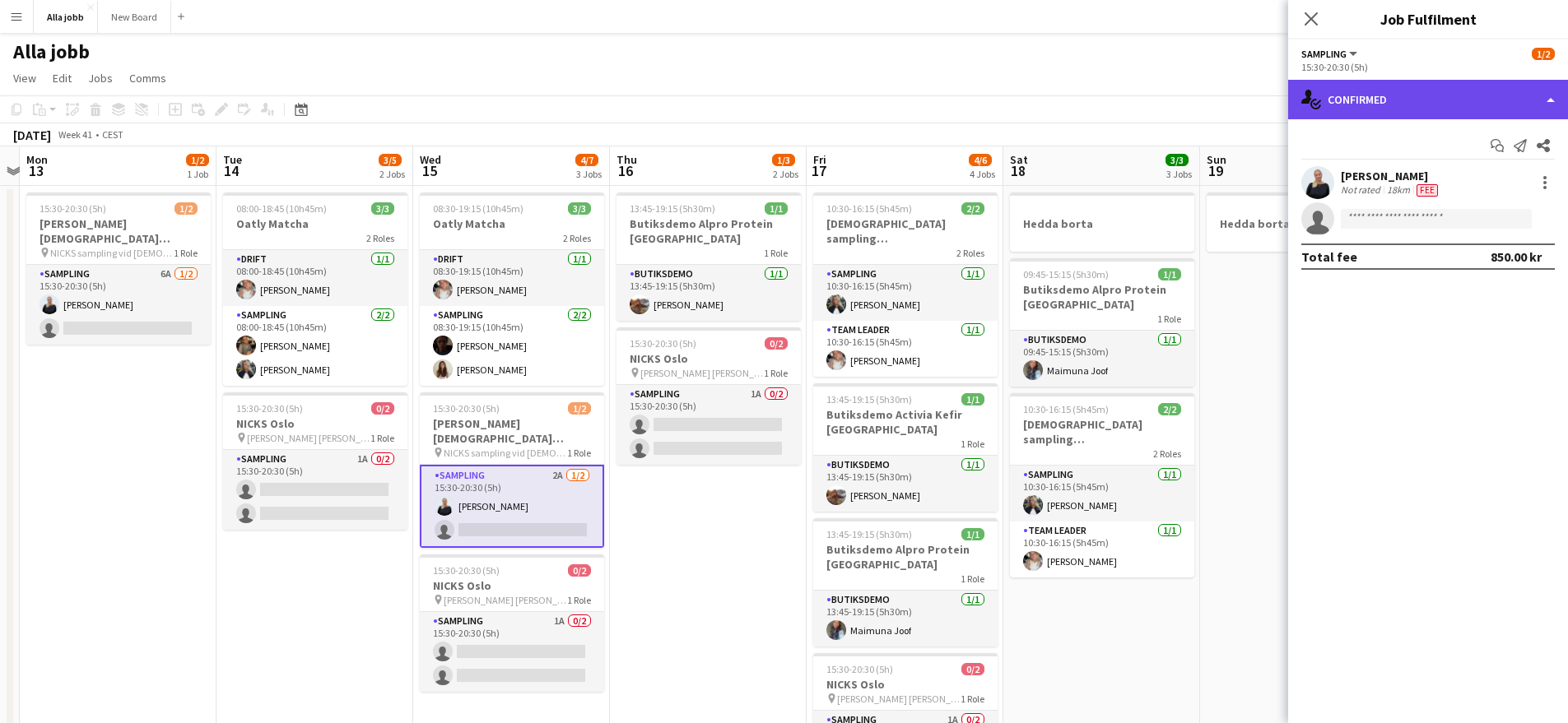
click at [1386, 90] on div "single-neutral-actions-check-2 Confirmed" at bounding box center [1428, 99] width 280 height 40
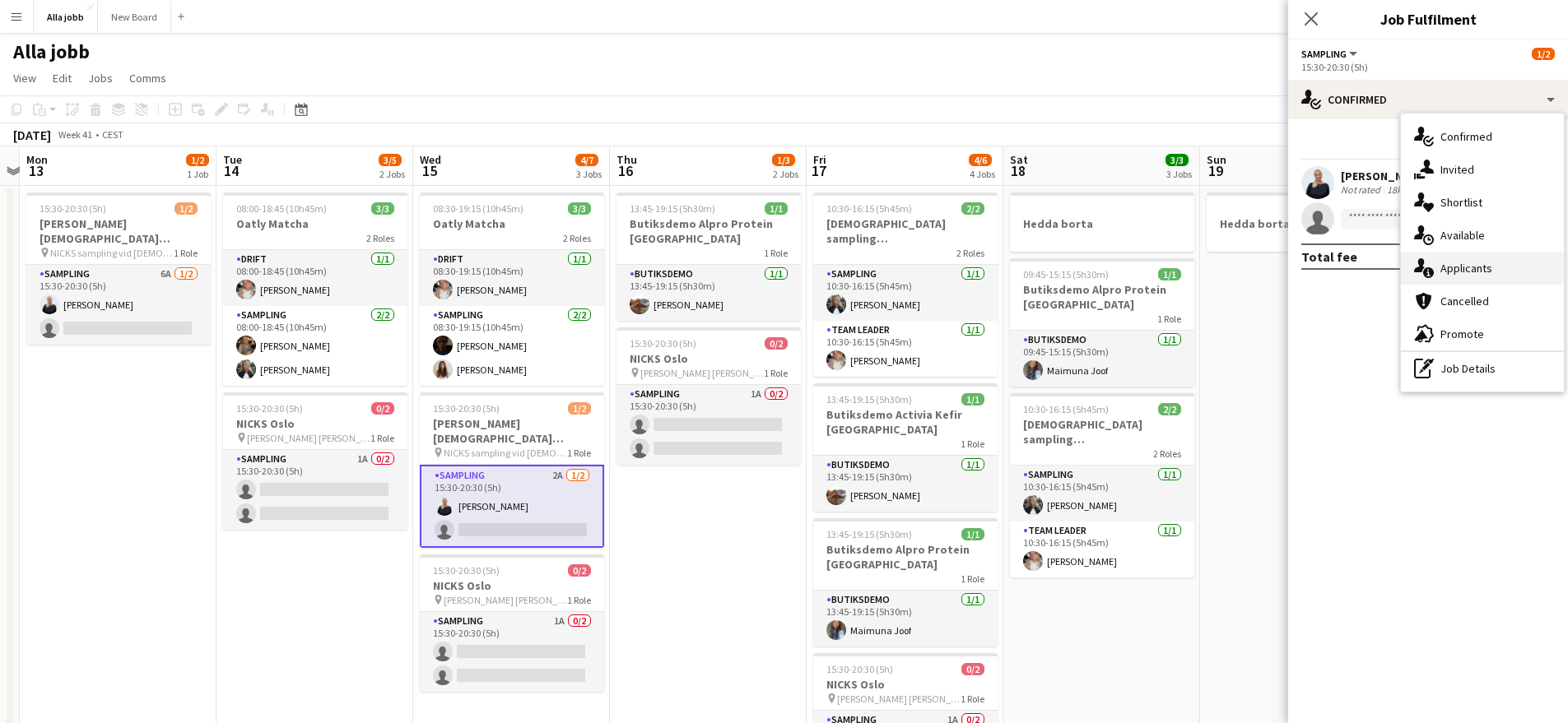
click at [1486, 275] on span "Applicants" at bounding box center [1466, 268] width 52 height 15
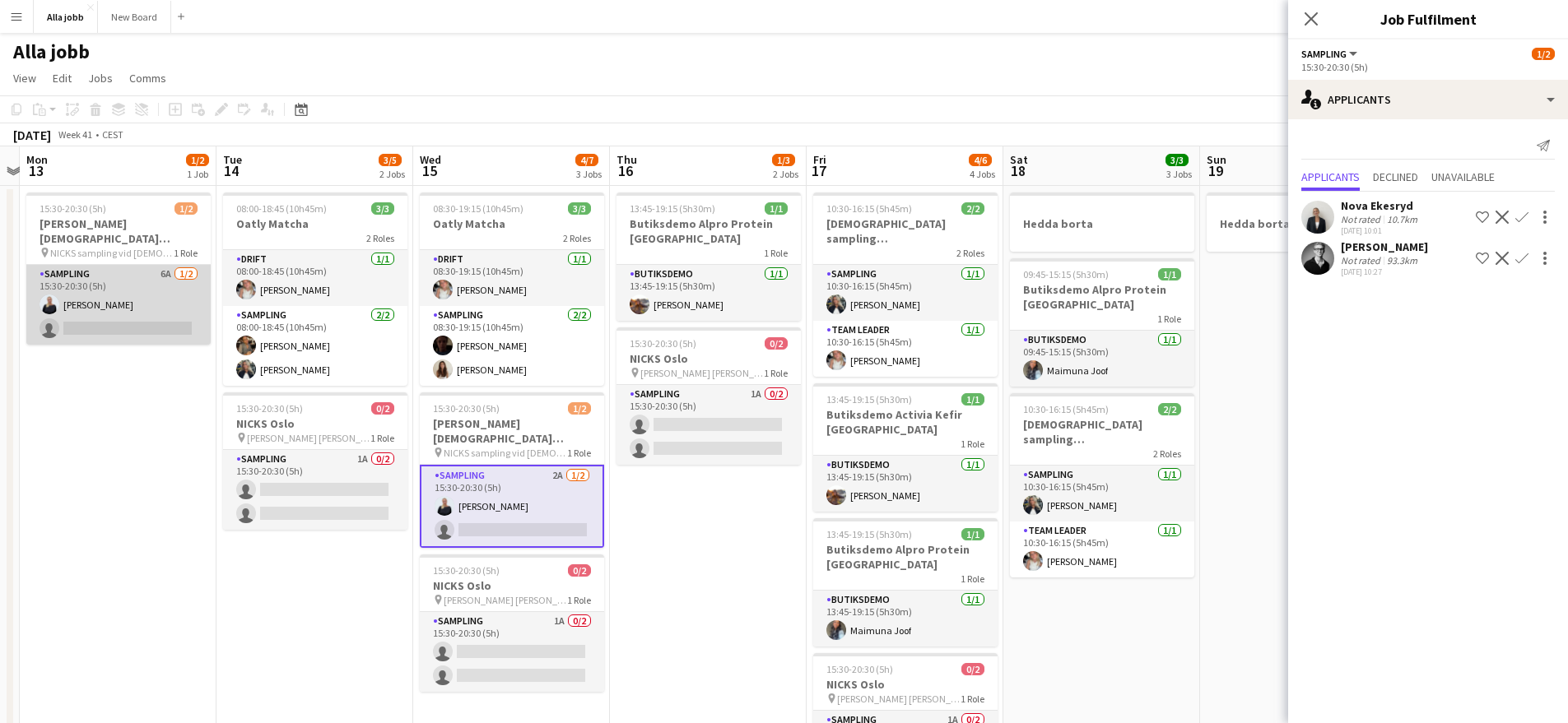
click at [155, 308] on app-card-role "Sampling 6A [DATE] 15:30-20:30 (5h) [PERSON_NAME] single-neutral-actions" at bounding box center [119, 305] width 185 height 79
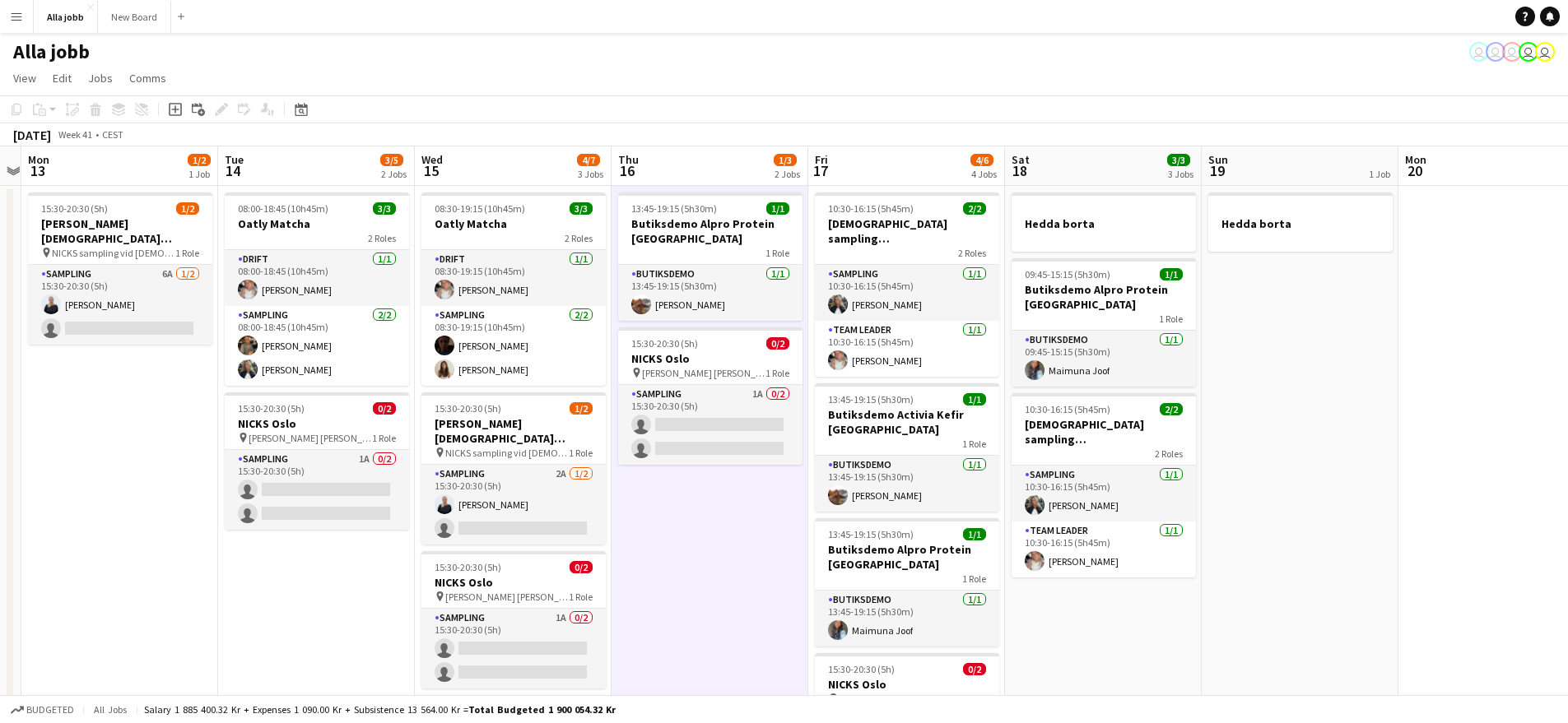
scroll to position [0, 559]
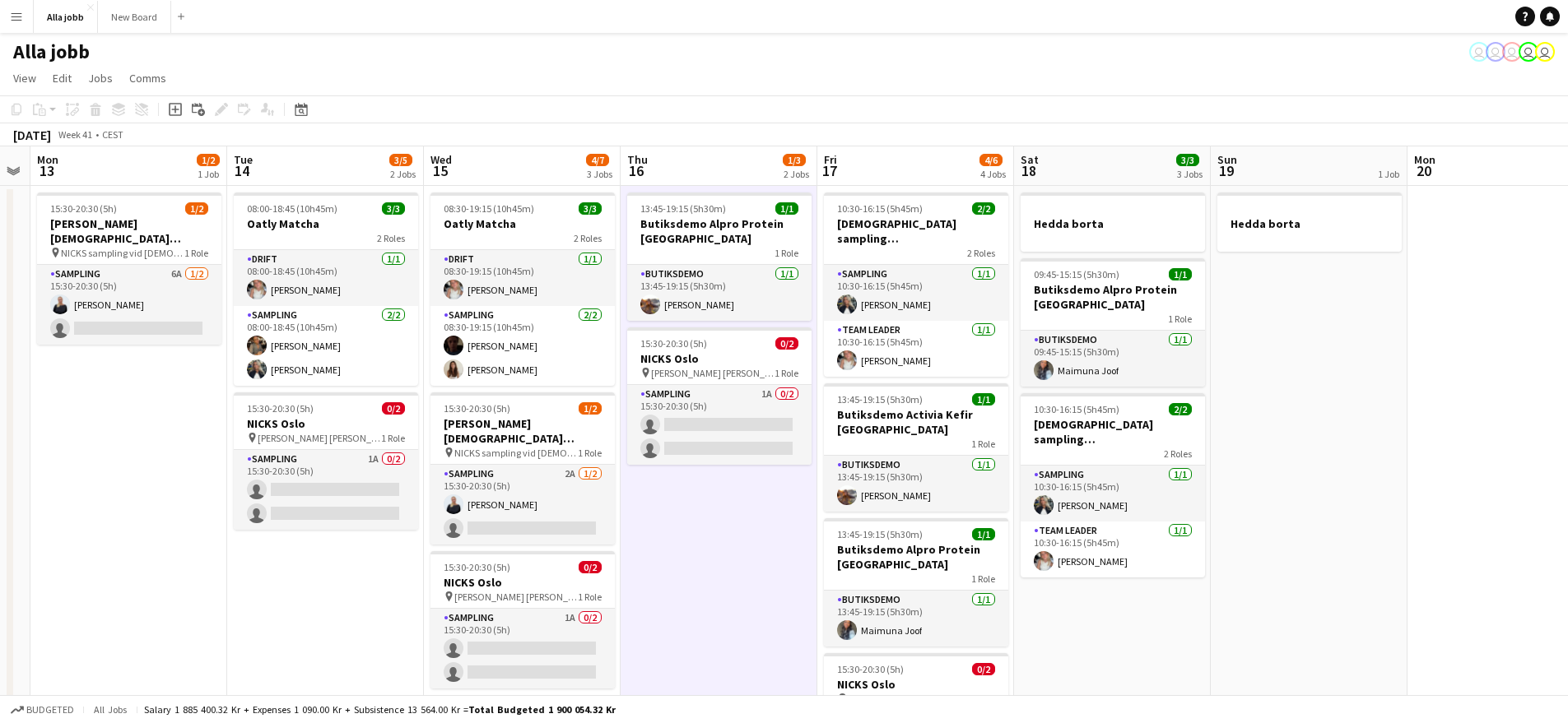
drag, startPoint x: 718, startPoint y: 596, endPoint x: 723, endPoint y: 508, distance: 88.1
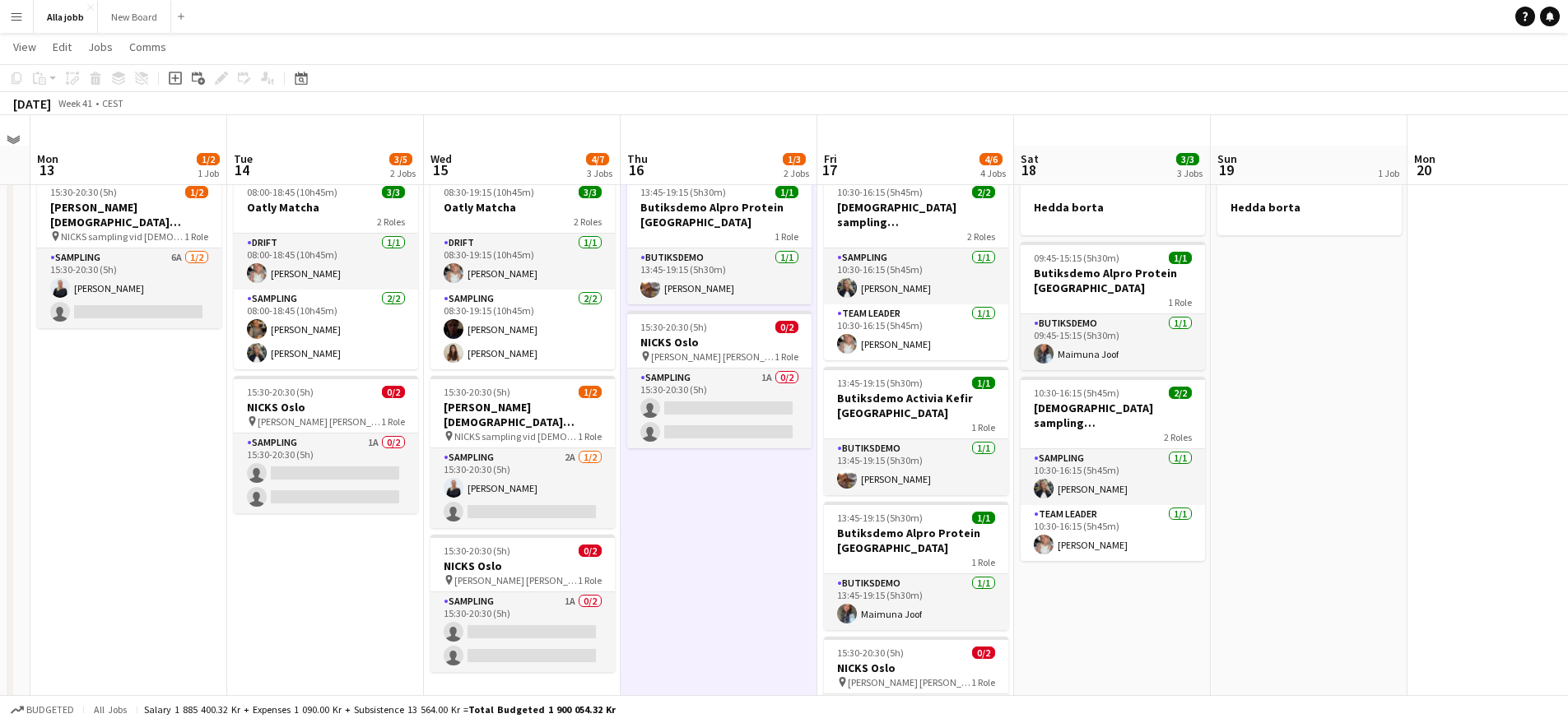
scroll to position [0, 0]
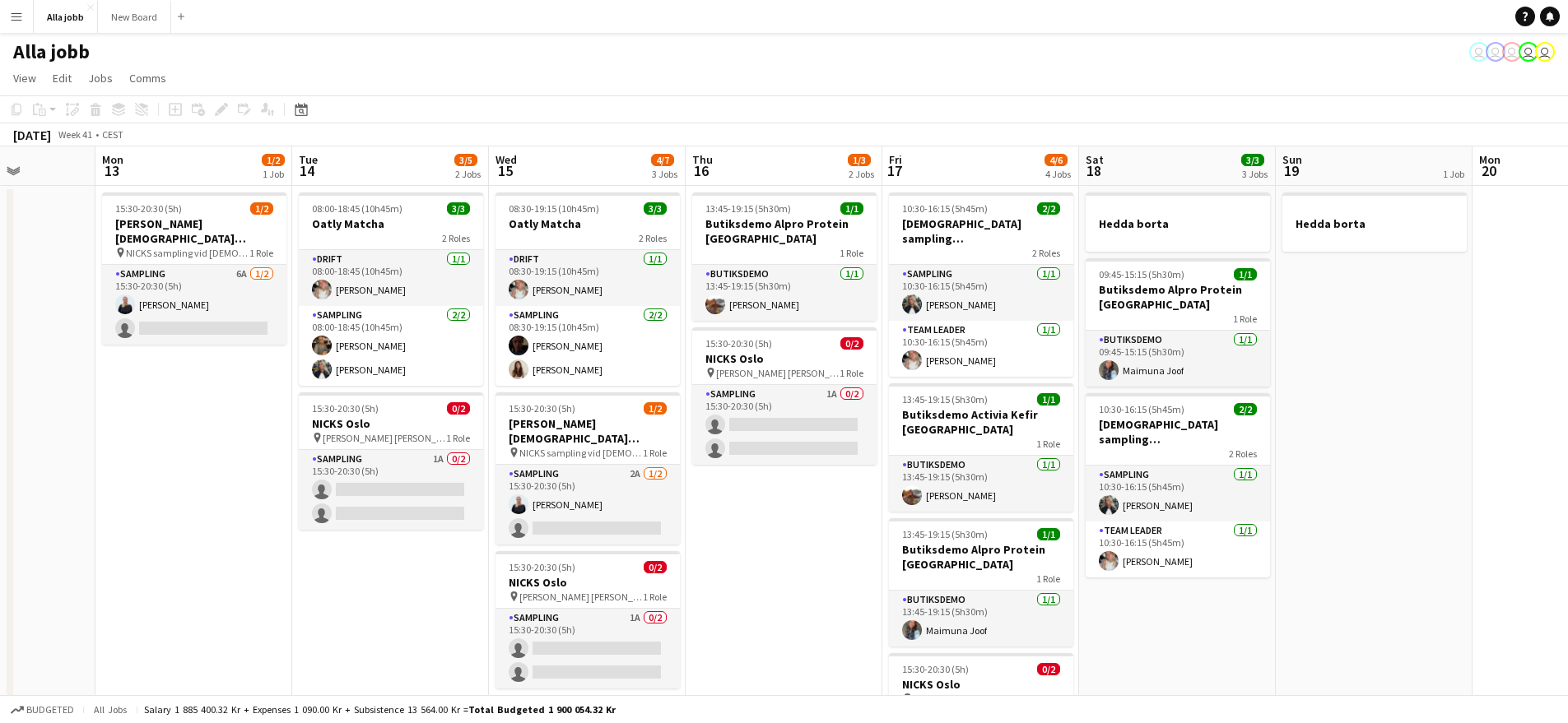
scroll to position [0, 410]
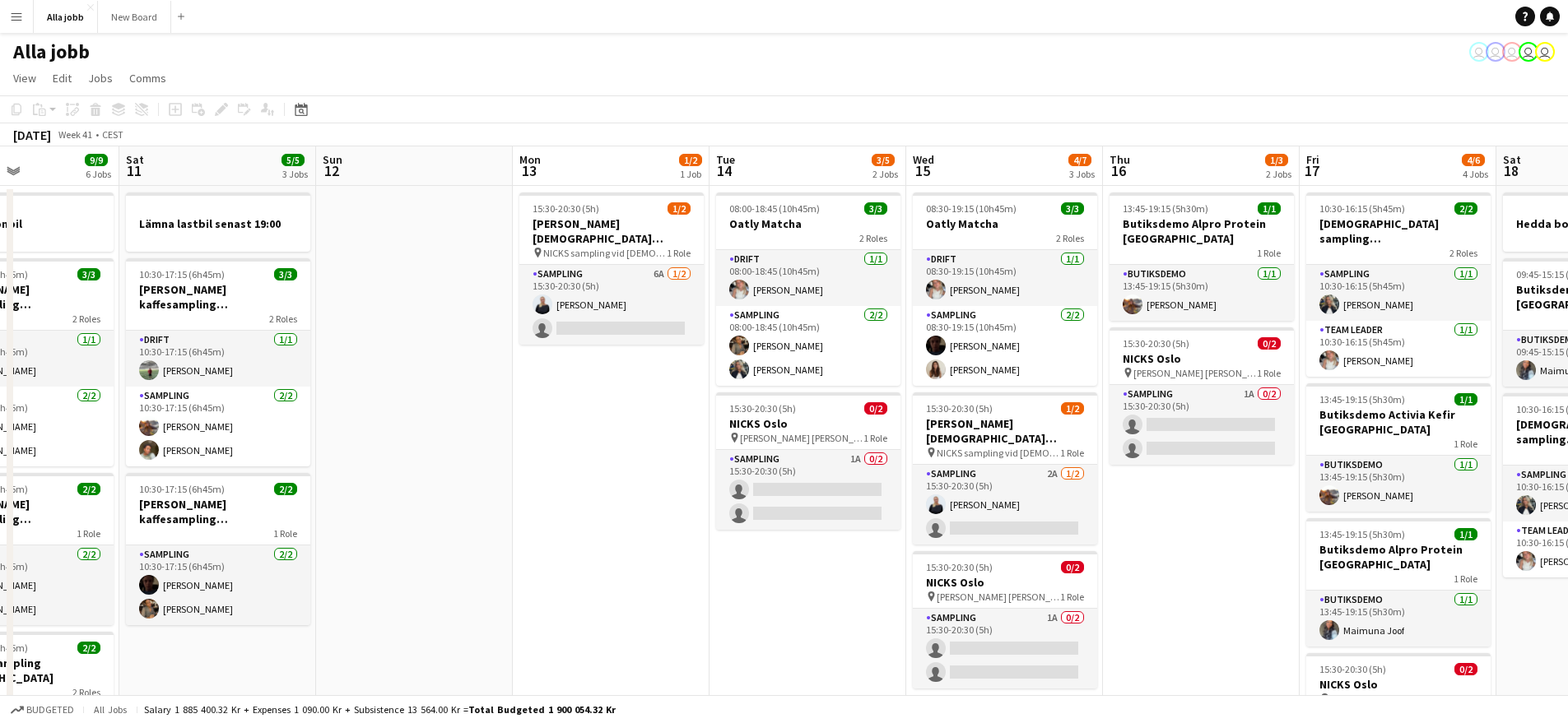
drag, startPoint x: 676, startPoint y: 574, endPoint x: 1121, endPoint y: 585, distance: 445.1
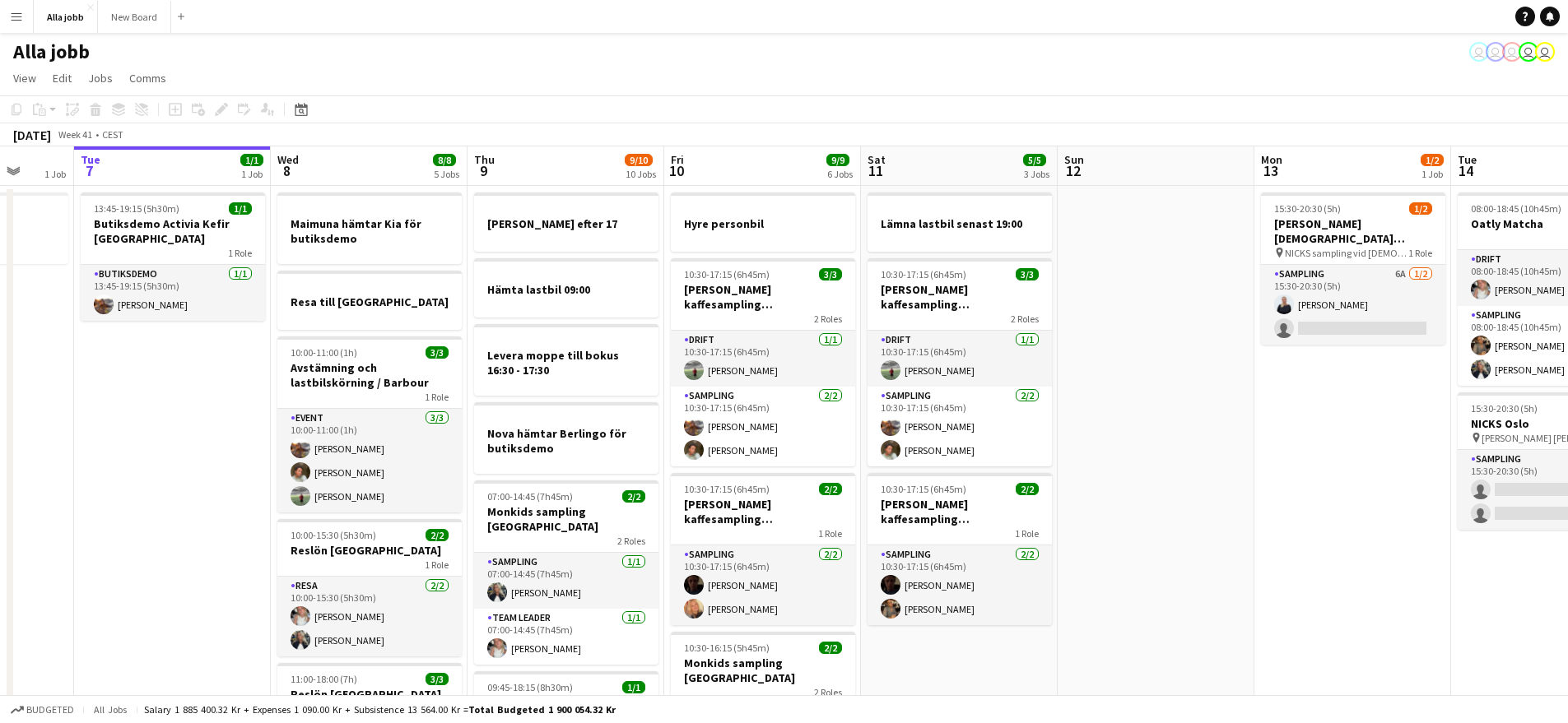
scroll to position [0, 511]
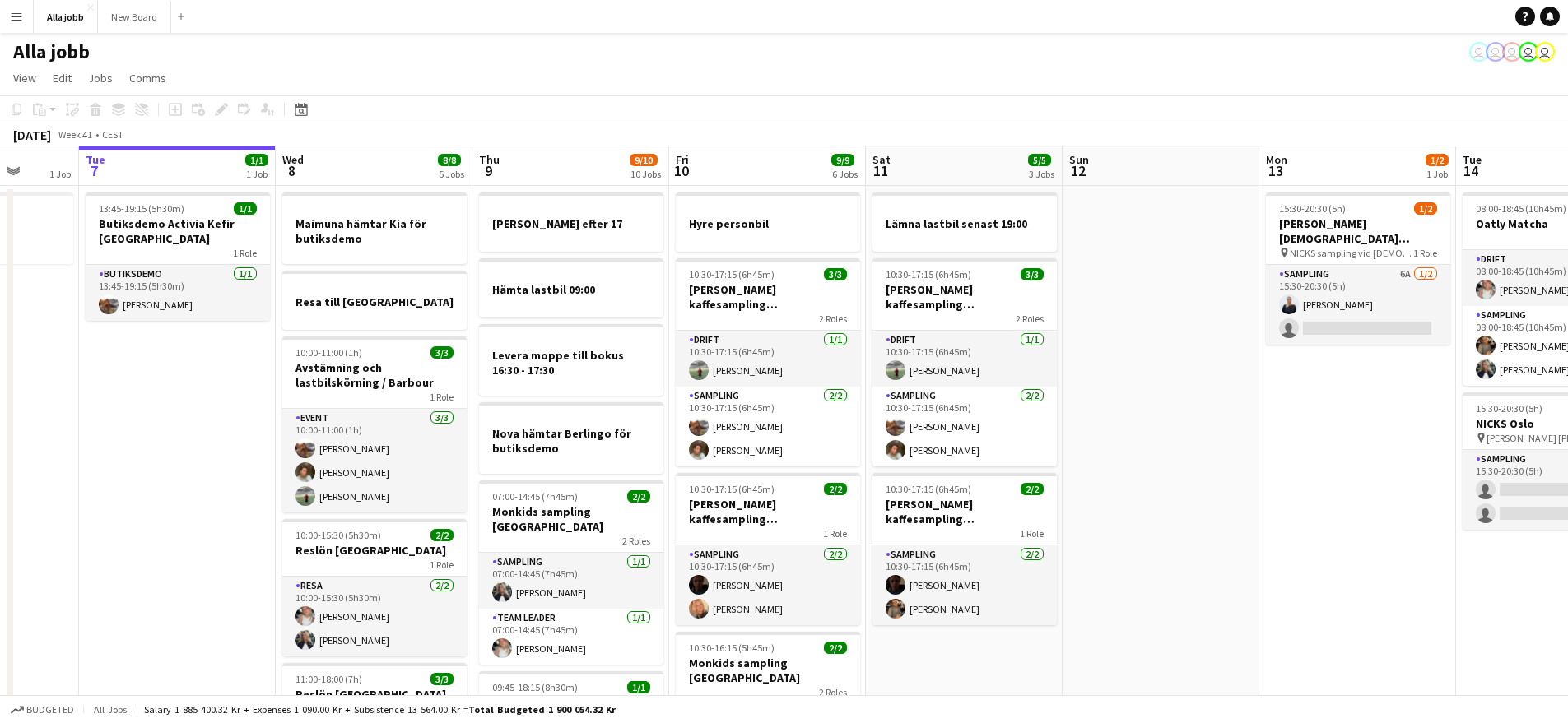
drag, startPoint x: 408, startPoint y: 601, endPoint x: 1079, endPoint y: 600, distance: 671.0
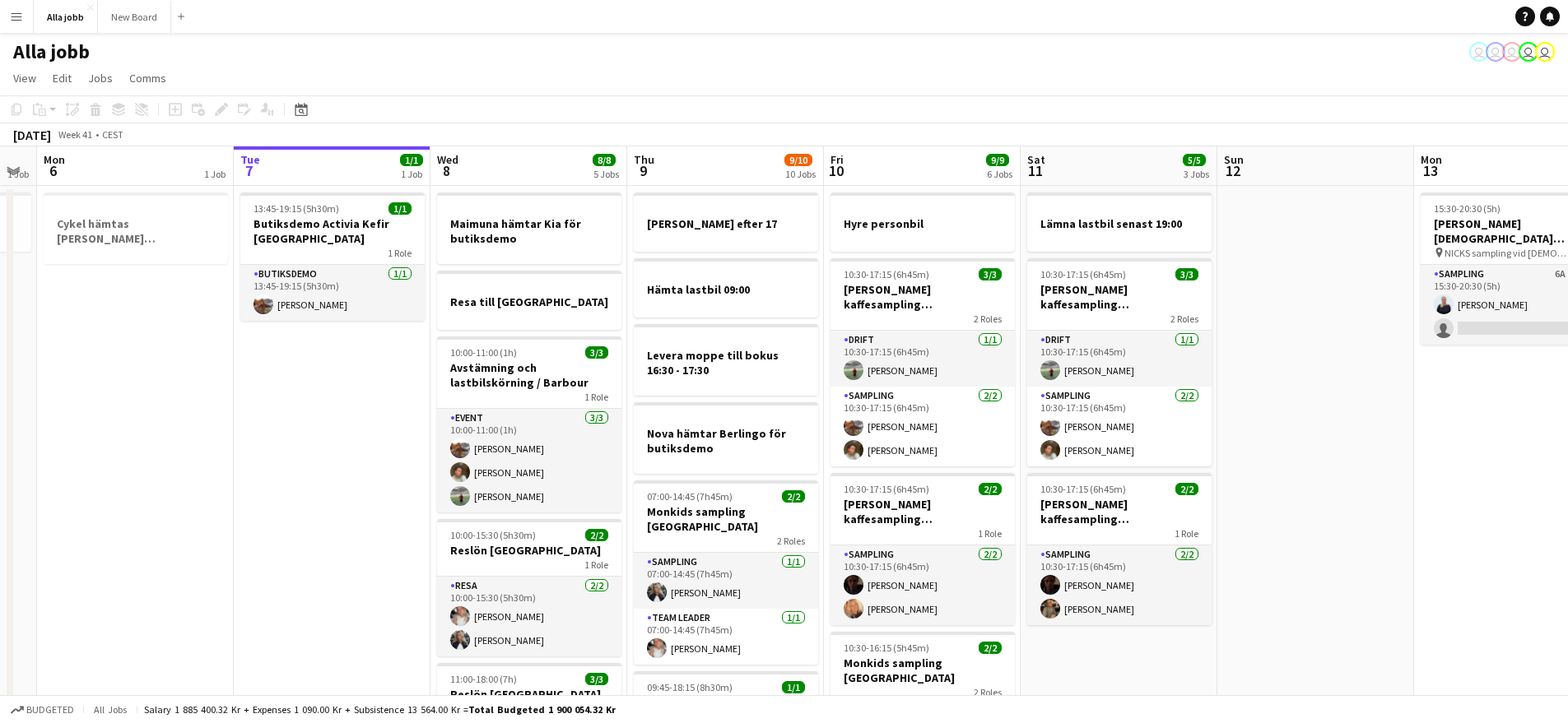
scroll to position [0, 378]
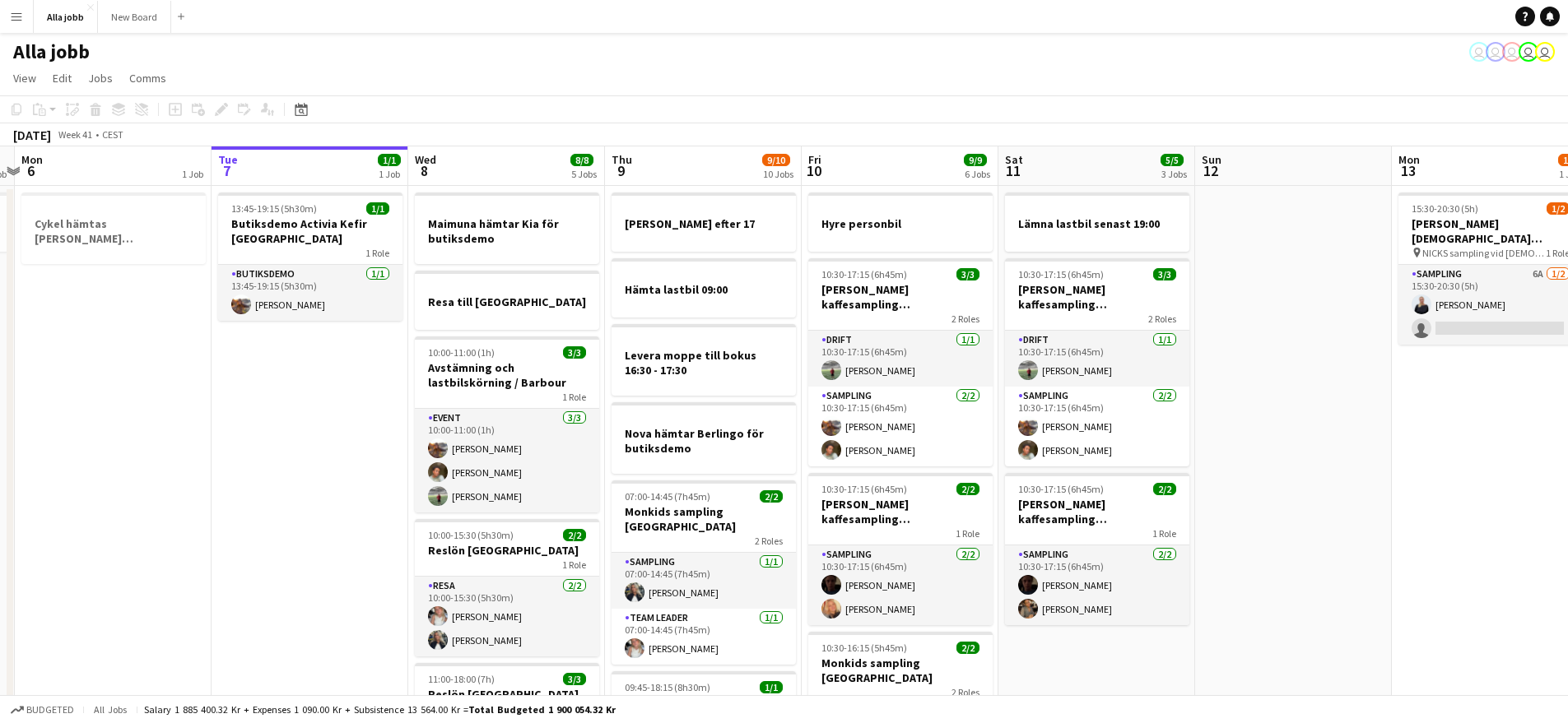
drag, startPoint x: 804, startPoint y: 559, endPoint x: 937, endPoint y: 560, distance: 133.0
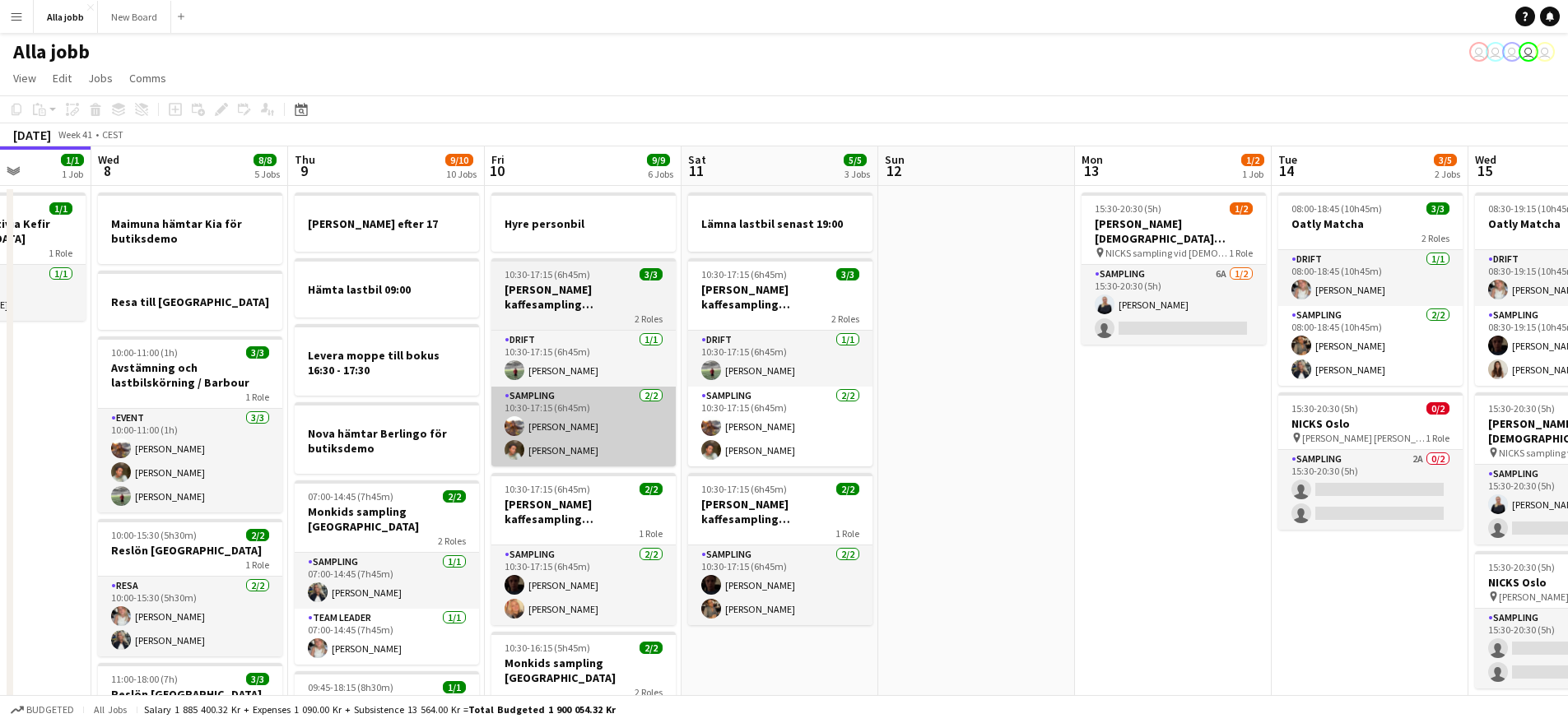
drag, startPoint x: 726, startPoint y: 435, endPoint x: 195, endPoint y: 394, distance: 532.6
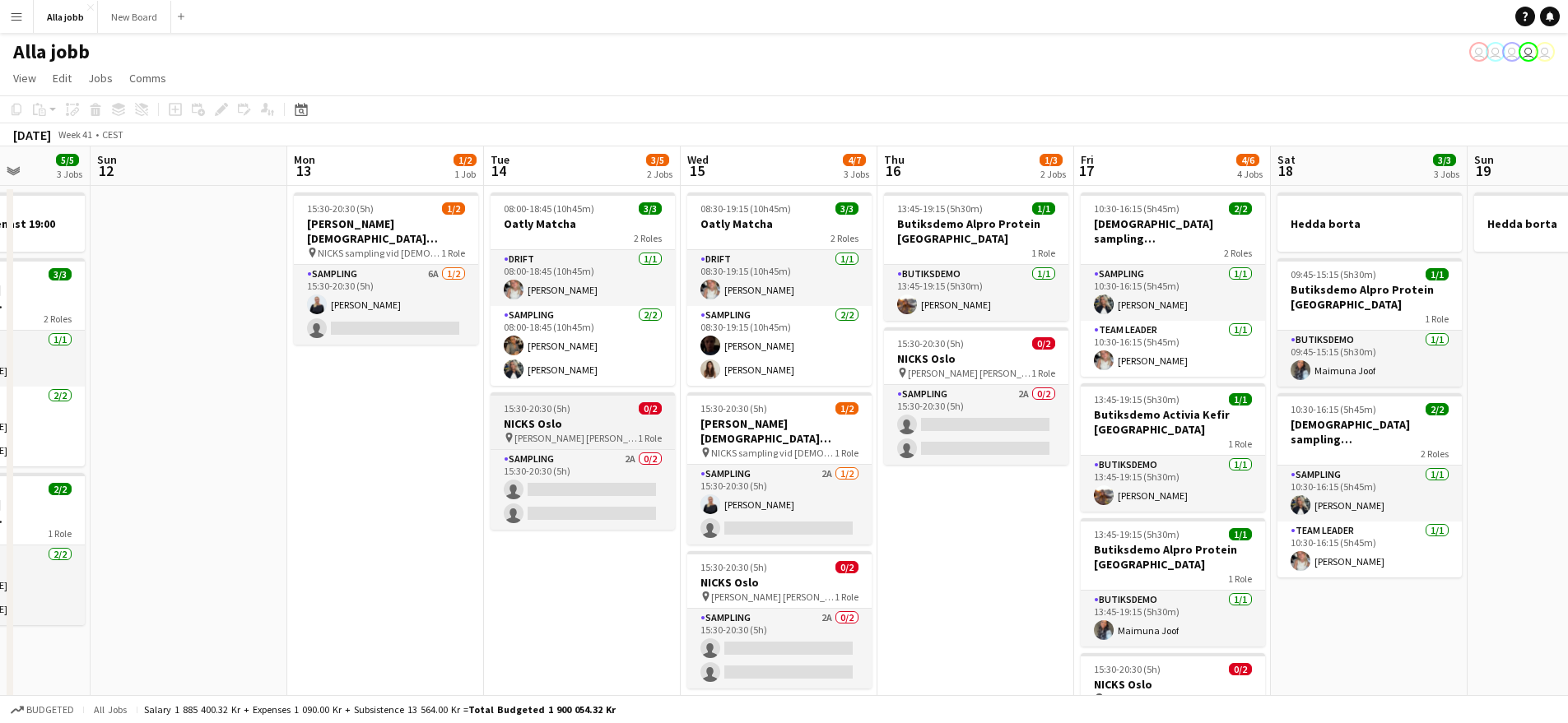
drag, startPoint x: 853, startPoint y: 415, endPoint x: 439, endPoint y: 394, distance: 414.5
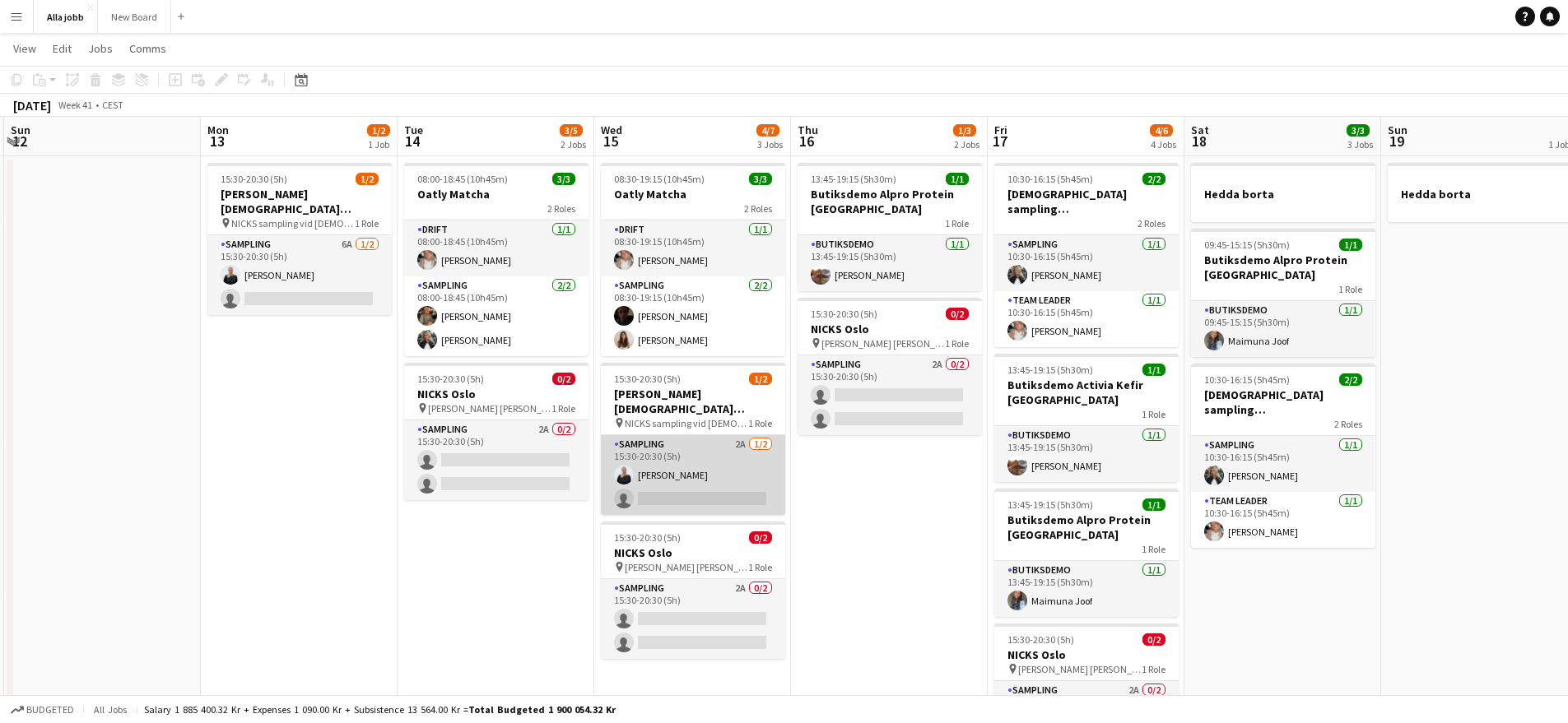
scroll to position [36, 0]
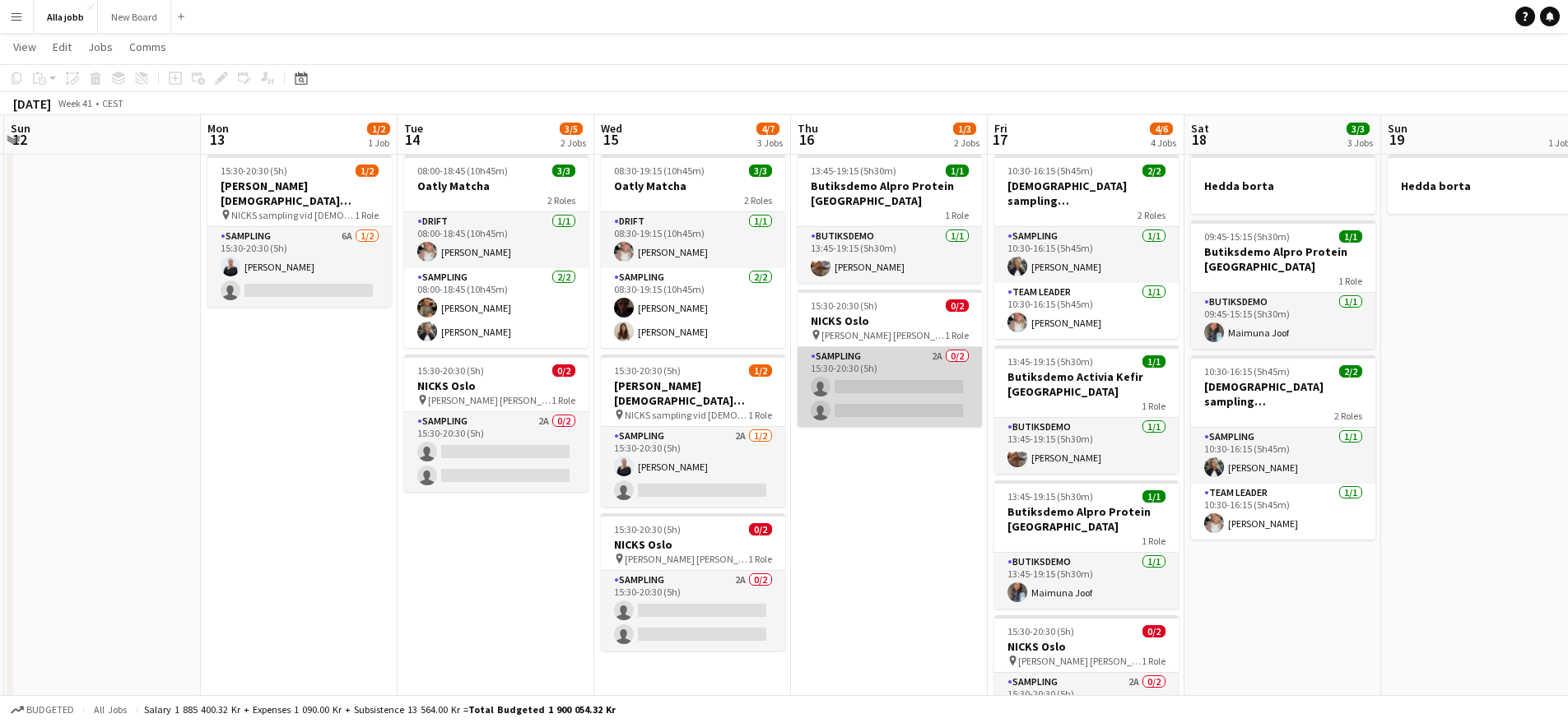
click at [932, 403] on app-card-role "Sampling 2A 0/2 15:30-20:30 (5h) single-neutral-actions single-neutral-actions" at bounding box center [890, 387] width 185 height 79
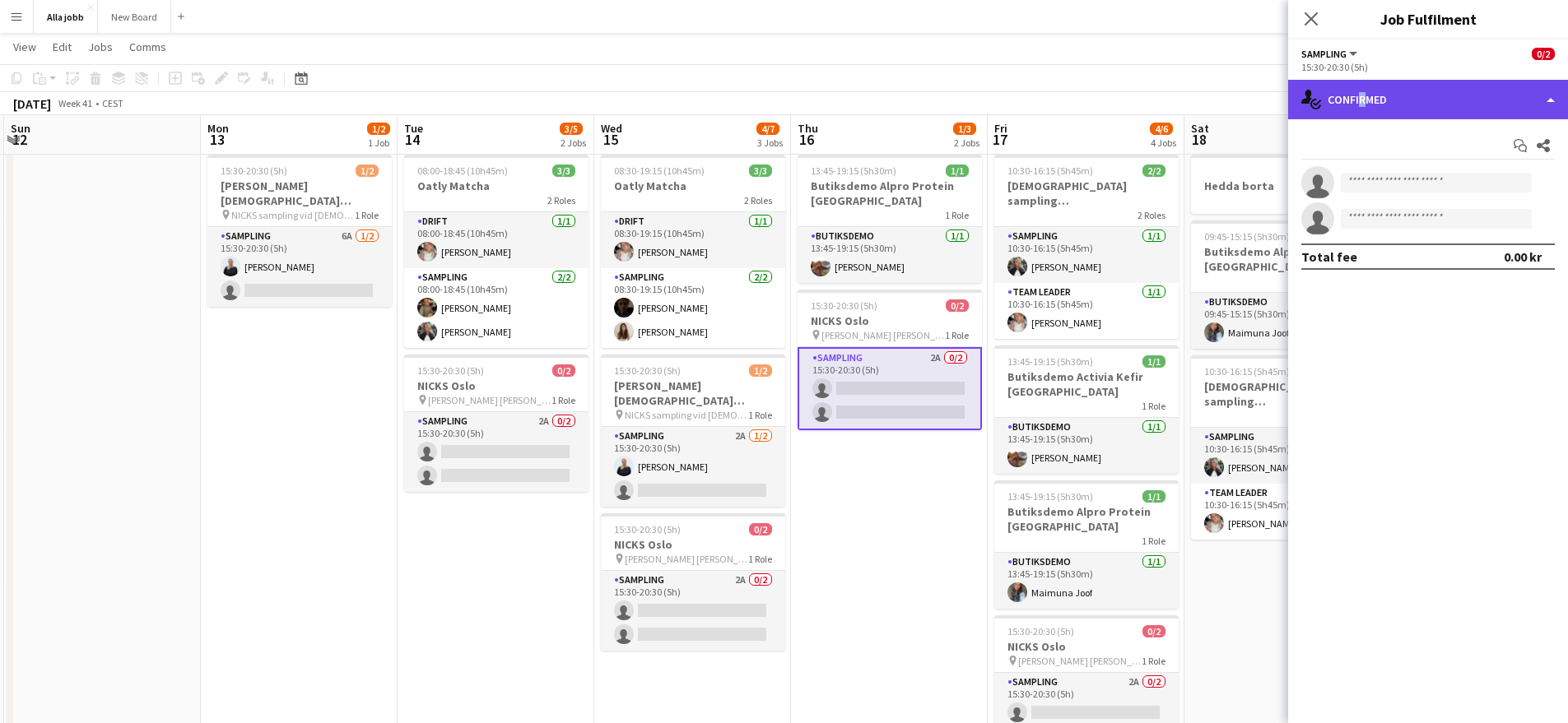
drag, startPoint x: 1356, startPoint y: 93, endPoint x: 1370, endPoint y: 99, distance: 15.2
click at [1356, 93] on div "single-neutral-actions-check-2 Confirmed" at bounding box center [1428, 99] width 280 height 40
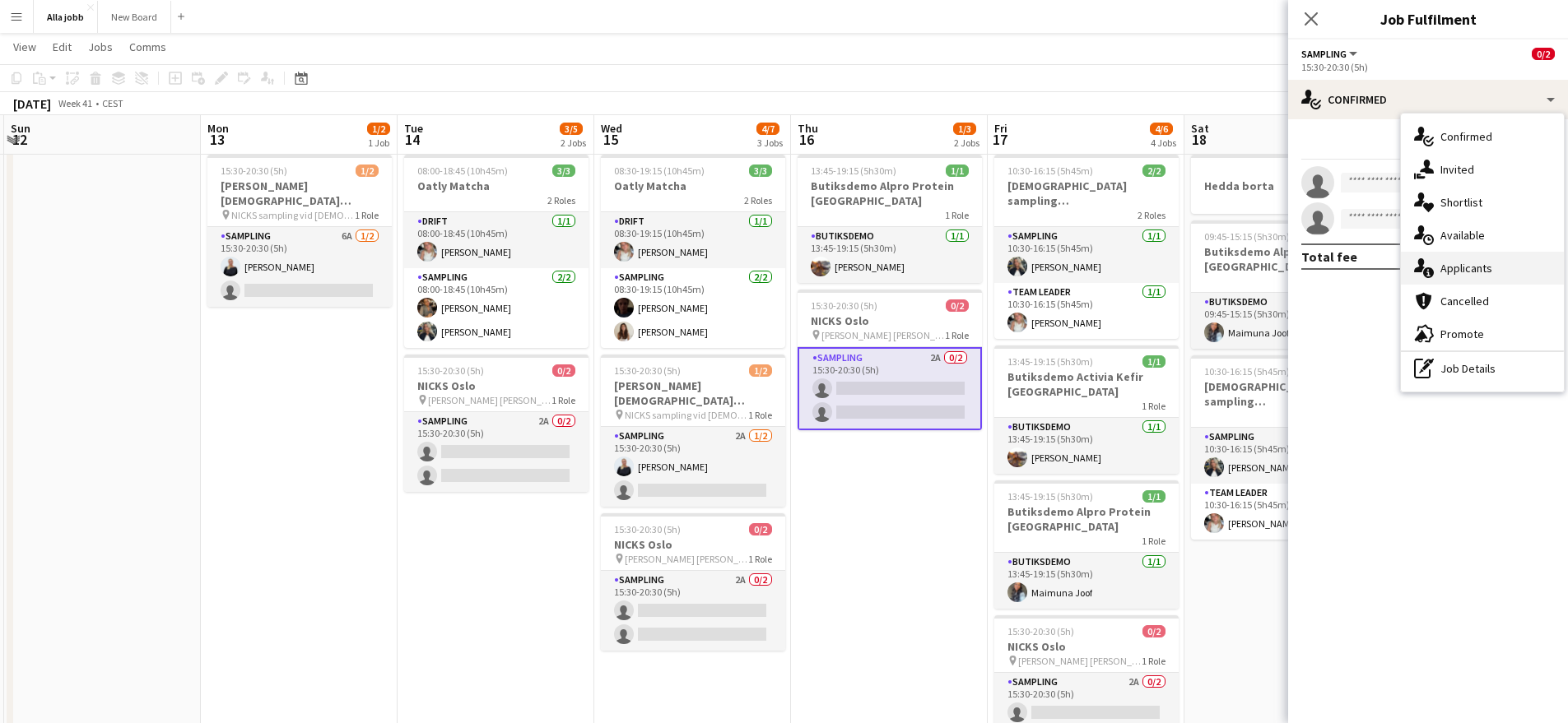
click at [1480, 266] on span "Applicants" at bounding box center [1466, 268] width 52 height 15
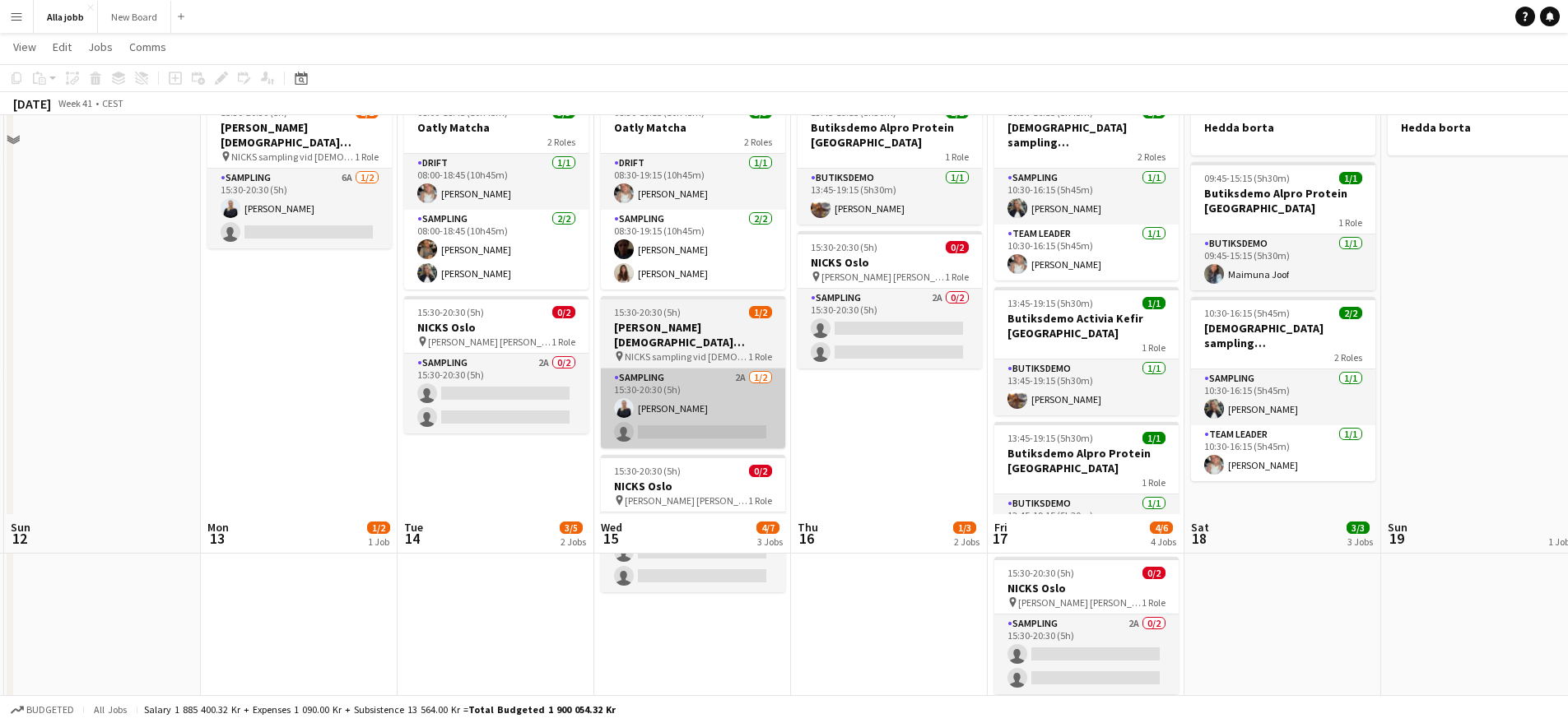
scroll to position [0, 0]
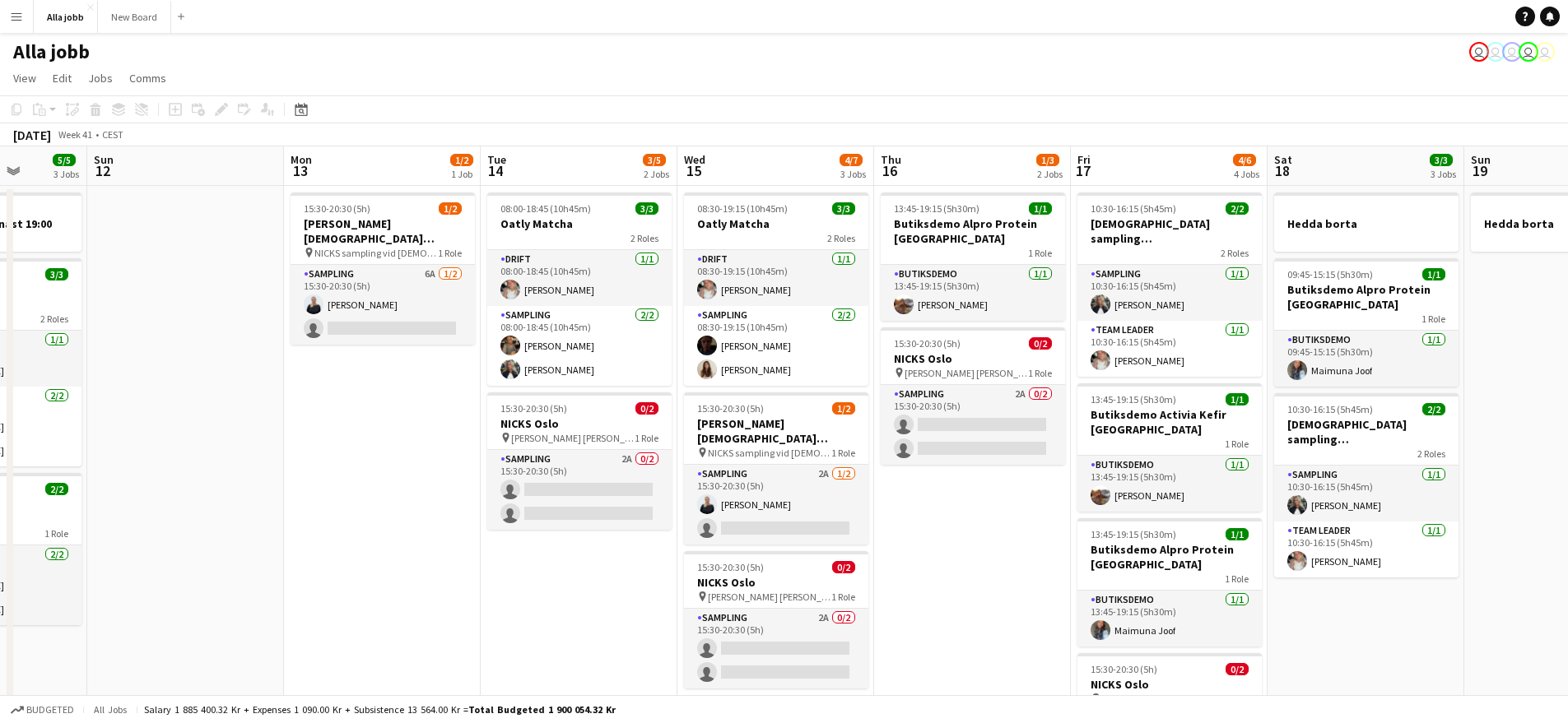
drag, startPoint x: 506, startPoint y: 453, endPoint x: 1118, endPoint y: 461, distance: 612.1
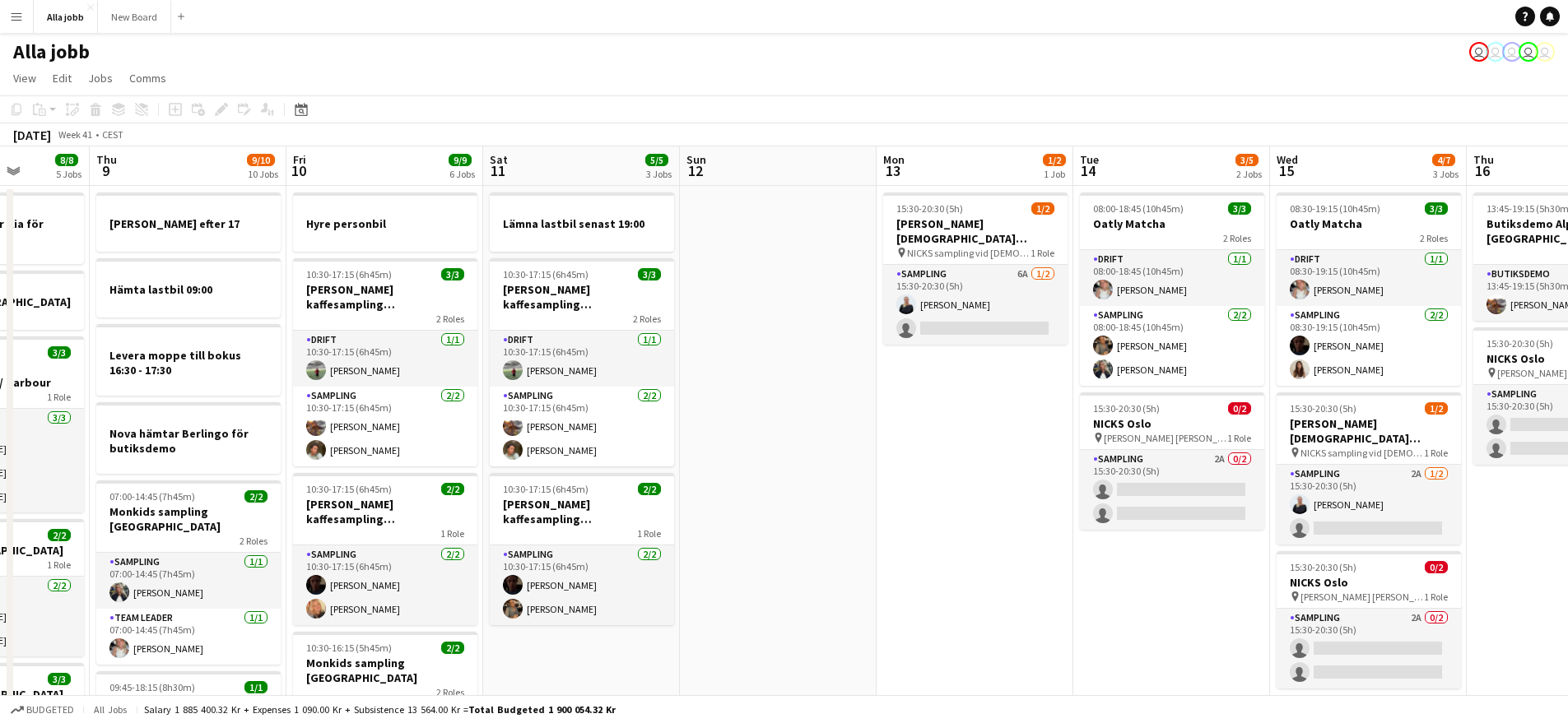
scroll to position [0, 345]
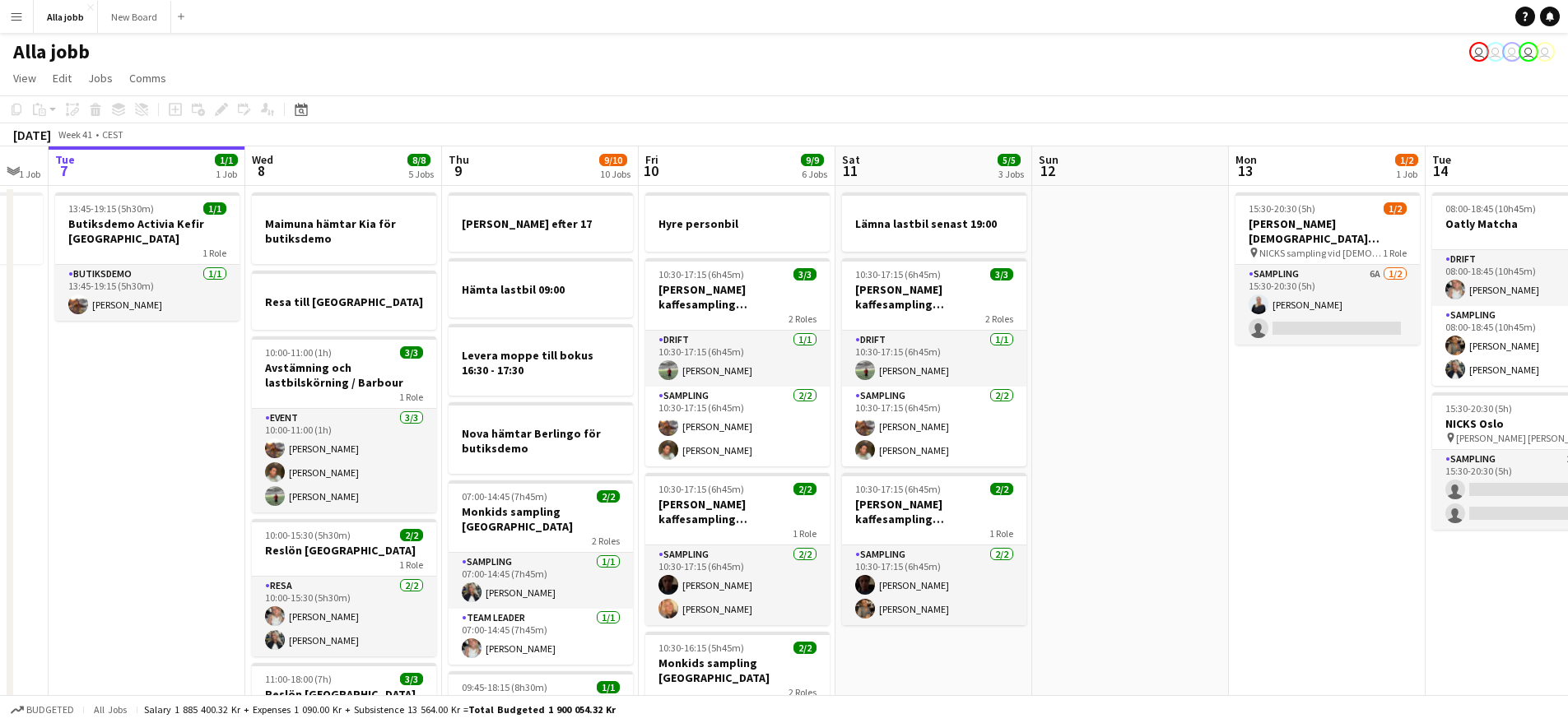
drag, startPoint x: 921, startPoint y: 456, endPoint x: 995, endPoint y: 466, distance: 74.7
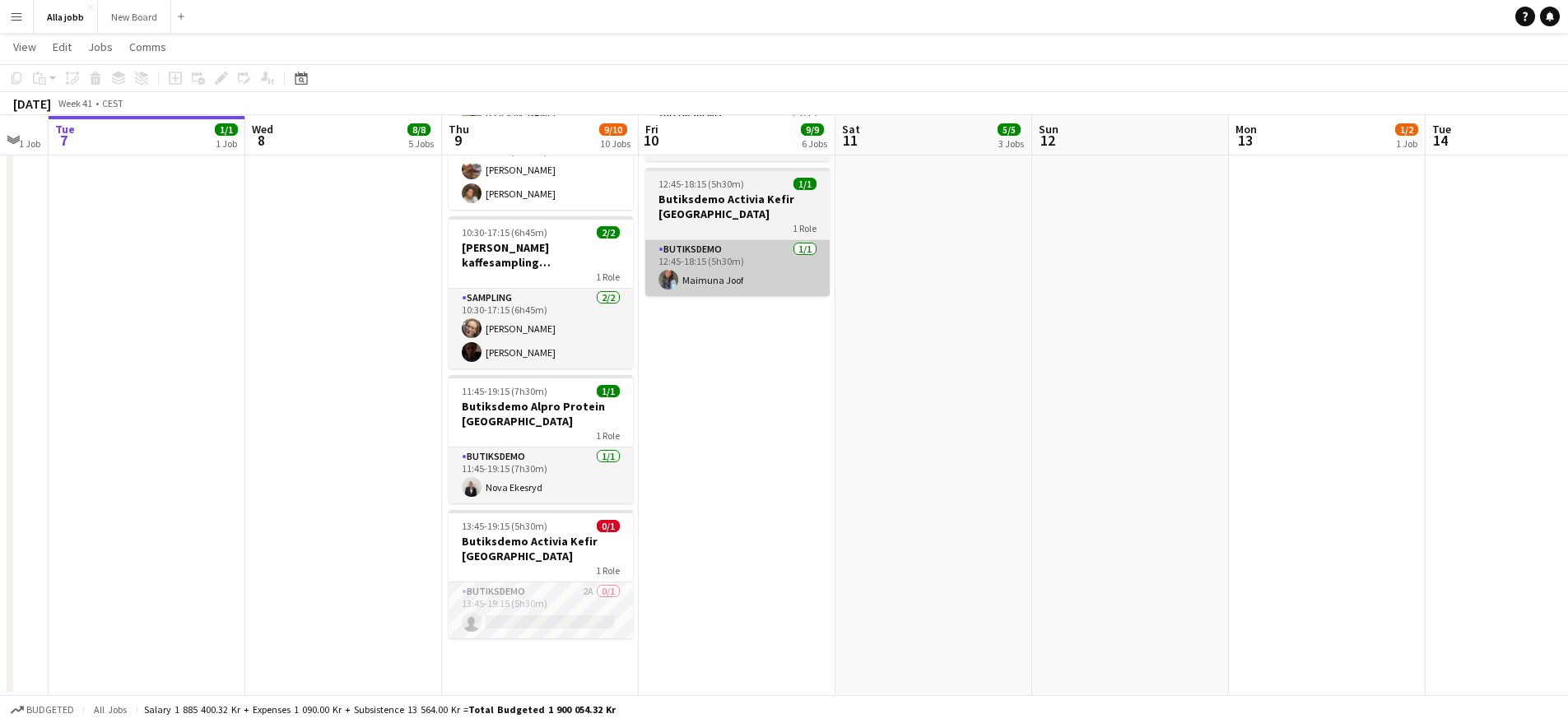
scroll to position [790, 0]
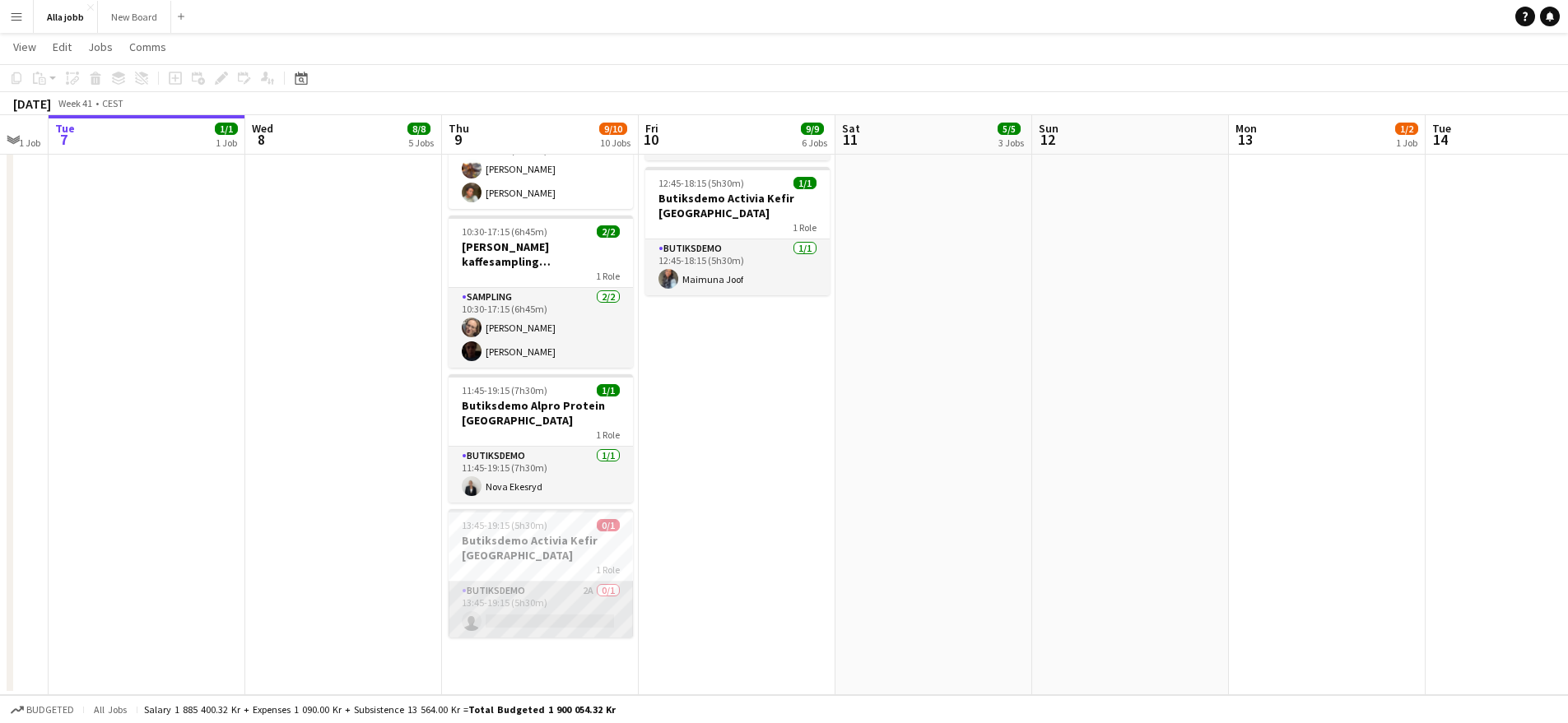
click at [590, 582] on app-card-role "Butiksdemo 2A 0/1 13:45-19:15 (5h30m) single-neutral-actions" at bounding box center [541, 610] width 185 height 56
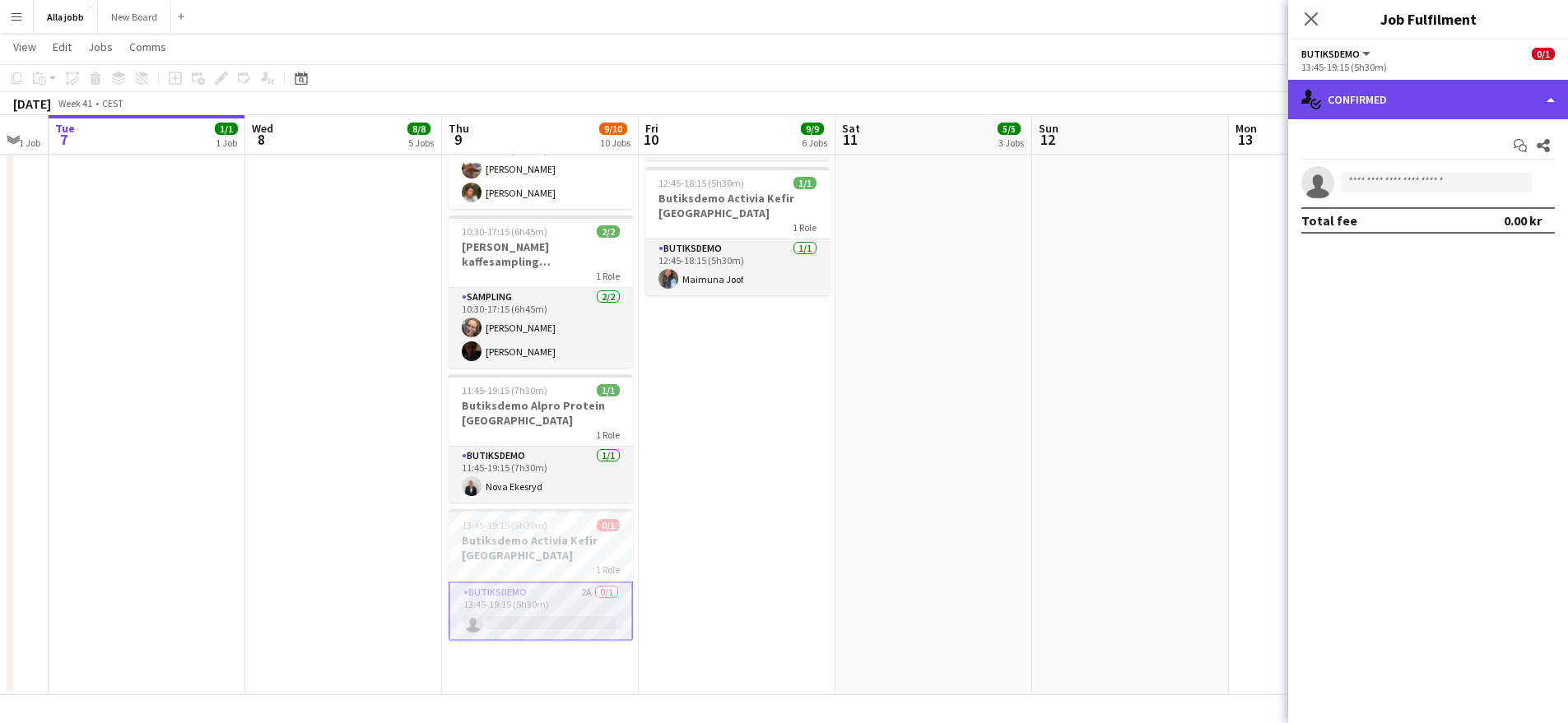
click at [1473, 113] on div "single-neutral-actions-check-2 Confirmed" at bounding box center [1428, 99] width 280 height 40
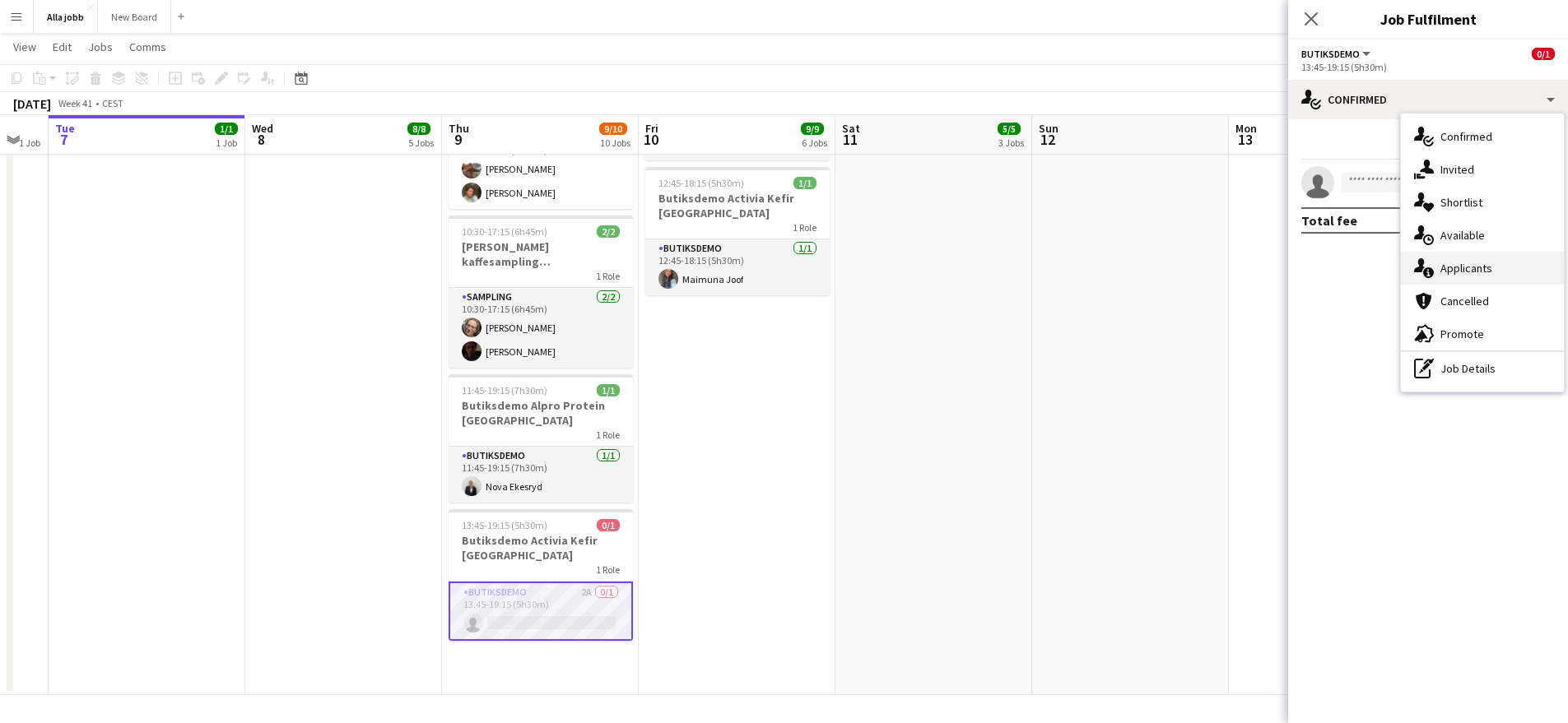
click at [1468, 268] on span "Applicants" at bounding box center [1466, 268] width 52 height 15
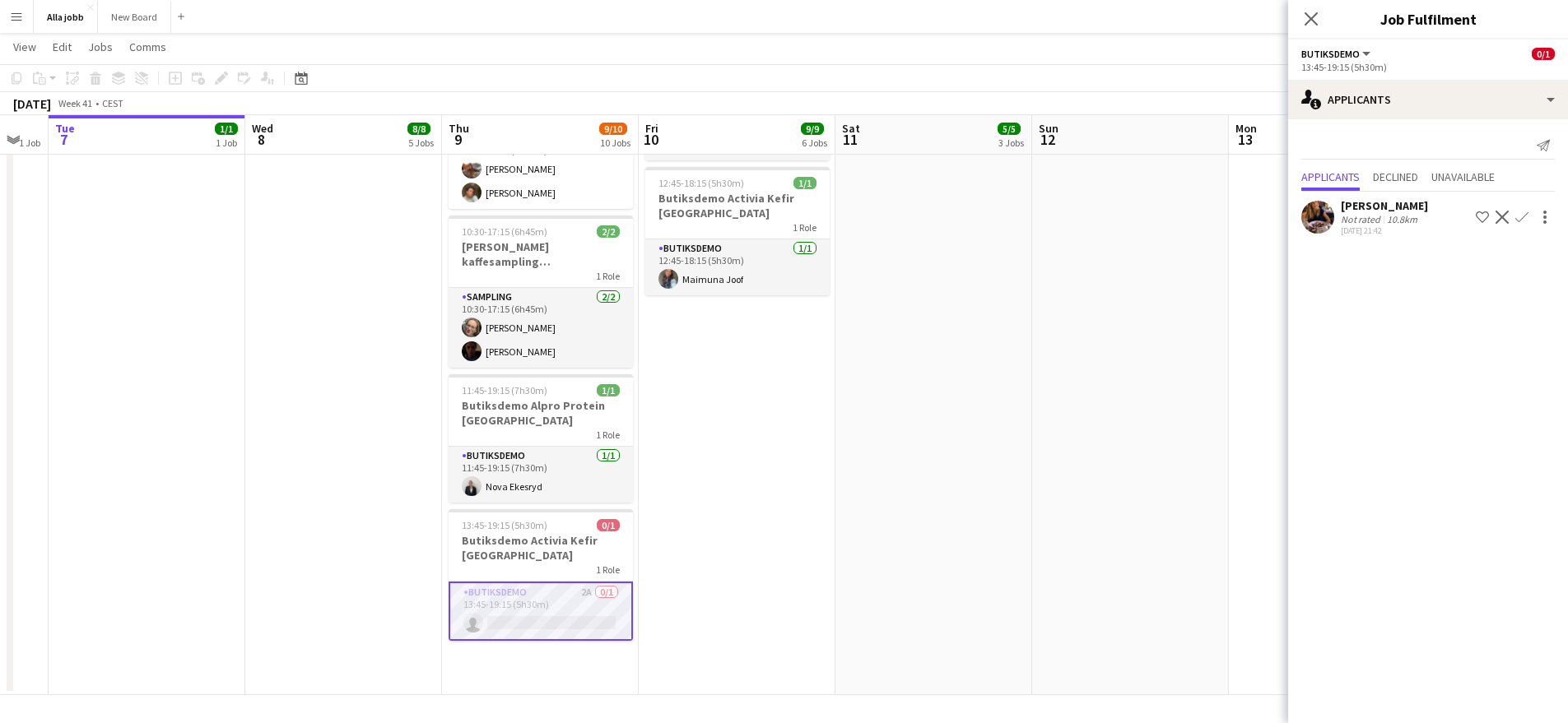
click at [1037, 391] on app-date-cell at bounding box center [1130, 45] width 197 height 1300
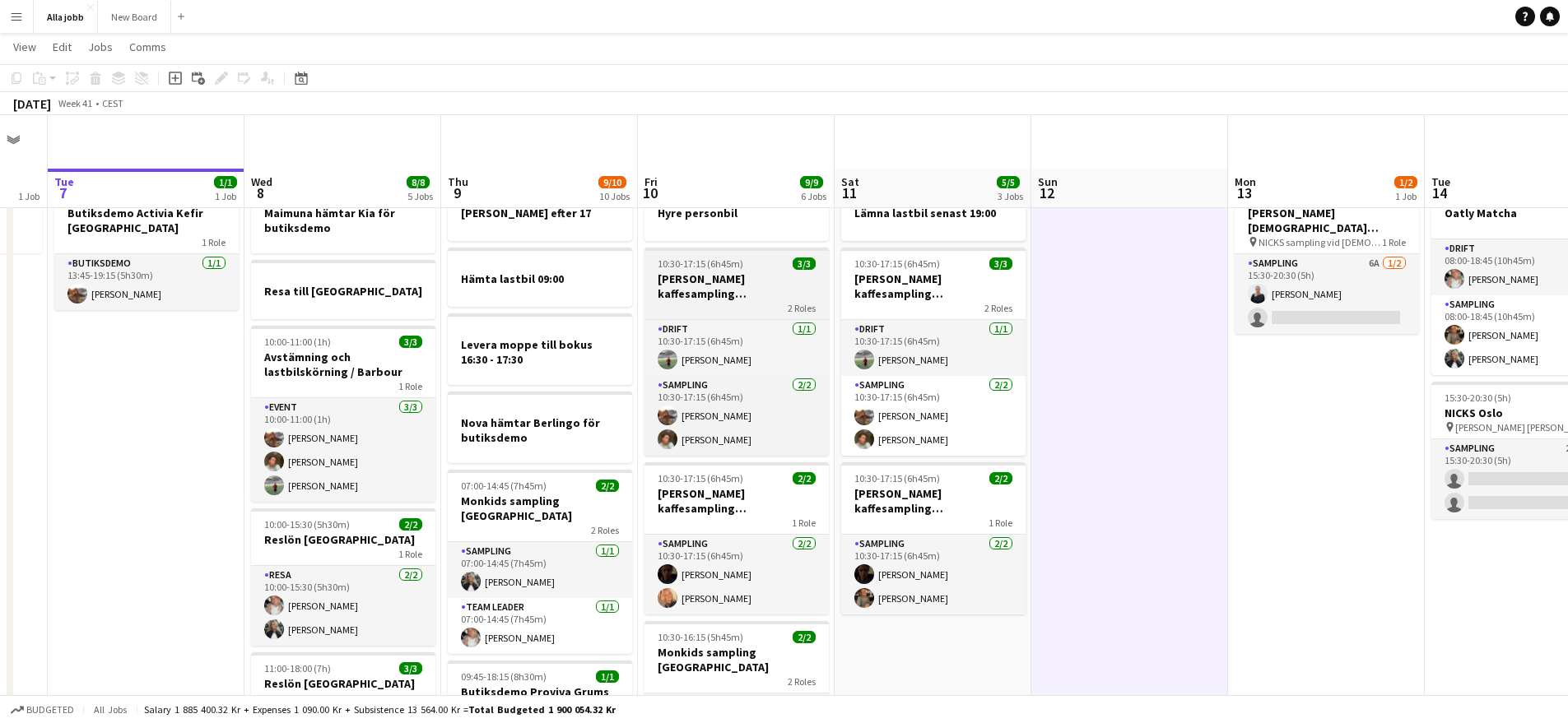
scroll to position [0, 0]
